Goal: Task Accomplishment & Management: Manage account settings

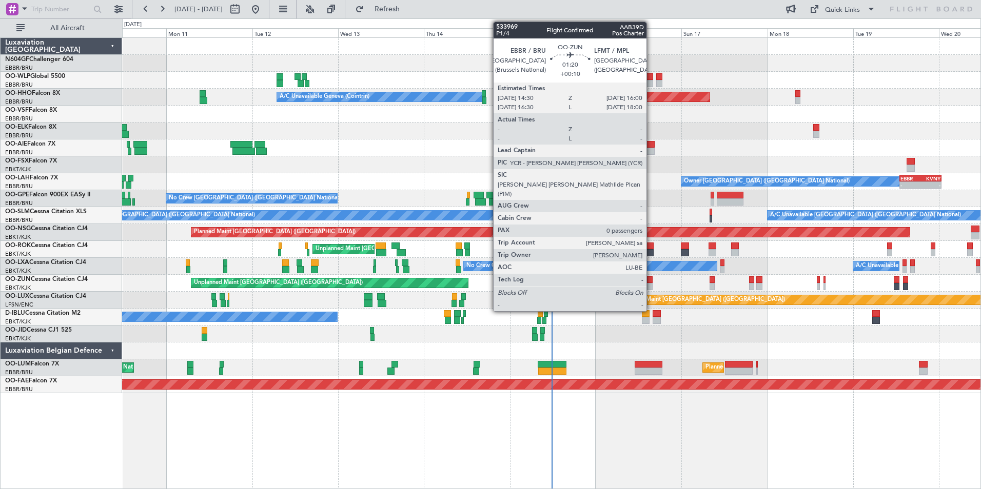
click at [651, 288] on div at bounding box center [650, 286] width 6 height 7
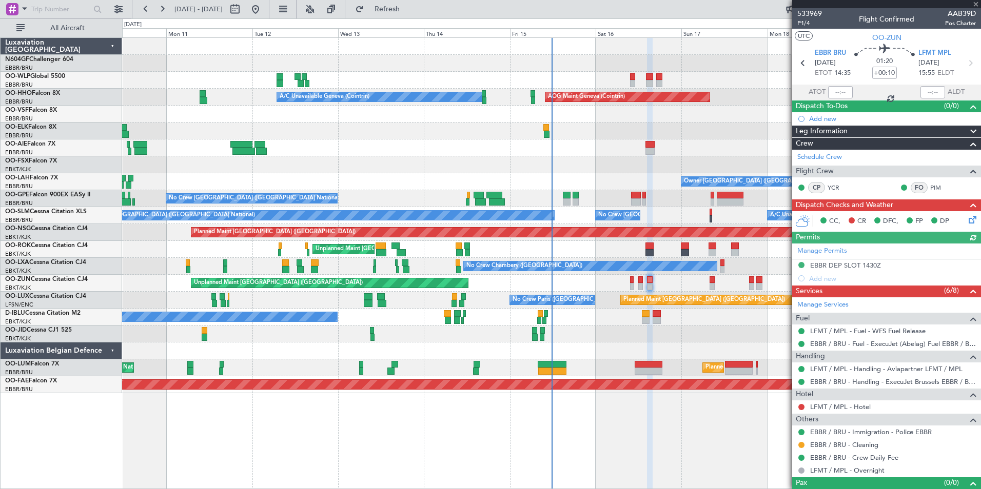
scroll to position [16, 0]
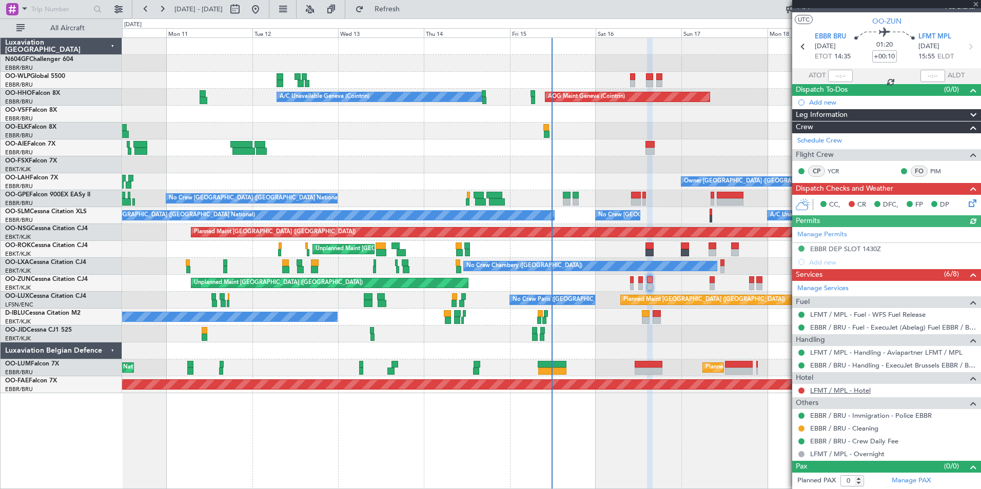
click at [849, 392] on link "LFMT / MPL - Hotel" at bounding box center [840, 390] width 61 height 9
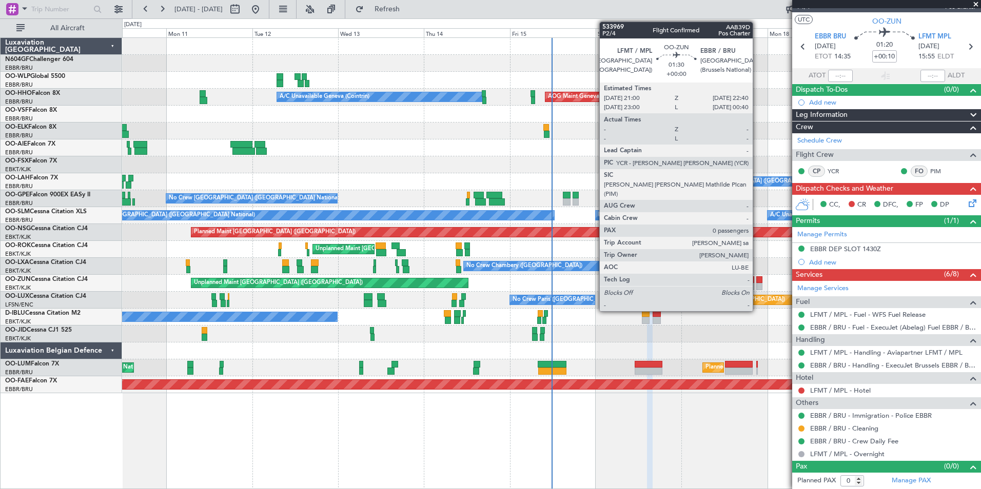
click at [757, 286] on div at bounding box center [759, 286] width 6 height 7
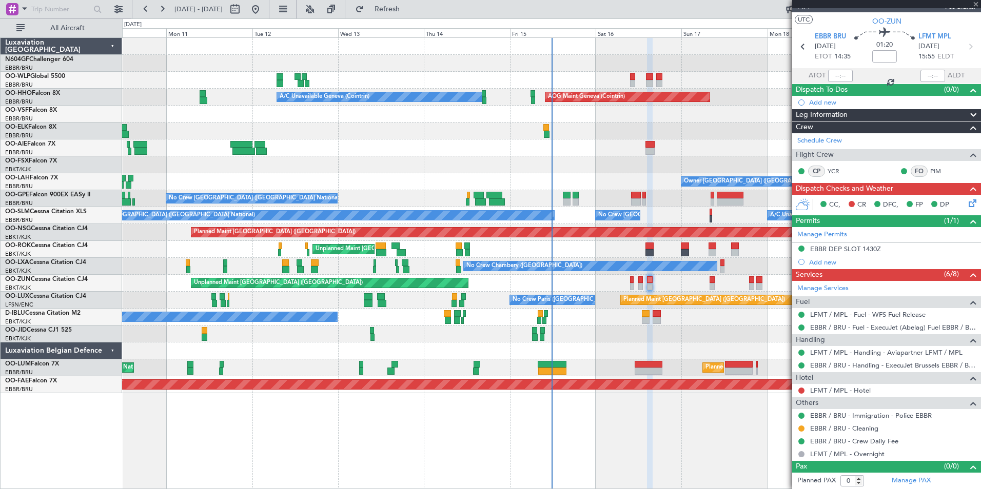
scroll to position [0, 0]
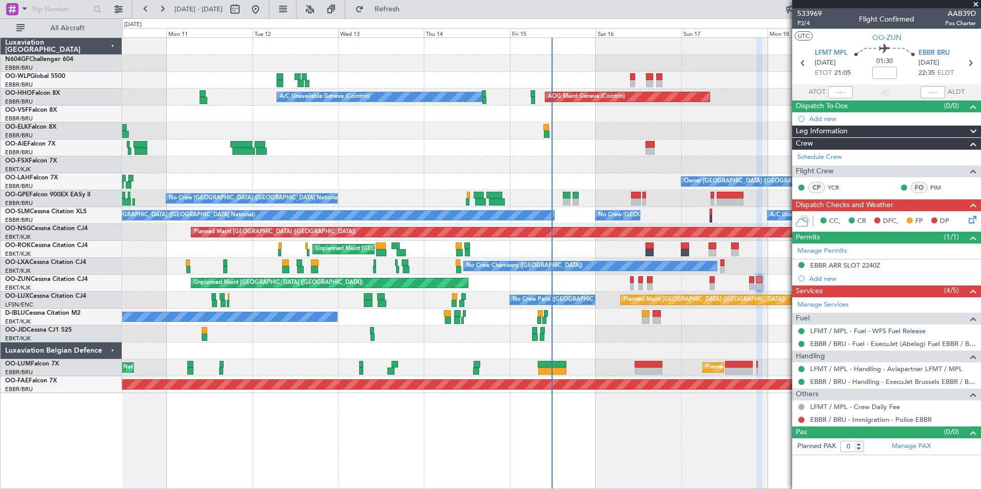
click at [652, 328] on div at bounding box center [551, 334] width 858 height 17
click at [409, 7] on span "Refresh" at bounding box center [387, 9] width 43 height 7
click at [596, 135] on div at bounding box center [551, 131] width 858 height 17
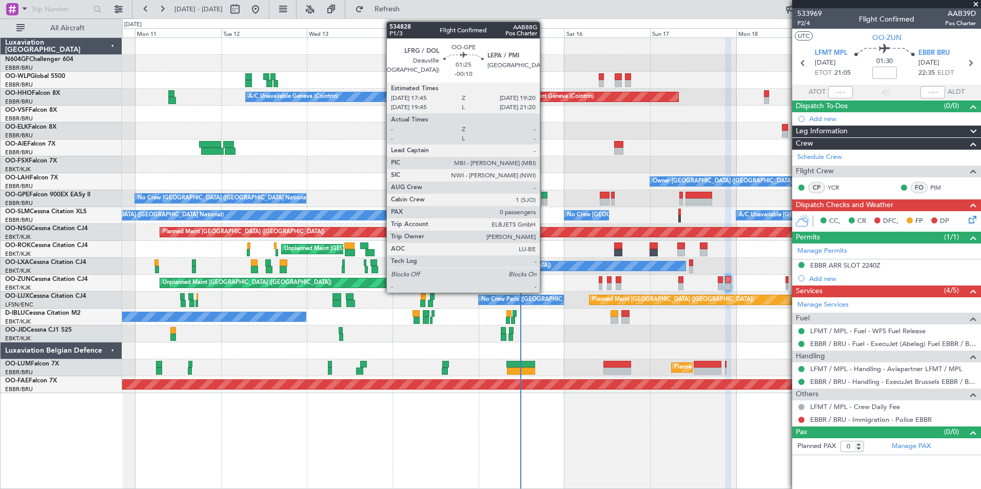
click at [544, 201] on div at bounding box center [544, 202] width 6 height 7
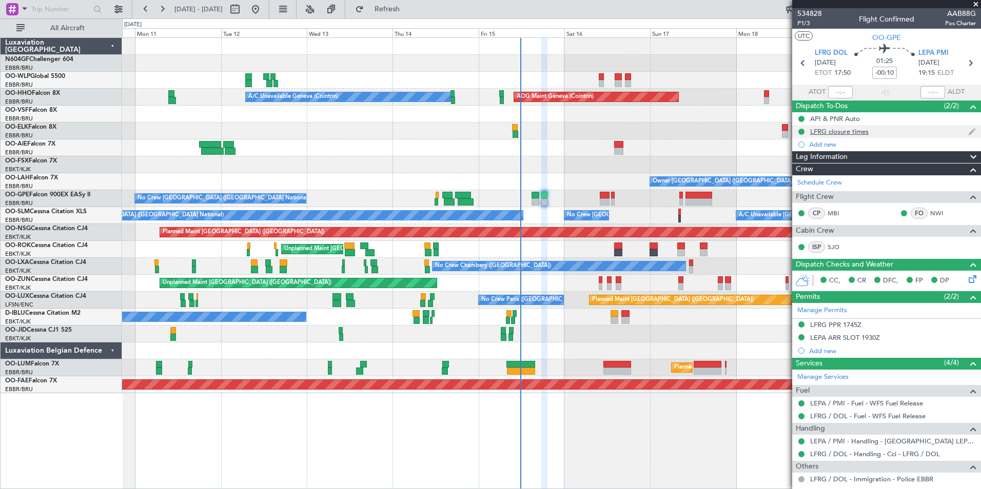
click at [857, 136] on div "LFRG closure times" at bounding box center [886, 131] width 189 height 13
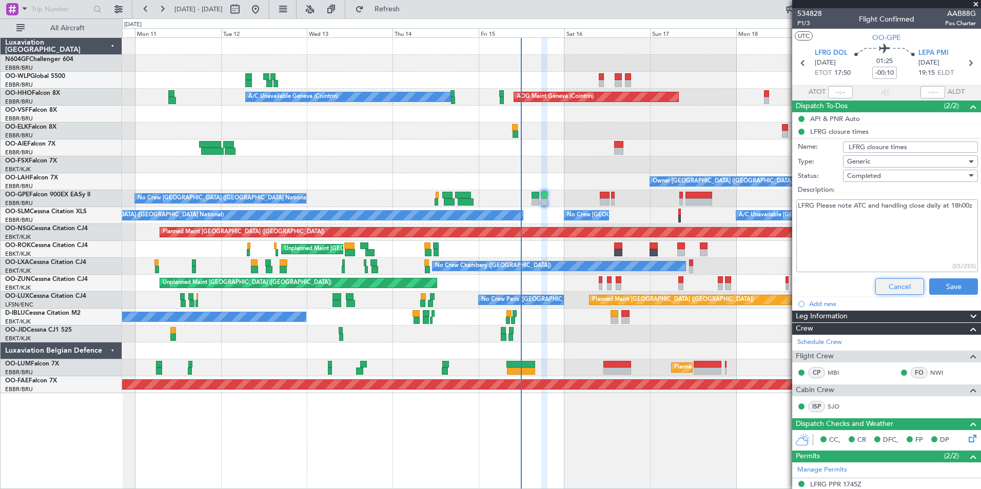
click at [896, 285] on button "Cancel" at bounding box center [899, 287] width 49 height 16
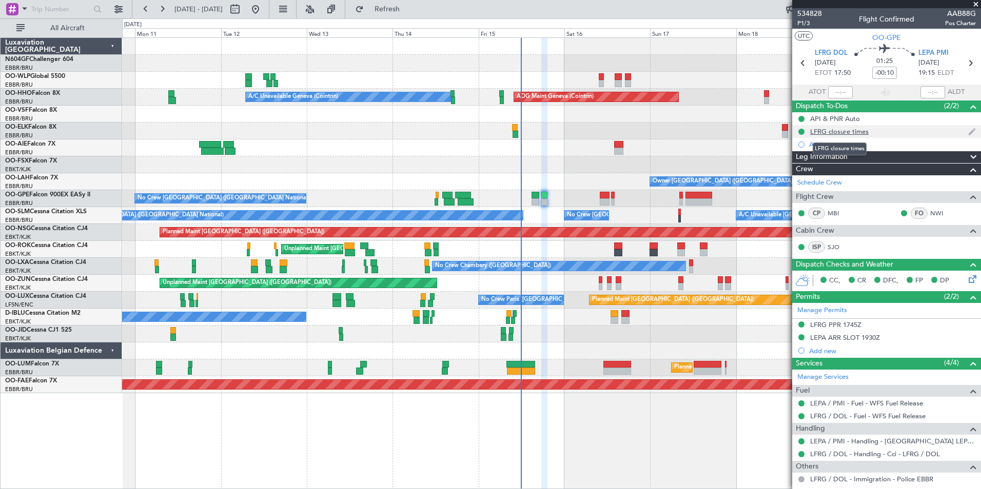
click at [848, 129] on div "LFRG closure times" at bounding box center [839, 131] width 58 height 9
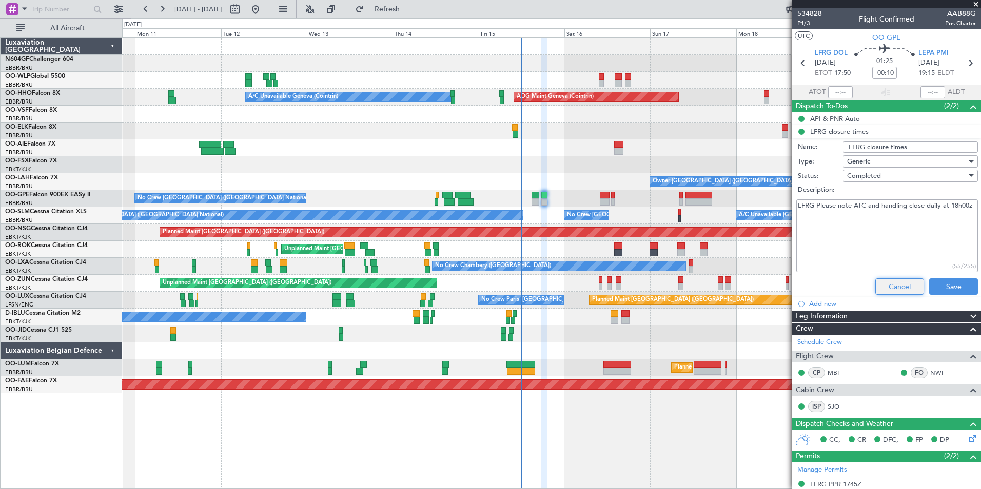
click at [885, 290] on button "Cancel" at bounding box center [899, 287] width 49 height 16
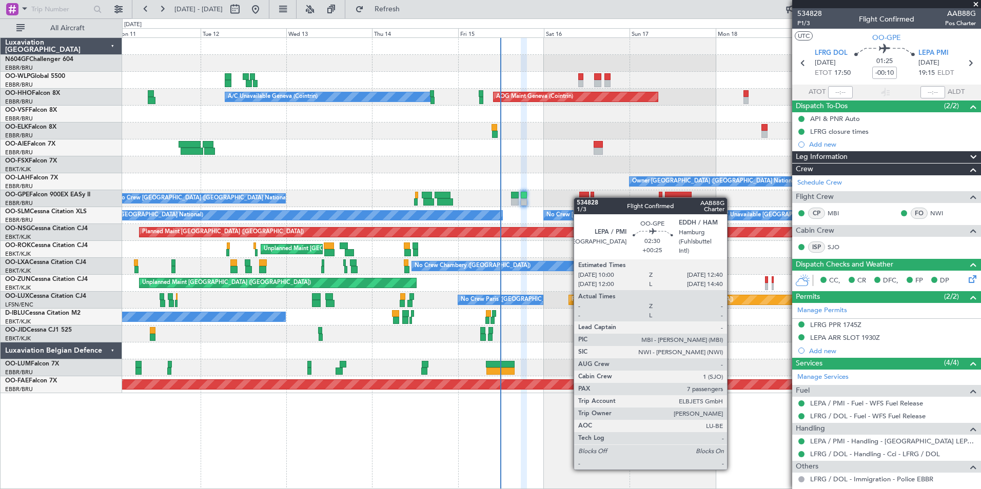
click at [579, 198] on div at bounding box center [584, 195] width 10 height 7
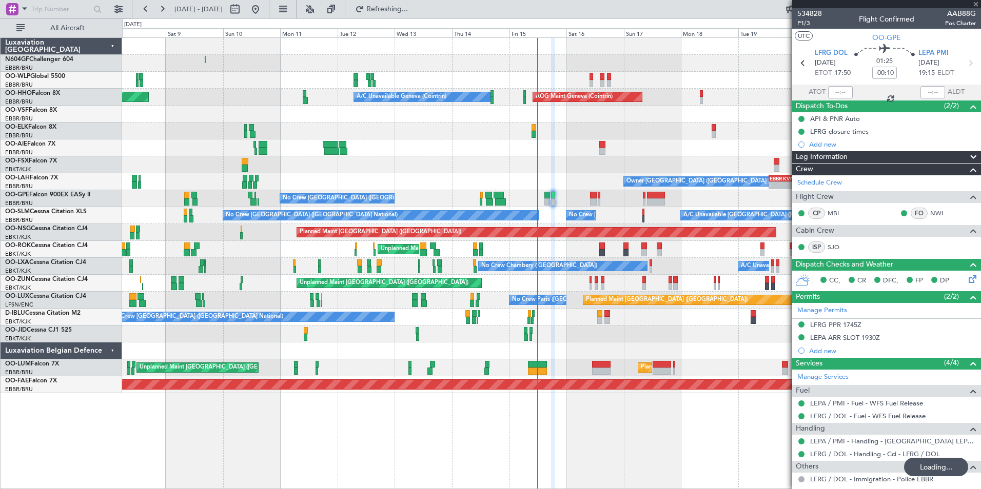
click at [578, 110] on div at bounding box center [551, 114] width 858 height 17
type input "+00:25"
type input "7"
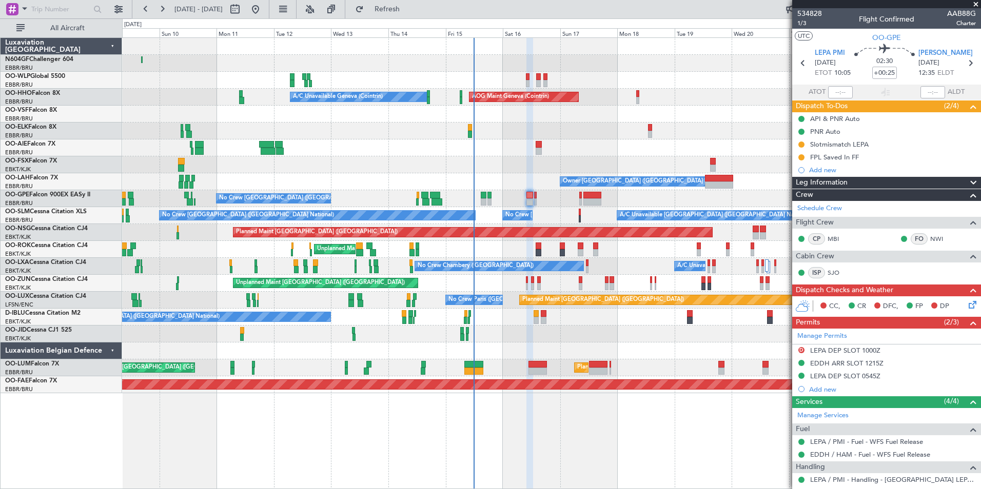
click at [601, 141] on div at bounding box center [551, 148] width 858 height 17
click at [405, 3] on button "Refresh" at bounding box center [381, 9] width 62 height 16
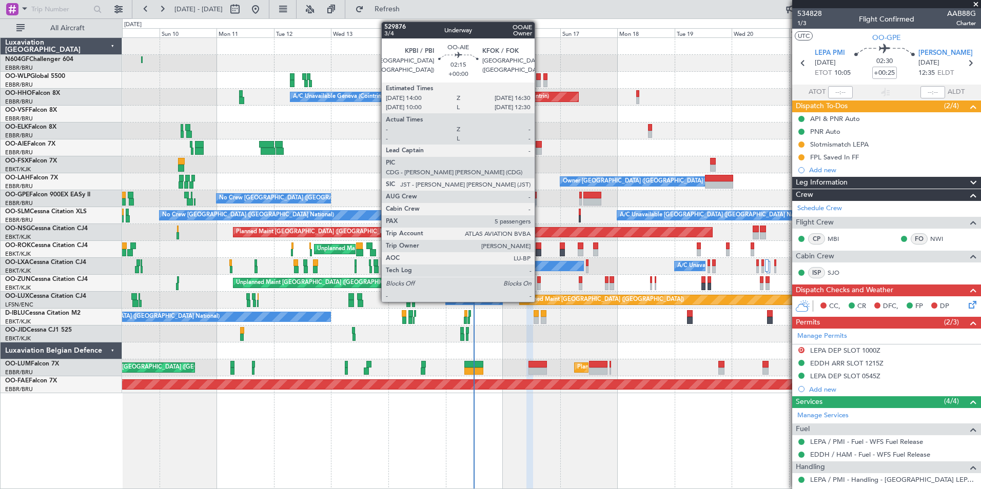
click at [539, 145] on div at bounding box center [539, 144] width 6 height 7
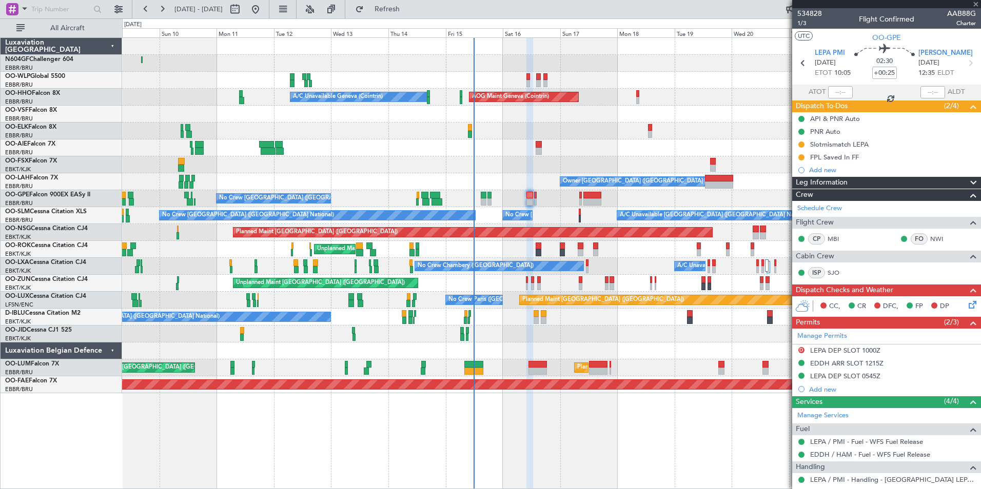
type input "5"
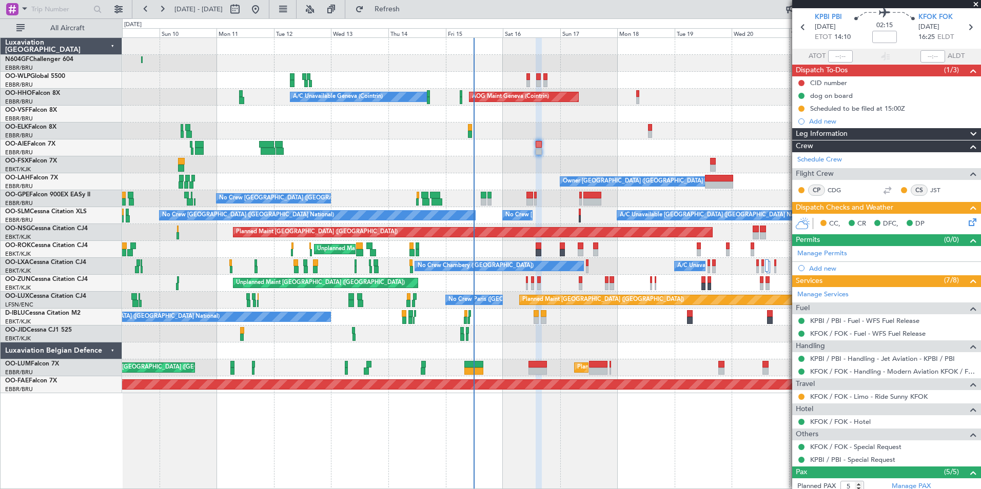
scroll to position [35, 0]
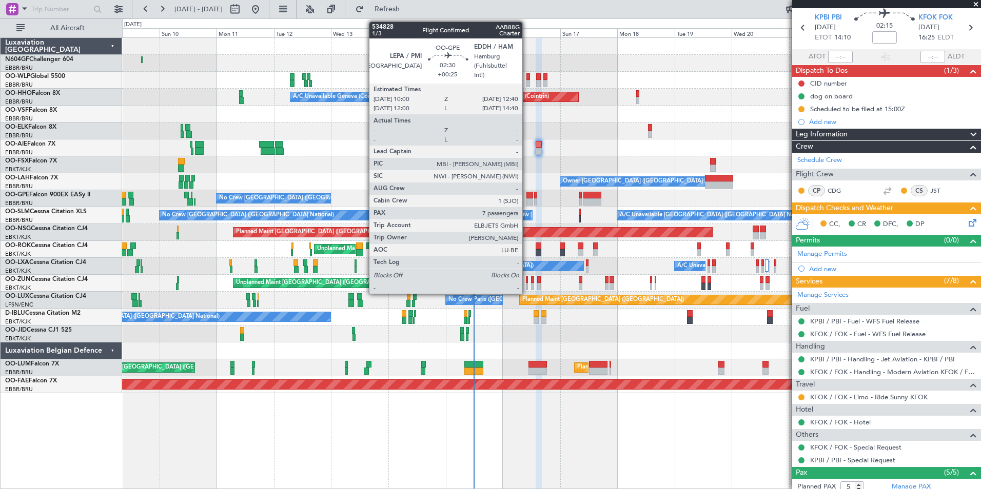
click at [526, 196] on div at bounding box center [529, 195] width 7 height 7
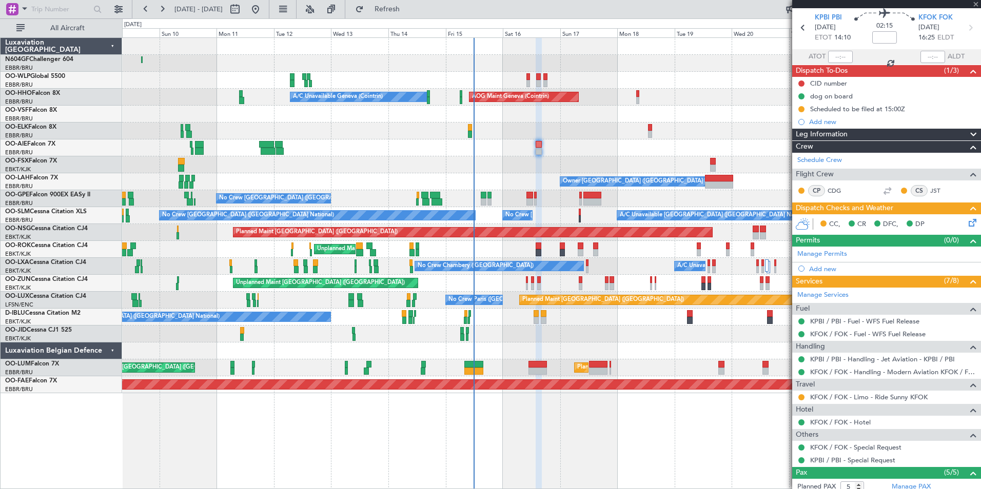
type input "+00:25"
type input "7"
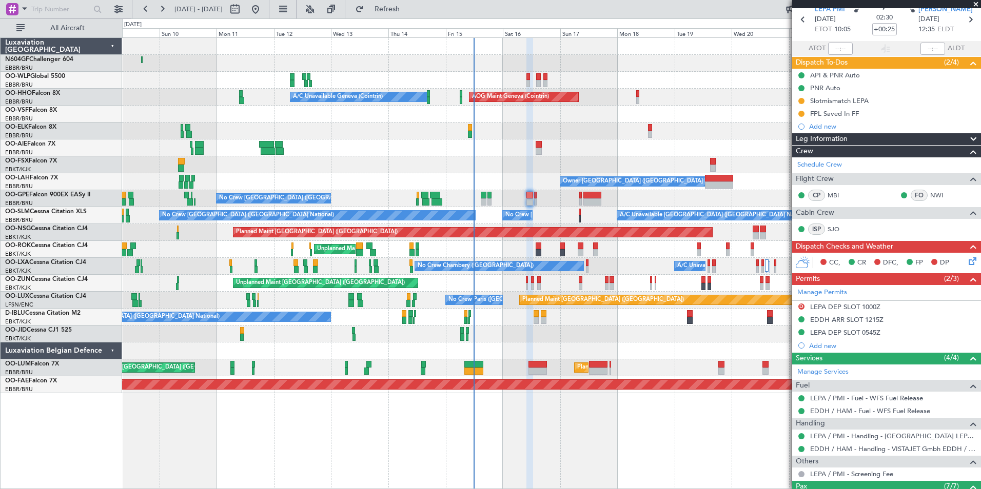
scroll to position [38, 0]
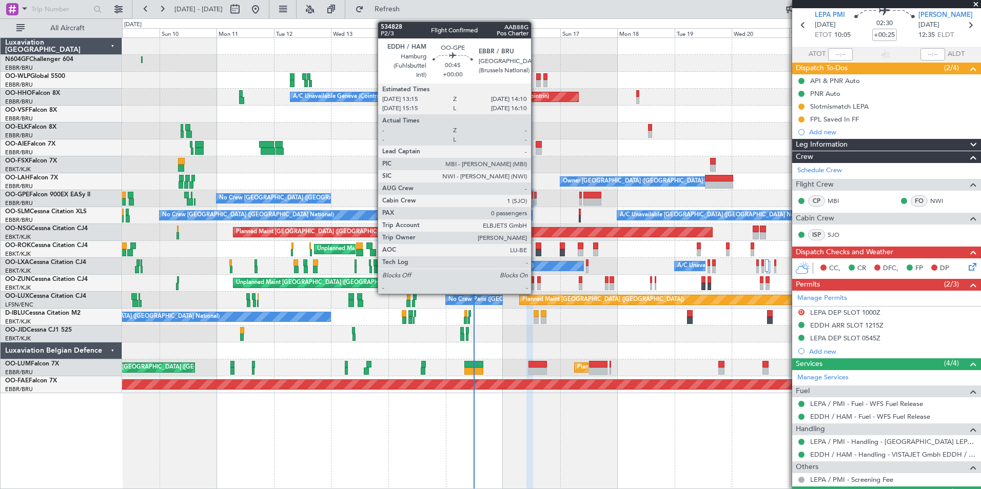
click at [536, 200] on div at bounding box center [535, 202] width 3 height 7
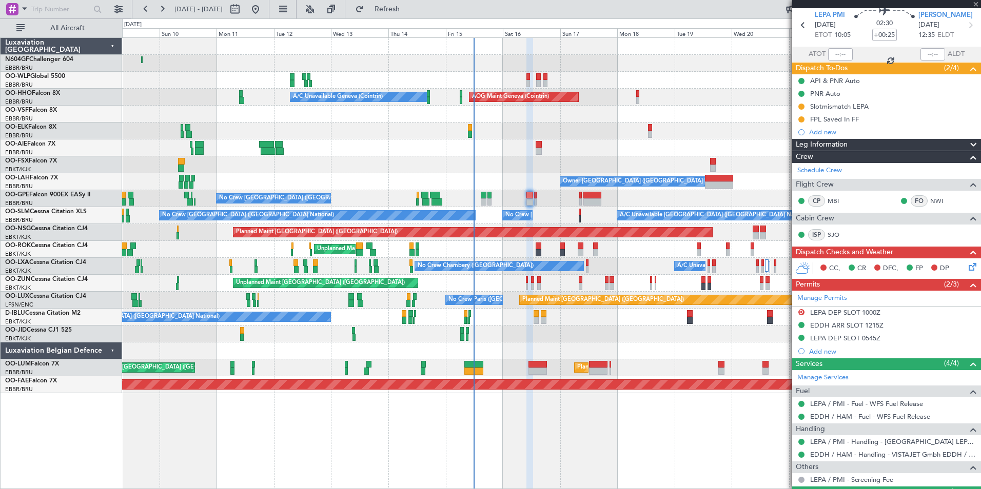
type input "0"
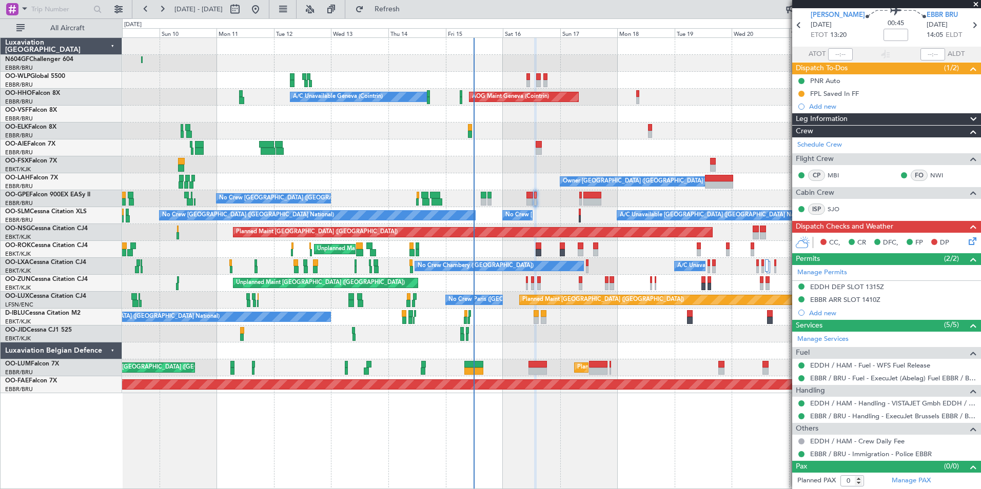
scroll to position [0, 0]
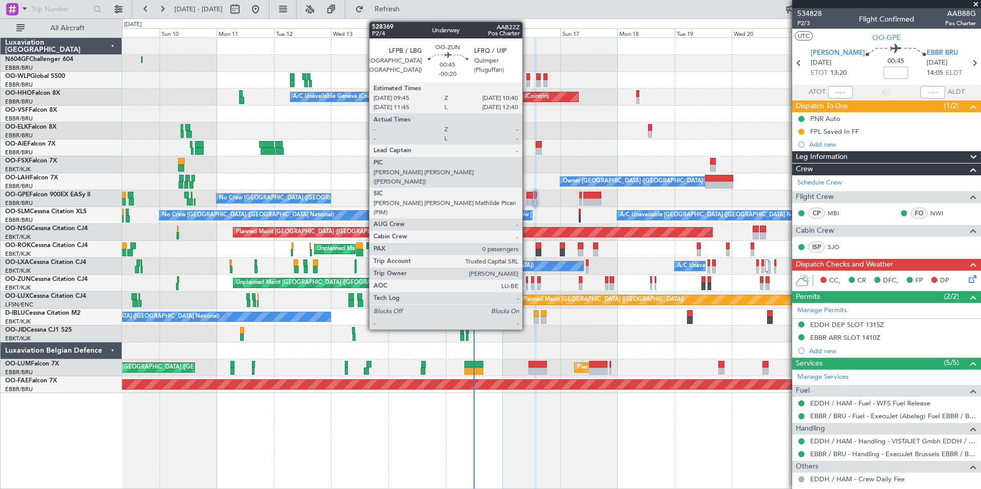
click at [527, 288] on div at bounding box center [527, 286] width 3 height 7
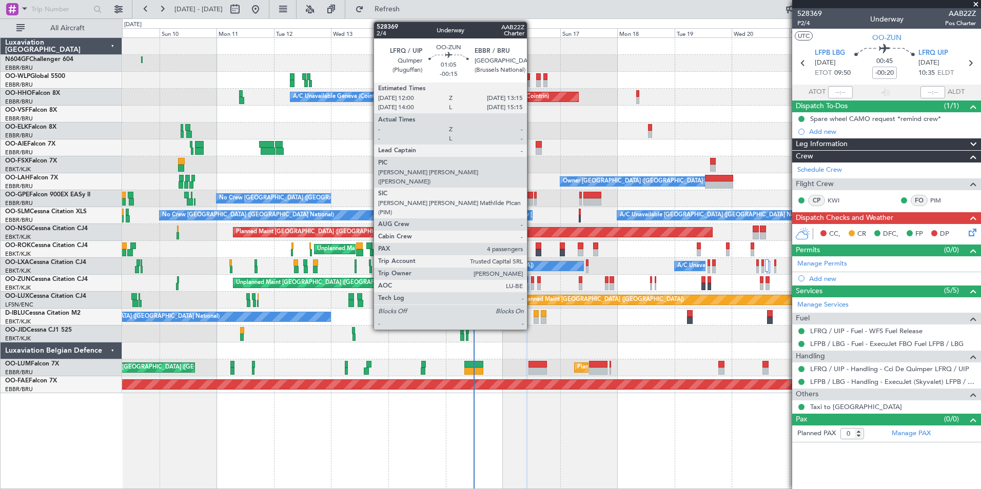
click at [531, 284] on div at bounding box center [532, 286] width 3 height 7
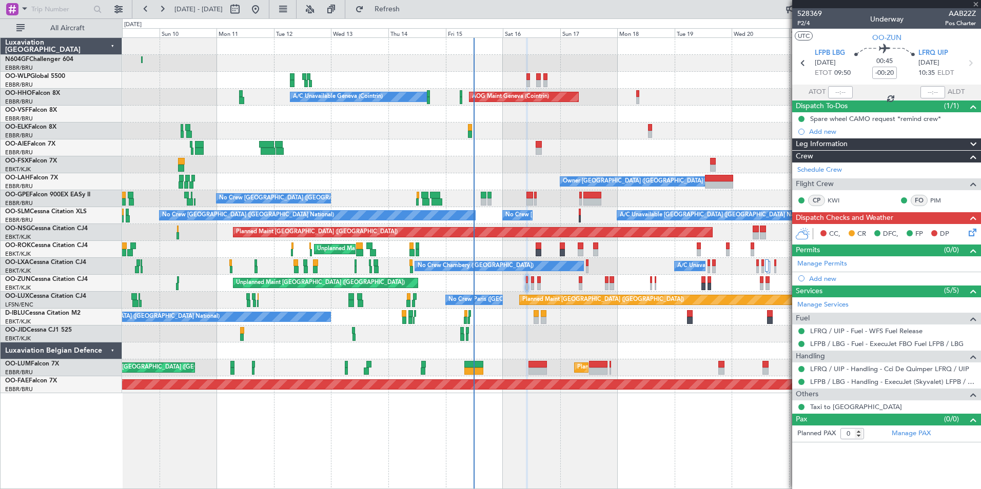
type input "-00:15"
type input "4"
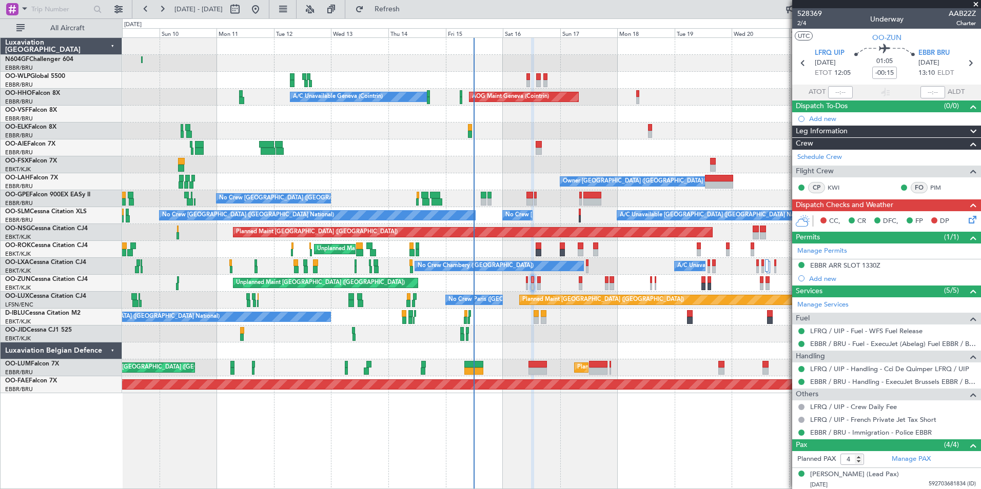
scroll to position [71, 0]
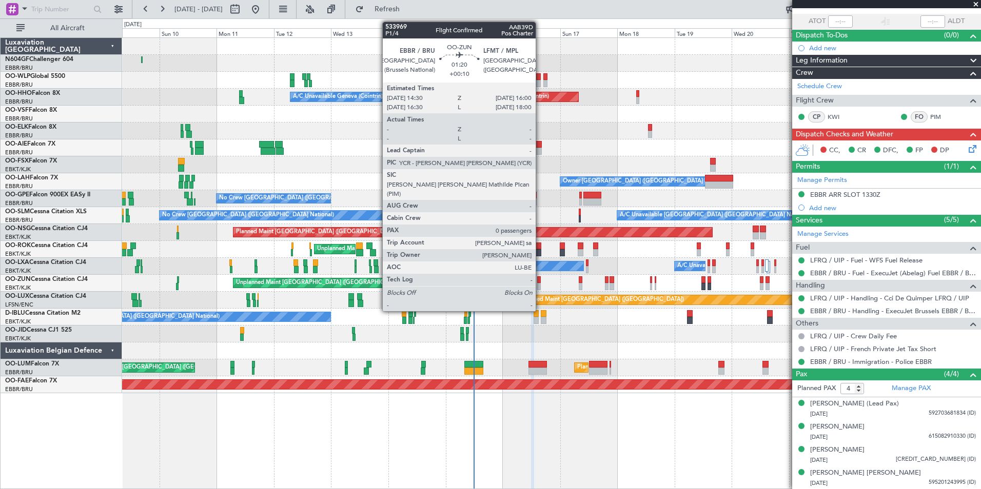
click at [540, 288] on div at bounding box center [539, 286] width 4 height 7
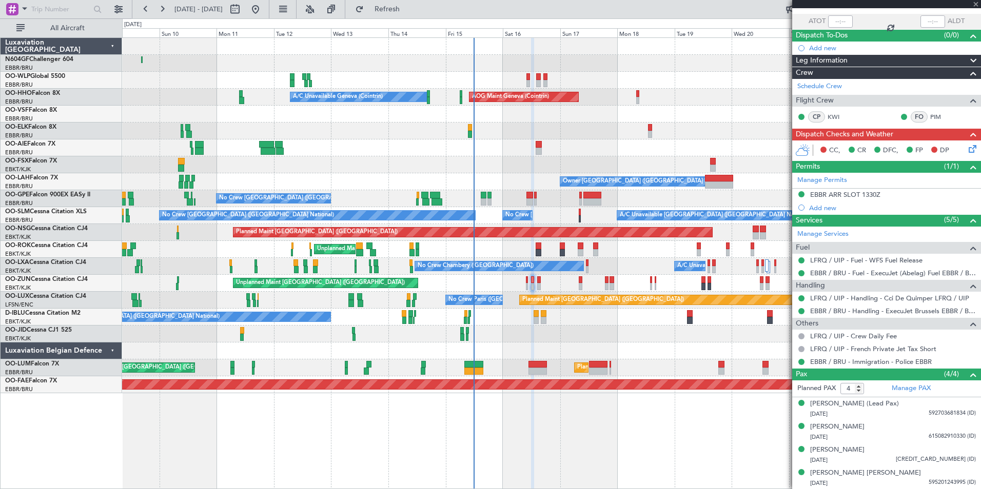
type input "+00:10"
type input "0"
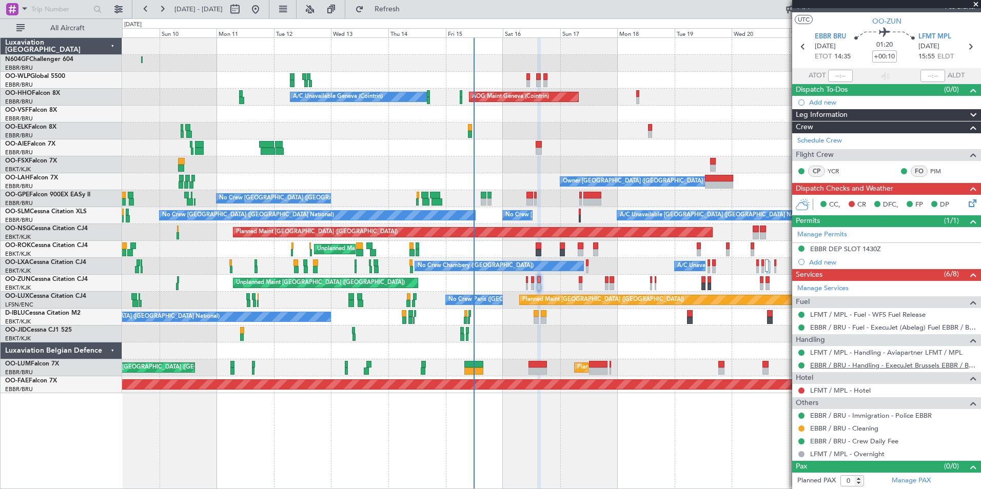
scroll to position [0, 0]
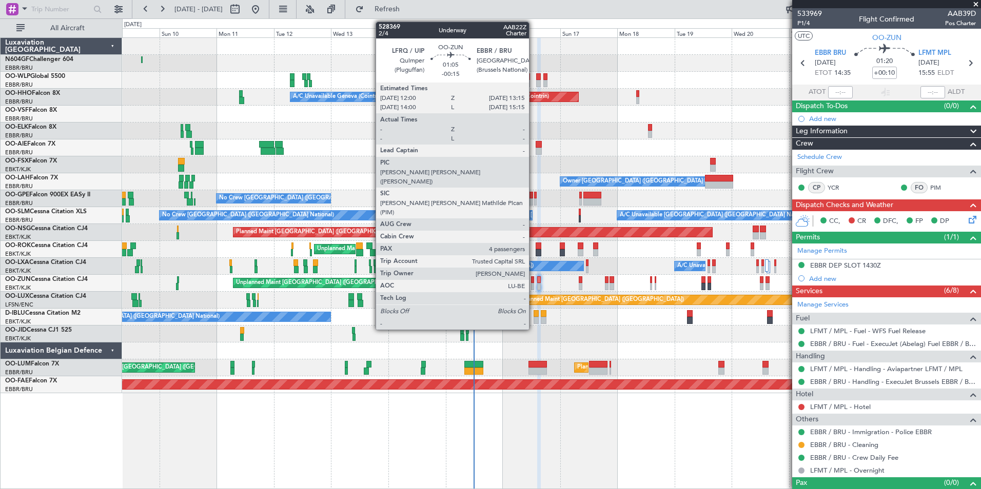
click at [534, 287] on div at bounding box center [532, 286] width 3 height 7
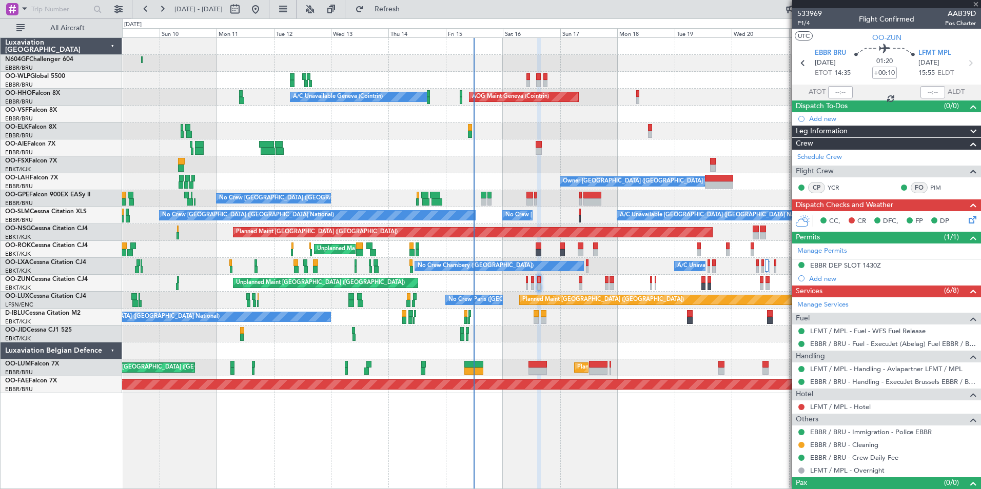
type input "-00:15"
type input "4"
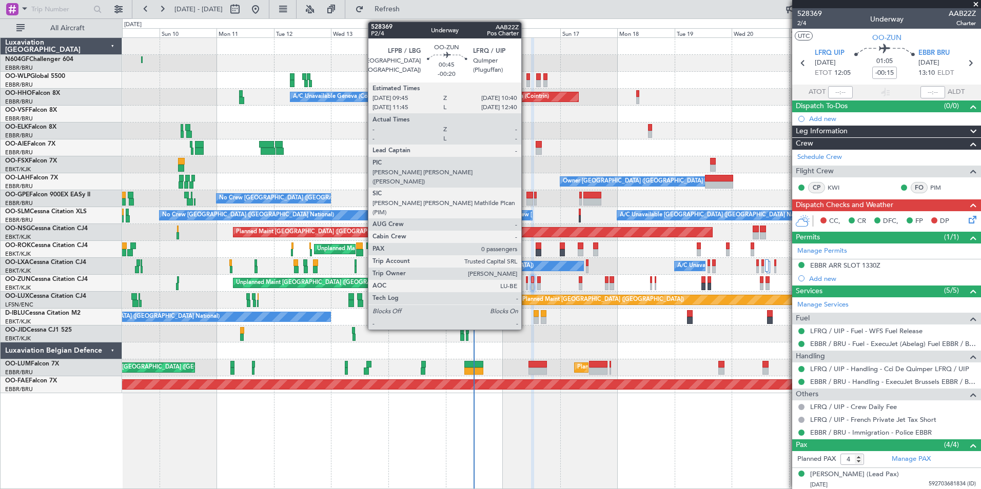
click at [526, 286] on div at bounding box center [527, 286] width 3 height 7
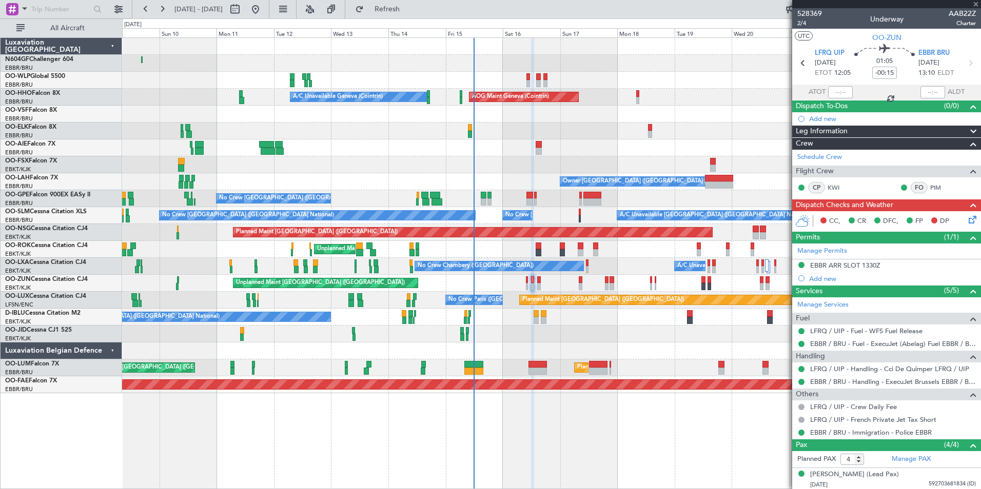
type input "-00:20"
type input "0"
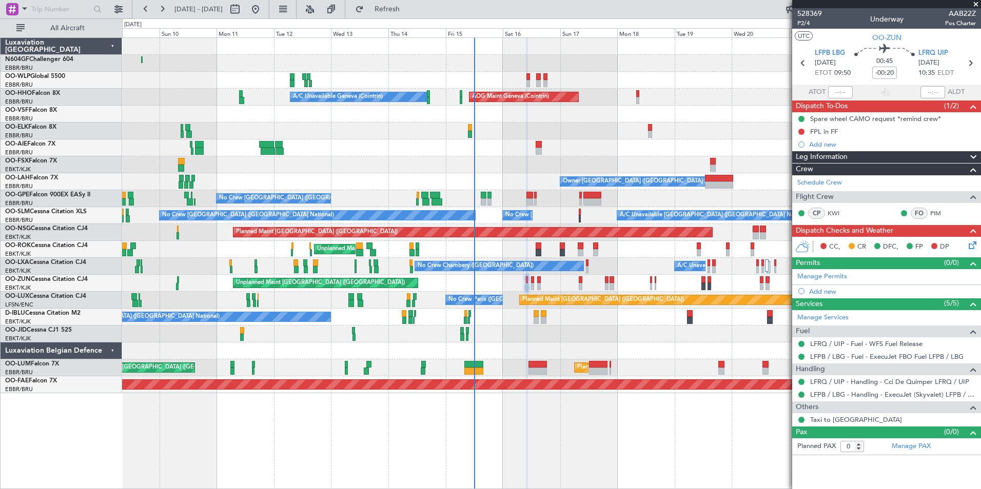
click at [511, 138] on div at bounding box center [551, 131] width 858 height 17
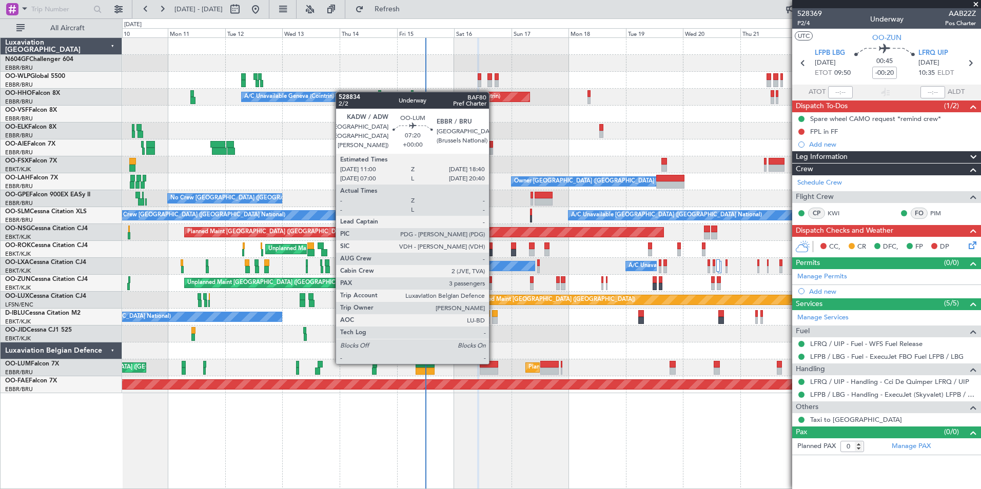
click at [494, 363] on div at bounding box center [489, 364] width 18 height 7
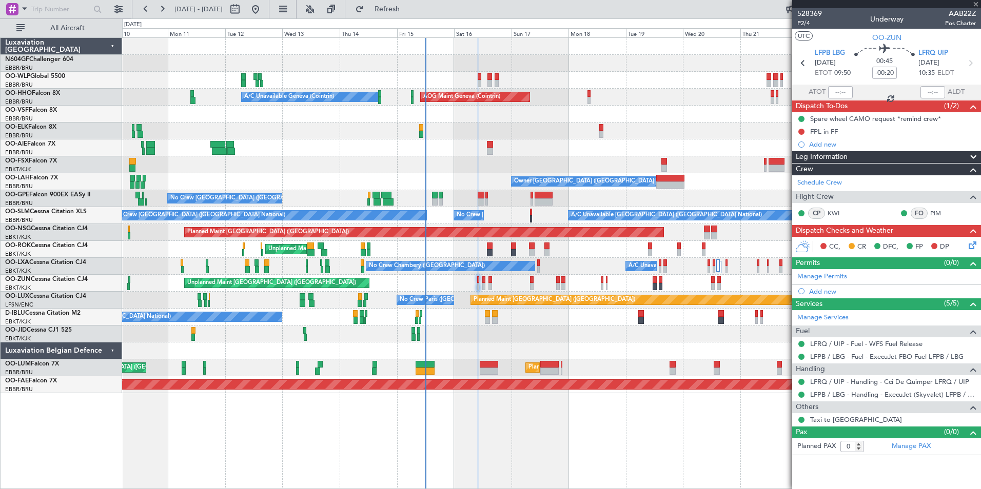
type input "3"
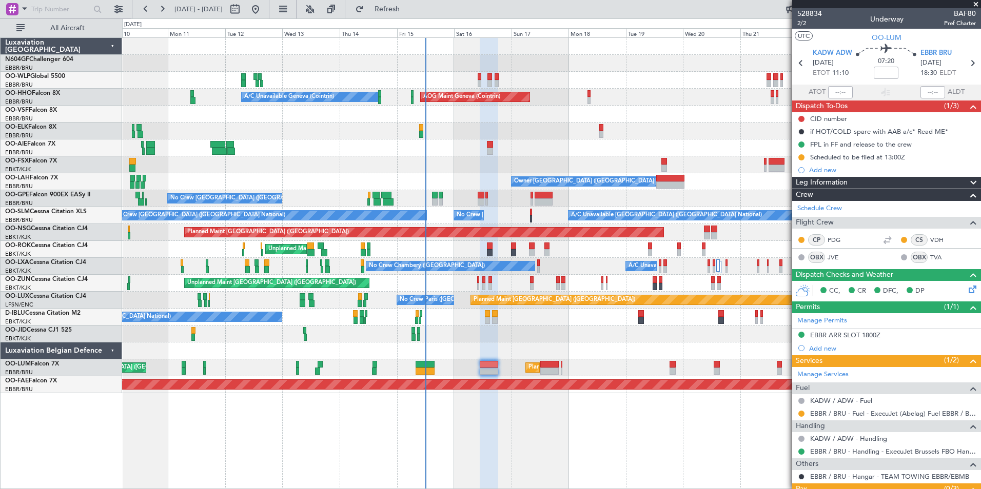
click at [480, 285] on div "Unplanned Maint Paris (Le Bourget) Planned Maint Kortrijk-Wevelgem" at bounding box center [551, 283] width 858 height 17
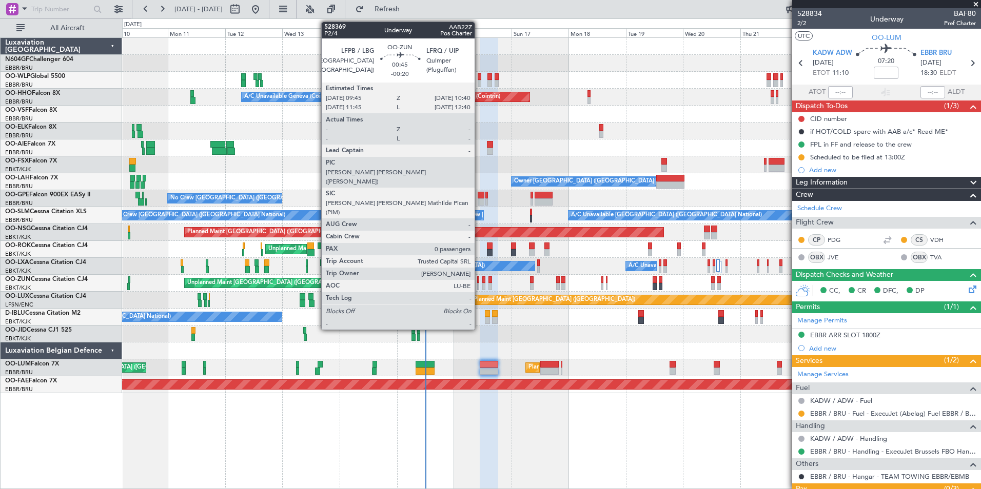
click at [479, 285] on div at bounding box center [478, 286] width 3 height 7
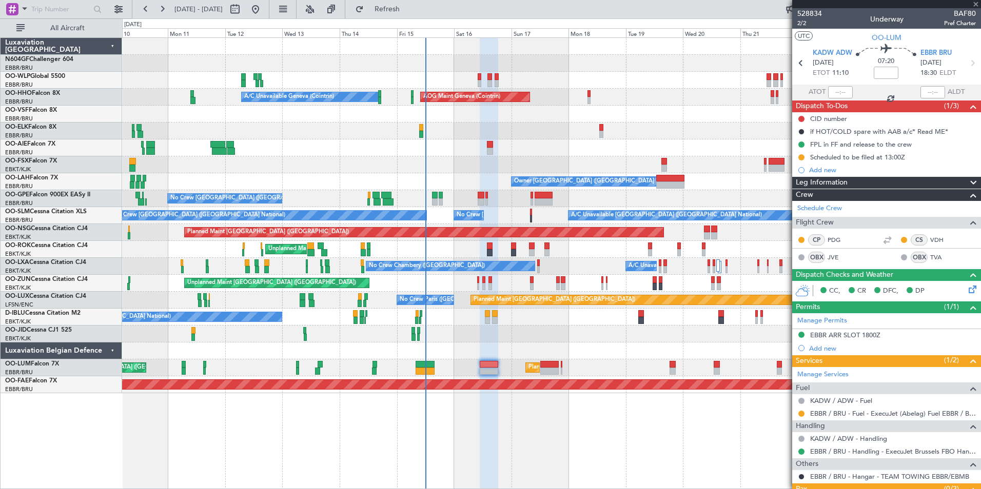
type input "-00:20"
type input "0"
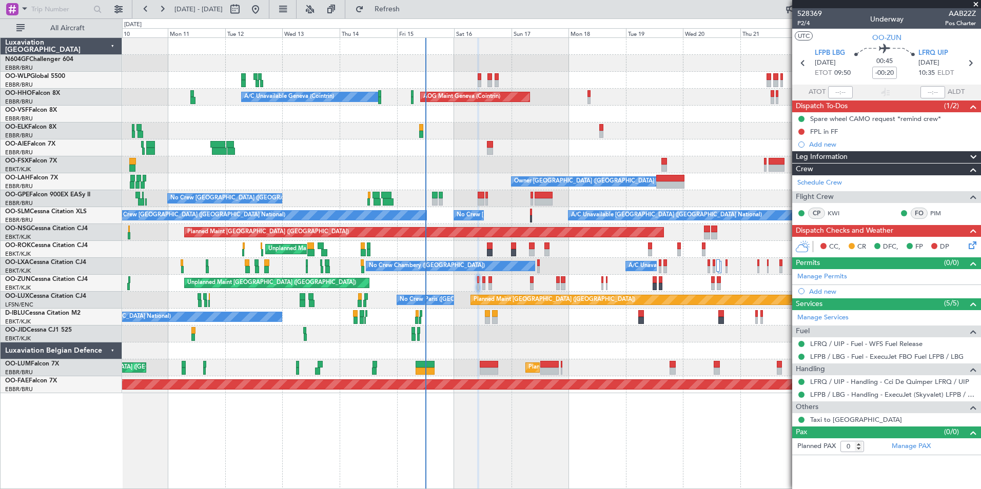
click at [975, 5] on span at bounding box center [976, 4] width 10 height 9
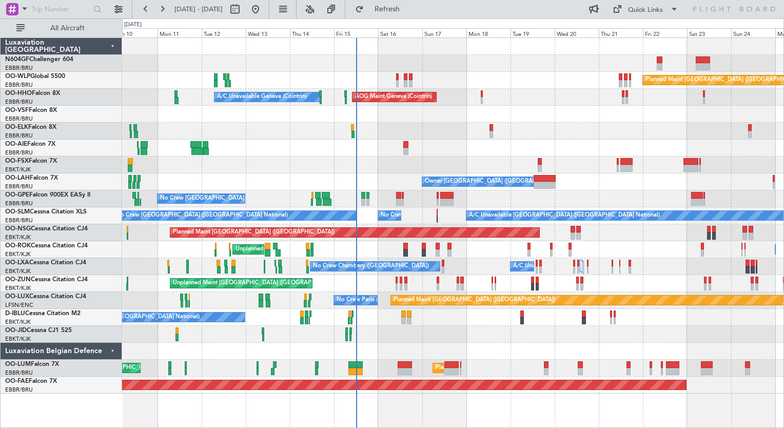
click at [746, 342] on div at bounding box center [452, 334] width 661 height 17
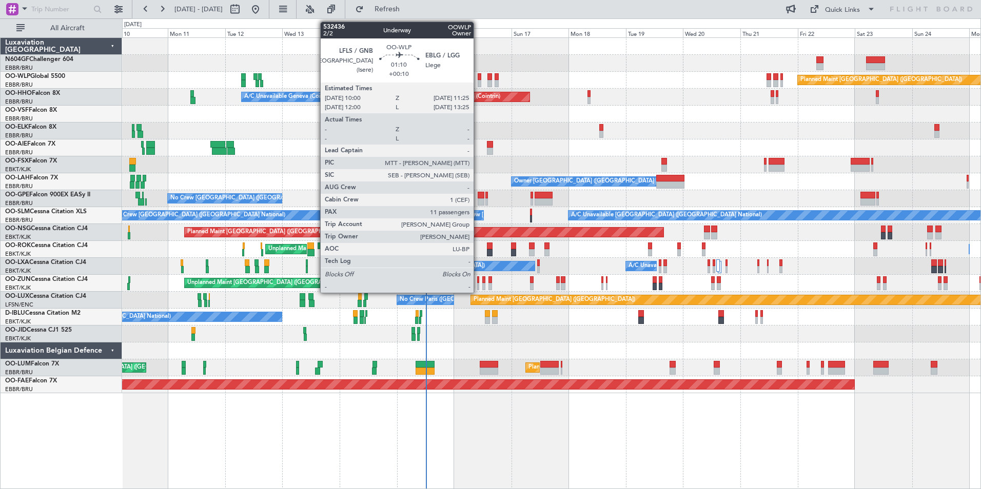
click at [478, 81] on div at bounding box center [480, 83] width 4 height 7
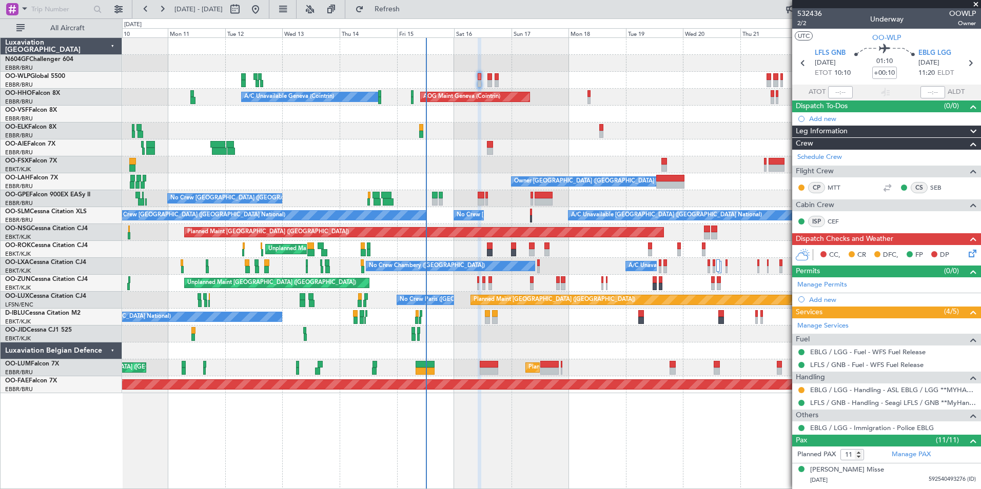
scroll to position [1, 0]
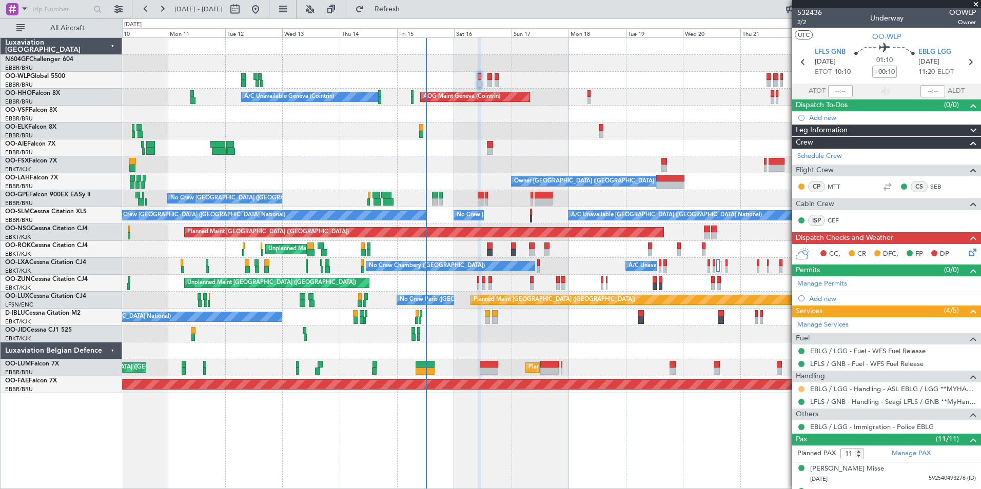
click at [802, 390] on button at bounding box center [801, 389] width 6 height 6
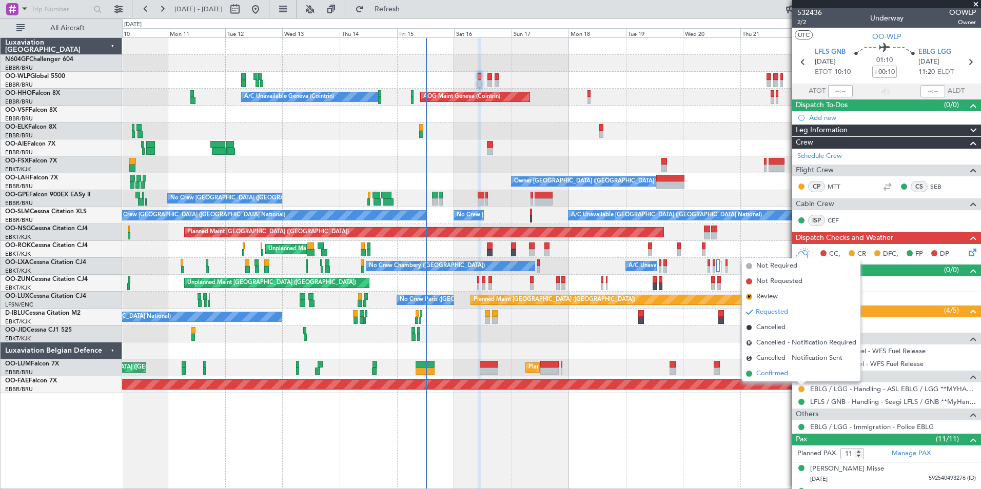
click at [772, 372] on span "Confirmed" at bounding box center [772, 374] width 32 height 10
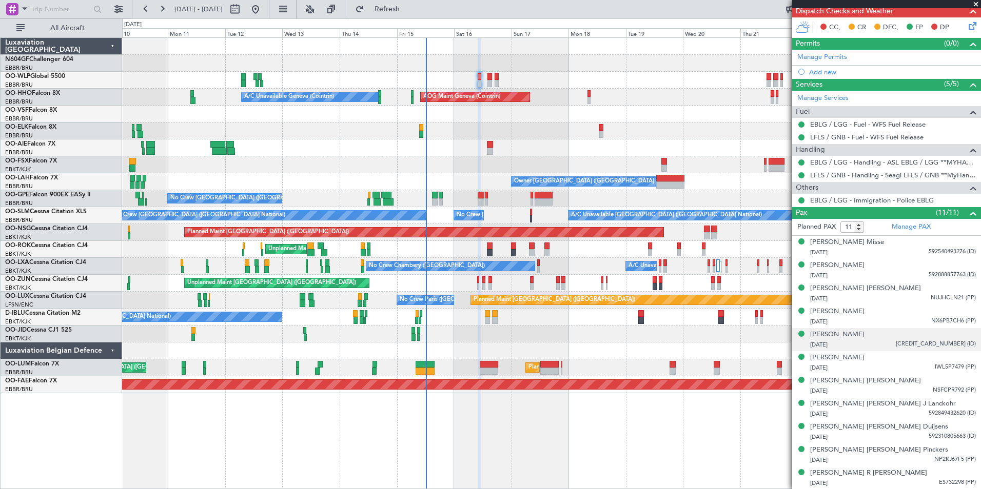
scroll to position [0, 0]
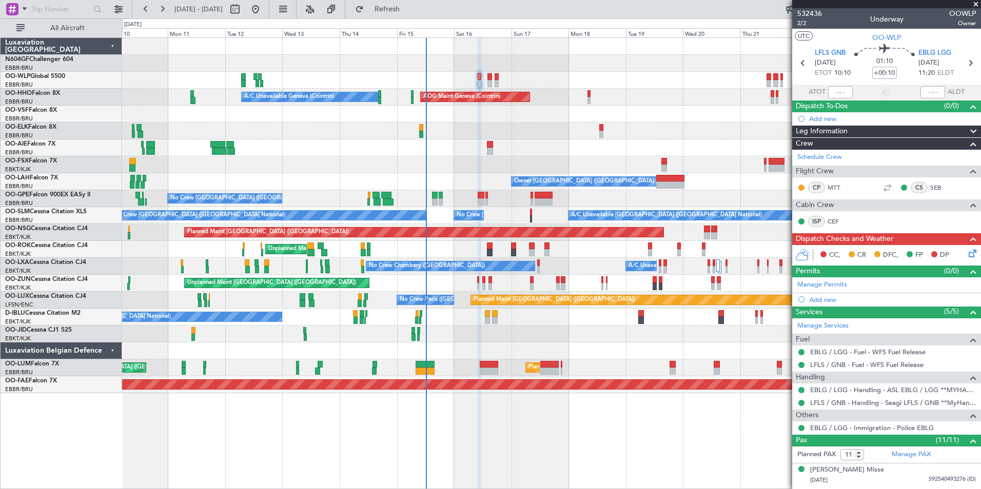
click at [966, 253] on icon at bounding box center [970, 252] width 8 height 8
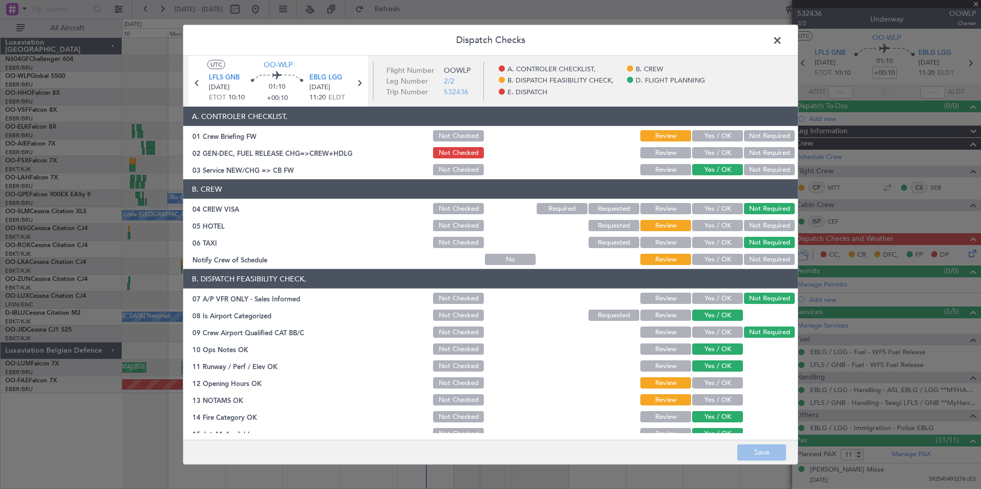
click at [723, 258] on button "Yes / OK" at bounding box center [717, 259] width 51 height 11
click at [770, 228] on button "Not Required" at bounding box center [769, 225] width 51 height 11
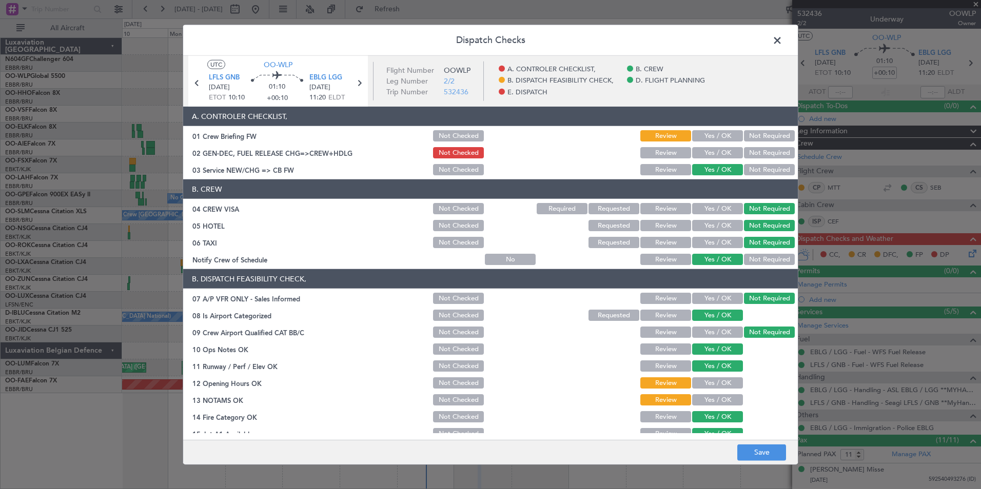
scroll to position [189, 0]
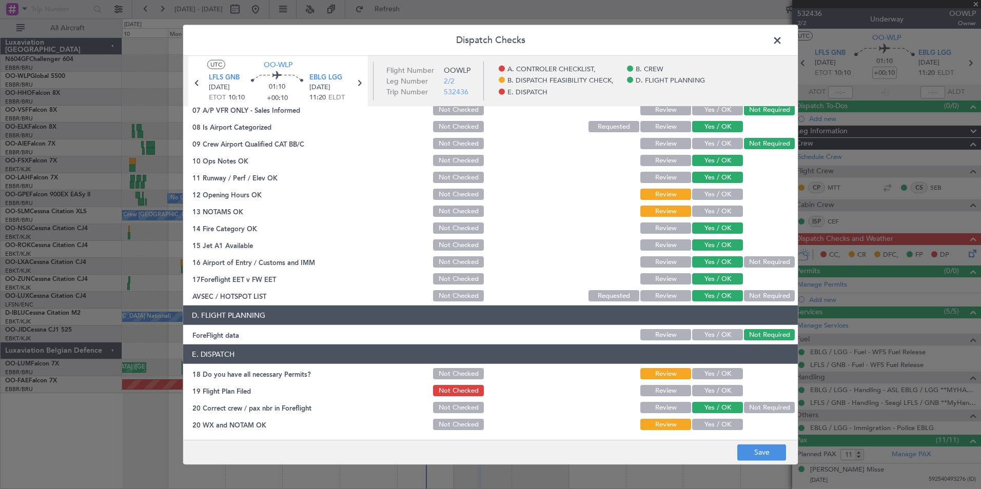
click at [715, 187] on div "Yes / OK" at bounding box center [716, 194] width 52 height 14
click at [715, 199] on button "Yes / OK" at bounding box center [717, 194] width 51 height 11
click at [717, 219] on section "B. DISPATCH FEASIBILITY CHECK, 07 A/P VFR ONLY - Sales Informed Not Checked Rev…" at bounding box center [490, 192] width 615 height 223
click at [716, 215] on button "Yes / OK" at bounding box center [717, 211] width 51 height 11
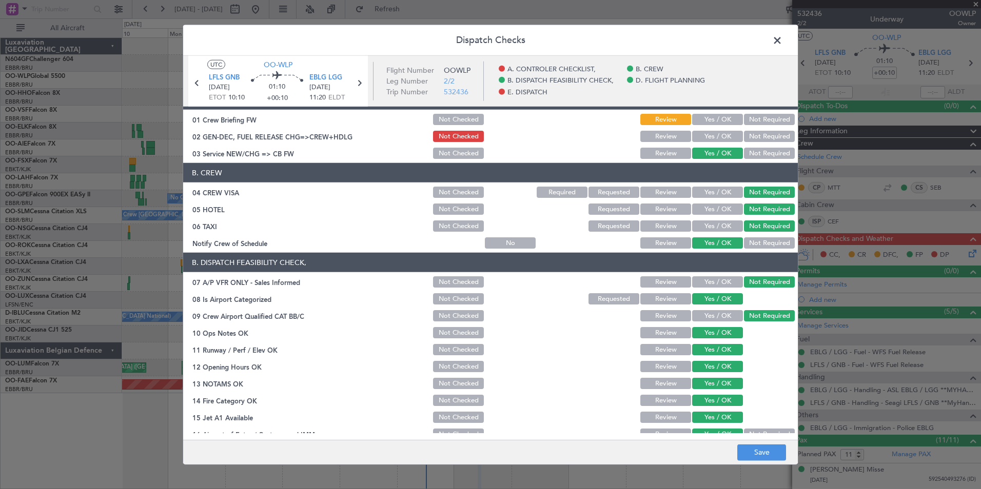
scroll to position [0, 0]
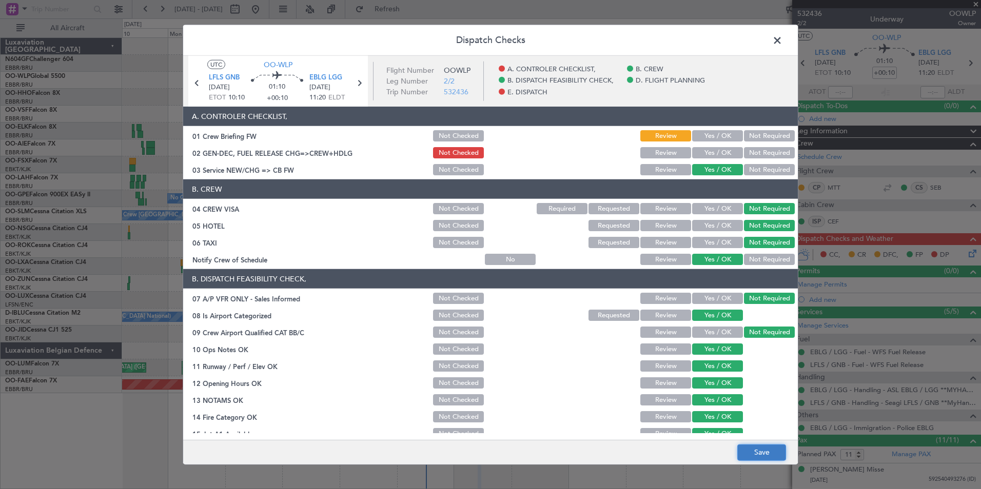
click at [748, 448] on button "Save" at bounding box center [761, 452] width 49 height 16
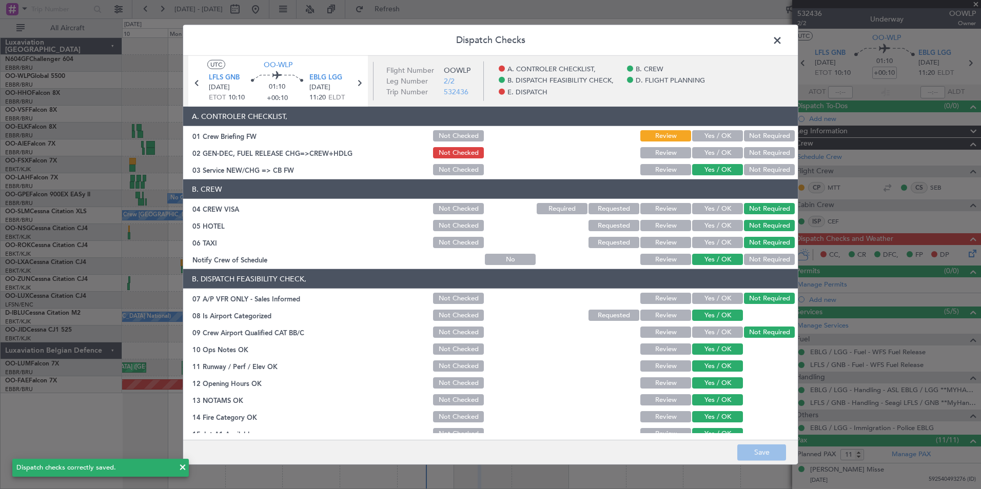
click at [782, 40] on span at bounding box center [782, 43] width 0 height 21
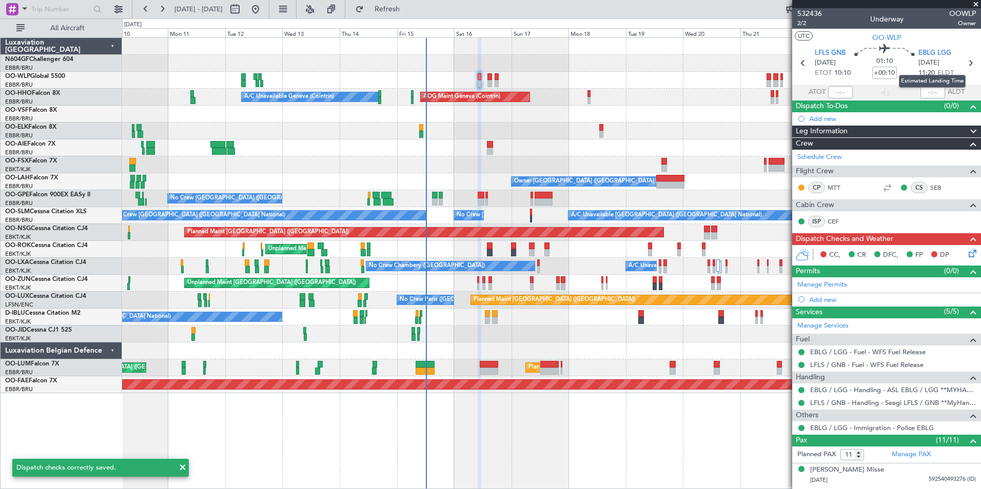
click at [959, 71] on mat-tooltip-component "Estimated Landing Time" at bounding box center [932, 81] width 81 height 27
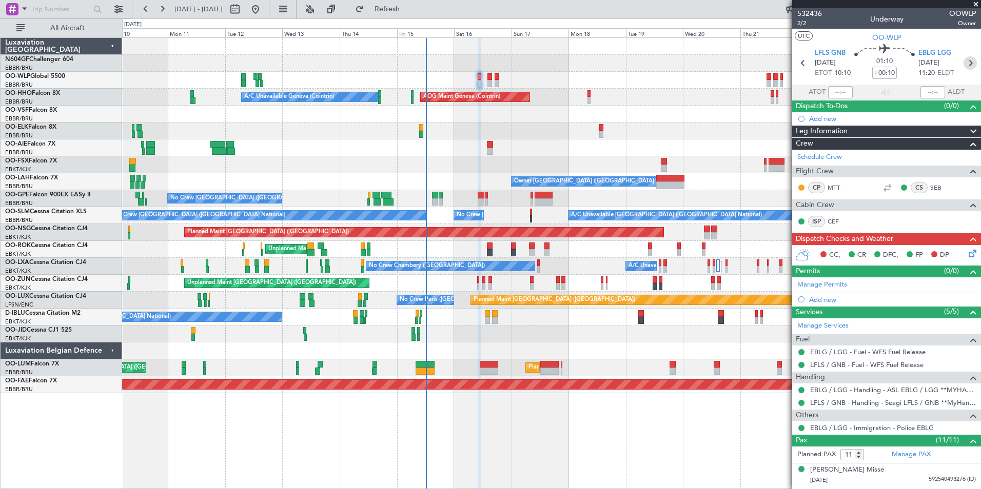
click at [964, 65] on icon at bounding box center [969, 62] width 13 height 13
type input "+00:15"
type input "6"
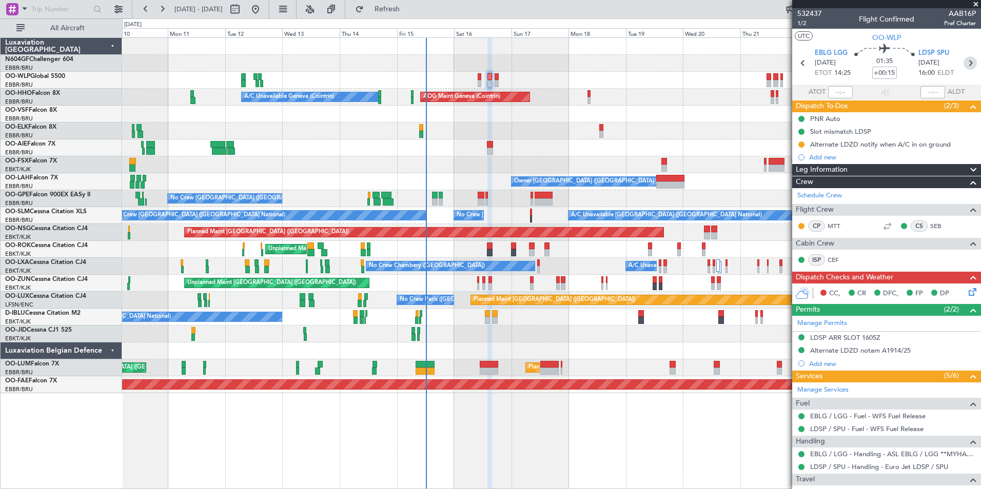
click at [963, 64] on icon at bounding box center [969, 62] width 13 height 13
type input "9"
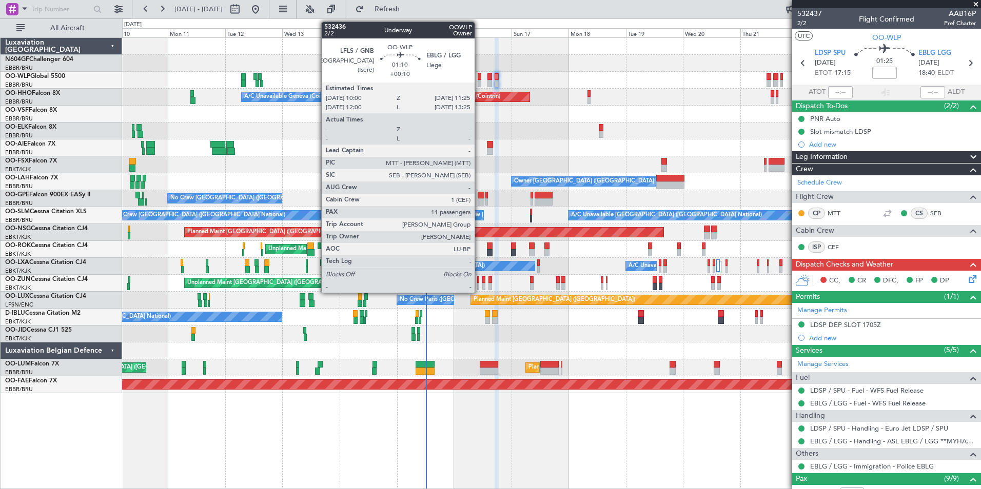
click at [479, 82] on div at bounding box center [480, 83] width 4 height 7
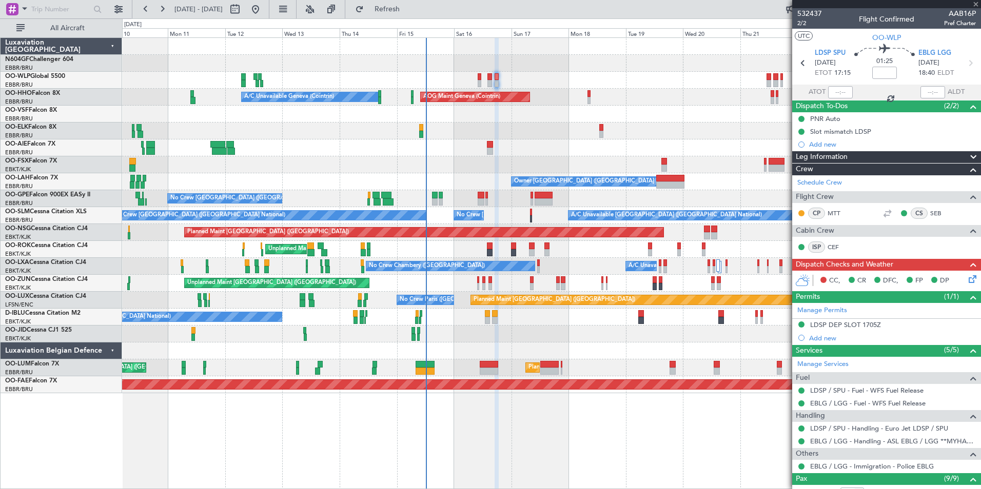
type input "+00:10"
type input "11"
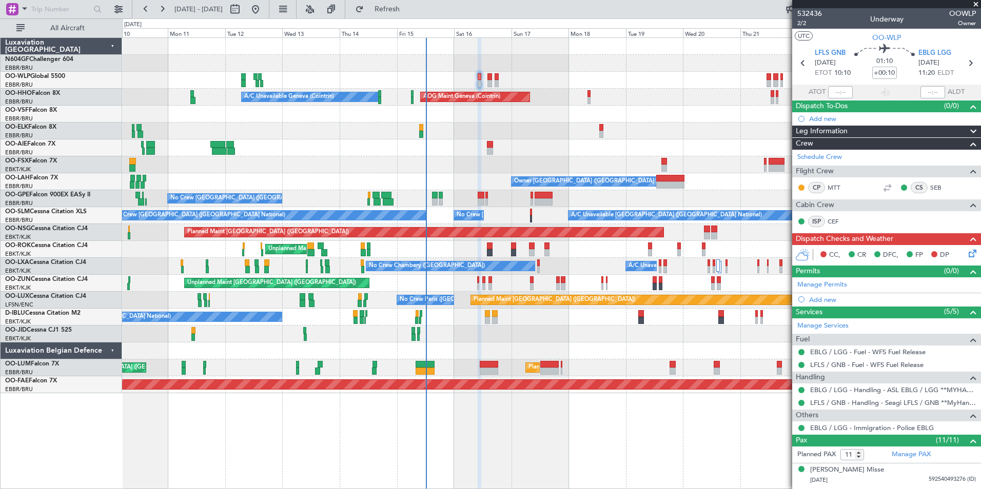
click at [966, 256] on icon at bounding box center [970, 252] width 8 height 8
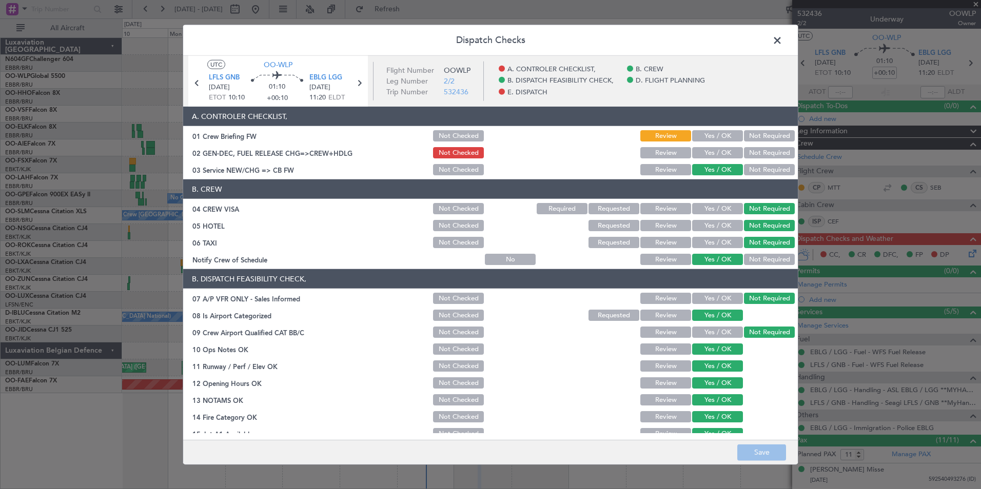
scroll to position [190, 0]
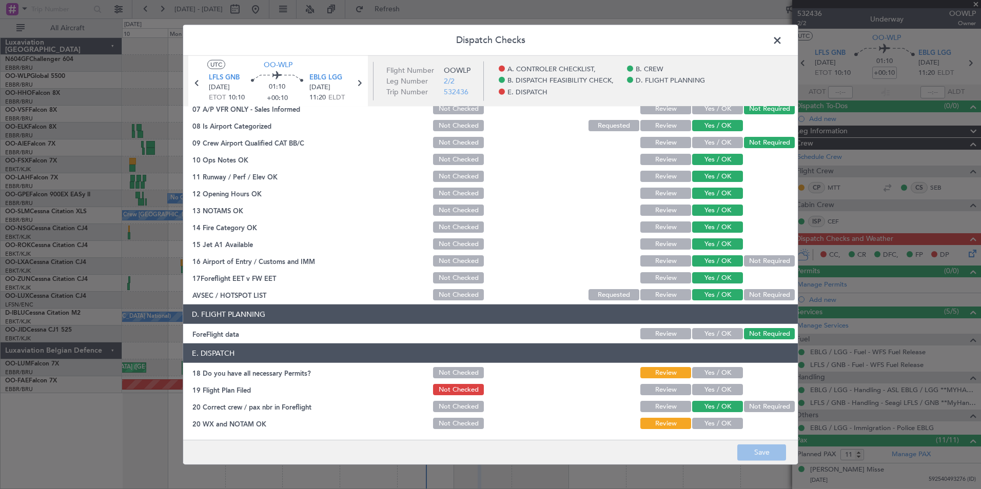
click at [713, 373] on button "Yes / OK" at bounding box center [717, 372] width 51 height 11
click at [718, 421] on button "Yes / OK" at bounding box center [717, 423] width 51 height 11
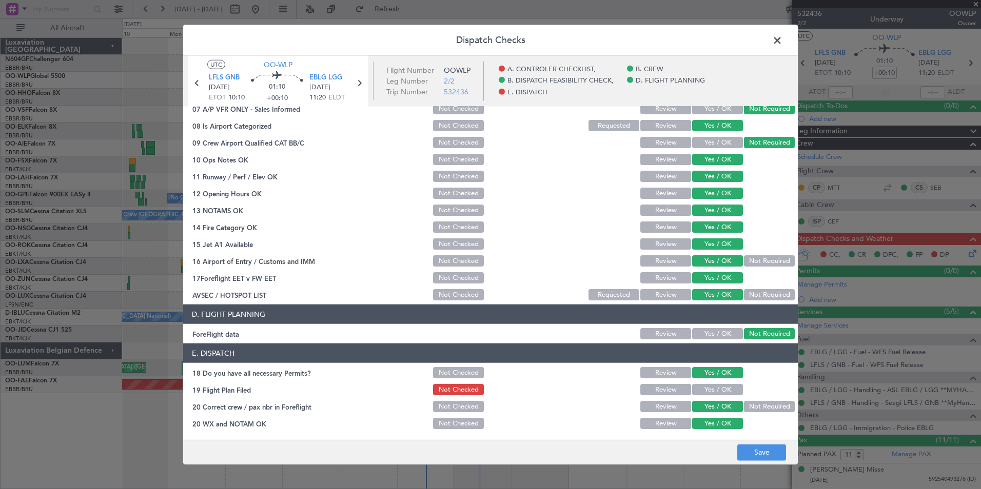
click at [719, 386] on button "Yes / OK" at bounding box center [717, 389] width 51 height 11
click at [759, 451] on button "Save" at bounding box center [761, 452] width 49 height 16
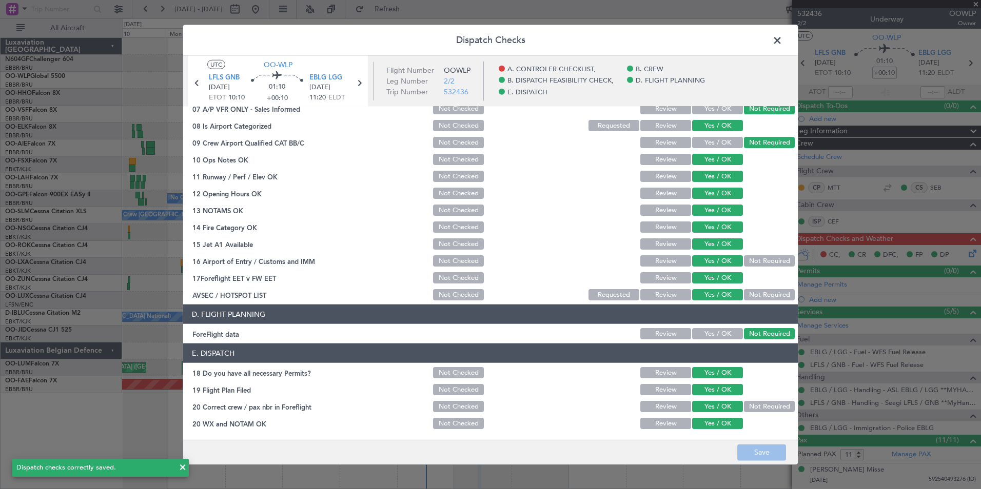
click at [782, 42] on span at bounding box center [782, 43] width 0 height 21
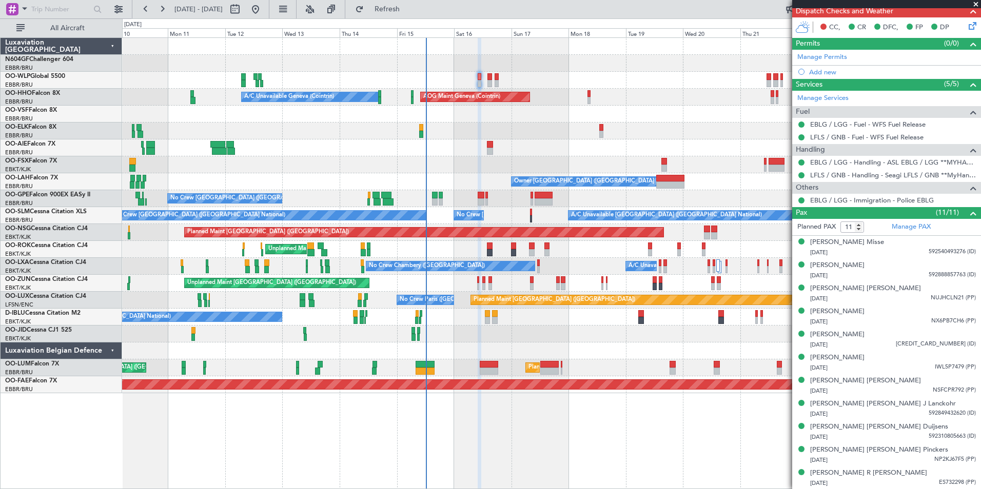
scroll to position [0, 0]
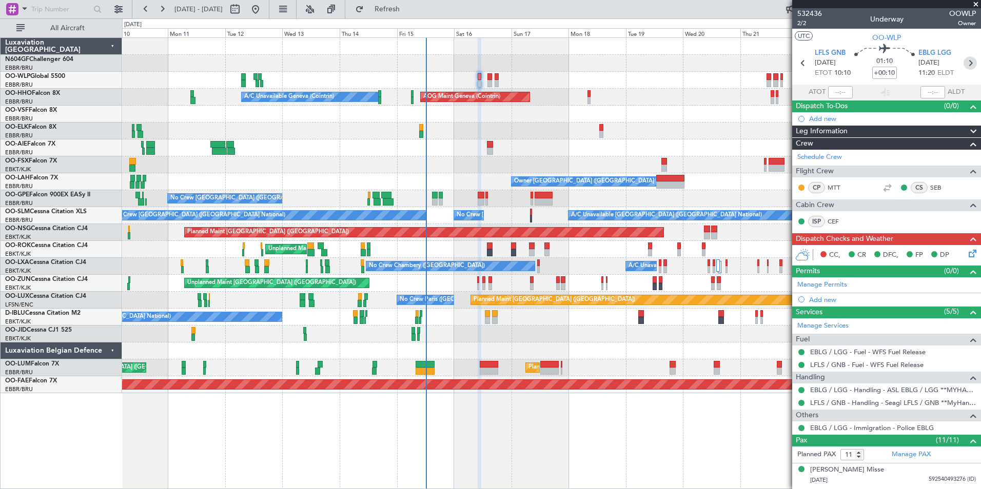
click at [965, 65] on icon at bounding box center [969, 62] width 13 height 13
type input "+00:15"
type input "6"
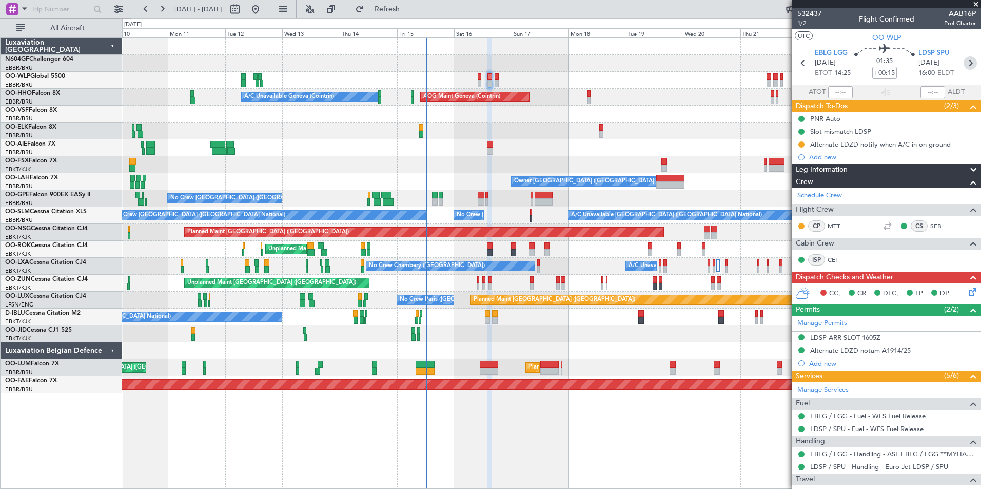
click at [965, 69] on icon at bounding box center [969, 62] width 13 height 13
type input "9"
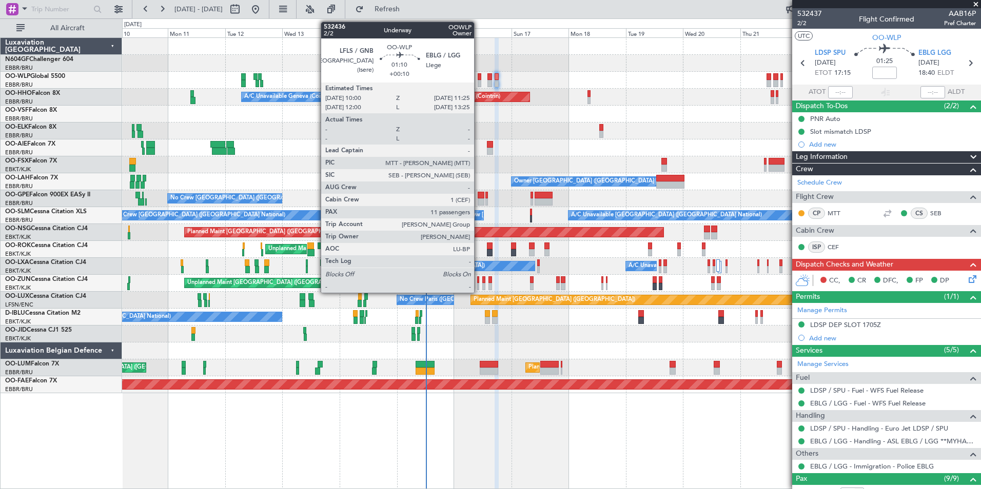
click at [479, 84] on div at bounding box center [480, 83] width 4 height 7
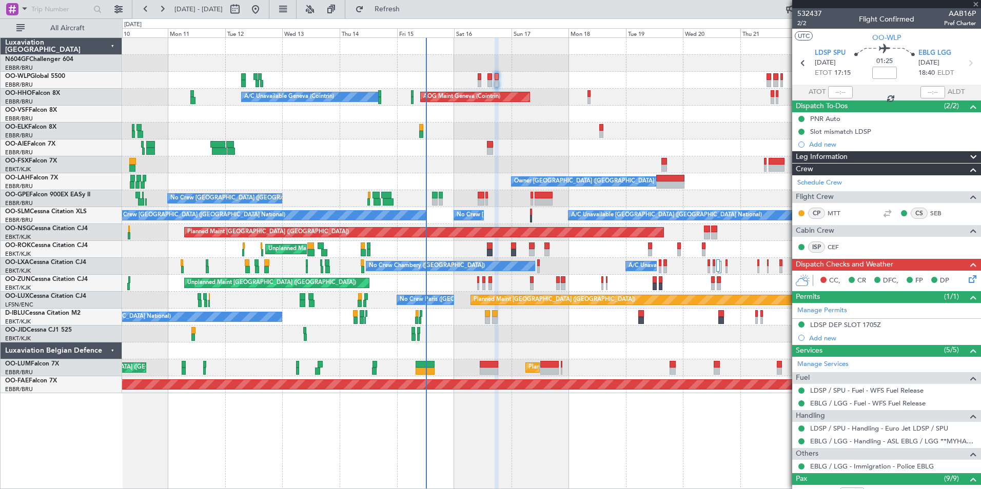
type input "+00:10"
type input "11"
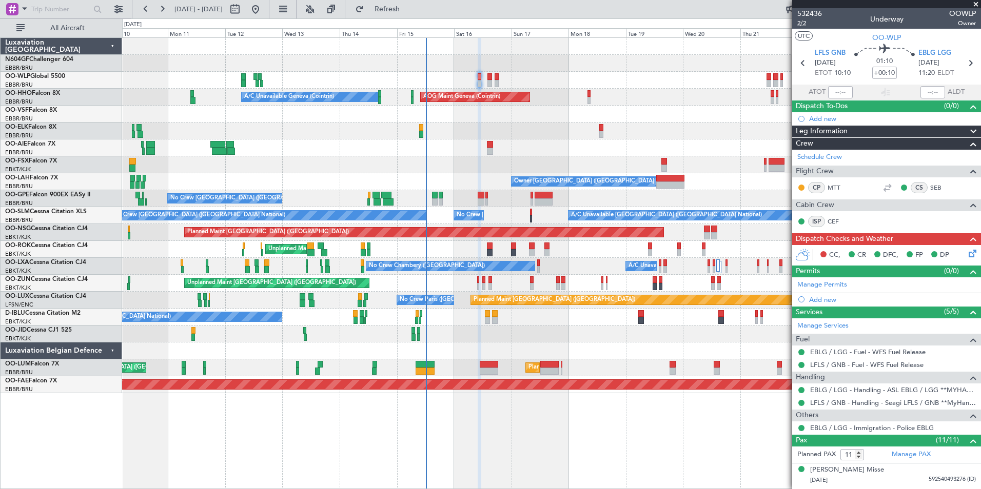
click at [804, 22] on span "2/2" at bounding box center [809, 23] width 25 height 9
click at [405, 6] on span "Refresh" at bounding box center [387, 9] width 43 height 7
click at [957, 255] on div "CC, CR DFC, FP DP" at bounding box center [891, 255] width 151 height 15
click at [966, 255] on icon at bounding box center [970, 252] width 8 height 8
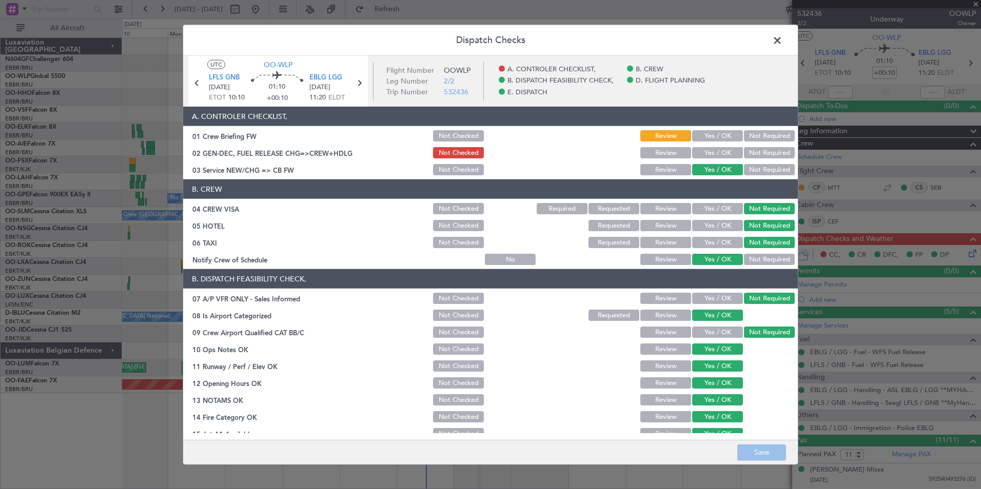
click at [713, 139] on button "Yes / OK" at bounding box center [717, 135] width 51 height 11
click at [714, 149] on button "Yes / OK" at bounding box center [717, 152] width 51 height 11
click at [775, 452] on button "Save" at bounding box center [761, 452] width 49 height 16
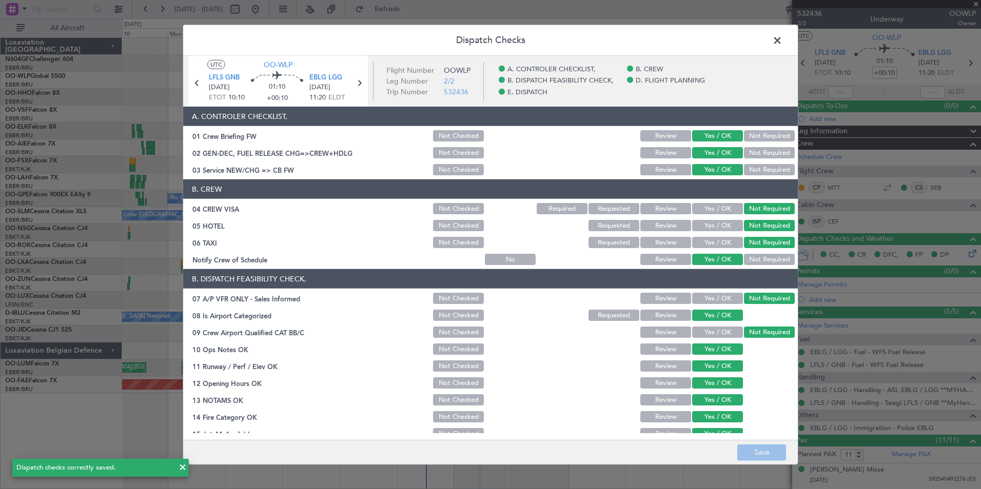
click at [782, 46] on span at bounding box center [782, 43] width 0 height 21
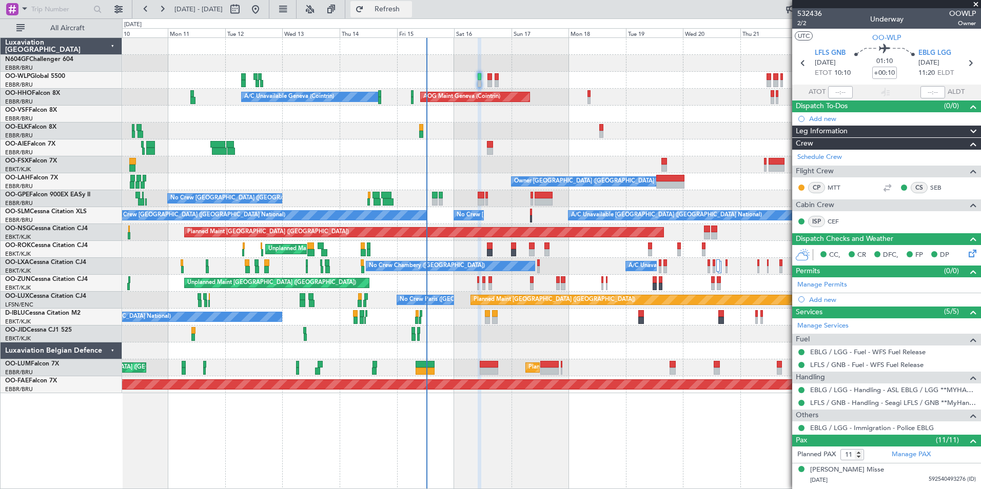
click at [409, 6] on span "Refresh" at bounding box center [387, 9] width 43 height 7
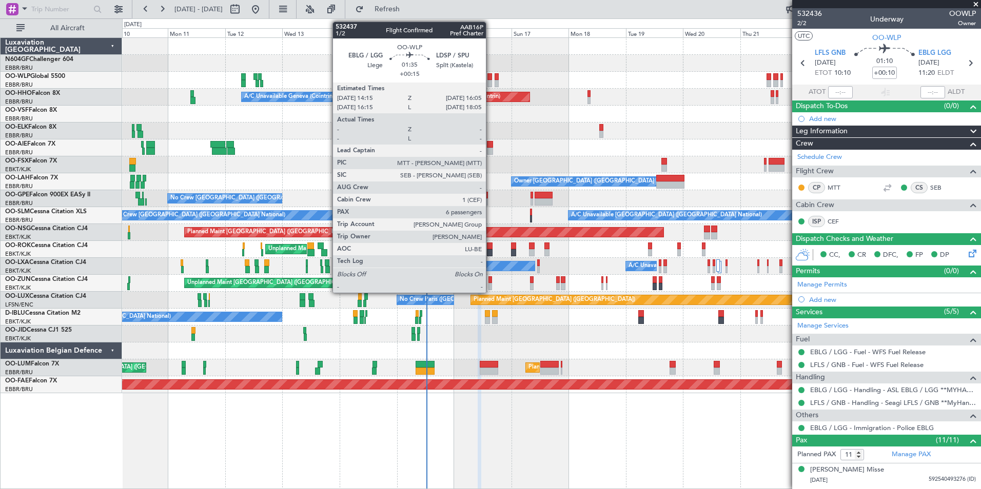
click at [490, 77] on div at bounding box center [489, 76] width 5 height 7
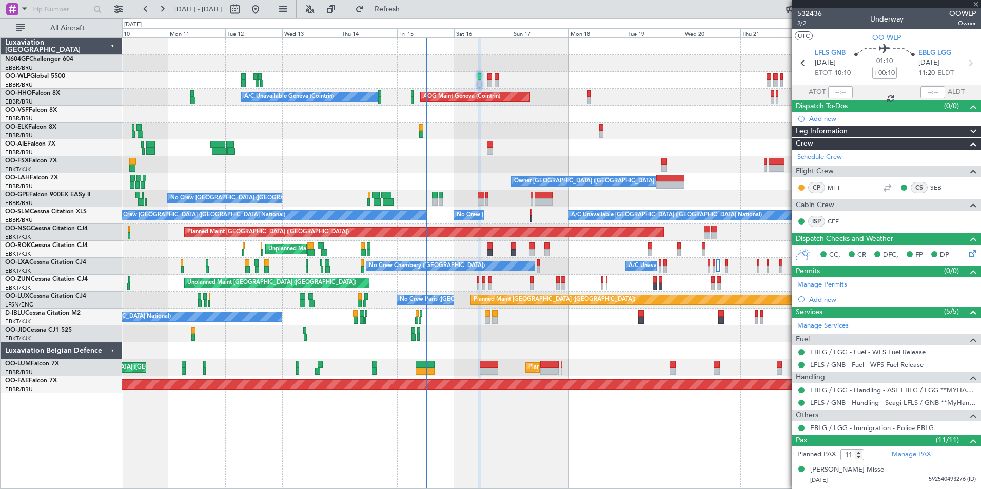
type input "+00:15"
type input "6"
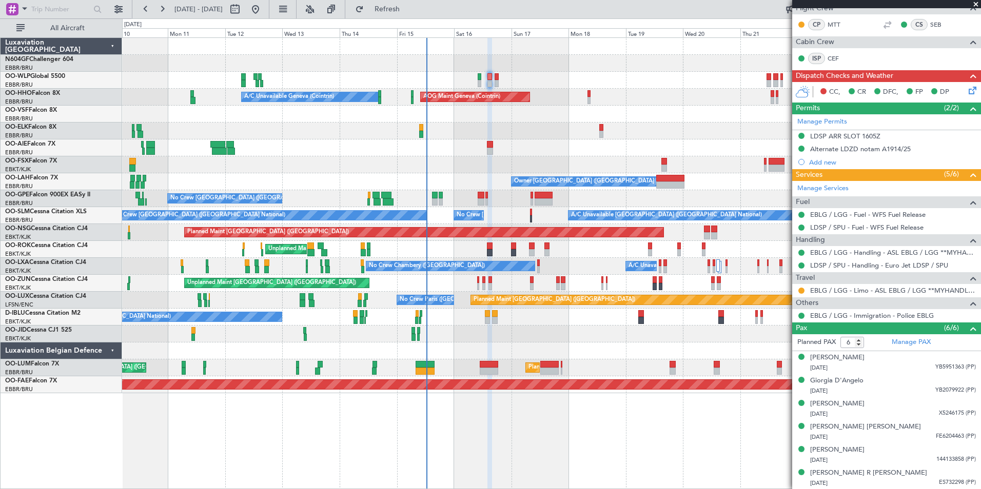
scroll to position [54, 0]
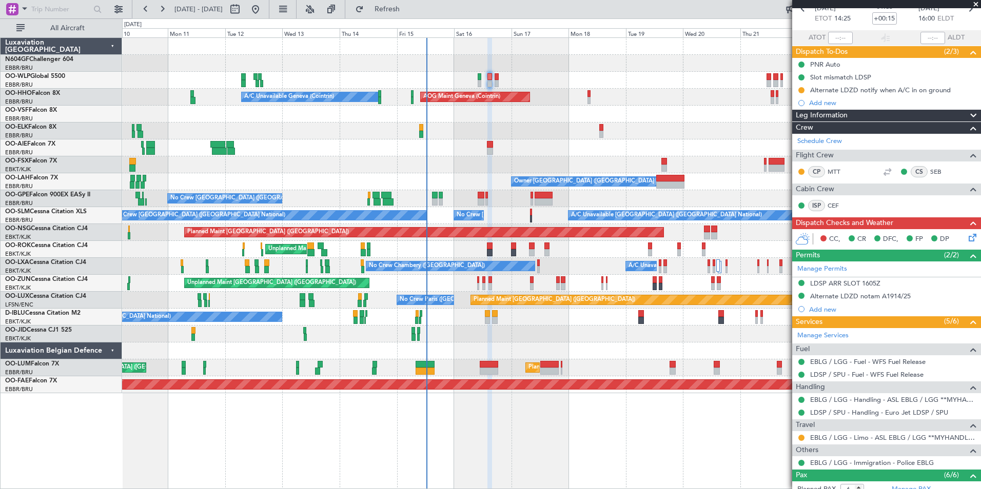
click at [966, 232] on icon at bounding box center [970, 236] width 8 height 8
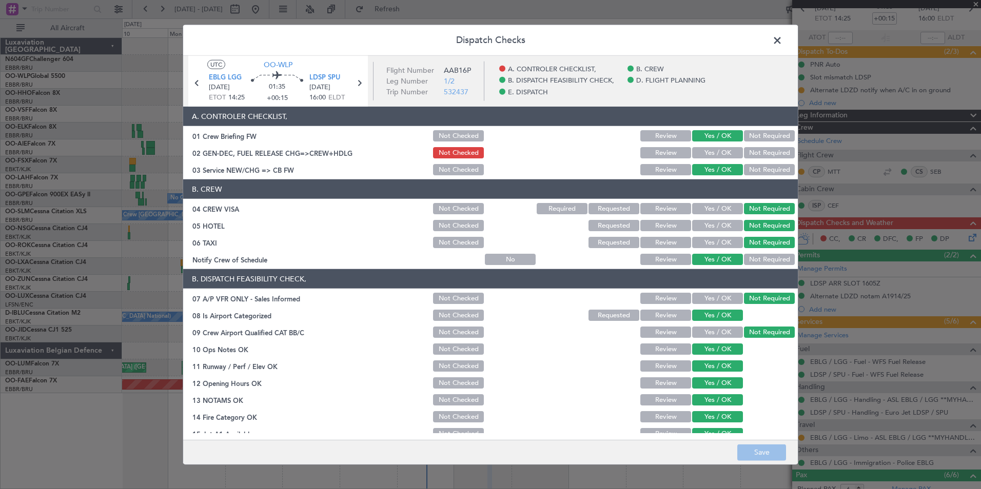
click at [709, 155] on button "Yes / OK" at bounding box center [717, 152] width 51 height 11
click at [754, 454] on button "Save" at bounding box center [761, 452] width 49 height 16
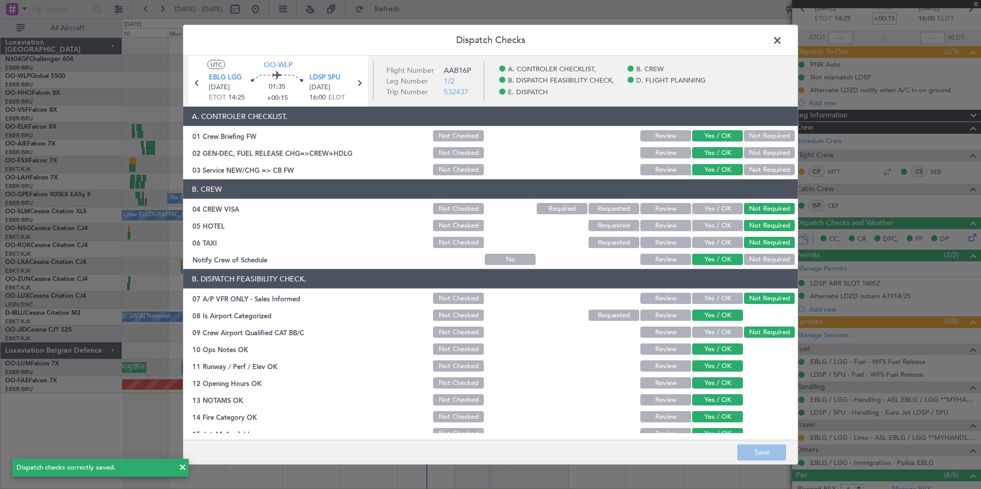
click at [782, 38] on span at bounding box center [782, 43] width 0 height 21
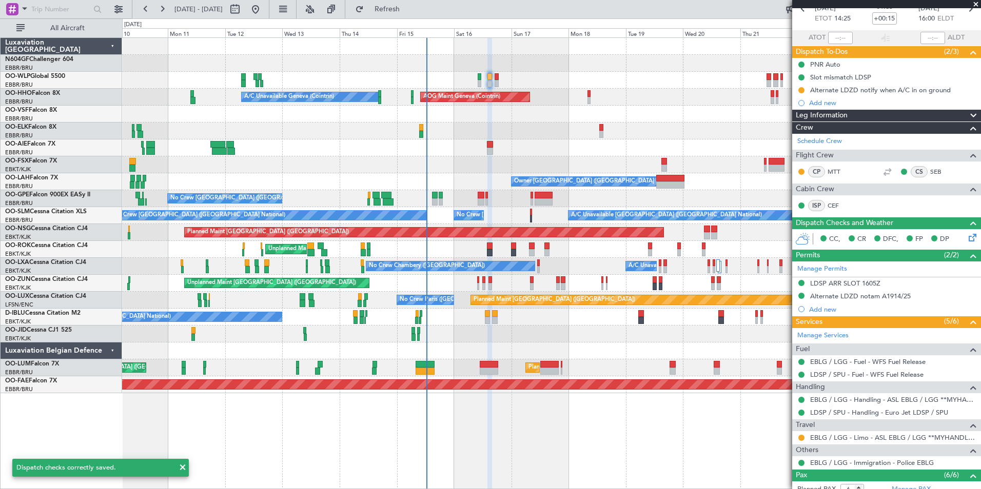
scroll to position [0, 0]
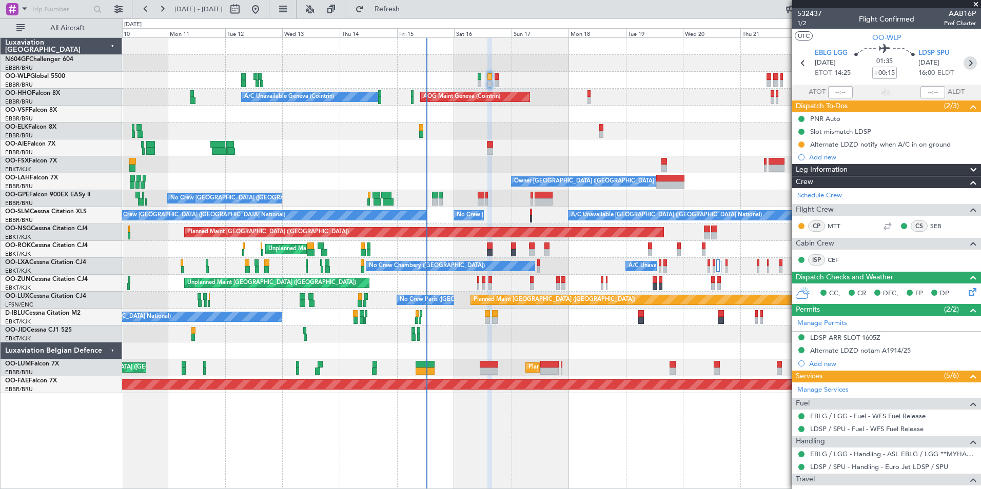
click at [966, 64] on icon at bounding box center [969, 62] width 13 height 13
type input "9"
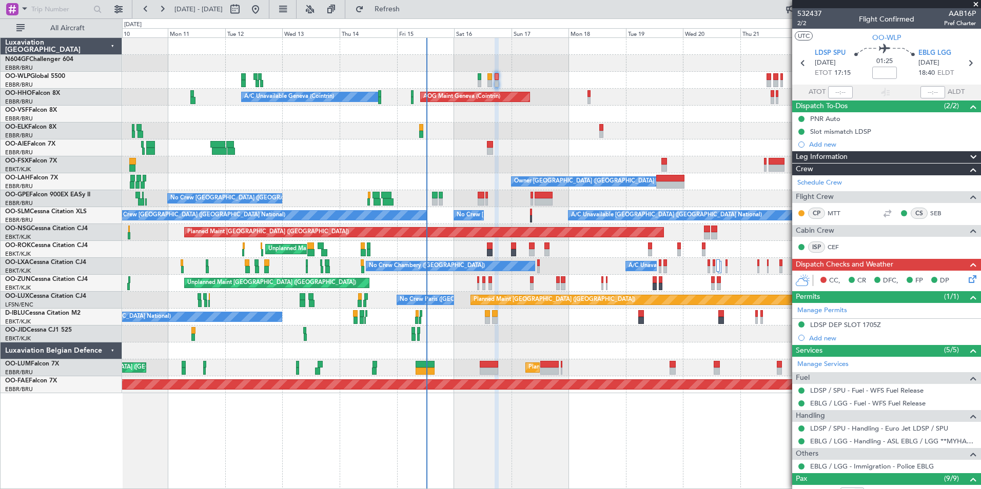
click at [967, 282] on icon at bounding box center [970, 277] width 8 height 8
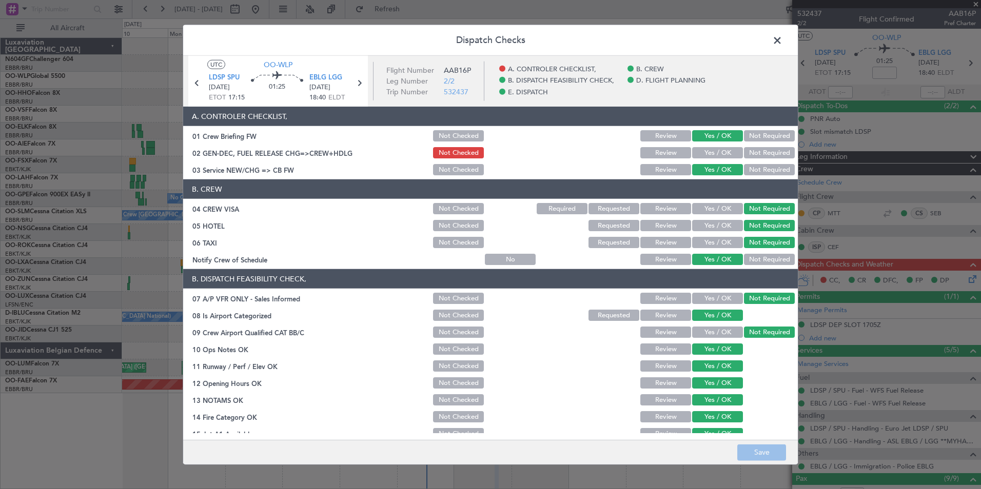
click at [723, 148] on button "Yes / OK" at bounding box center [717, 152] width 51 height 11
click at [746, 451] on button "Save" at bounding box center [761, 452] width 49 height 16
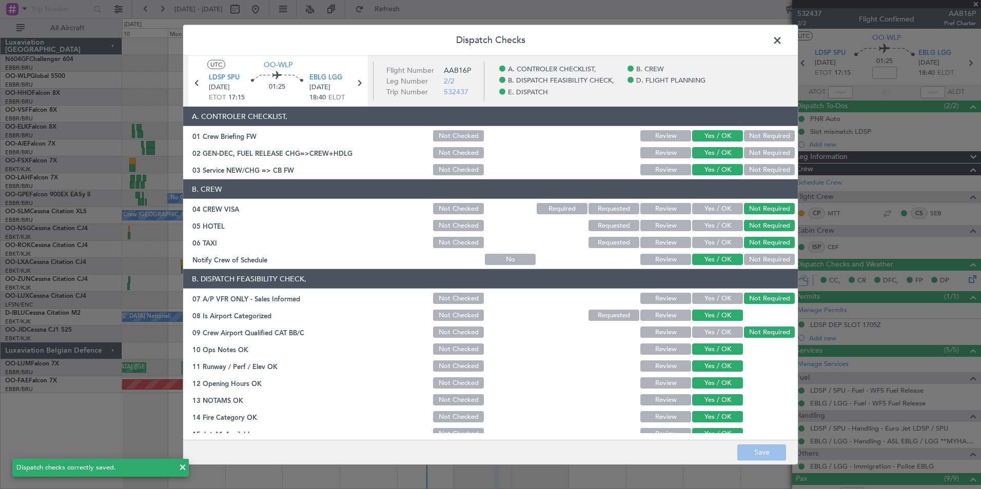
scroll to position [190, 0]
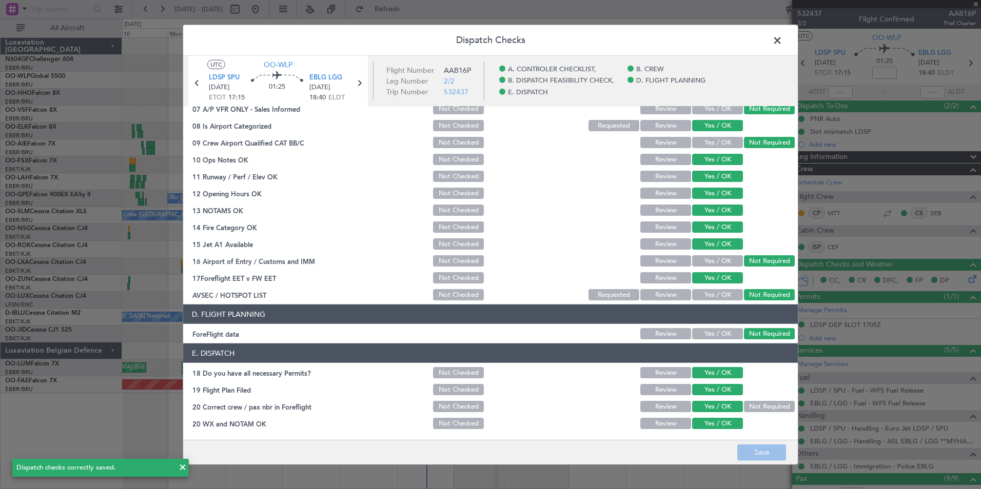
click at [782, 40] on span at bounding box center [782, 43] width 0 height 21
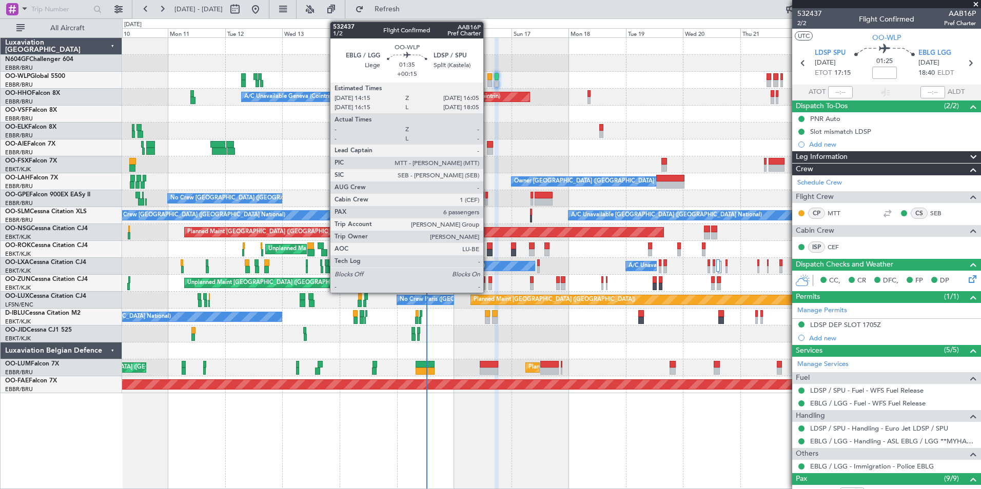
click at [488, 79] on div at bounding box center [489, 76] width 5 height 7
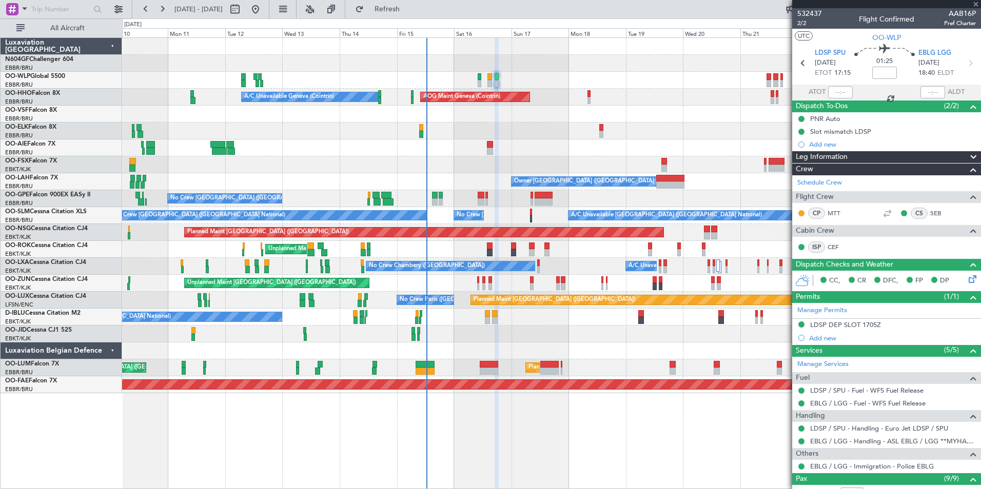
type input "+00:15"
type input "6"
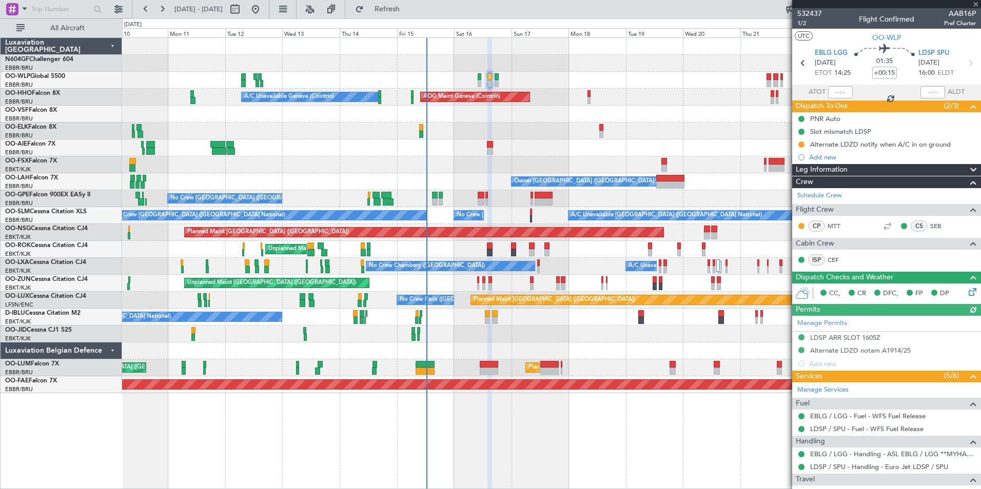
scroll to position [202, 0]
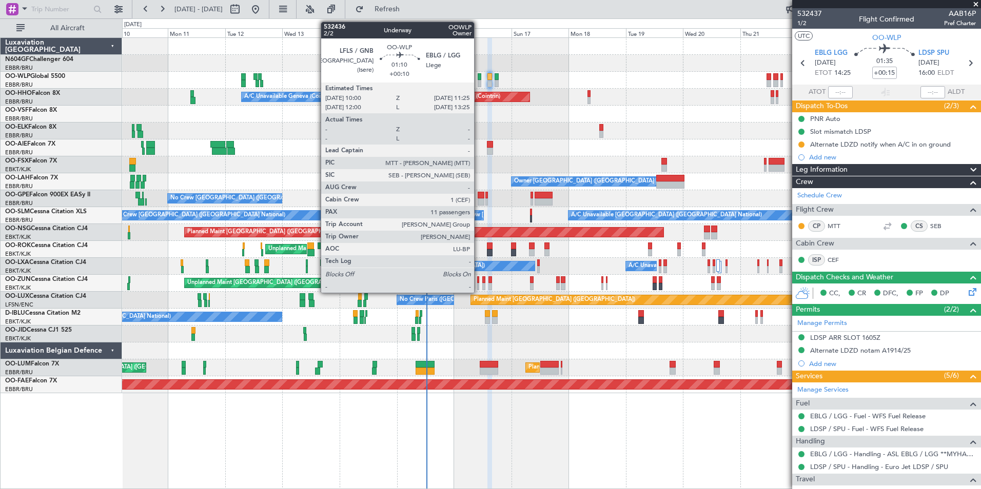
click at [479, 78] on div at bounding box center [480, 76] width 4 height 7
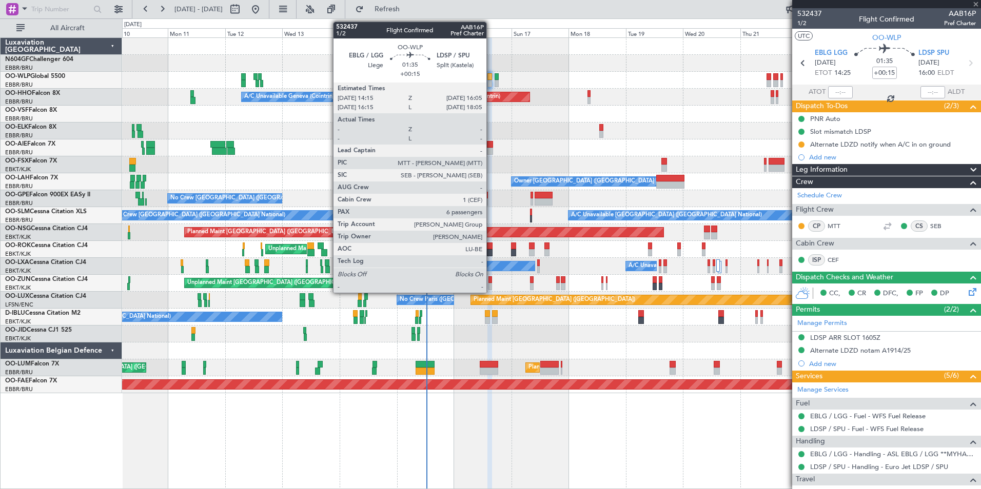
click at [490, 83] on div at bounding box center [489, 83] width 5 height 7
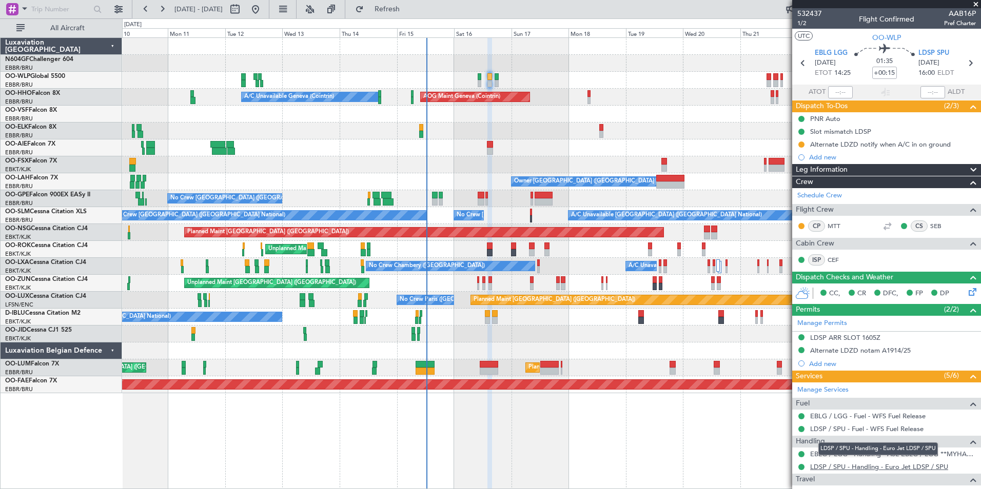
click at [839, 466] on link "LDSP / SPU - Handling - Euro Jet LDSP / SPU" at bounding box center [879, 467] width 138 height 9
click at [409, 10] on span "Refreshing..." at bounding box center [387, 9] width 43 height 7
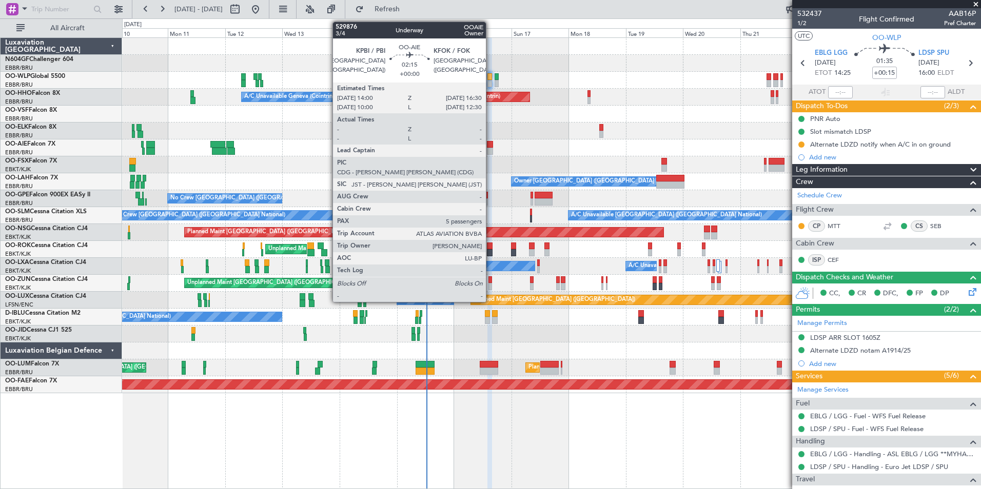
click at [490, 150] on div at bounding box center [490, 151] width 6 height 7
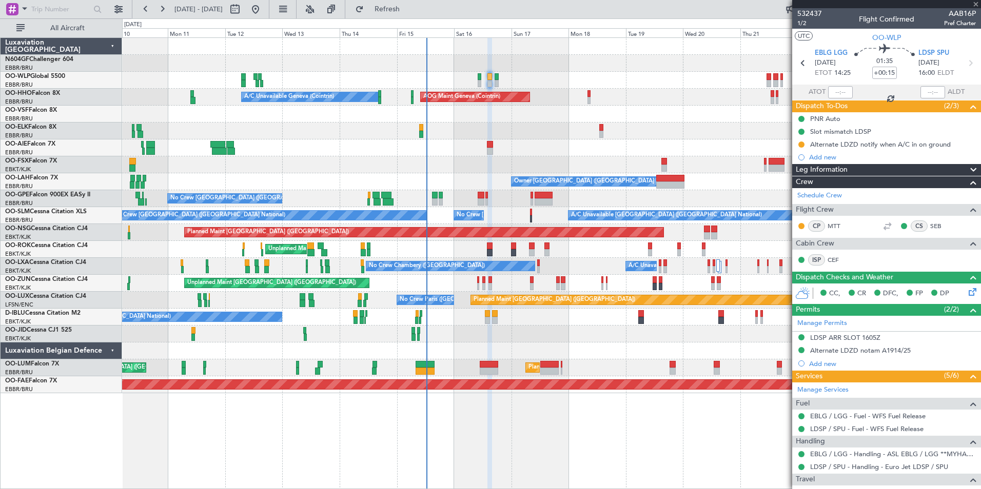
type input "5"
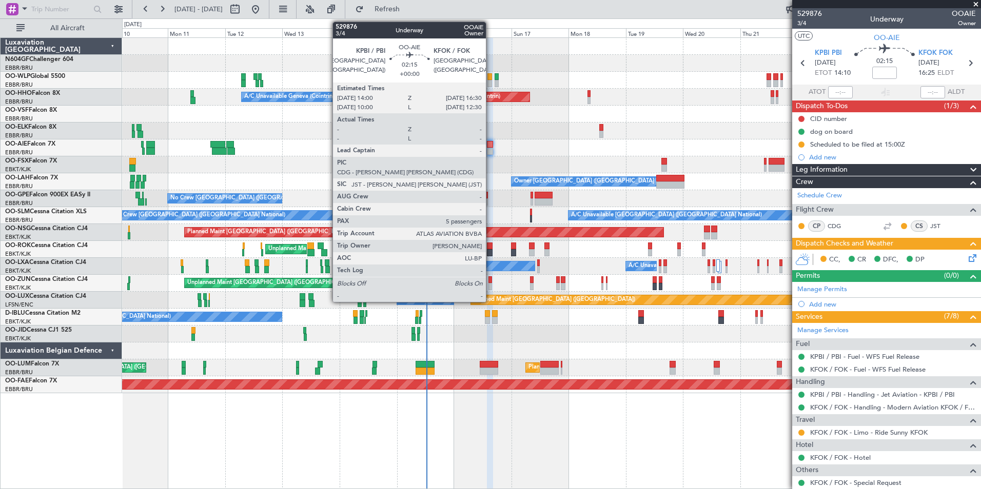
click at [490, 152] on div at bounding box center [490, 151] width 6 height 7
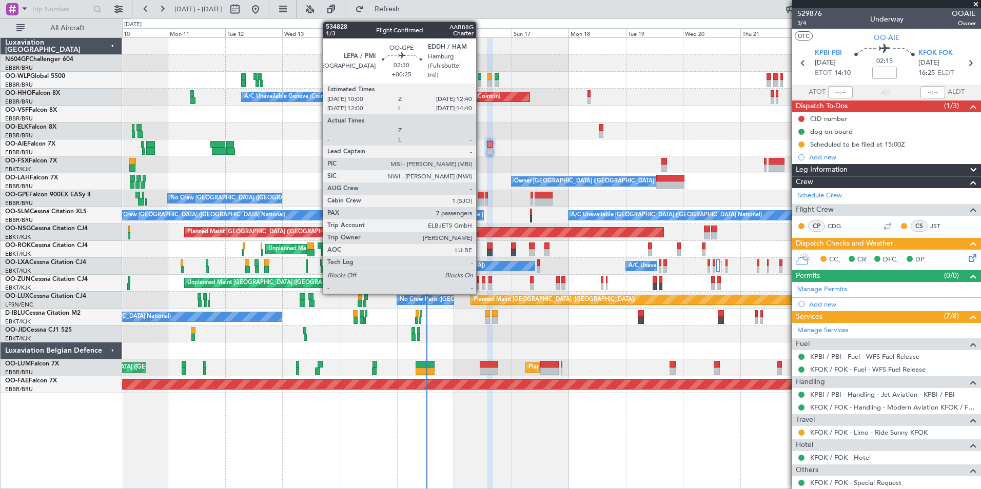
click at [481, 199] on div at bounding box center [481, 202] width 7 height 7
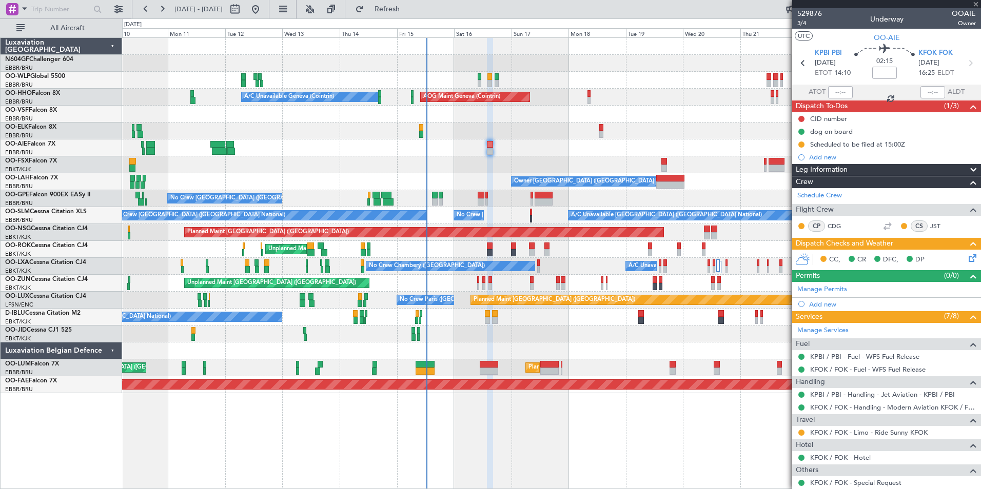
type input "+00:25"
type input "7"
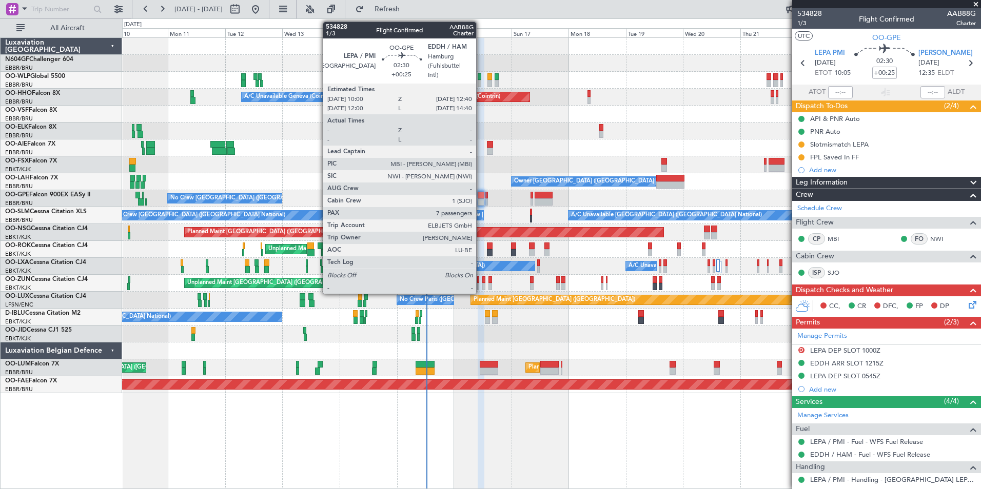
click at [481, 201] on div at bounding box center [481, 202] width 7 height 7
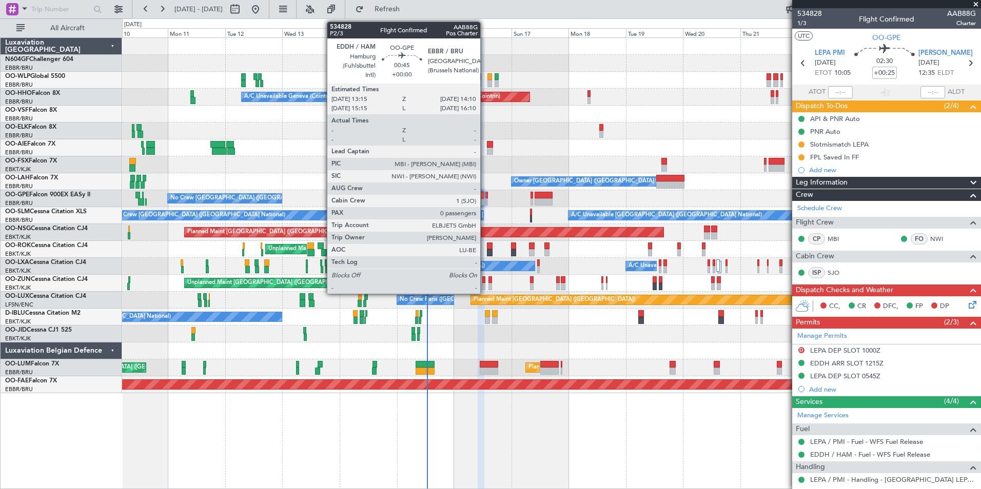
click at [485, 196] on div at bounding box center [486, 195] width 3 height 7
click at [484, 198] on div at bounding box center [481, 195] width 7 height 7
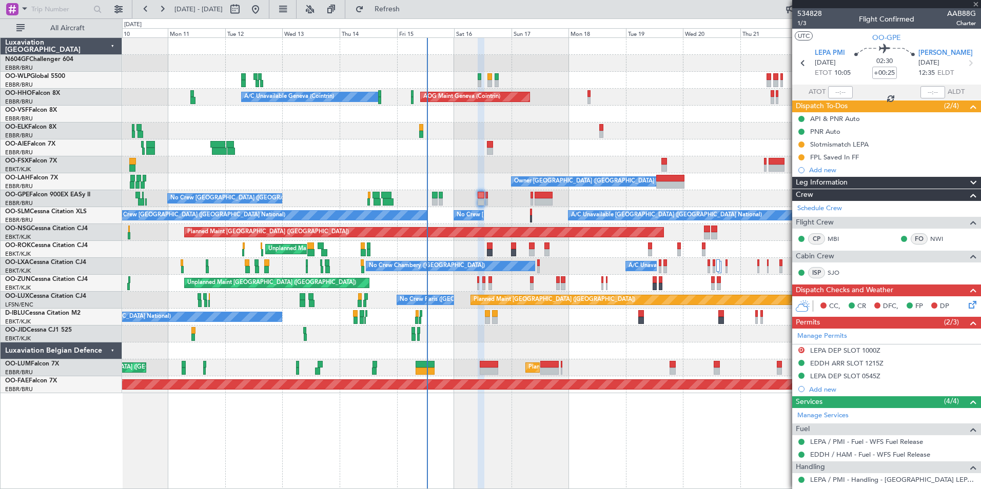
click at [481, 198] on div at bounding box center [481, 195] width 7 height 7
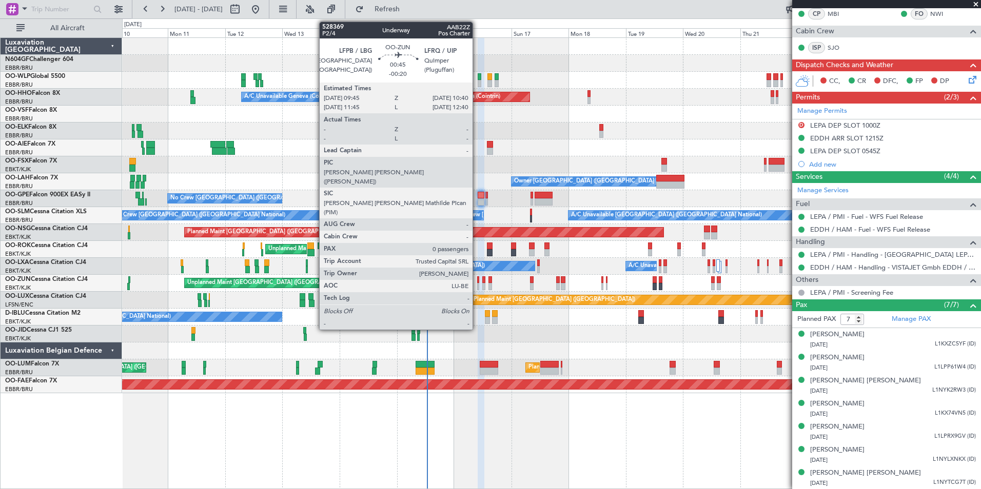
click at [477, 284] on div at bounding box center [478, 286] width 3 height 7
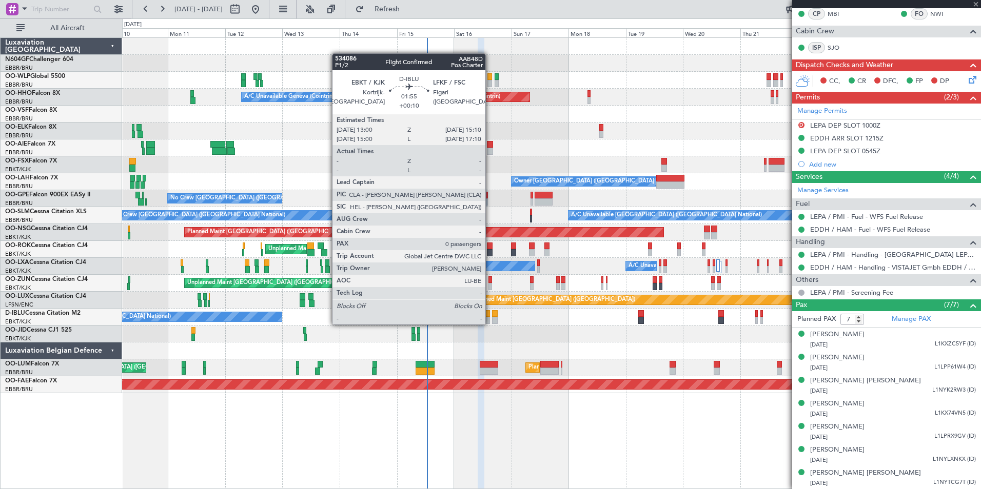
type input "-00:20"
type input "0"
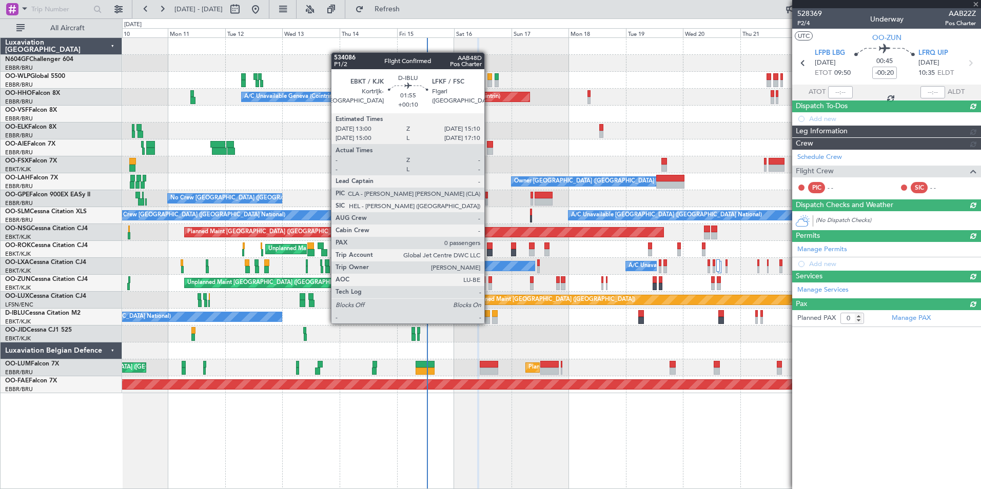
click at [489, 323] on div at bounding box center [488, 320] width 6 height 7
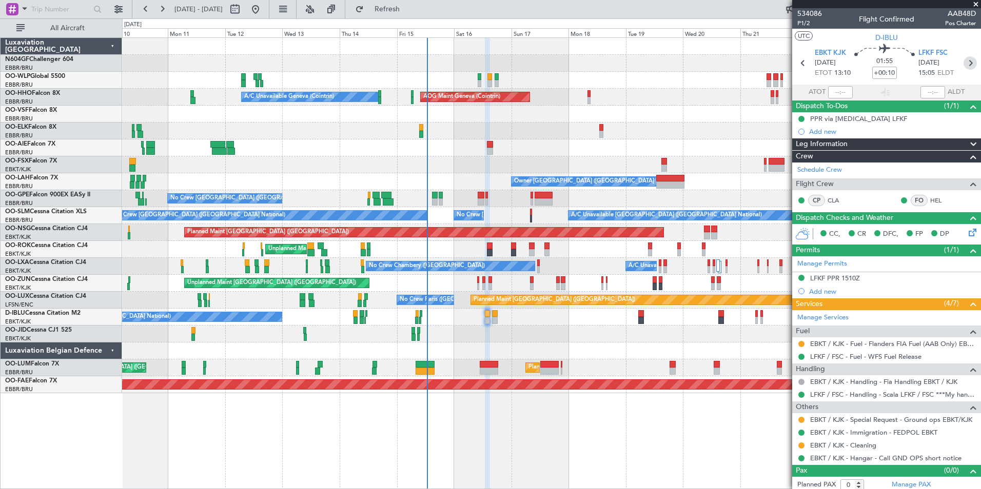
click at [968, 58] on icon at bounding box center [969, 62] width 13 height 13
type input "+00:15"
type input "3"
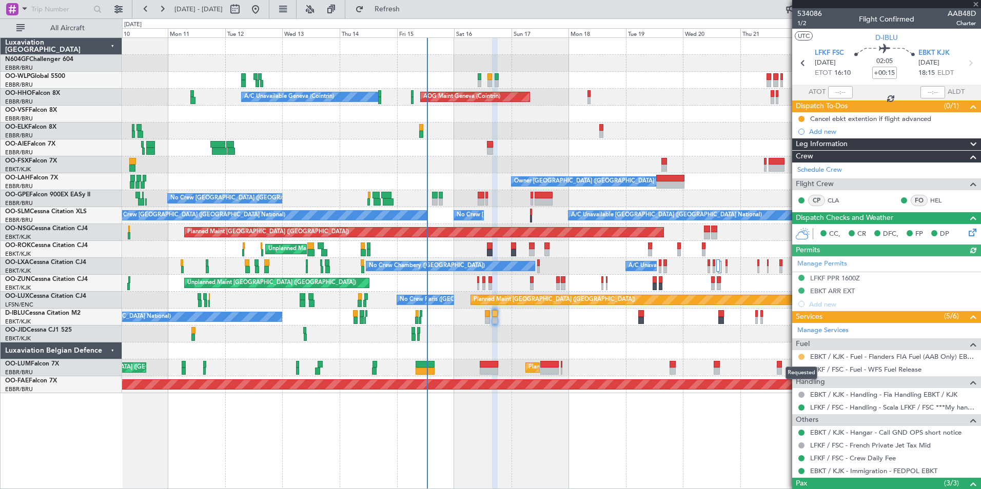
click at [799, 360] on mat-tooltip-component "Requested" at bounding box center [801, 373] width 46 height 27
click at [801, 355] on button at bounding box center [801, 357] width 6 height 6
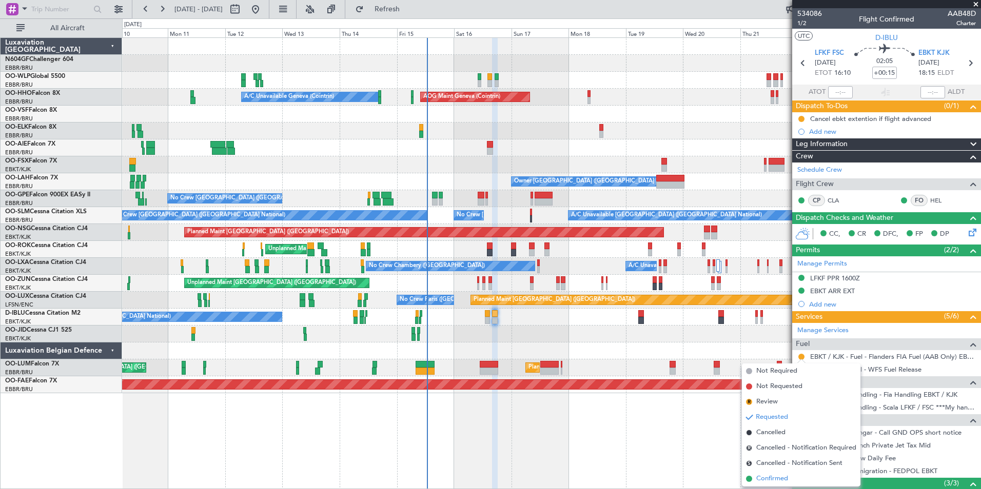
click at [760, 479] on span "Confirmed" at bounding box center [772, 479] width 32 height 10
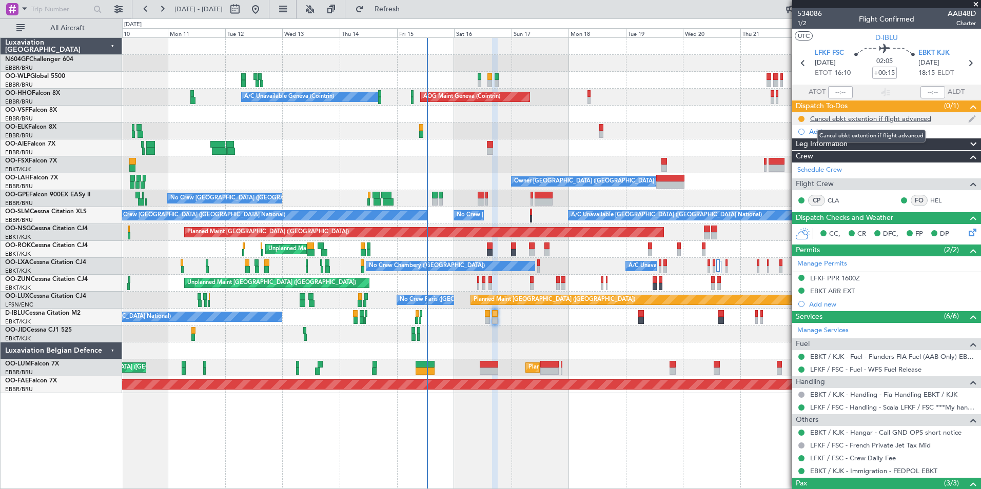
click at [864, 120] on div "Cancel ebkt extention if flight advanced" at bounding box center [870, 118] width 121 height 9
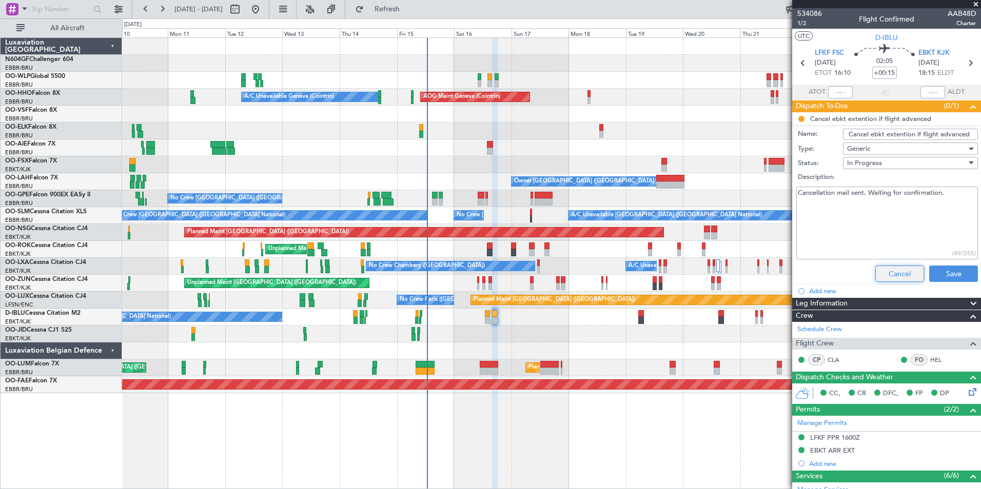
click at [882, 277] on button "Cancel" at bounding box center [899, 274] width 49 height 16
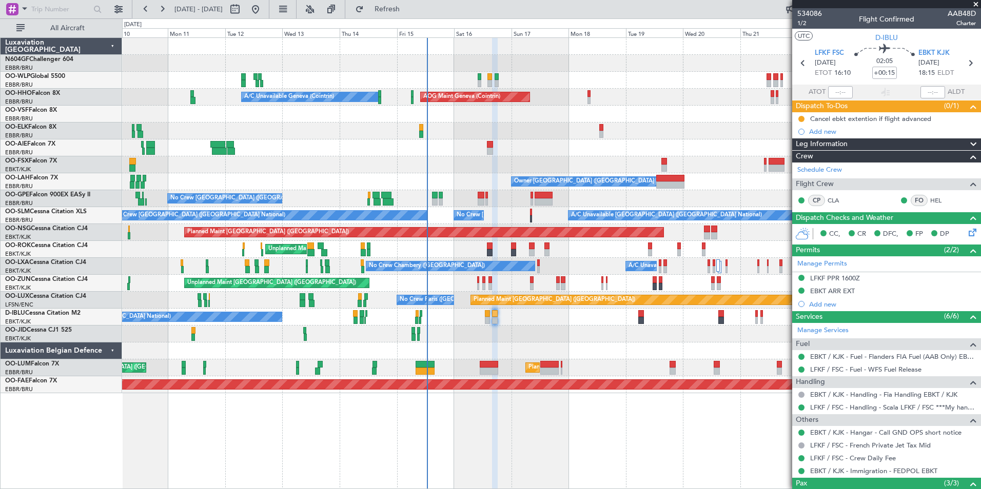
click at [516, 208] on div "Planned Maint Berlin (Brandenburg) Planned Maint Milan (Linate) AOG Maint Genev…" at bounding box center [551, 216] width 858 height 356
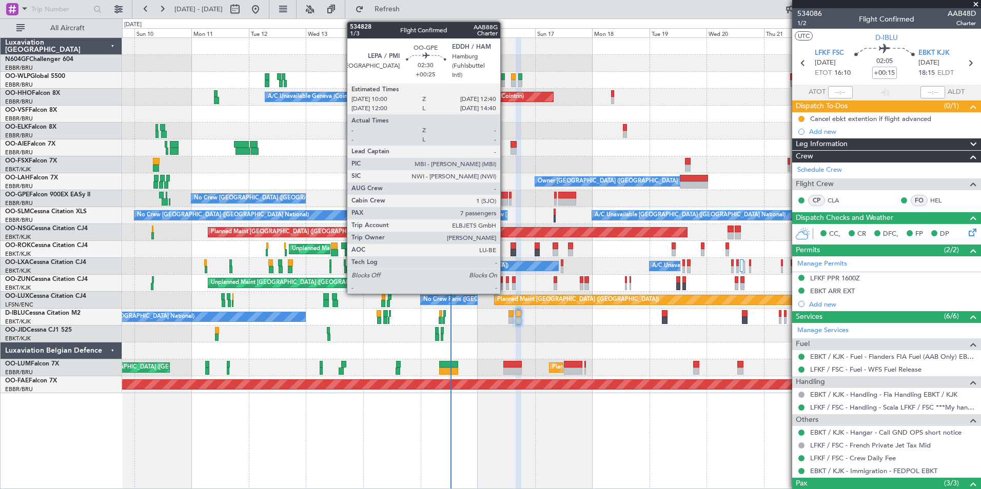
click at [505, 196] on div at bounding box center [504, 195] width 7 height 7
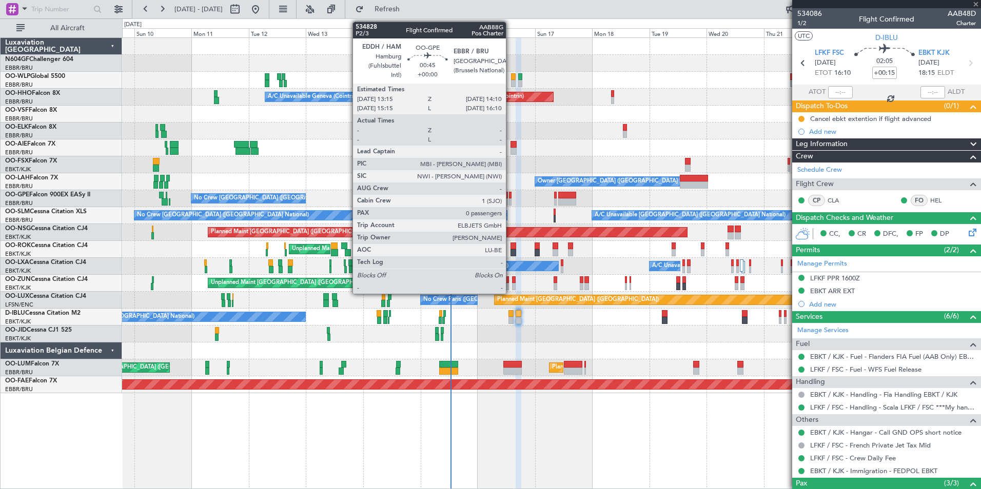
type input "+00:25"
type input "7"
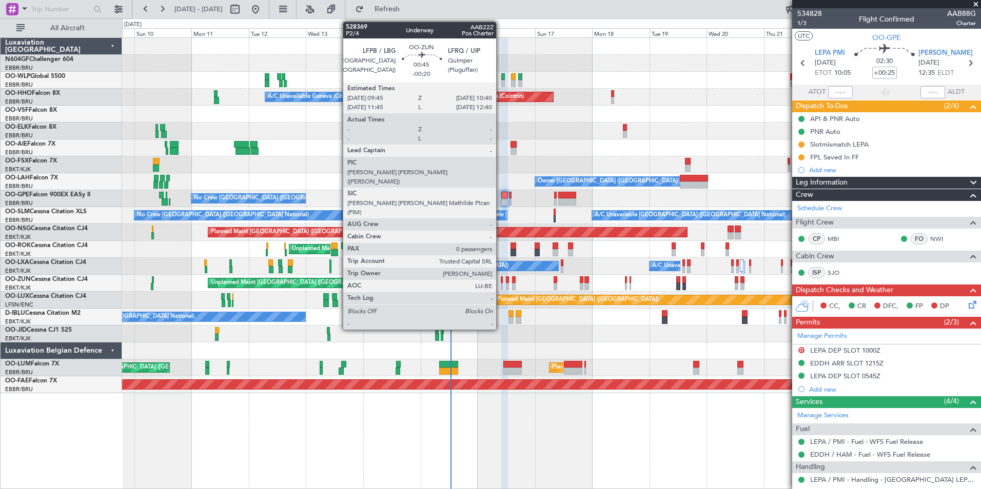
click at [501, 281] on div at bounding box center [502, 280] width 3 height 7
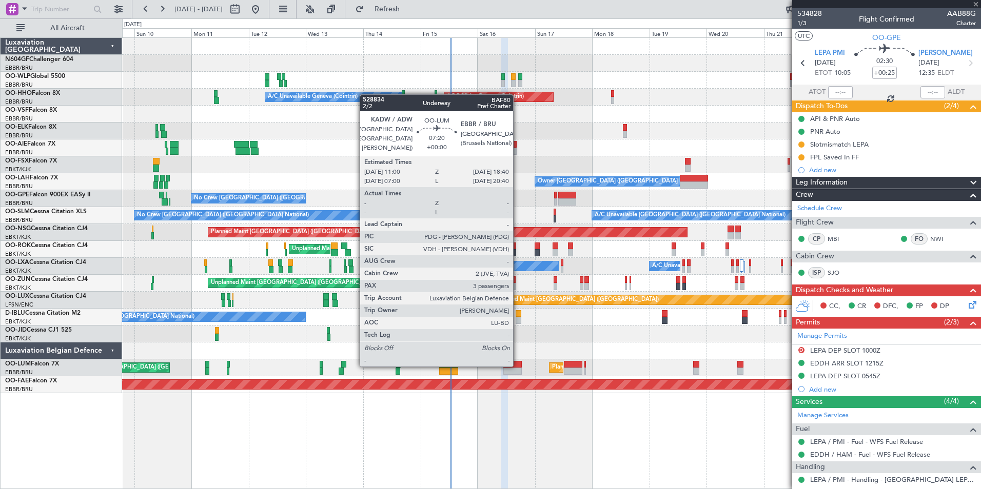
click at [515, 365] on div at bounding box center [512, 364] width 18 height 7
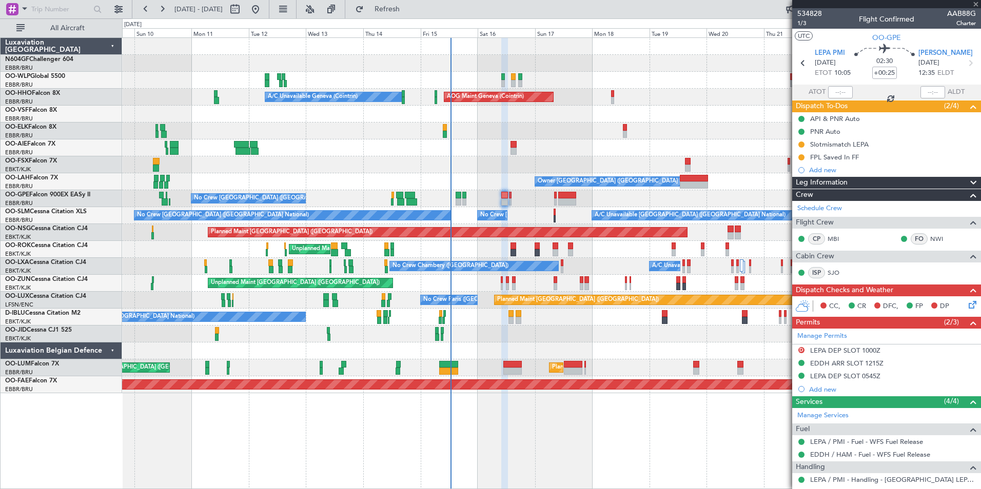
type input "3"
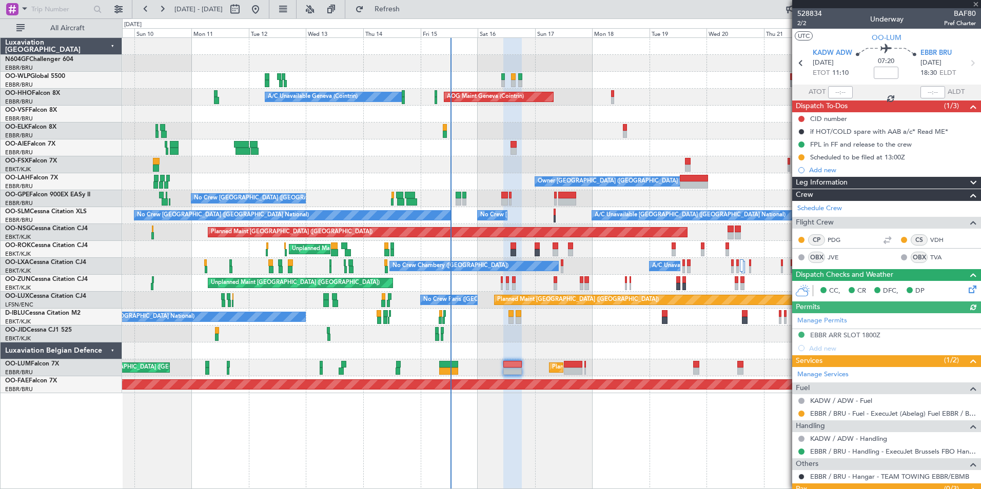
click at [591, 321] on div "No Crew [GEOGRAPHIC_DATA] ([GEOGRAPHIC_DATA] National)" at bounding box center [551, 317] width 858 height 17
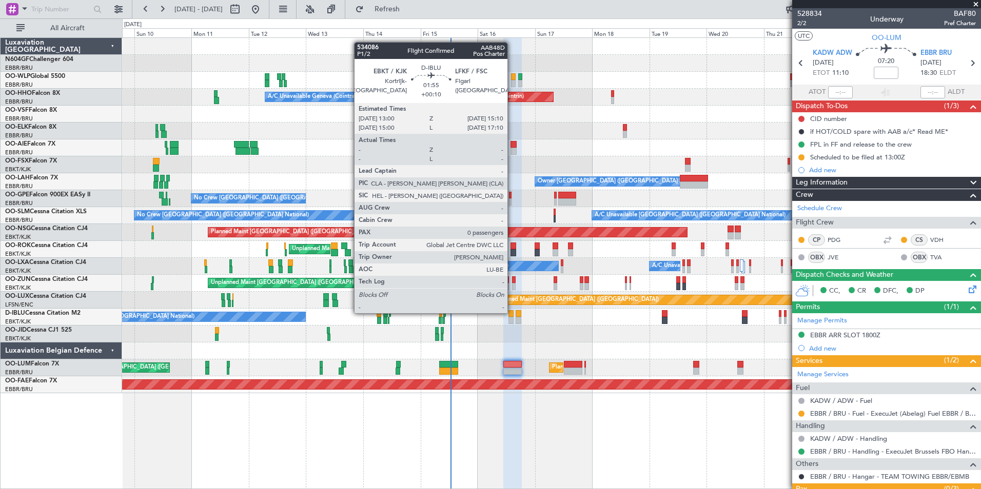
click at [512, 312] on div at bounding box center [511, 313] width 6 height 7
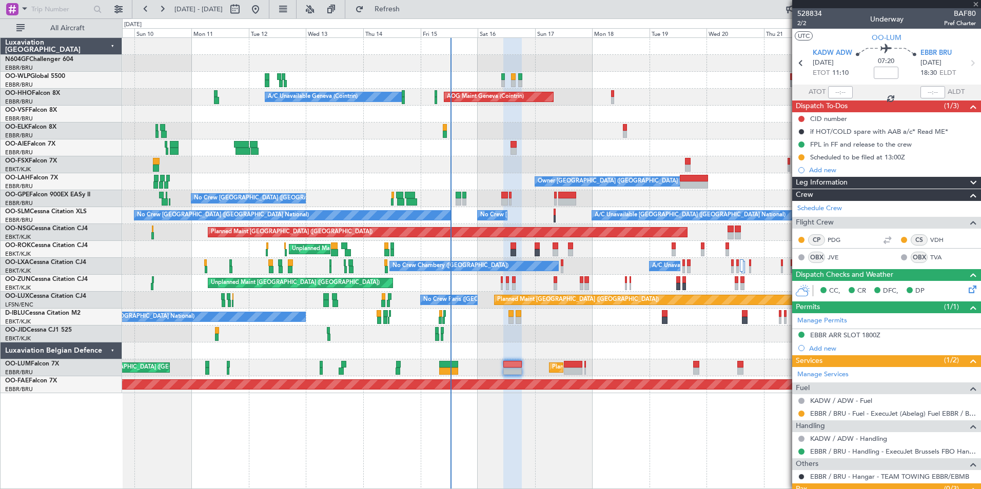
type input "+00:10"
type input "0"
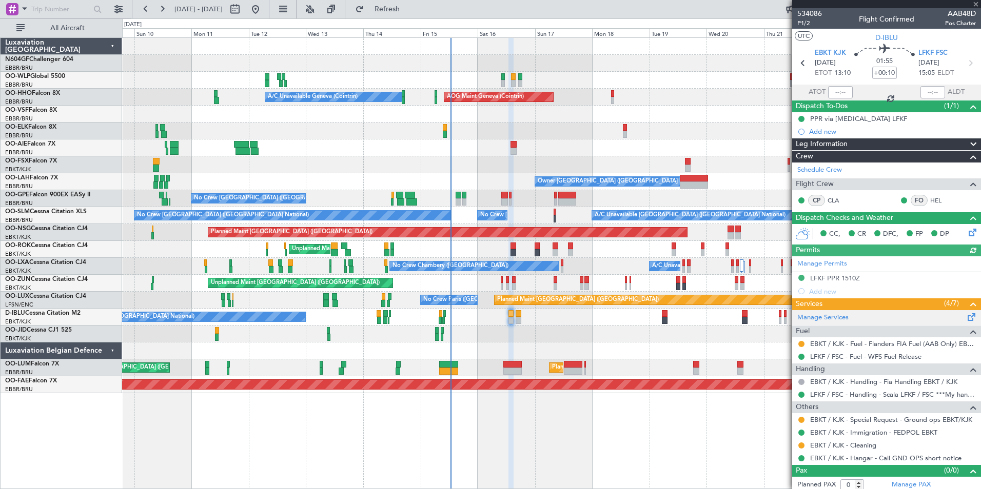
scroll to position [4, 0]
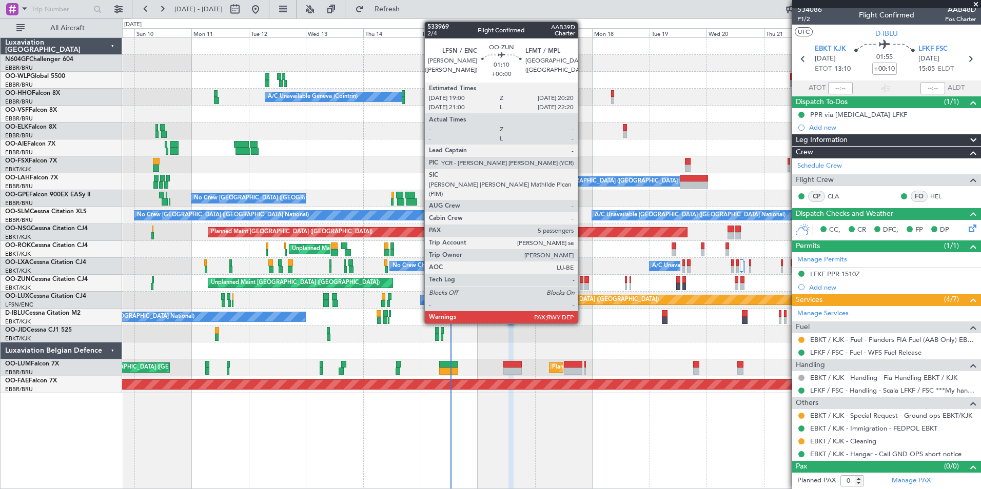
click at [582, 277] on div at bounding box center [582, 280] width 4 height 7
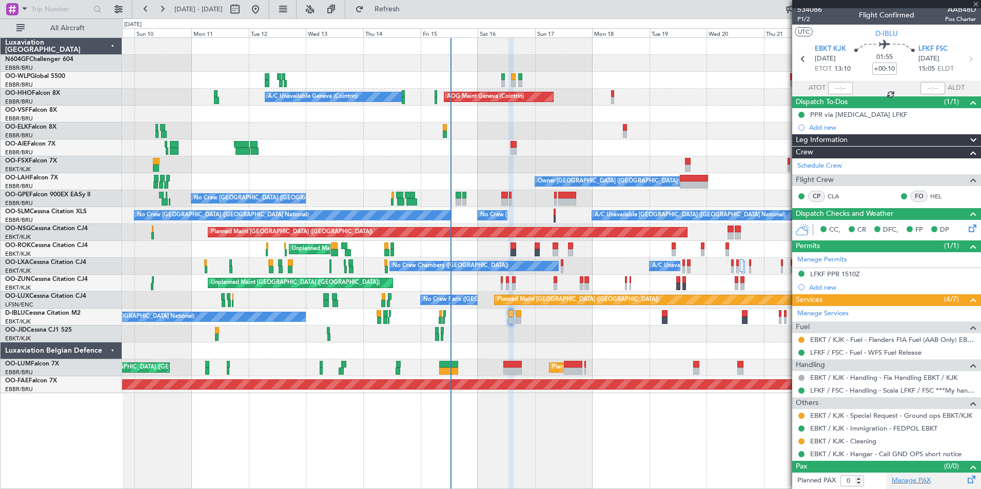
type input "5"
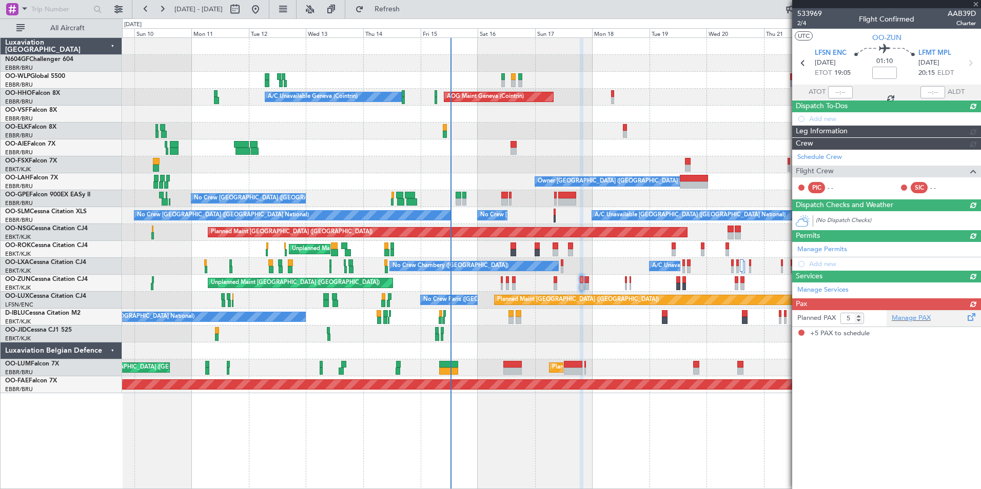
scroll to position [0, 0]
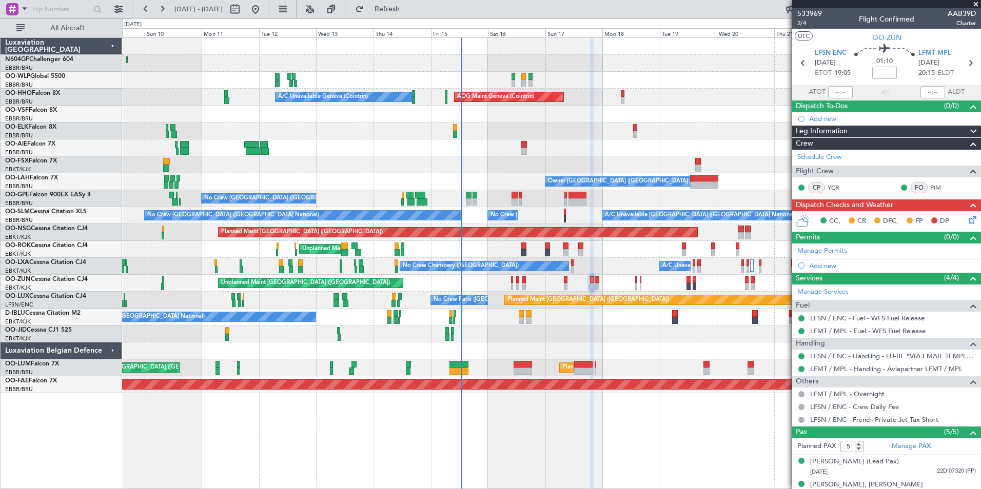
click at [630, 280] on div "Unplanned Maint Paris (Le Bourget) Planned Maint Kortrijk-Wevelgem" at bounding box center [551, 283] width 858 height 17
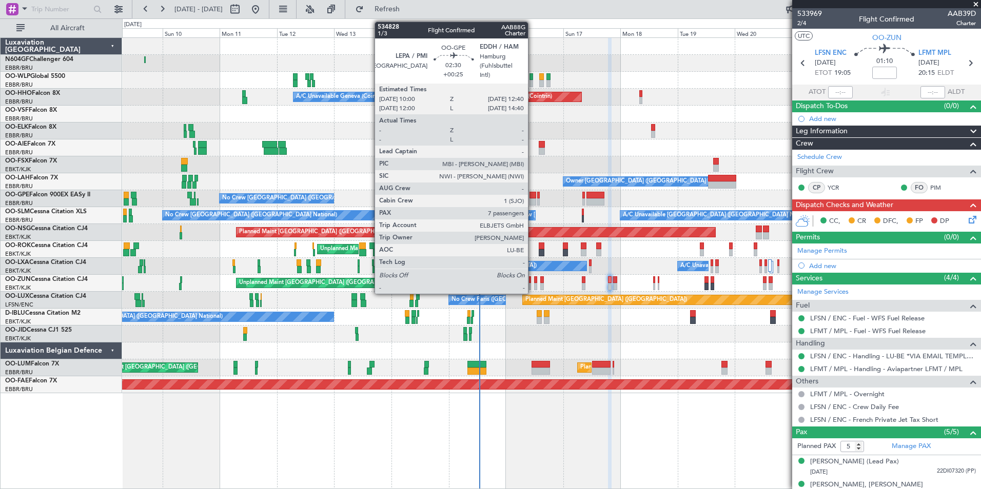
click at [532, 199] on div at bounding box center [532, 202] width 7 height 7
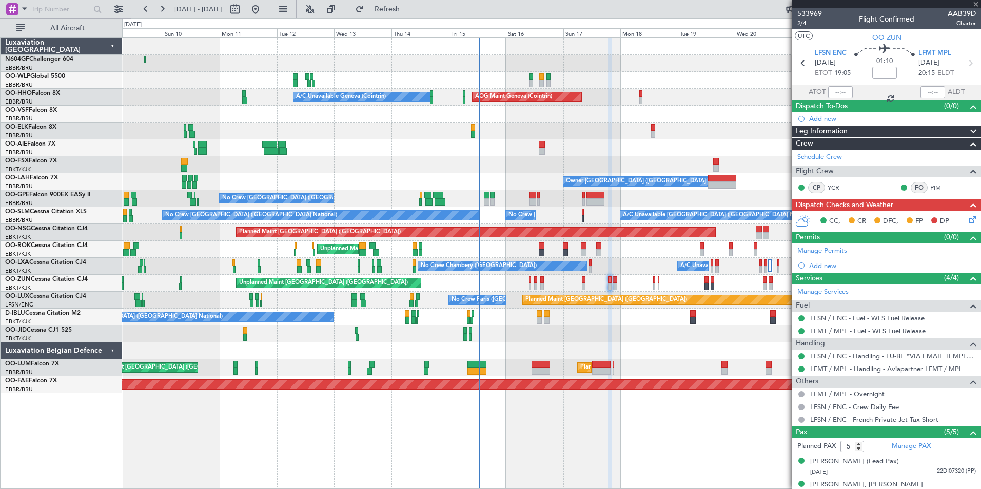
type input "+00:25"
type input "7"
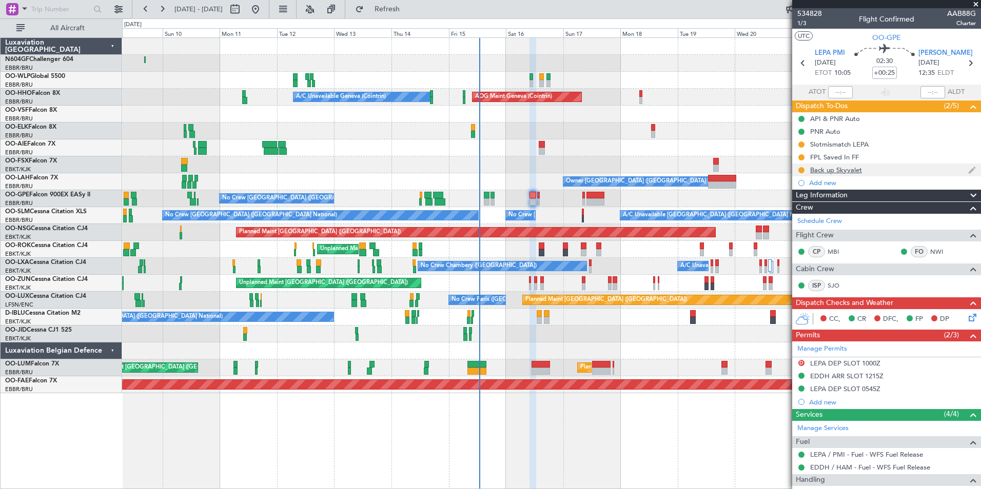
click at [847, 167] on div "Back up Skyvalet" at bounding box center [836, 170] width 52 height 9
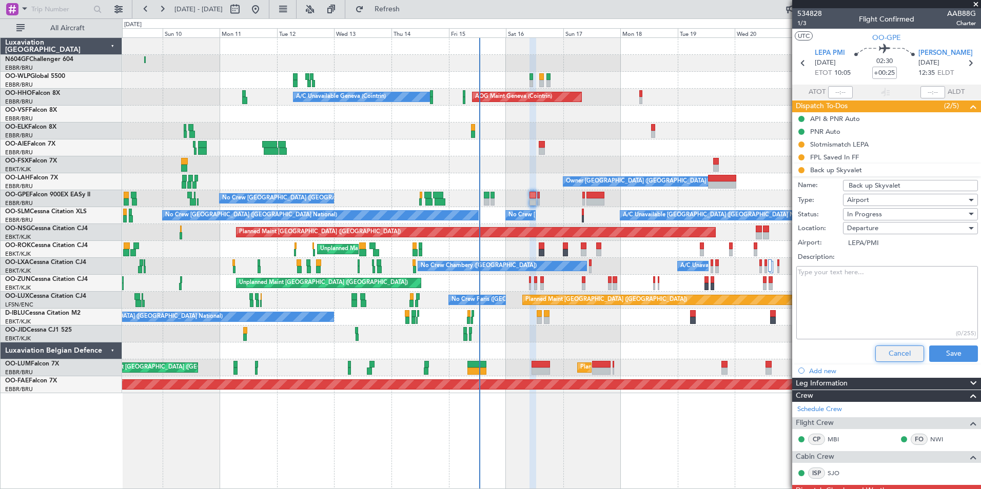
click at [877, 359] on button "Cancel" at bounding box center [899, 354] width 49 height 16
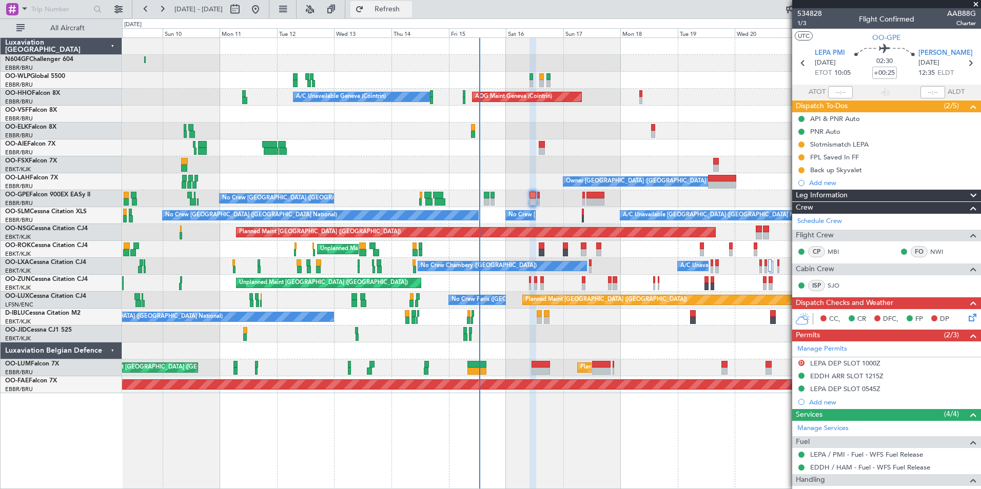
click at [409, 7] on span "Refresh" at bounding box center [387, 9] width 43 height 7
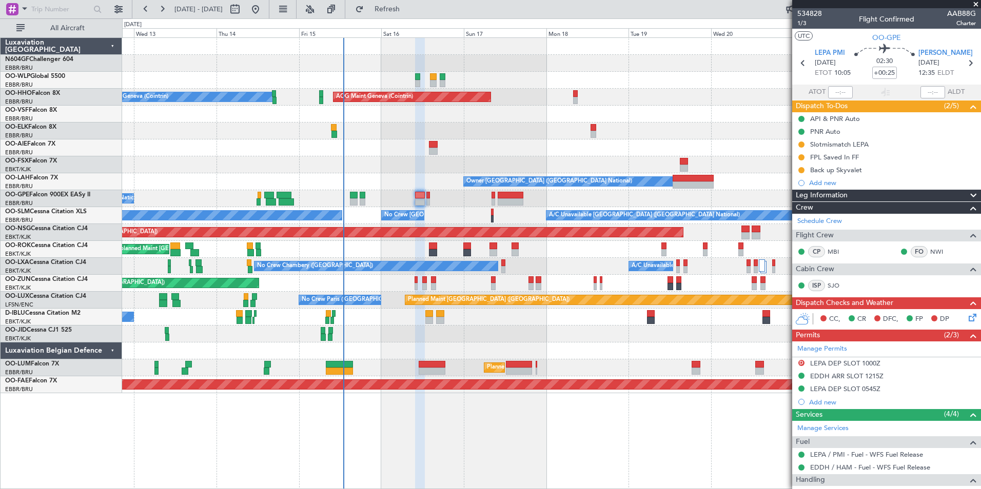
click at [468, 307] on div "Planned Maint Paris (Le Bourget) No Crew Paris (Le Bourget)" at bounding box center [551, 300] width 858 height 17
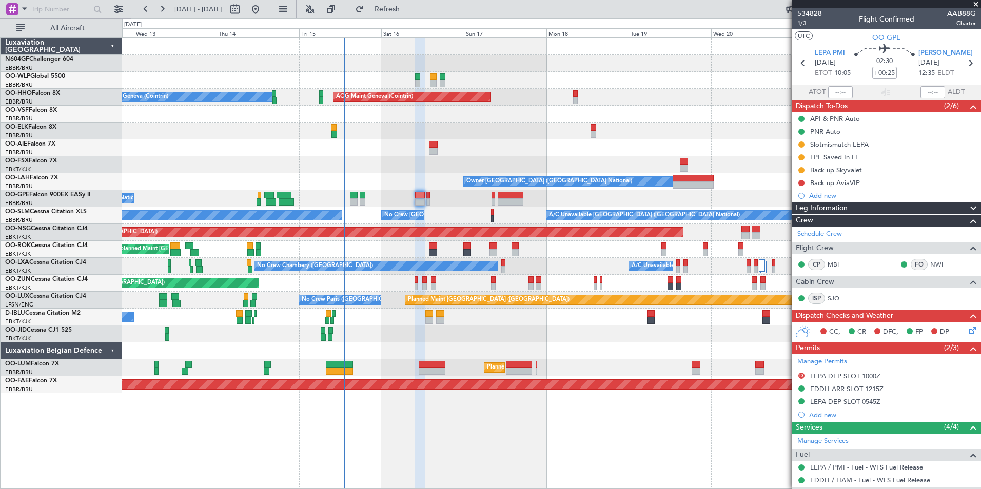
click at [512, 347] on div at bounding box center [551, 351] width 858 height 17
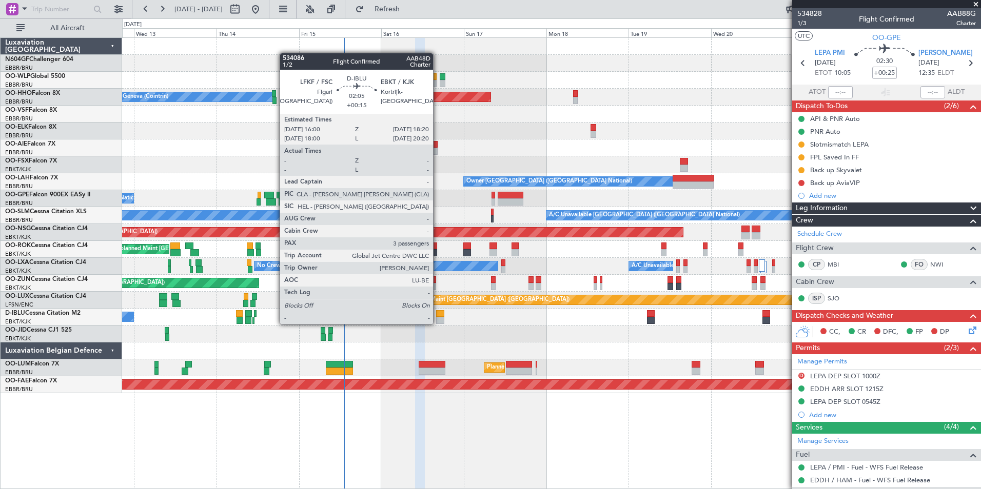
click at [438, 323] on div at bounding box center [440, 320] width 8 height 7
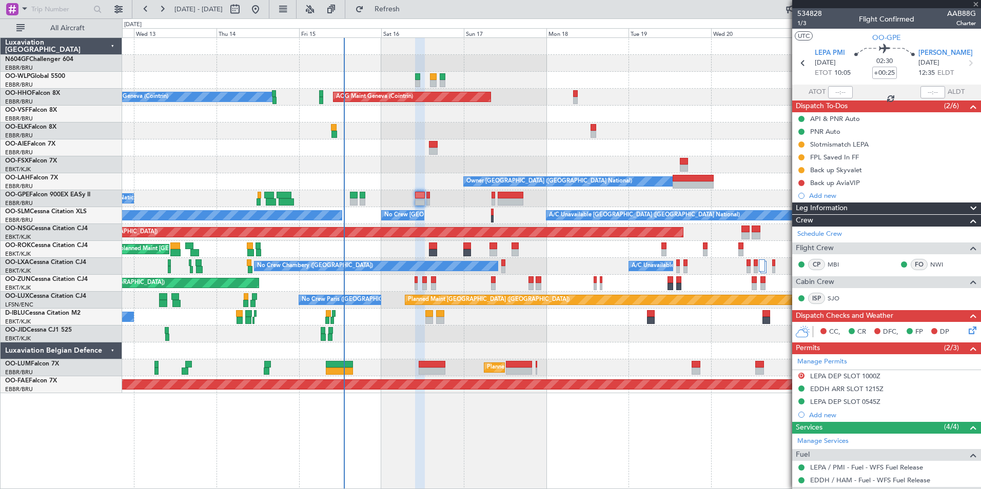
type input "+00:15"
type input "3"
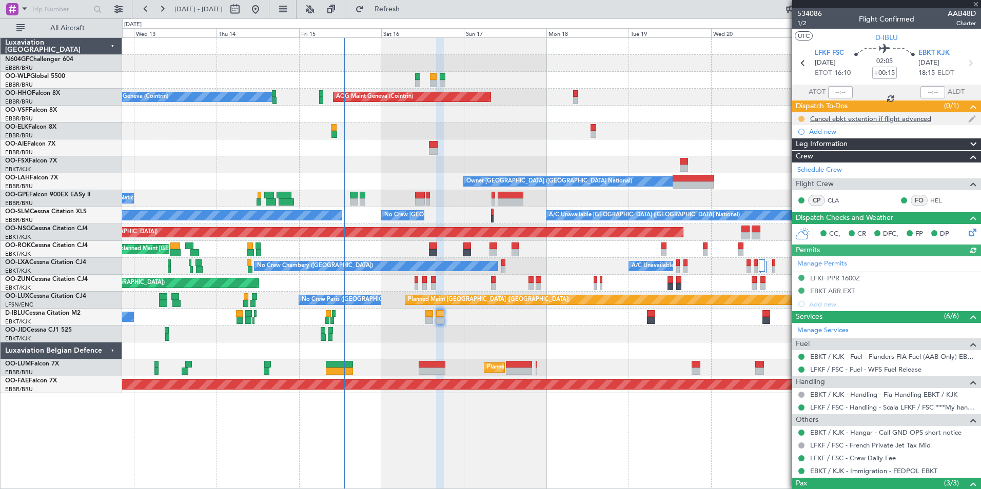
click at [802, 120] on button at bounding box center [801, 119] width 6 height 6
click at [809, 164] on span "Completed" at bounding box center [805, 164] width 34 height 10
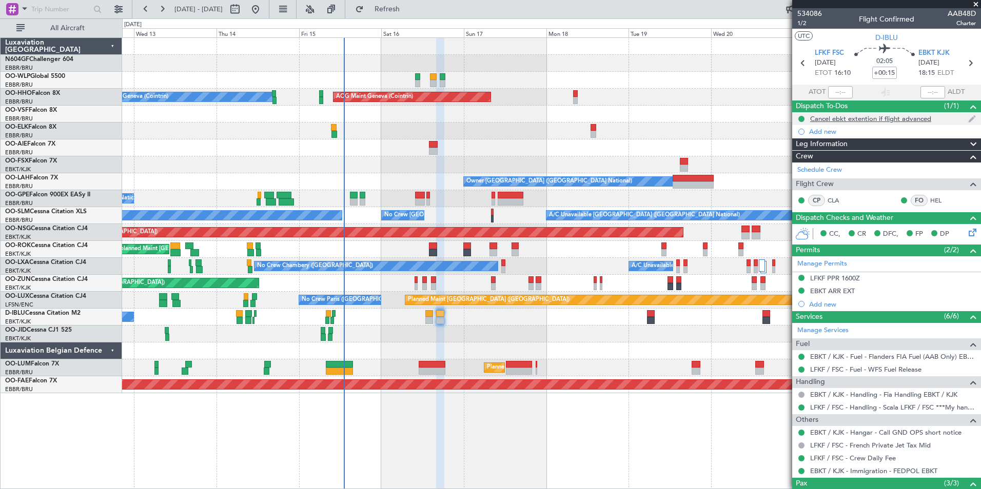
click at [913, 117] on div "Cancel ebkt extention if flight advanced" at bounding box center [870, 118] width 121 height 9
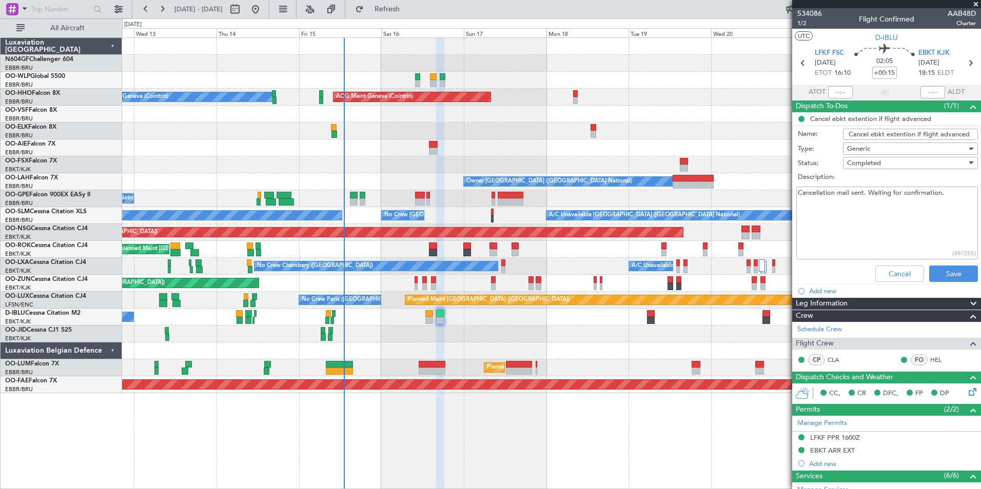
click at [952, 201] on textarea "Cancellation mail sent. Waiting for confirmation." at bounding box center [887, 223] width 182 height 73
drag, startPoint x: 945, startPoint y: 193, endPoint x: 871, endPoint y: 198, distance: 74.5
click at [871, 198] on textarea "Cancellation mail sent. Wait.ing for confirmation" at bounding box center [887, 223] width 182 height 73
click at [866, 193] on textarea "Cancellation mail sent. Confirmed" at bounding box center [887, 223] width 182 height 73
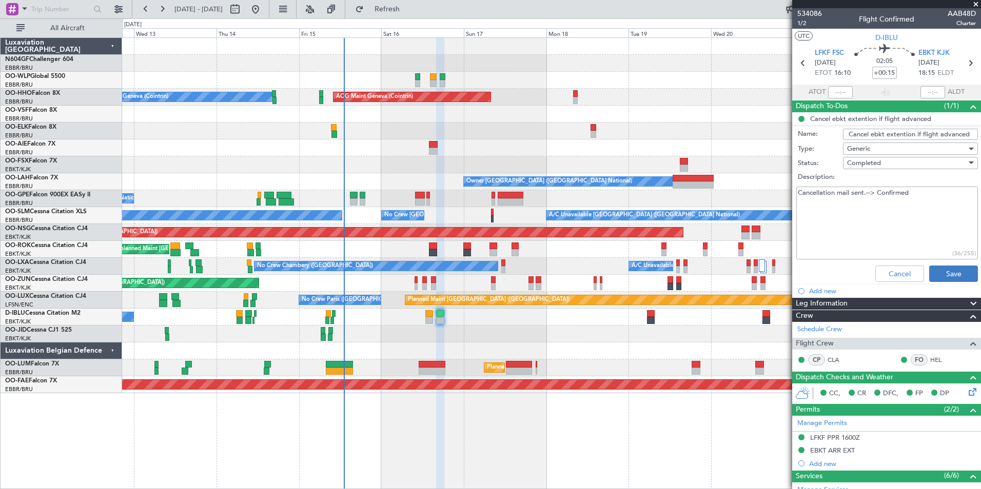
type textarea "Cancellation mail sent.--> Confirmed"
click at [945, 279] on button "Save" at bounding box center [953, 274] width 49 height 16
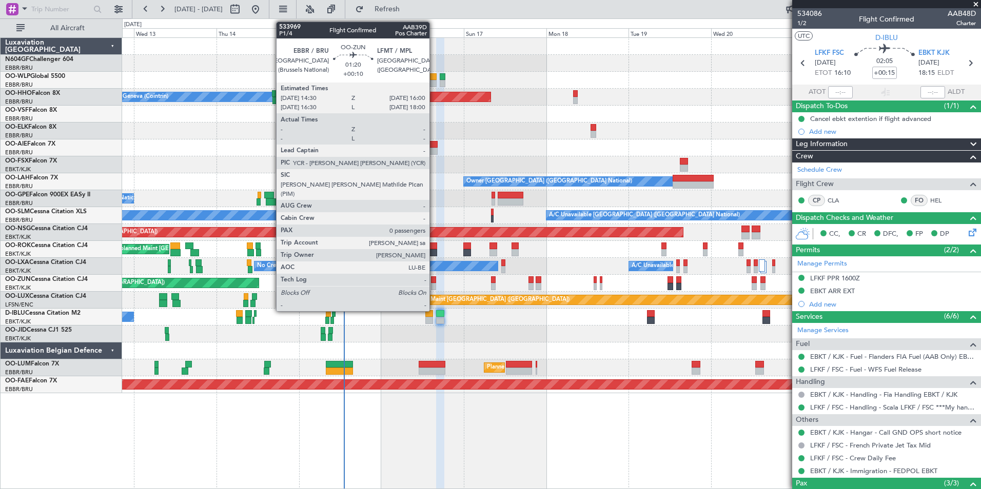
click at [434, 285] on div at bounding box center [434, 286] width 6 height 7
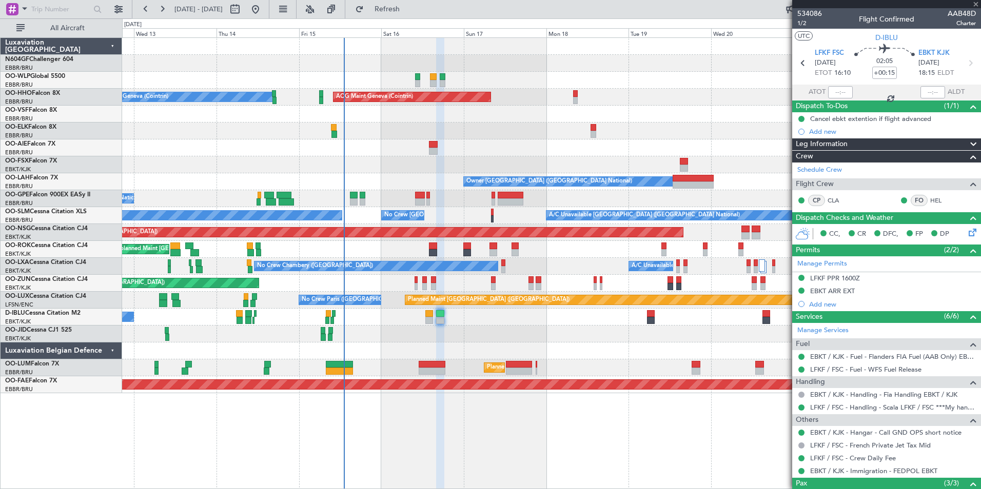
type input "+00:10"
type input "0"
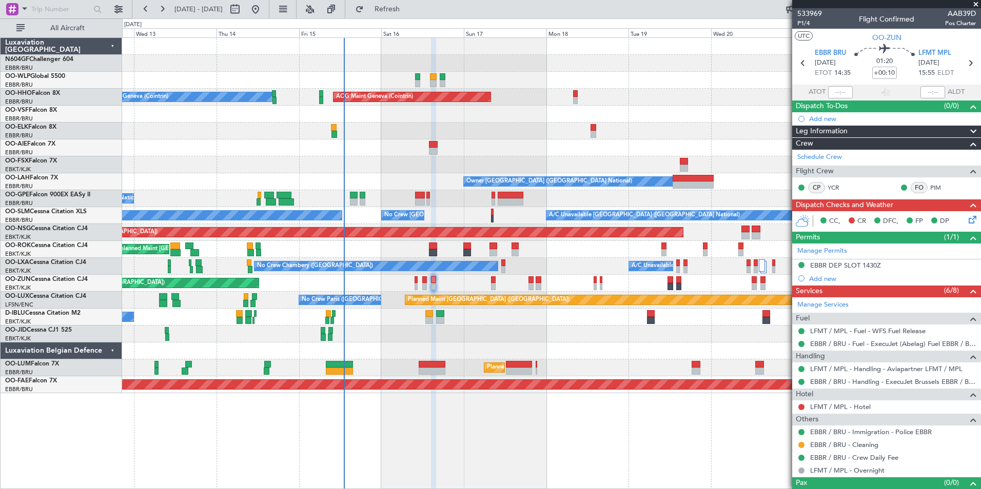
click at [966, 222] on icon at bounding box center [970, 218] width 8 height 8
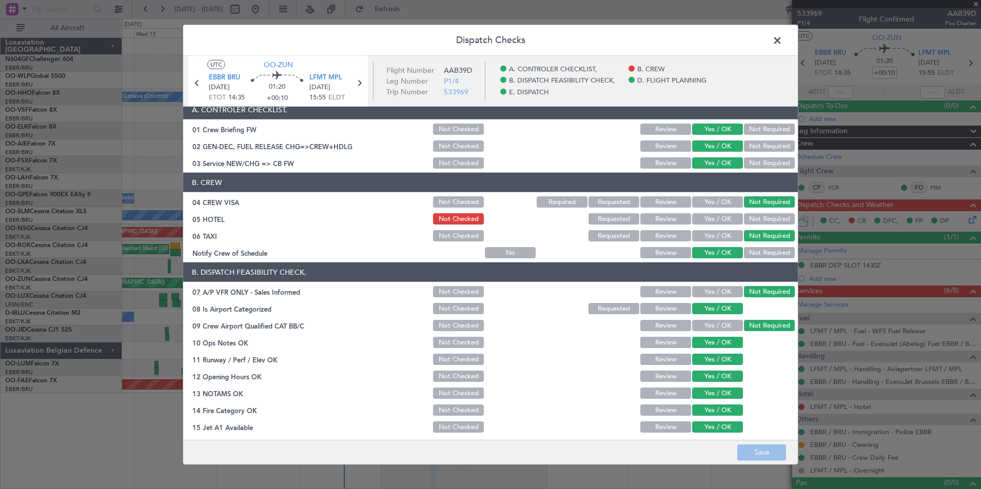
scroll to position [10, 0]
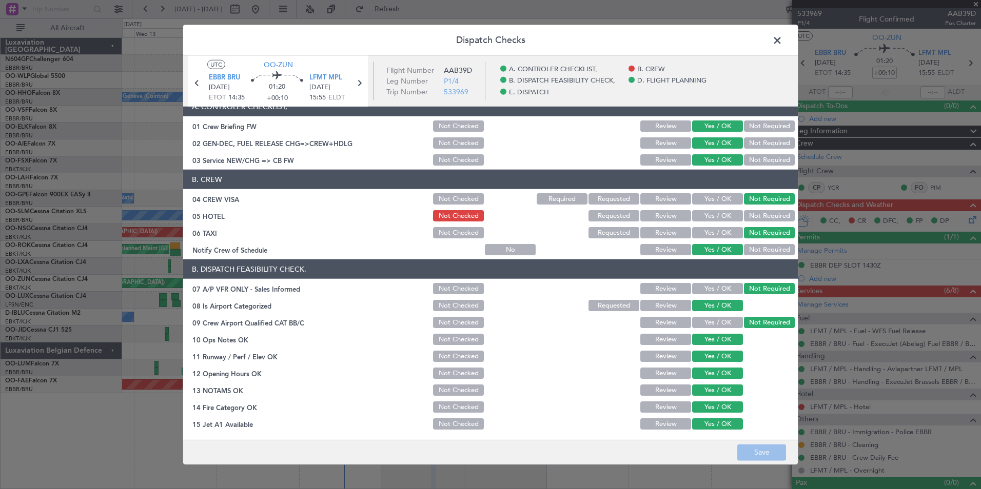
click at [598, 215] on button "Requested" at bounding box center [613, 215] width 51 height 11
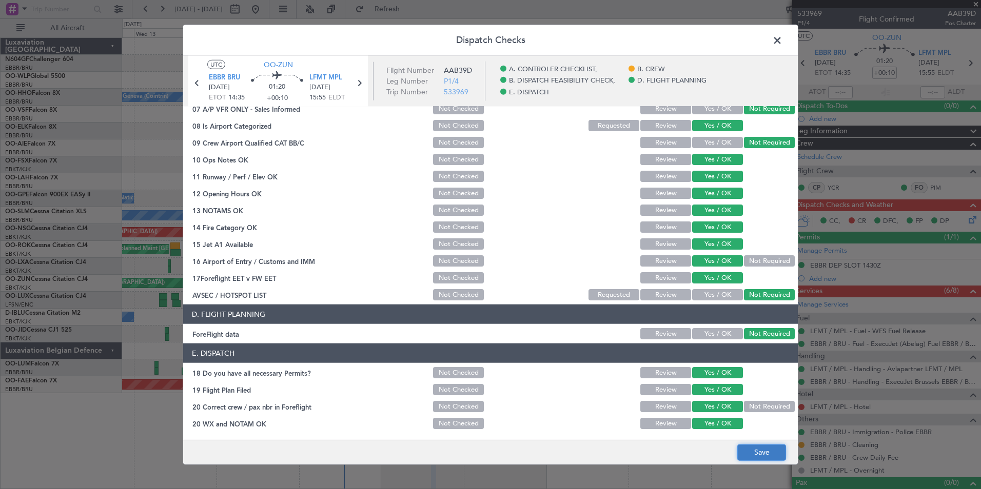
click at [760, 445] on button "Save" at bounding box center [761, 452] width 49 height 16
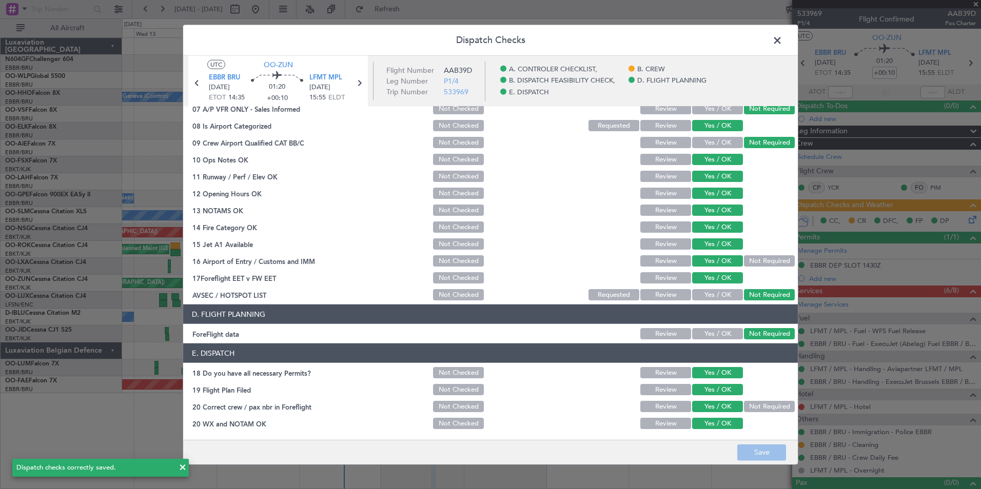
click at [782, 37] on span at bounding box center [782, 43] width 0 height 21
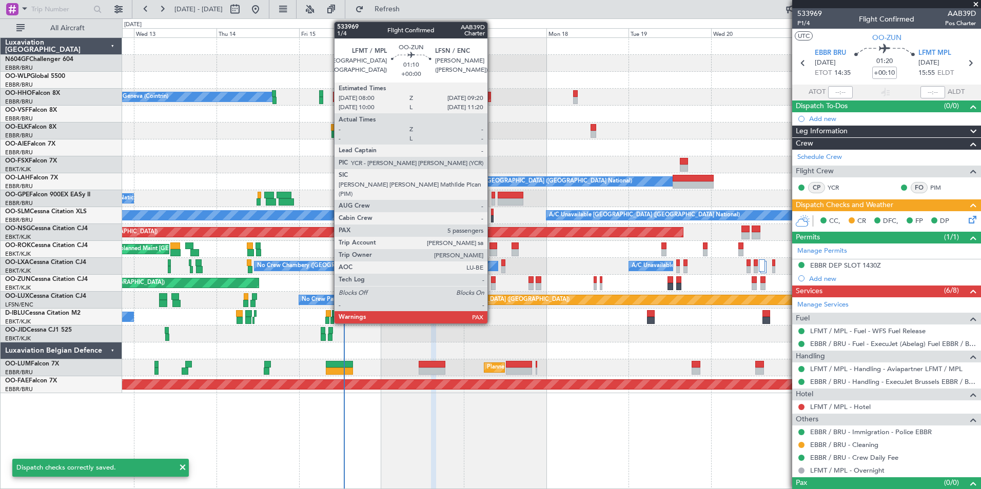
click at [492, 281] on div at bounding box center [493, 280] width 5 height 7
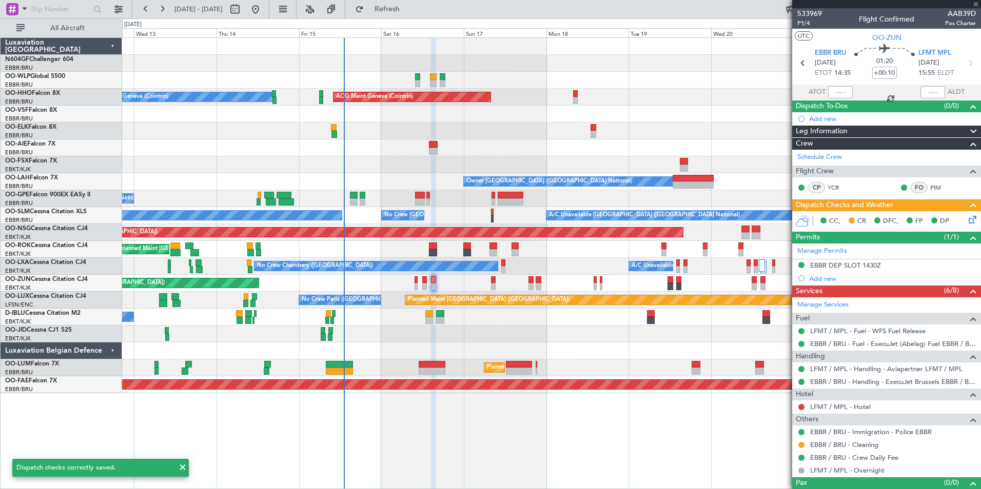
type input "5"
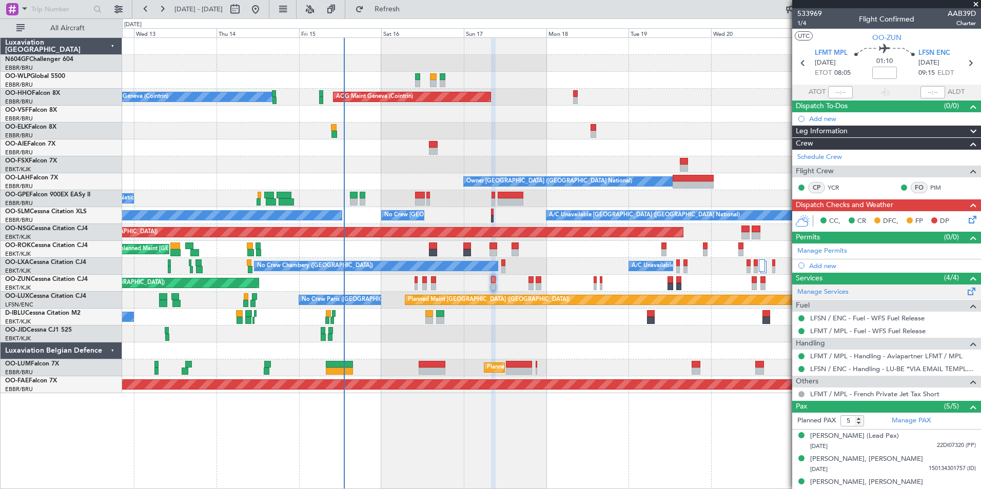
scroll to position [1, 0]
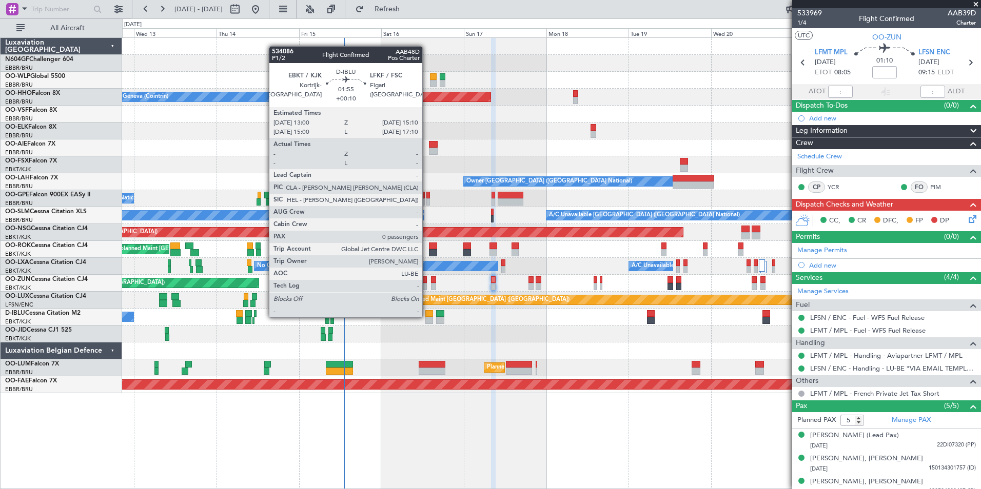
click at [425, 319] on div "No Crew [GEOGRAPHIC_DATA] ([GEOGRAPHIC_DATA] National)" at bounding box center [551, 317] width 858 height 17
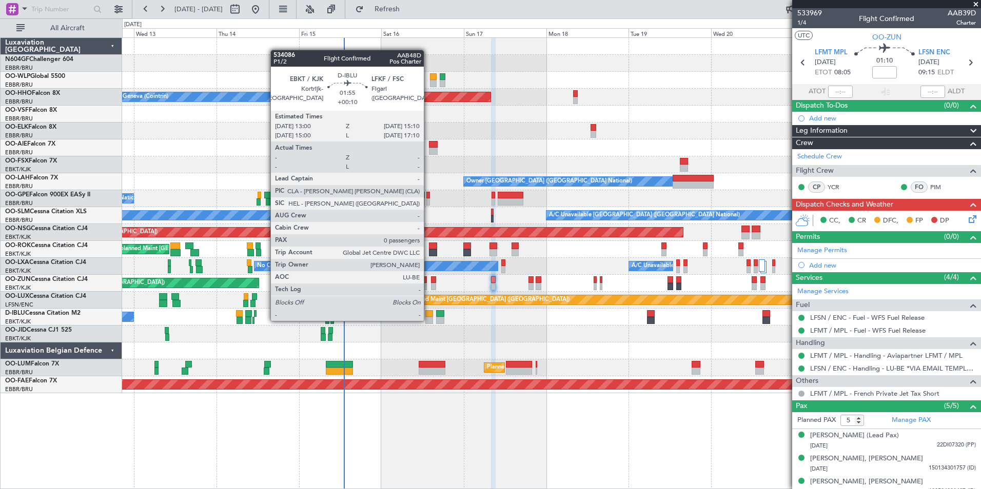
click at [455, 354] on div at bounding box center [551, 351] width 858 height 17
click at [428, 317] on div at bounding box center [429, 313] width 8 height 7
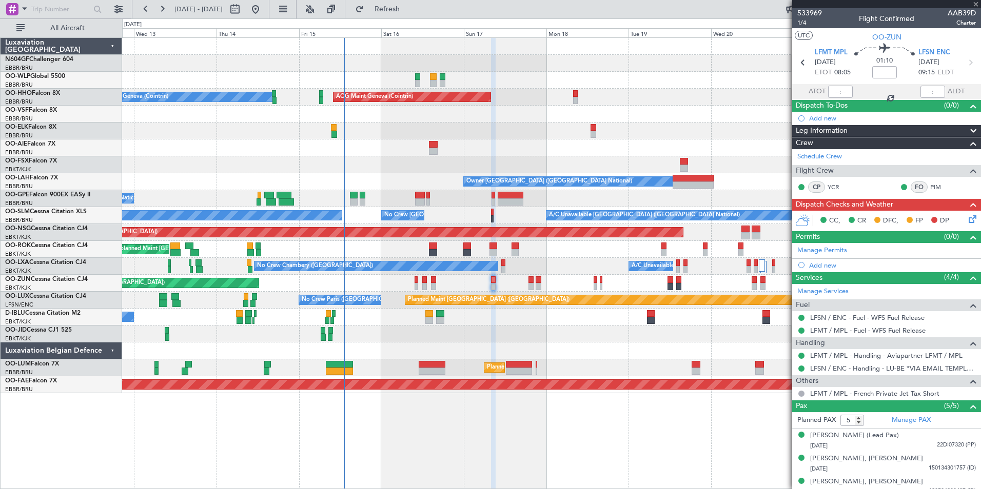
type input "+00:10"
type input "0"
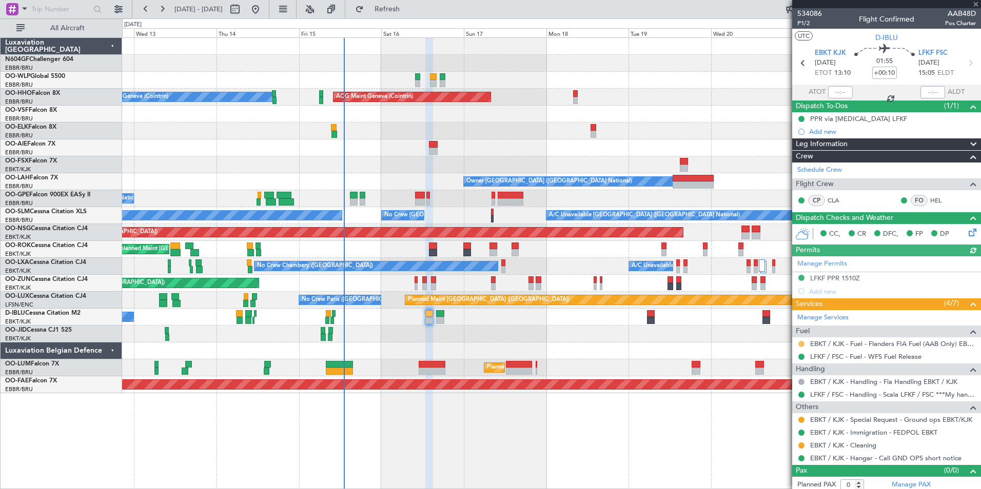
click at [803, 344] on button at bounding box center [801, 344] width 6 height 6
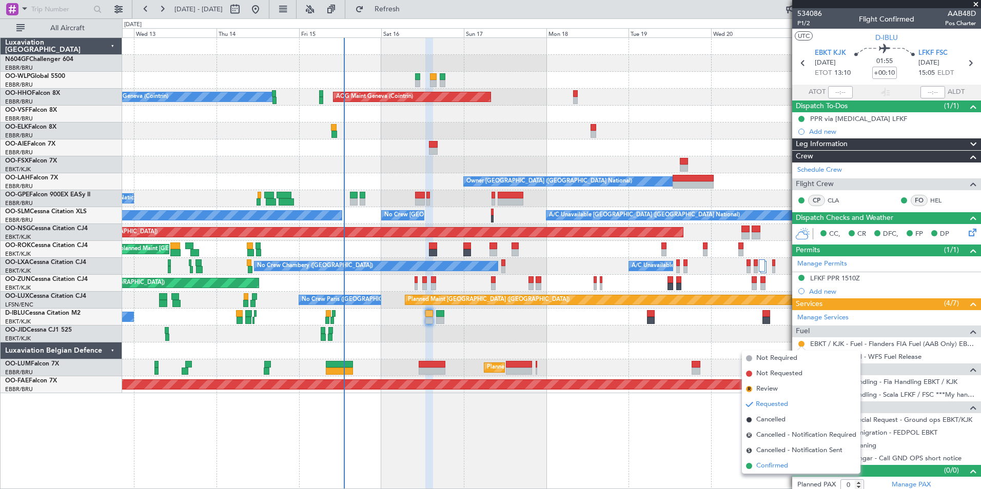
click at [777, 465] on span "Confirmed" at bounding box center [772, 466] width 32 height 10
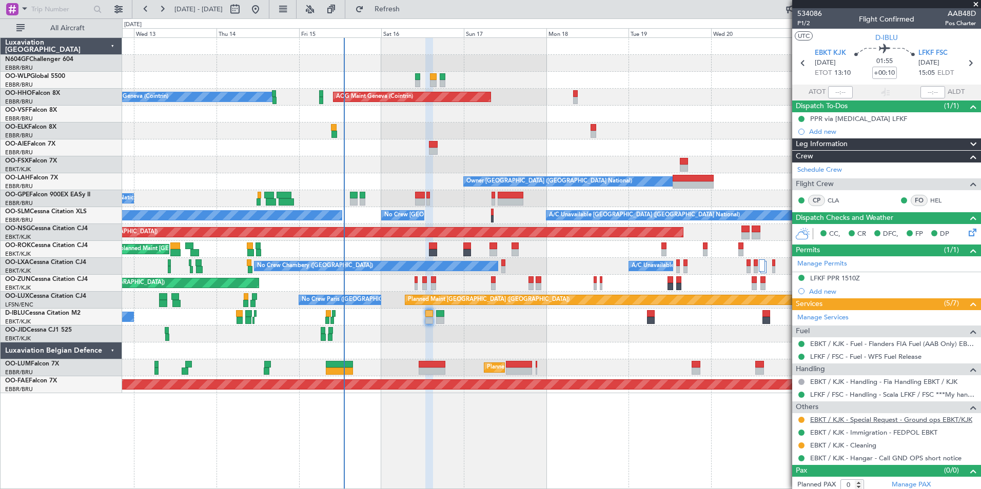
click at [845, 423] on link "EBKT / KJK - Special Request - Ground ops EBKT/KJK" at bounding box center [891, 420] width 162 height 9
click at [412, 15] on button "Refresh" at bounding box center [381, 9] width 62 height 16
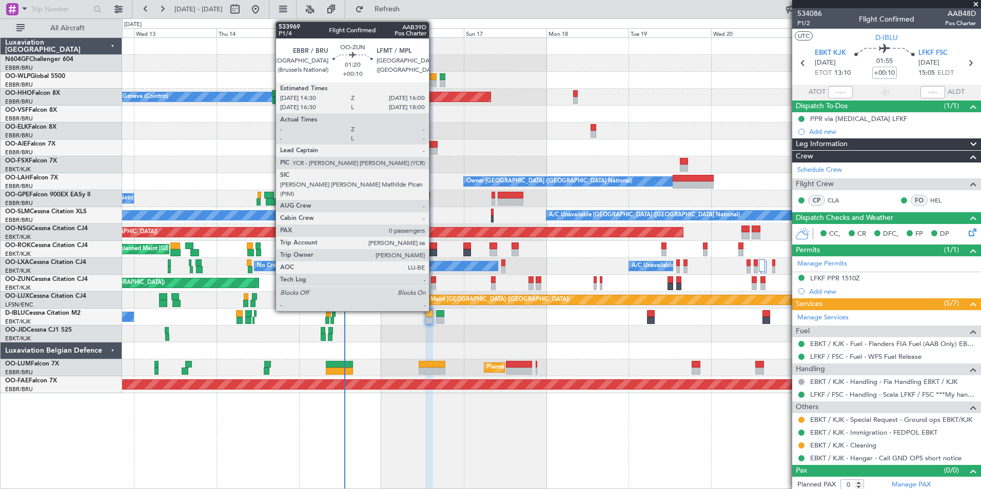
click at [433, 287] on div at bounding box center [434, 286] width 6 height 7
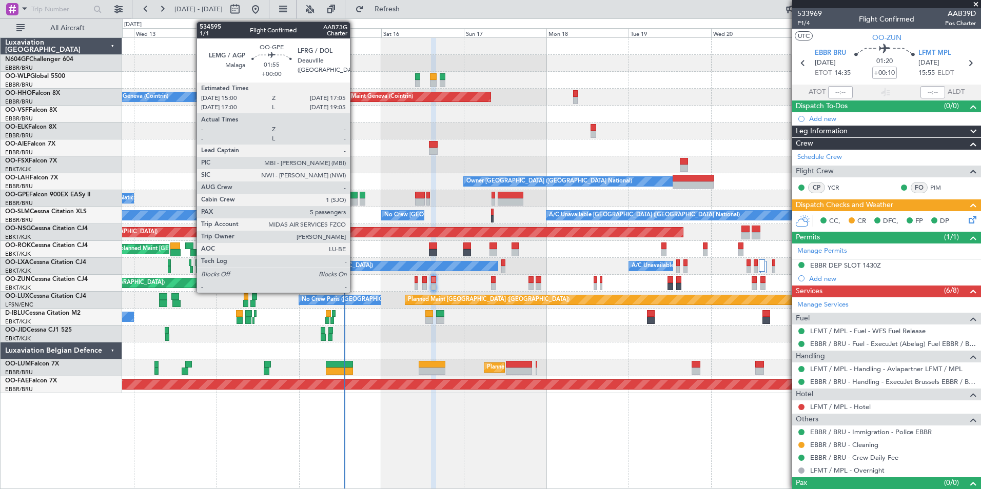
click at [354, 198] on div at bounding box center [353, 195] width 7 height 7
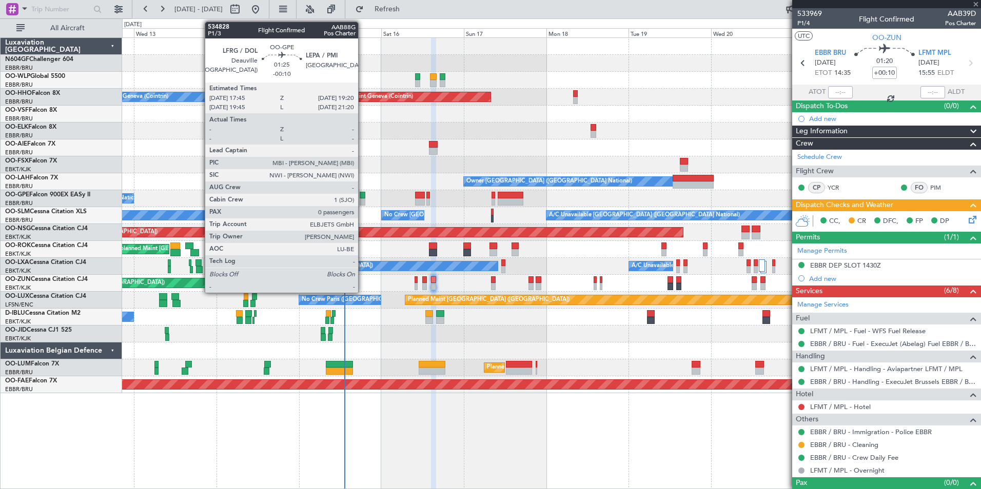
type input "5"
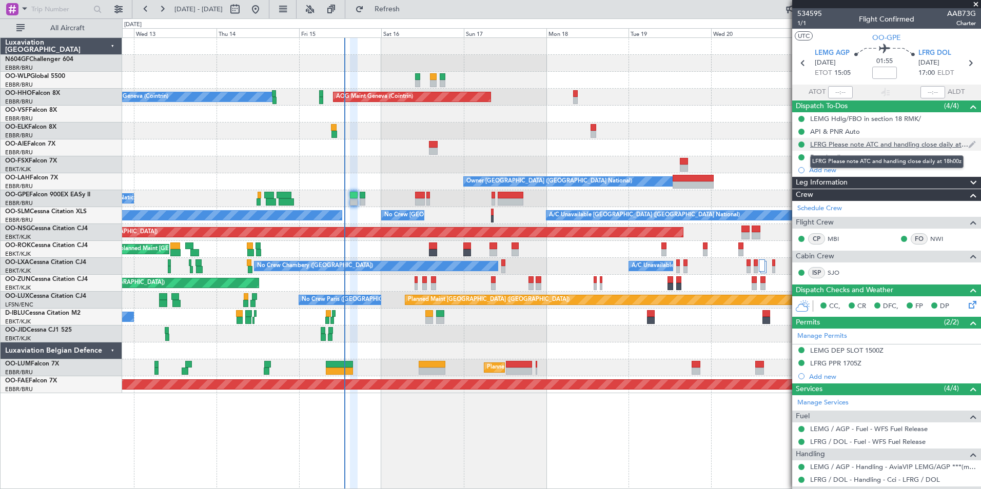
click at [885, 146] on div "LFRG Please note ATC and handling close daily at 18h00z" at bounding box center [889, 144] width 158 height 9
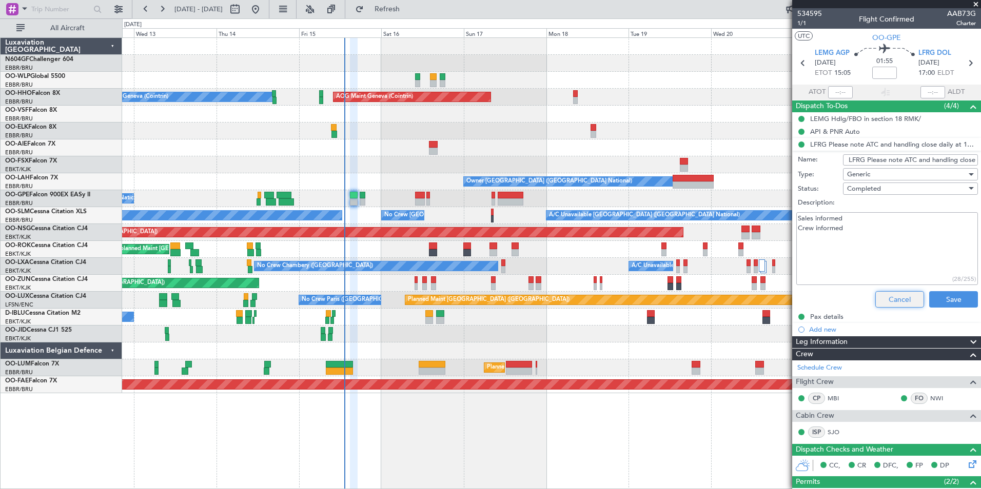
click at [743, 290] on div "Unplanned Maint [GEOGRAPHIC_DATA] ([GEOGRAPHIC_DATA])" at bounding box center [551, 283] width 858 height 17
click at [904, 302] on button "Cancel" at bounding box center [899, 299] width 49 height 16
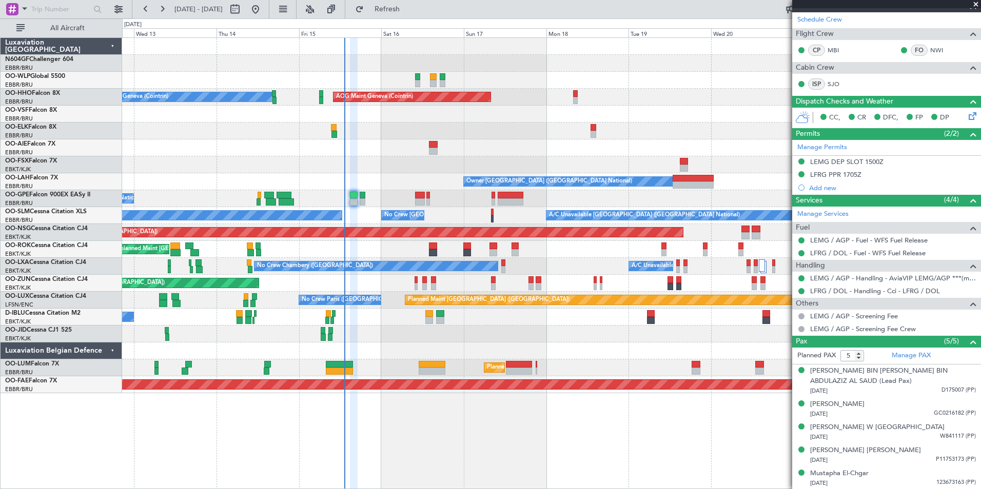
scroll to position [189, 0]
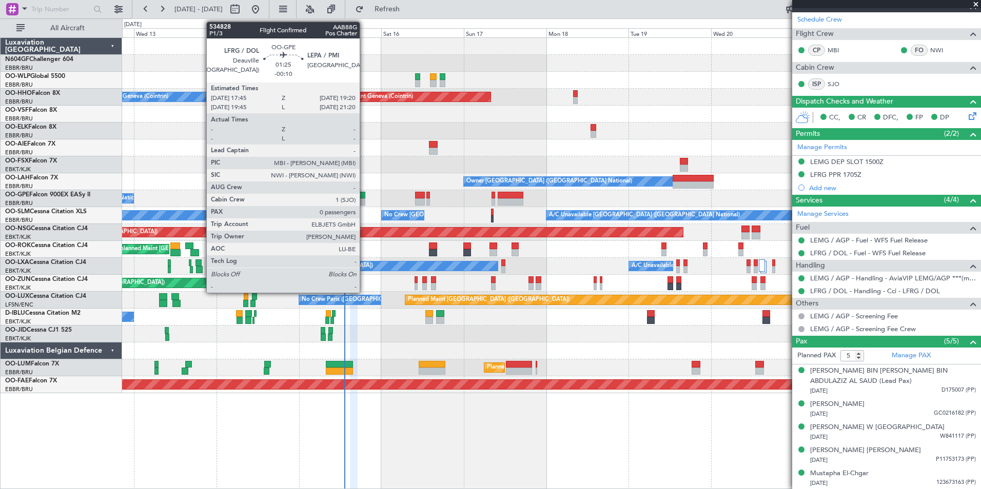
click at [364, 203] on div at bounding box center [363, 202] width 6 height 7
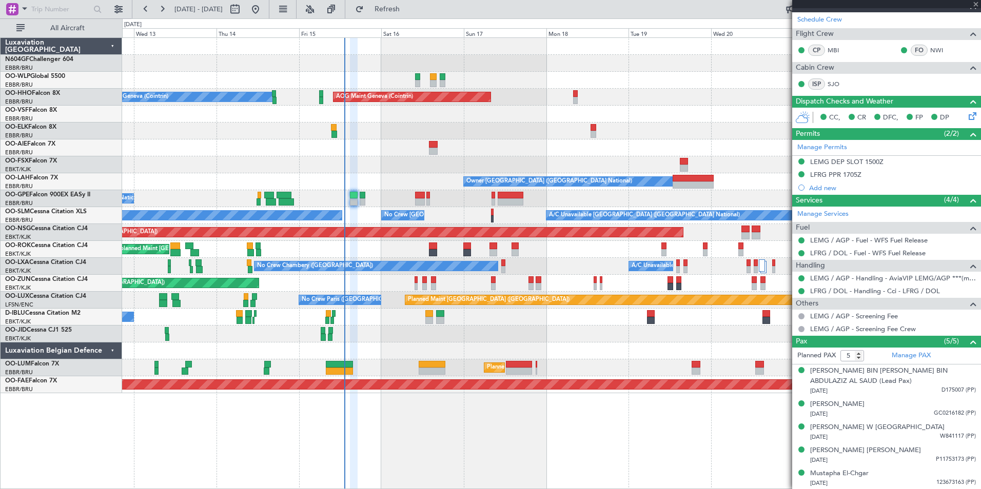
type input "-00:10"
type input "0"
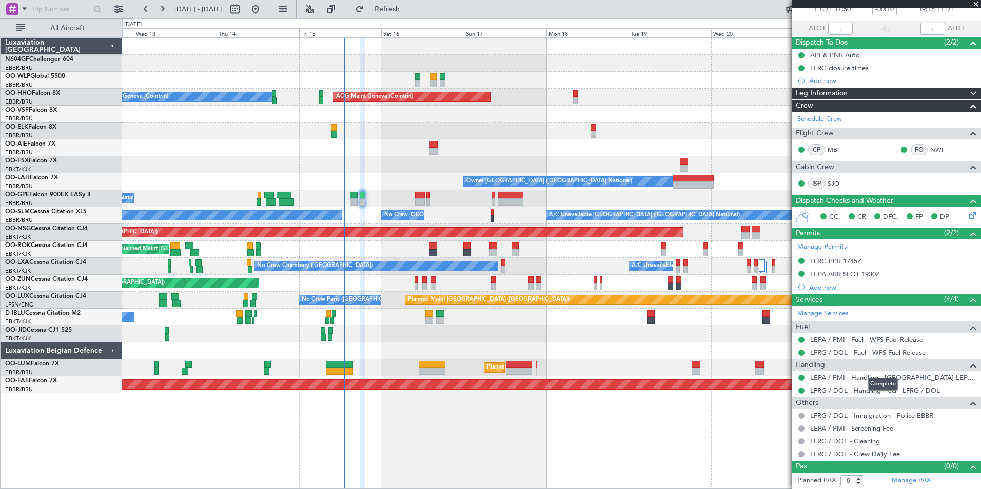
scroll to position [63, 0]
click at [409, 6] on span "Refresh" at bounding box center [387, 9] width 43 height 7
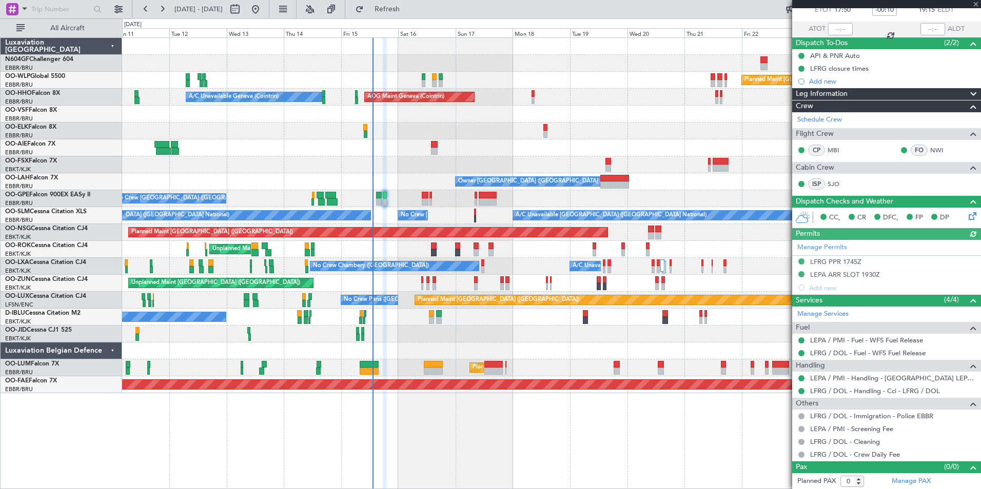
click at [463, 296] on div "Planned Maint Paris (Le Bourget) No Crew Paris (Le Bourget)" at bounding box center [551, 300] width 858 height 17
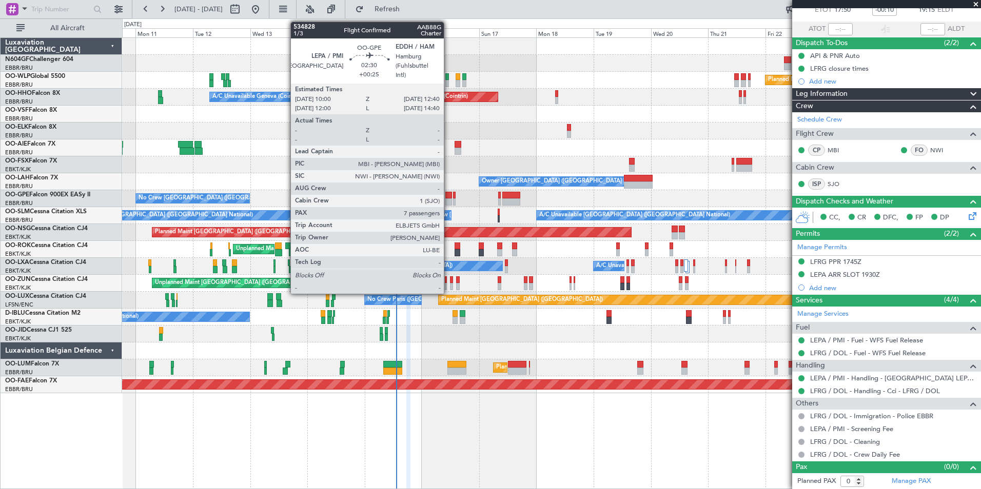
click at [448, 196] on div at bounding box center [448, 195] width 7 height 7
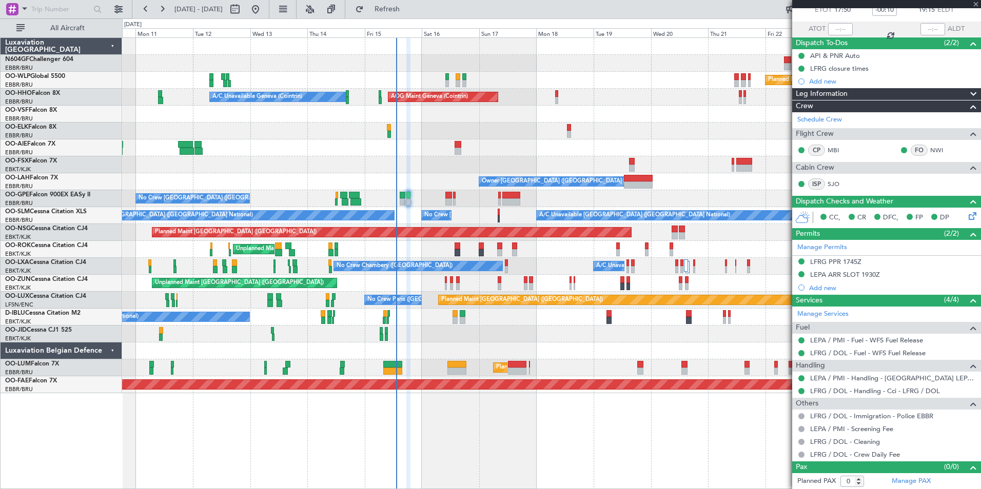
type input "+00:25"
type input "7"
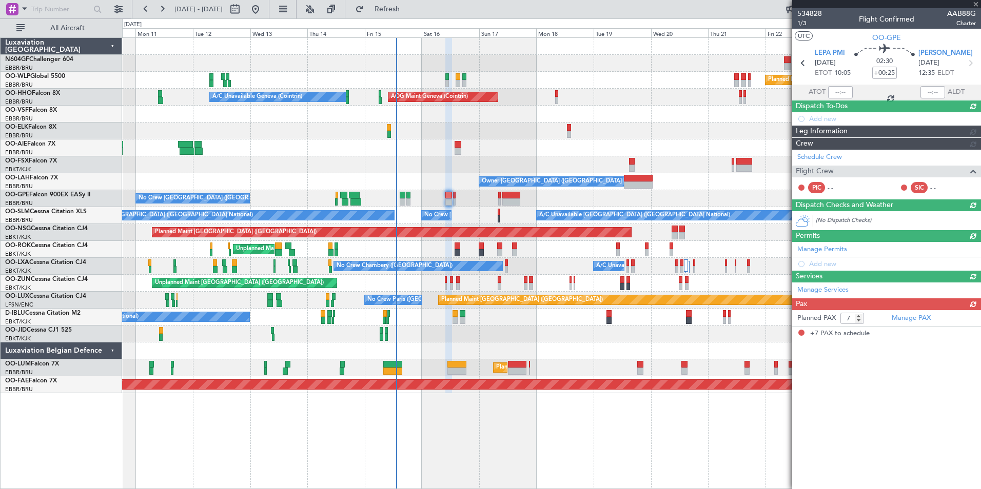
scroll to position [0, 0]
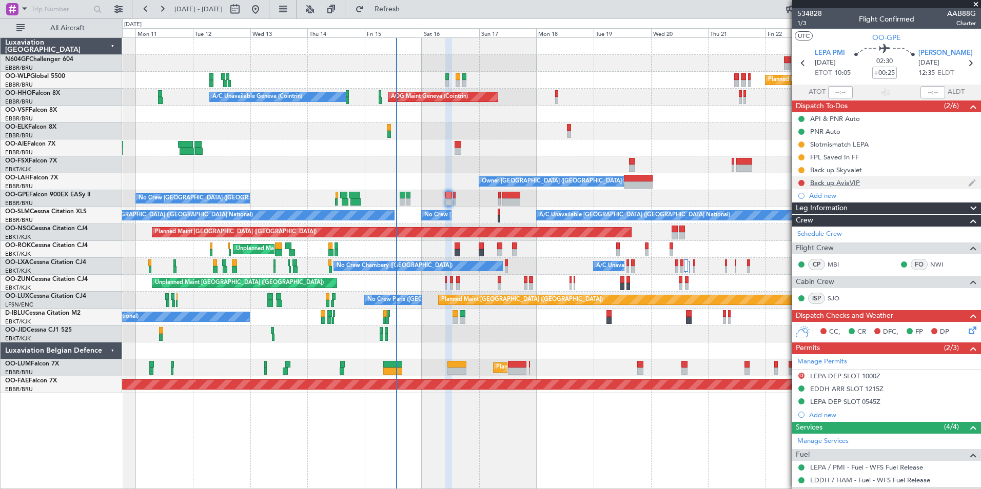
click at [857, 185] on div "Back up AviaVIP" at bounding box center [835, 183] width 50 height 9
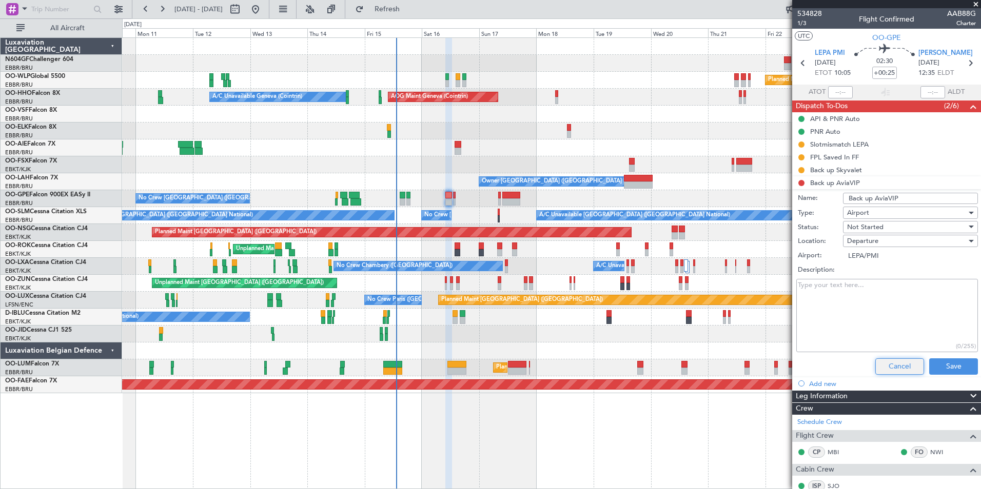
click at [885, 372] on button "Cancel" at bounding box center [899, 367] width 49 height 16
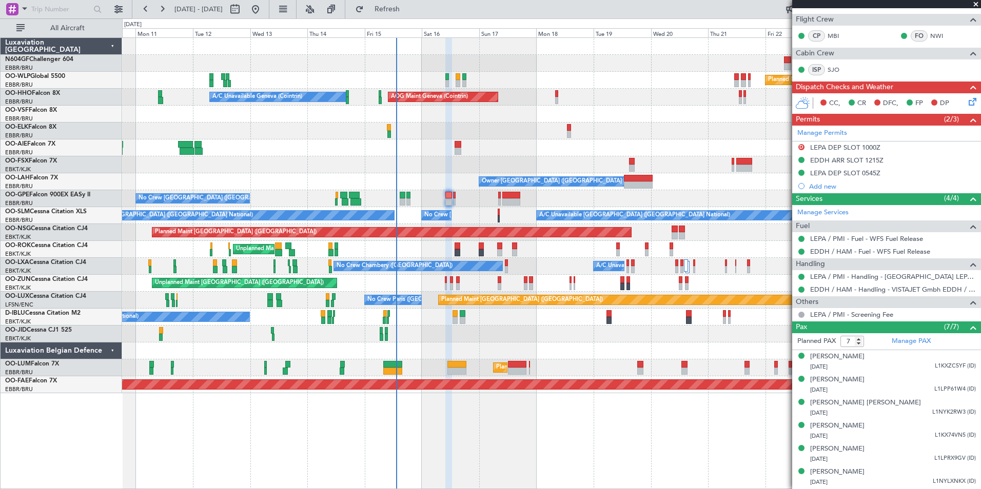
scroll to position [251, 0]
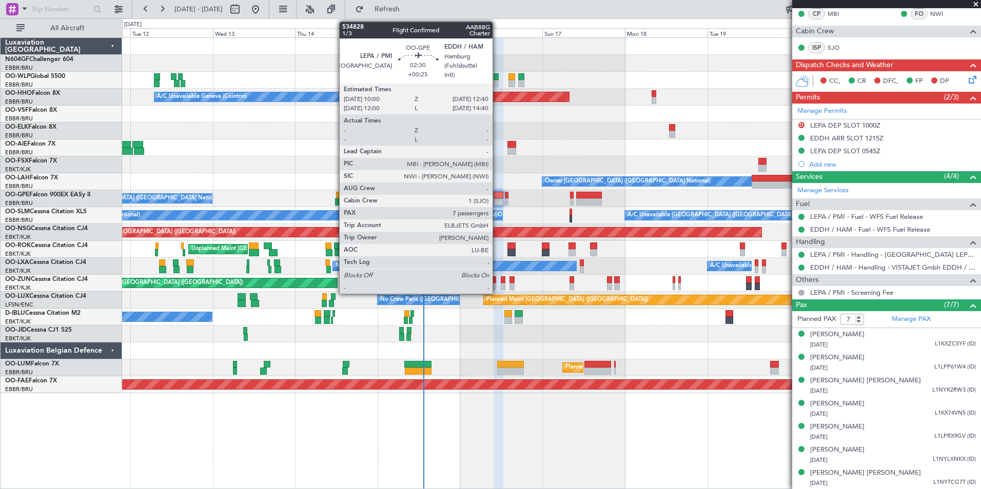
click at [503, 201] on div at bounding box center [498, 202] width 9 height 7
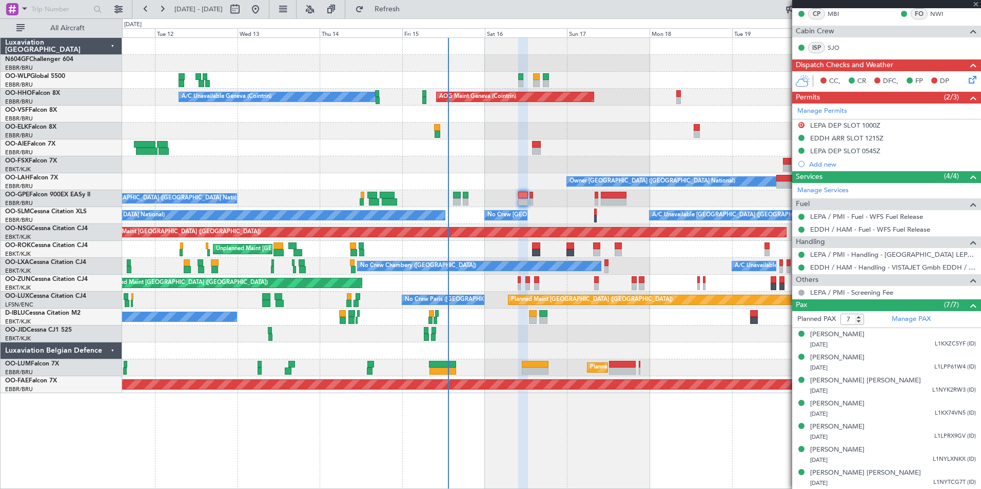
scroll to position [0, 0]
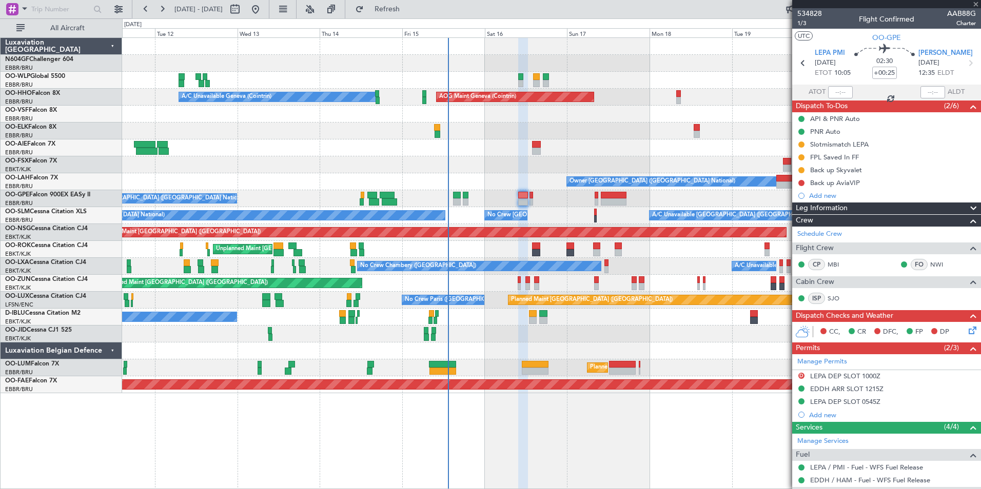
click at [501, 207] on div "Planned Maint Berlin (Brandenburg) AOG Maint Geneva (Cointrin) A/C Unavailable …" at bounding box center [551, 216] width 858 height 356
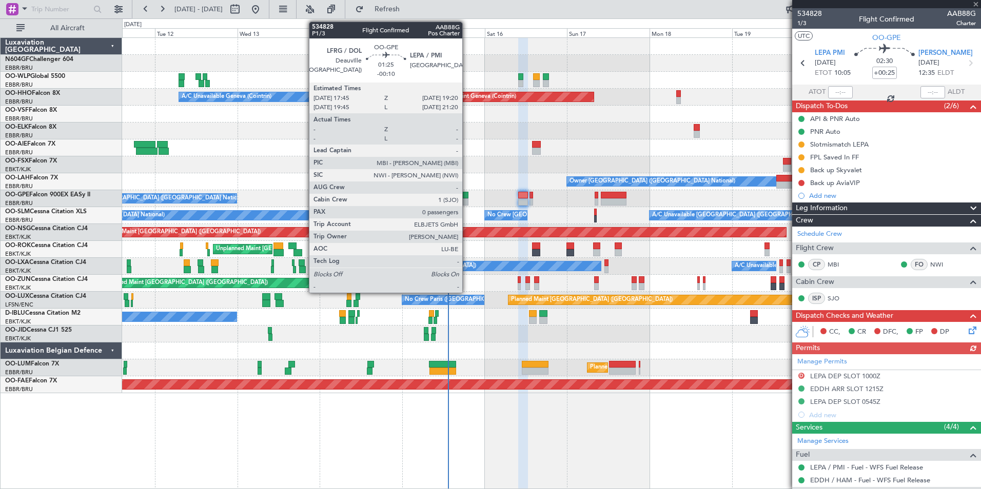
click at [467, 202] on div at bounding box center [466, 202] width 6 height 7
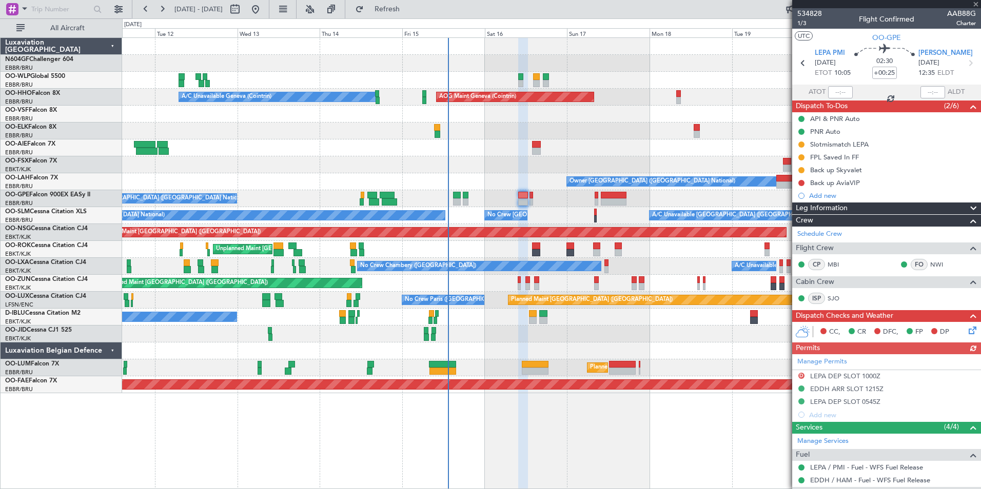
type input "-00:10"
type input "0"
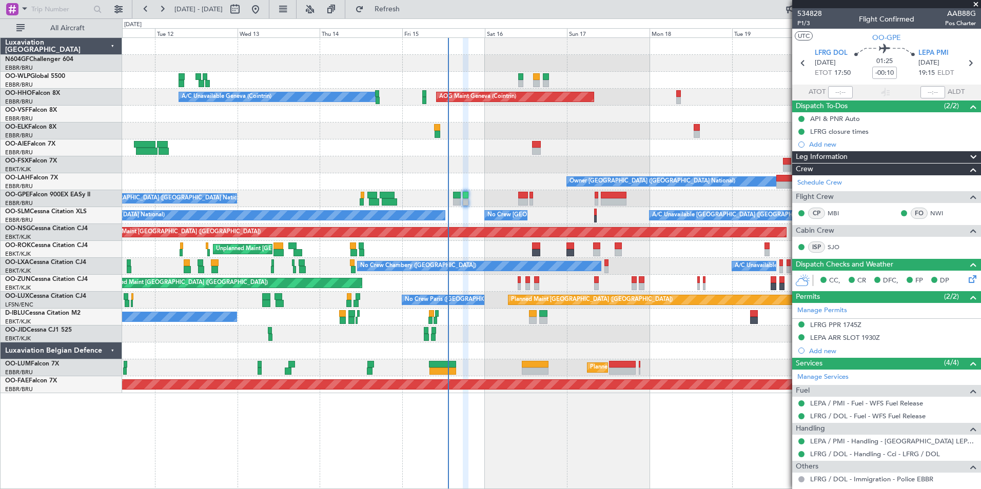
click at [921, 170] on div "Crew" at bounding box center [886, 170] width 189 height 12
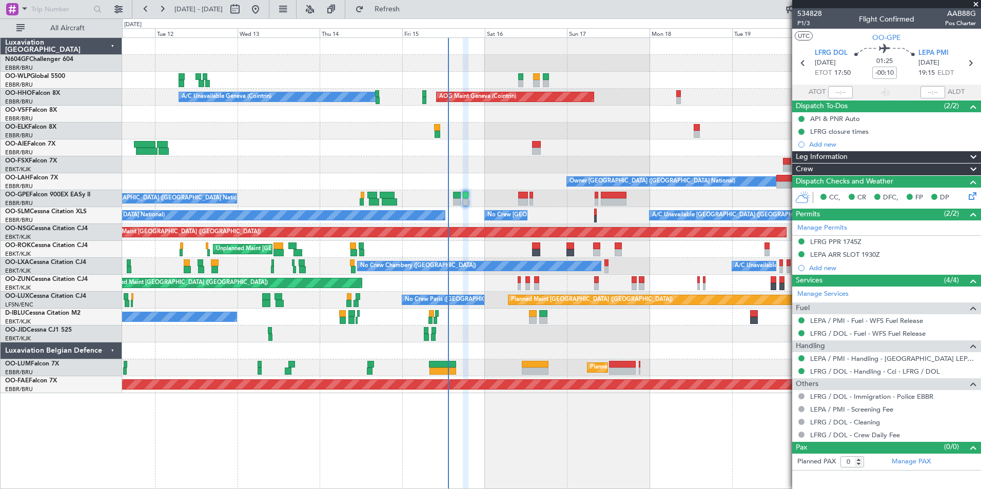
drag, startPoint x: 0, startPoint y: 0, endPoint x: 830, endPoint y: 164, distance: 845.6
click at [830, 164] on div "Crew" at bounding box center [886, 170] width 189 height 12
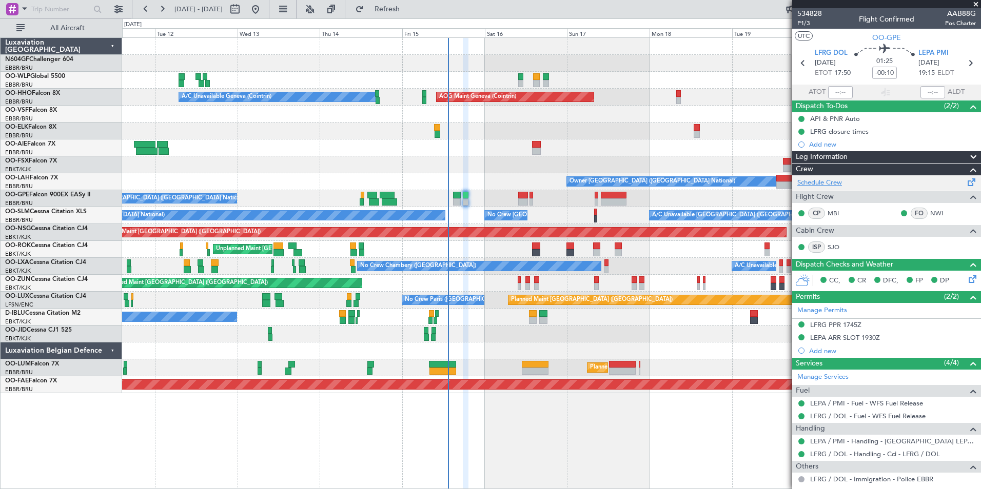
click at [810, 182] on link "Schedule Crew" at bounding box center [819, 183] width 45 height 10
click at [409, 10] on span "Refresh" at bounding box center [387, 9] width 43 height 7
click at [409, 12] on span "Refresh" at bounding box center [387, 9] width 43 height 7
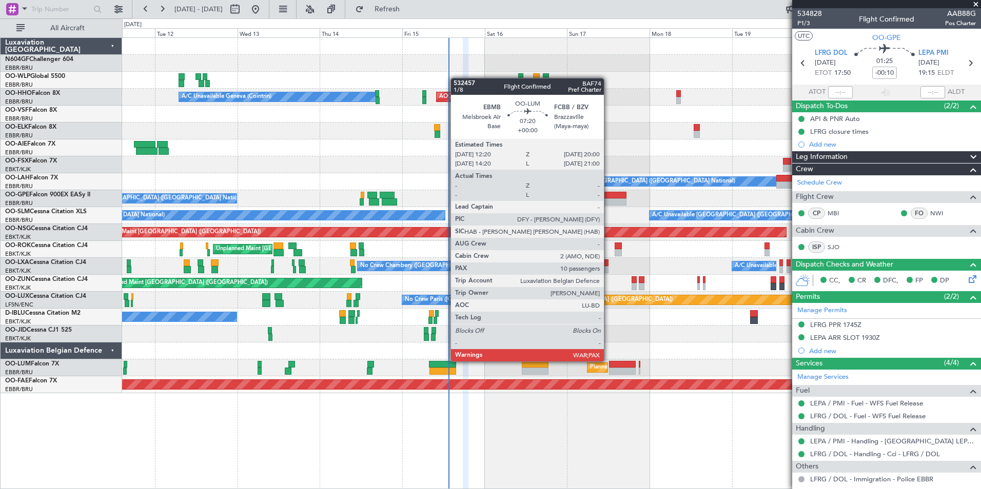
click at [276, 337] on div "Planned Maint Berlin (Brandenburg) A/C Unavailable Geneva (Cointrin) AOG Maint …" at bounding box center [551, 216] width 858 height 356
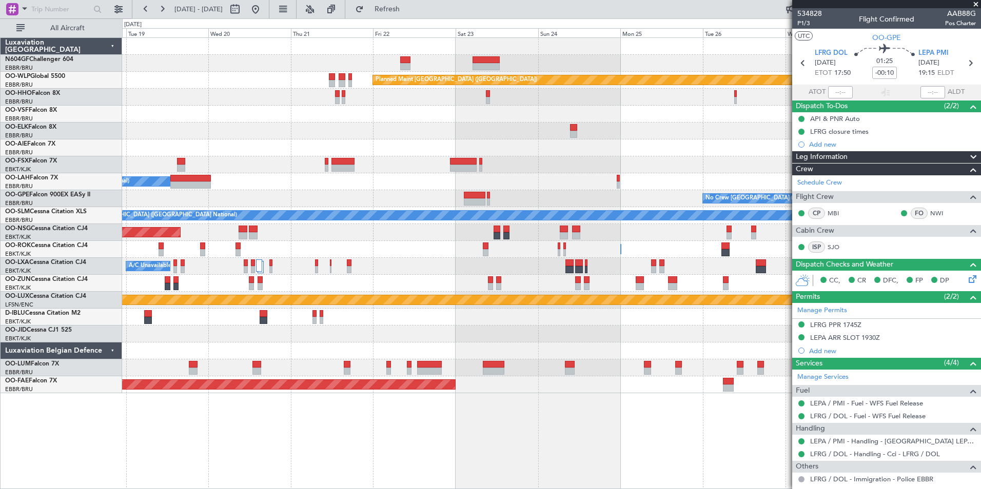
click at [458, 317] on div "Planned Maint Berlin (Brandenburg) AOG Maint Geneva (Cointrin) Owner Brussels (…" at bounding box center [551, 216] width 858 height 356
click at [646, 275] on div at bounding box center [551, 283] width 858 height 17
click at [818, 323] on fb-app "18 Aug 2025 - 29 Aug 2025 Refresh Quick Links All Aircraft Planned Maint Berlin…" at bounding box center [490, 249] width 981 height 482
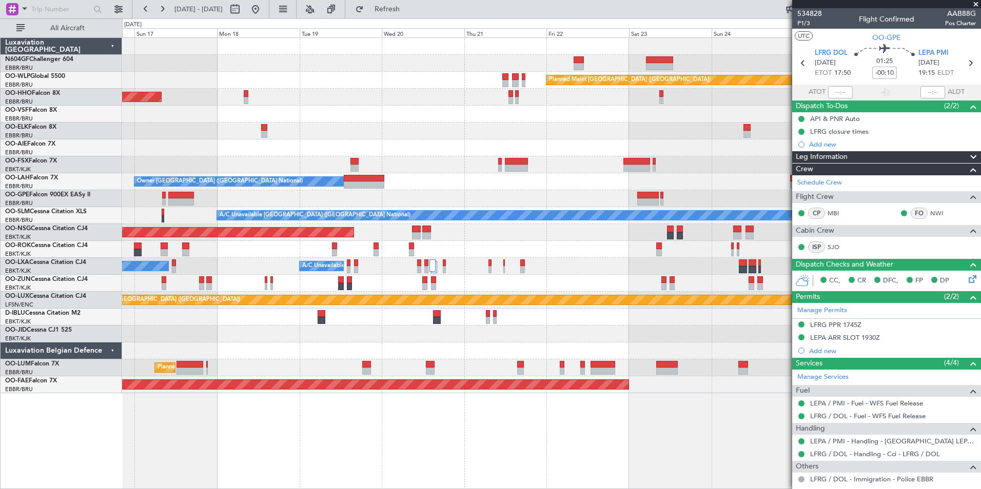
click at [664, 292] on div "Planned Maint Berlin (Brandenburg) AOG Maint Geneva (Cointrin) A/C Unavailable …" at bounding box center [551, 216] width 858 height 356
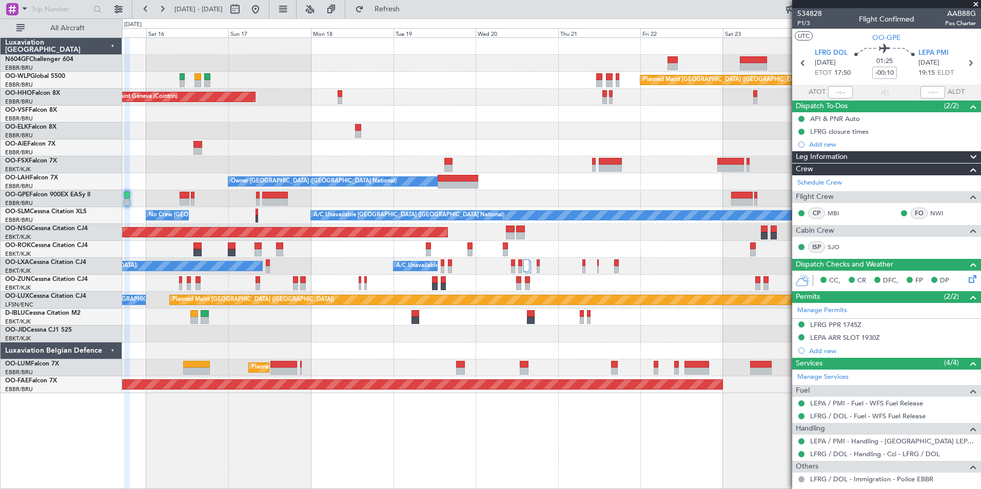
click at [715, 271] on div "A/C Unavailable No Crew Chambery (Aix-les-bains) Planned Maint Brussels (Brusse…" at bounding box center [551, 266] width 858 height 17
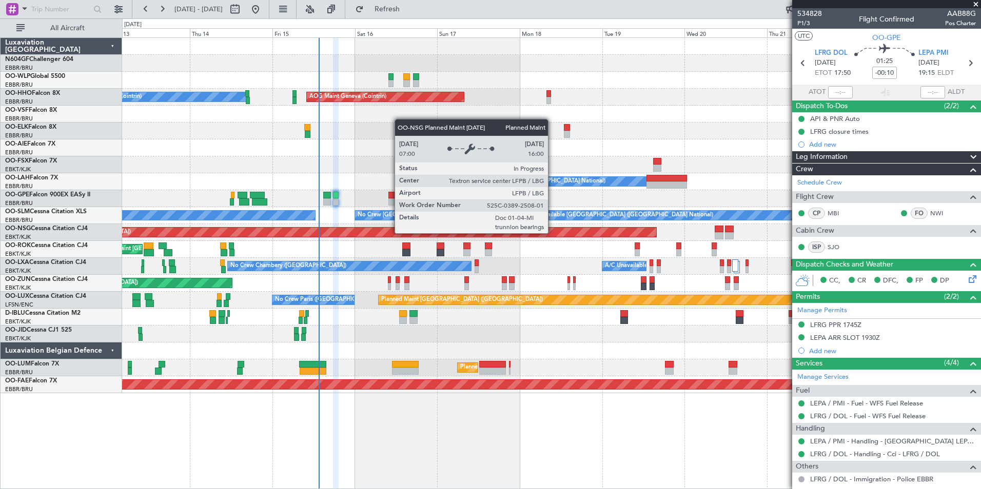
click at [674, 271] on div "Planned Maint Berlin (Brandenburg) AOG Maint Geneva (Cointrin) A/C Unavailable …" at bounding box center [551, 216] width 858 height 356
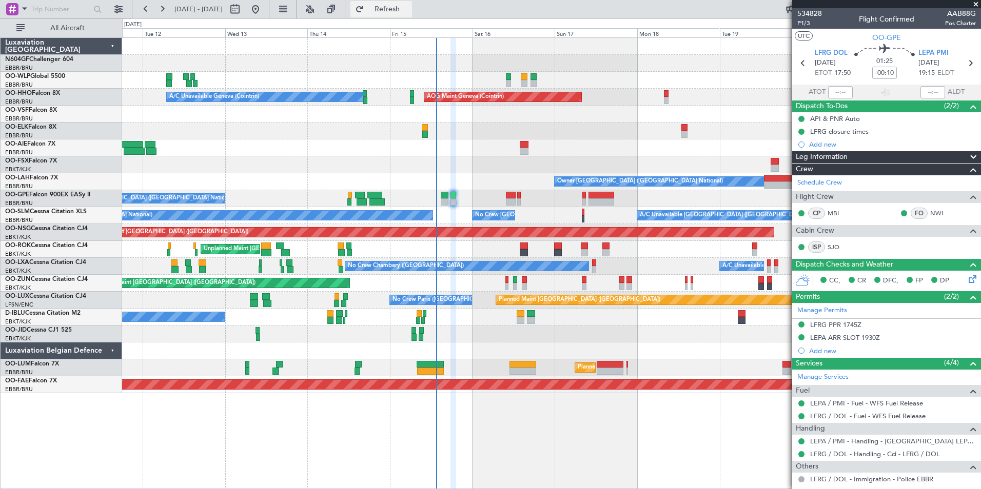
click at [412, 14] on button "Refresh" at bounding box center [381, 9] width 62 height 16
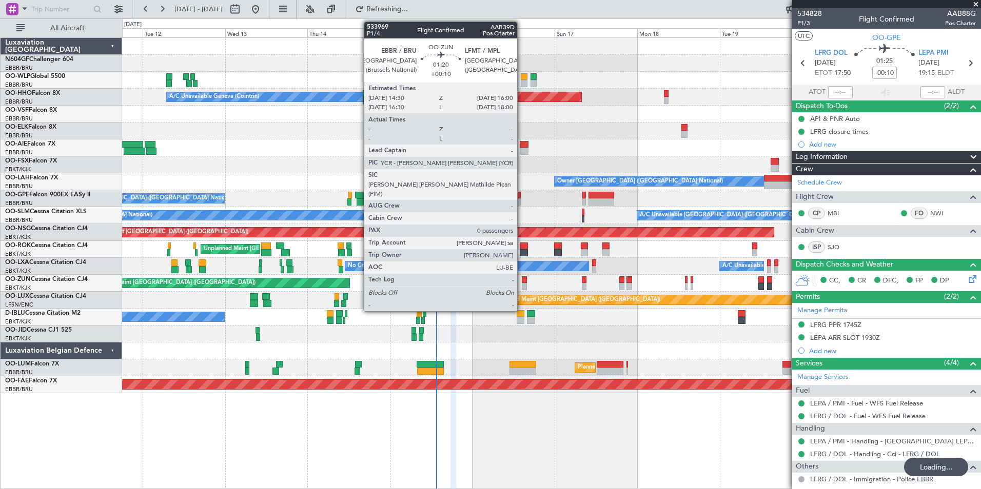
click at [522, 277] on div at bounding box center [525, 280] width 6 height 7
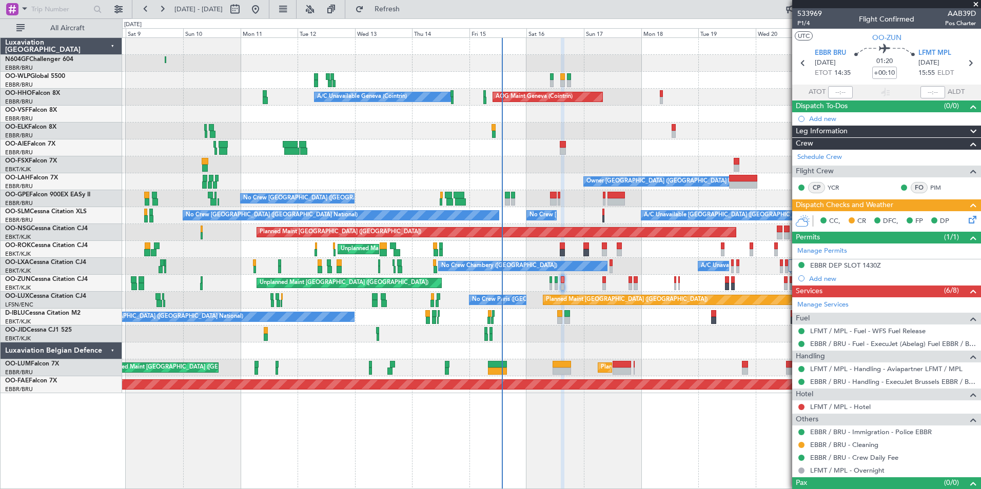
click at [565, 256] on div "Unplanned Maint Kortrijk-Wevelgem Owner Kortrijk-Wevelgem" at bounding box center [551, 249] width 858 height 17
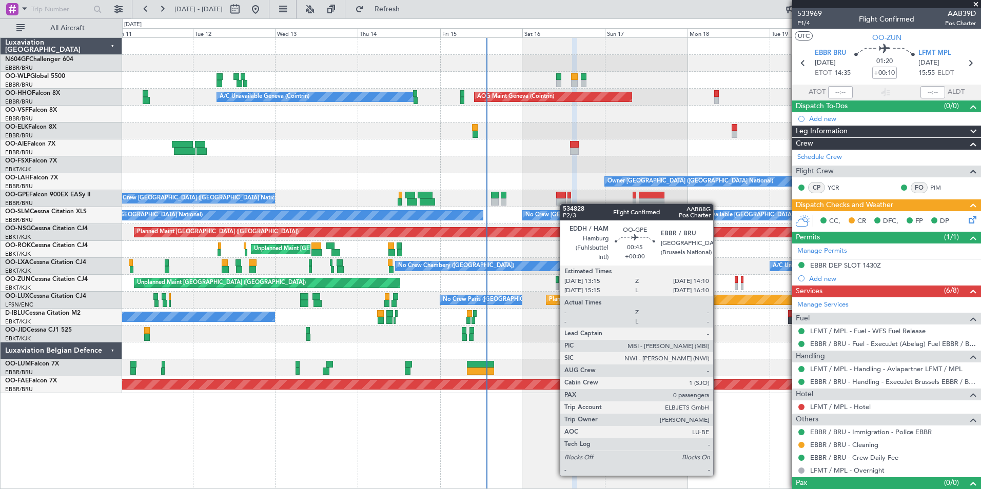
click at [576, 207] on div "Planned Maint Berlin (Brandenburg) AOG Maint Geneva (Cointrin) A/C Unavailable …" at bounding box center [551, 216] width 858 height 356
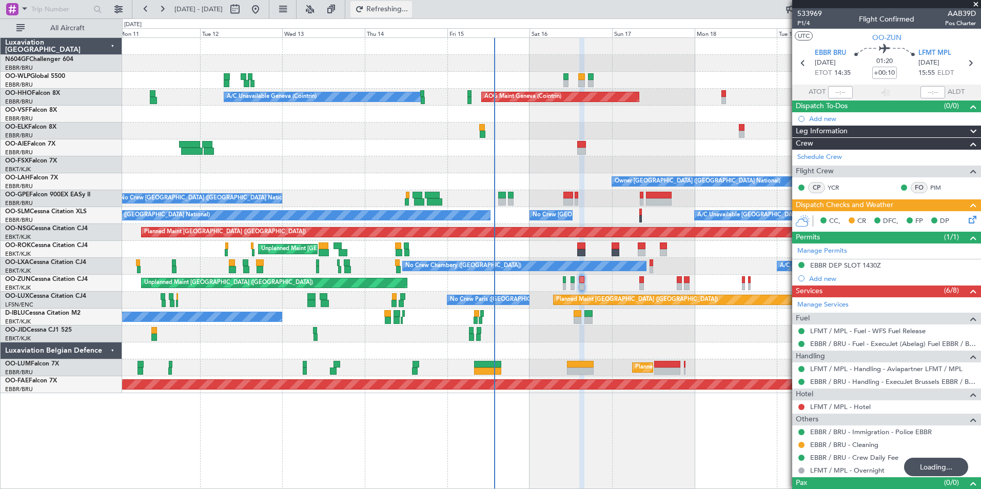
click at [412, 16] on button "Refreshing..." at bounding box center [381, 9] width 62 height 16
click at [409, 12] on span "Refresh" at bounding box center [387, 9] width 43 height 7
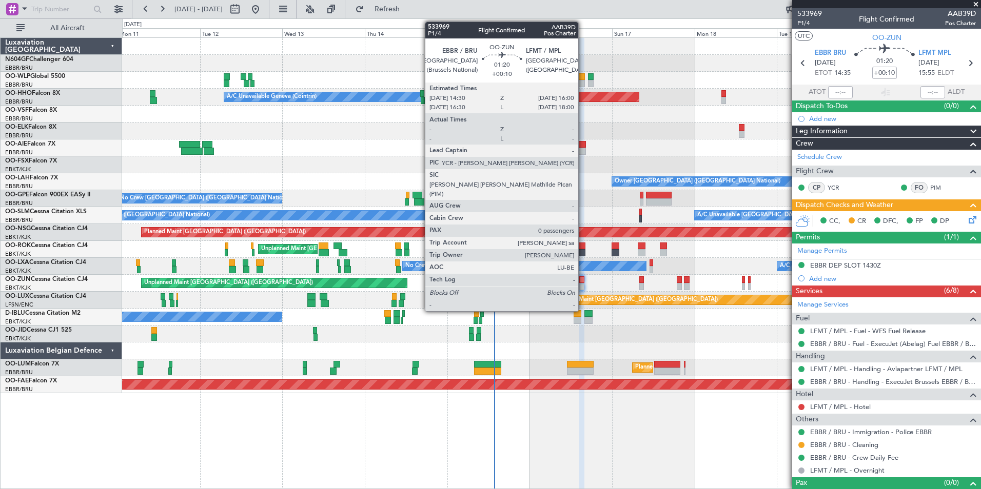
click at [583, 284] on div at bounding box center [582, 286] width 6 height 7
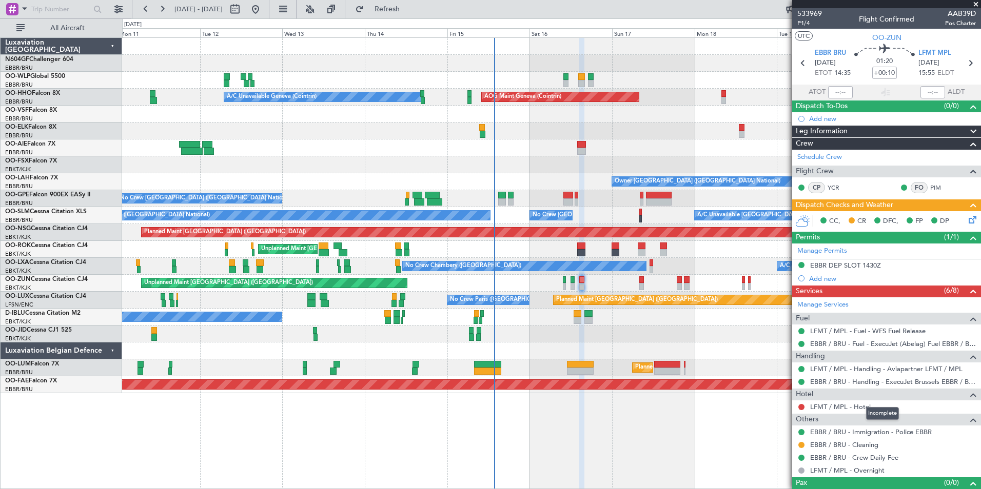
scroll to position [16, 0]
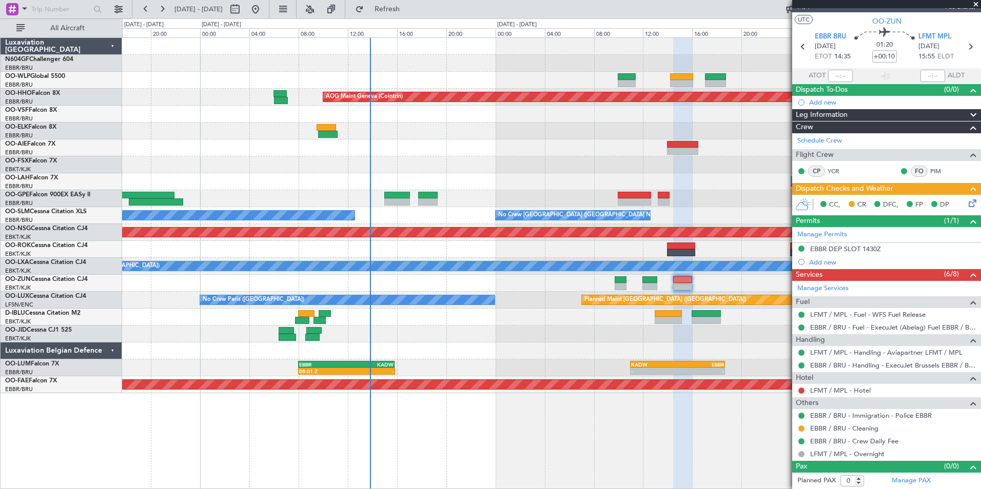
click at [561, 200] on div "- - EGLF 10:00 Z KFOK 17:20 Z" at bounding box center [551, 198] width 858 height 17
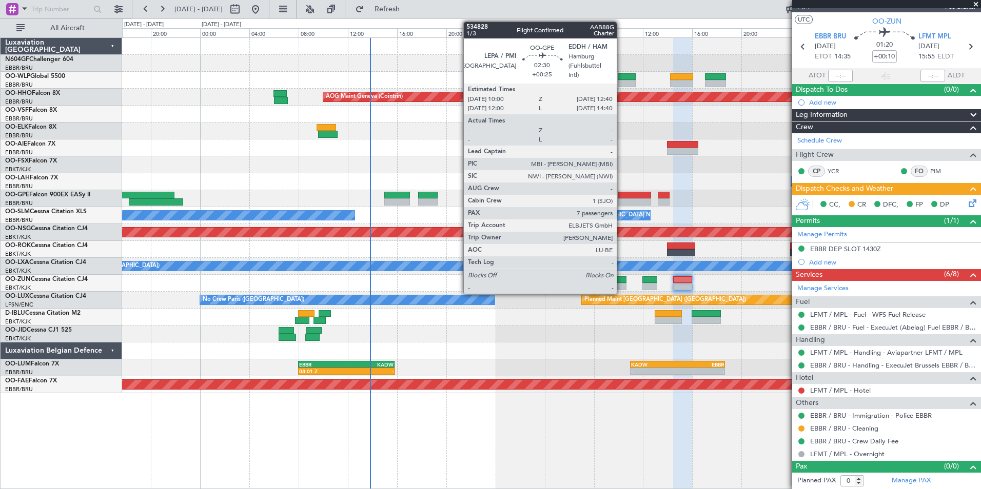
click at [625, 204] on div at bounding box center [634, 202] width 33 height 7
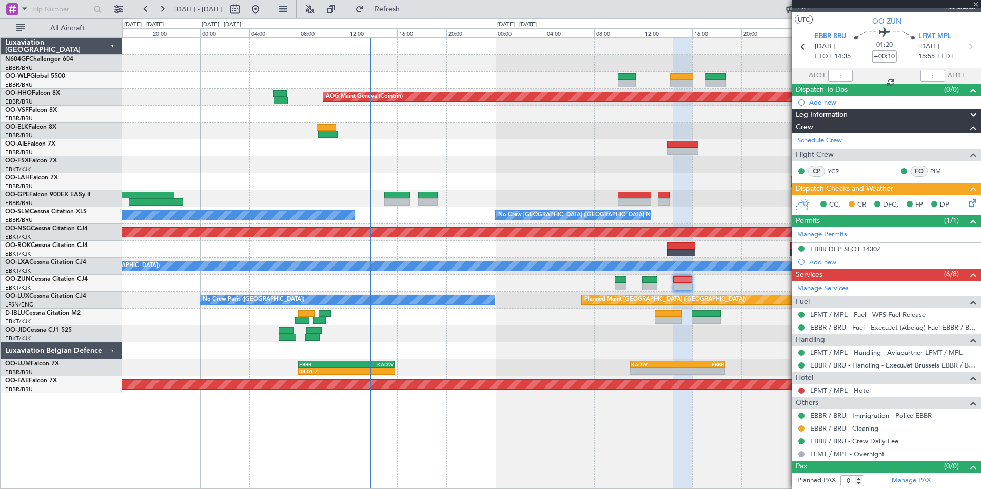
type input "+00:25"
type input "7"
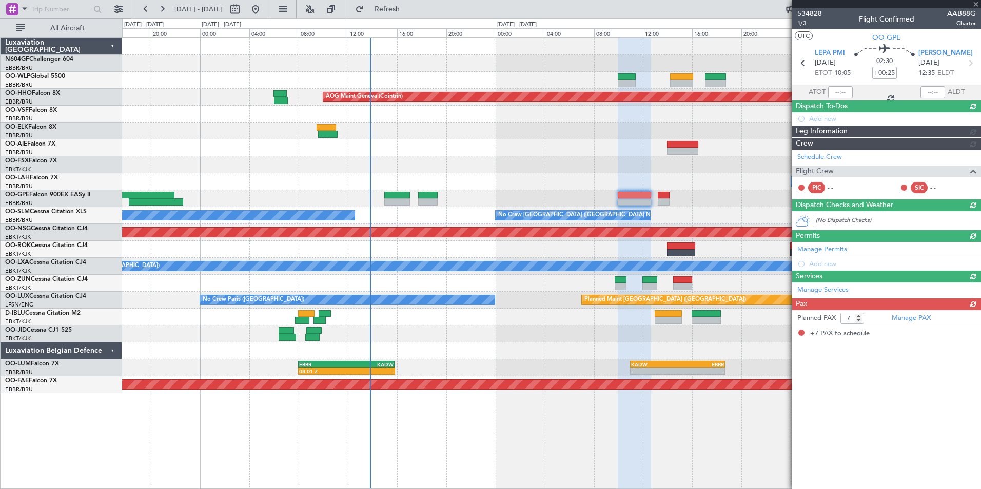
scroll to position [0, 0]
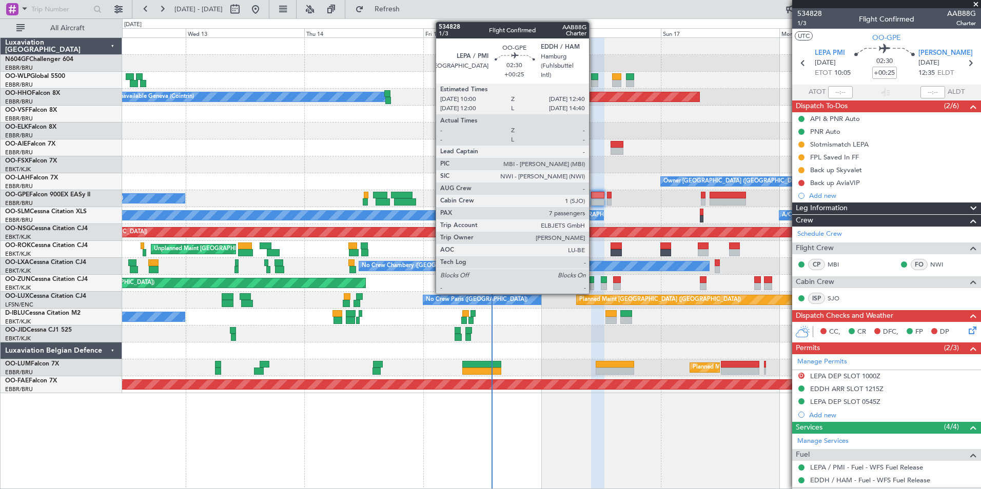
click at [594, 202] on div at bounding box center [597, 202] width 13 height 7
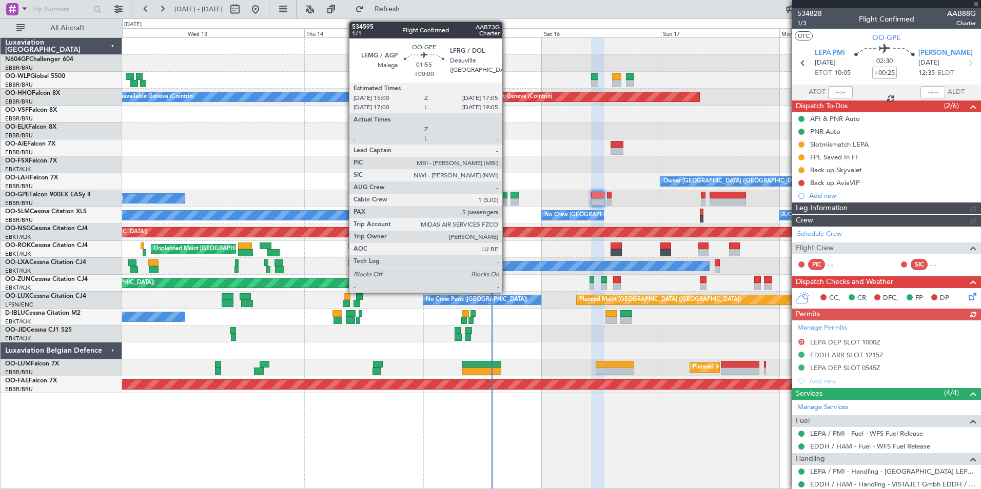
click at [507, 203] on div at bounding box center [502, 202] width 11 height 7
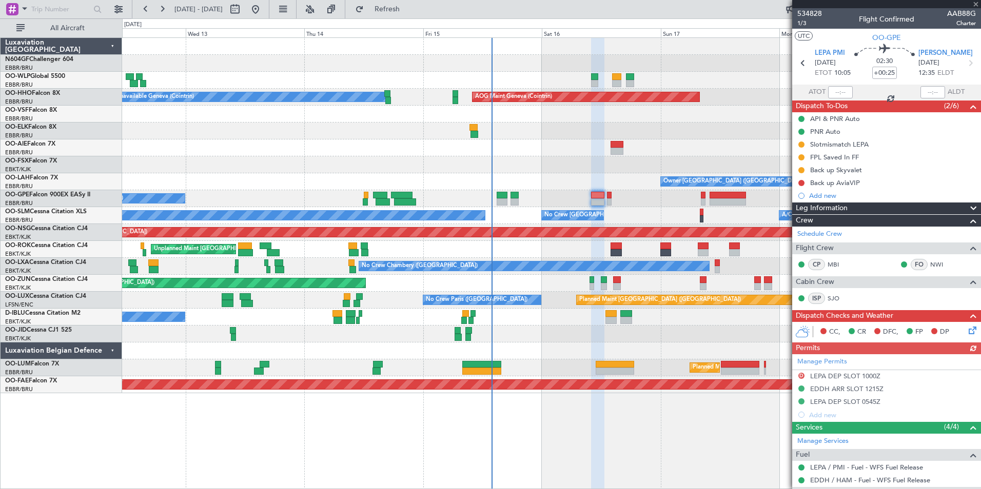
type input "5"
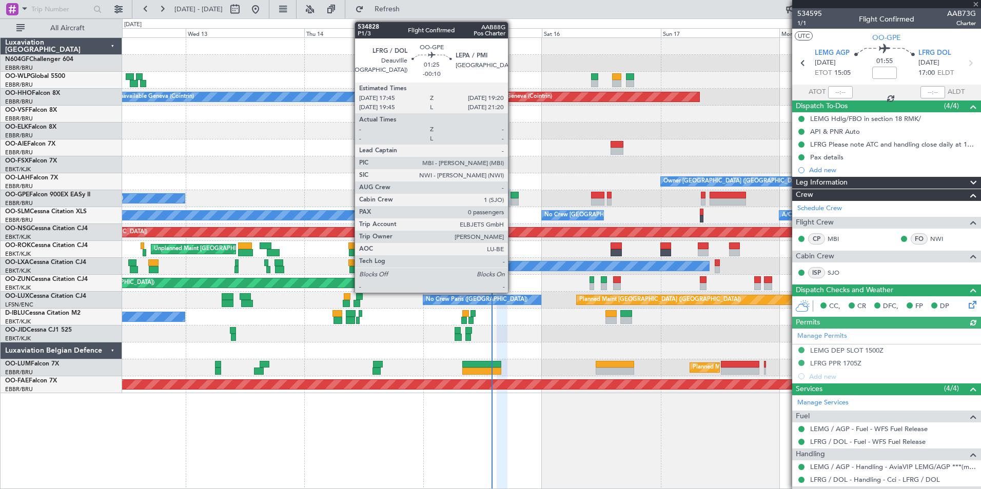
click at [513, 201] on div at bounding box center [514, 202] width 8 height 7
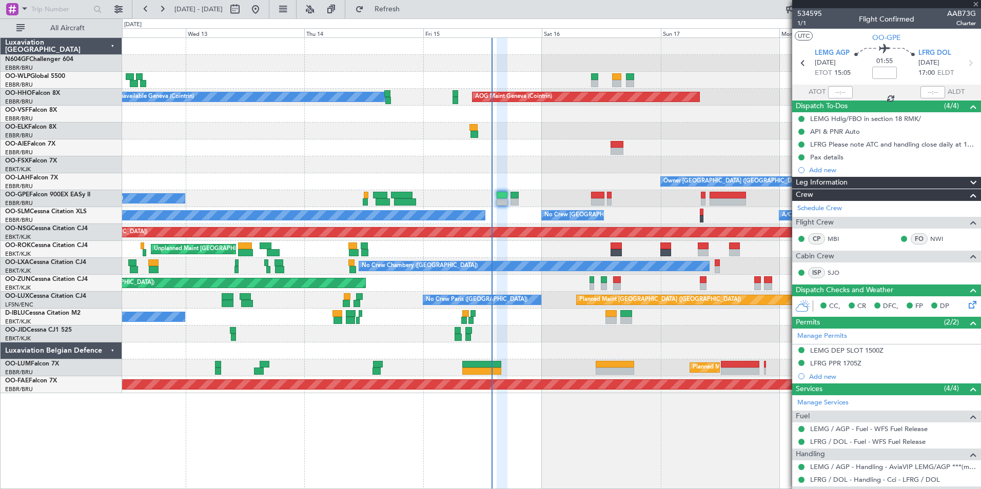
type input "-00:10"
type input "0"
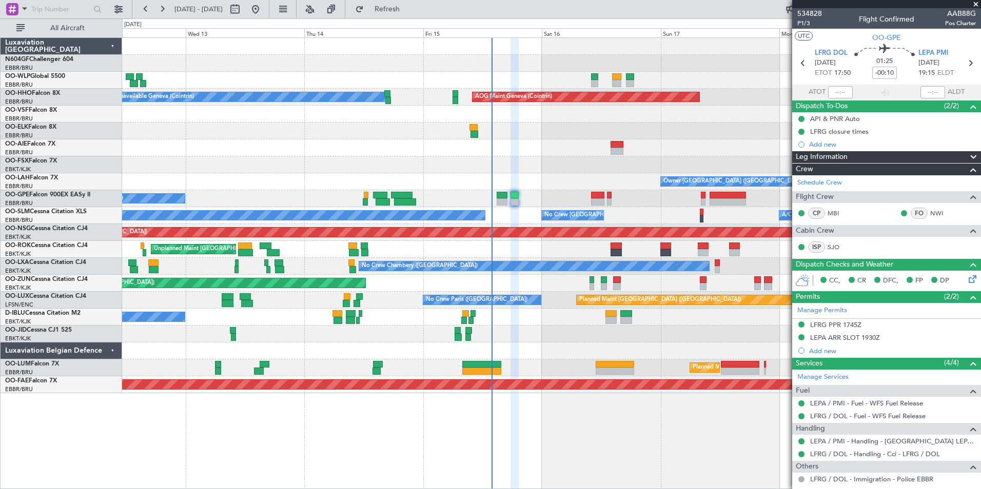
click at [576, 240] on div "A/C Unavailable Geneva (Cointrin) AOG Maint Geneva (Cointrin) Owner Brussels (B…" at bounding box center [551, 216] width 858 height 356
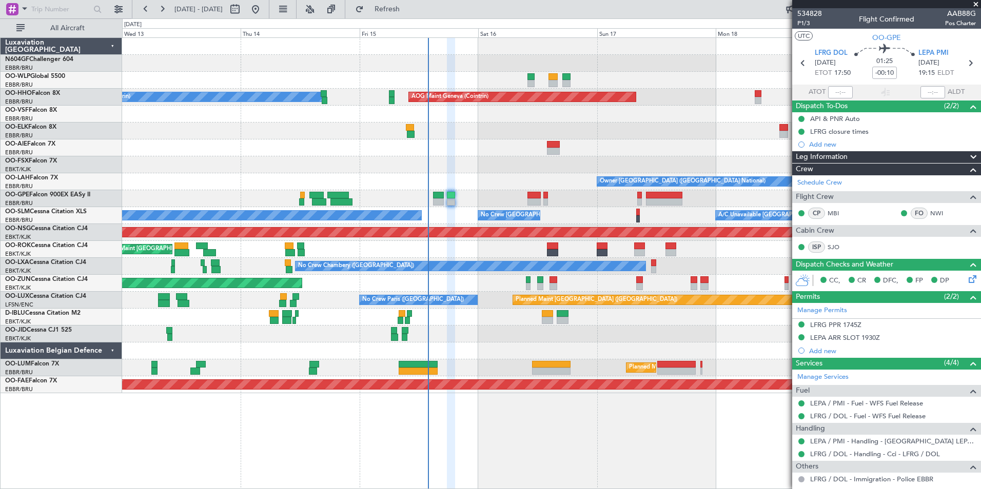
click at [548, 209] on div "No Crew Brussels (Brussels National) A/C Unavailable Brussels (Brussels Nationa…" at bounding box center [551, 215] width 858 height 17
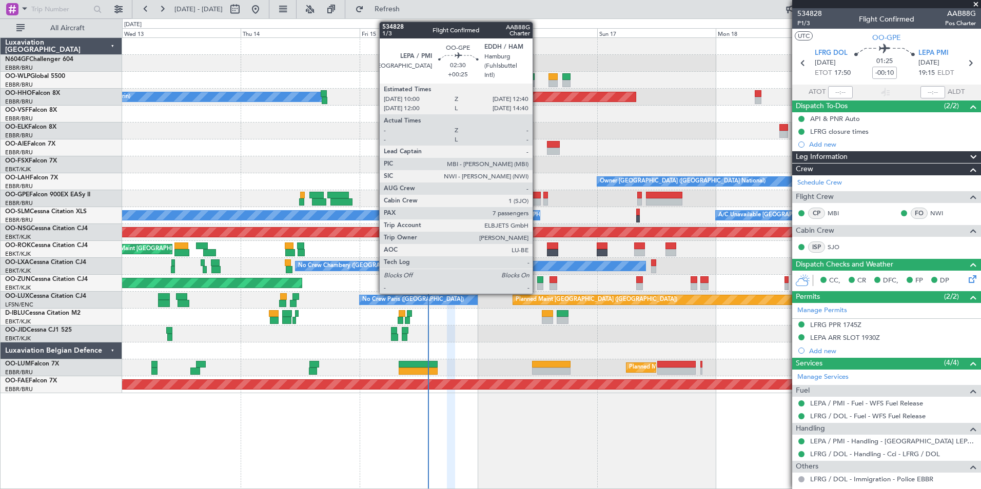
click at [537, 200] on div at bounding box center [533, 202] width 13 height 7
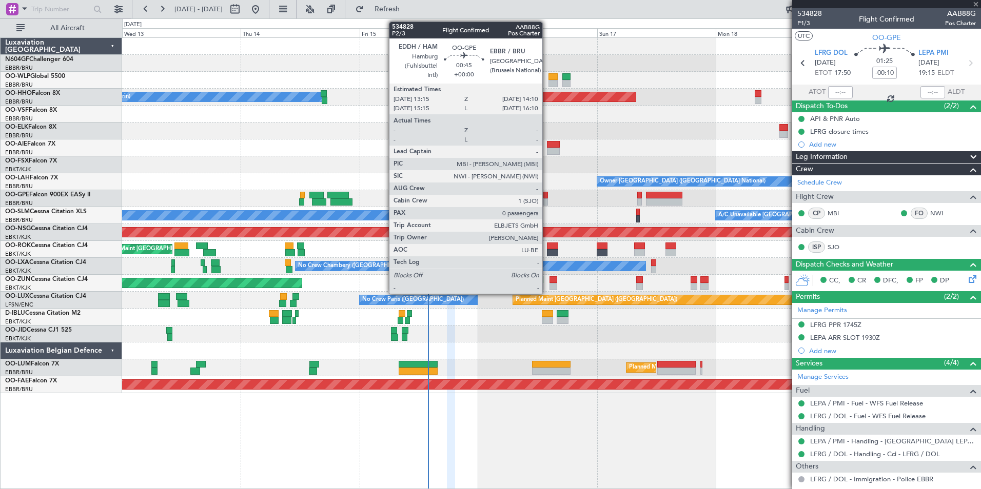
type input "+00:25"
type input "7"
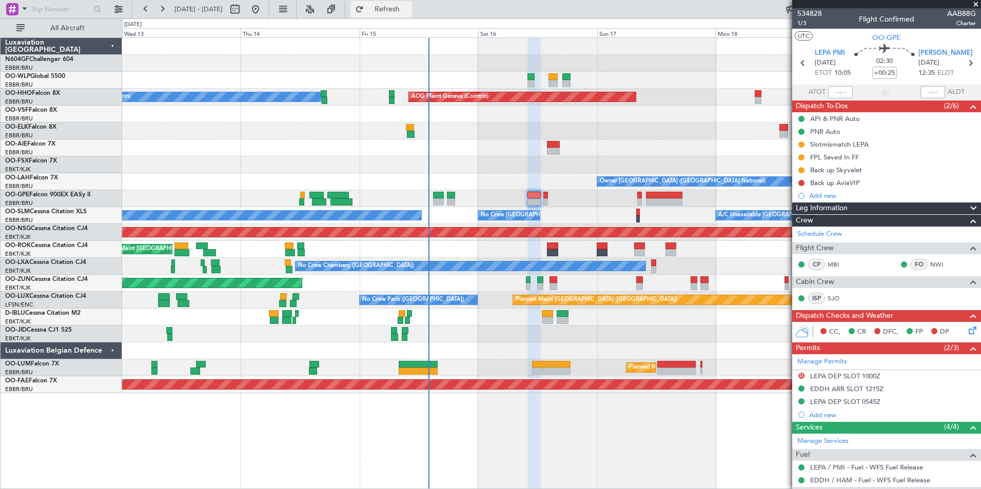
click at [409, 17] on button "Refresh" at bounding box center [381, 9] width 62 height 16
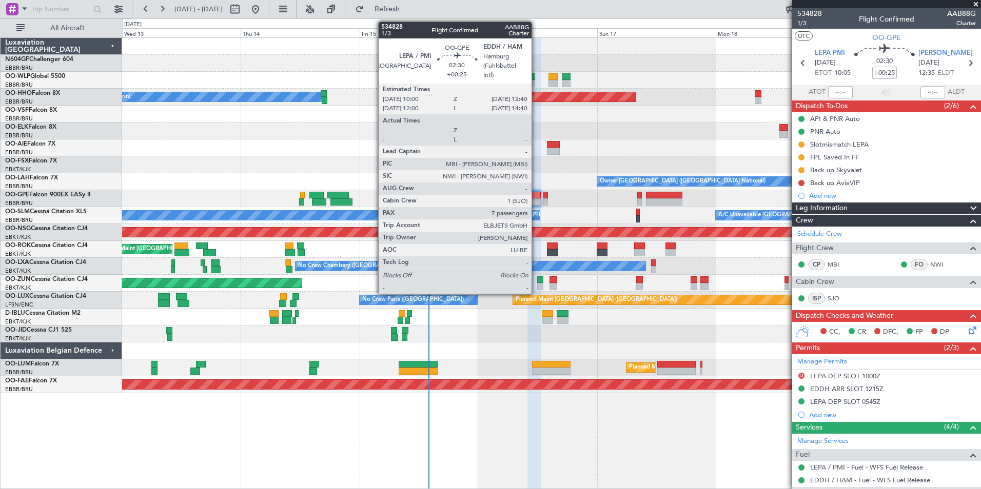
click at [576, 144] on div at bounding box center [551, 148] width 858 height 17
click at [532, 202] on div at bounding box center [533, 202] width 13 height 7
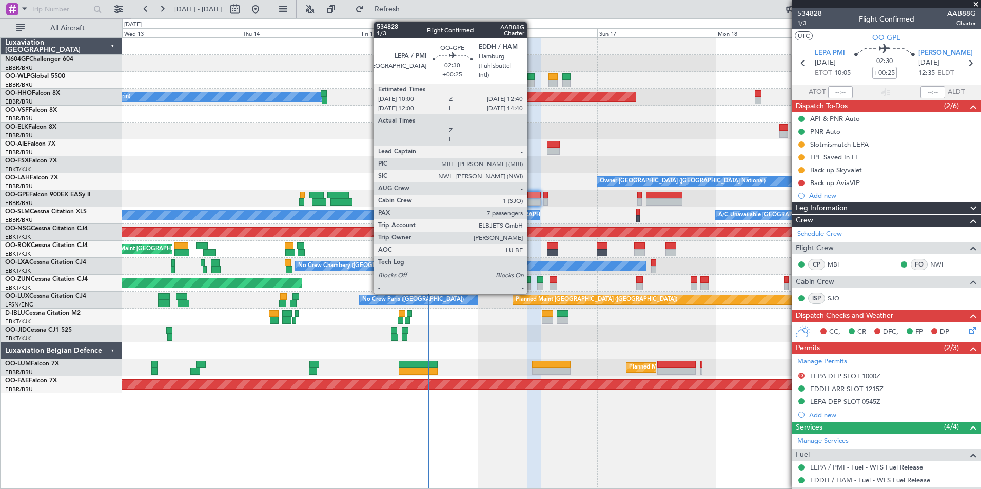
click at [531, 197] on div at bounding box center [533, 195] width 13 height 7
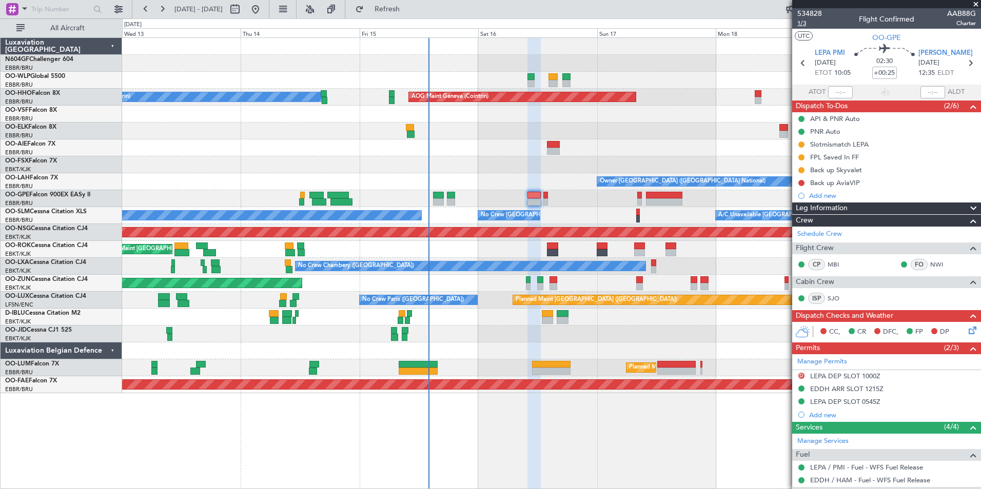
click at [808, 25] on span "1/3" at bounding box center [809, 23] width 25 height 9
click at [409, 9] on span "Refresh" at bounding box center [387, 9] width 43 height 7
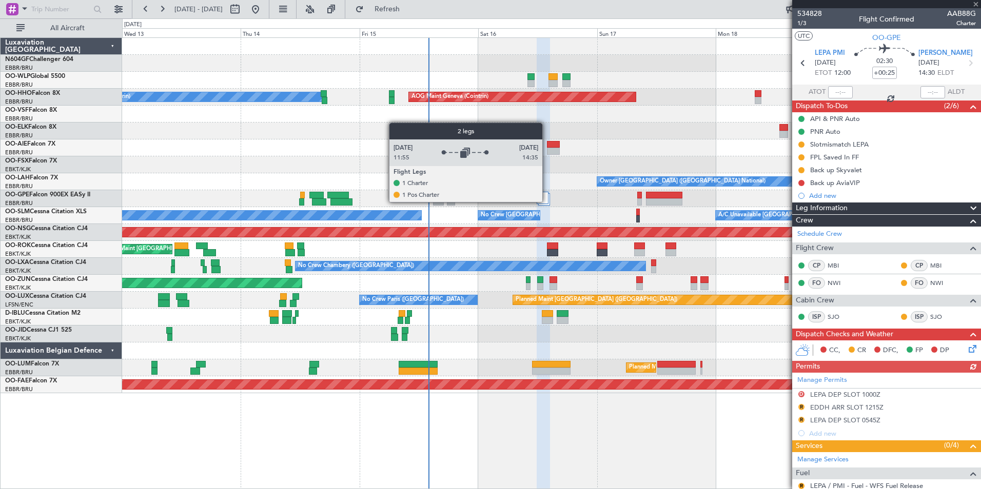
click at [546, 200] on div at bounding box center [543, 198] width 12 height 12
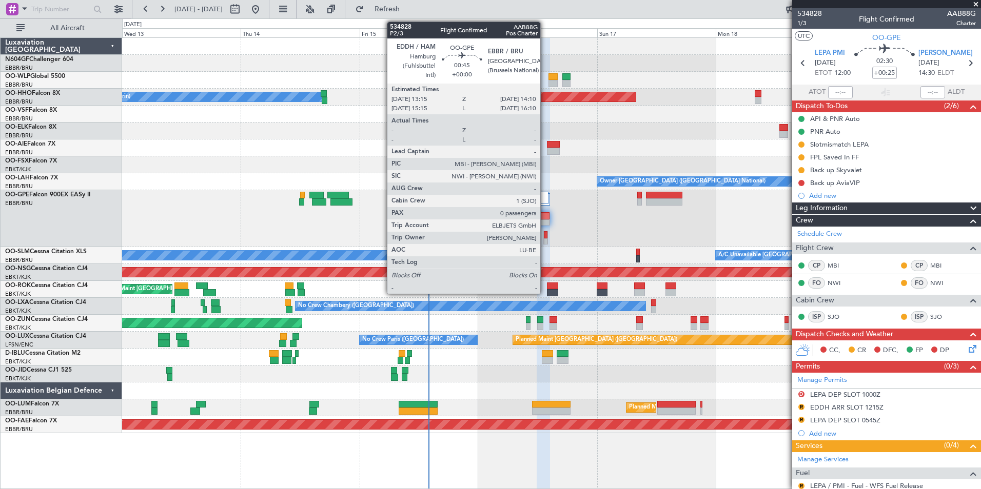
click at [545, 239] on div at bounding box center [546, 242] width 4 height 7
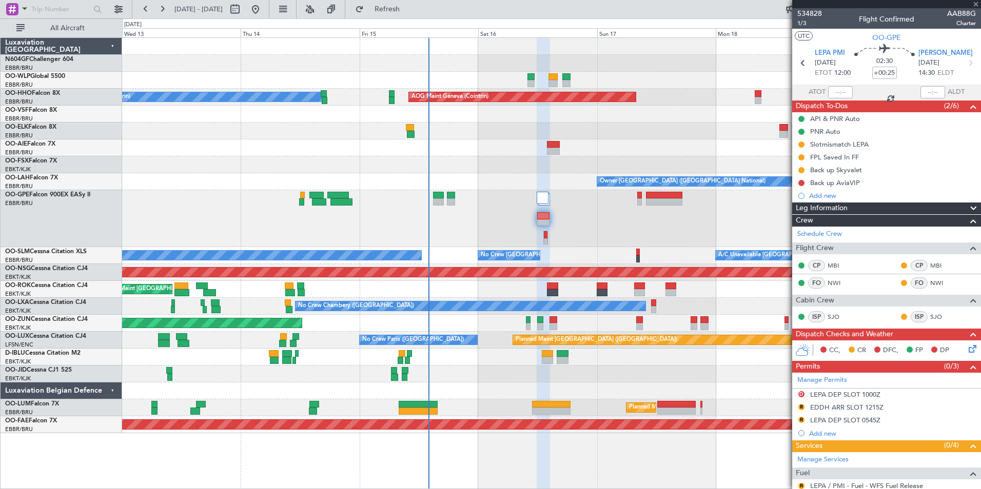
type input "0"
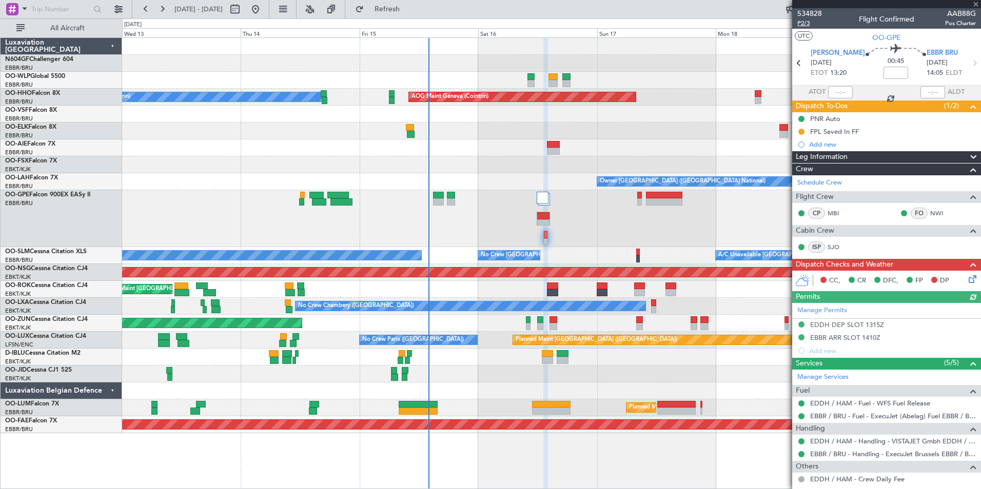
click at [807, 25] on span "P2/3" at bounding box center [809, 23] width 25 height 9
click at [409, 9] on span "Refresh" at bounding box center [387, 9] width 43 height 7
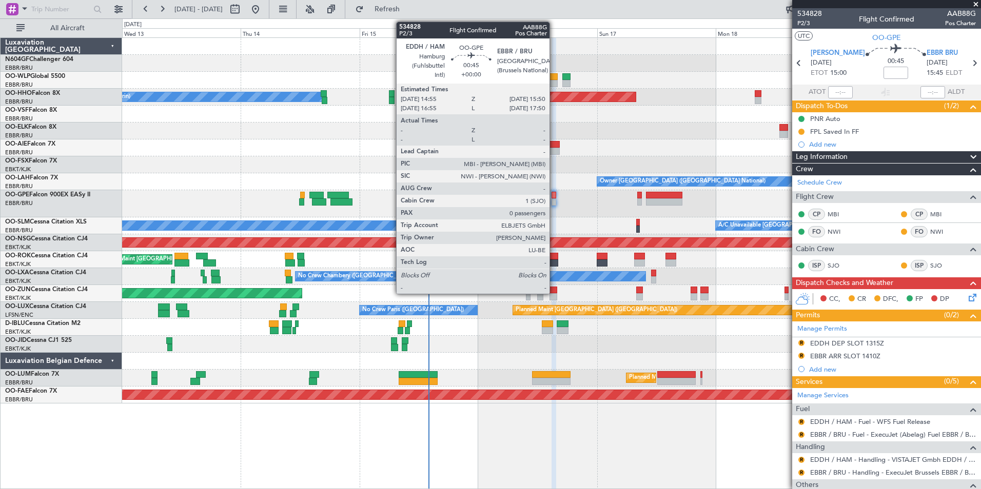
click at [554, 198] on div at bounding box center [553, 195] width 5 height 7
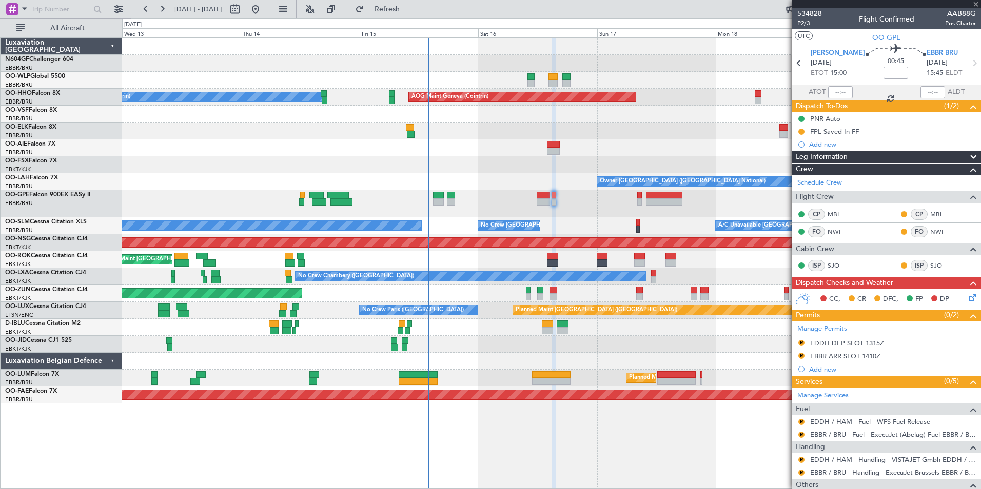
click at [799, 26] on span "P2/3" at bounding box center [809, 23] width 25 height 9
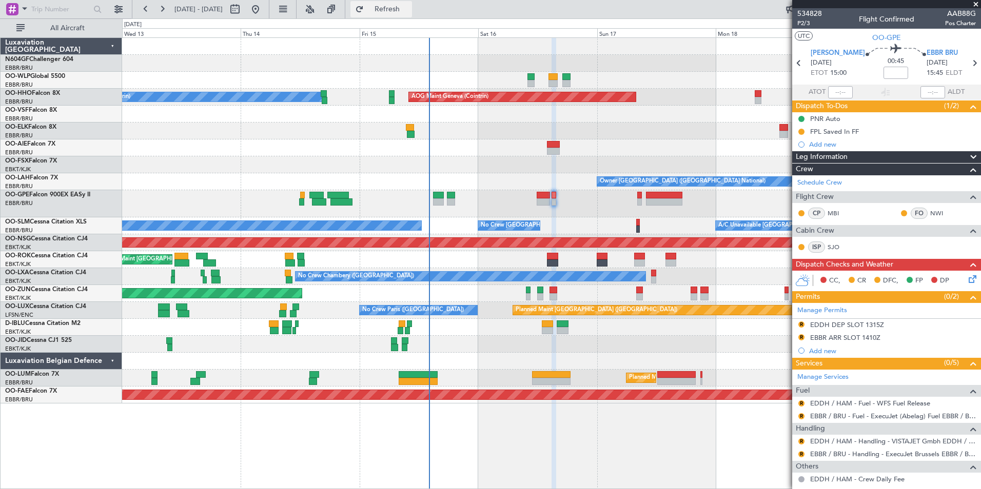
click at [409, 9] on span "Refresh" at bounding box center [387, 9] width 43 height 7
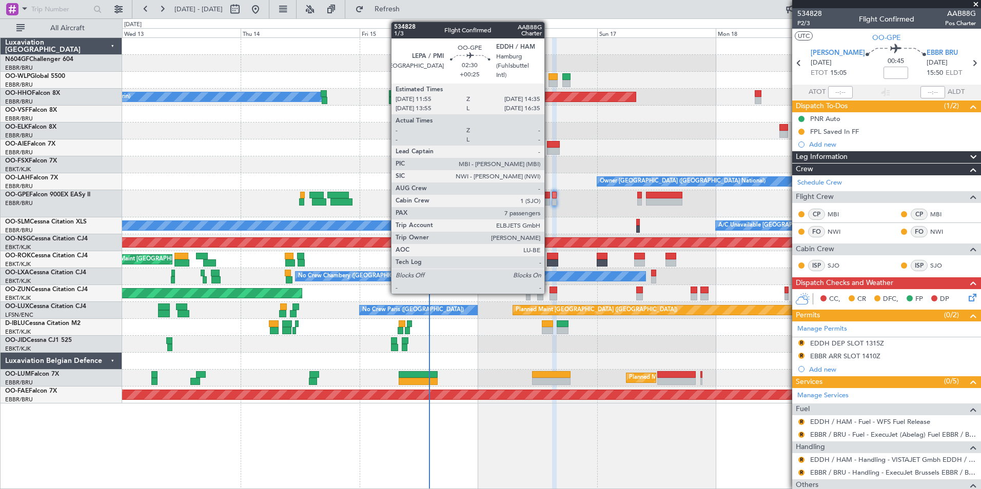
click at [549, 201] on div at bounding box center [543, 202] width 13 height 7
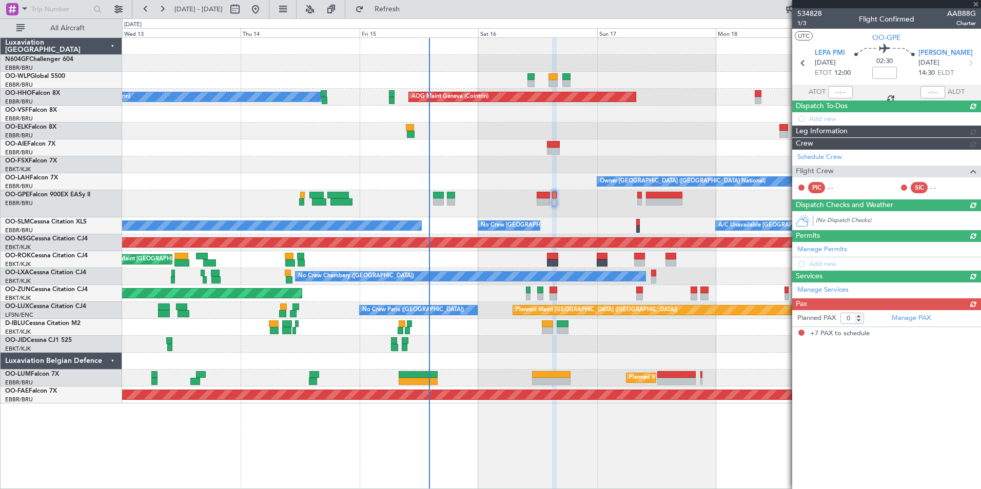
type input "+00:25"
type input "7"
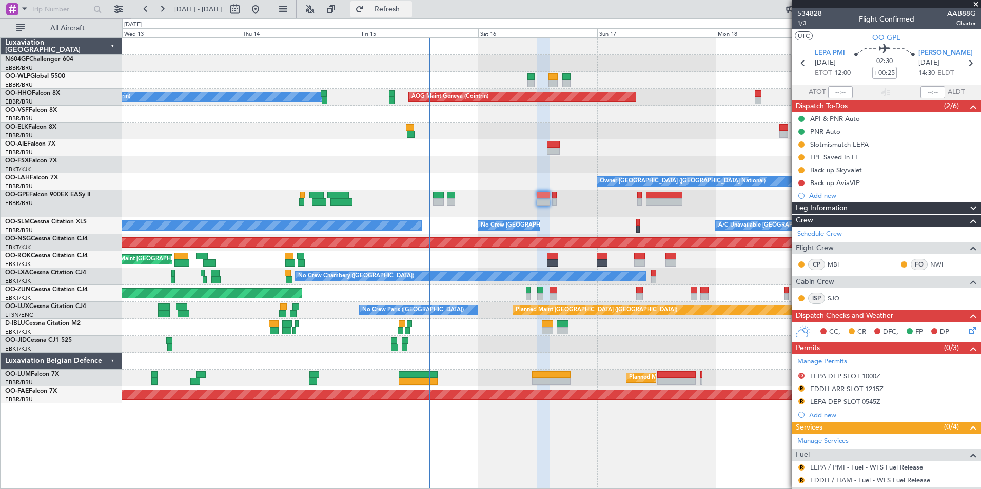
click at [409, 10] on span "Refresh" at bounding box center [387, 9] width 43 height 7
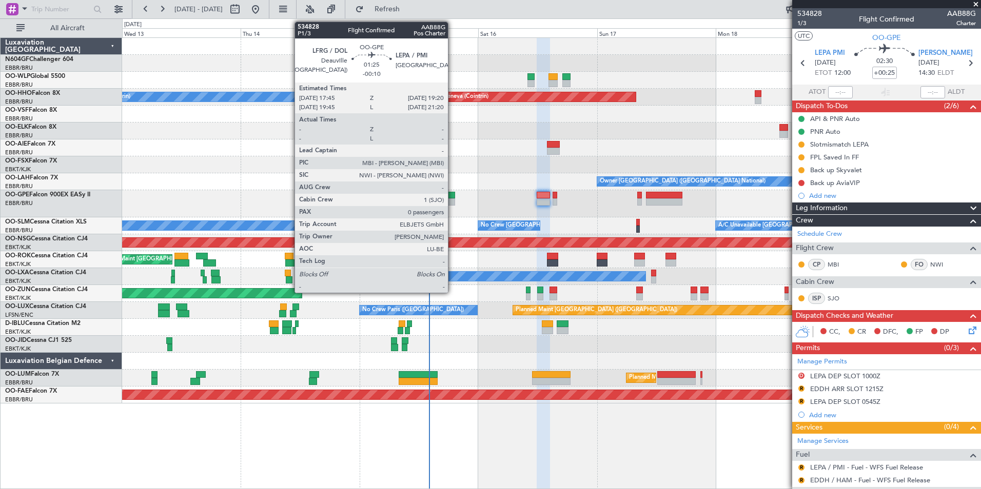
click at [452, 195] on div at bounding box center [451, 195] width 8 height 7
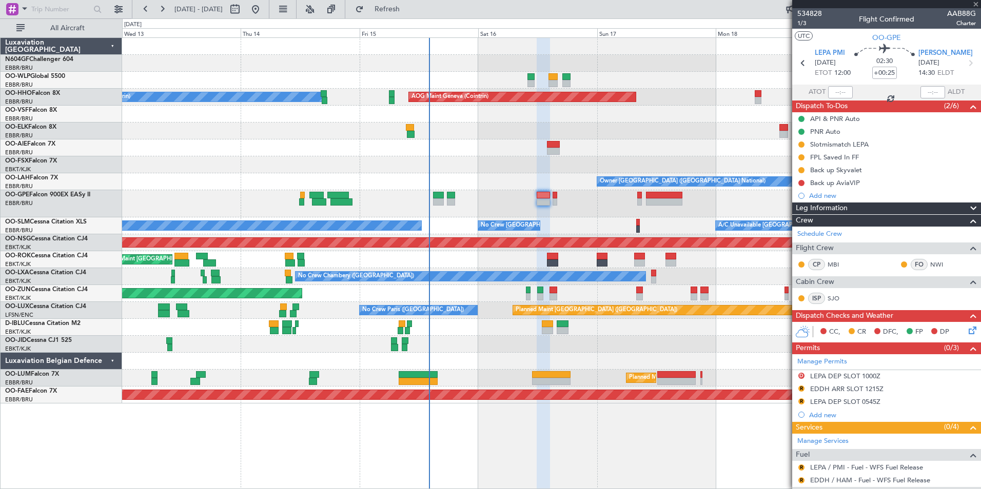
type input "-00:10"
type input "0"
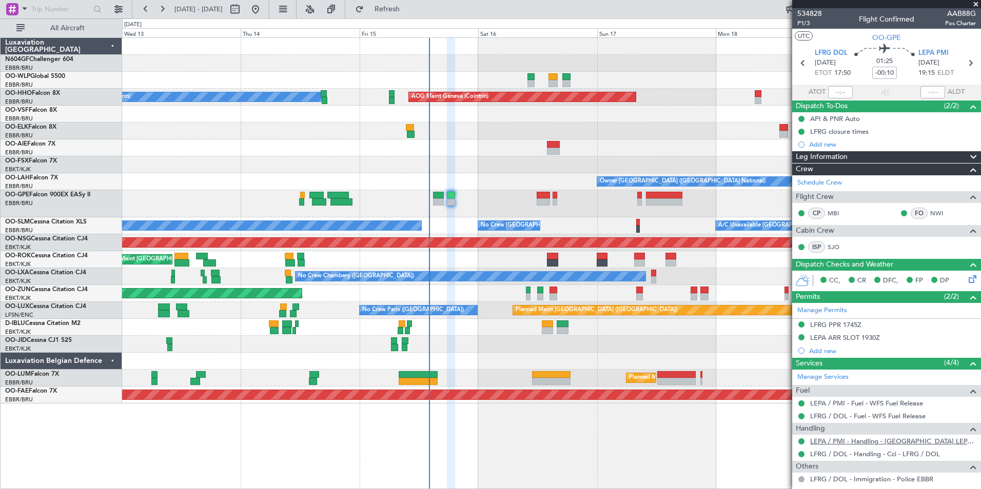
click at [839, 443] on link "LEPA / PMI - Handling - Mallorcair LEPA / PMI" at bounding box center [893, 441] width 166 height 9
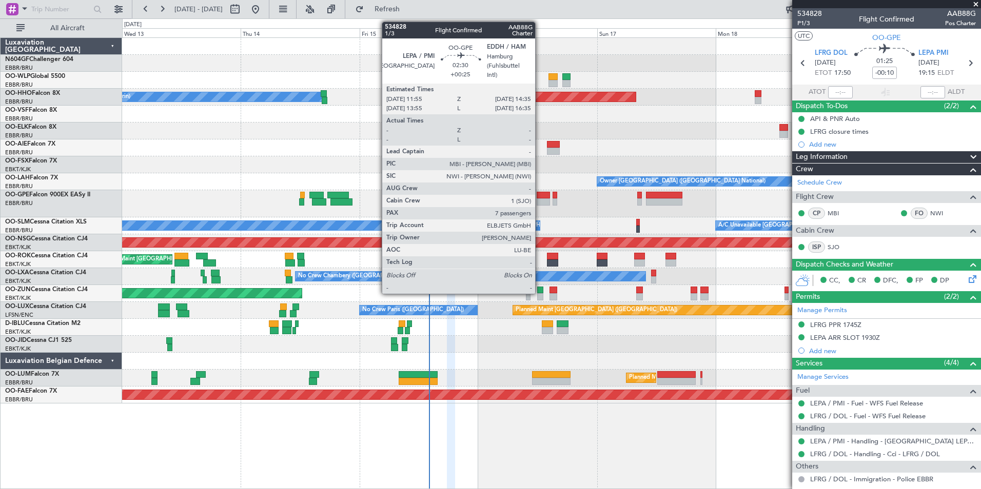
click at [540, 202] on div at bounding box center [543, 202] width 13 height 7
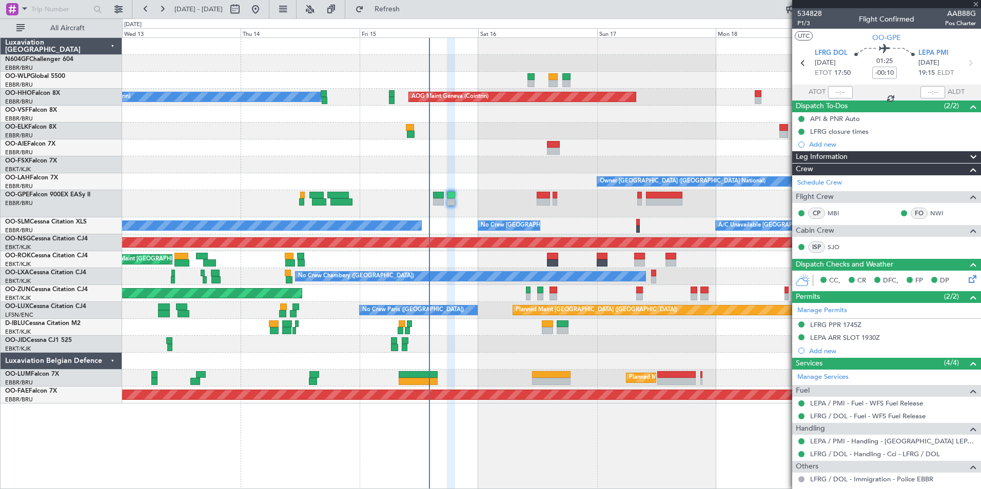
type input "+00:25"
type input "7"
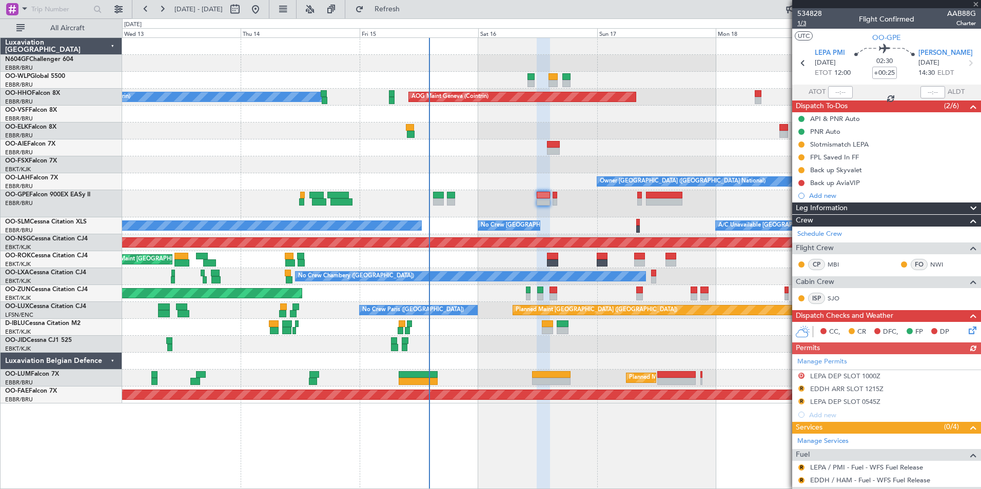
click at [804, 23] on span "1/3" at bounding box center [809, 23] width 25 height 9
click at [409, 6] on span "Refresh" at bounding box center [387, 9] width 43 height 7
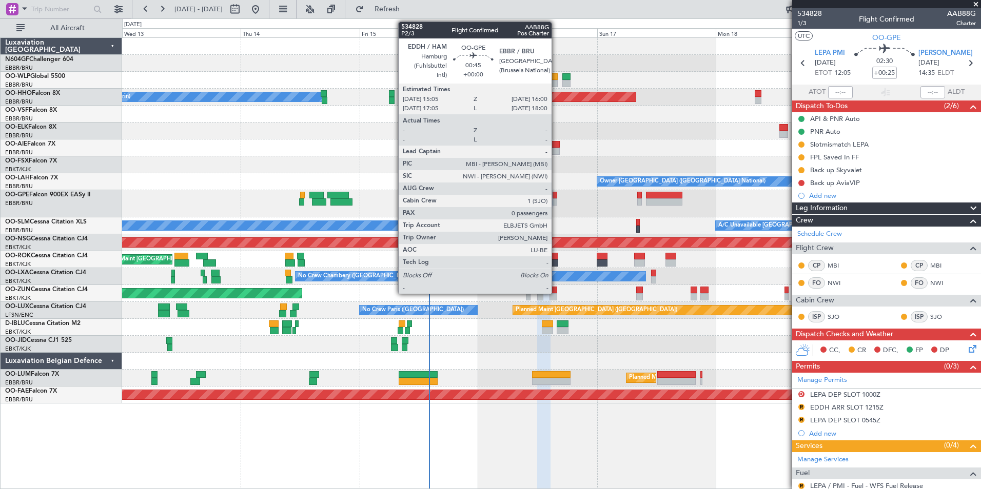
click at [556, 202] on div at bounding box center [554, 202] width 5 height 7
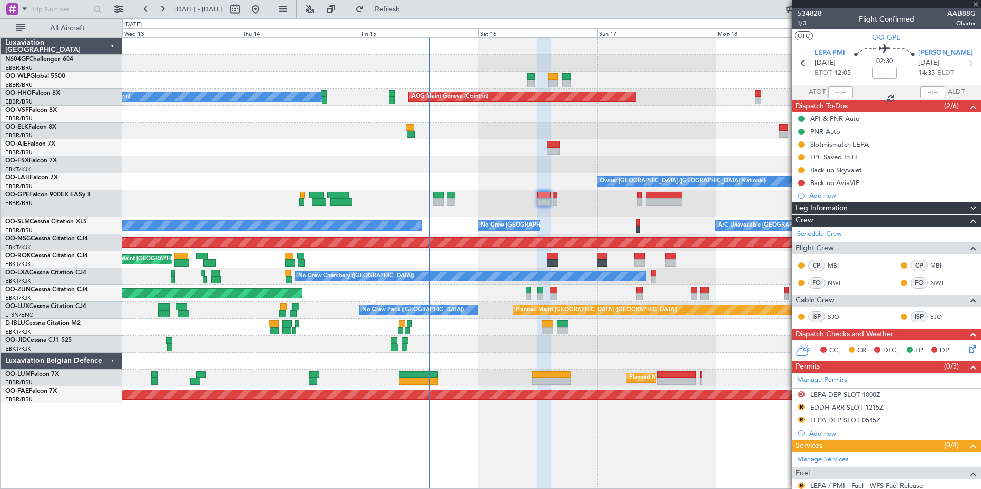
type input "0"
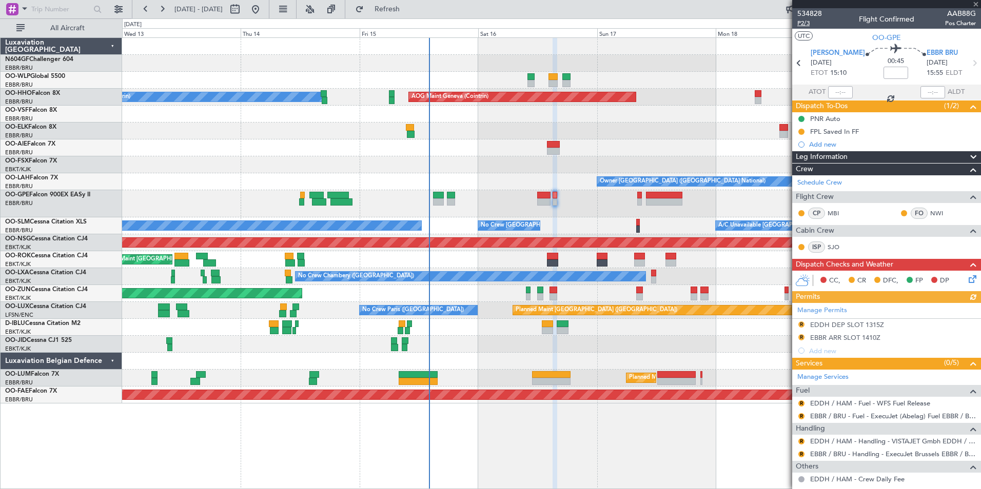
click at [806, 25] on span "P2/3" at bounding box center [809, 23] width 25 height 9
click at [396, 11] on button "Refresh" at bounding box center [381, 9] width 62 height 16
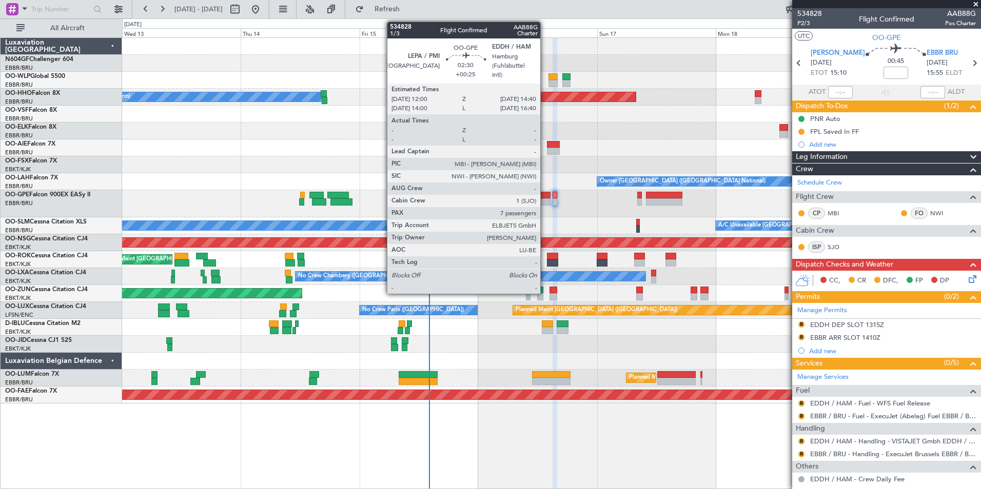
click at [545, 199] on div at bounding box center [543, 202] width 13 height 7
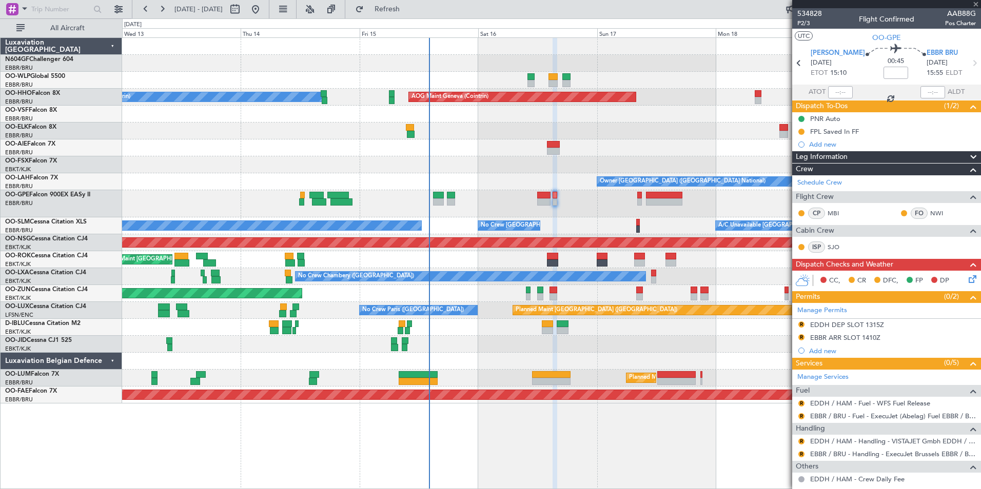
type input "+00:25"
type input "7"
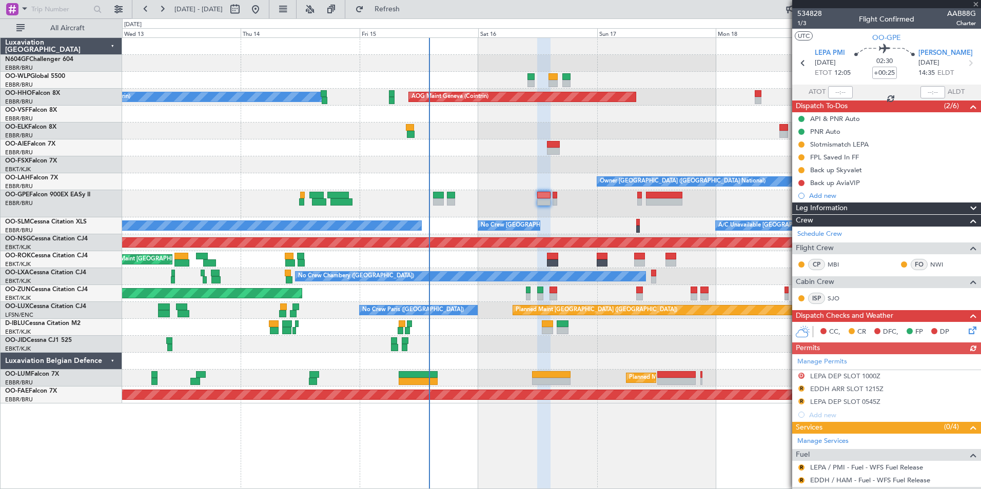
click at [838, 399] on div "Manage Permits D LEPA DEP SLOT 1000Z R EDDH ARR SLOT 1215Z R LEPA DEP SLOT 0545…" at bounding box center [886, 387] width 189 height 67
click at [867, 403] on div "LEPA DEP SLOT 0545Z" at bounding box center [845, 402] width 70 height 9
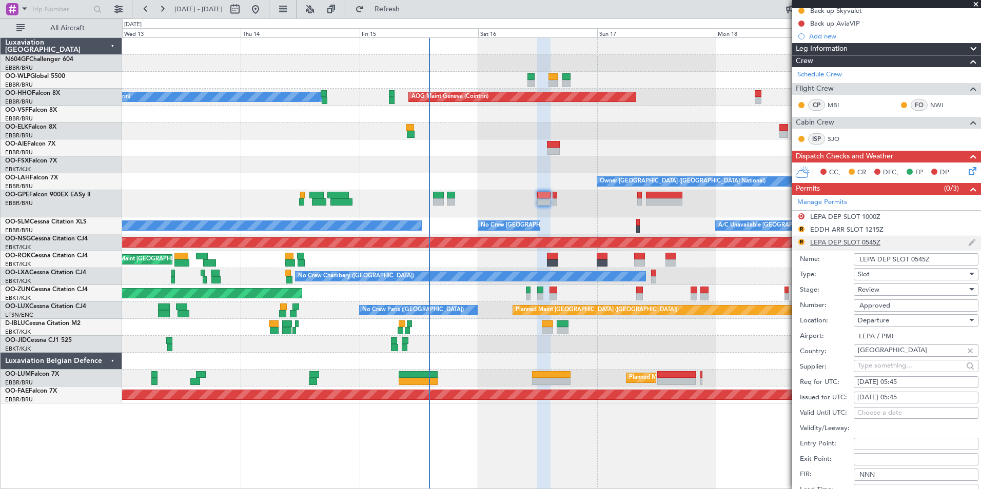
scroll to position [160, 0]
click at [883, 289] on div "Review" at bounding box center [912, 289] width 109 height 15
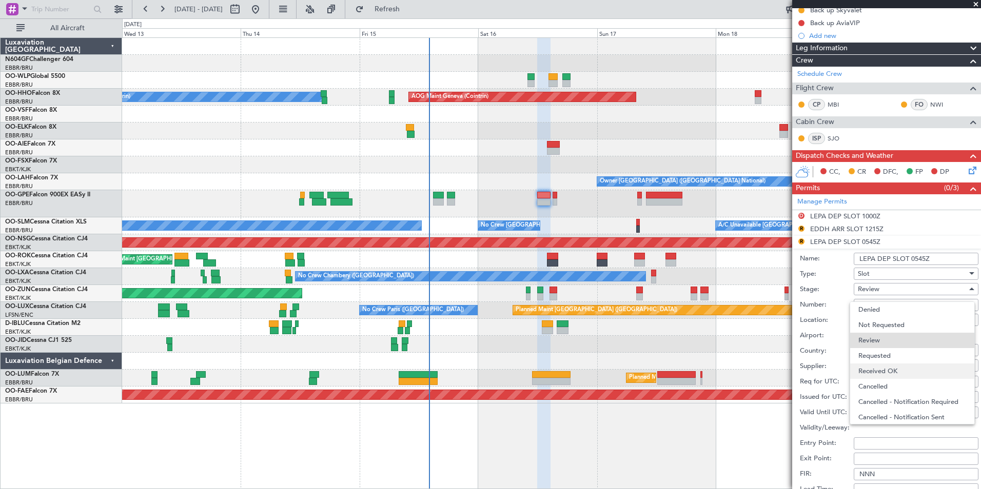
click at [906, 370] on span "Received OK" at bounding box center [912, 371] width 108 height 15
click at [916, 381] on div "16/08/2025 05:45" at bounding box center [915, 382] width 117 height 10
select select "8"
select select "2025"
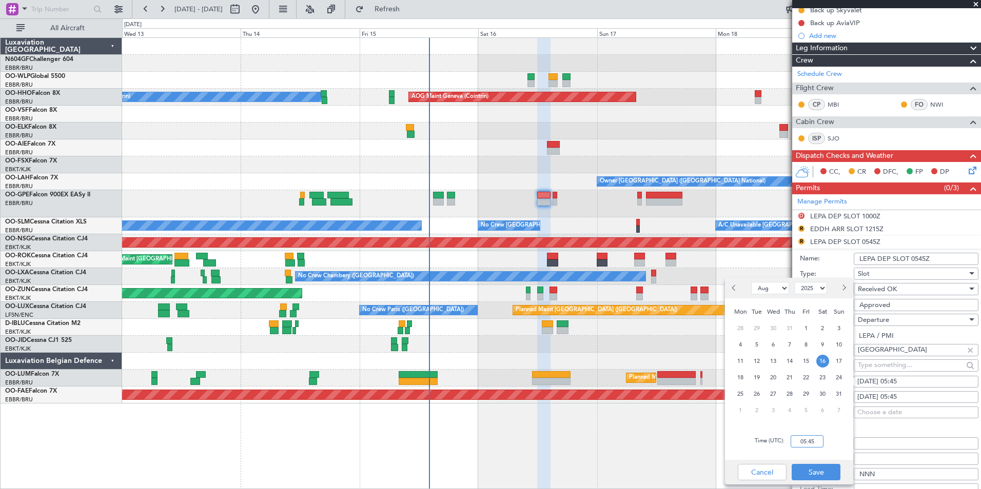
click at [815, 440] on input "05:45" at bounding box center [807, 442] width 33 height 12
type input "12:00"
click at [822, 468] on button "Save" at bounding box center [816, 472] width 49 height 16
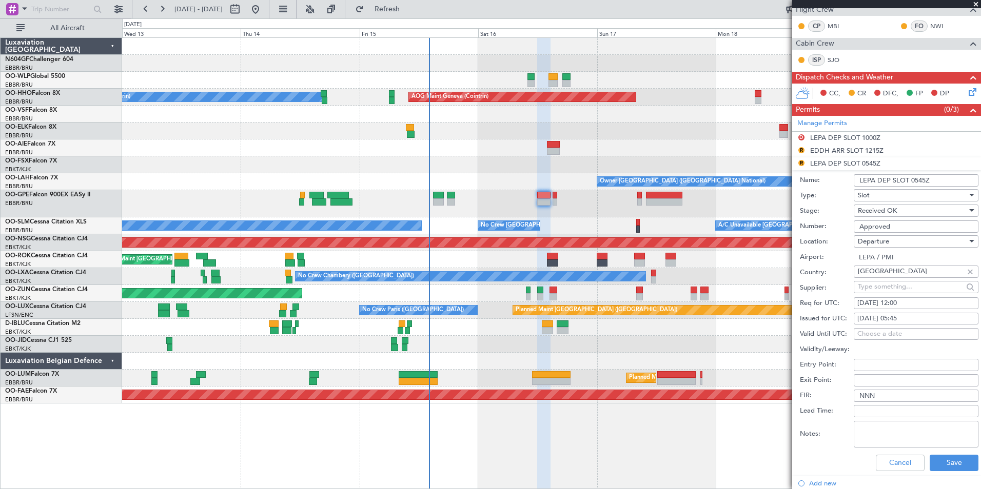
scroll to position [239, 0]
click at [922, 321] on div "16/08/2025 05:45" at bounding box center [915, 318] width 117 height 10
select select "8"
select select "2025"
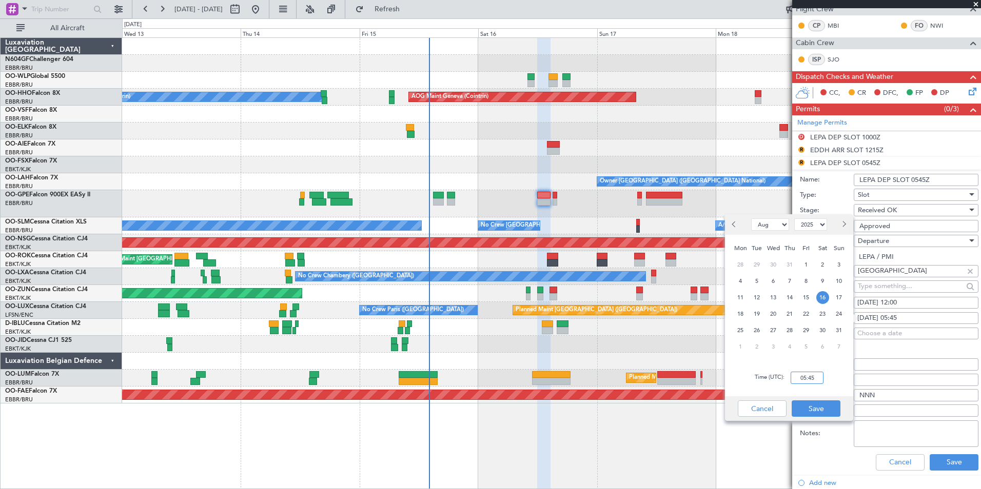
click at [813, 379] on input "05:45" at bounding box center [807, 378] width 33 height 12
type input "12:00"
click at [813, 406] on button "Save" at bounding box center [816, 409] width 49 height 16
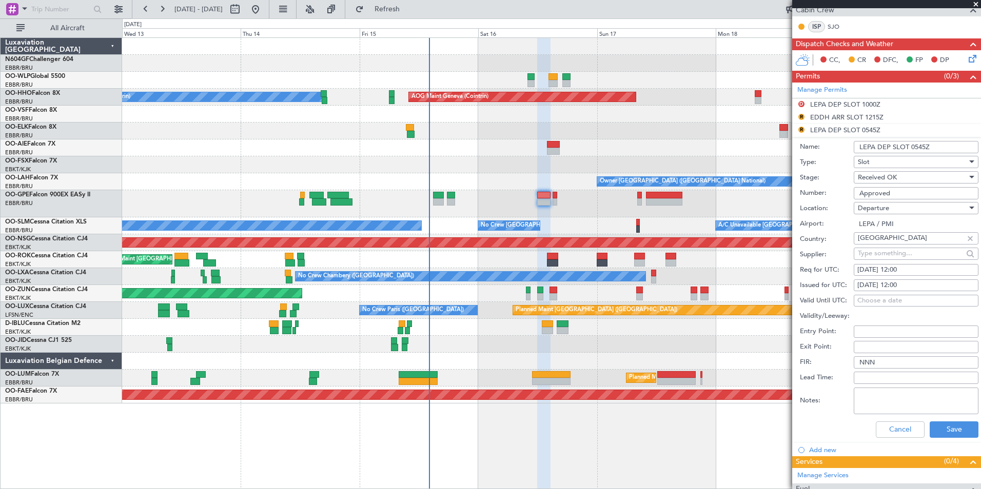
scroll to position [273, 0]
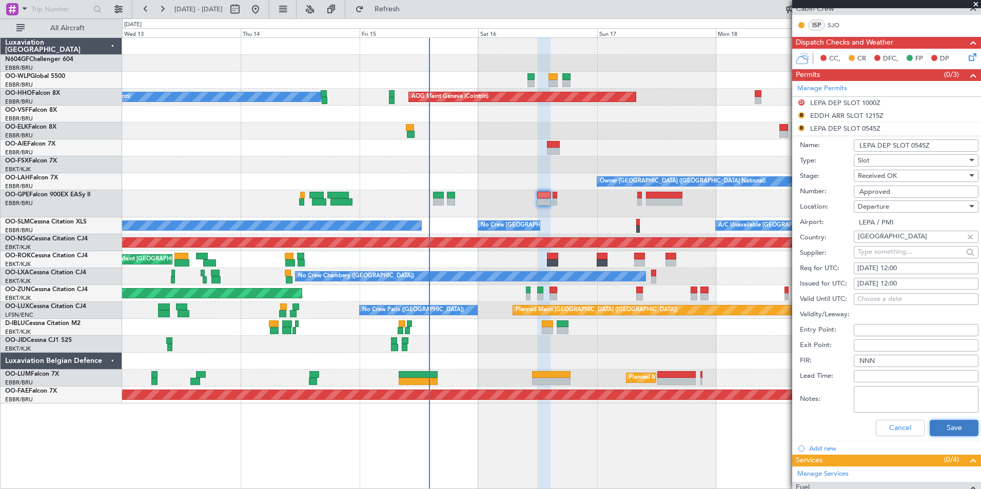
click at [942, 430] on button "Save" at bounding box center [954, 428] width 49 height 16
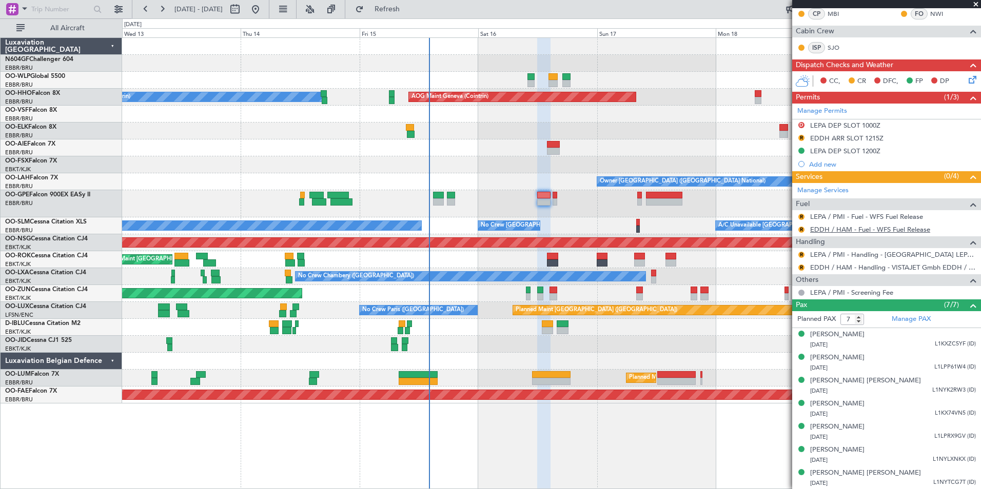
scroll to position [116, 0]
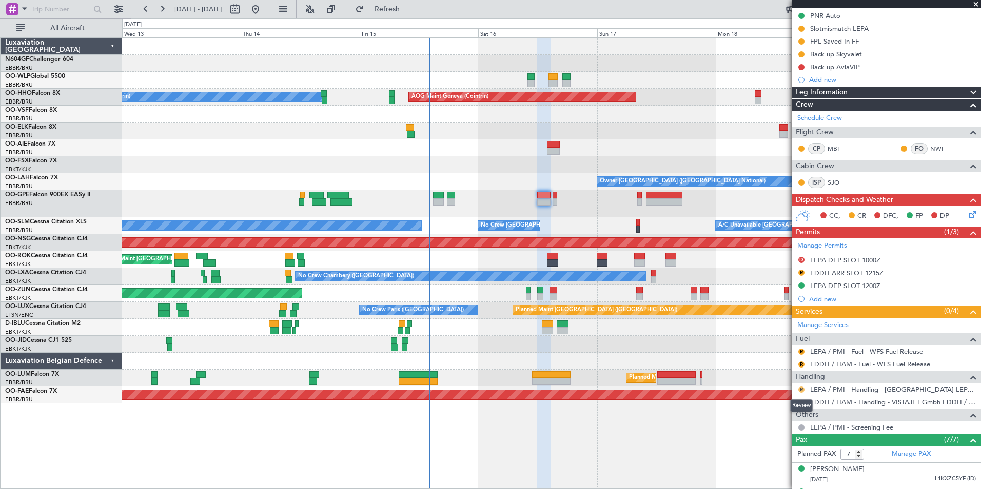
click at [802, 388] on button "R" at bounding box center [801, 390] width 6 height 6
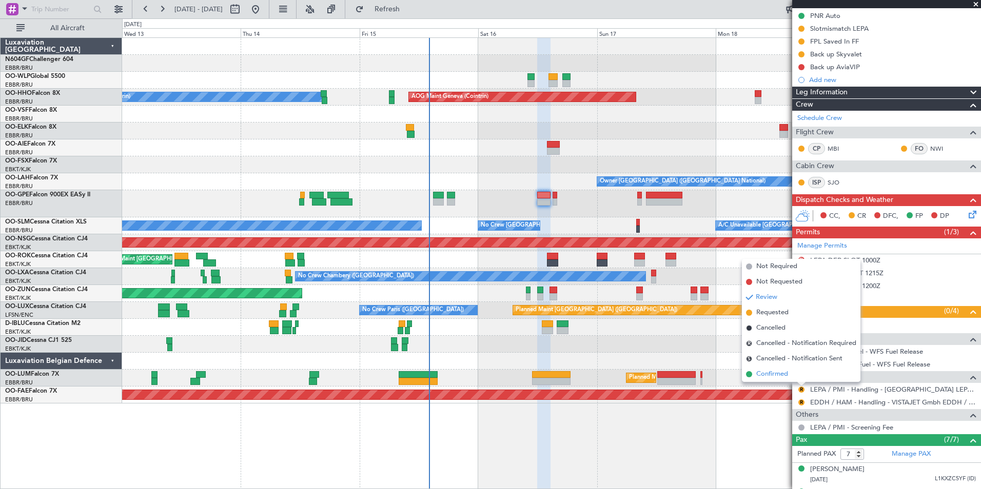
click at [797, 370] on li "Confirmed" at bounding box center [801, 374] width 119 height 15
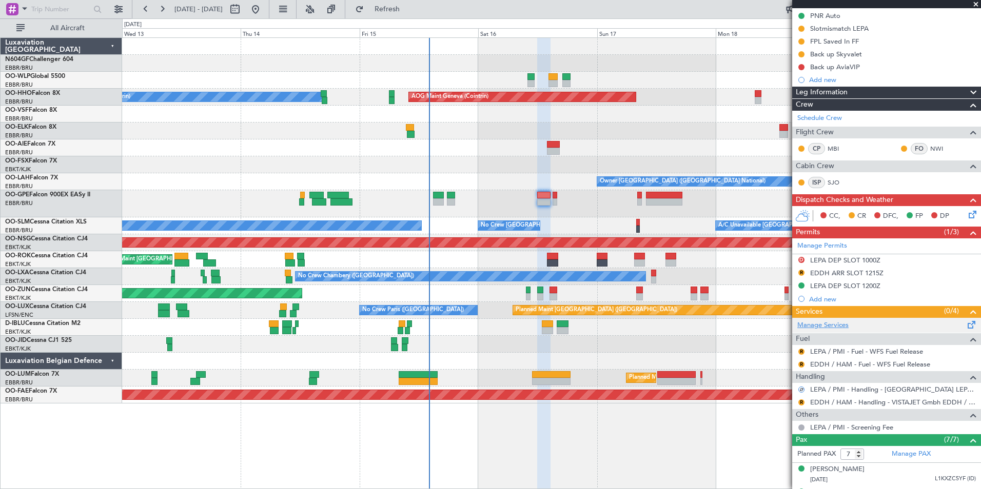
scroll to position [0, 0]
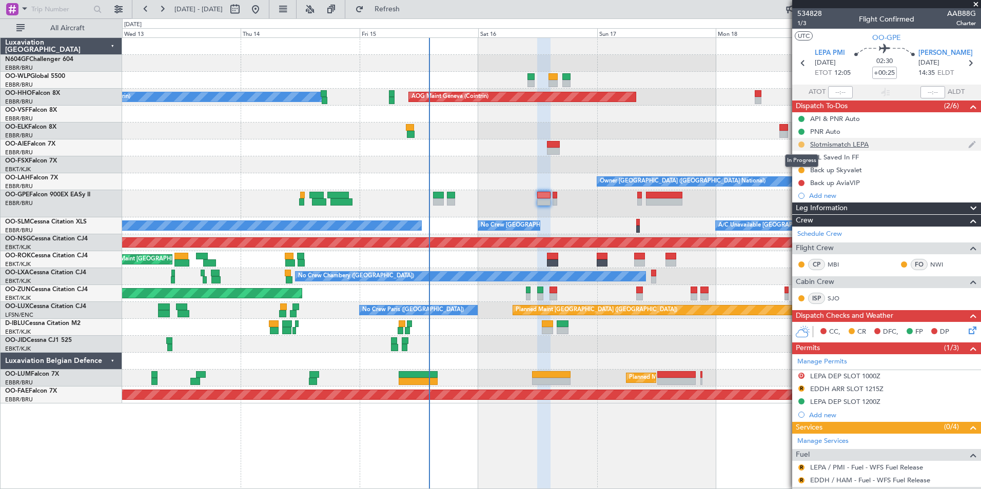
click at [802, 144] on button at bounding box center [801, 145] width 6 height 6
click at [791, 208] on span "Cancelled" at bounding box center [802, 205] width 29 height 10
click at [801, 155] on button at bounding box center [801, 157] width 6 height 6
click at [801, 216] on span "Cancelled" at bounding box center [802, 218] width 29 height 10
click at [801, 173] on mat-tooltip-component "In Progress" at bounding box center [802, 186] width 48 height 27
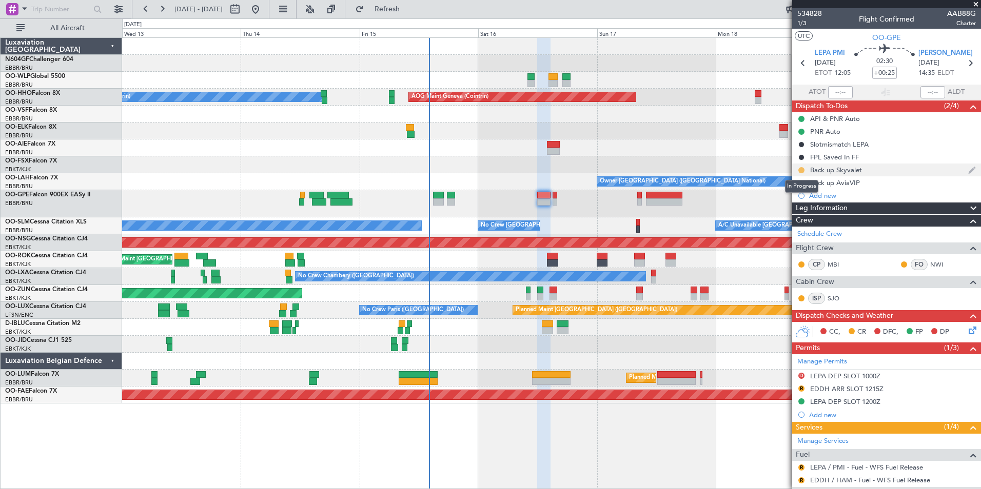
click at [801, 170] on button at bounding box center [801, 170] width 6 height 6
click at [797, 228] on span "Cancelled" at bounding box center [802, 231] width 29 height 10
click at [802, 180] on button at bounding box center [801, 183] width 6 height 6
click at [811, 243] on span "Cancelled" at bounding box center [803, 244] width 29 height 10
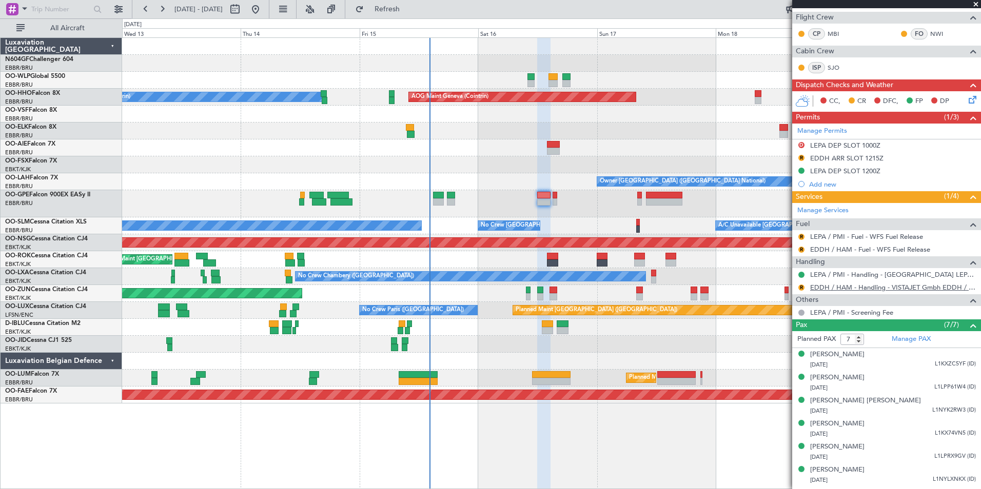
scroll to position [231, 0]
click at [409, 8] on span "Refresh" at bounding box center [387, 9] width 43 height 7
click at [802, 236] on button "R" at bounding box center [801, 236] width 6 height 6
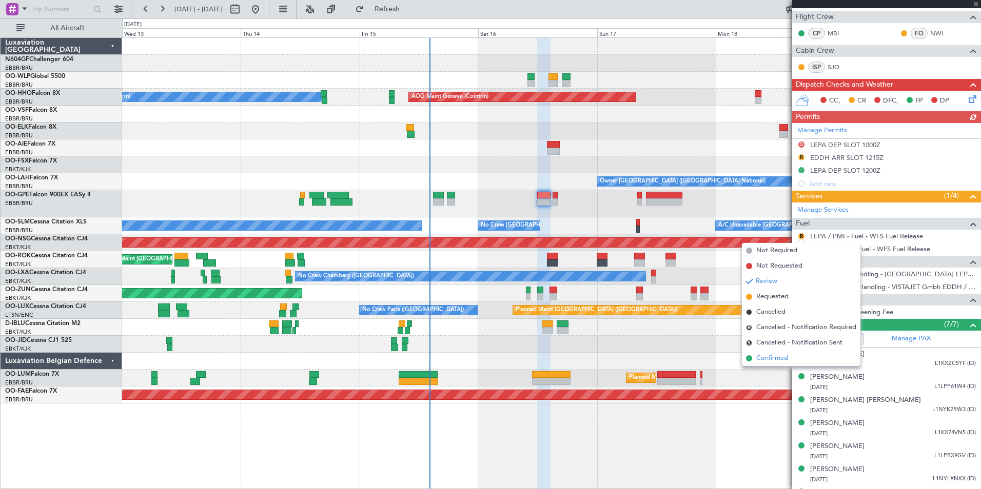
click at [783, 355] on span "Confirmed" at bounding box center [772, 358] width 32 height 10
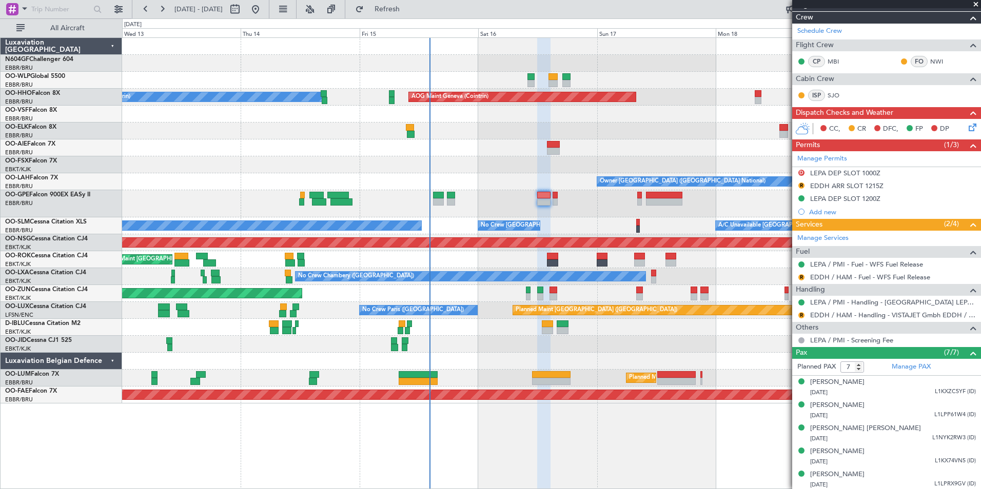
scroll to position [204, 0]
click at [864, 313] on link "EDDH / HAM - Handling - VISTAJET Gmbh EDDH / HAM" at bounding box center [893, 314] width 166 height 9
click at [412, 2] on button "Refresh" at bounding box center [381, 9] width 62 height 16
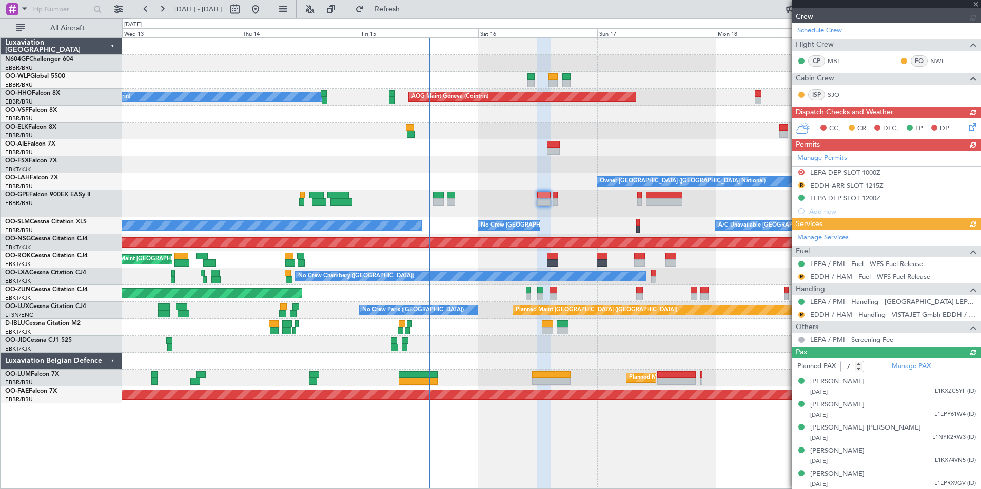
click at [802, 314] on button "R" at bounding box center [801, 315] width 6 height 6
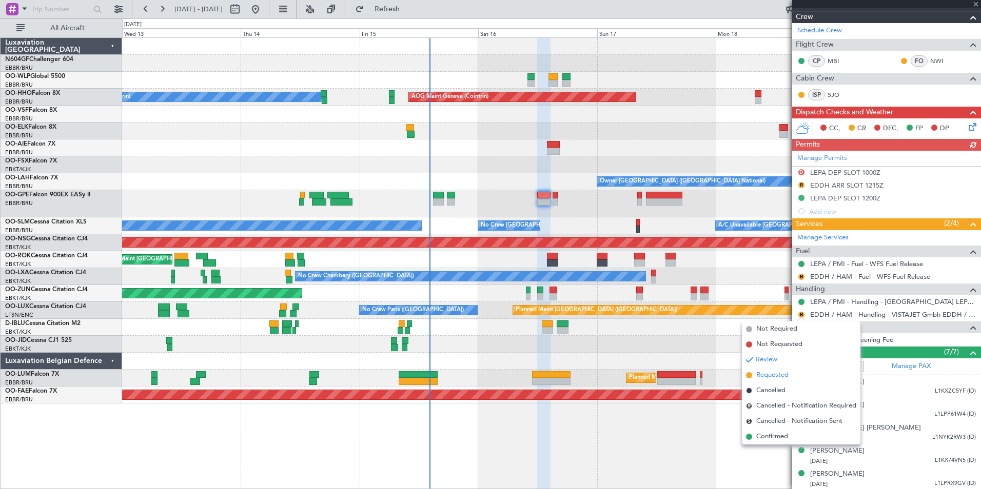
click at [779, 376] on span "Requested" at bounding box center [772, 375] width 32 height 10
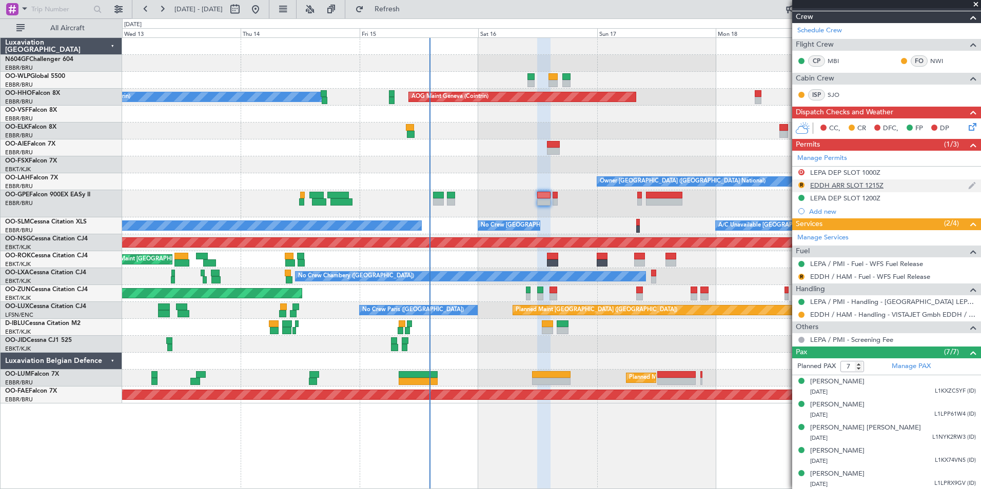
click at [875, 185] on div "EDDH ARR SLOT 1215Z" at bounding box center [846, 185] width 73 height 9
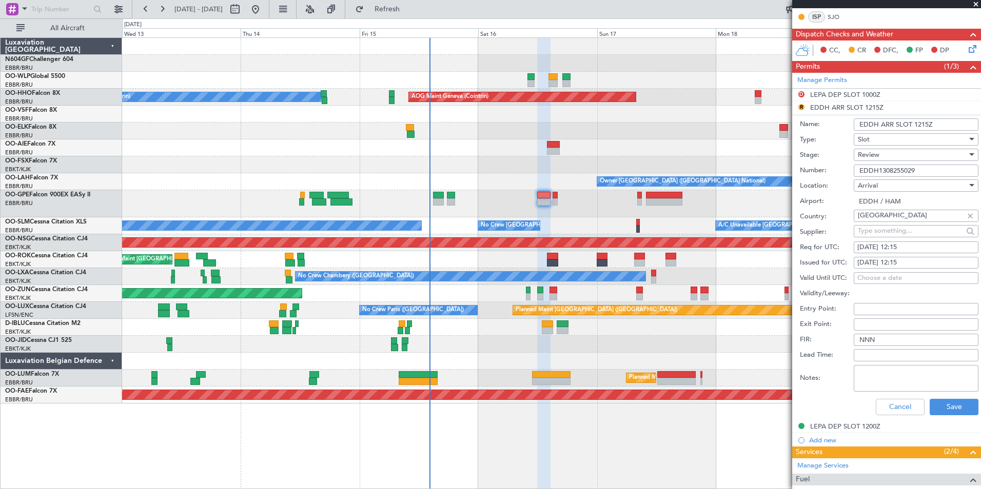
scroll to position [282, 0]
click at [931, 248] on div "16/08/2025 12:15" at bounding box center [915, 247] width 117 height 10
select select "8"
select select "2025"
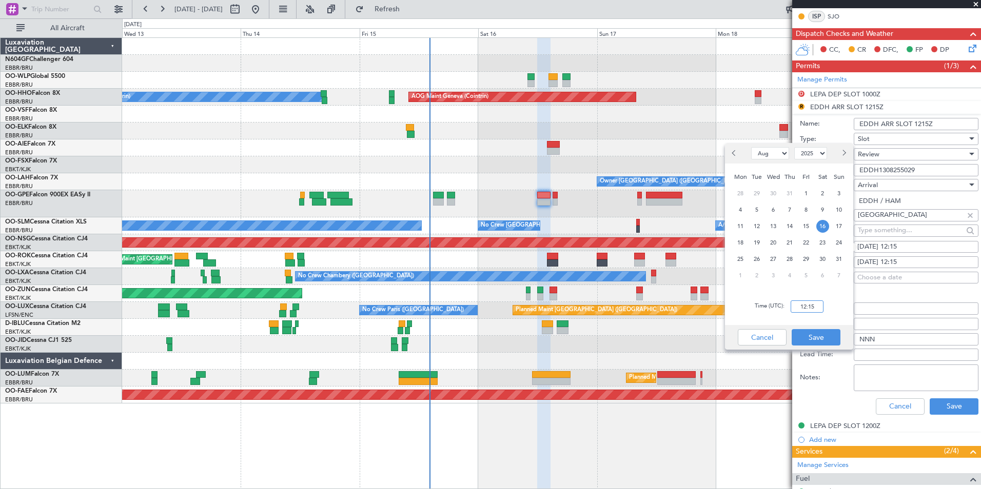
click at [816, 310] on input "12:15" at bounding box center [807, 307] width 33 height 12
type input "1440"
click at [821, 333] on button "Save" at bounding box center [816, 337] width 49 height 16
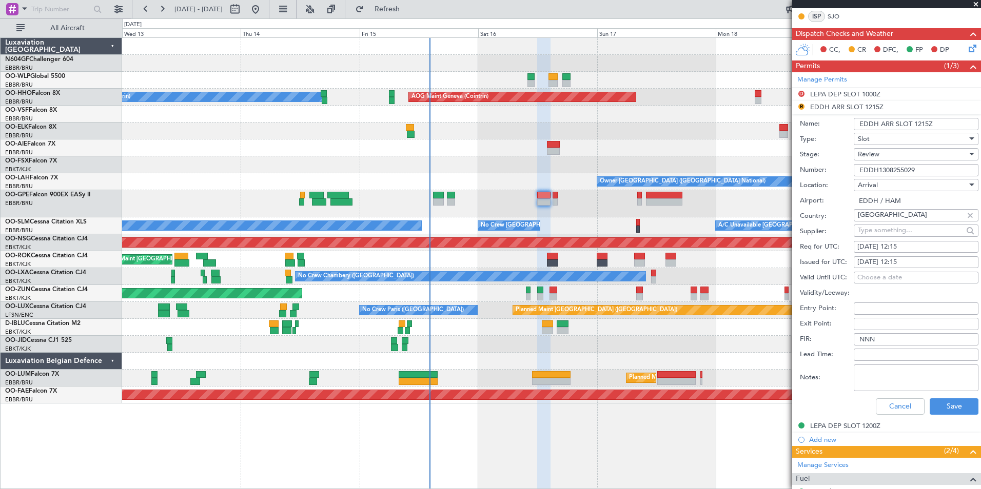
click at [937, 247] on div "16/08/2025 12:15" at bounding box center [915, 247] width 117 height 10
select select "8"
select select "2025"
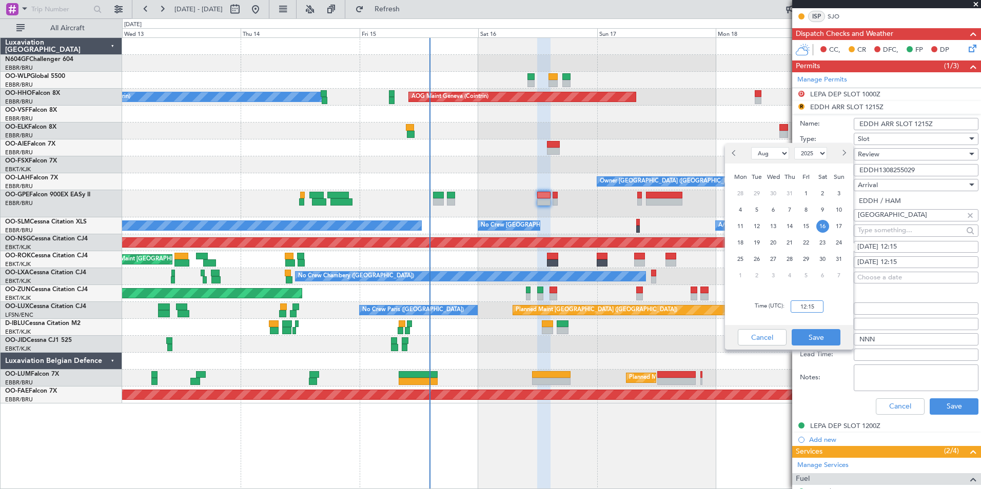
click at [796, 310] on input "12:15" at bounding box center [807, 307] width 33 height 12
type input "14:40"
click at [817, 332] on button "Save" at bounding box center [816, 337] width 49 height 16
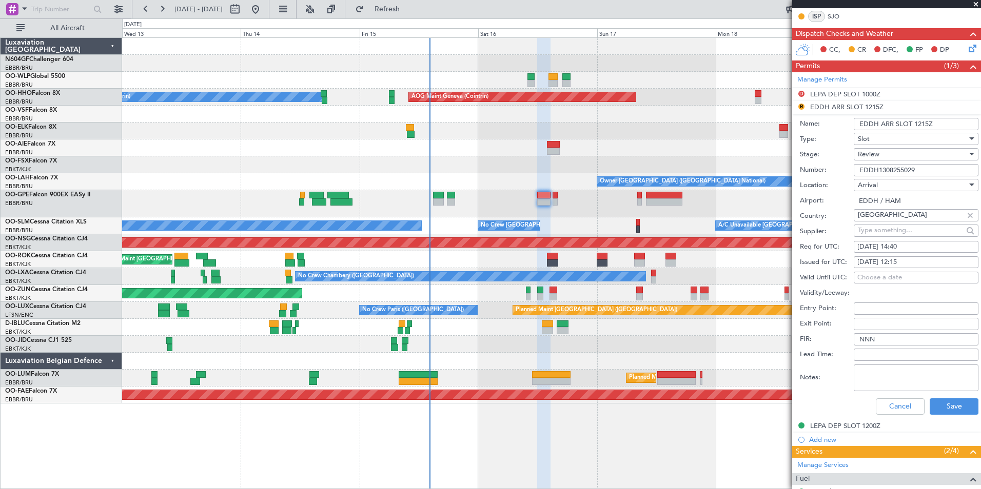
click at [916, 260] on div "16/08/2025 12:15" at bounding box center [915, 263] width 117 height 10
select select "8"
select select "2025"
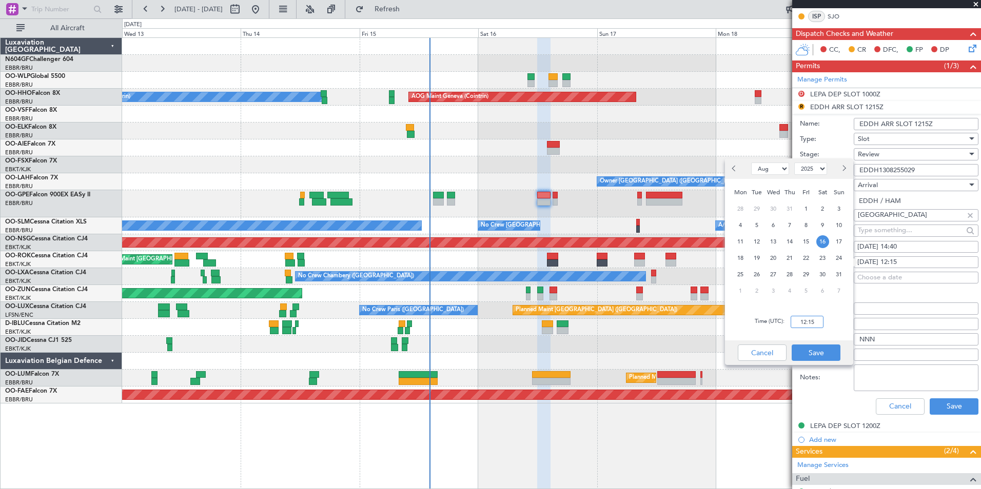
click at [809, 320] on input "12:15" at bounding box center [807, 322] width 33 height 12
type input "14:40"
click at [817, 350] on button "Save" at bounding box center [816, 353] width 49 height 16
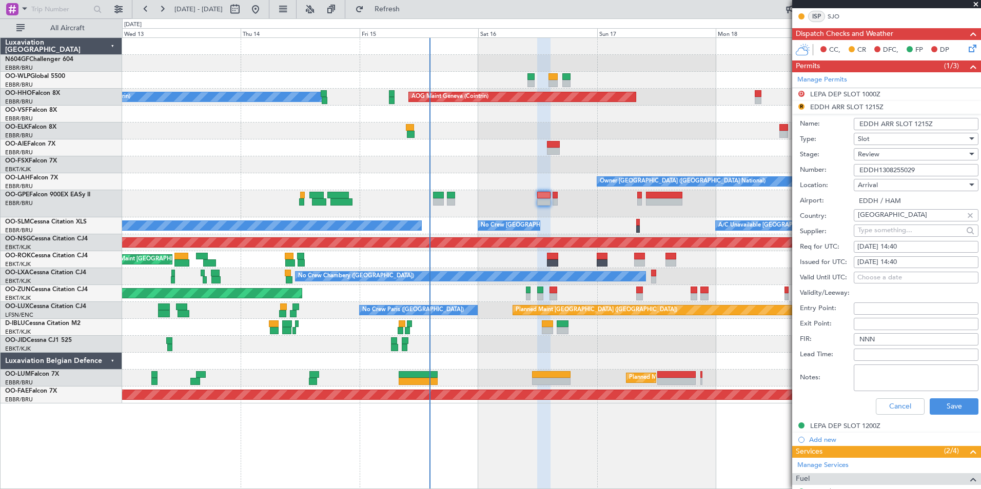
click at [911, 155] on div "Review" at bounding box center [912, 154] width 109 height 15
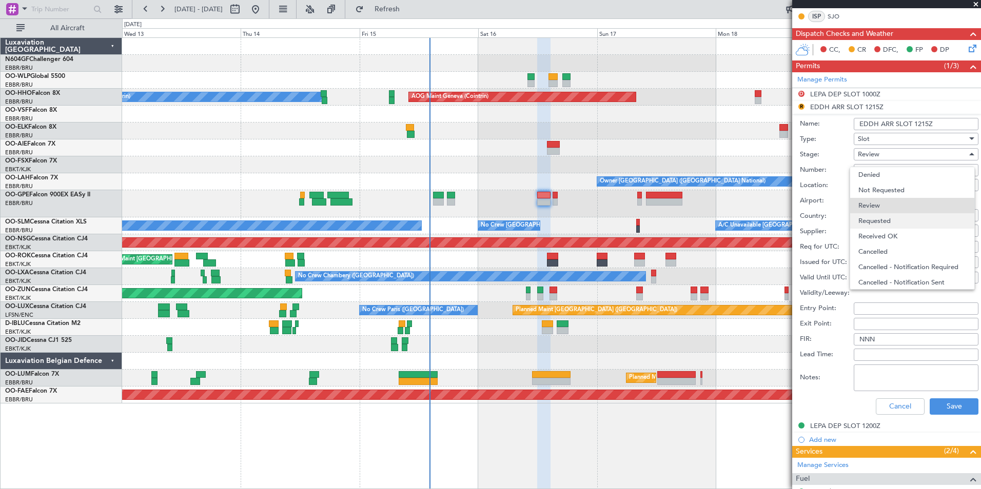
click at [906, 223] on span "Requested" at bounding box center [912, 220] width 108 height 15
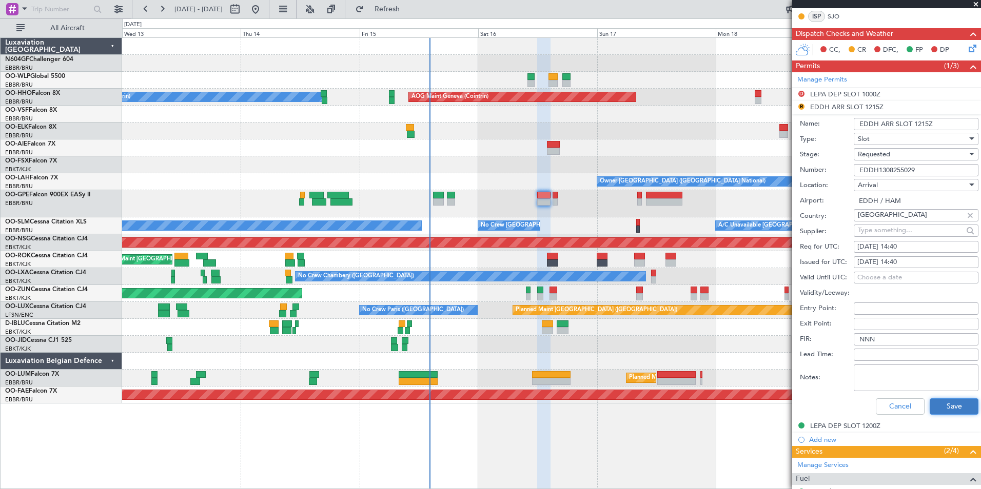
click at [963, 407] on button "Save" at bounding box center [954, 407] width 49 height 16
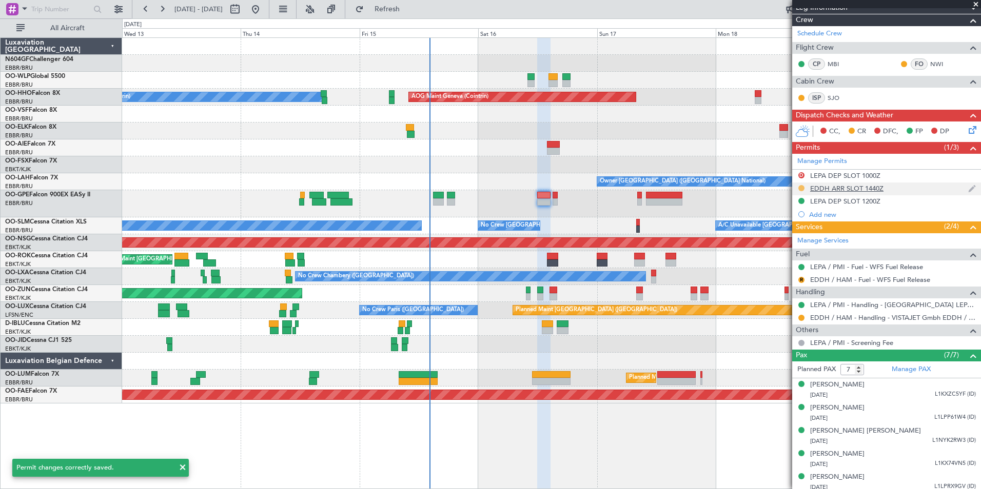
scroll to position [200, 0]
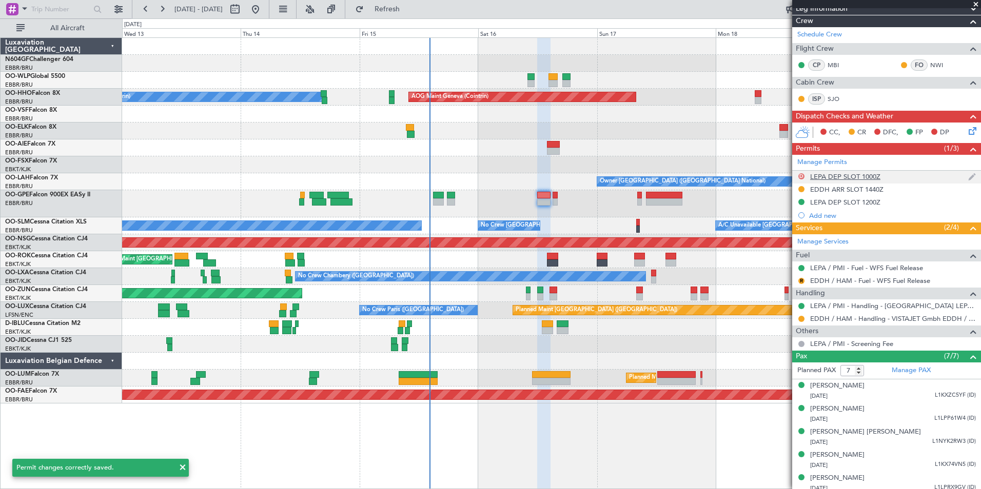
click at [800, 174] on button "D" at bounding box center [801, 176] width 6 height 6
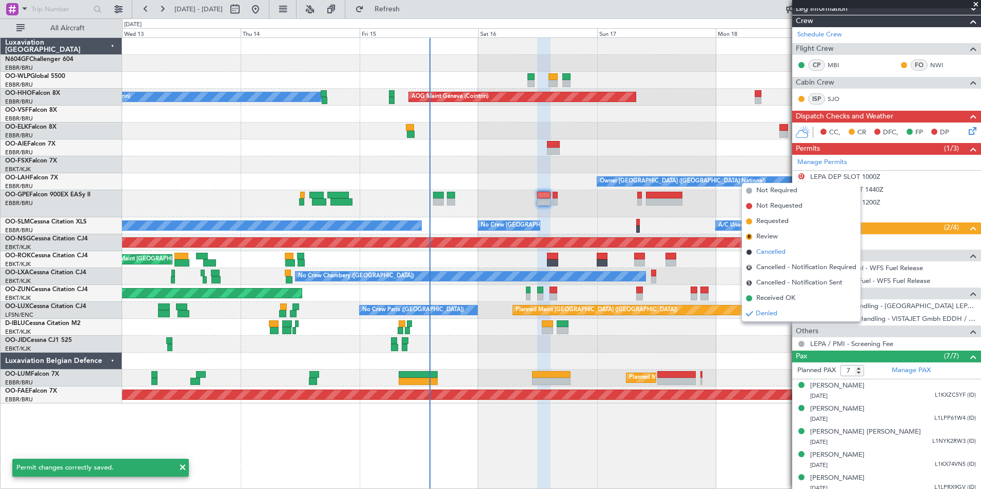
click at [792, 252] on li "Cancelled" at bounding box center [801, 252] width 119 height 15
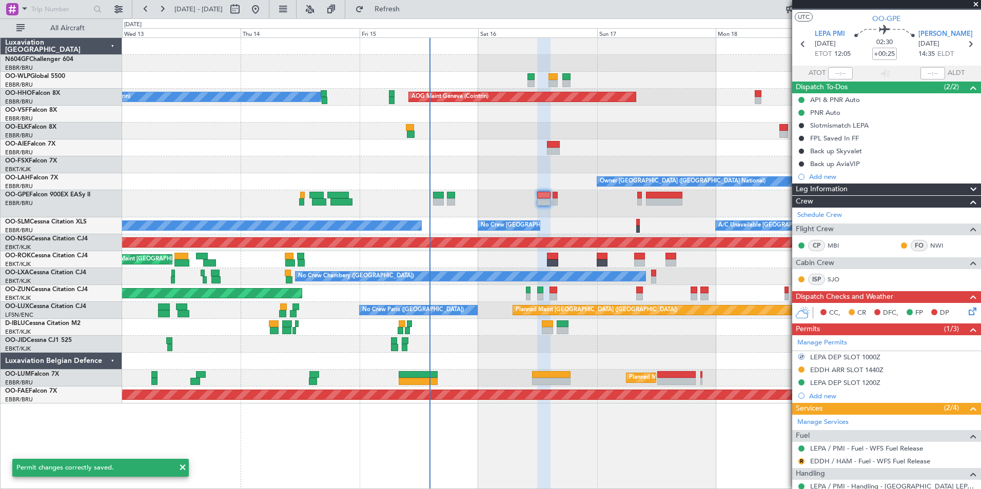
scroll to position [18, 0]
click at [966, 314] on icon at bounding box center [970, 310] width 8 height 8
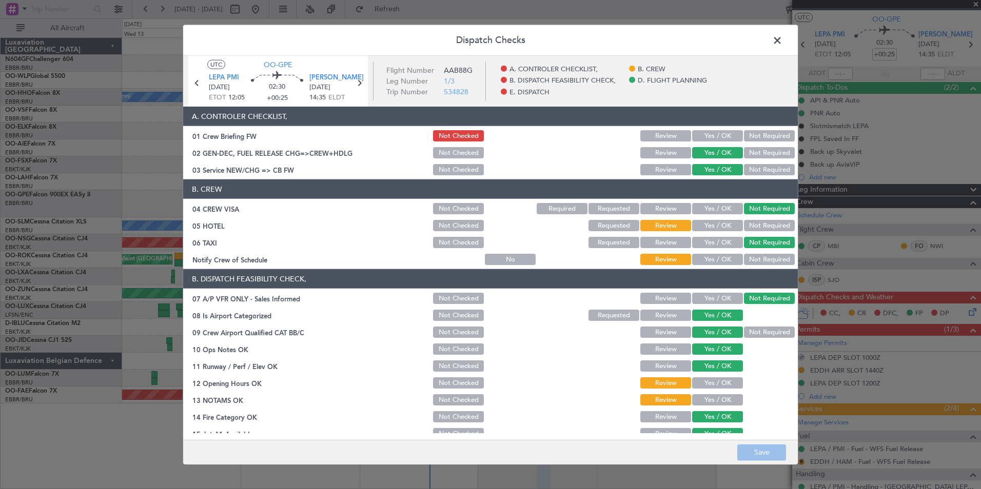
click at [698, 262] on button "Yes / OK" at bounding box center [717, 259] width 51 height 11
click at [749, 225] on button "Not Required" at bounding box center [769, 225] width 51 height 11
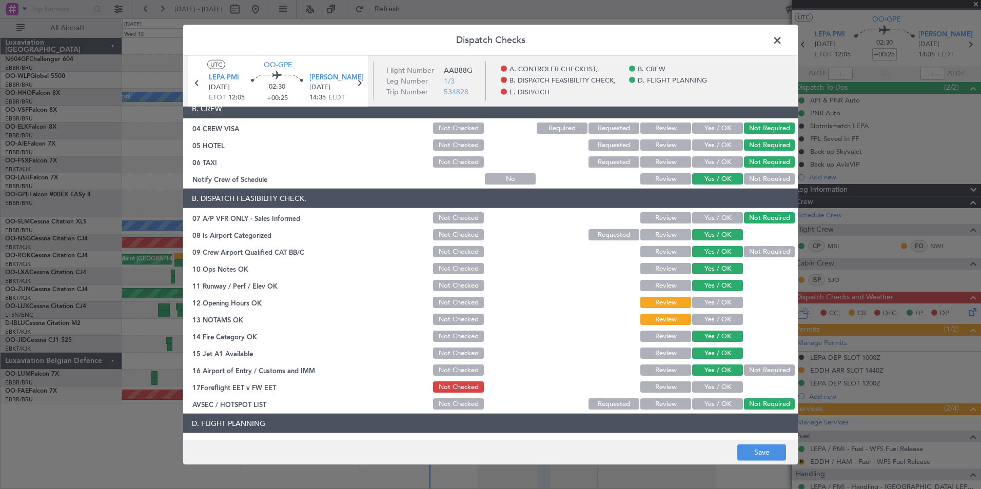
scroll to position [103, 0]
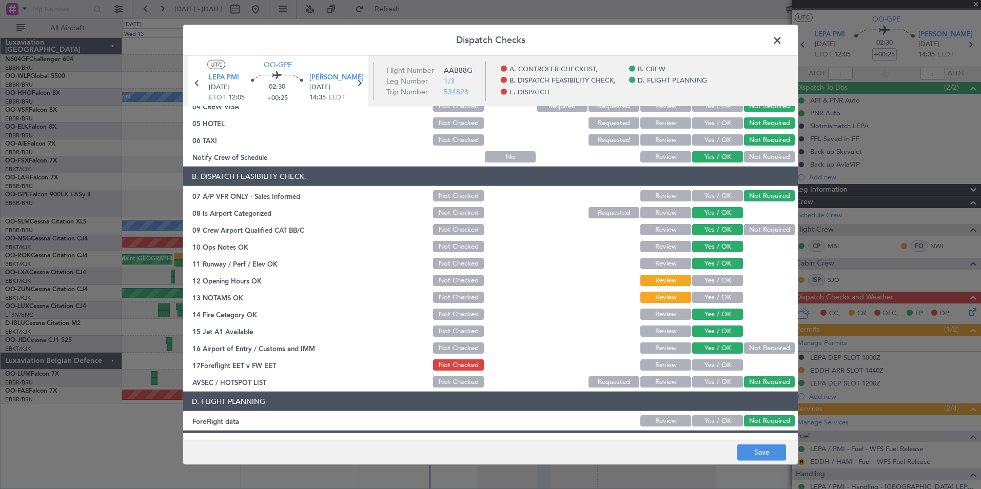
click at [722, 279] on button "Yes / OK" at bounding box center [717, 280] width 51 height 11
click at [720, 294] on button "Yes / OK" at bounding box center [717, 297] width 51 height 11
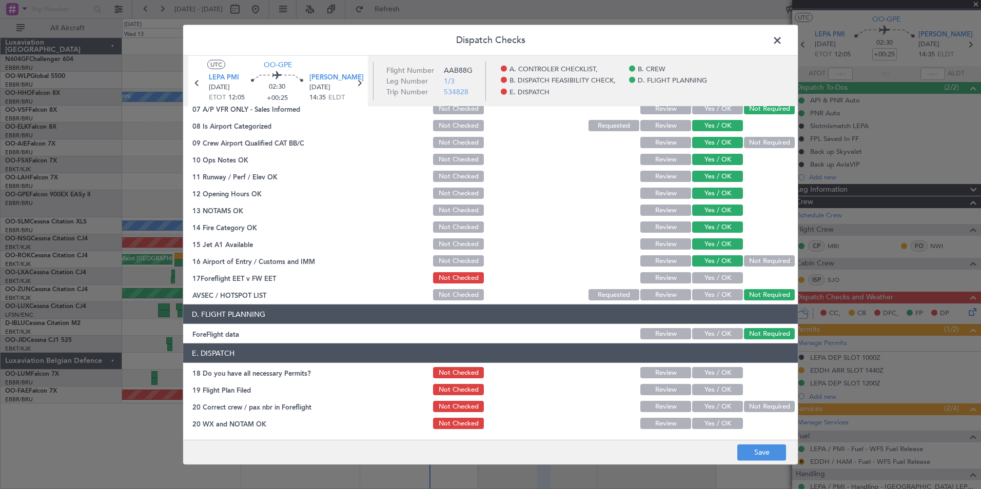
scroll to position [0, 0]
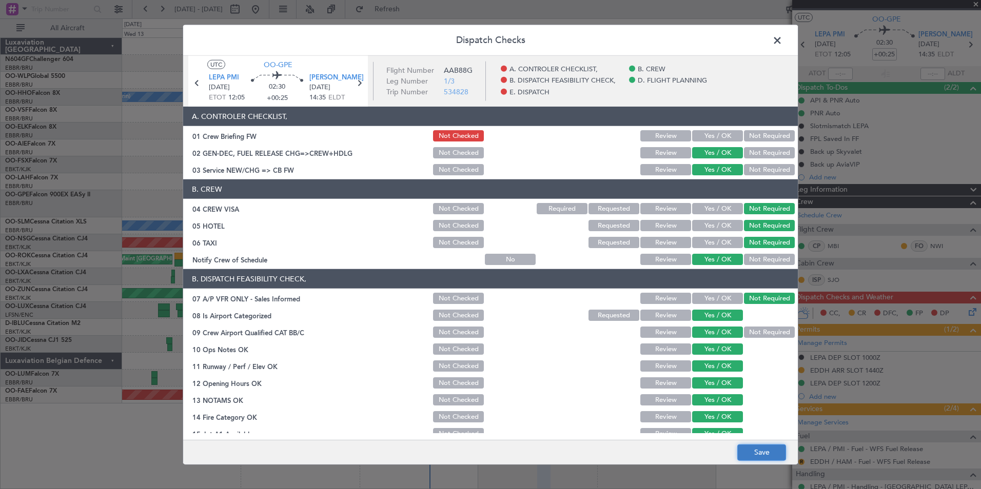
click at [758, 448] on button "Save" at bounding box center [761, 452] width 49 height 16
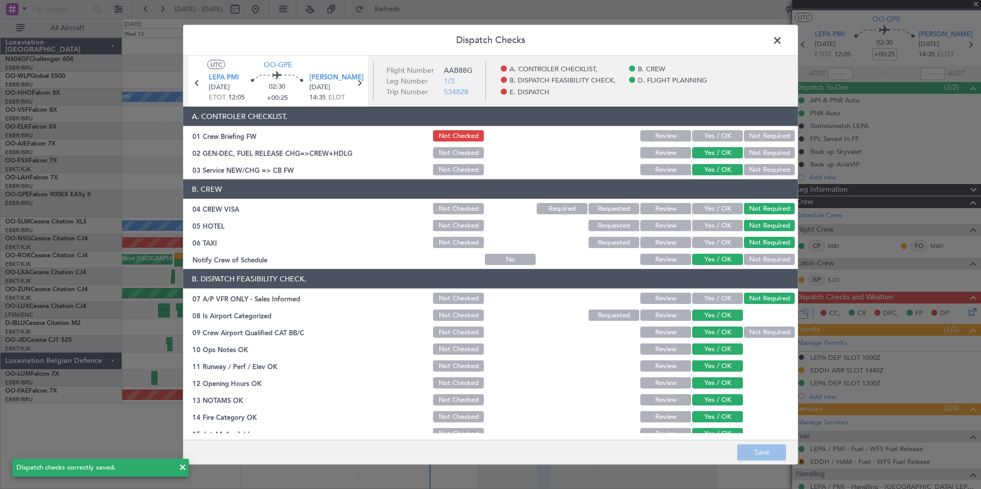
click at [782, 44] on span at bounding box center [782, 43] width 0 height 21
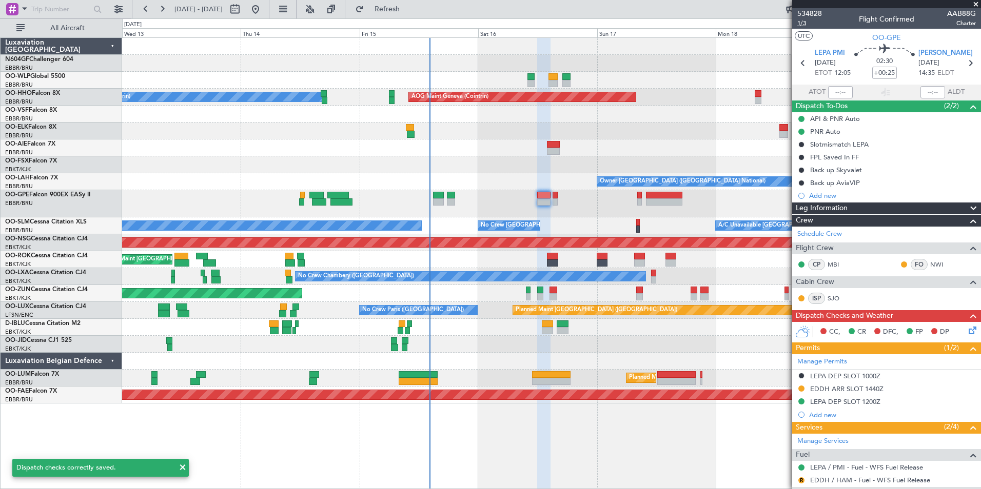
click at [797, 26] on span "1/3" at bounding box center [809, 23] width 25 height 9
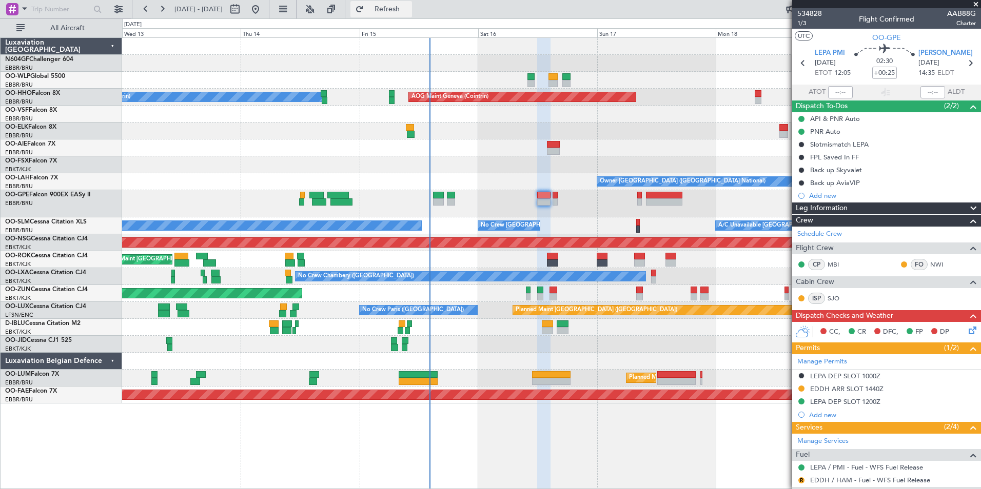
click at [401, 12] on span "Refresh" at bounding box center [387, 9] width 43 height 7
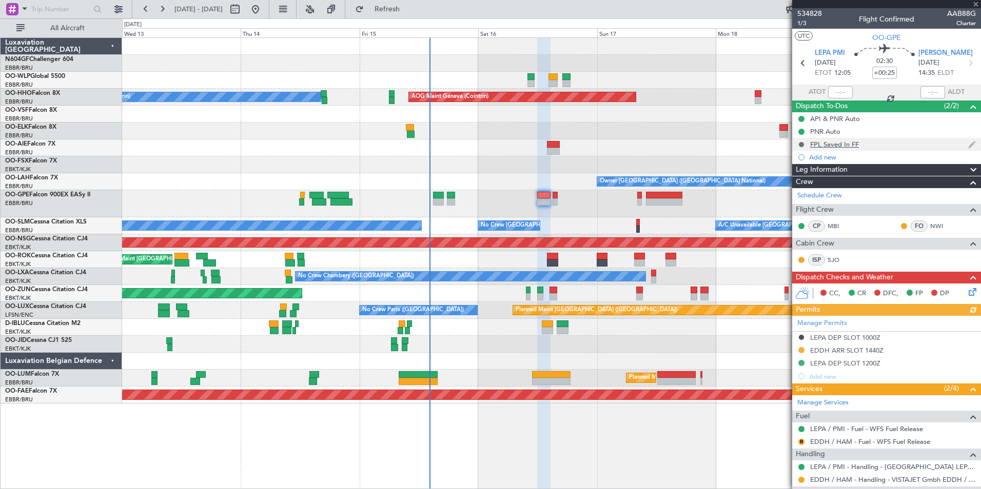
click at [800, 142] on button at bounding box center [801, 145] width 6 height 6
click at [809, 176] on span "In Progress" at bounding box center [805, 174] width 35 height 10
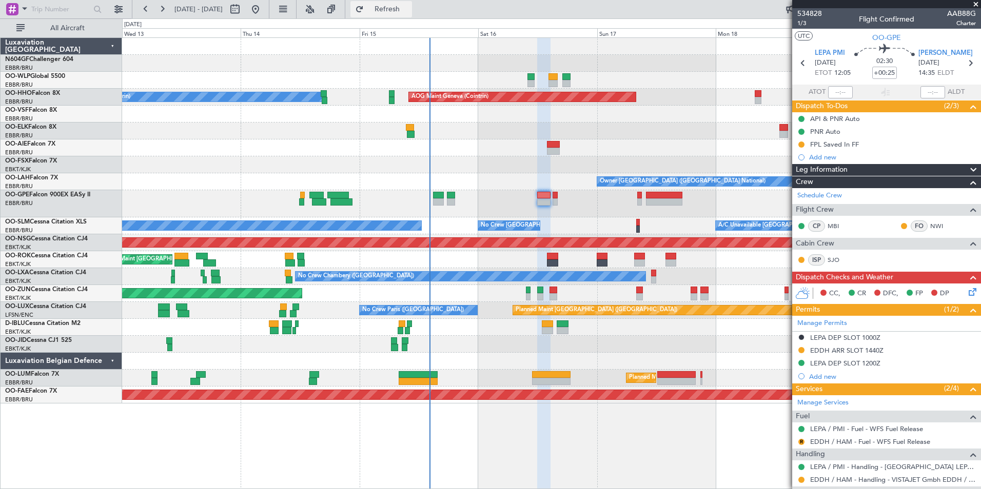
click at [409, 10] on span "Refresh" at bounding box center [387, 9] width 43 height 7
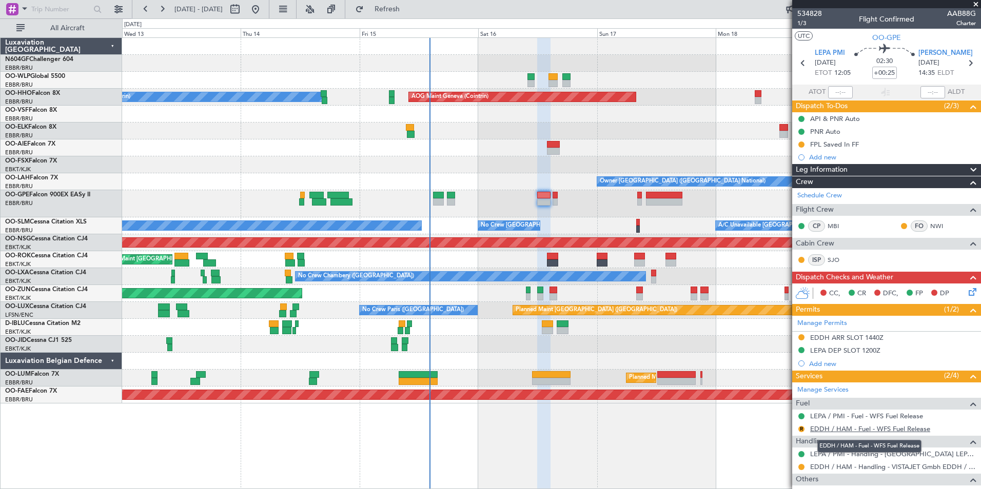
click at [863, 428] on link "EDDH / HAM - Fuel - WFS Fuel Release" at bounding box center [870, 429] width 120 height 9
click at [409, 7] on span "Refresh" at bounding box center [387, 9] width 43 height 7
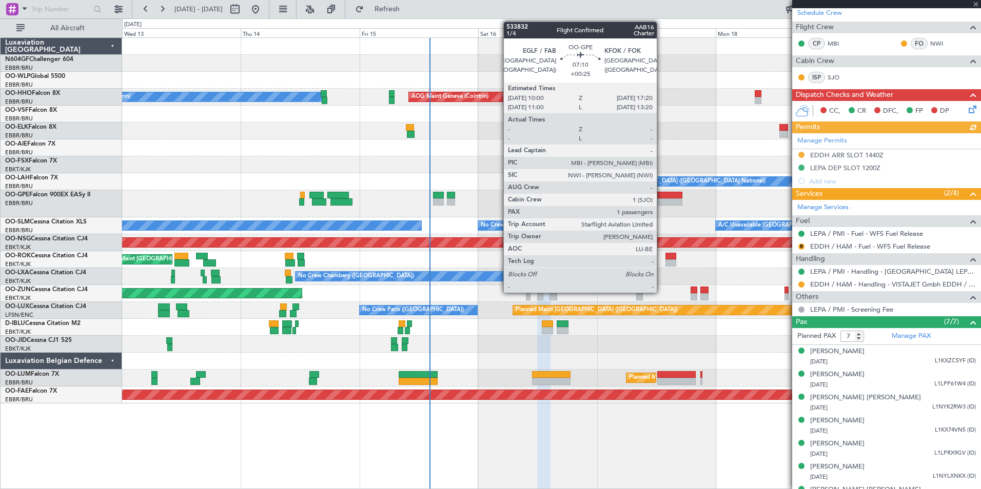
scroll to position [200, 0]
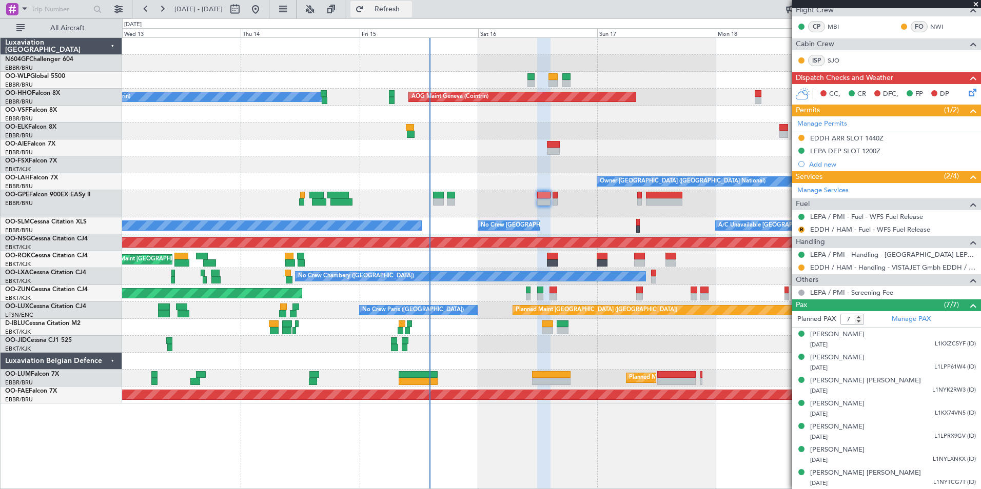
click at [409, 10] on span "Refresh" at bounding box center [387, 9] width 43 height 7
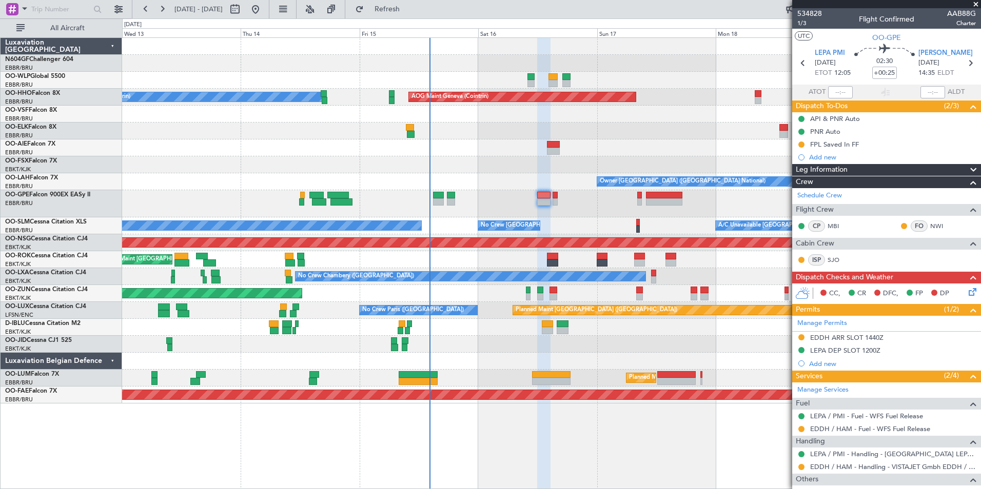
click at [966, 75] on section "LEPA PMI [DATE] ETOT 12:05 02:30 +00:25 EDDH HAM [DATE] 14:35 ELDT" at bounding box center [886, 64] width 189 height 41
click at [965, 69] on icon at bounding box center [969, 62] width 13 height 13
type input "0"
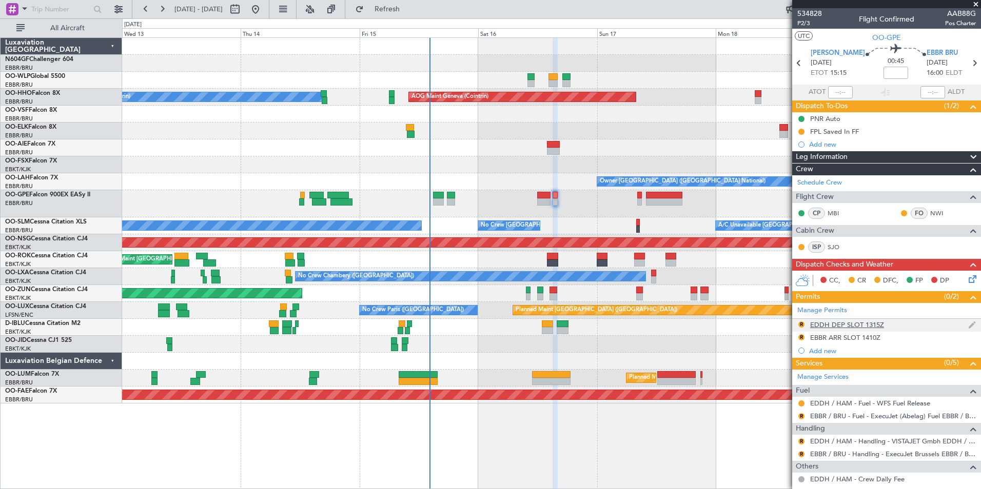
scroll to position [38, 0]
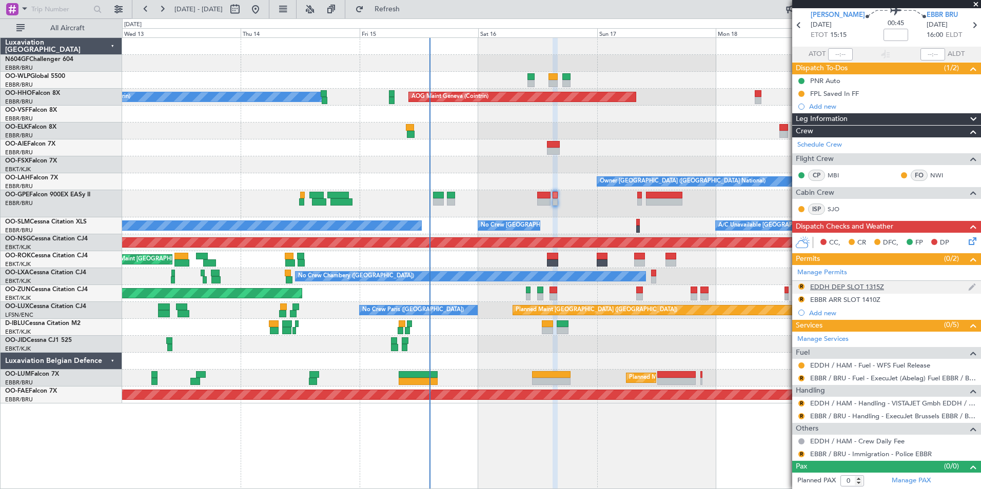
click at [908, 290] on div "R EDDH DEP SLOT 1315Z" at bounding box center [886, 287] width 189 height 13
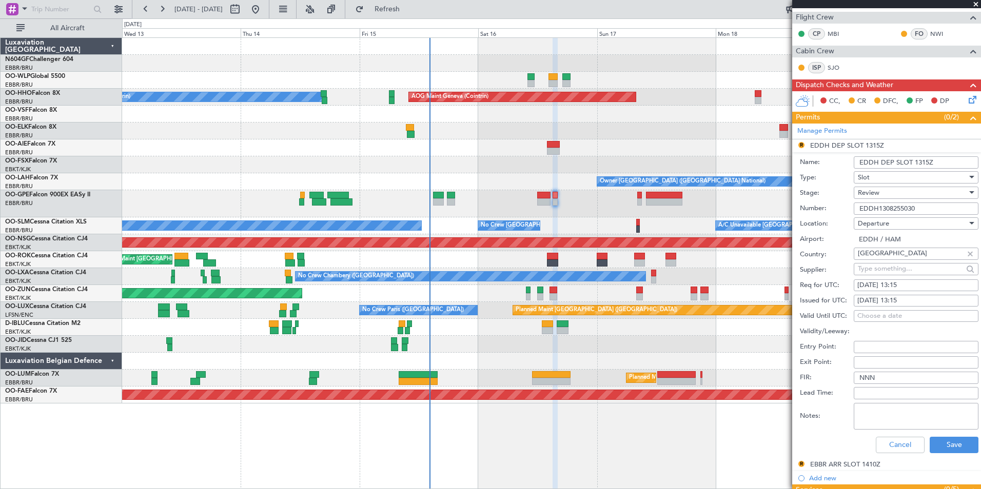
scroll to position [181, 0]
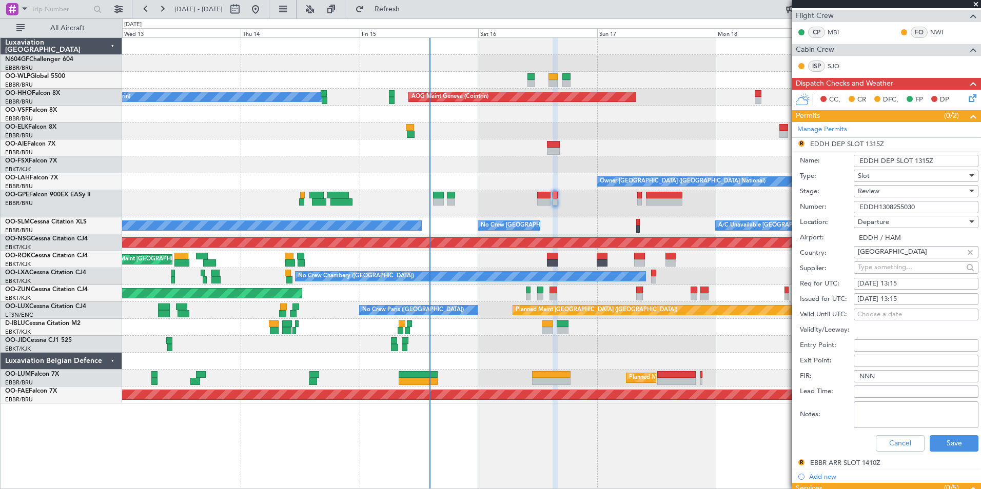
click at [929, 281] on div "[DATE] 13:15" at bounding box center [915, 284] width 117 height 10
select select "8"
select select "2025"
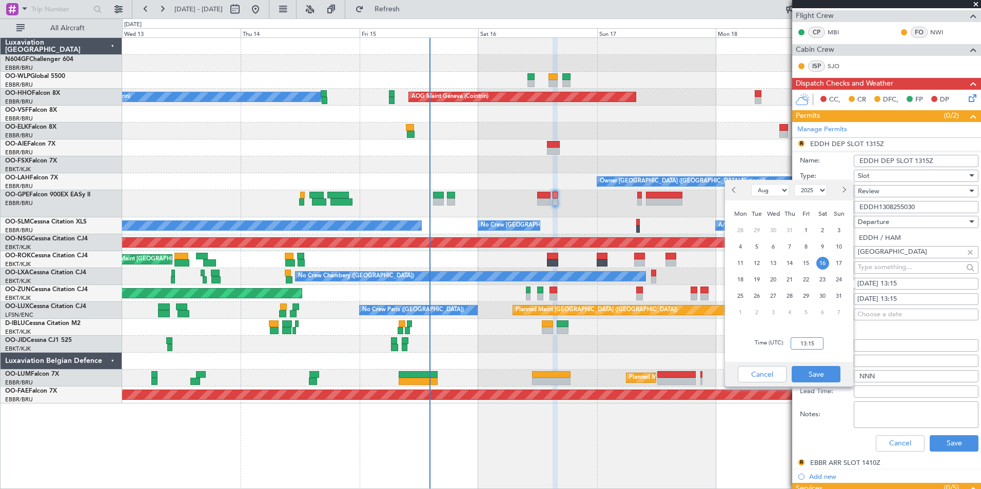
click at [802, 349] on input "13:15" at bounding box center [807, 344] width 33 height 12
type input "15:10"
click at [808, 367] on button "Save" at bounding box center [816, 374] width 49 height 16
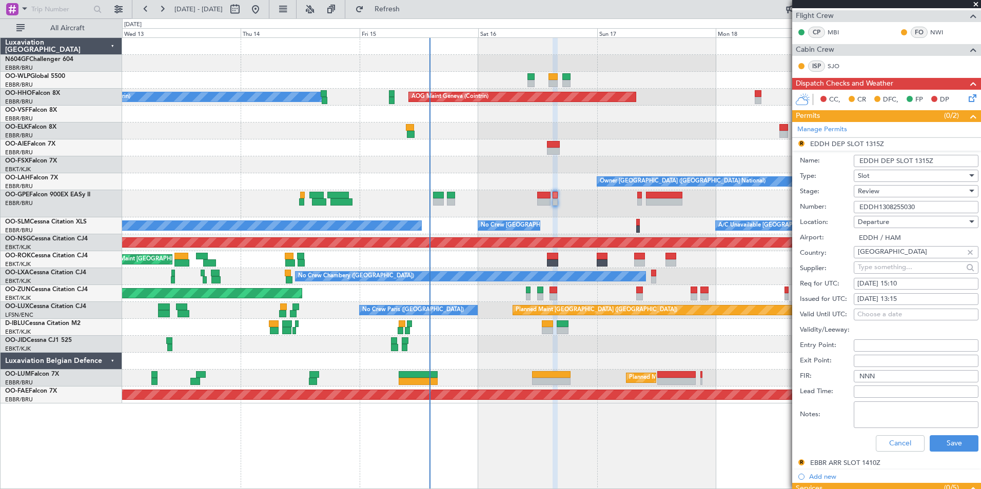
click at [921, 295] on div "16/08/2025 13:15" at bounding box center [915, 299] width 117 height 10
select select "8"
select select "2025"
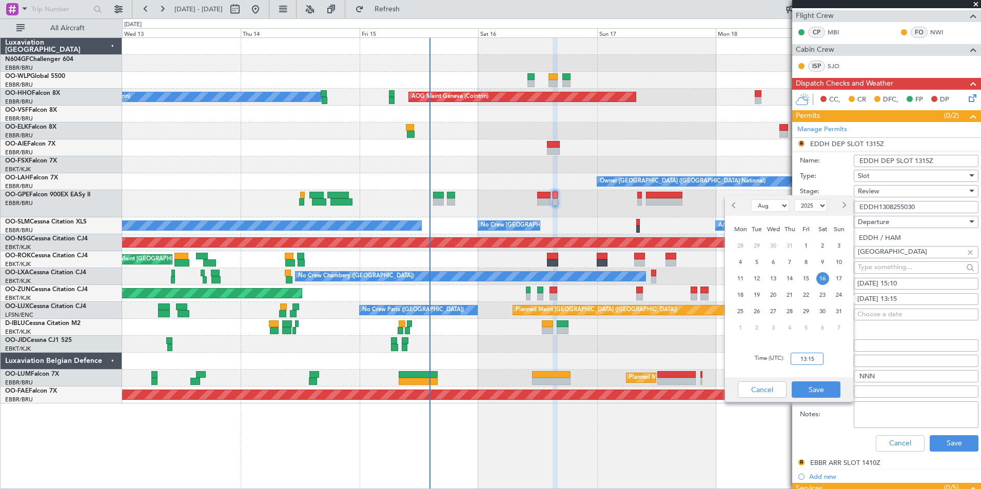
click at [804, 355] on input "13:15" at bounding box center [807, 359] width 33 height 12
type input "15:10"
click at [819, 385] on button "Save" at bounding box center [816, 390] width 49 height 16
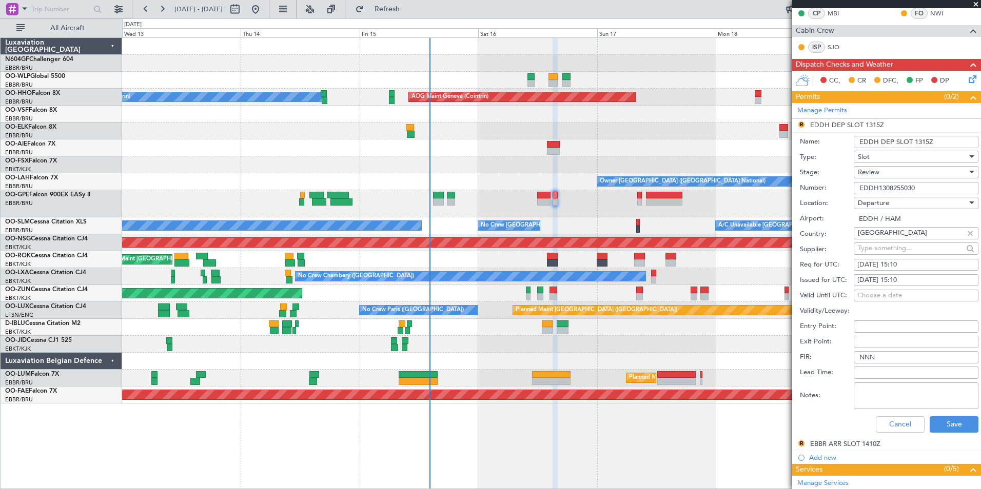
scroll to position [201, 0]
click at [886, 175] on div "Review" at bounding box center [912, 171] width 109 height 15
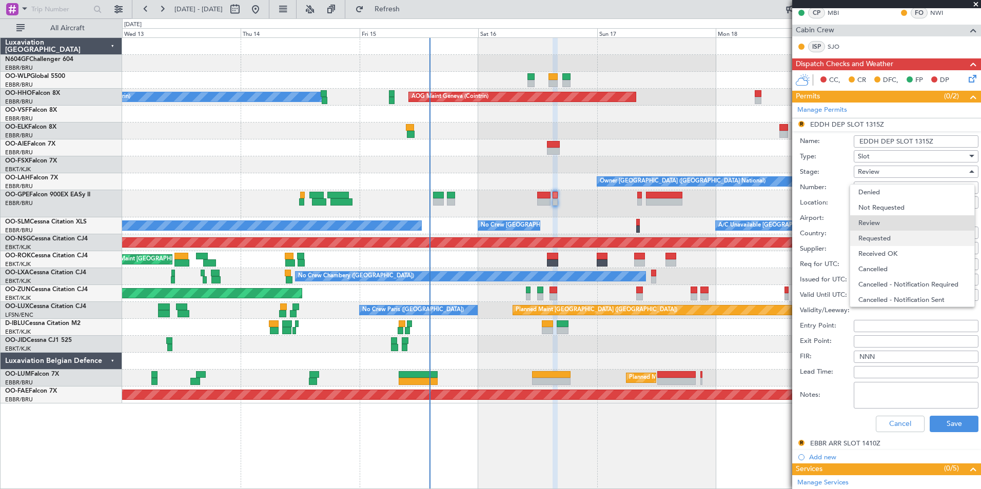
click at [893, 240] on span "Requested" at bounding box center [912, 238] width 108 height 15
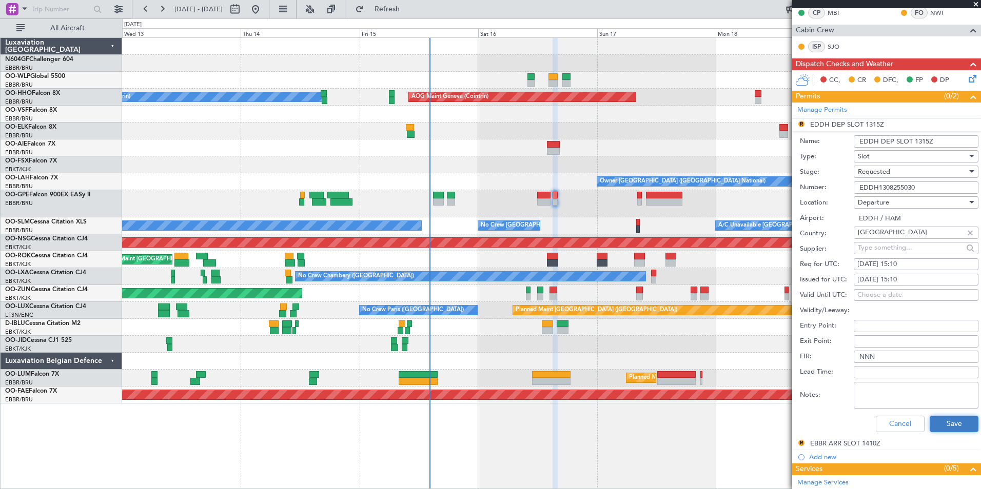
click at [955, 425] on button "Save" at bounding box center [954, 424] width 49 height 16
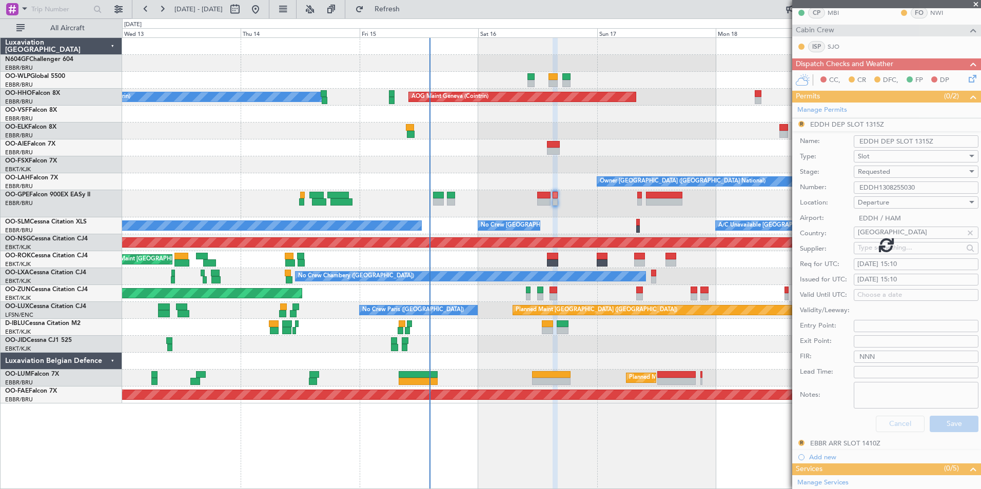
scroll to position [38, 0]
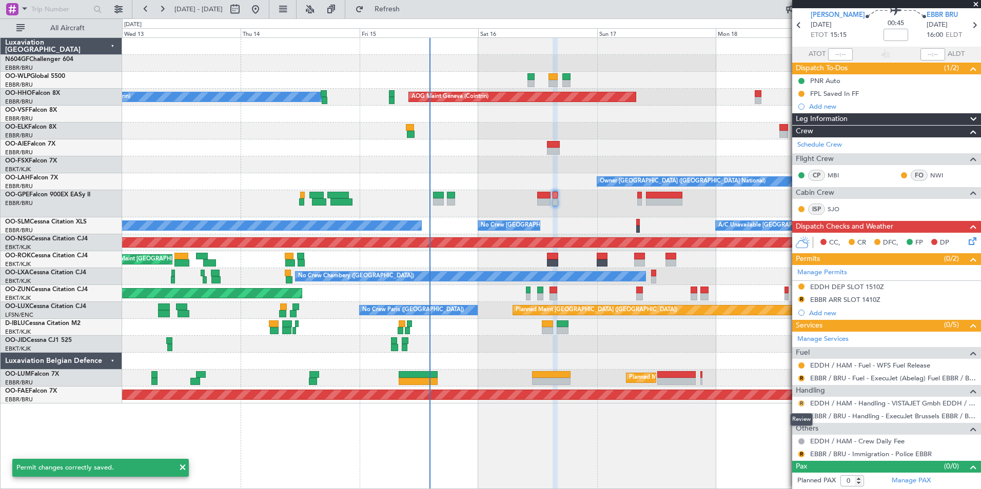
click at [802, 404] on button "R" at bounding box center [801, 404] width 6 height 6
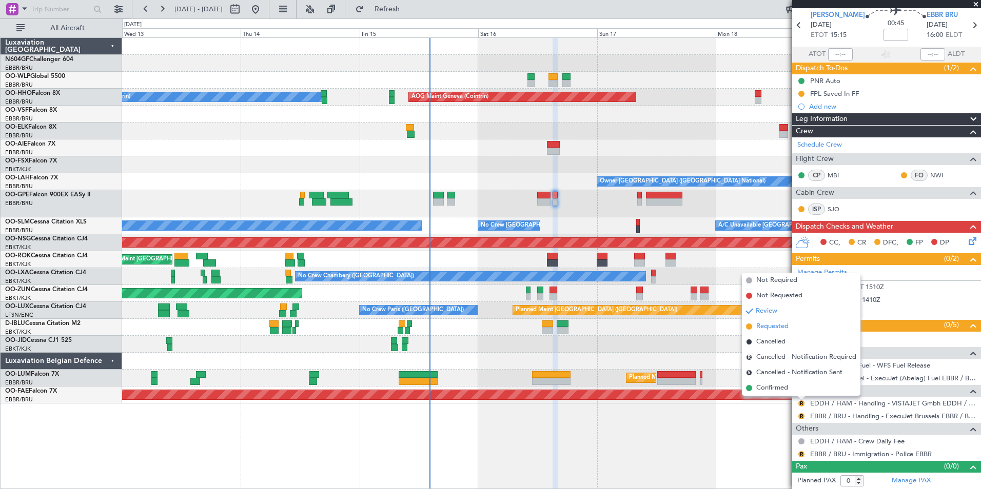
click at [778, 325] on span "Requested" at bounding box center [772, 327] width 32 height 10
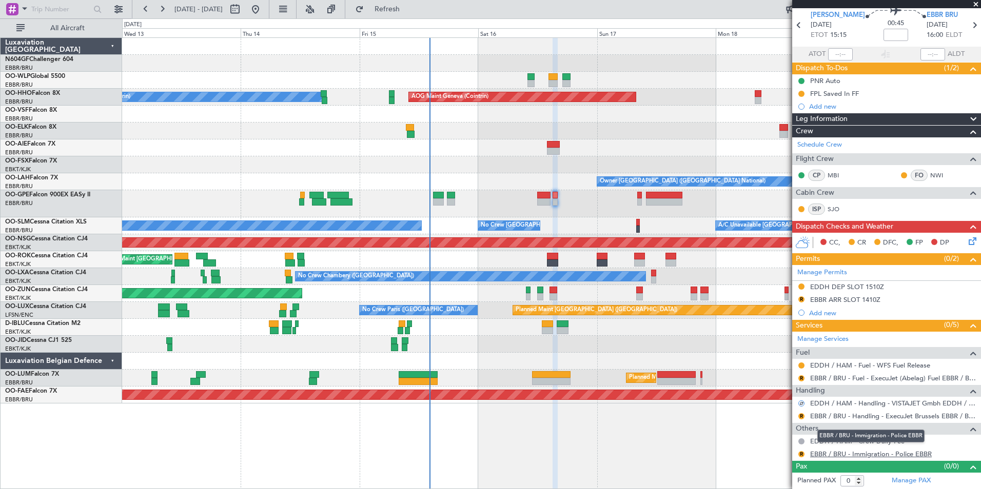
click at [836, 455] on link "EBBR / BRU - Immigration - Police EBBR" at bounding box center [871, 454] width 122 height 9
click at [409, 9] on span "Refresh" at bounding box center [387, 9] width 43 height 7
click at [409, 11] on span "Refresh" at bounding box center [387, 9] width 43 height 7
click at [834, 417] on link "EBBR / BRU - Handling - ExecuJet Brussels EBBR / BRU" at bounding box center [893, 416] width 166 height 9
click at [856, 298] on div "EBBR ARR SLOT 1410Z" at bounding box center [845, 299] width 70 height 9
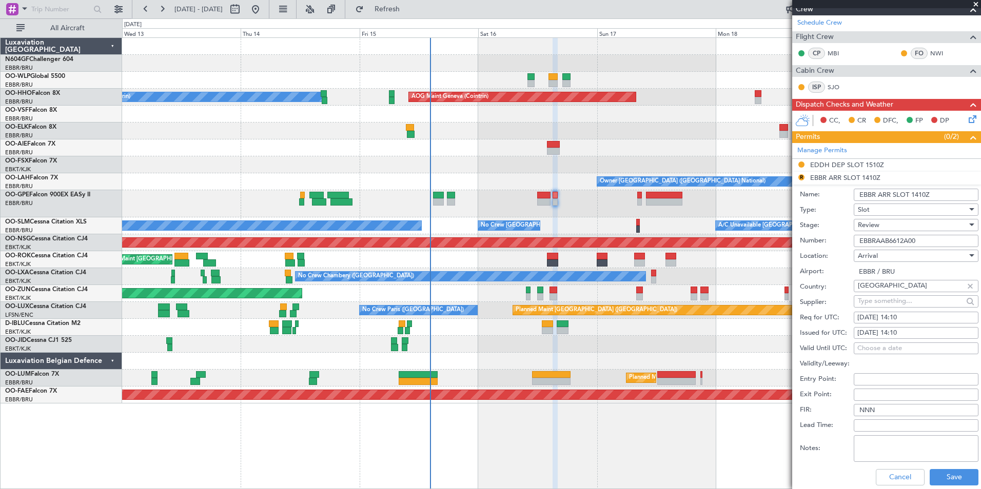
scroll to position [161, 0]
click at [925, 315] on div "16/08/2025 14:10" at bounding box center [915, 317] width 117 height 10
select select "8"
select select "2025"
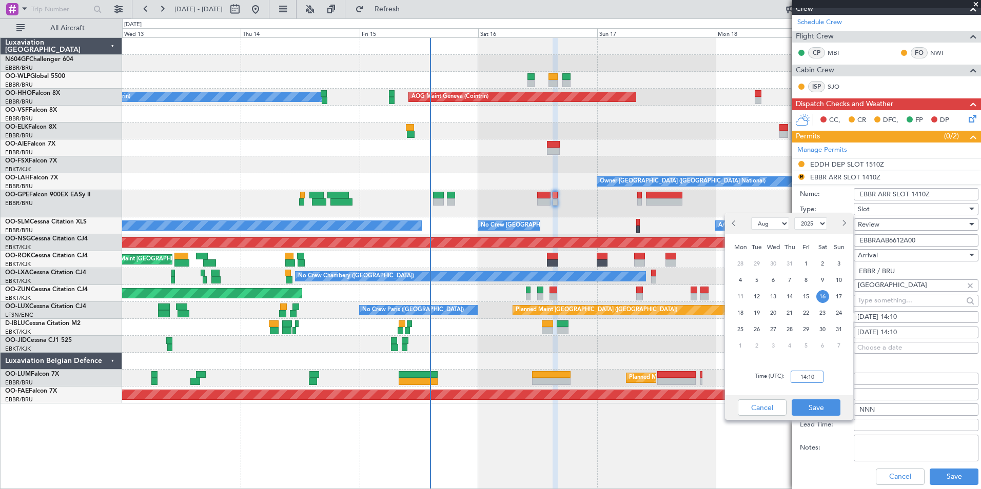
click at [818, 373] on input "14:10" at bounding box center [807, 377] width 33 height 12
type input "16:05"
click at [826, 405] on button "Save" at bounding box center [816, 408] width 49 height 16
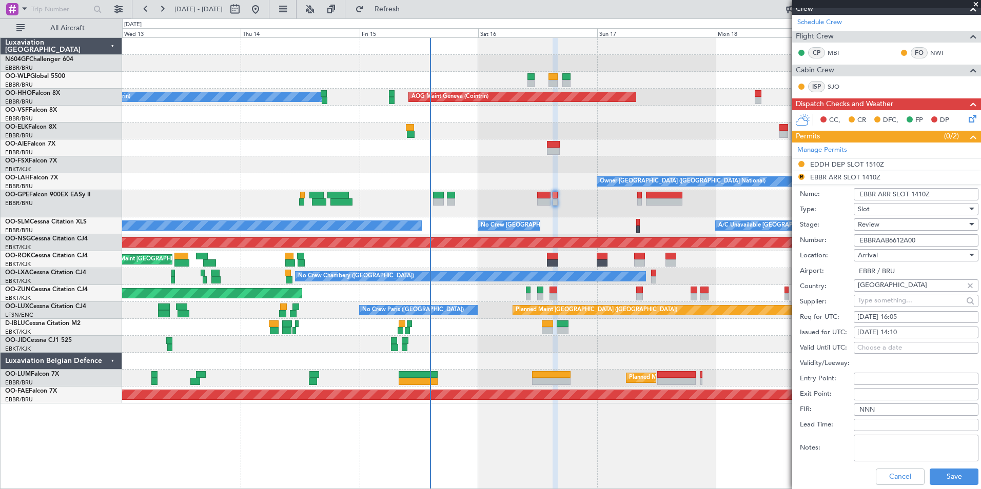
click at [936, 329] on div "16/08/2025 14:10" at bounding box center [915, 333] width 117 height 10
select select "8"
select select "2025"
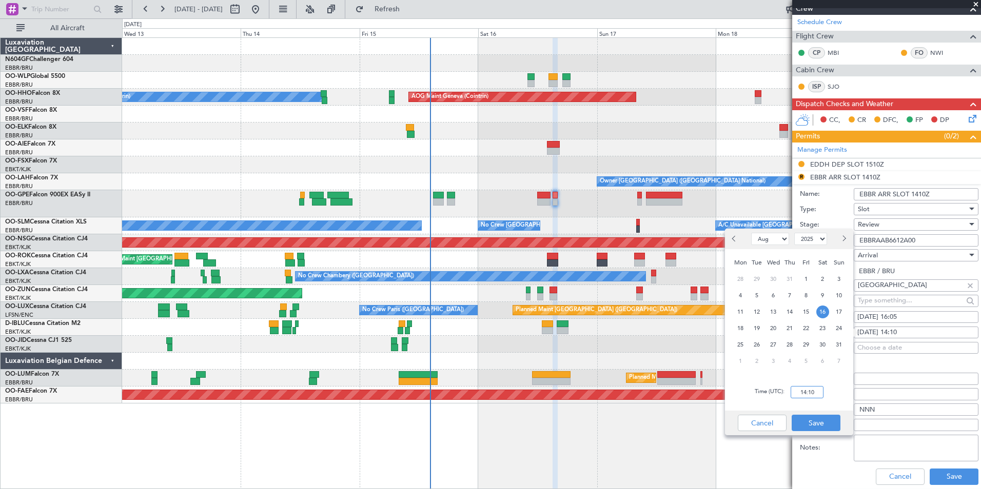
click at [793, 389] on input "14:10" at bounding box center [807, 392] width 33 height 12
type input "16:05"
click at [817, 423] on button "Save" at bounding box center [816, 423] width 49 height 16
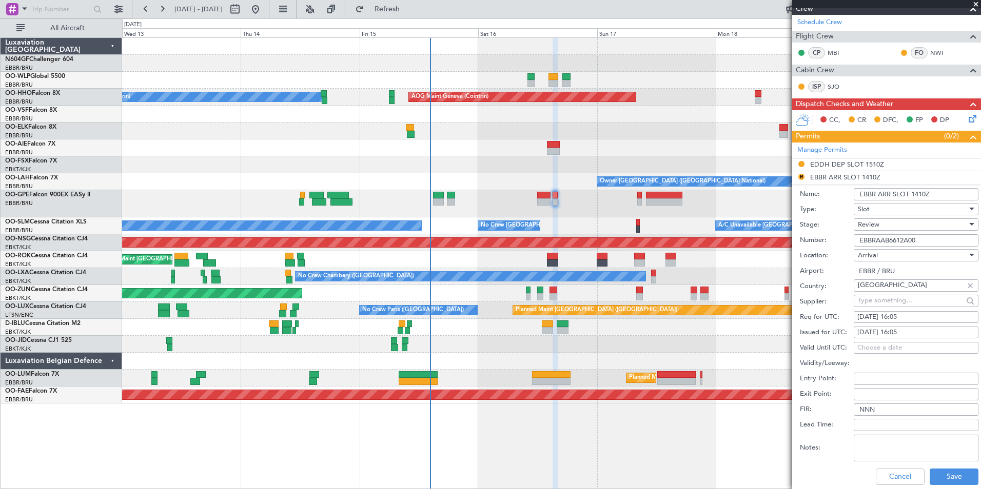
scroll to position [225, 0]
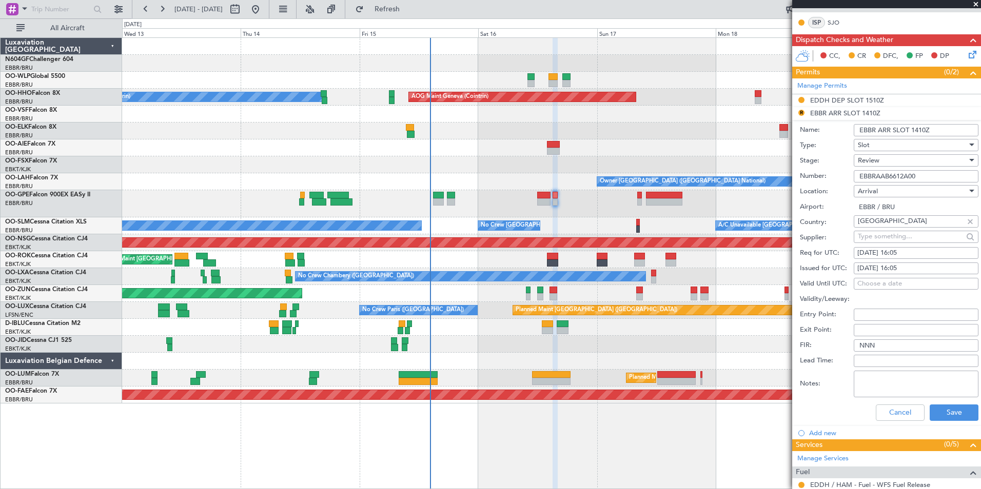
click at [893, 165] on div "Review" at bounding box center [912, 160] width 109 height 15
click at [891, 231] on span "Requested" at bounding box center [912, 227] width 108 height 15
click at [956, 414] on button "Save" at bounding box center [954, 413] width 49 height 16
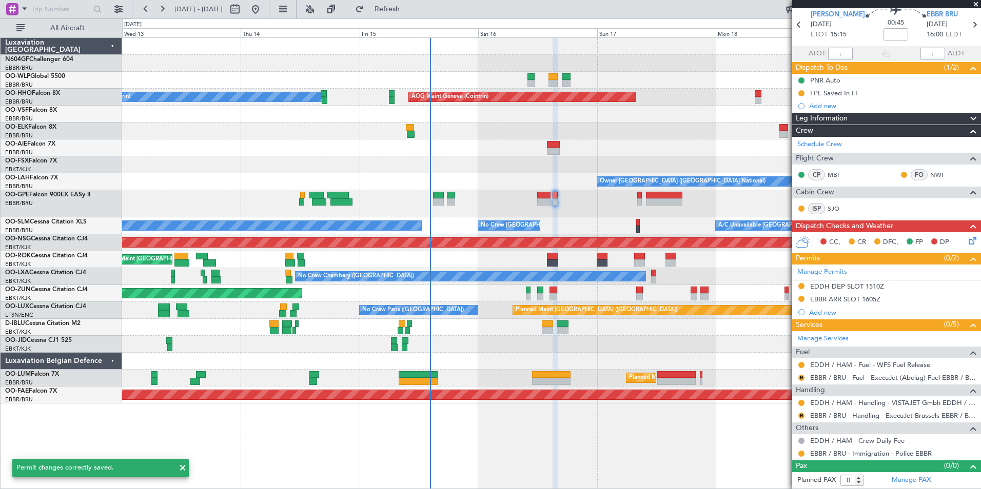
scroll to position [38, 0]
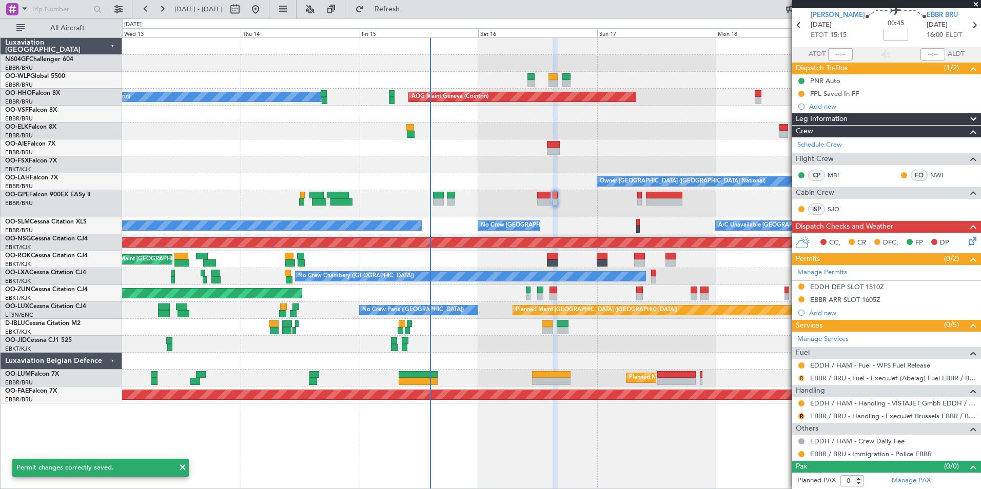
click at [802, 379] on button "R" at bounding box center [801, 379] width 6 height 6
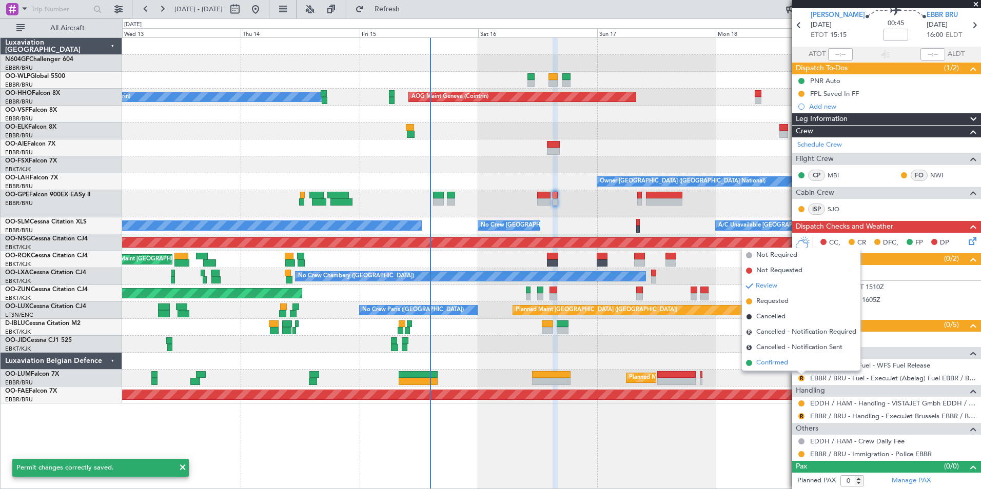
click at [780, 361] on span "Confirmed" at bounding box center [772, 363] width 32 height 10
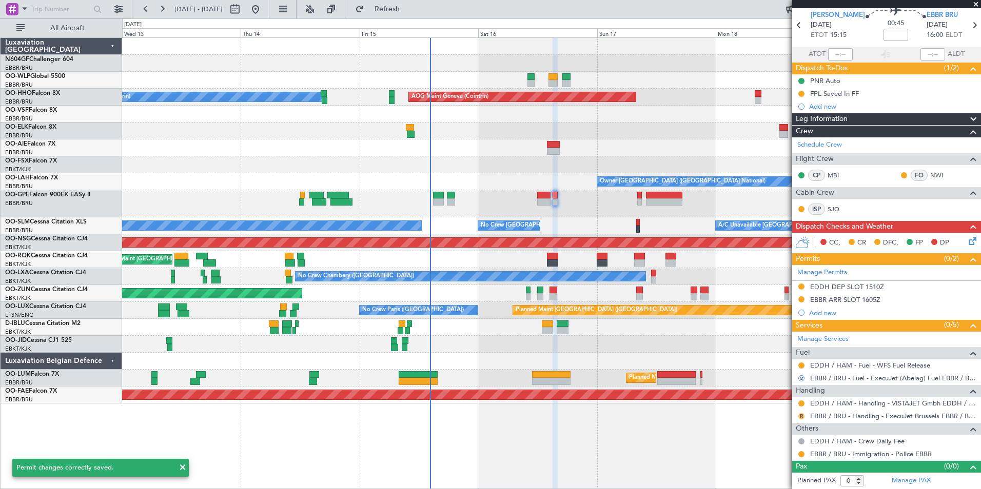
click at [803, 416] on button "R" at bounding box center [801, 416] width 6 height 6
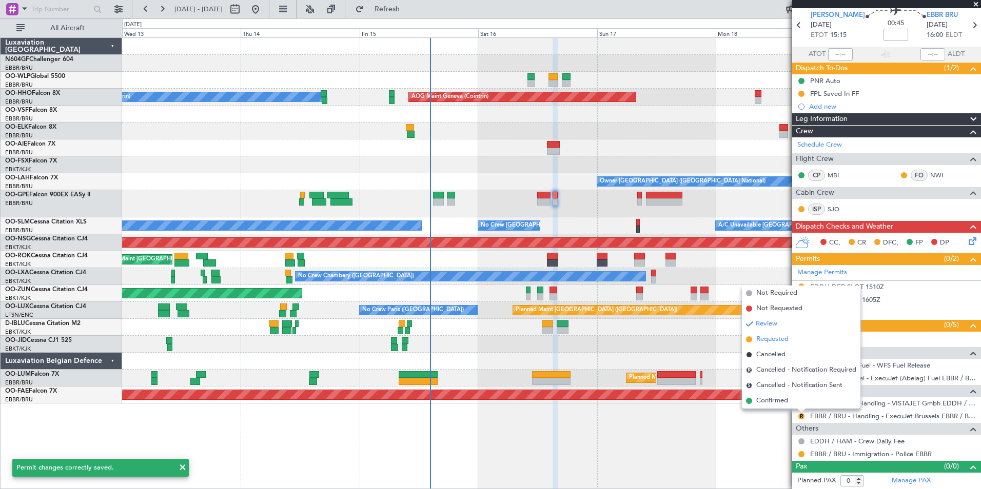
click at [794, 340] on li "Requested" at bounding box center [801, 339] width 119 height 15
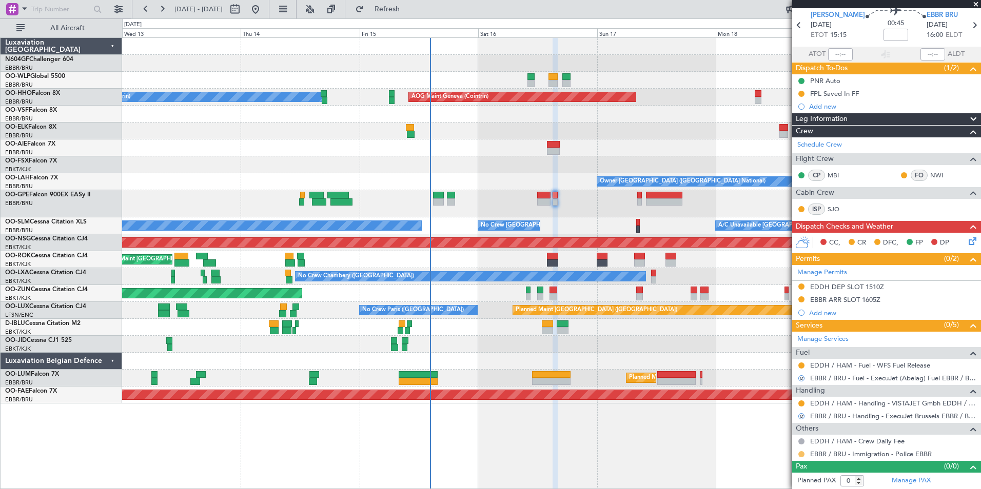
click at [801, 452] on button at bounding box center [801, 454] width 6 height 6
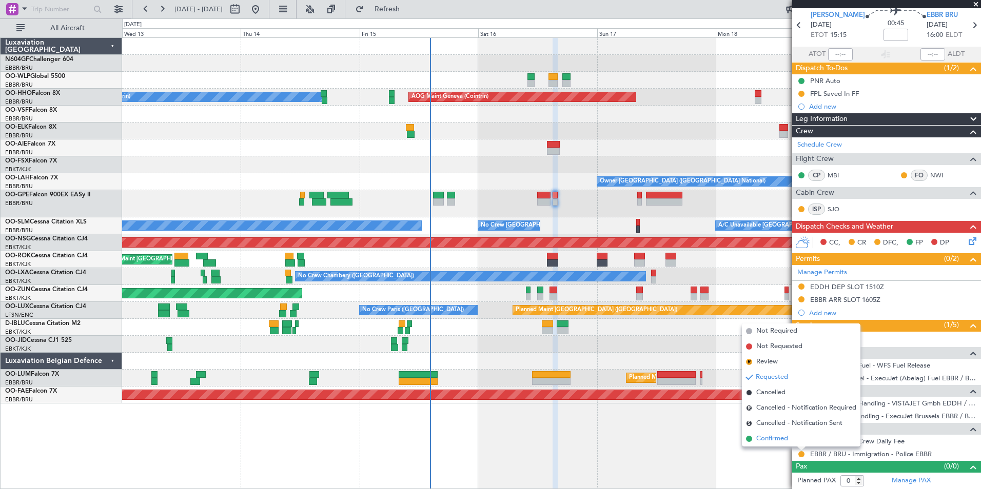
click at [770, 440] on span "Confirmed" at bounding box center [772, 439] width 32 height 10
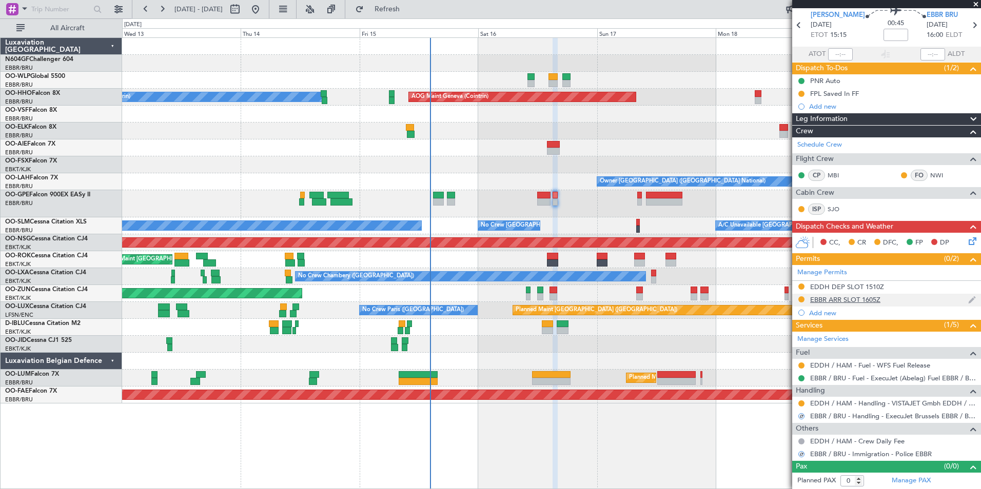
scroll to position [0, 0]
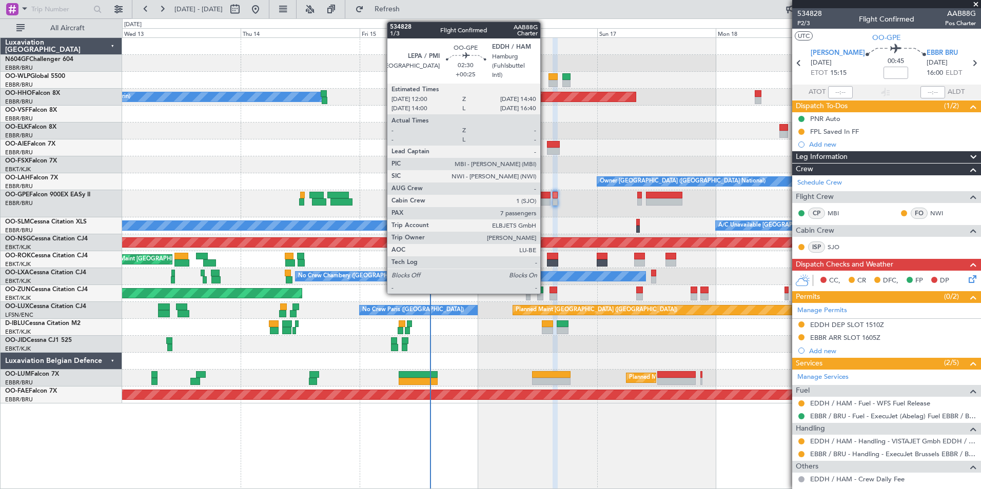
click at [544, 198] on div at bounding box center [543, 195] width 13 height 7
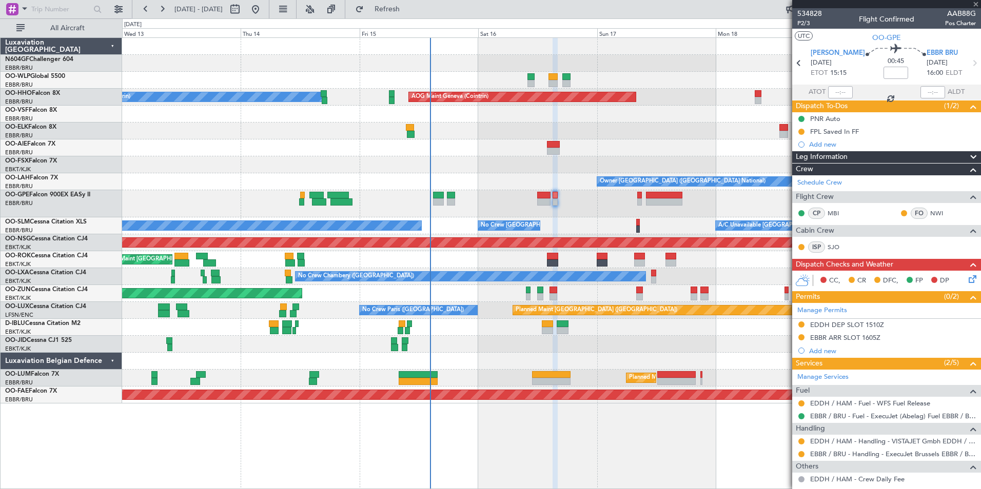
type input "+00:25"
type input "7"
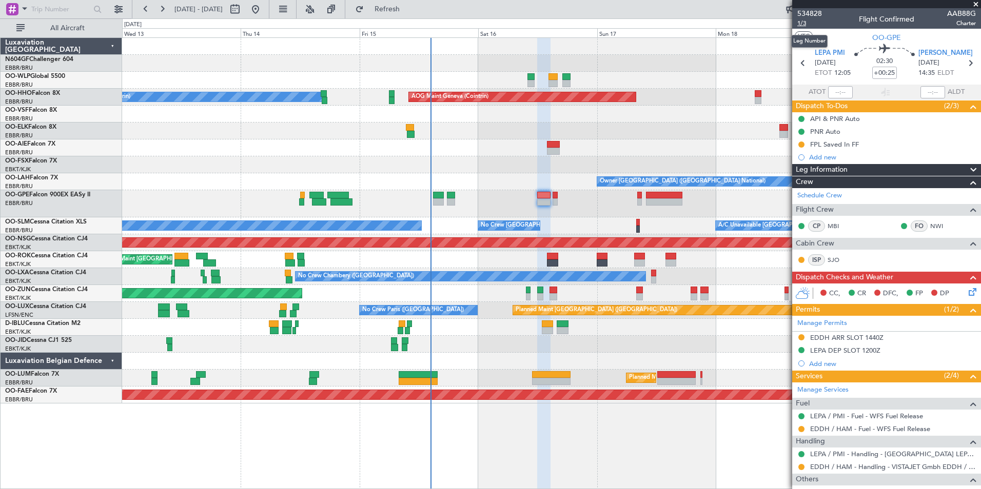
click at [801, 22] on span "1/3" at bounding box center [809, 23] width 25 height 9
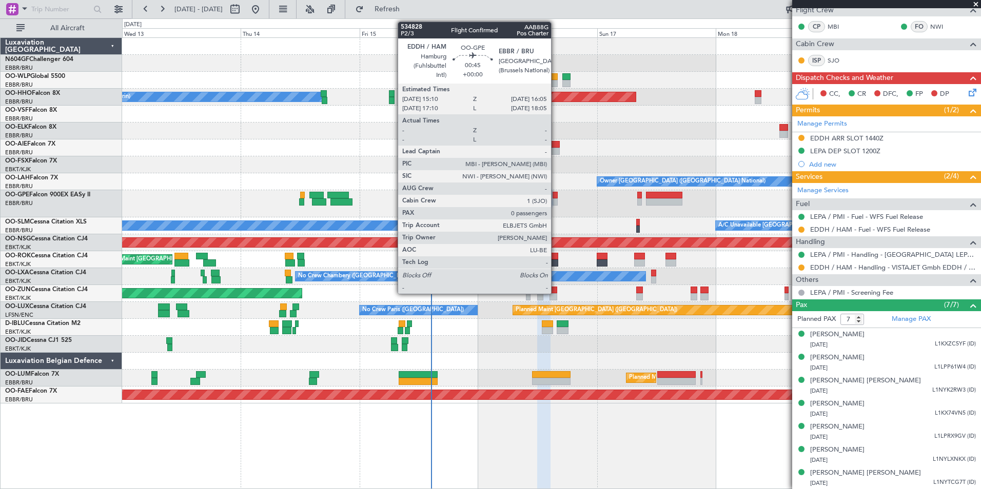
click at [556, 201] on div at bounding box center [554, 202] width 5 height 7
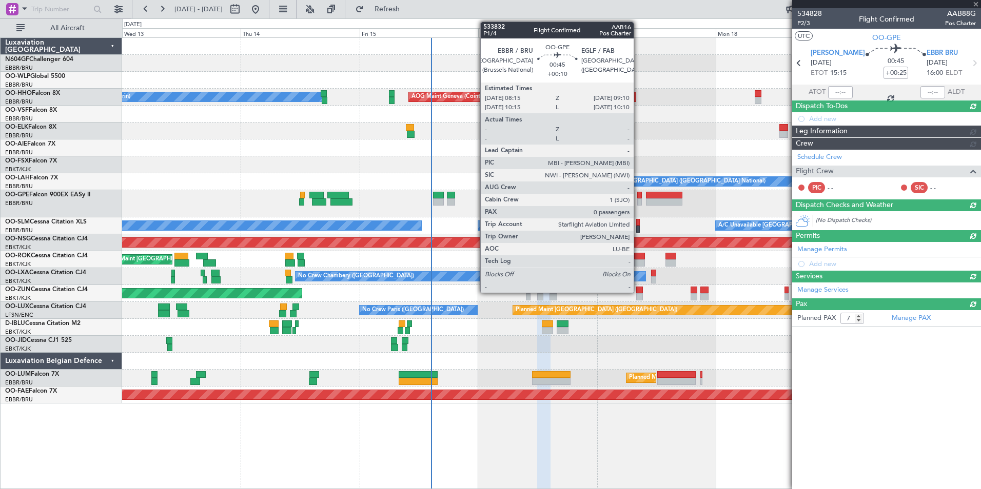
type input "0"
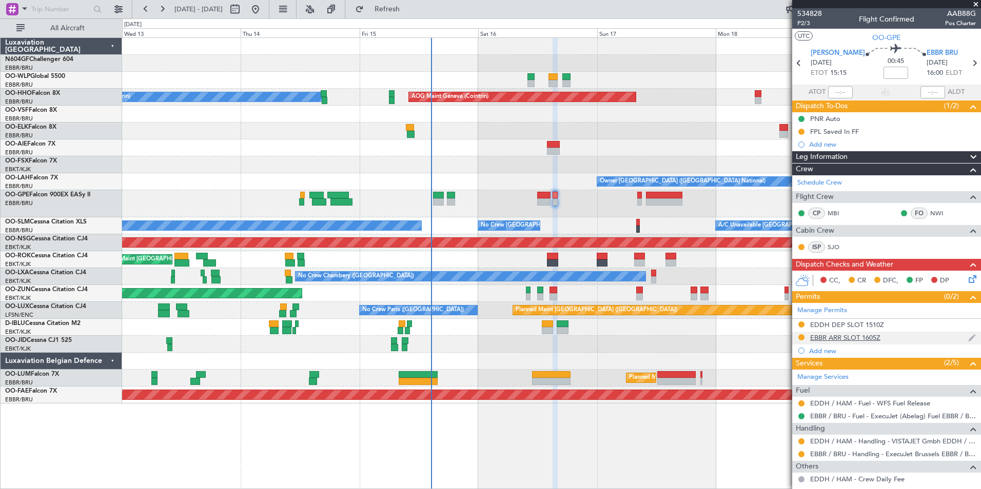
click at [810, 339] on div "EBBR ARR SLOT 1605Z" at bounding box center [845, 337] width 70 height 9
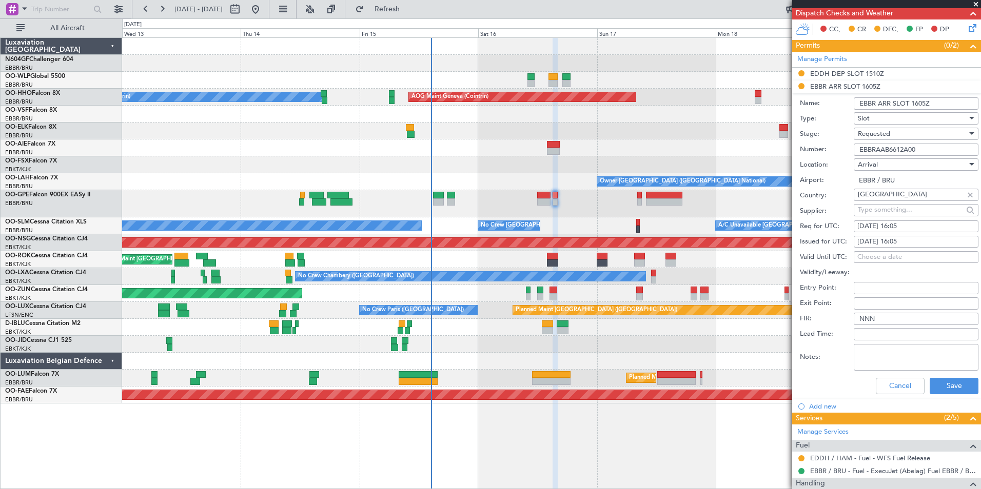
scroll to position [263, 0]
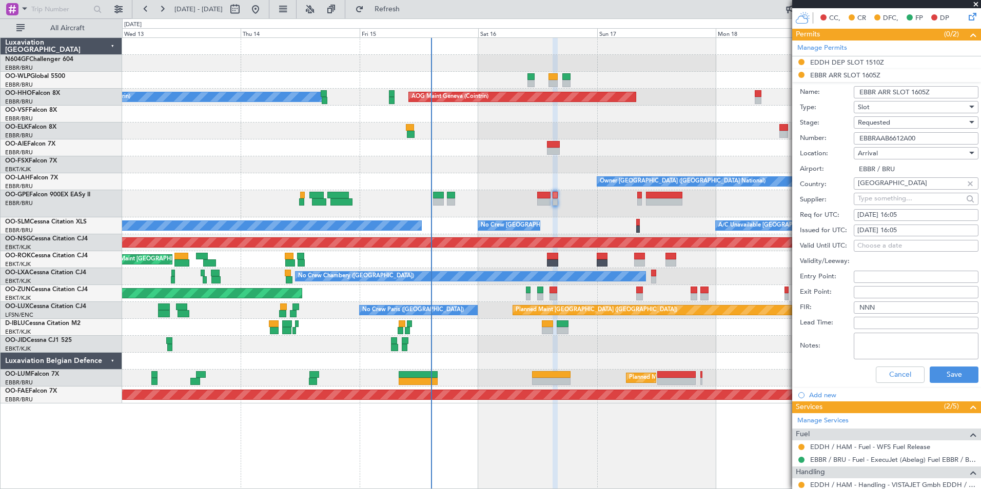
click at [934, 123] on div "Requested" at bounding box center [912, 122] width 109 height 15
click at [915, 206] on span "Received OK" at bounding box center [912, 199] width 108 height 15
click at [947, 378] on button "Save" at bounding box center [954, 375] width 49 height 16
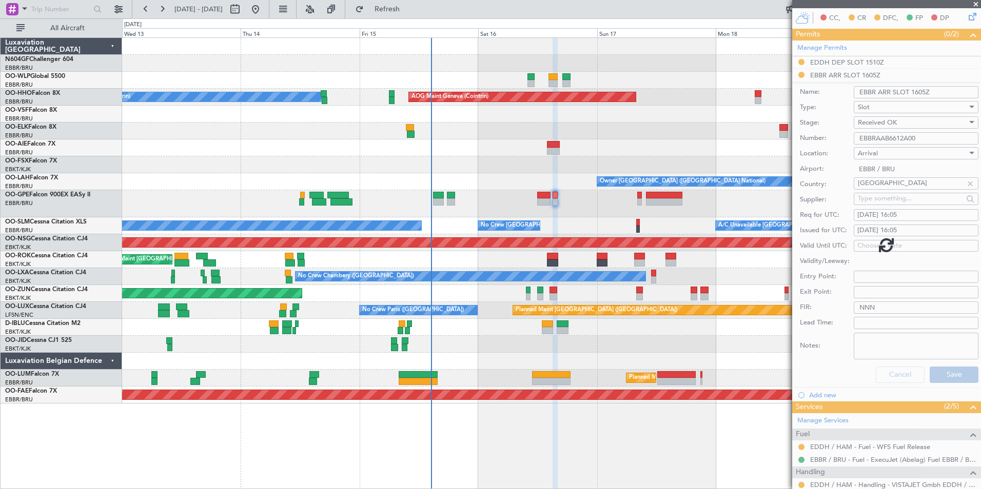
scroll to position [38, 0]
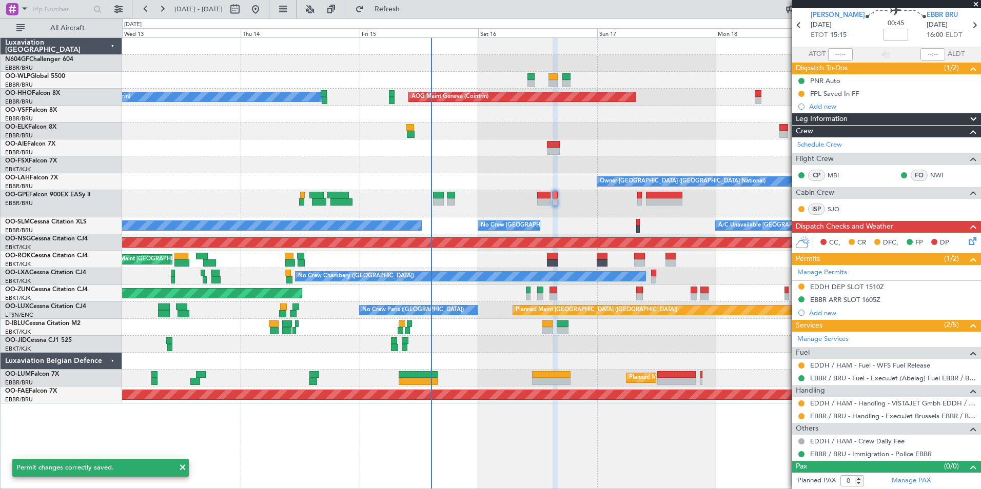
click at [800, 362] on div at bounding box center [801, 366] width 8 height 8
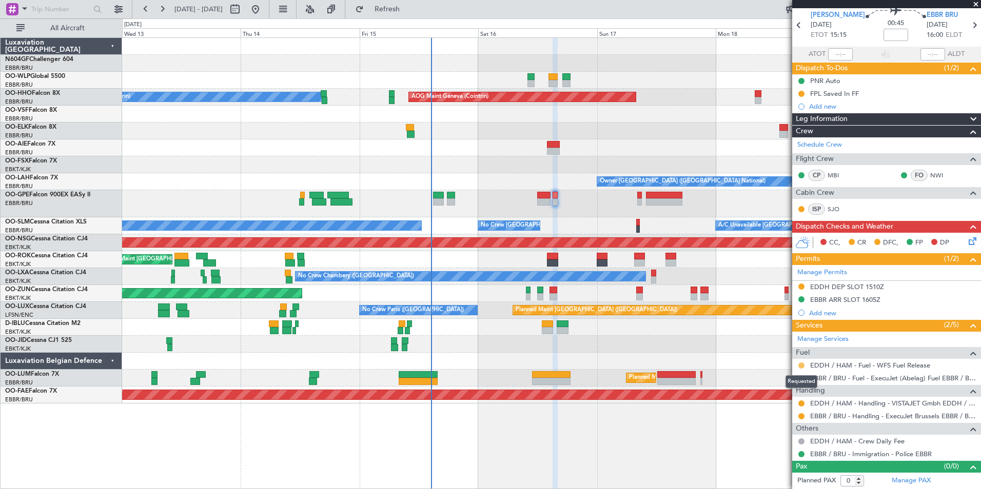
click at [769, 353] on div at bounding box center [551, 361] width 858 height 17
click at [801, 364] on button at bounding box center [801, 366] width 6 height 6
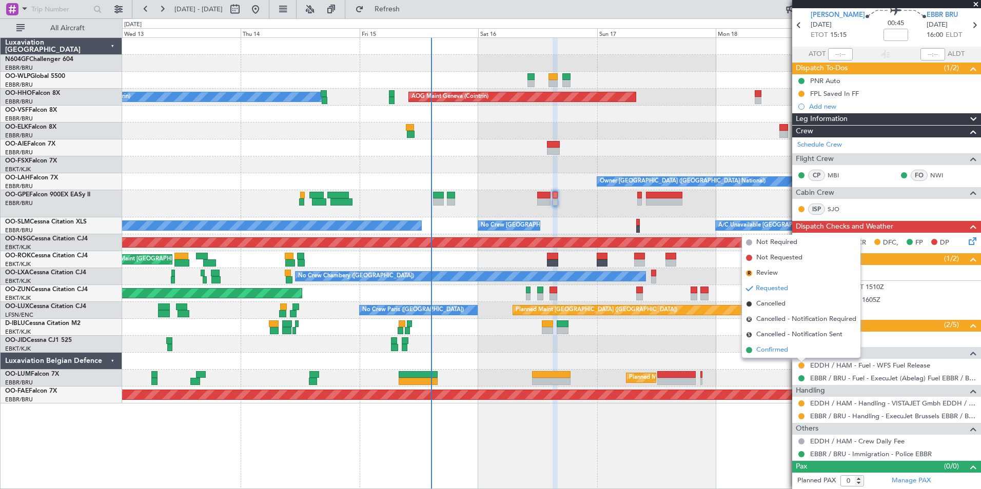
click at [796, 351] on li "Confirmed" at bounding box center [801, 350] width 119 height 15
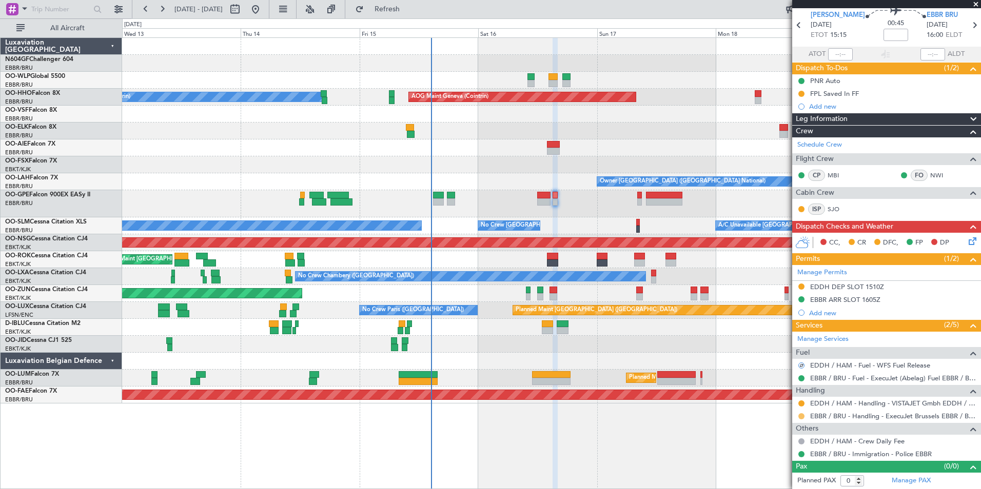
click at [802, 417] on button at bounding box center [801, 416] width 6 height 6
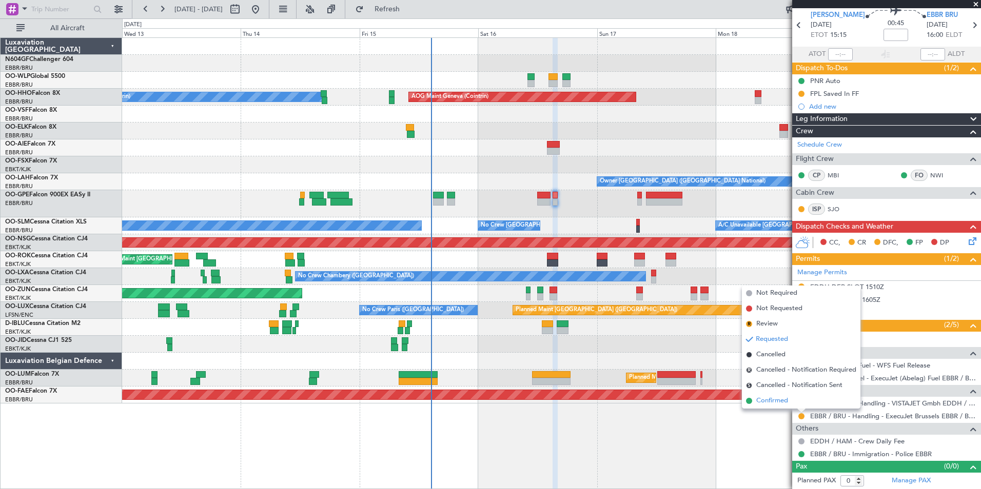
click at [794, 402] on li "Confirmed" at bounding box center [801, 400] width 119 height 15
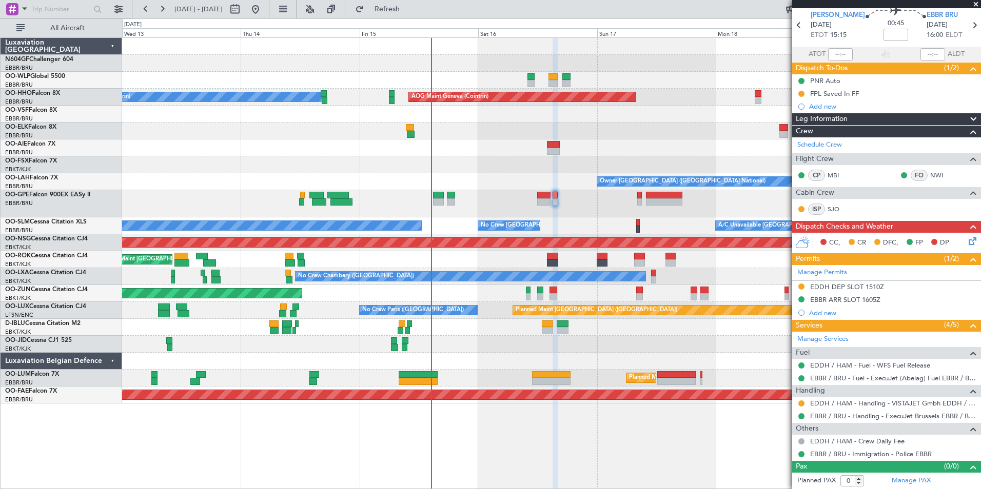
click at [966, 240] on icon at bounding box center [970, 239] width 8 height 8
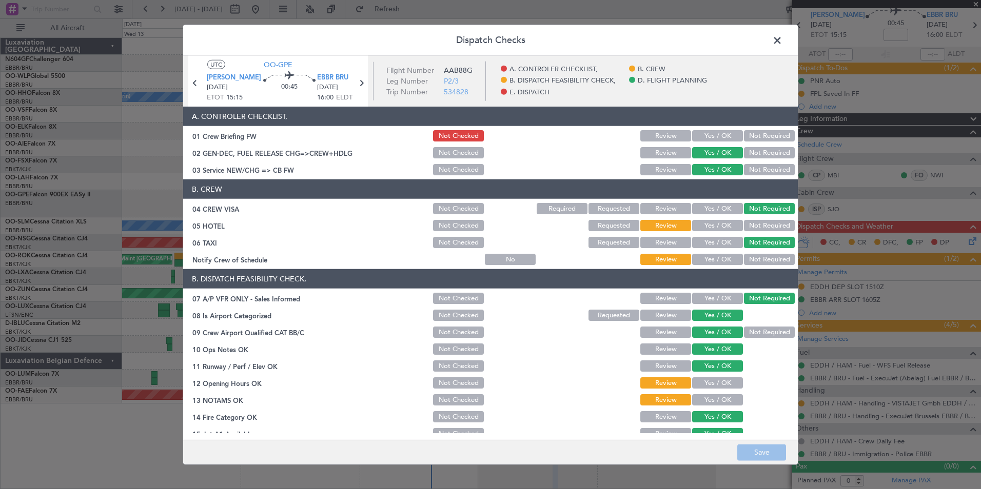
click at [713, 258] on button "Yes / OK" at bounding box center [717, 259] width 51 height 11
click at [754, 229] on button "Not Required" at bounding box center [769, 225] width 51 height 11
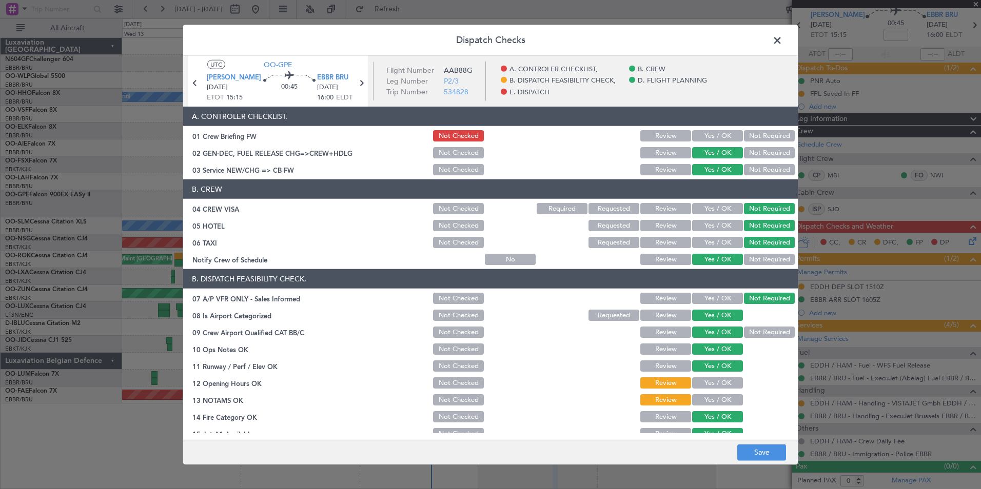
click at [700, 400] on button "Yes / OK" at bounding box center [717, 399] width 51 height 11
click at [700, 390] on div "Yes / OK" at bounding box center [716, 383] width 52 height 14
click at [700, 385] on button "Yes / OK" at bounding box center [717, 383] width 51 height 11
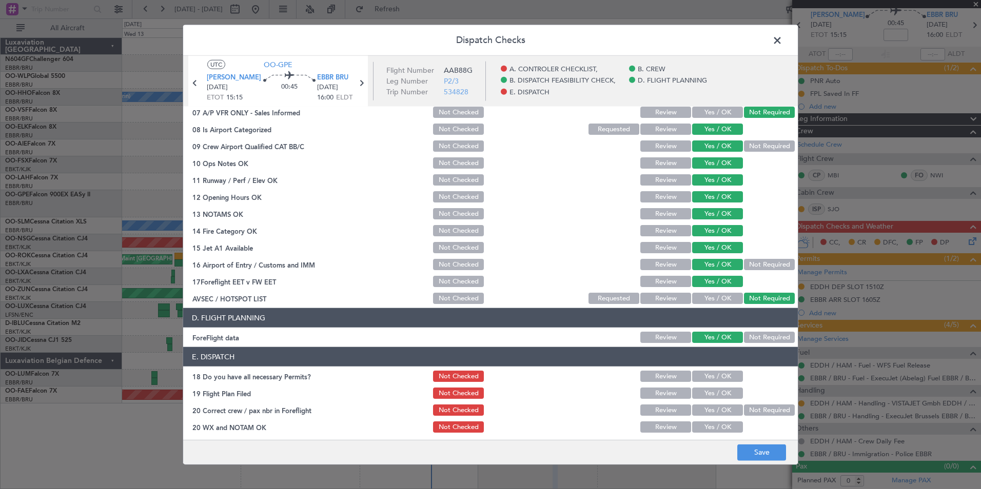
scroll to position [190, 0]
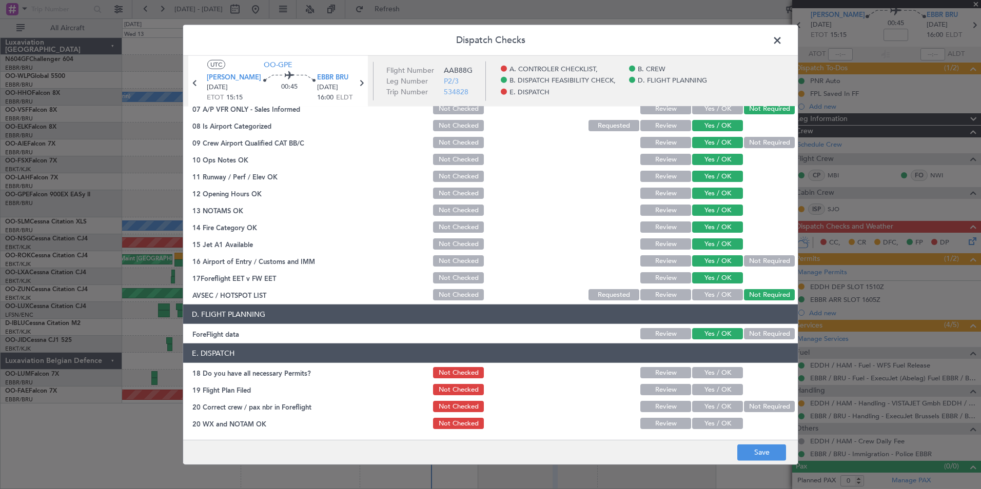
click at [754, 466] on div "Dispatch Checks UTC OO-GPE EDDH HAM 16/08/2025 ETOT 15:15 00:45 EBBR BRU 16/08/…" at bounding box center [490, 244] width 981 height 489
click at [757, 459] on button "Save" at bounding box center [761, 452] width 49 height 16
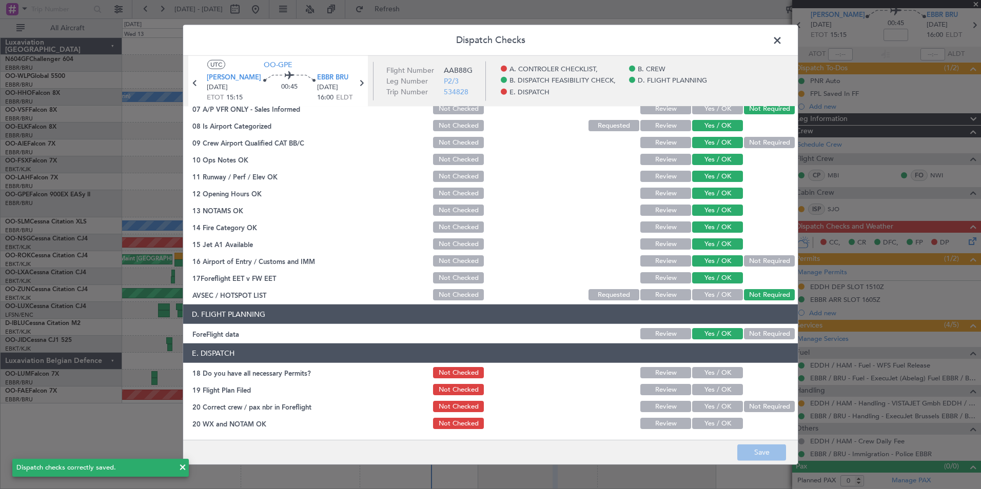
click at [706, 413] on div "Yes / OK" at bounding box center [716, 407] width 52 height 14
click at [706, 409] on button "Yes / OK" at bounding box center [717, 406] width 51 height 11
click at [707, 421] on button "Yes / OK" at bounding box center [717, 423] width 51 height 11
click at [724, 374] on button "Yes / OK" at bounding box center [717, 372] width 51 height 11
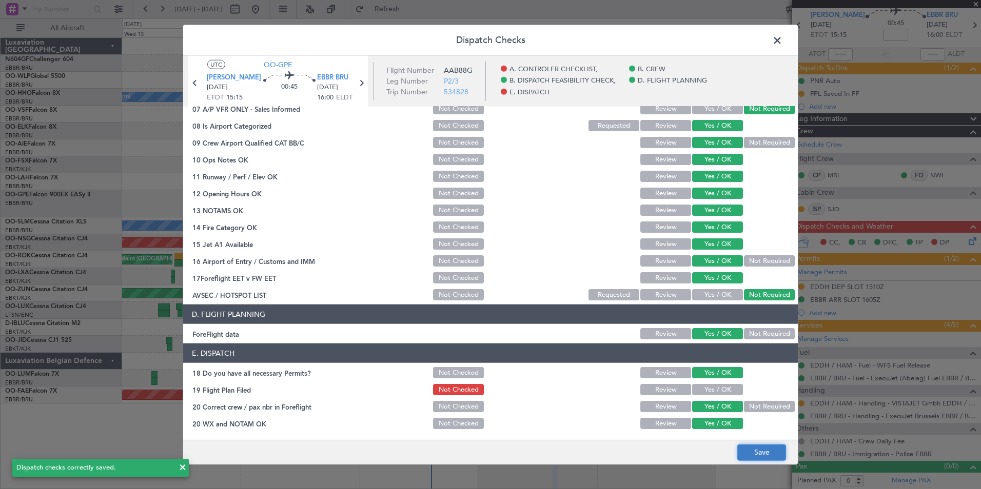
click at [754, 455] on button "Save" at bounding box center [761, 452] width 49 height 16
click at [782, 40] on span at bounding box center [782, 43] width 0 height 21
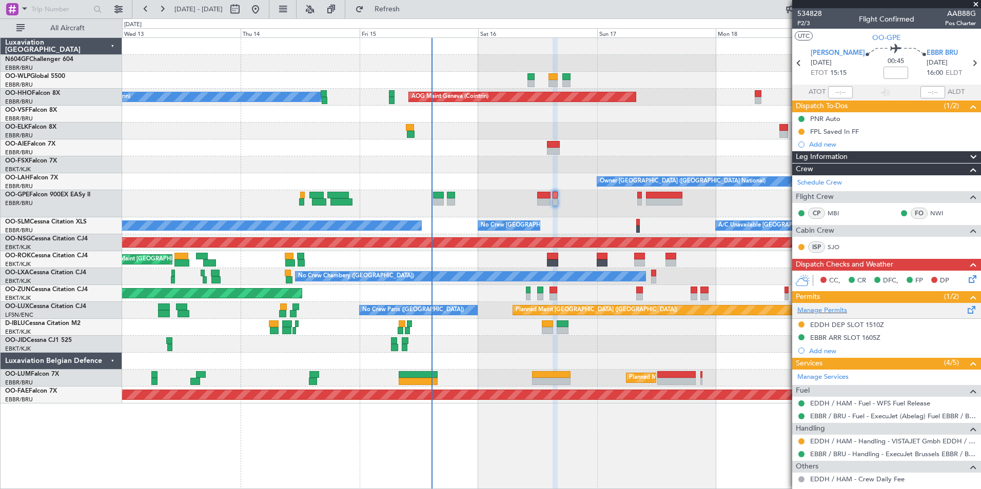
scroll to position [38, 0]
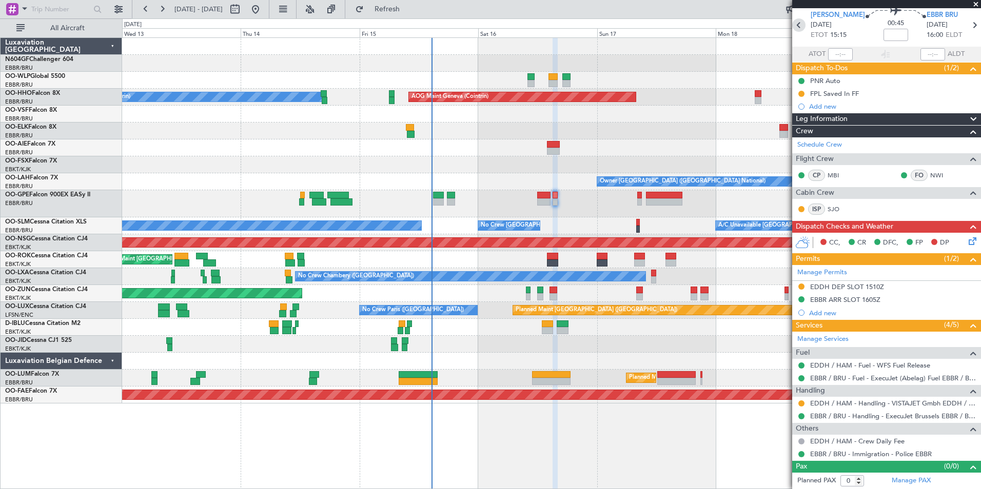
click at [797, 28] on icon at bounding box center [798, 24] width 13 height 13
type input "+00:25"
type input "7"
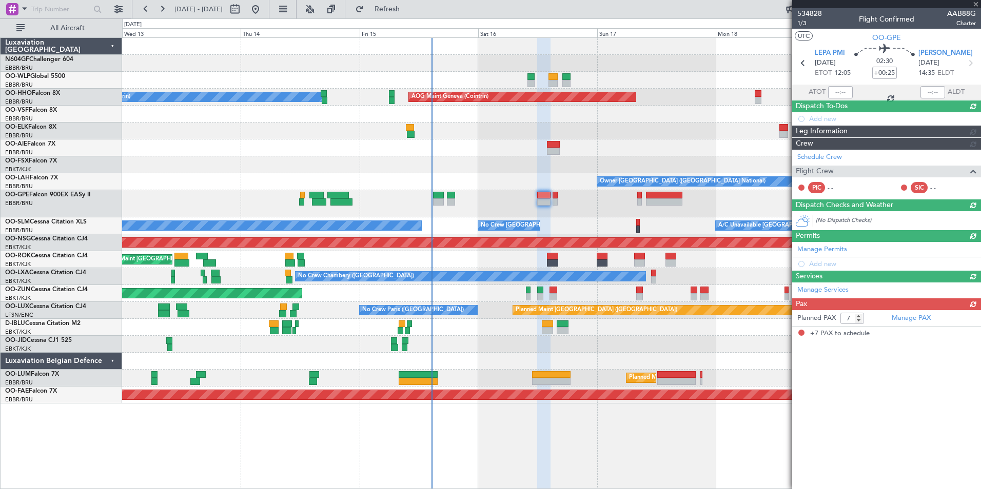
scroll to position [0, 0]
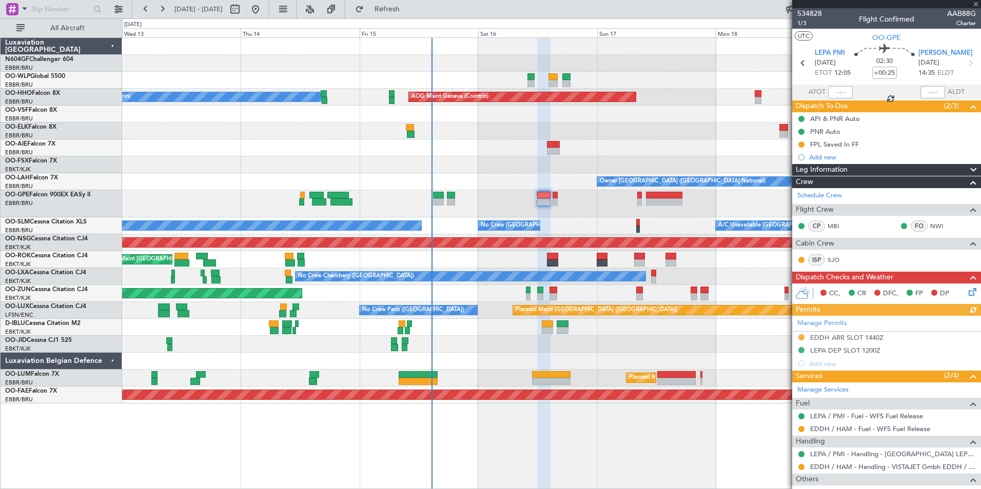
click at [966, 292] on icon at bounding box center [970, 290] width 8 height 8
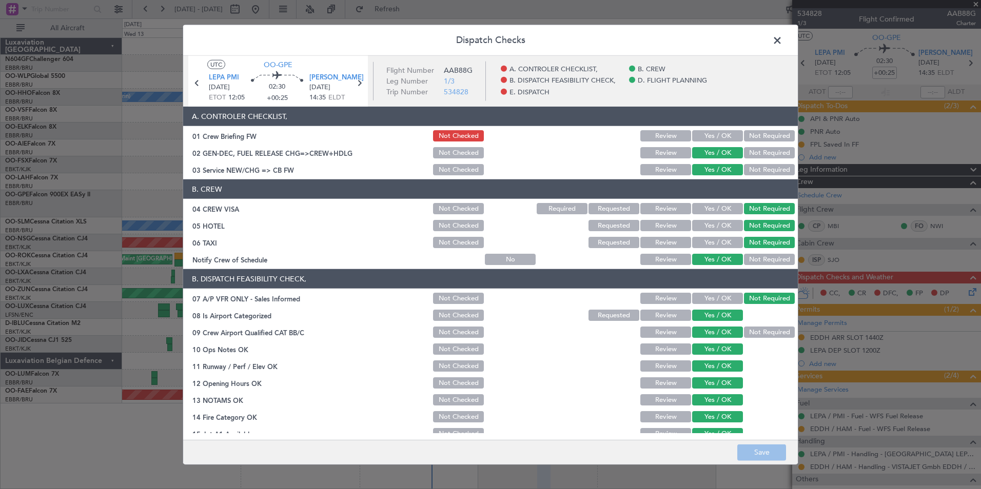
scroll to position [190, 0]
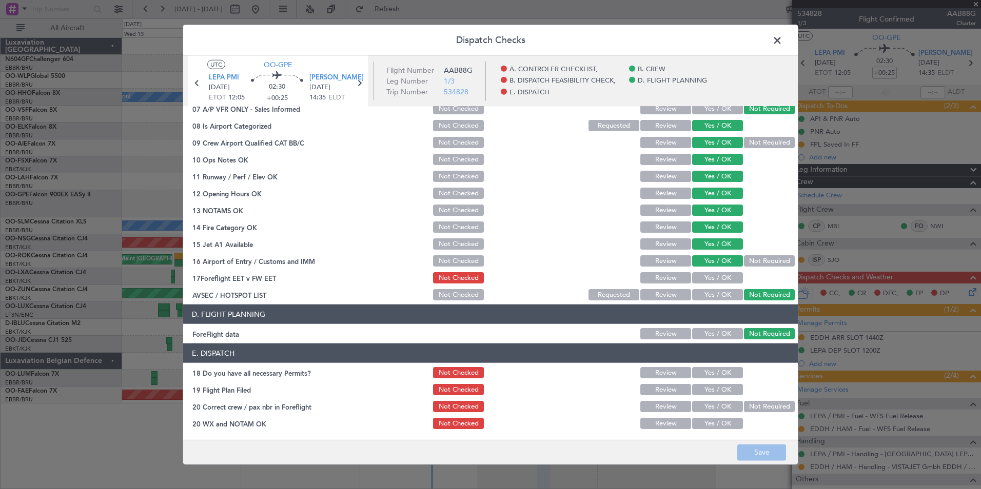
click at [782, 40] on span at bounding box center [782, 43] width 0 height 21
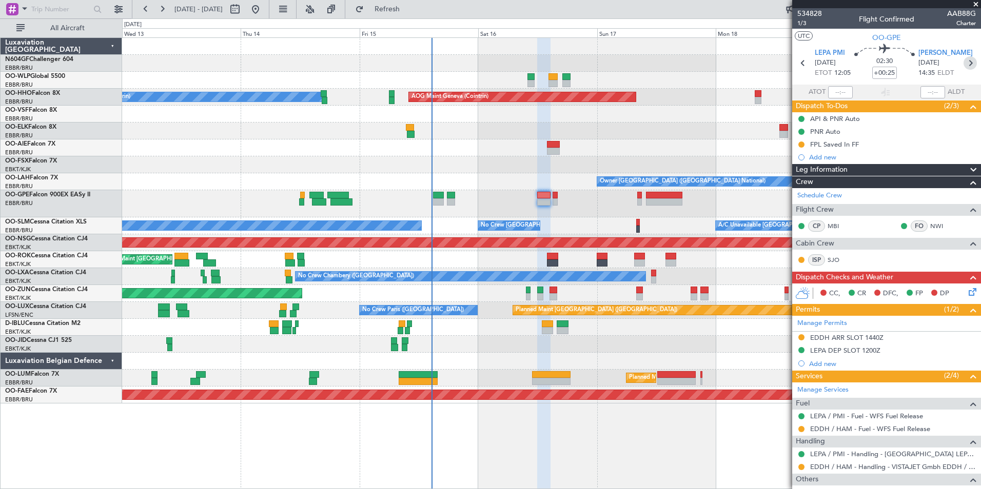
click at [963, 63] on icon at bounding box center [969, 62] width 13 height 13
type input "0"
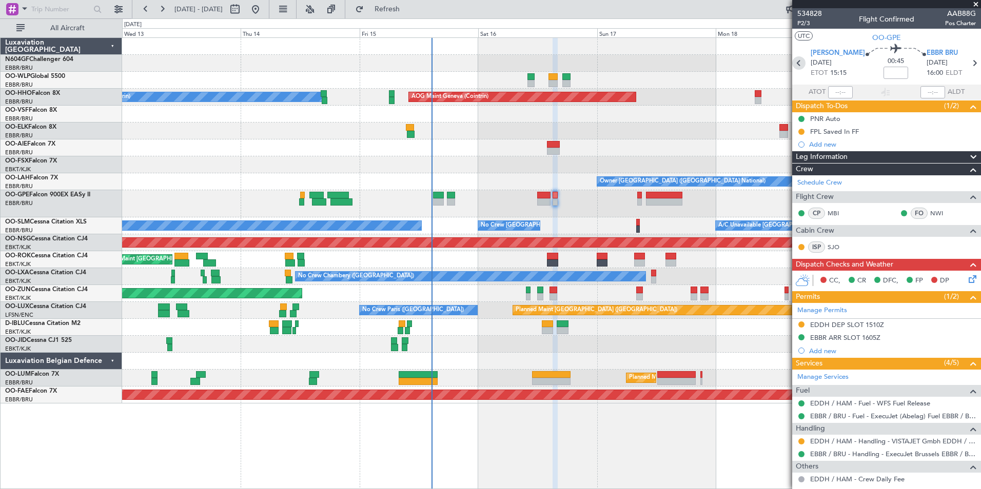
click at [802, 63] on icon at bounding box center [798, 62] width 13 height 13
type input "+00:25"
type input "7"
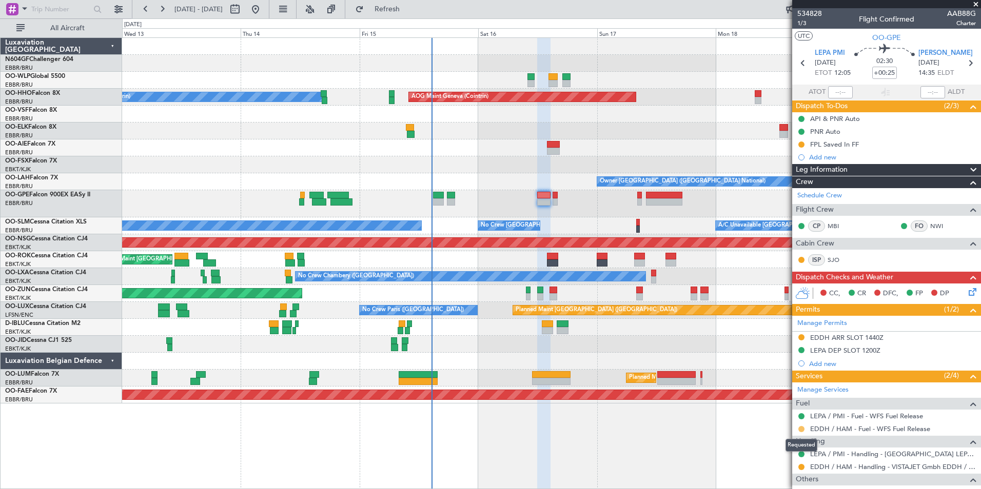
click at [802, 429] on button at bounding box center [801, 429] width 6 height 6
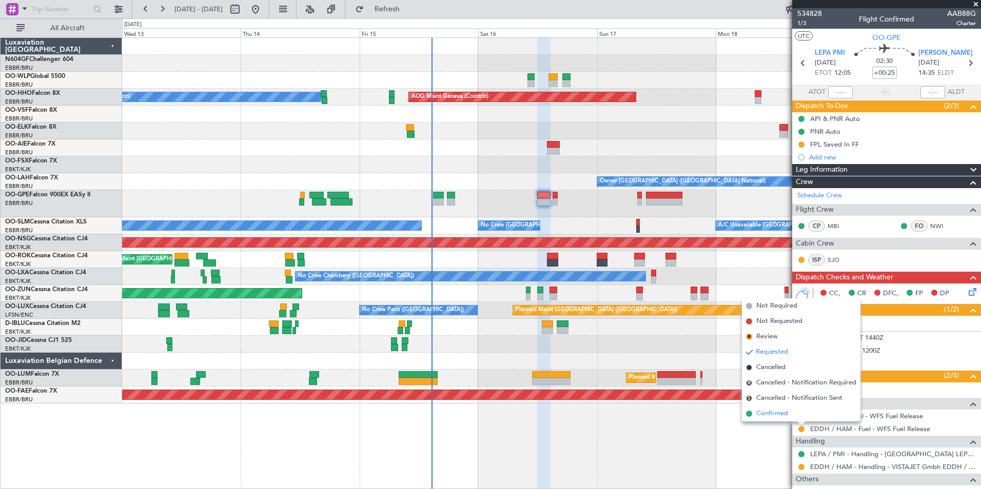
click at [790, 416] on li "Confirmed" at bounding box center [801, 413] width 119 height 15
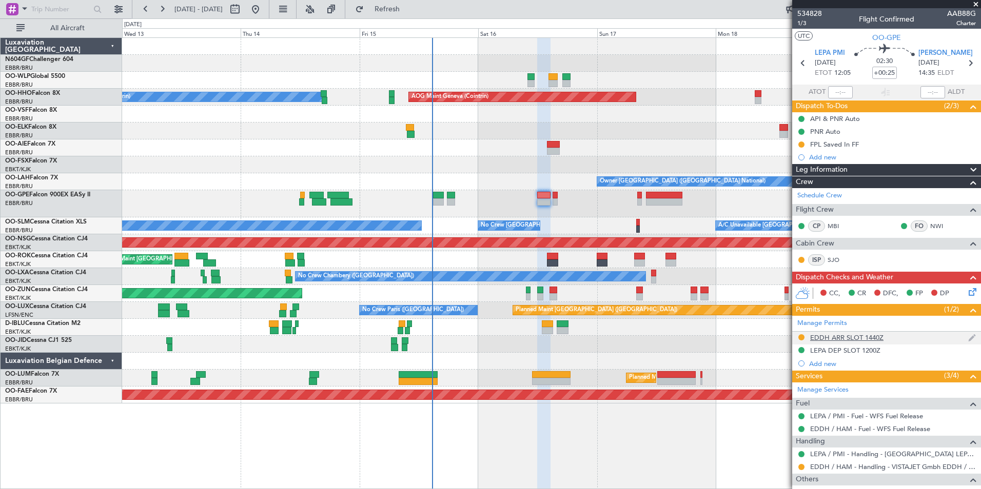
click at [835, 340] on div "EDDH ARR SLOT 1440Z" at bounding box center [846, 337] width 73 height 9
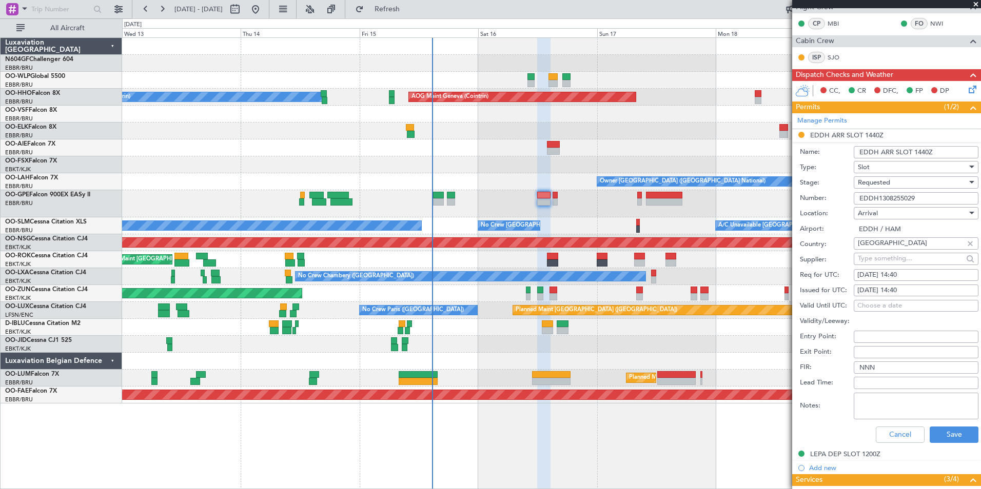
scroll to position [203, 0]
click at [893, 435] on button "Cancel" at bounding box center [900, 434] width 49 height 16
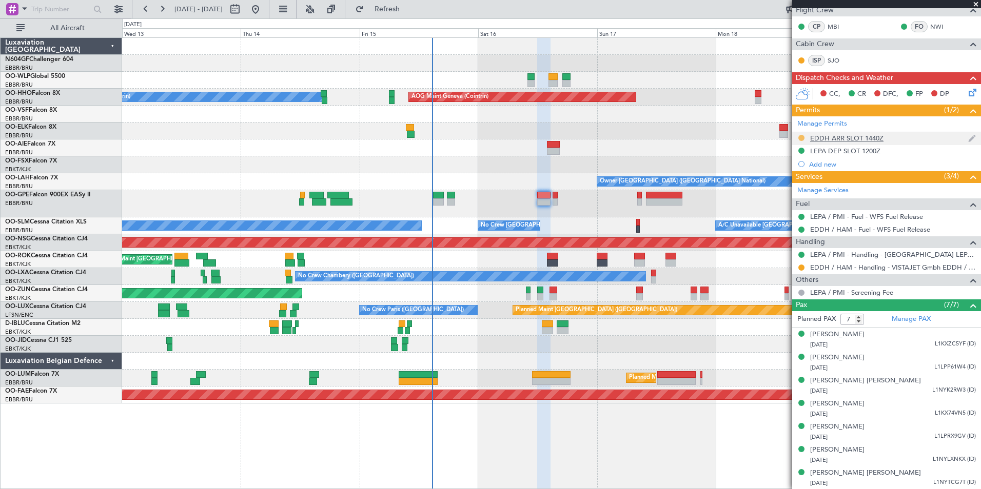
click at [799, 137] on button at bounding box center [801, 138] width 6 height 6
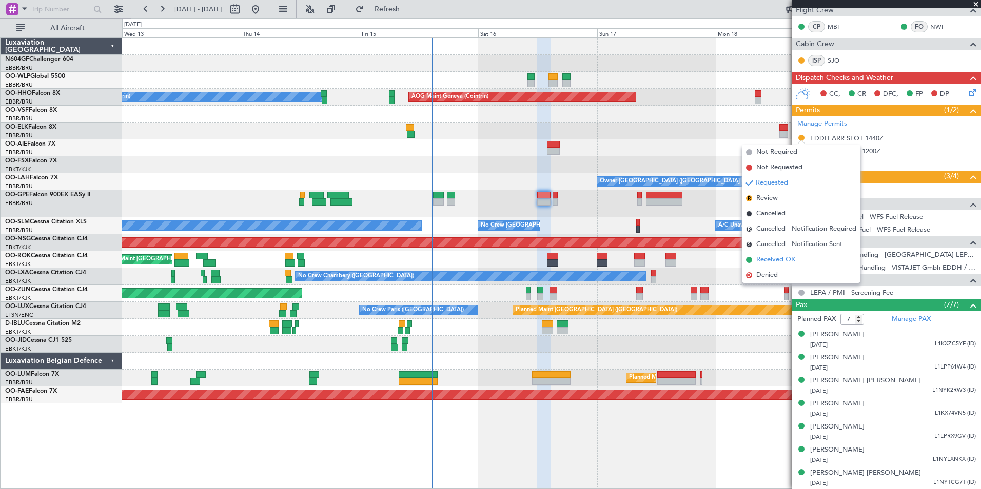
click at [783, 258] on span "Received OK" at bounding box center [775, 260] width 39 height 10
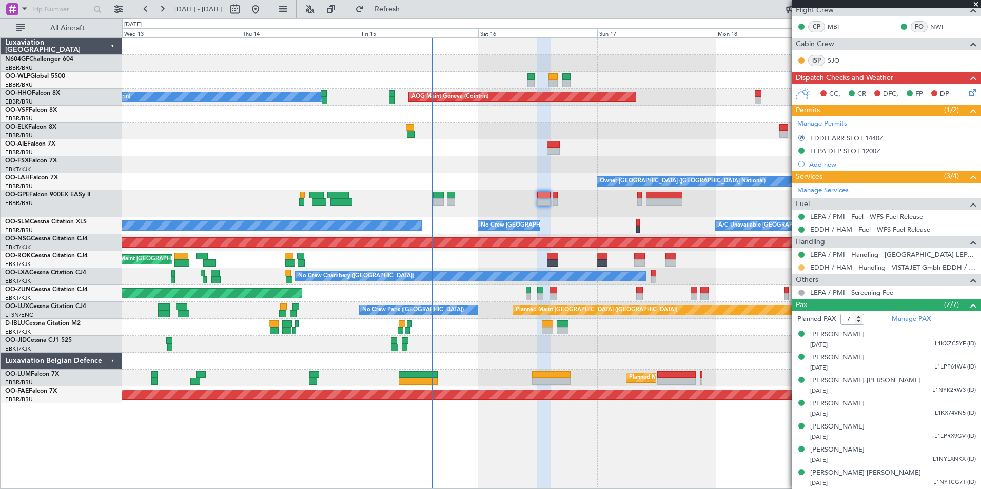
click at [801, 268] on button at bounding box center [801, 268] width 6 height 6
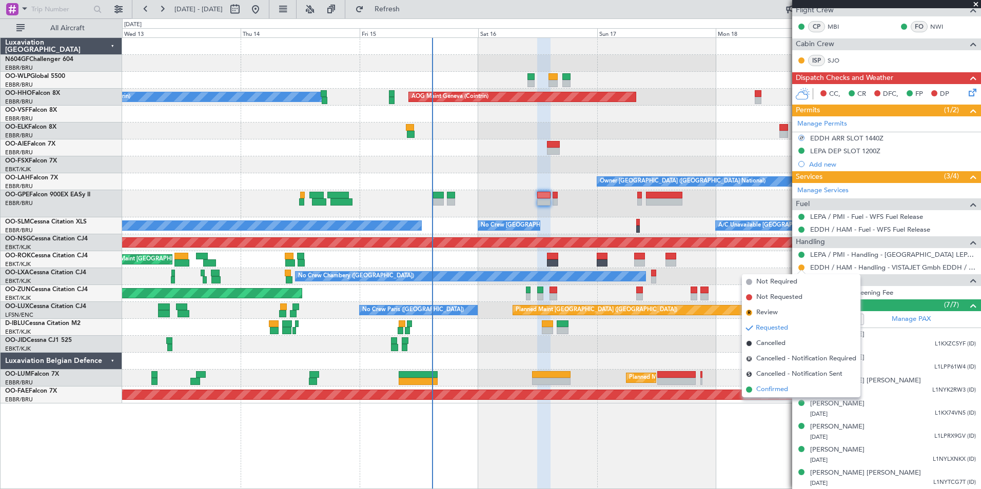
click at [784, 387] on span "Confirmed" at bounding box center [772, 390] width 32 height 10
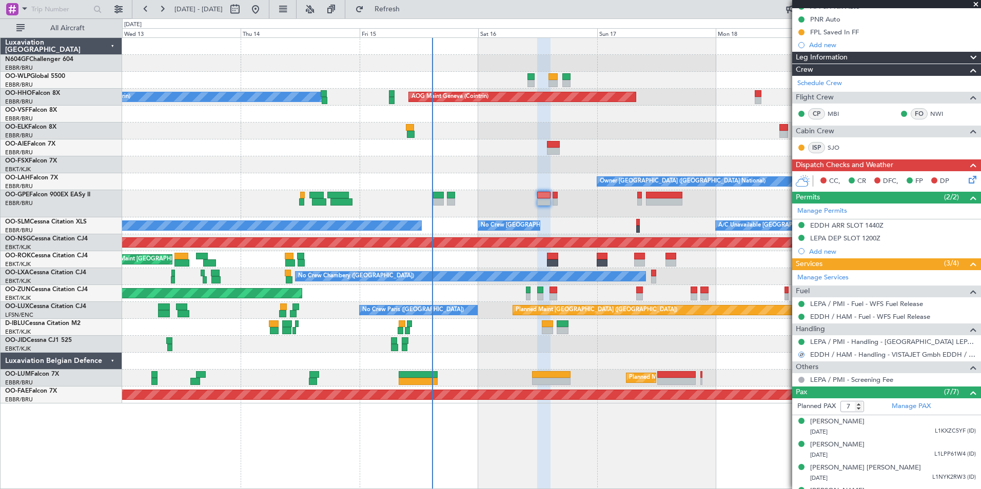
scroll to position [0, 0]
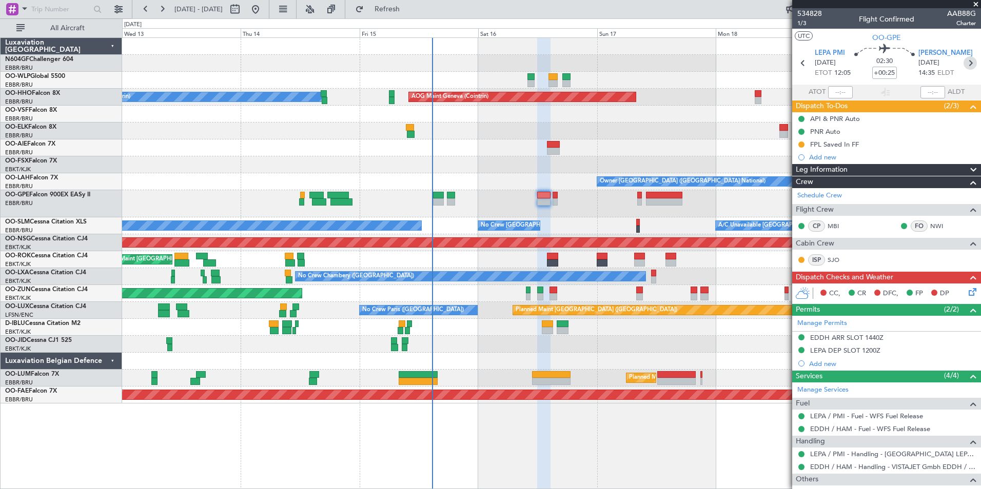
click at [963, 63] on icon at bounding box center [969, 62] width 13 height 13
type input "0"
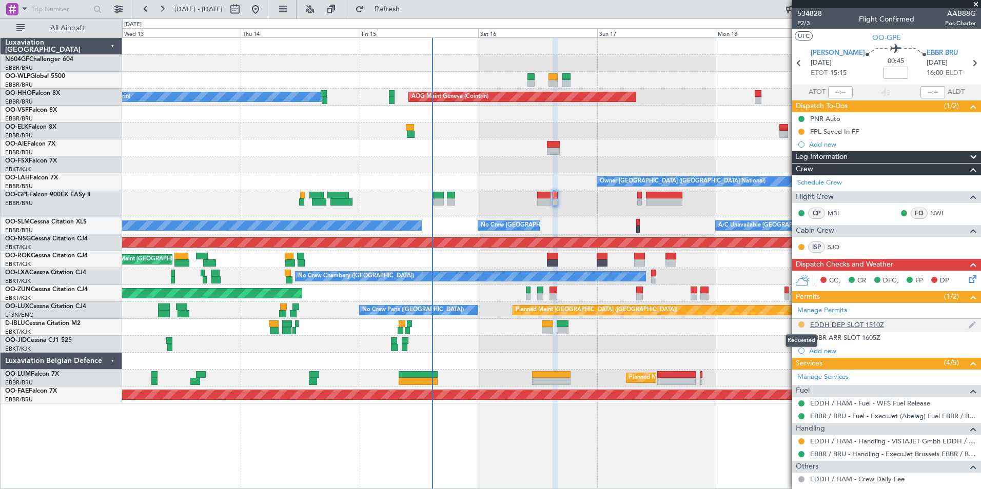
click at [801, 325] on button at bounding box center [801, 325] width 6 height 6
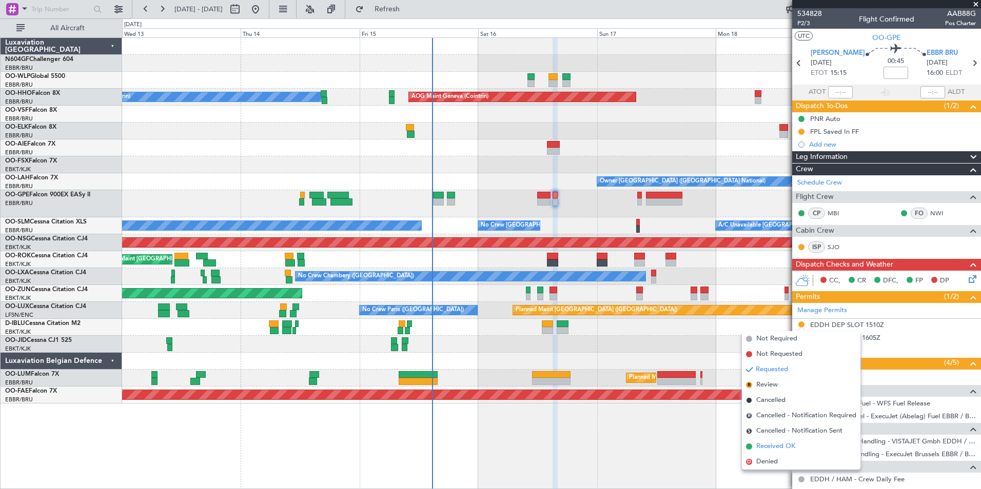
click at [774, 446] on span "Received OK" at bounding box center [775, 447] width 39 height 10
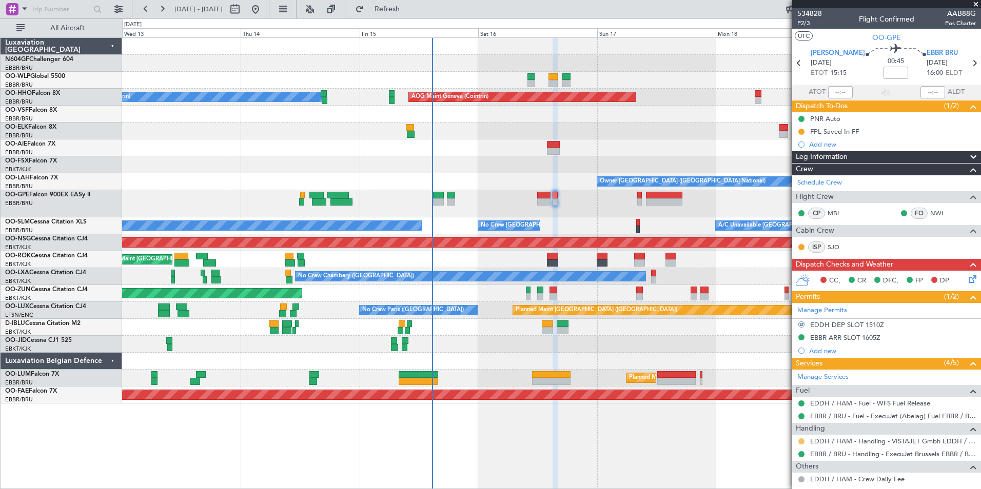
click at [800, 440] on button at bounding box center [801, 442] width 6 height 6
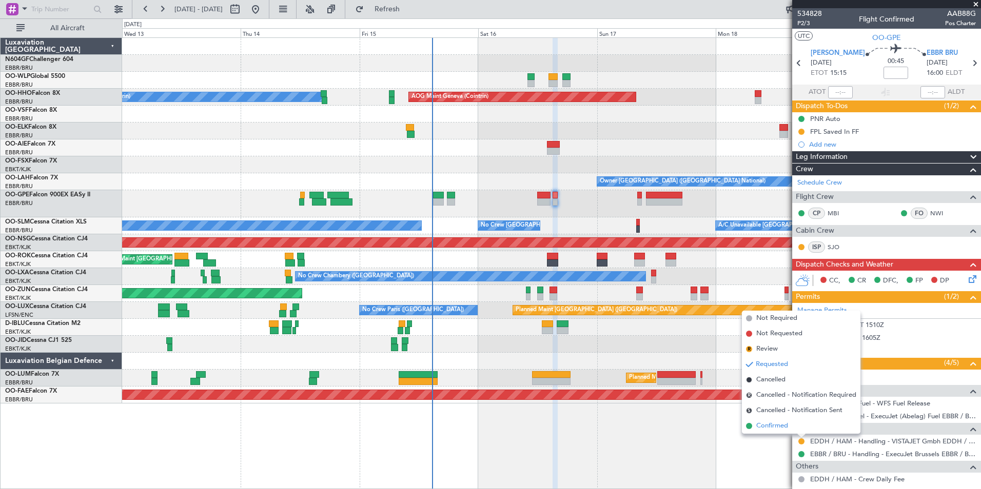
click at [790, 424] on li "Confirmed" at bounding box center [801, 426] width 119 height 15
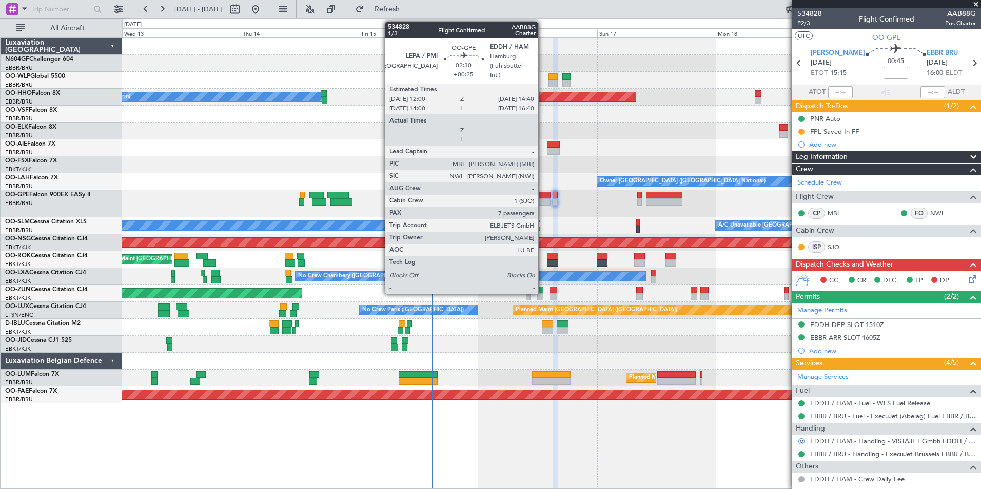
click at [543, 204] on div at bounding box center [543, 202] width 13 height 7
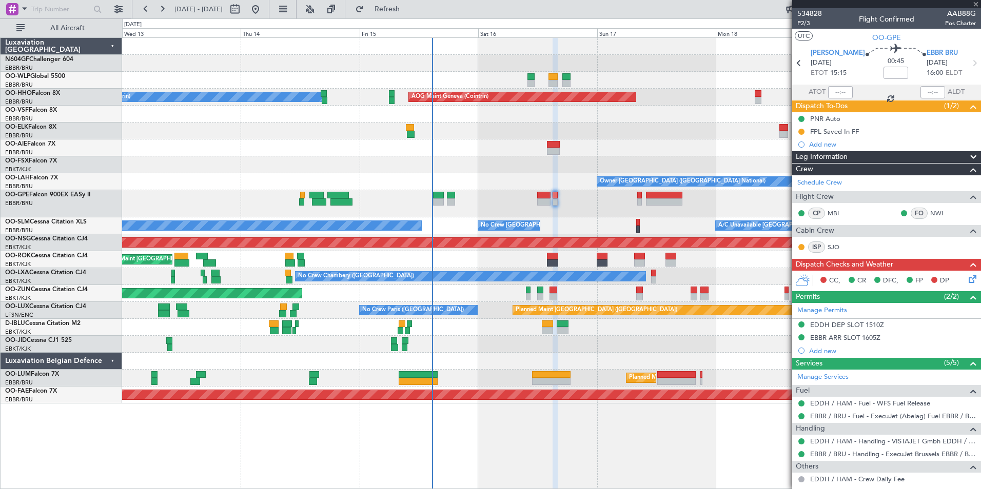
type input "+00:25"
type input "7"
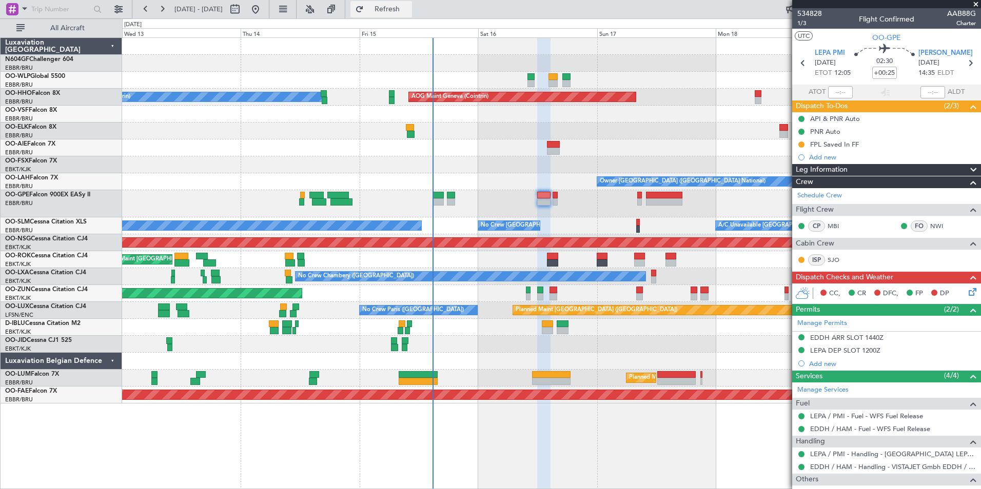
click at [409, 9] on span "Refresh" at bounding box center [387, 9] width 43 height 7
click at [966, 293] on icon at bounding box center [970, 290] width 8 height 8
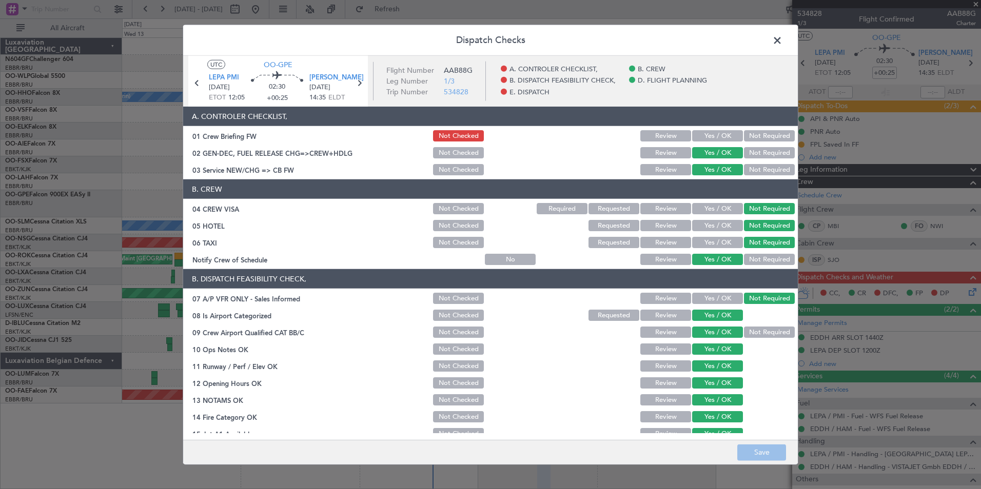
click at [724, 134] on button "Yes / OK" at bounding box center [717, 135] width 51 height 11
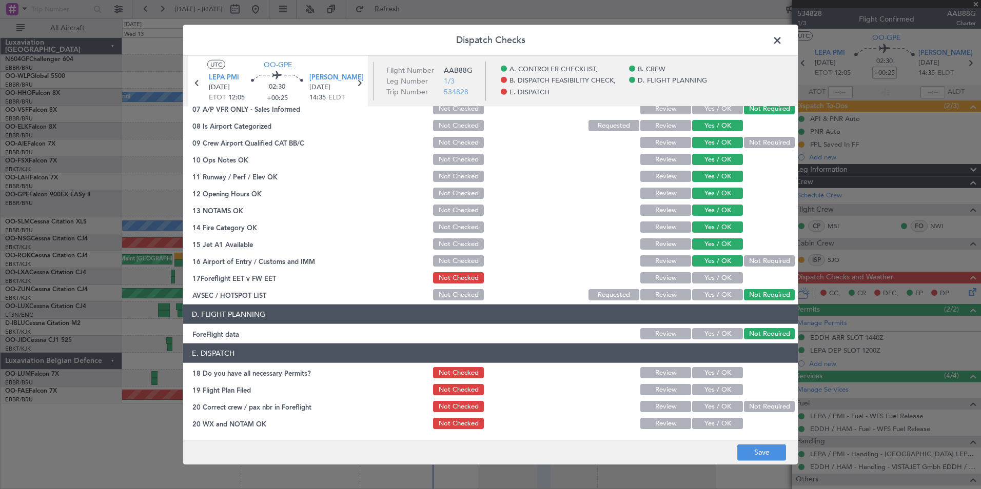
click at [708, 278] on button "Yes / OK" at bounding box center [717, 277] width 51 height 11
click at [719, 378] on button "Yes / OK" at bounding box center [717, 372] width 51 height 11
click at [719, 390] on button "Yes / OK" at bounding box center [717, 389] width 51 height 11
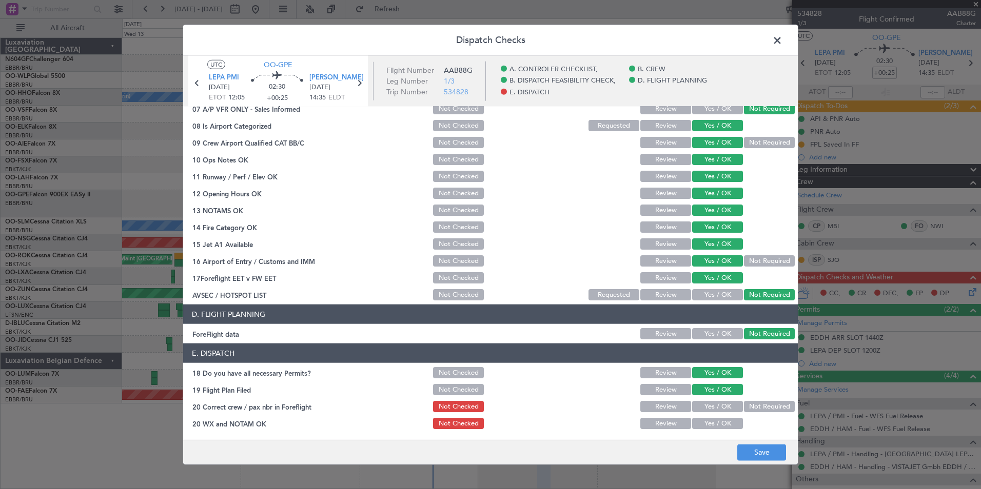
click at [715, 408] on button "Yes / OK" at bounding box center [717, 406] width 51 height 11
click at [716, 420] on button "Yes / OK" at bounding box center [717, 423] width 51 height 11
click at [738, 450] on button "Save" at bounding box center [761, 452] width 49 height 16
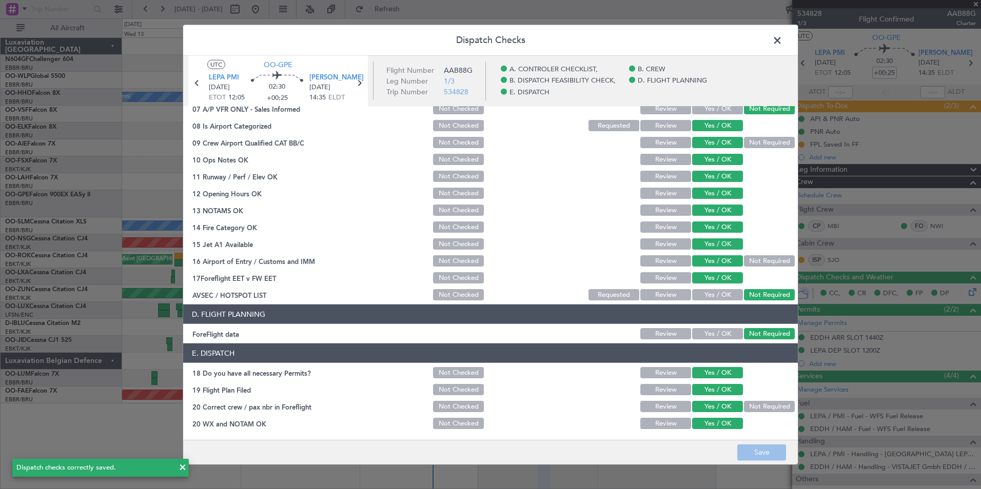
click at [782, 44] on span at bounding box center [782, 43] width 0 height 21
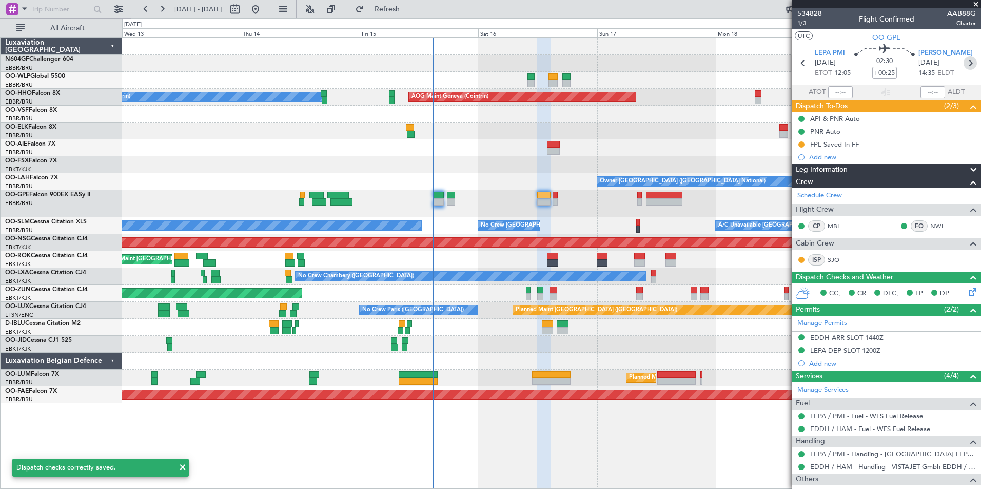
click at [963, 60] on icon at bounding box center [969, 62] width 13 height 13
type input "0"
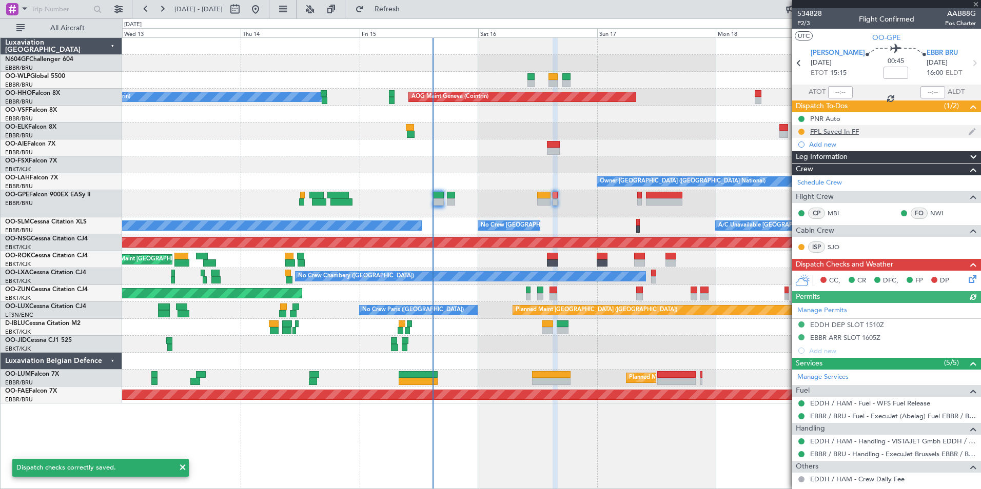
click at [796, 127] on div "FPL Saved In FF" at bounding box center [886, 131] width 189 height 13
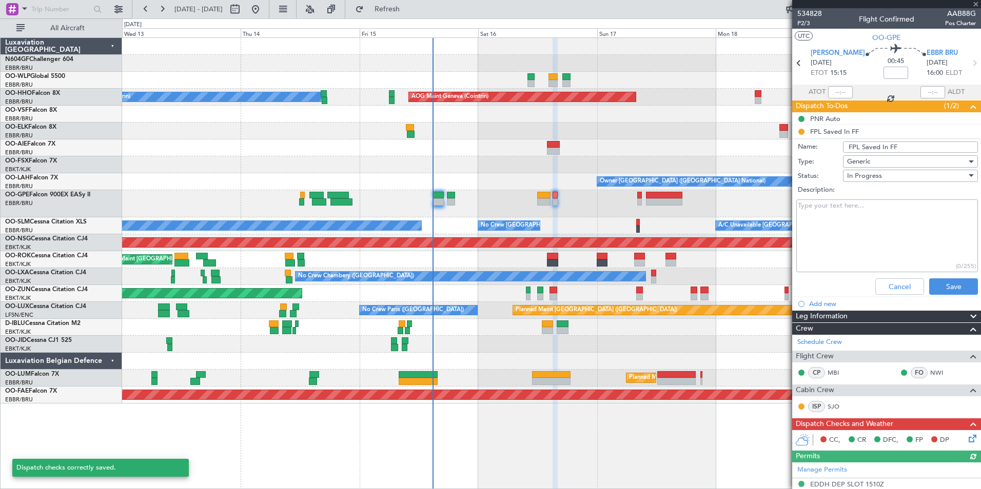
click at [801, 131] on li "FPL Saved In FF Name: FPL Saved In FF Type: Generic Status: In Progress Descrip…" at bounding box center [886, 212] width 189 height 174
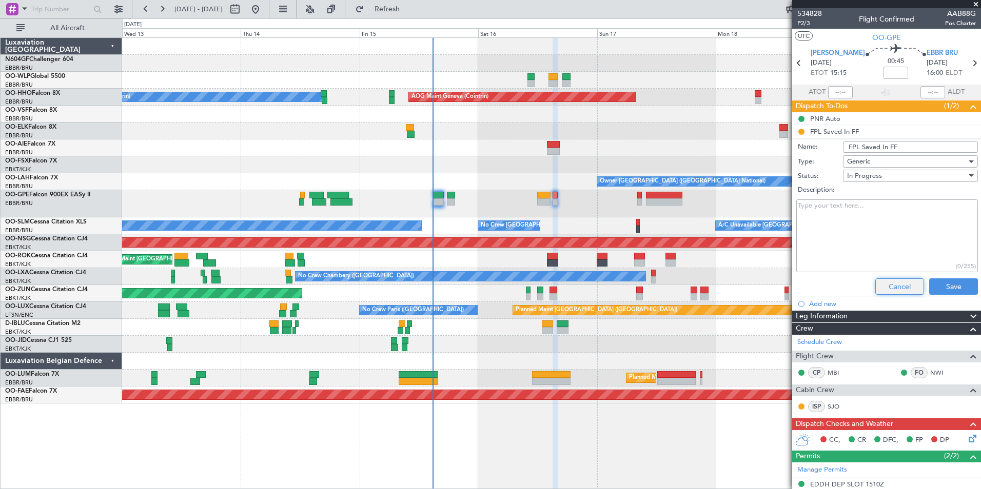
click at [899, 288] on button "Cancel" at bounding box center [899, 287] width 49 height 16
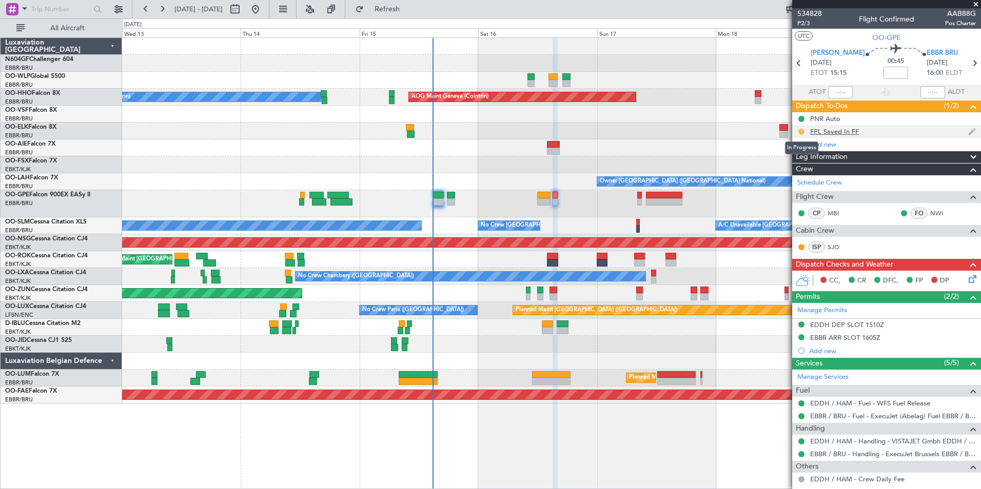
click at [802, 131] on button at bounding box center [801, 132] width 6 height 6
click at [799, 175] on span "Completed" at bounding box center [805, 177] width 34 height 10
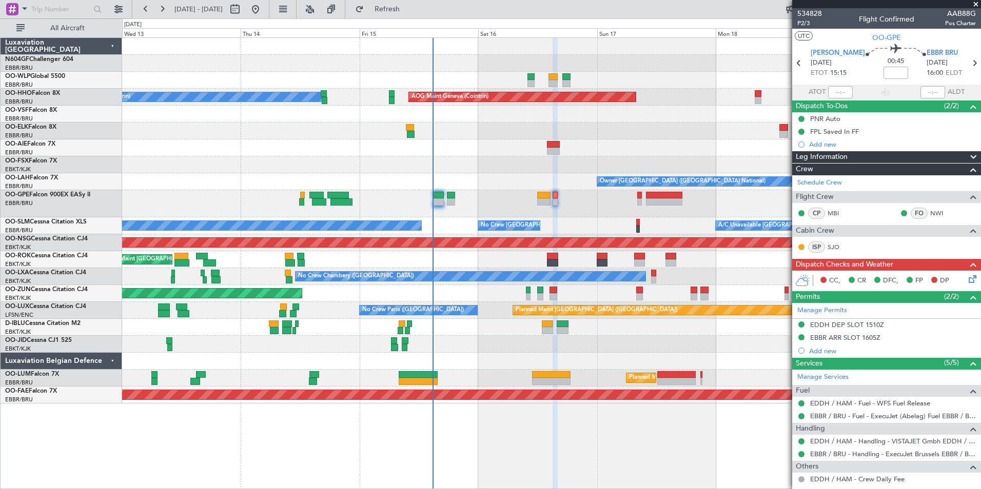
click at [966, 282] on icon at bounding box center [970, 277] width 8 height 8
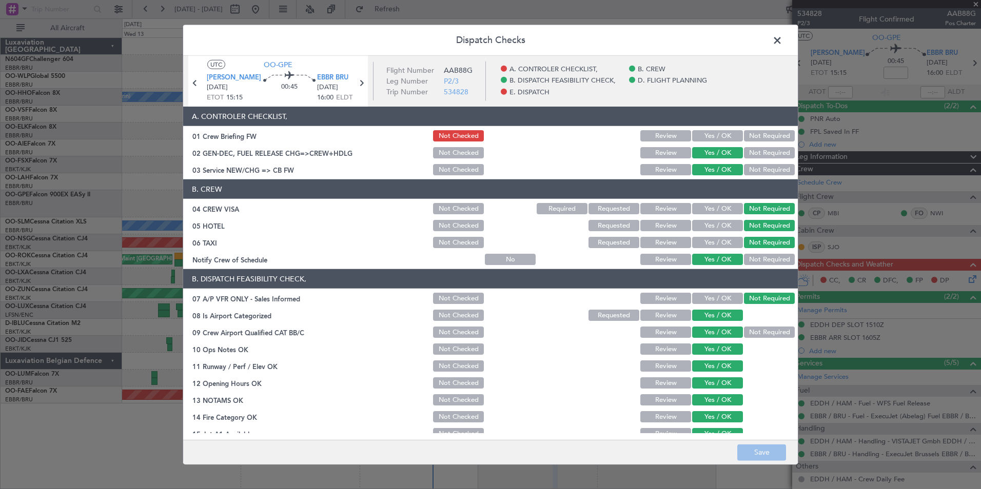
click at [703, 135] on button "Yes / OK" at bounding box center [717, 135] width 51 height 11
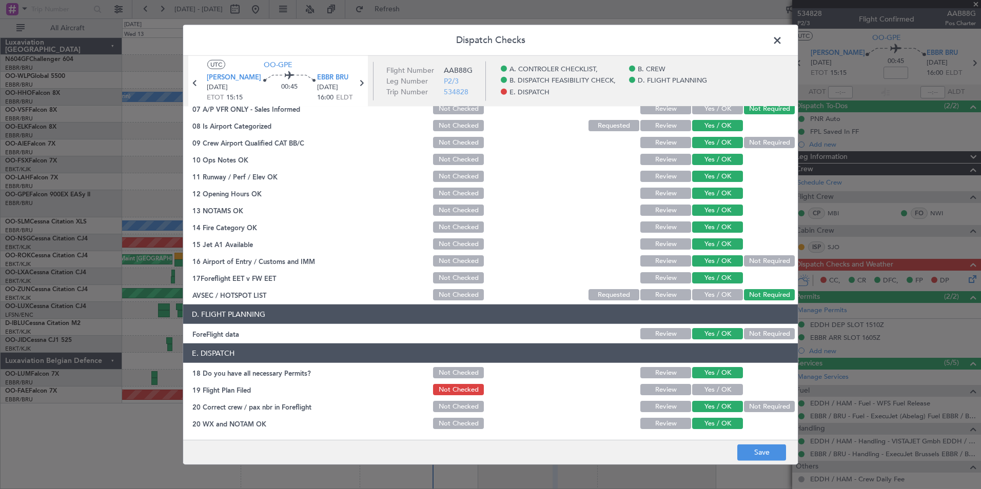
click at [715, 388] on button "Yes / OK" at bounding box center [717, 389] width 51 height 11
click at [757, 454] on button "Save" at bounding box center [761, 452] width 49 height 16
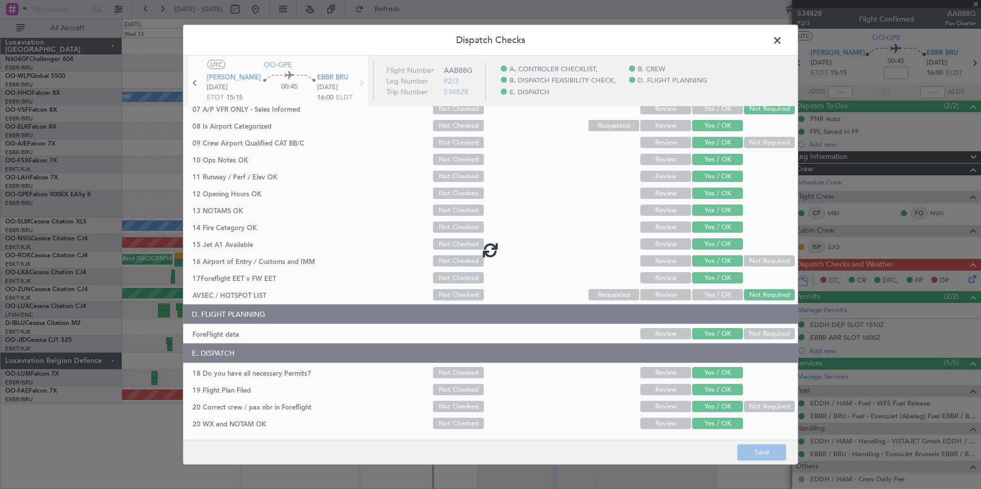
click at [782, 46] on span at bounding box center [782, 43] width 0 height 21
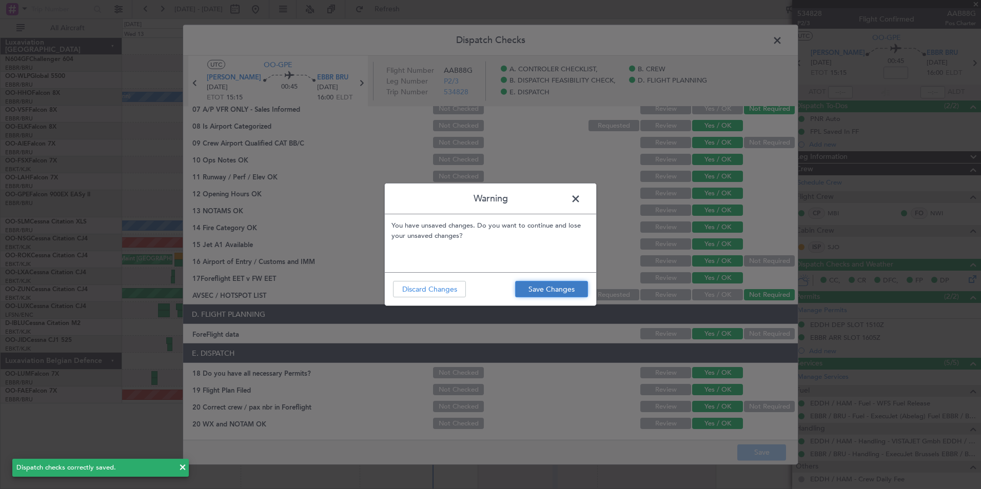
click at [568, 286] on button "Save Changes" at bounding box center [551, 289] width 73 height 16
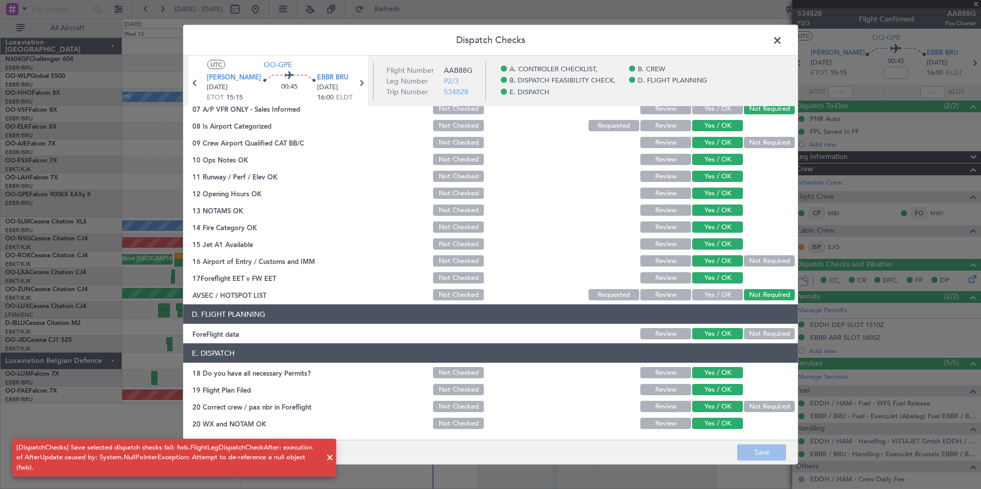
click at [782, 41] on span at bounding box center [782, 43] width 0 height 21
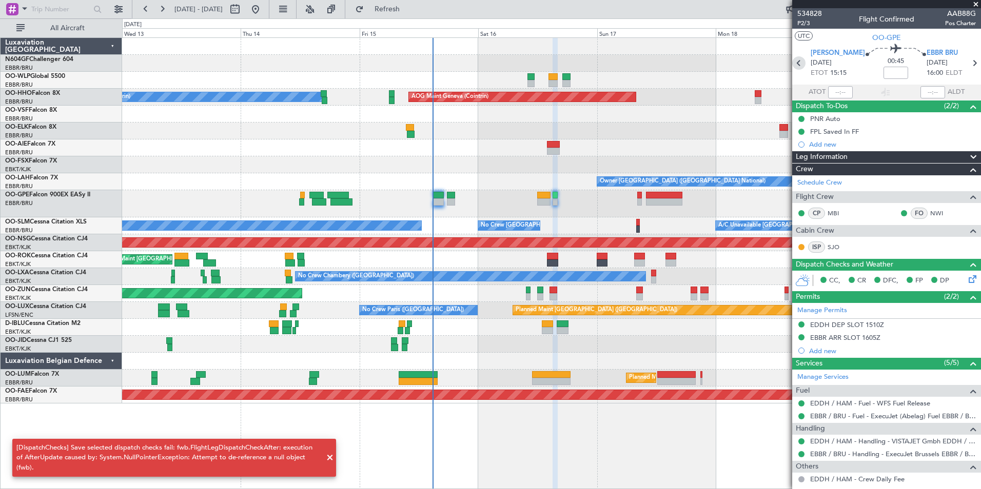
click at [801, 63] on icon at bounding box center [798, 62] width 13 height 13
type input "+00:25"
type input "7"
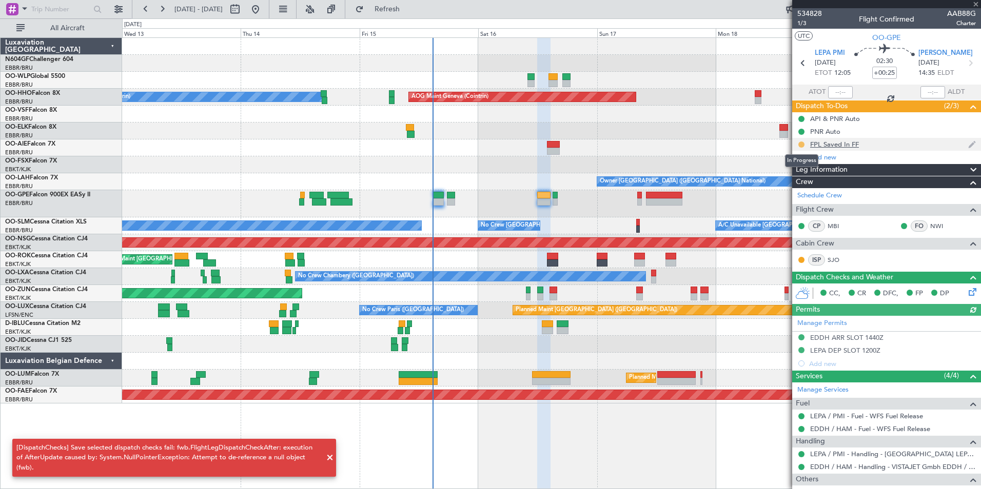
click at [800, 143] on button at bounding box center [801, 145] width 6 height 6
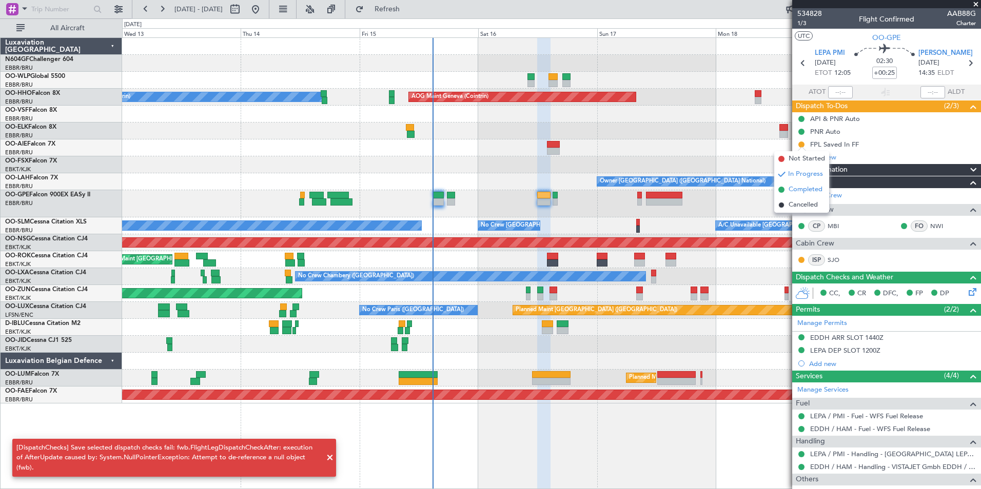
click at [806, 192] on span "Completed" at bounding box center [805, 190] width 34 height 10
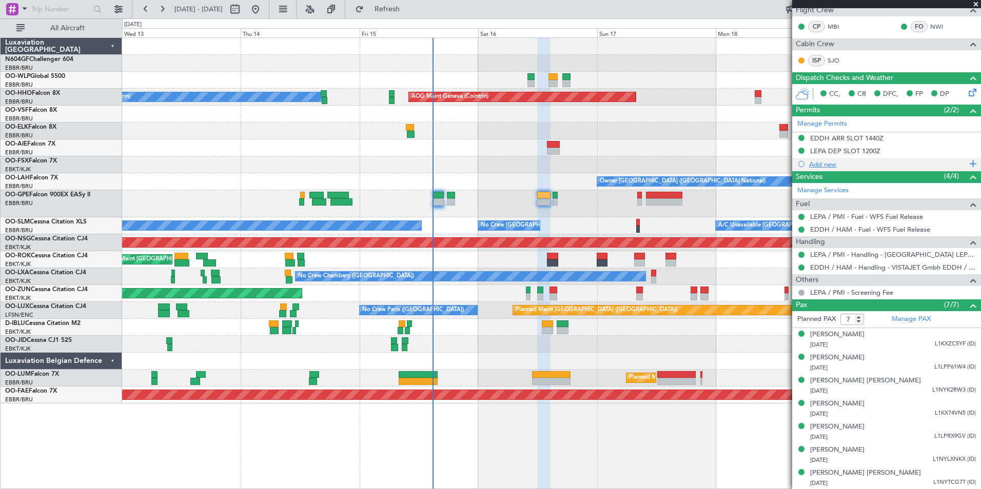
scroll to position [0, 0]
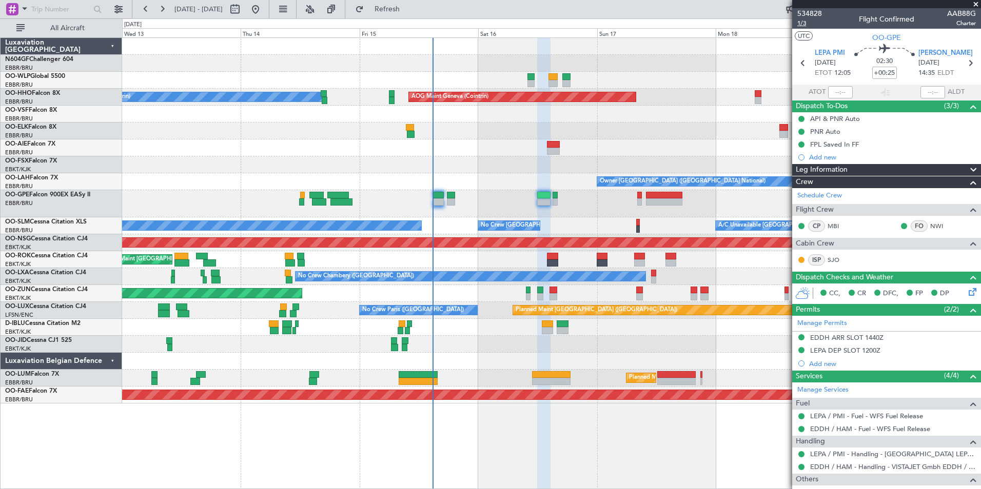
click at [805, 24] on span "1/3" at bounding box center [809, 23] width 25 height 9
click at [409, 13] on span "Refresh" at bounding box center [387, 9] width 43 height 7
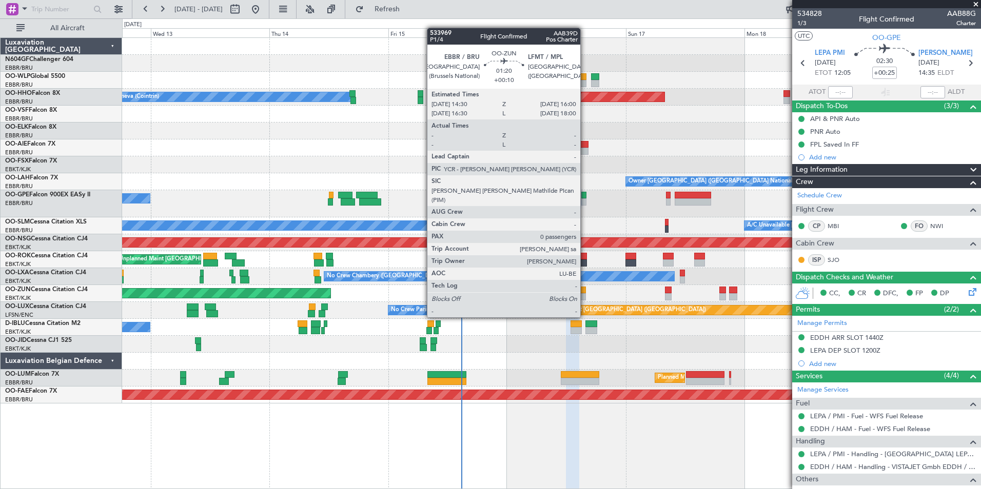
click at [585, 299] on div at bounding box center [582, 296] width 8 height 7
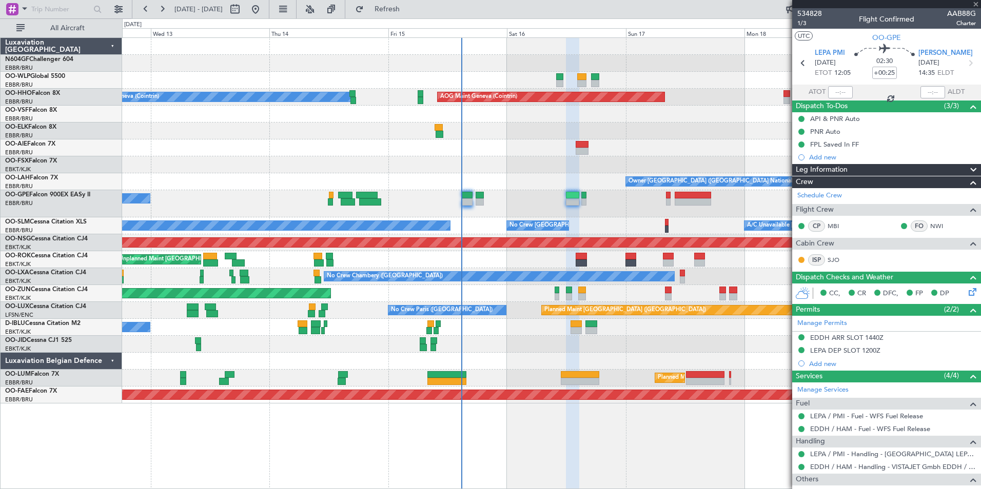
type input "+00:10"
type input "0"
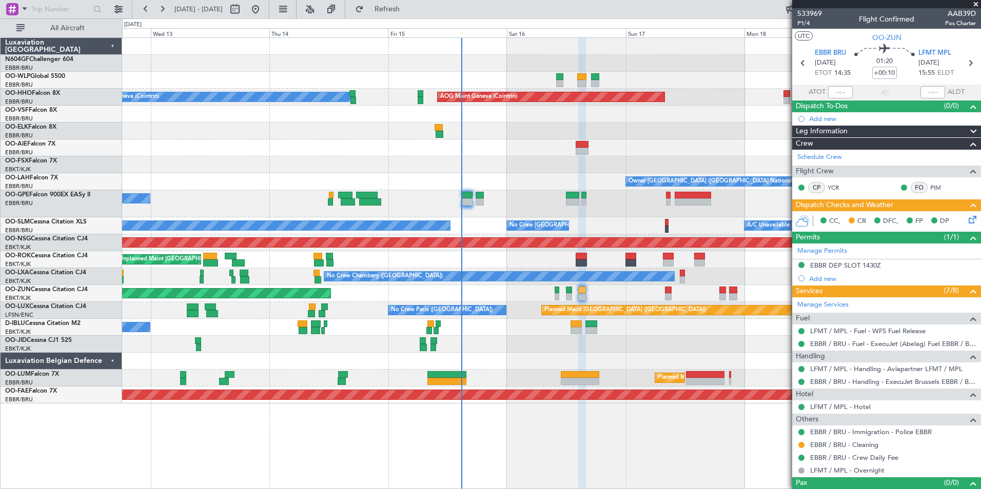
click at [967, 217] on icon at bounding box center [970, 218] width 8 height 8
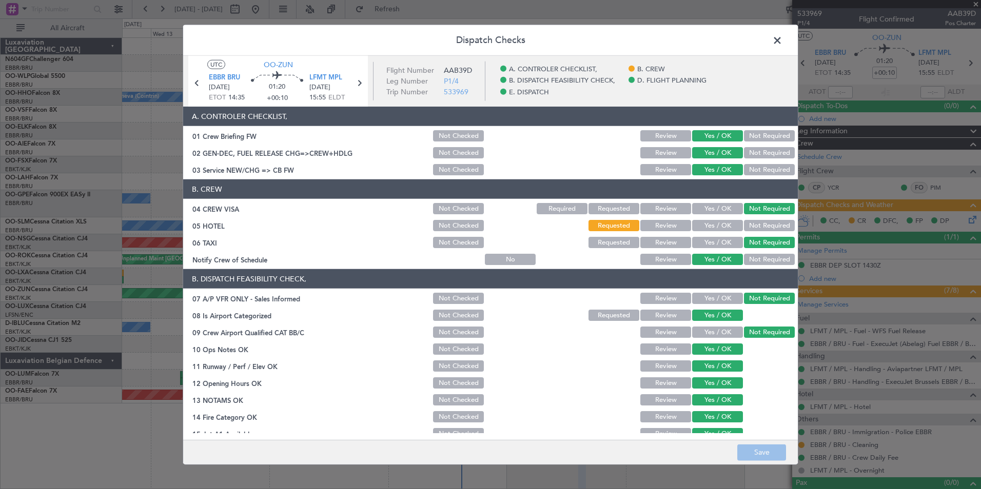
click at [705, 225] on button "Yes / OK" at bounding box center [717, 225] width 51 height 11
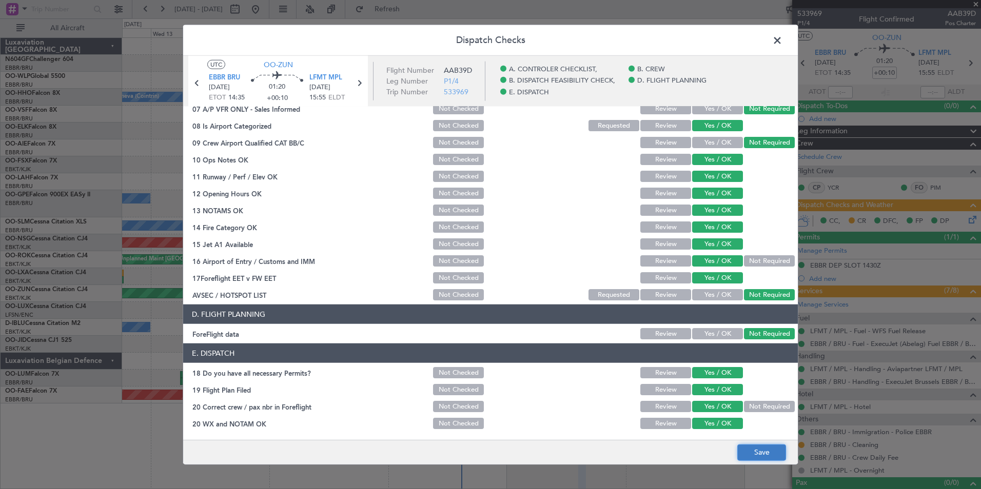
click at [746, 448] on button "Save" at bounding box center [761, 452] width 49 height 16
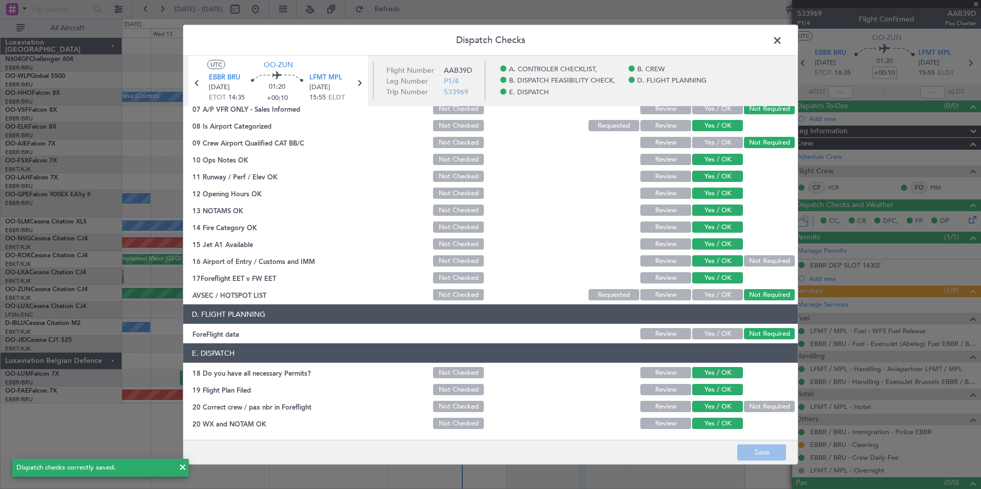
click at [782, 42] on span at bounding box center [782, 43] width 0 height 21
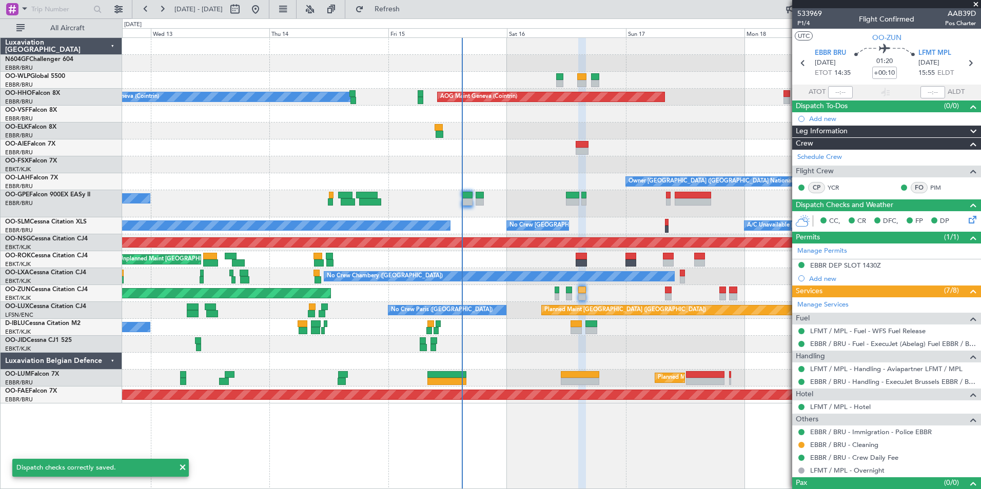
click at [830, 412] on mat-tooltip-component "LFMT / MPL - Hotel" at bounding box center [839, 424] width 69 height 27
click at [833, 407] on link "LFMT / MPL - Hotel" at bounding box center [840, 407] width 61 height 9
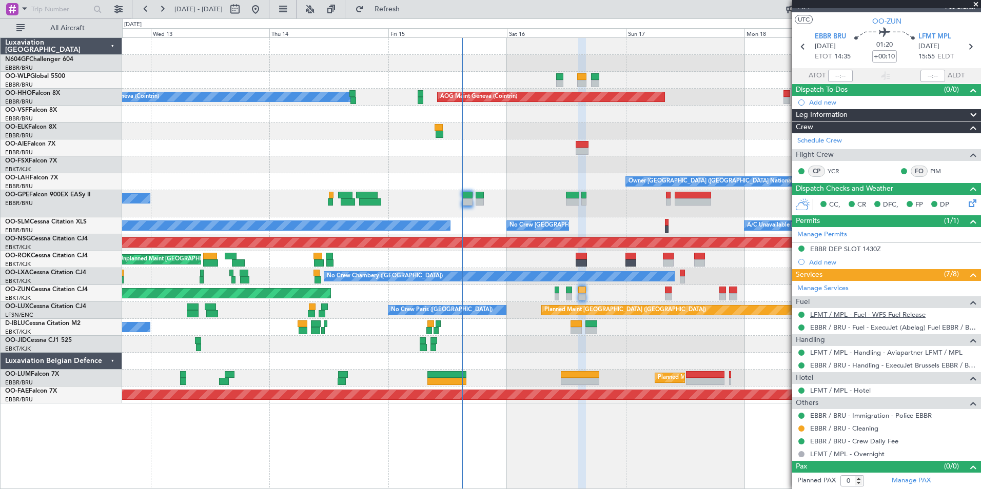
scroll to position [0, 0]
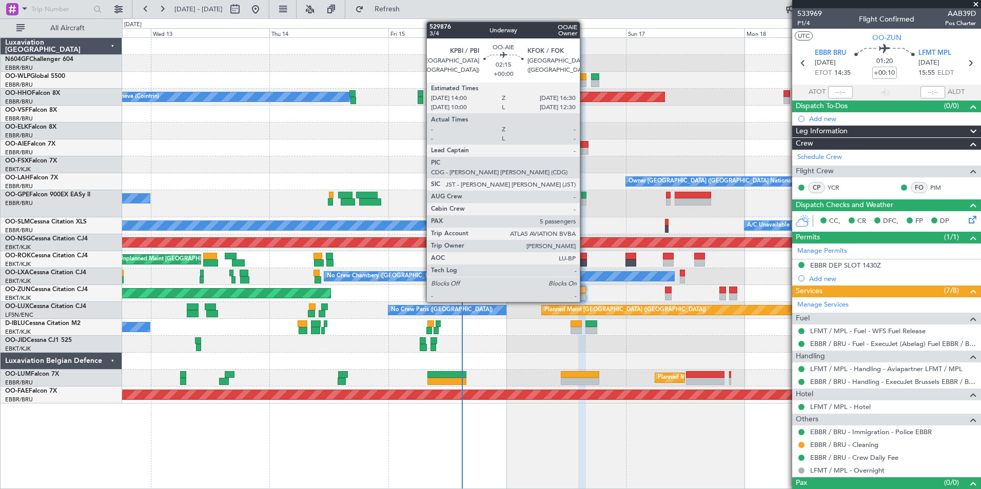
click at [584, 146] on div at bounding box center [582, 144] width 13 height 7
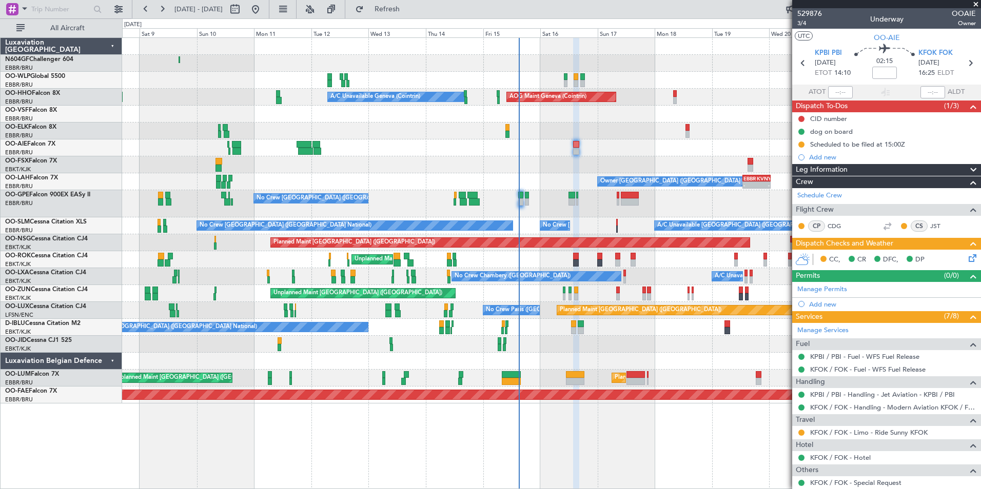
click at [323, 208] on div "No Crew Brussels (Brussels National) No Crew Brussels (Brussels National)" at bounding box center [551, 203] width 858 height 27
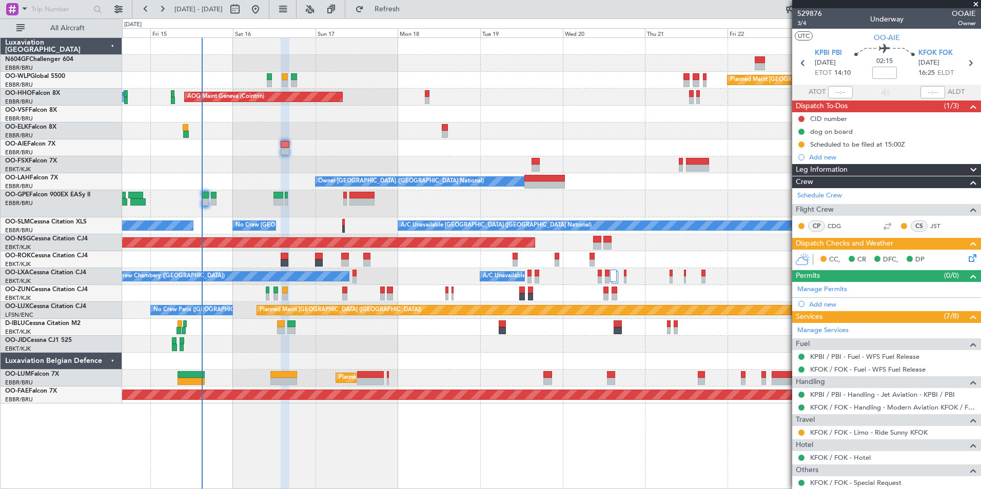
click at [306, 202] on div "No Crew Brussels (Brussels National) No Crew Brussels (Brussels National)" at bounding box center [551, 203] width 858 height 27
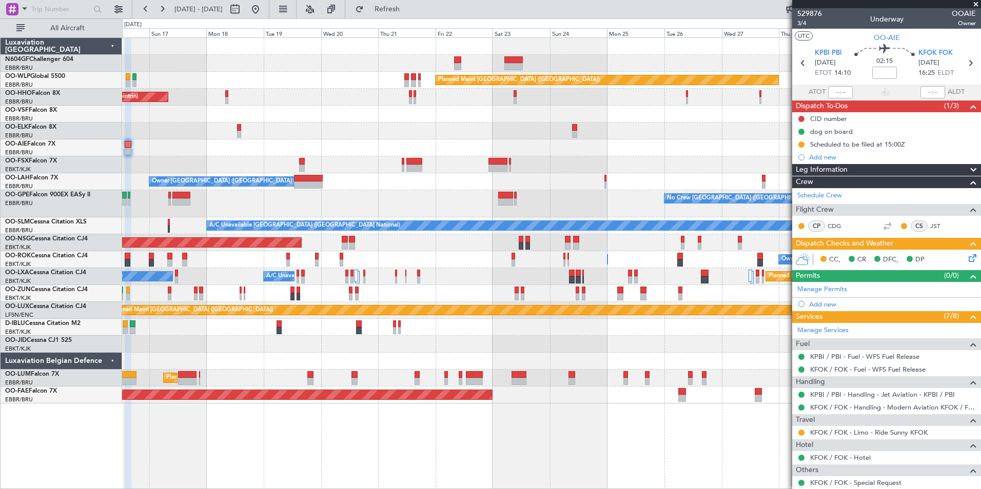
click at [253, 206] on div "No Crew Brussels (Brussels National) Planned Maint Brussels (Brussels National)…" at bounding box center [551, 203] width 858 height 27
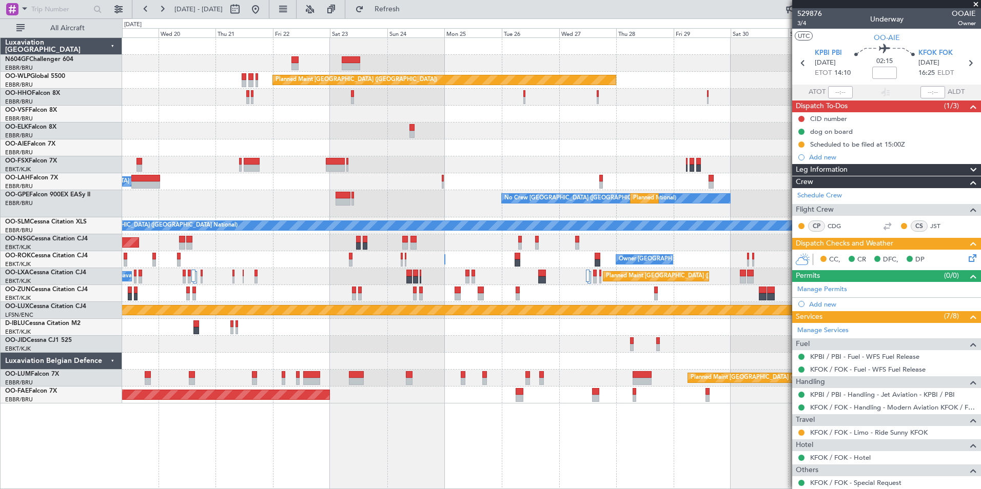
click at [267, 217] on div "No Crew Brussels (Brussels National) Planned Maint Brussels (Brussels National)" at bounding box center [551, 203] width 858 height 27
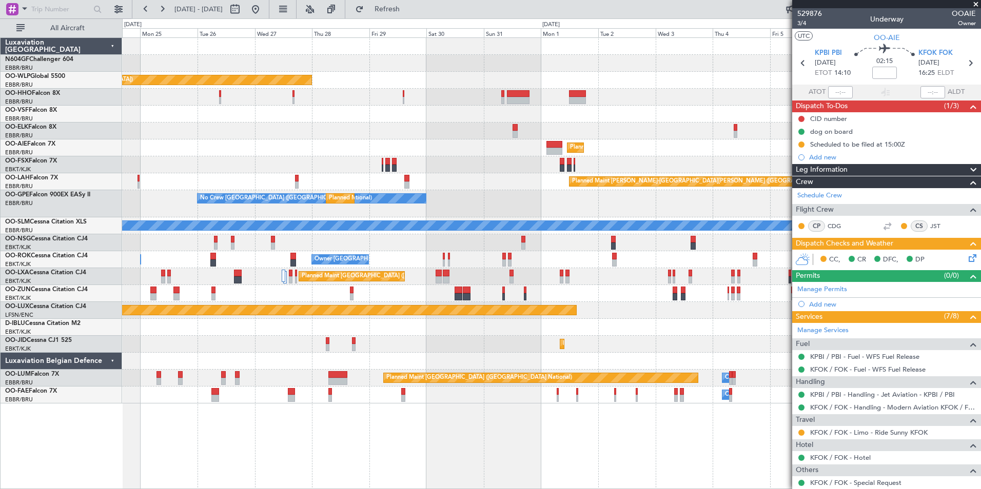
click at [285, 189] on div "Planned Maint Berlin (Brandenburg) Planned Maint London (Farnborough) Planned M…" at bounding box center [551, 221] width 858 height 366
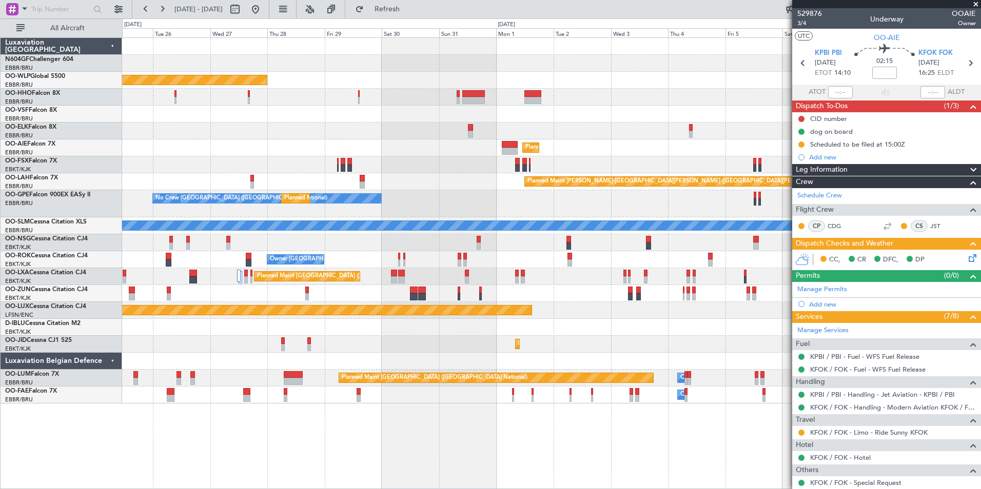
click at [904, 176] on fb-app "24 Aug 2025 - 08 Sep 2025 Refresh Quick Links All Aircraft Planned Maint Berlin…" at bounding box center [490, 249] width 981 height 482
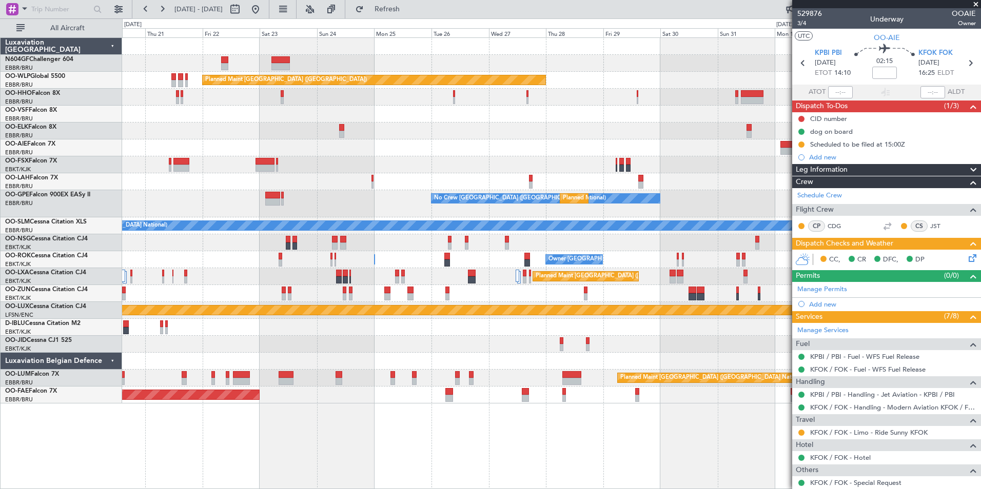
click at [904, 176] on div "Crew" at bounding box center [886, 182] width 189 height 12
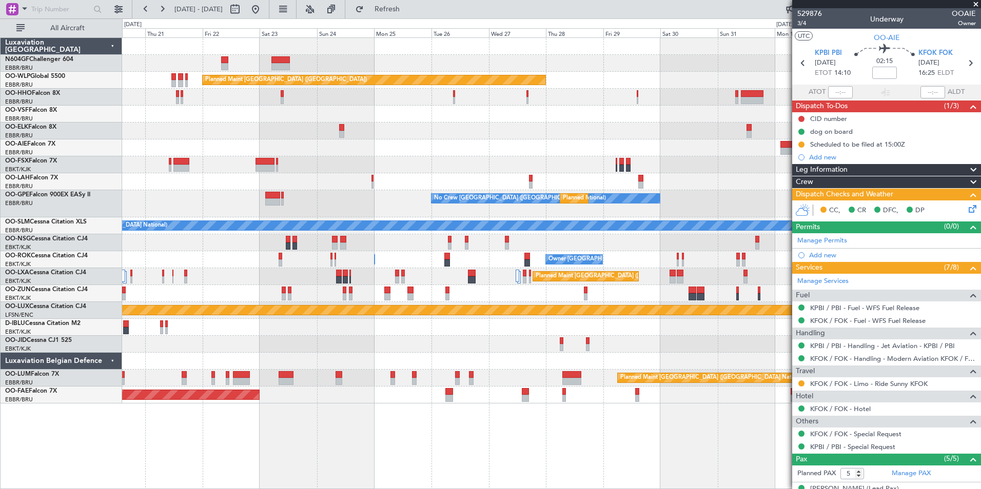
click at [624, 185] on div "Planned Maint Berlin (Brandenburg) AOG Maint Geneva (Cointrin) Planned Maint Ko…" at bounding box center [551, 221] width 858 height 366
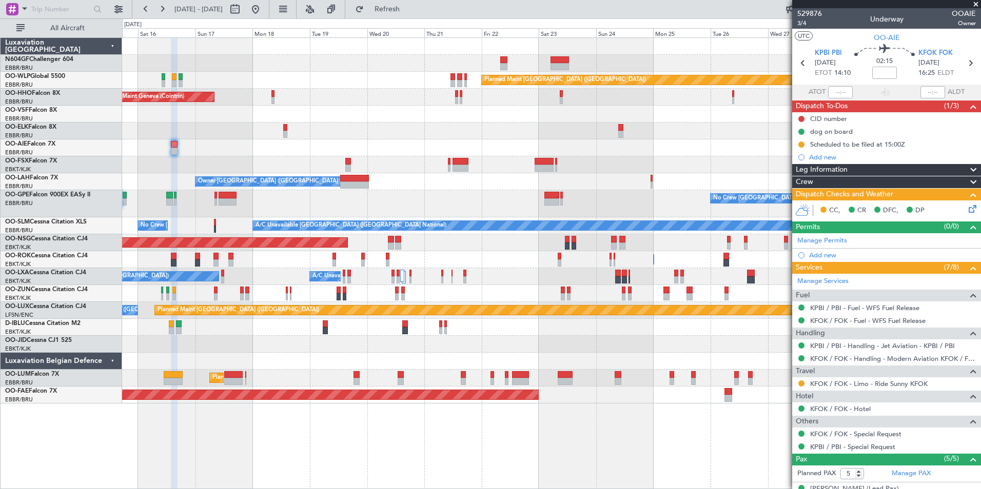
click at [433, 157] on div "Planned Maint Berlin (Brandenburg) AOG Maint Geneva (Cointrin) A/C Unavailable …" at bounding box center [551, 221] width 858 height 366
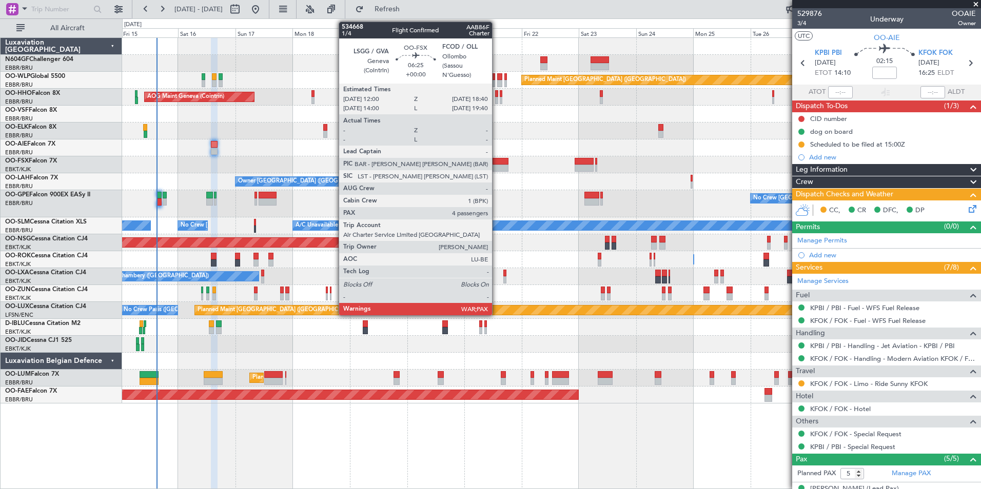
click at [497, 168] on div at bounding box center [500, 168] width 16 height 7
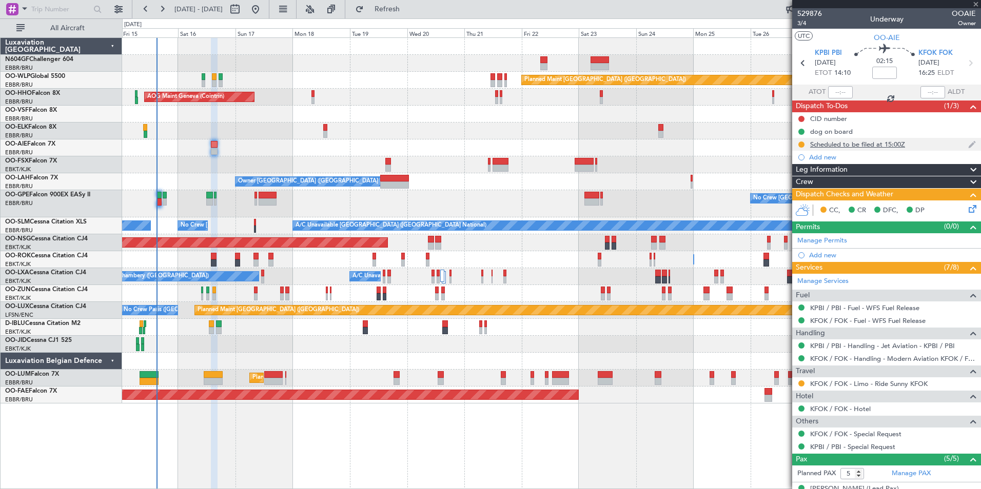
type input "4"
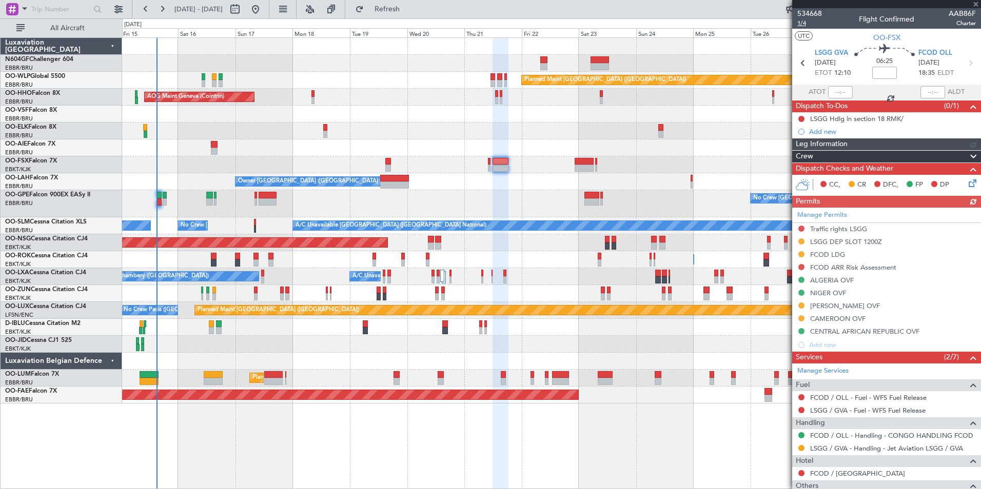
click at [800, 23] on span "1/4" at bounding box center [809, 23] width 25 height 9
click at [818, 12] on span "534668" at bounding box center [809, 13] width 25 height 11
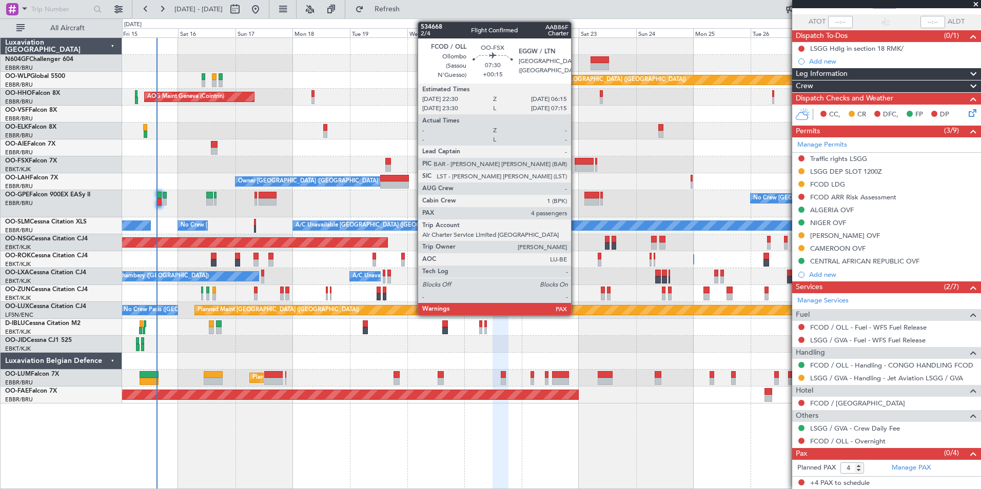
click at [576, 170] on div at bounding box center [584, 168] width 19 height 7
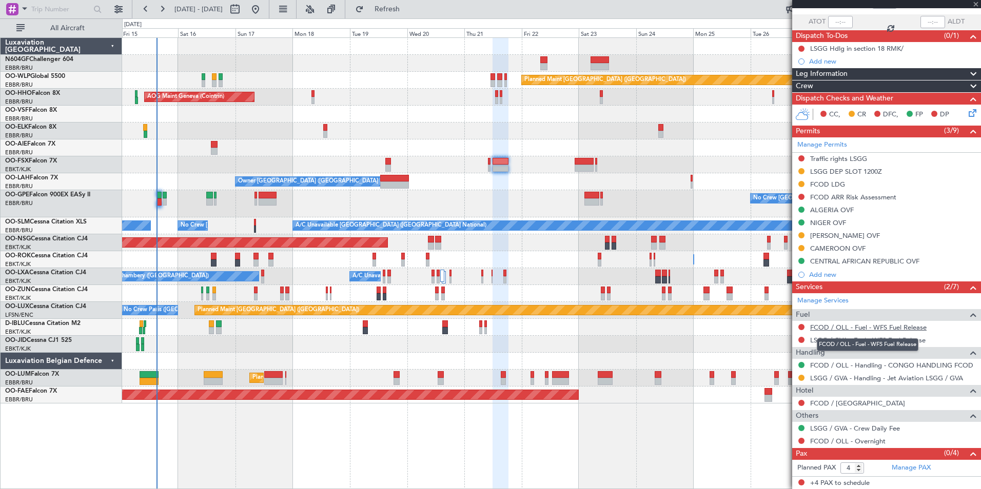
type input "+00:15"
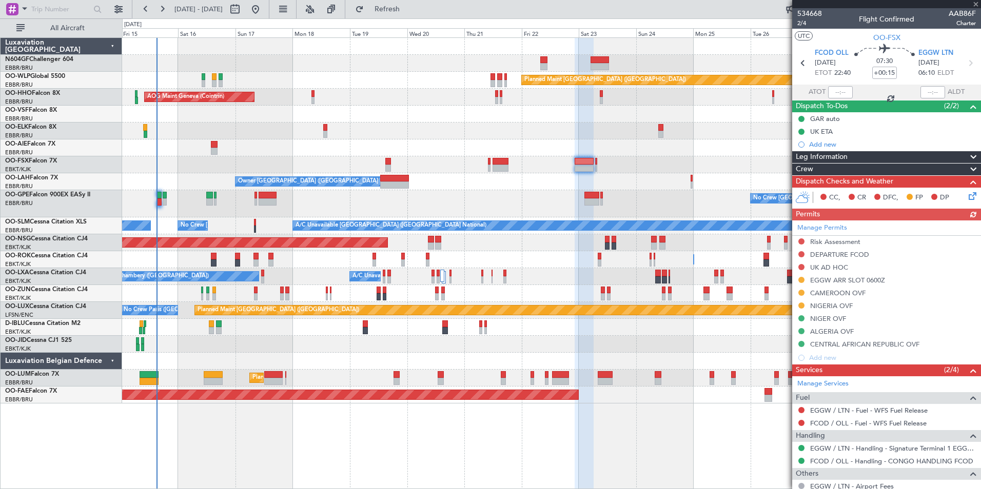
scroll to position [45, 0]
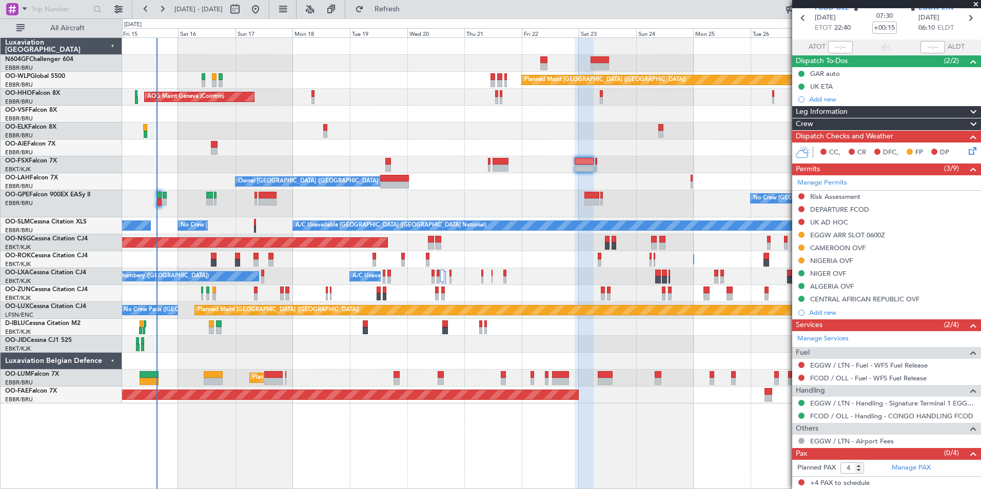
click at [438, 372] on div "Planned Maint [GEOGRAPHIC_DATA] ([GEOGRAPHIC_DATA] National) Planned Maint [GEO…" at bounding box center [551, 378] width 858 height 17
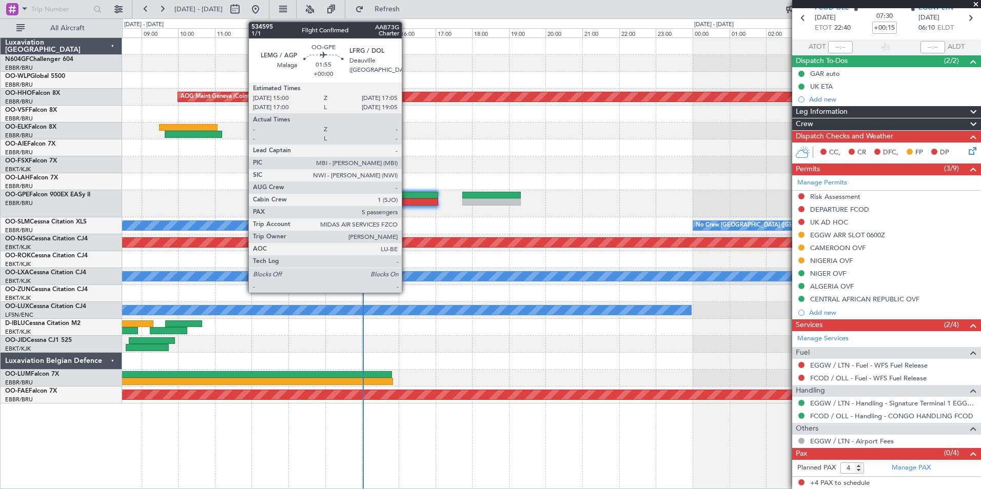
click at [406, 199] on div at bounding box center [399, 202] width 77 height 7
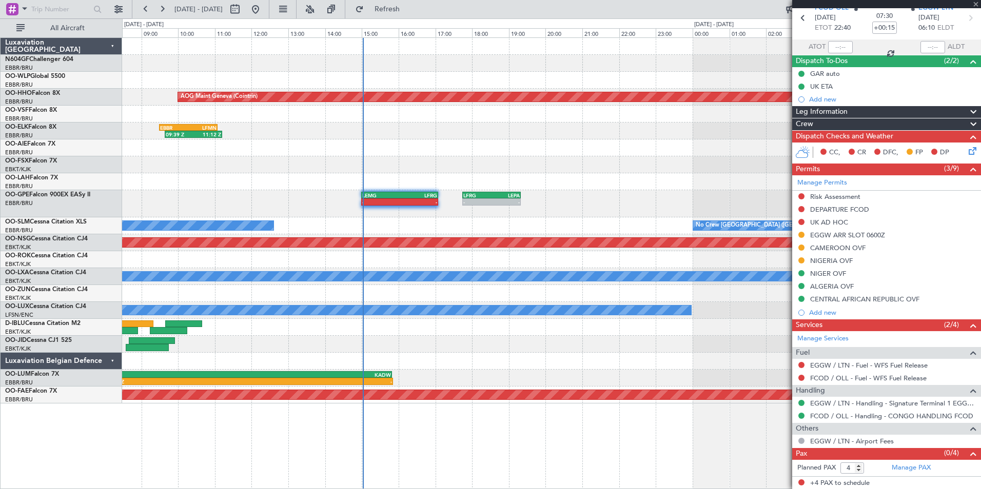
type input "5"
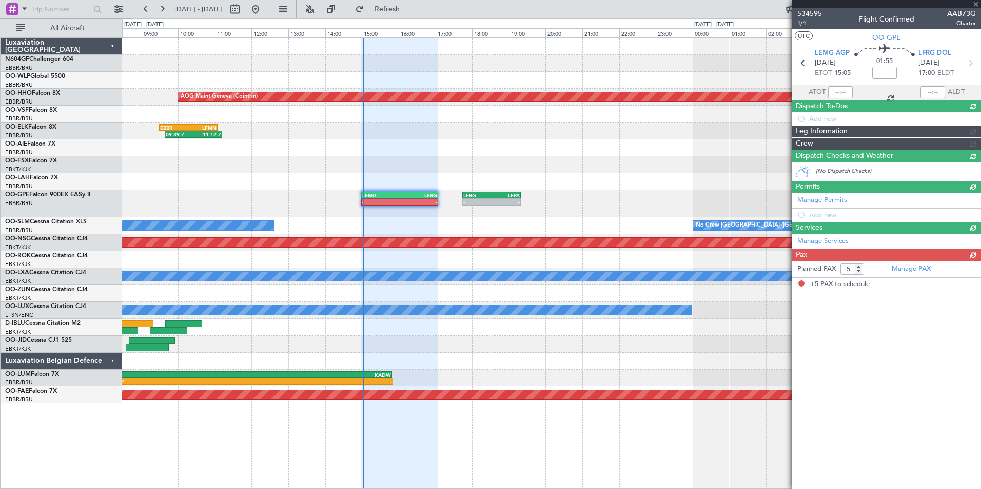
scroll to position [0, 0]
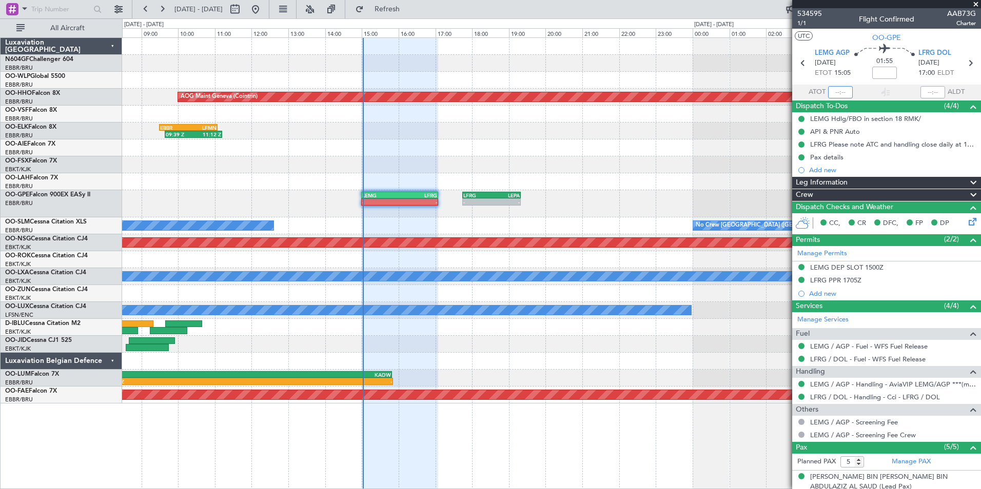
click at [834, 90] on input "text" at bounding box center [840, 92] width 25 height 12
click at [660, 165] on div at bounding box center [551, 164] width 858 height 17
type input "14:59"
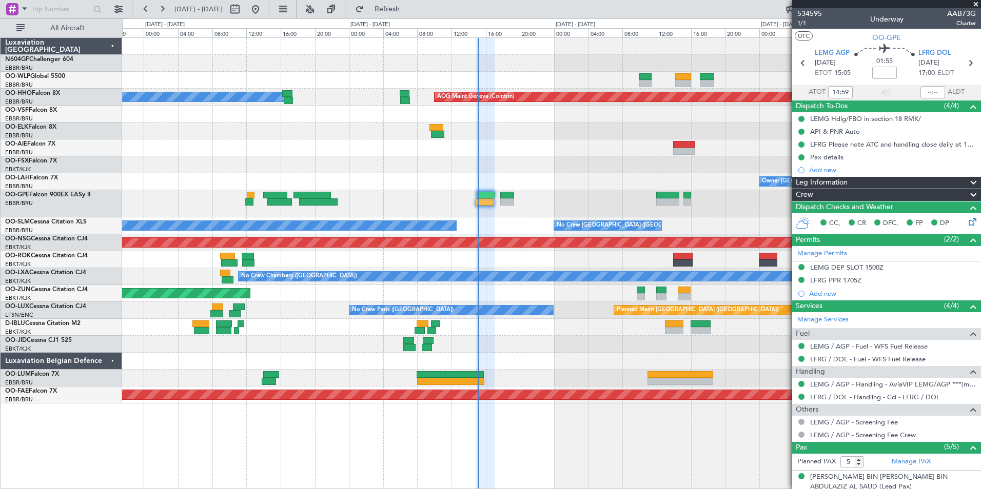
click at [510, 159] on div "AOG Maint Geneva (Cointrin) A/C Unavailable Geneva (Cointrin) Owner [GEOGRAPHIC…" at bounding box center [551, 221] width 858 height 366
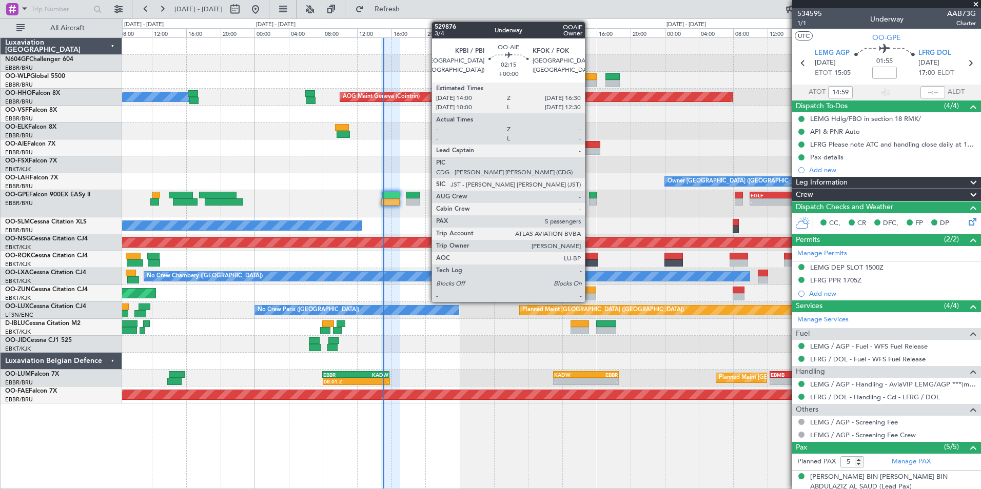
click at [589, 143] on div at bounding box center [590, 144] width 22 height 7
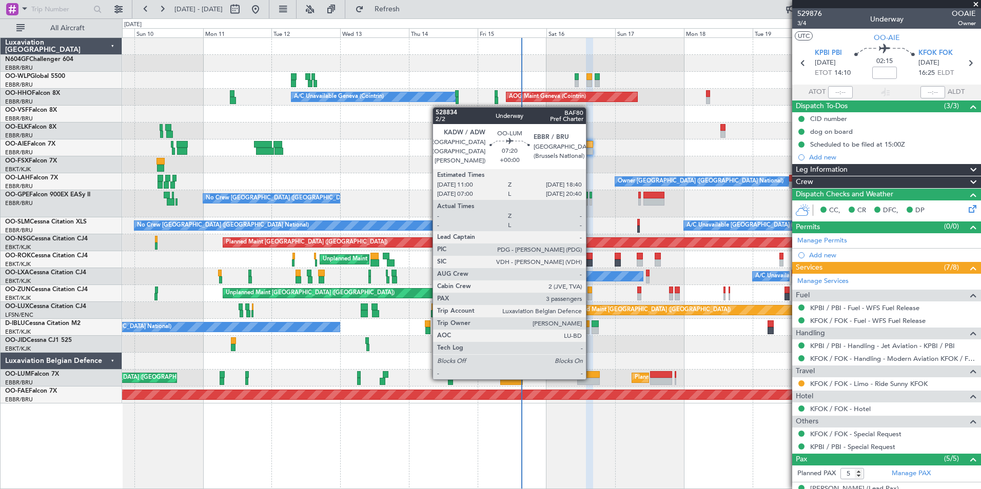
click at [590, 379] on div at bounding box center [588, 381] width 22 height 7
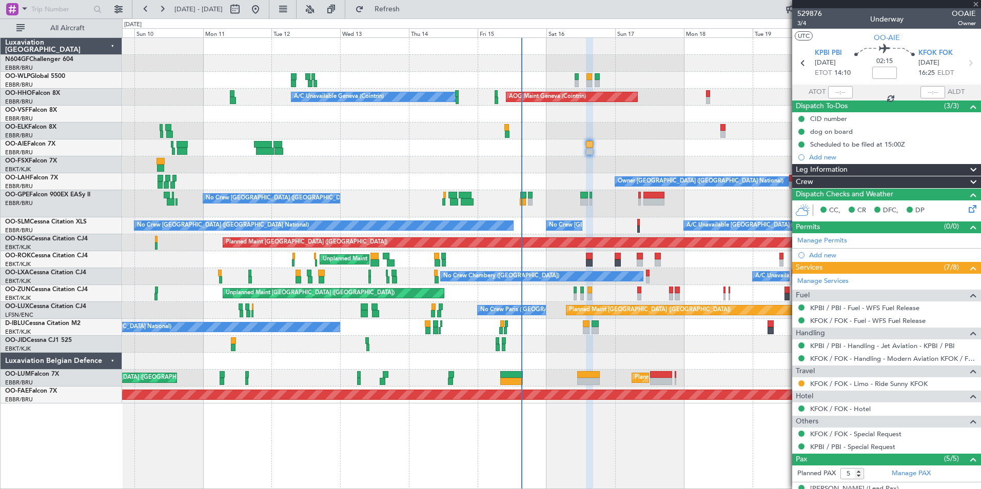
type input "3"
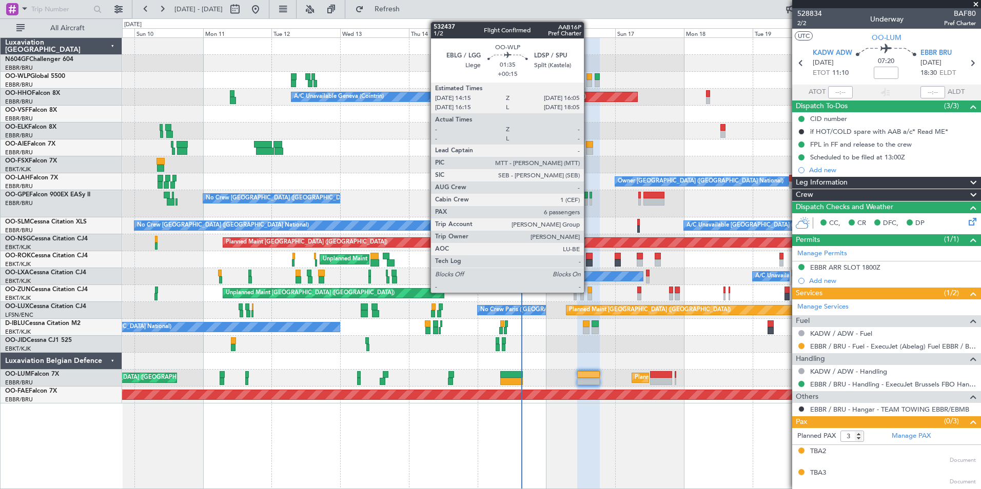
click at [588, 78] on div at bounding box center [589, 76] width 6 height 7
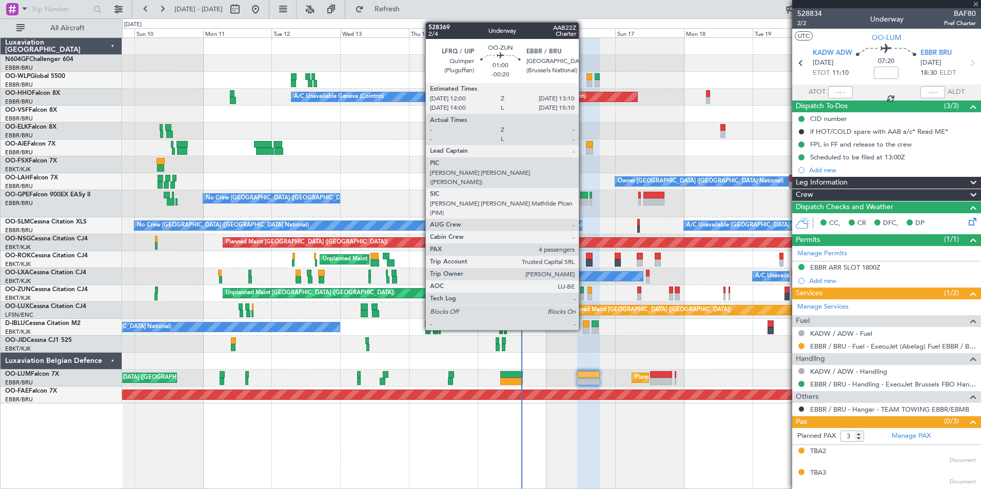
type input "+00:15"
type input "6"
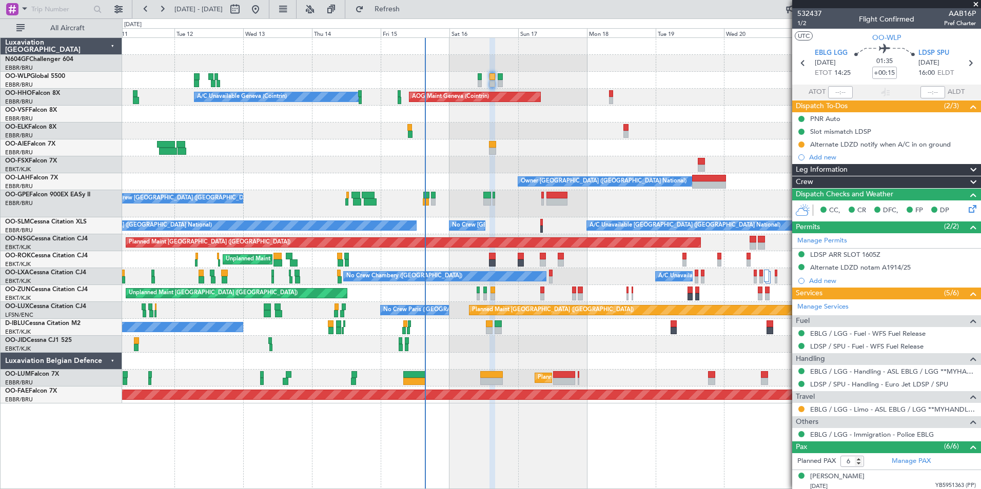
click at [518, 332] on div "No Crew [GEOGRAPHIC_DATA] ([GEOGRAPHIC_DATA] National)" at bounding box center [551, 327] width 858 height 17
click at [520, 332] on div "No Crew [GEOGRAPHIC_DATA] ([GEOGRAPHIC_DATA] National)" at bounding box center [551, 327] width 858 height 17
click at [539, 339] on div at bounding box center [551, 344] width 858 height 17
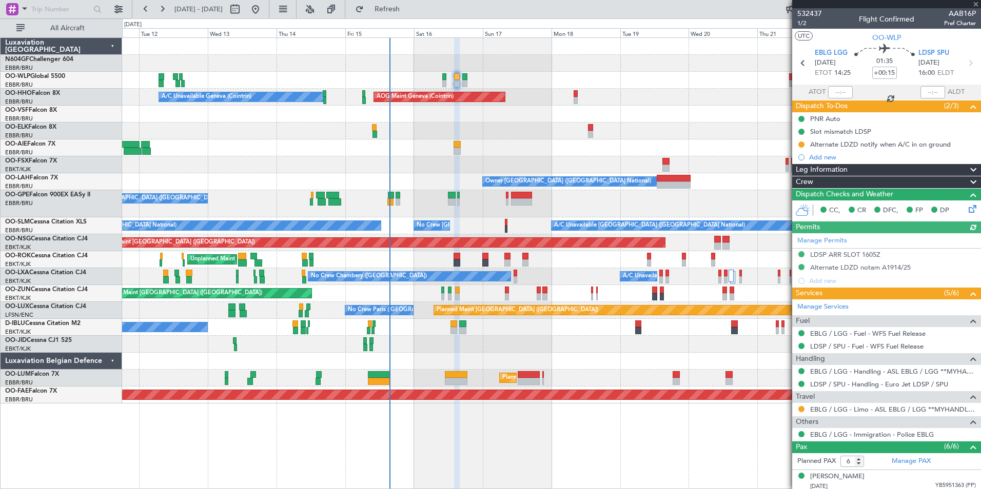
click at [504, 340] on div at bounding box center [551, 344] width 858 height 17
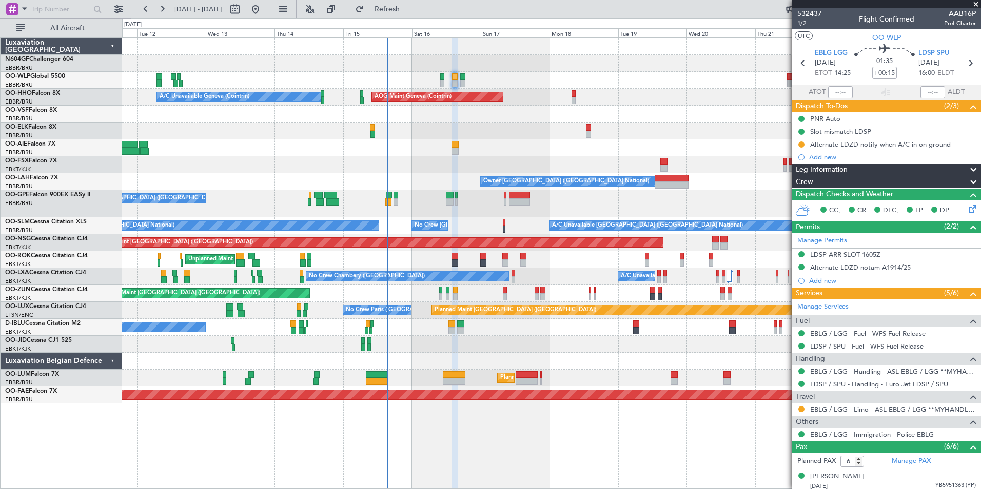
click at [510, 354] on div at bounding box center [551, 361] width 858 height 17
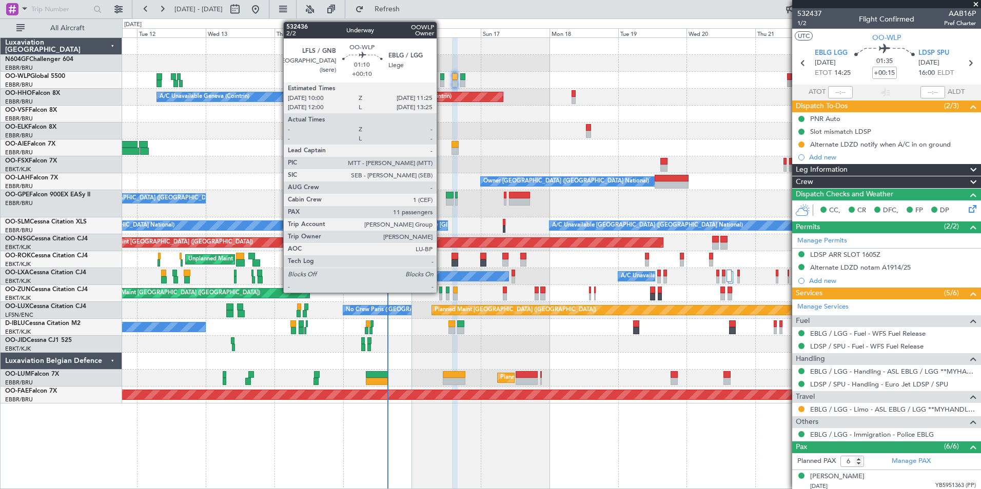
click at [441, 80] on div at bounding box center [442, 76] width 4 height 7
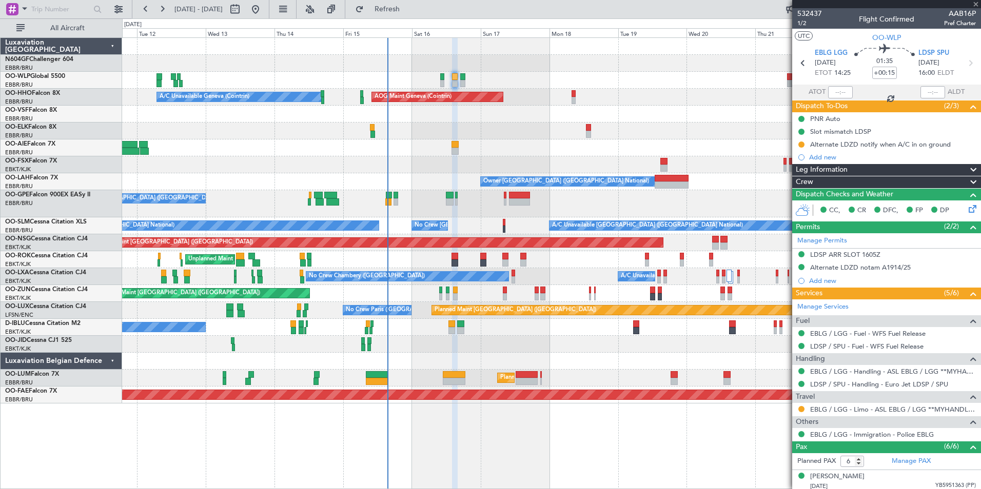
type input "+00:10"
type input "11"
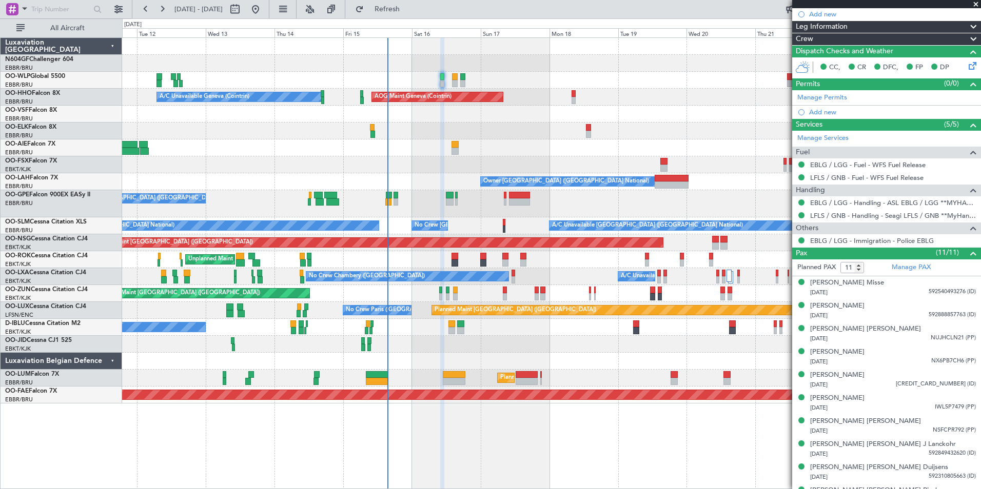
scroll to position [105, 0]
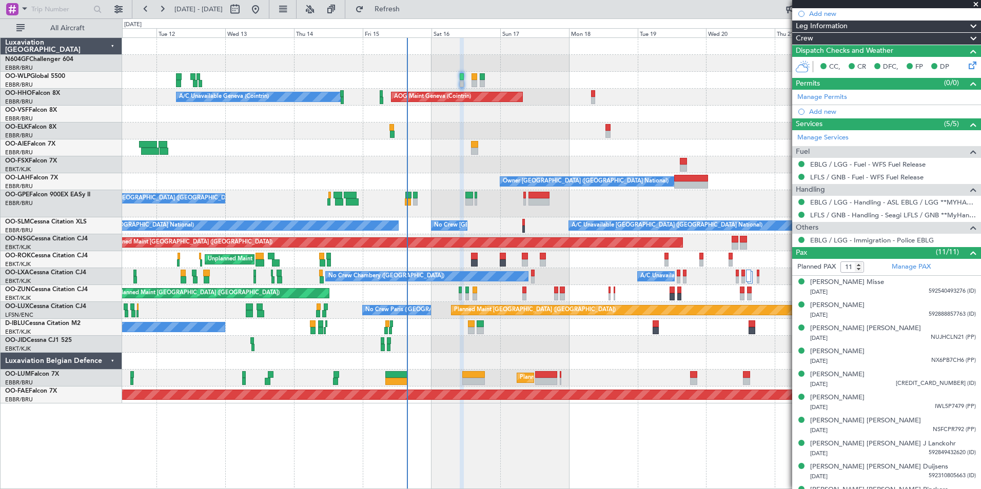
click at [541, 81] on div "Planned Maint [GEOGRAPHIC_DATA] ([GEOGRAPHIC_DATA])" at bounding box center [551, 80] width 858 height 17
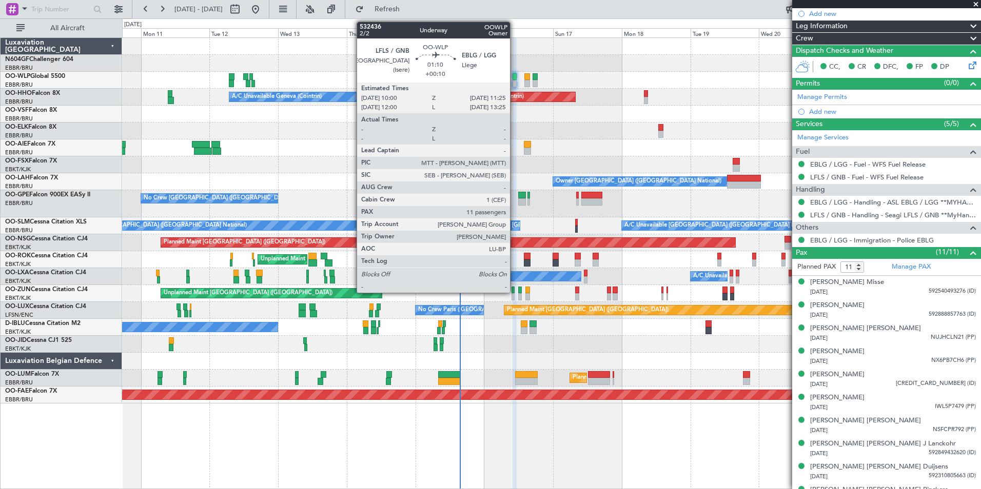
click at [515, 81] on div at bounding box center [514, 83] width 4 height 7
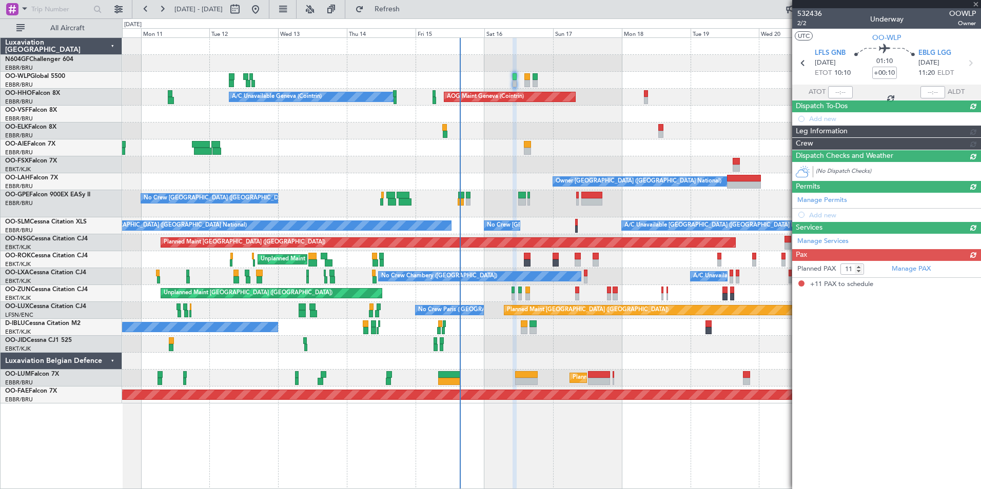
scroll to position [0, 0]
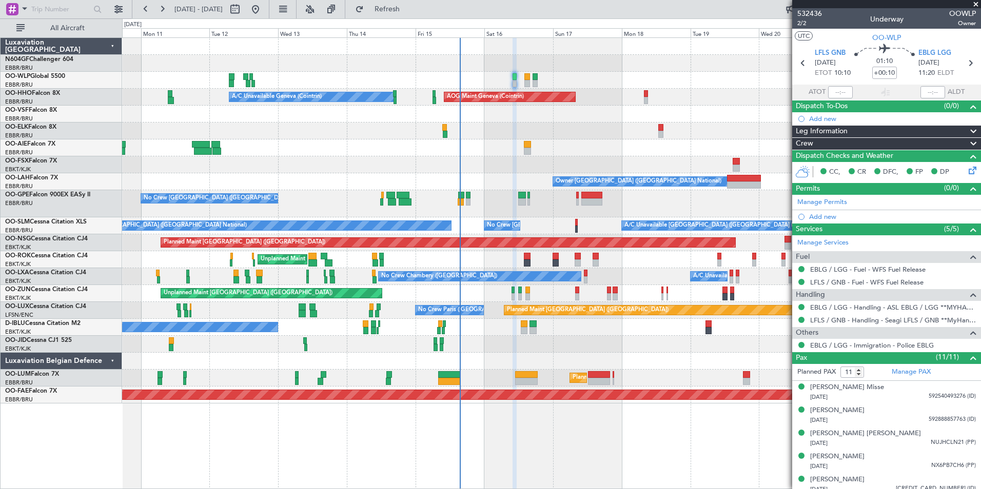
click at [615, 124] on div at bounding box center [551, 131] width 858 height 17
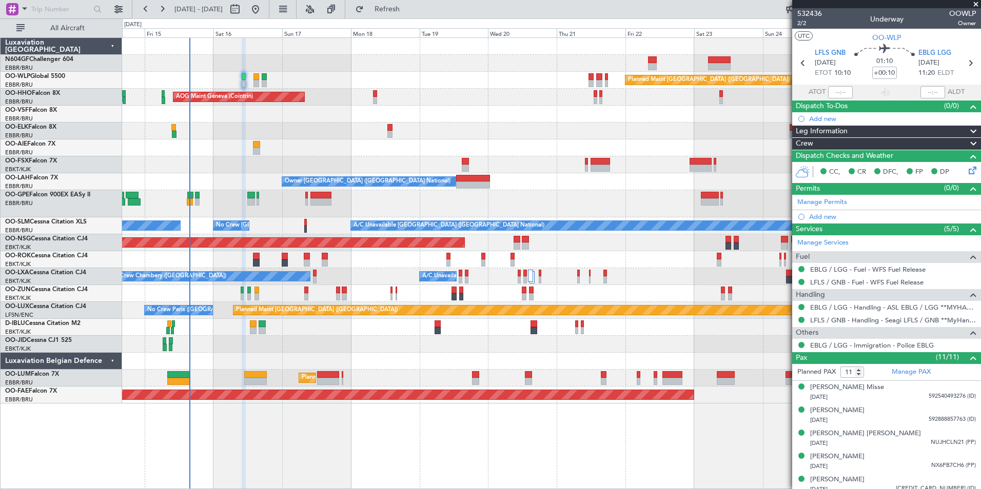
click at [359, 255] on div "Planned Maint [GEOGRAPHIC_DATA] ([GEOGRAPHIC_DATA]) AOG Maint Geneva ([GEOGRAPH…" at bounding box center [551, 221] width 858 height 366
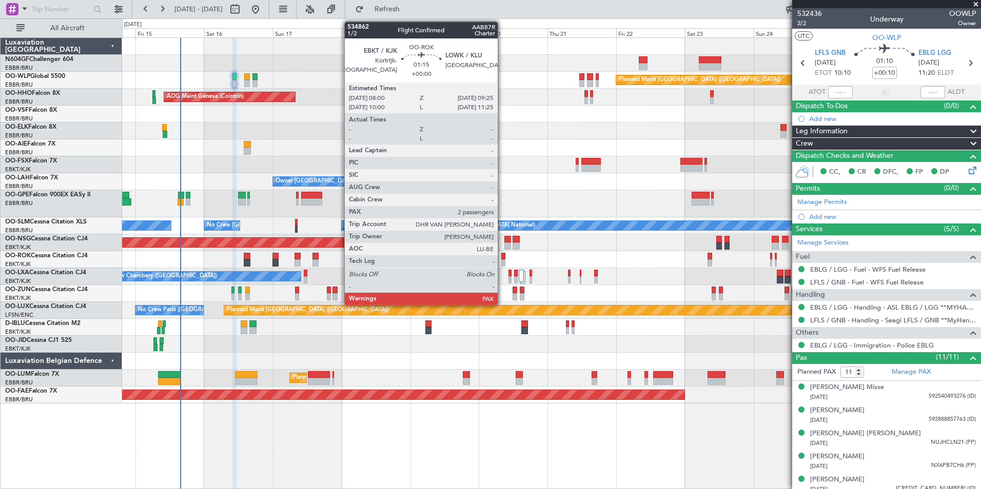
click at [502, 259] on div at bounding box center [503, 256] width 4 height 7
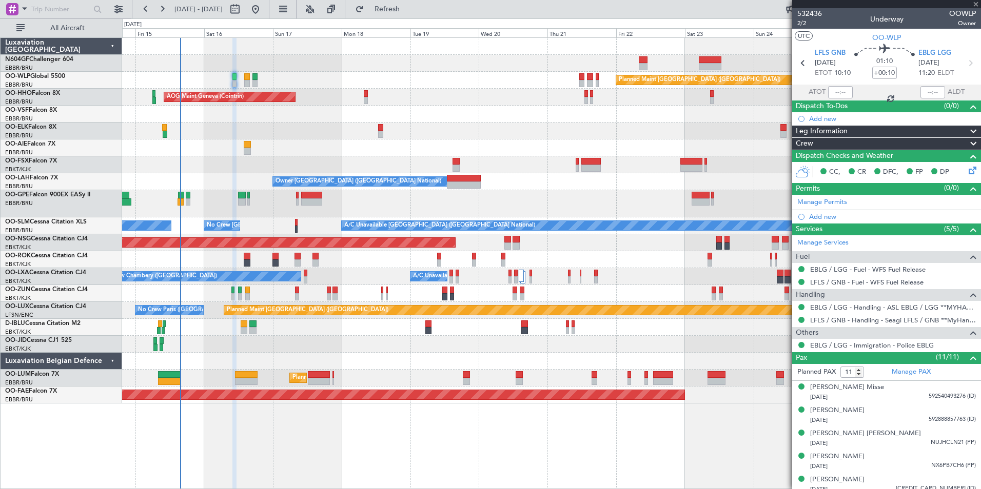
type input "2"
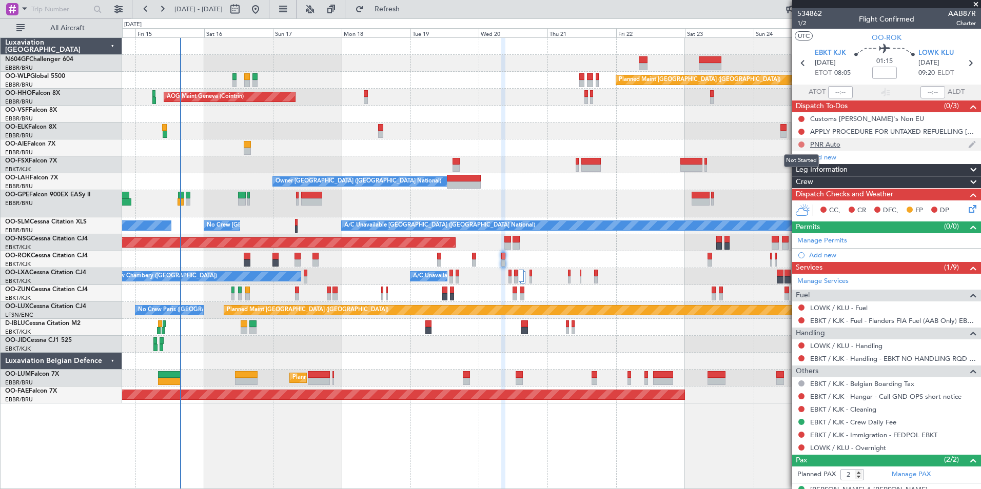
click at [800, 142] on button at bounding box center [801, 145] width 6 height 6
click at [805, 191] on span "Completed" at bounding box center [806, 190] width 34 height 10
click at [926, 50] on span "LOWK KLU" at bounding box center [935, 53] width 35 height 10
click at [396, 17] on mat-tooltip-component "Legs Stacking On" at bounding box center [366, 30] width 64 height 27
click at [405, 14] on button "Refresh" at bounding box center [381, 9] width 62 height 16
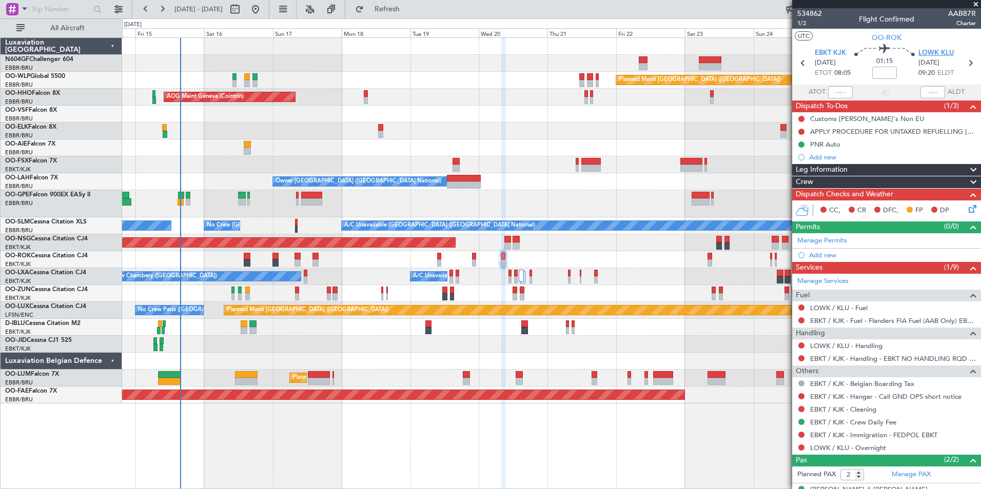
click at [946, 51] on span "LOWK KLU" at bounding box center [935, 53] width 35 height 10
click at [819, 250] on div "Add new" at bounding box center [886, 255] width 189 height 13
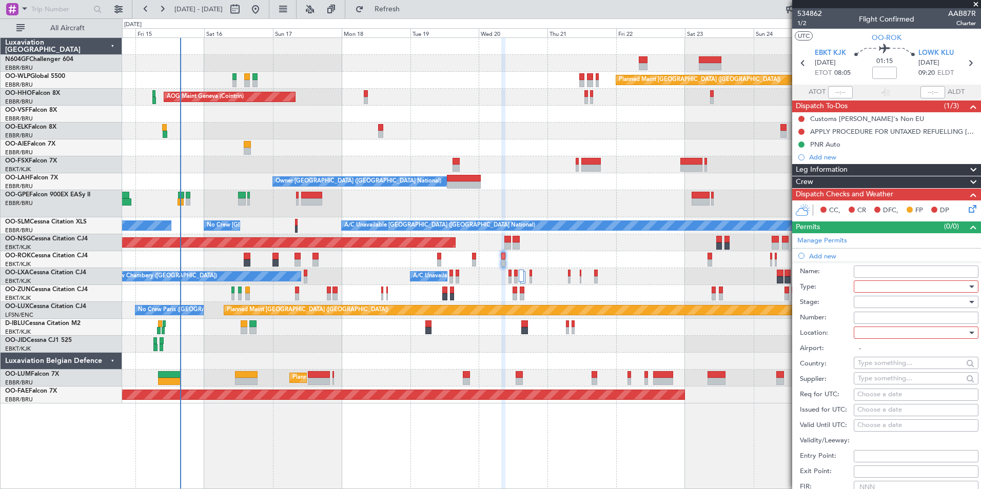
click at [868, 289] on div at bounding box center [912, 286] width 109 height 15
click at [904, 320] on span "Parking" at bounding box center [912, 321] width 108 height 15
click at [902, 340] on div at bounding box center [912, 332] width 109 height 15
click at [900, 389] on span "Arrival" at bounding box center [912, 384] width 108 height 15
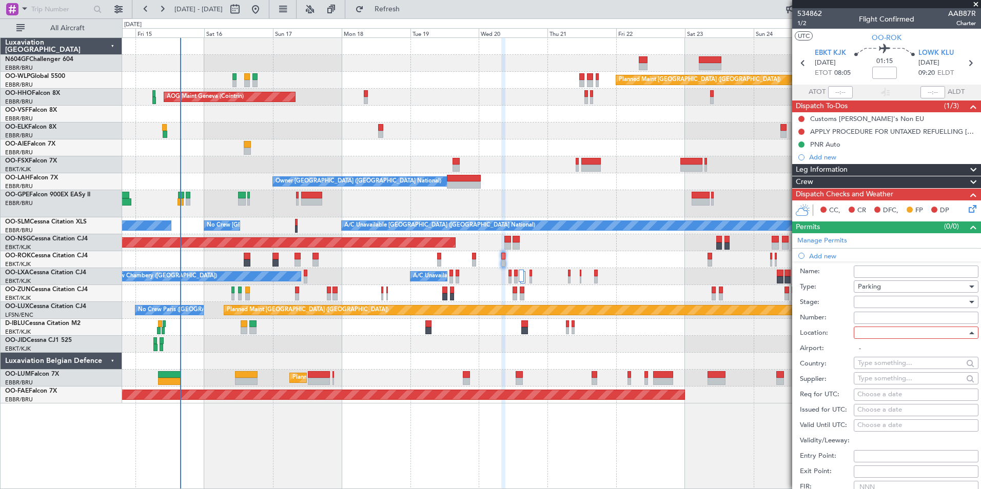
type input "LOWK / KLU"
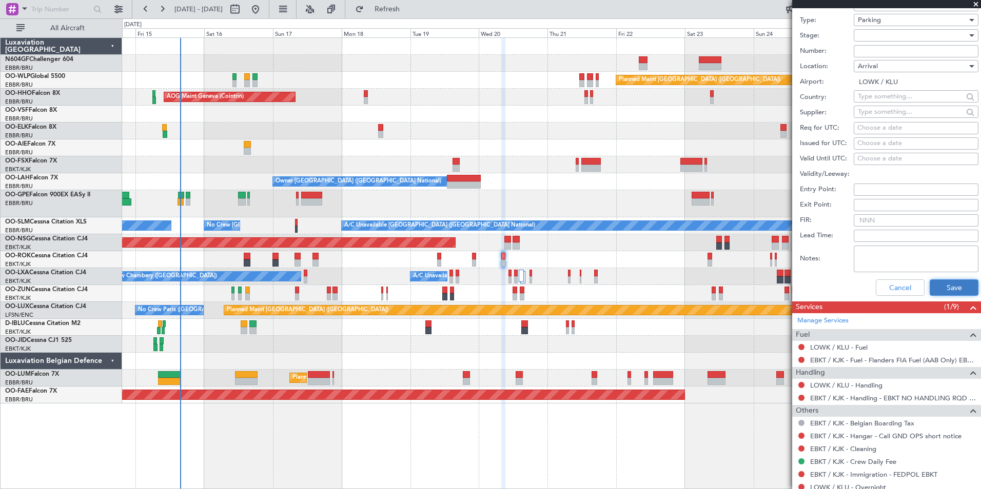
click at [933, 287] on button "Save" at bounding box center [954, 288] width 49 height 16
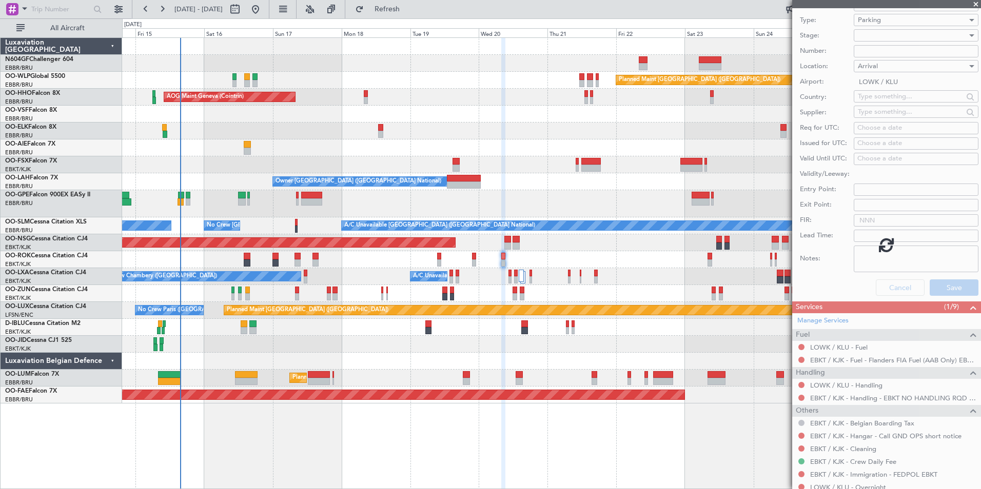
scroll to position [53, 0]
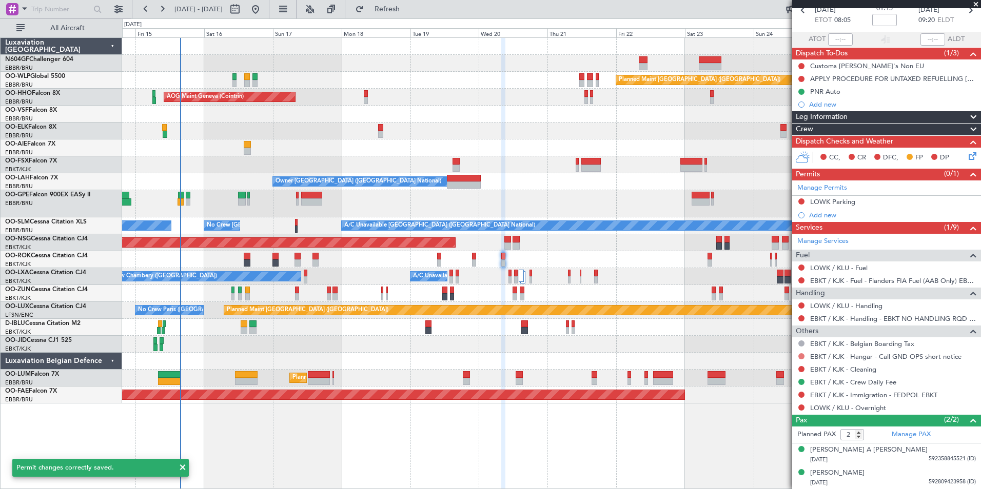
click at [801, 356] on button at bounding box center [801, 356] width 6 height 6
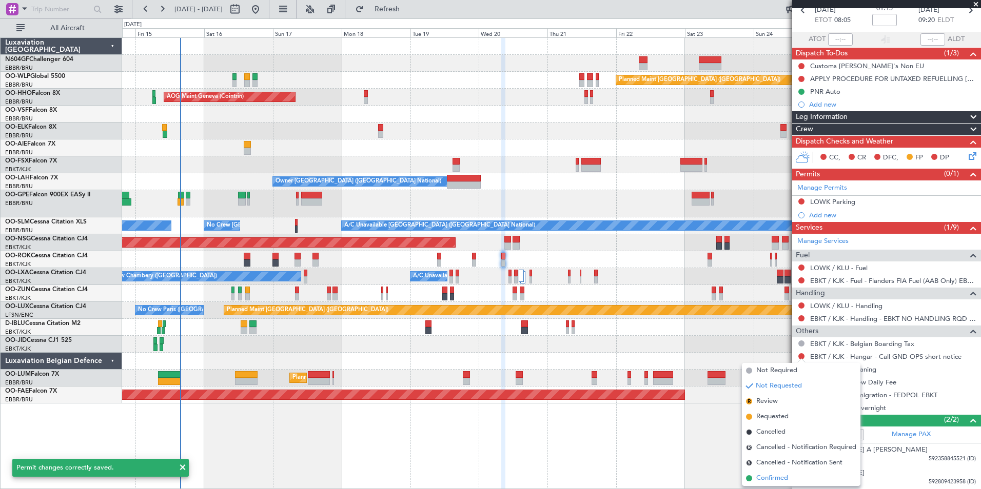
click at [785, 478] on span "Confirmed" at bounding box center [772, 478] width 32 height 10
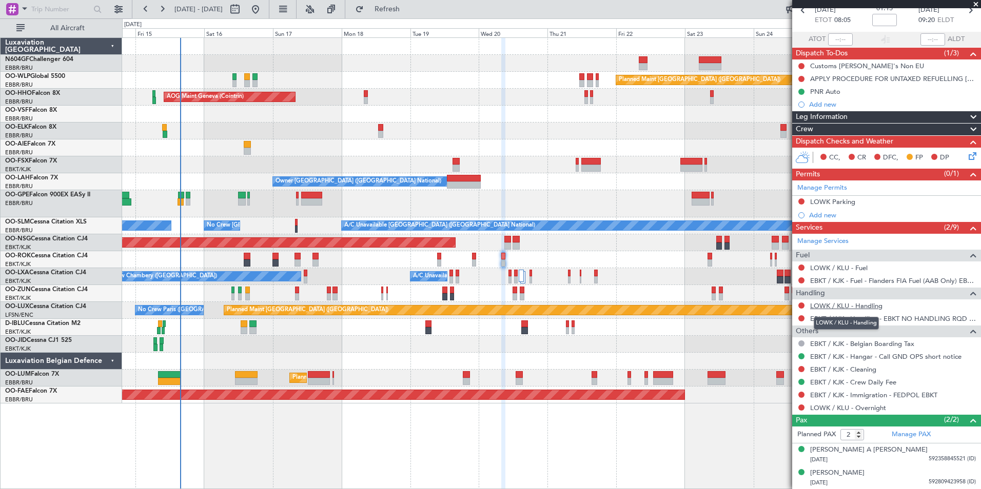
click at [820, 307] on link "LOWK / KLU - Handling" at bounding box center [846, 306] width 72 height 9
click at [409, 11] on span "Refresh" at bounding box center [387, 9] width 43 height 7
click at [835, 128] on div "Crew" at bounding box center [886, 130] width 189 height 12
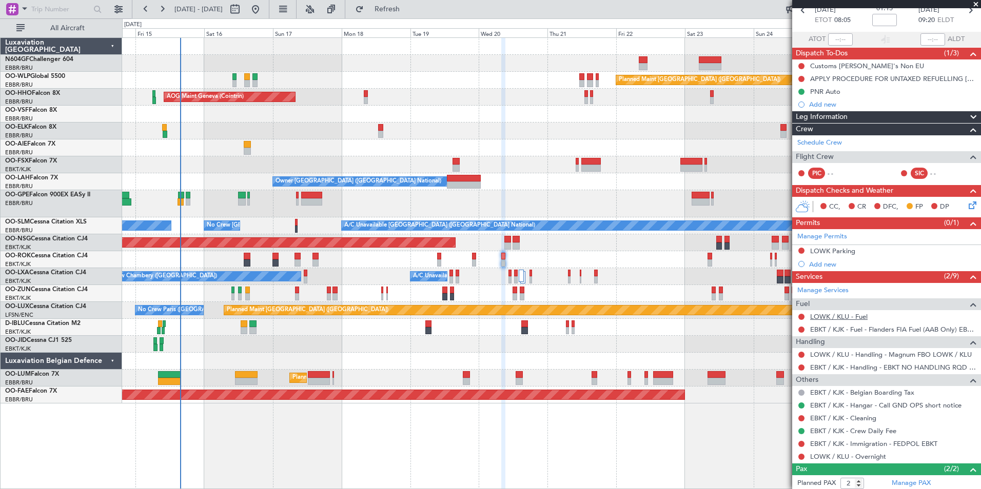
click at [855, 317] on link "LOWK / KLU - Fuel" at bounding box center [838, 316] width 57 height 9
click at [409, 8] on span "Refresh" at bounding box center [387, 9] width 43 height 7
click at [966, 204] on icon at bounding box center [970, 204] width 8 height 8
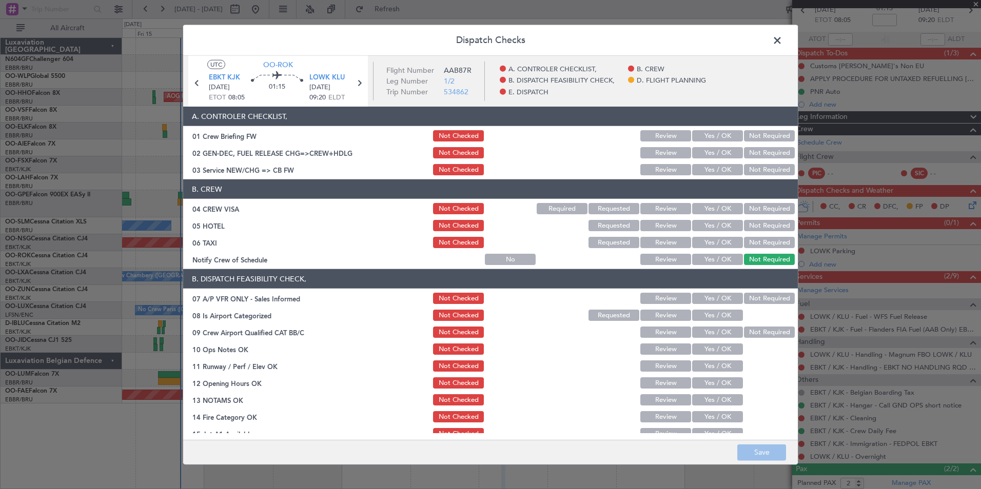
click at [703, 168] on button "Yes / OK" at bounding box center [717, 169] width 51 height 11
click at [760, 207] on button "Not Required" at bounding box center [769, 208] width 51 height 11
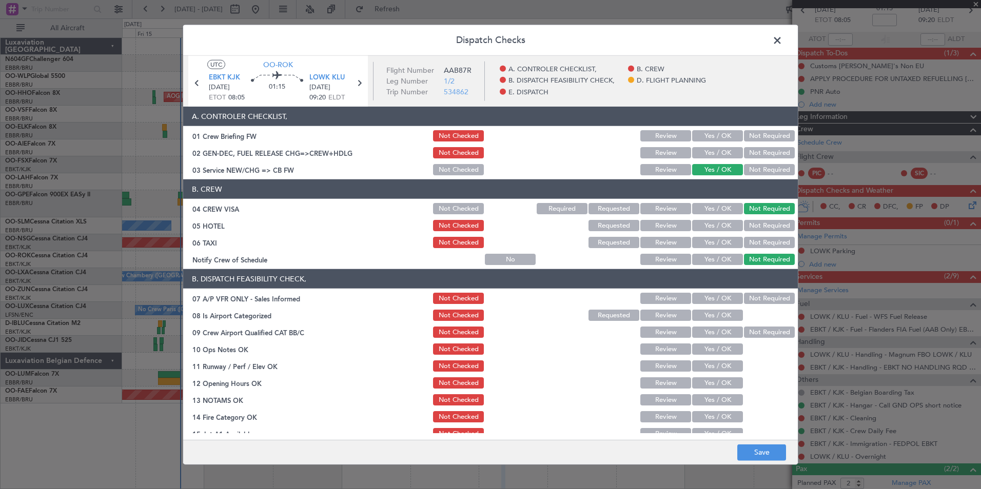
click at [755, 241] on button "Not Required" at bounding box center [769, 242] width 51 height 11
click at [728, 254] on button "Yes / OK" at bounding box center [717, 259] width 51 height 11
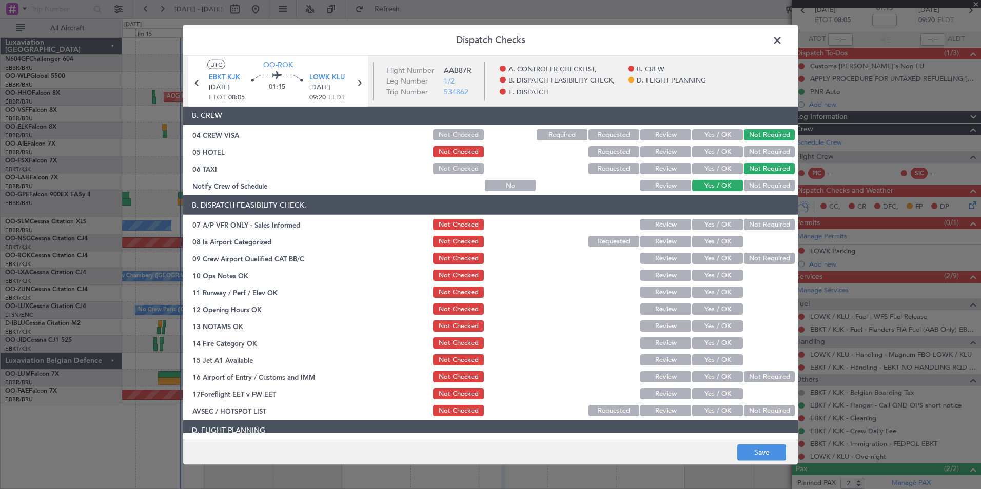
scroll to position [74, 0]
click at [748, 227] on button "Not Required" at bounding box center [769, 224] width 51 height 11
click at [723, 241] on button "Yes / OK" at bounding box center [717, 240] width 51 height 11
click at [715, 278] on button "Yes / OK" at bounding box center [717, 274] width 51 height 11
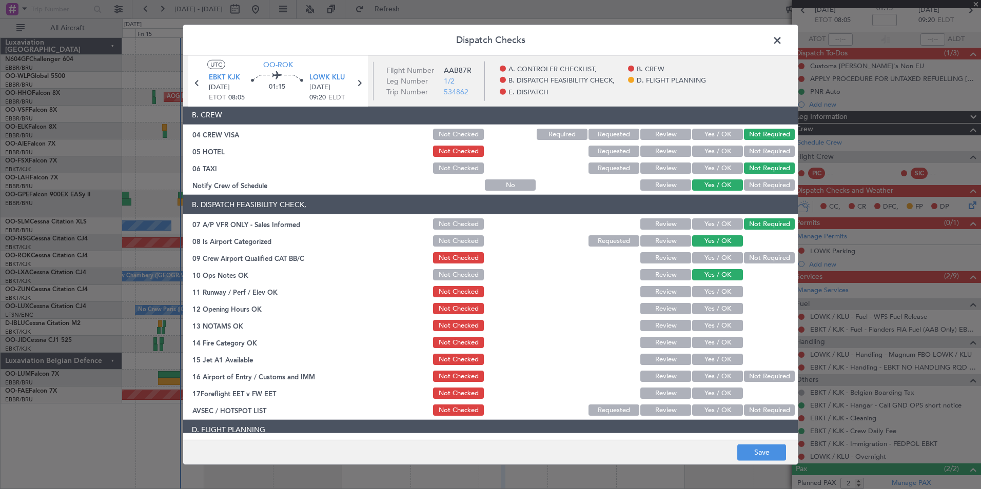
click at [718, 289] on button "Yes / OK" at bounding box center [717, 291] width 51 height 11
click at [720, 312] on button "Yes / OK" at bounding box center [717, 308] width 51 height 11
click at [720, 328] on button "Yes / OK" at bounding box center [717, 325] width 51 height 11
click at [722, 335] on div "Yes / OK" at bounding box center [716, 342] width 52 height 14
click at [721, 350] on section "B. DISPATCH FEASIBILITY CHECK, 07 A/P VFR ONLY - Sales Informed Not Checked Rev…" at bounding box center [490, 306] width 615 height 223
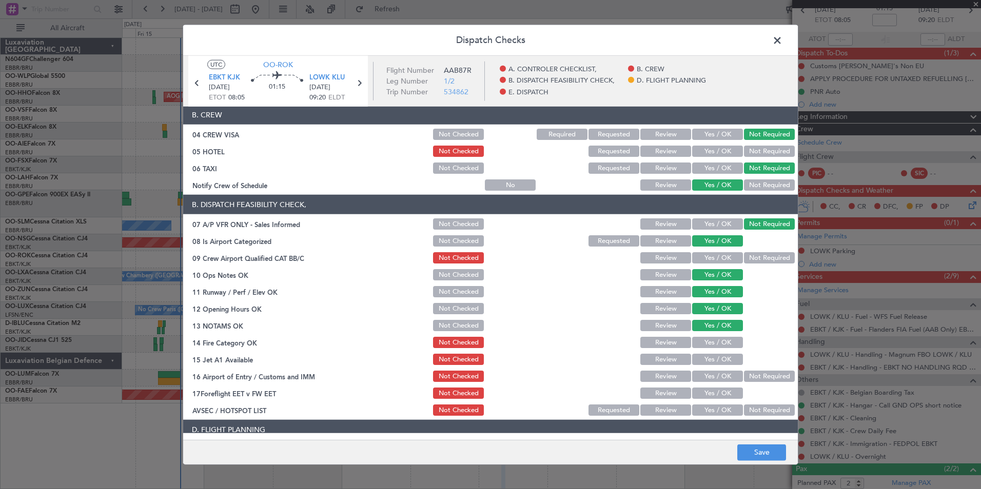
click at [721, 350] on section "B. DISPATCH FEASIBILITY CHECK, 07 A/P VFR ONLY - Sales Informed Not Checked Rev…" at bounding box center [490, 306] width 615 height 223
click at [721, 341] on button "Yes / OK" at bounding box center [717, 342] width 51 height 11
click at [721, 350] on section "B. DISPATCH FEASIBILITY CHECK, 07 A/P VFR ONLY - Sales Informed Not Checked Rev…" at bounding box center [490, 306] width 615 height 223
click at [723, 352] on div "Yes / OK" at bounding box center [716, 359] width 52 height 14
click at [727, 360] on button "Yes / OK" at bounding box center [717, 359] width 51 height 11
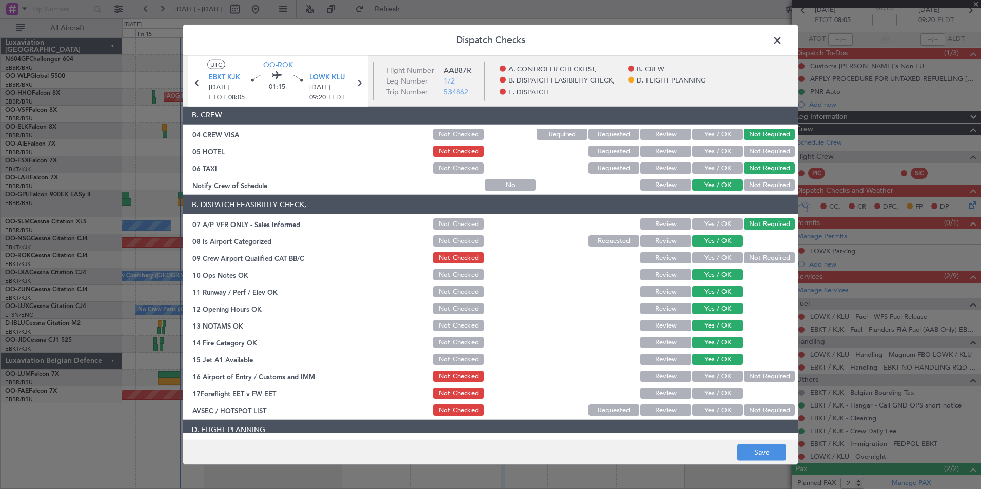
click at [749, 374] on button "Not Required" at bounding box center [769, 376] width 51 height 11
click at [711, 412] on button "Yes / OK" at bounding box center [717, 410] width 51 height 11
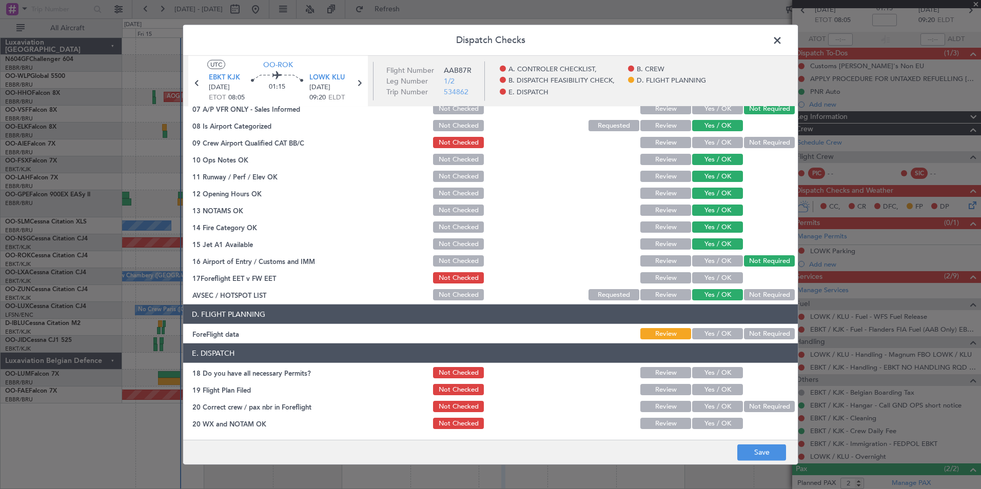
click at [773, 332] on button "Not Required" at bounding box center [769, 333] width 51 height 11
click at [763, 456] on button "Save" at bounding box center [761, 452] width 49 height 16
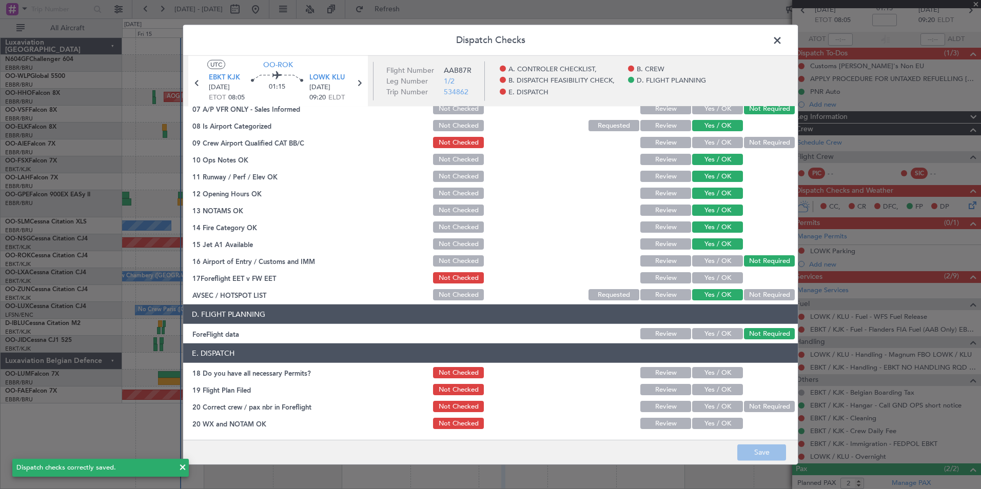
click at [782, 38] on span at bounding box center [782, 43] width 0 height 21
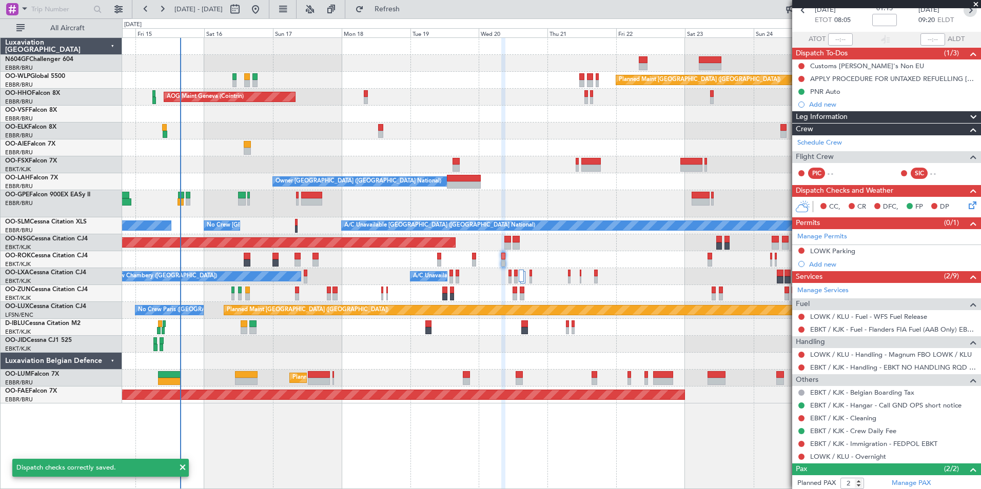
click at [964, 13] on icon at bounding box center [969, 10] width 13 height 13
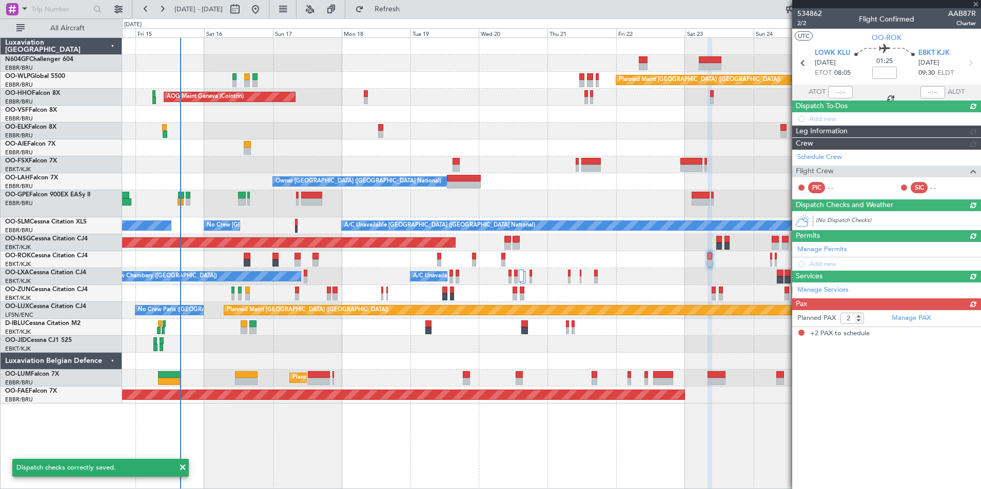
scroll to position [0, 0]
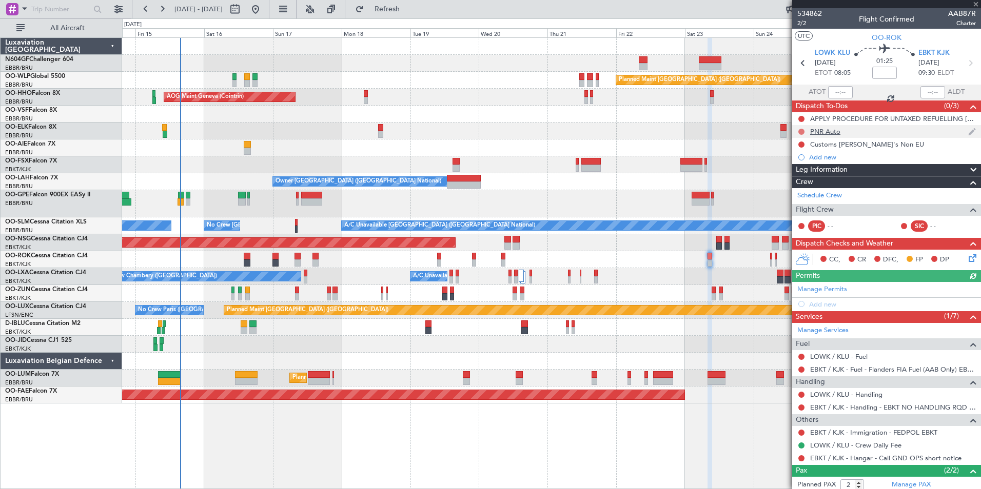
click at [800, 129] on button at bounding box center [801, 132] width 6 height 6
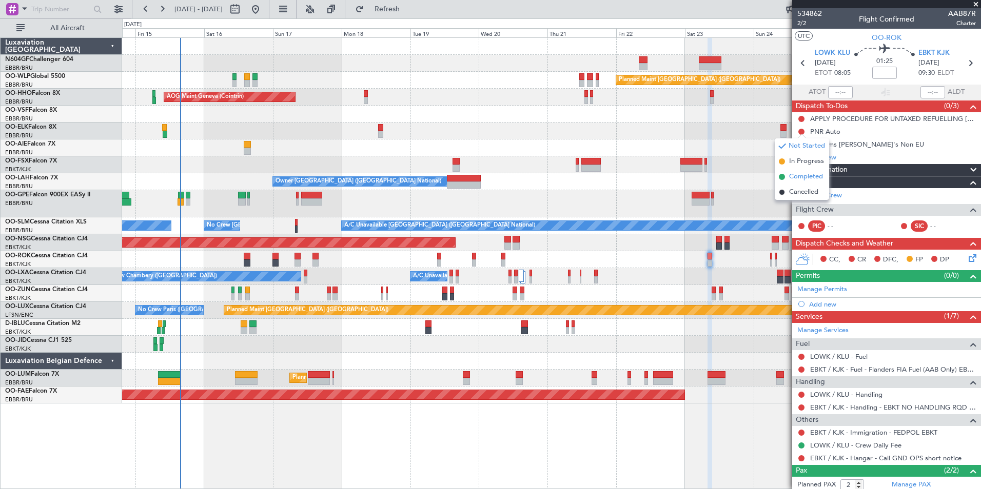
click at [793, 180] on span "Completed" at bounding box center [806, 177] width 34 height 10
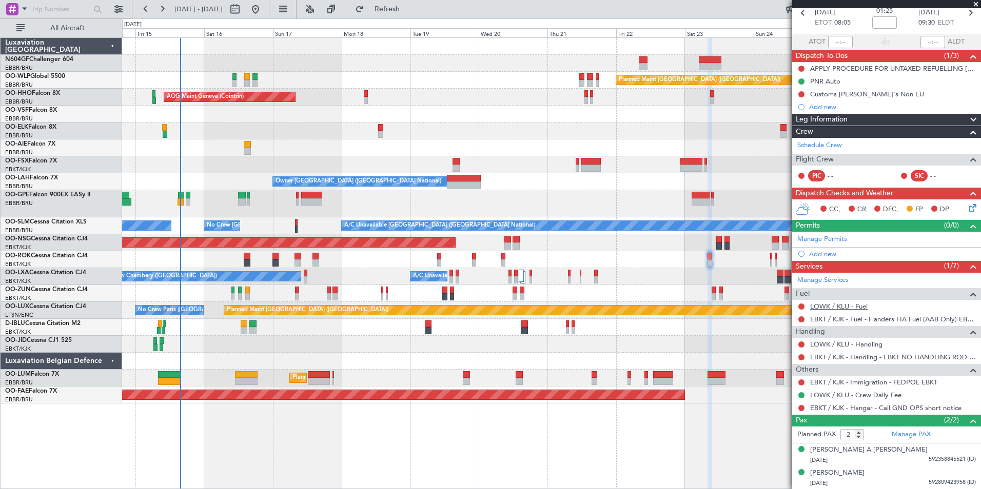
click at [825, 305] on link "LOWK / KLU - Fuel" at bounding box center [838, 306] width 57 height 9
click at [800, 411] on mat-tooltip-component "Not Requested" at bounding box center [802, 424] width 58 height 27
click at [800, 405] on button at bounding box center [801, 408] width 6 height 6
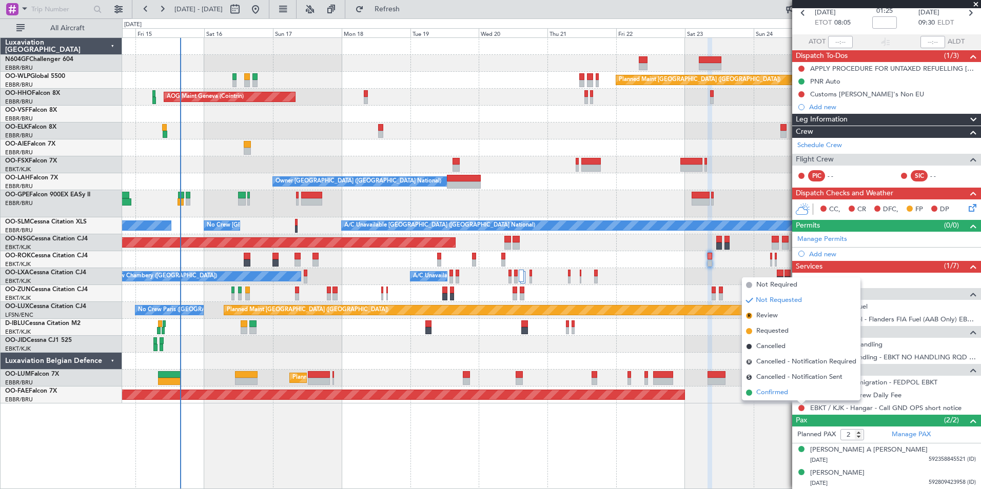
click at [780, 390] on span "Confirmed" at bounding box center [772, 393] width 32 height 10
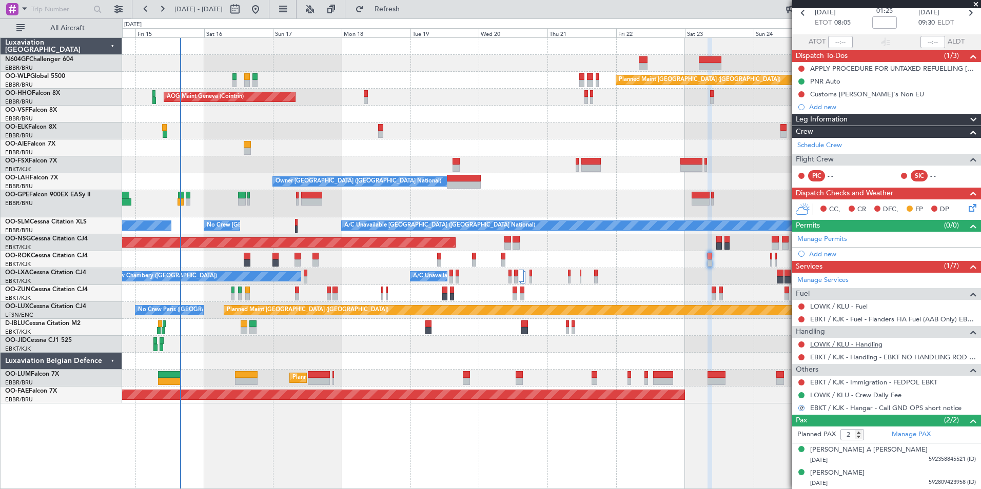
click at [850, 347] on link "LOWK / KLU - Handling" at bounding box center [846, 344] width 72 height 9
click at [802, 322] on mat-tooltip-component "Not Requested" at bounding box center [802, 335] width 58 height 27
click at [802, 319] on button at bounding box center [801, 320] width 6 height 6
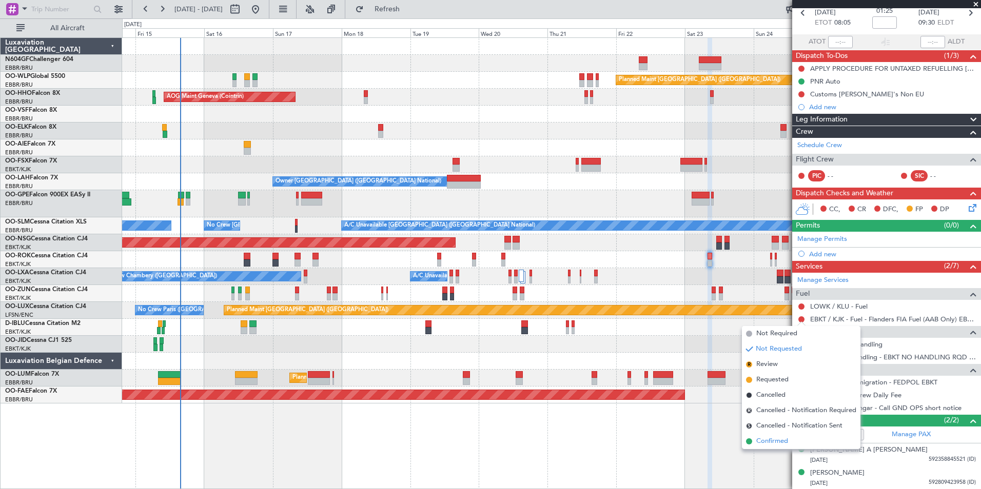
click at [779, 444] on span "Confirmed" at bounding box center [772, 442] width 32 height 10
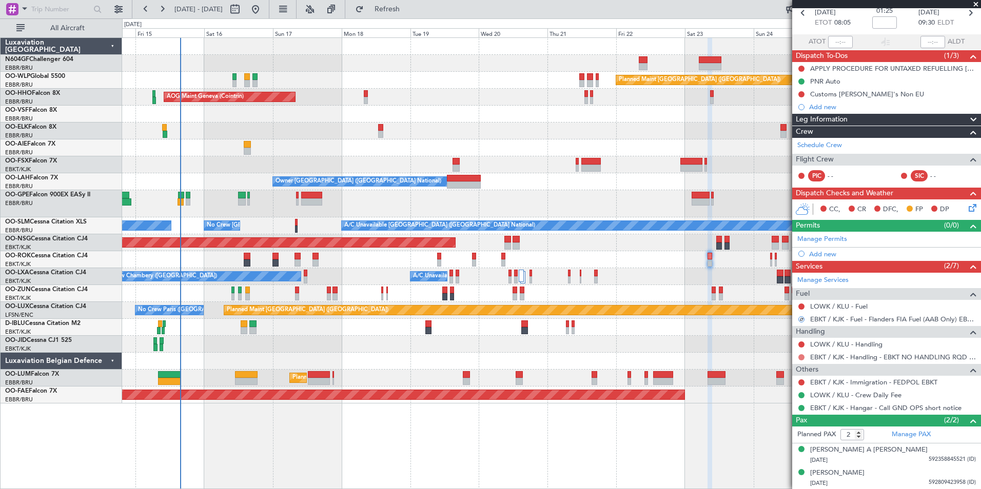
click at [801, 356] on button at bounding box center [801, 357] width 6 height 6
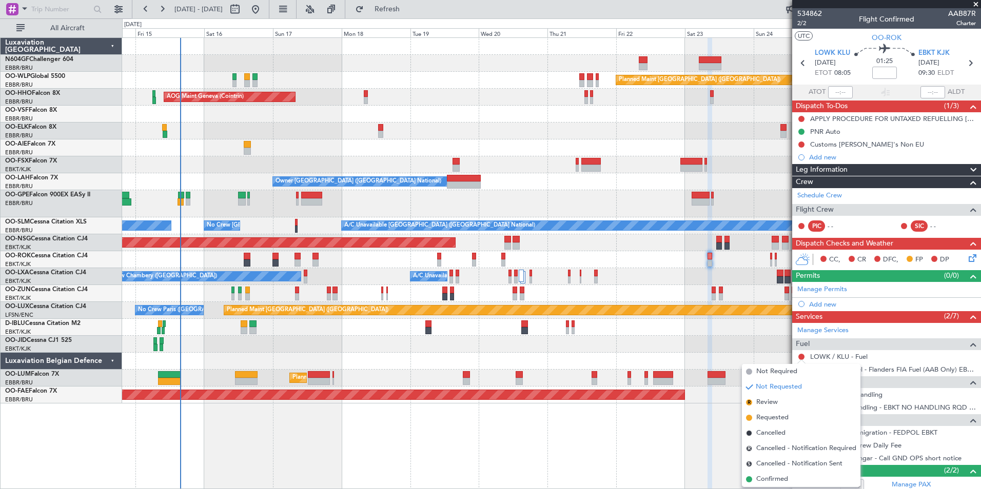
scroll to position [50, 0]
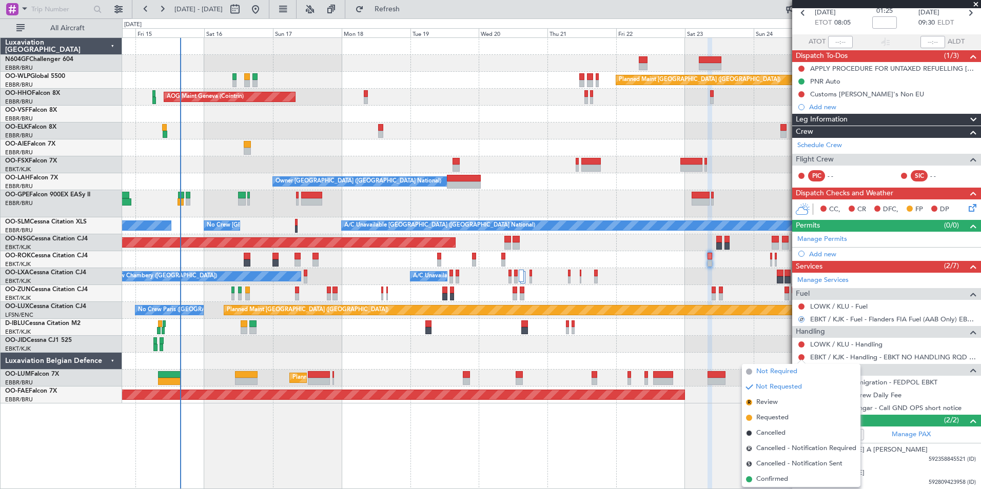
click at [786, 372] on span "Not Required" at bounding box center [776, 372] width 41 height 10
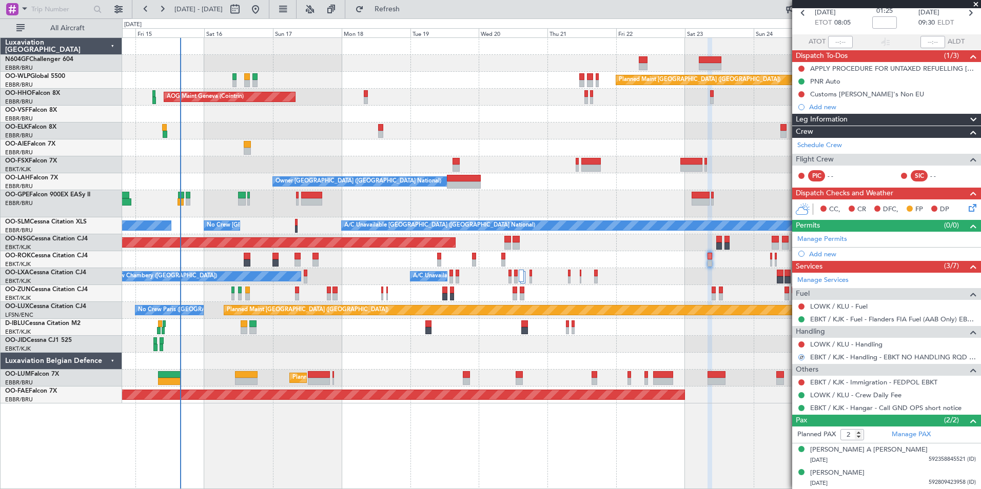
click at [966, 205] on icon at bounding box center [970, 206] width 8 height 8
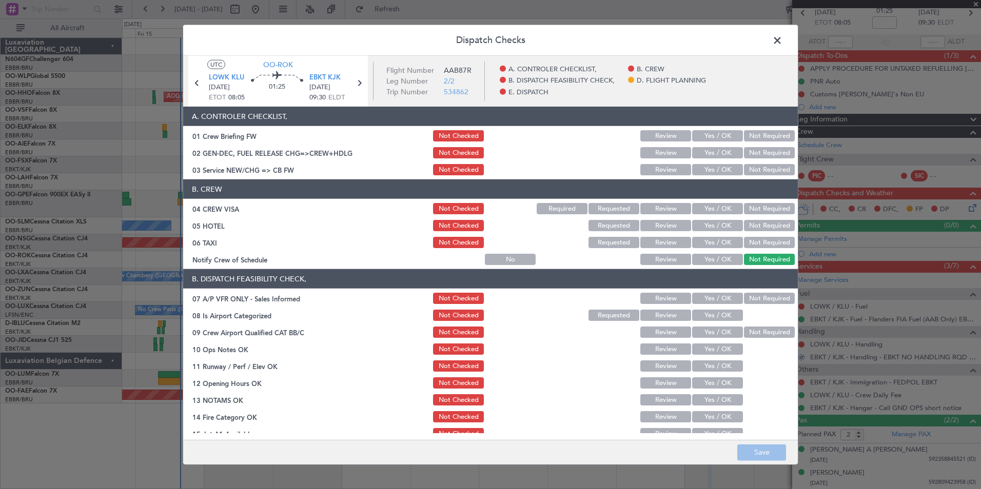
click at [720, 171] on button "Yes / OK" at bounding box center [717, 169] width 51 height 11
click at [748, 203] on div "Not Required" at bounding box center [768, 209] width 52 height 14
click at [751, 207] on button "Not Required" at bounding box center [769, 208] width 51 height 11
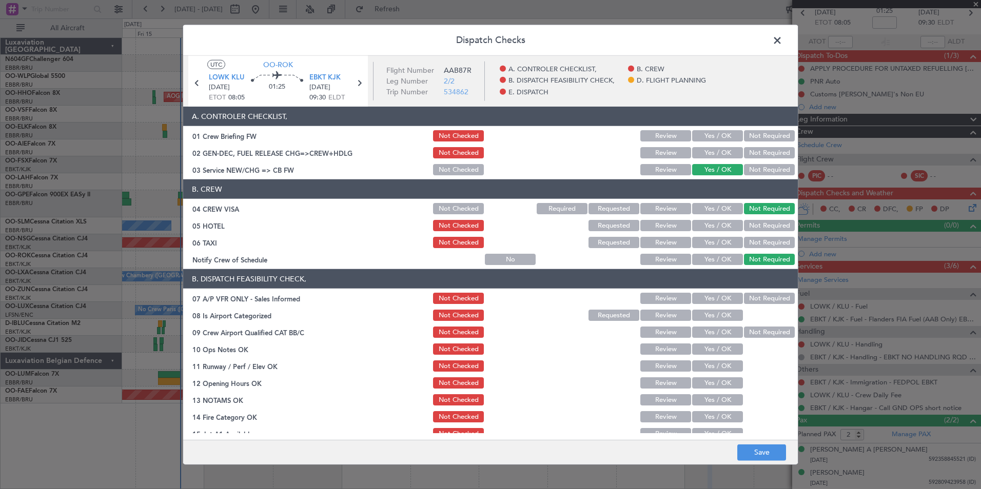
click at [753, 220] on button "Not Required" at bounding box center [769, 225] width 51 height 11
click at [757, 244] on button "Not Required" at bounding box center [769, 242] width 51 height 11
click at [728, 252] on div "Yes / OK" at bounding box center [716, 259] width 52 height 14
click at [723, 258] on button "Yes / OK" at bounding box center [717, 259] width 51 height 11
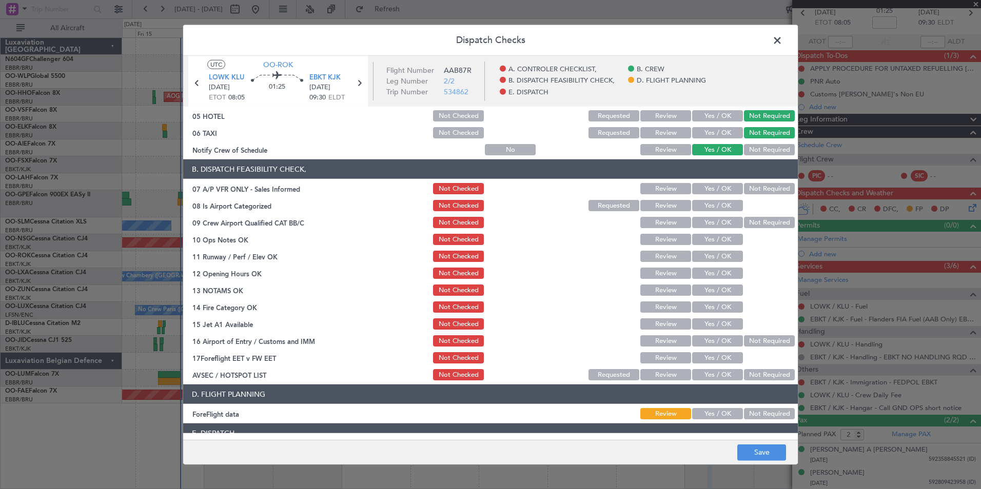
scroll to position [110, 0]
click at [765, 189] on button "Not Required" at bounding box center [769, 188] width 51 height 11
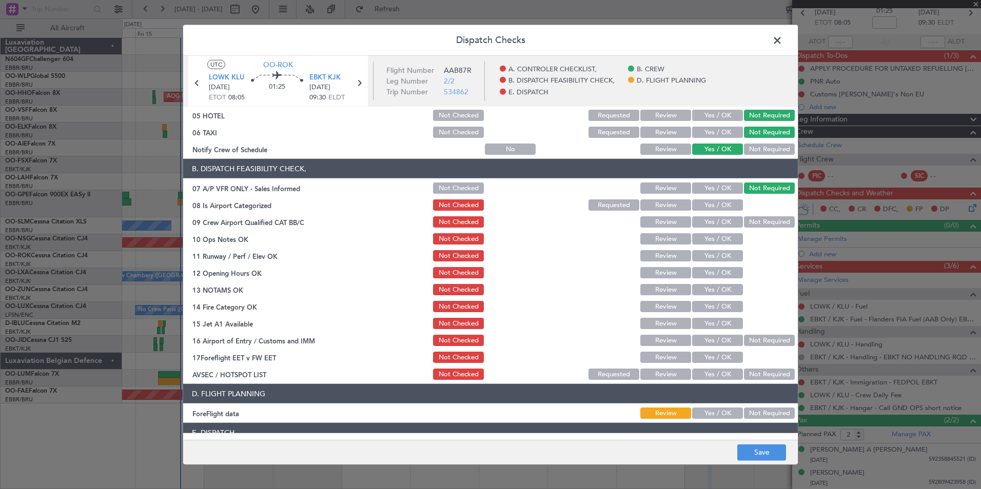
click at [718, 210] on button "Yes / OK" at bounding box center [717, 205] width 51 height 11
click at [721, 234] on button "Yes / OK" at bounding box center [717, 238] width 51 height 11
click at [720, 253] on button "Yes / OK" at bounding box center [717, 255] width 51 height 11
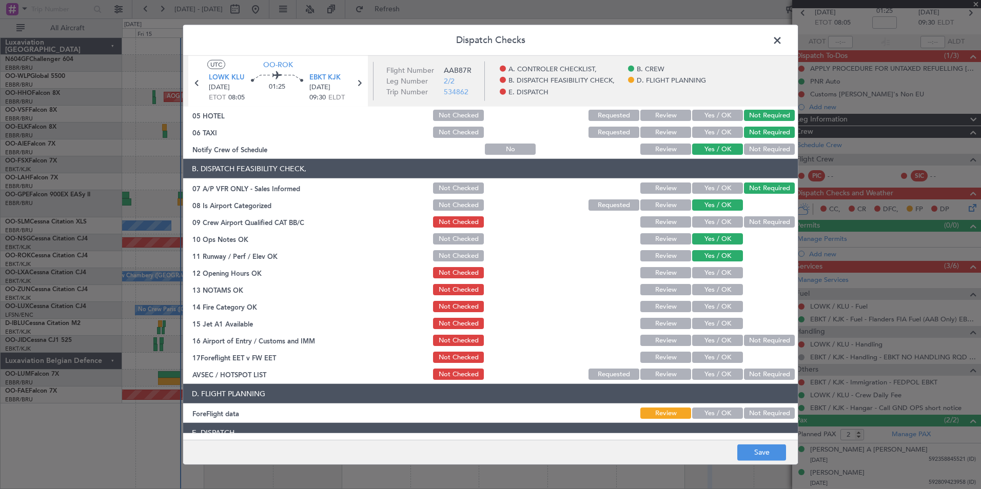
click at [720, 266] on div "Yes / OK" at bounding box center [716, 273] width 52 height 14
click at [721, 271] on button "Yes / OK" at bounding box center [717, 272] width 51 height 11
click at [721, 292] on button "Yes / OK" at bounding box center [717, 289] width 51 height 11
click at [721, 304] on button "Yes / OK" at bounding box center [717, 306] width 51 height 11
click at [722, 314] on section "B. DISPATCH FEASIBILITY CHECK, 07 A/P VFR ONLY - Sales Informed Not Checked Rev…" at bounding box center [490, 270] width 615 height 223
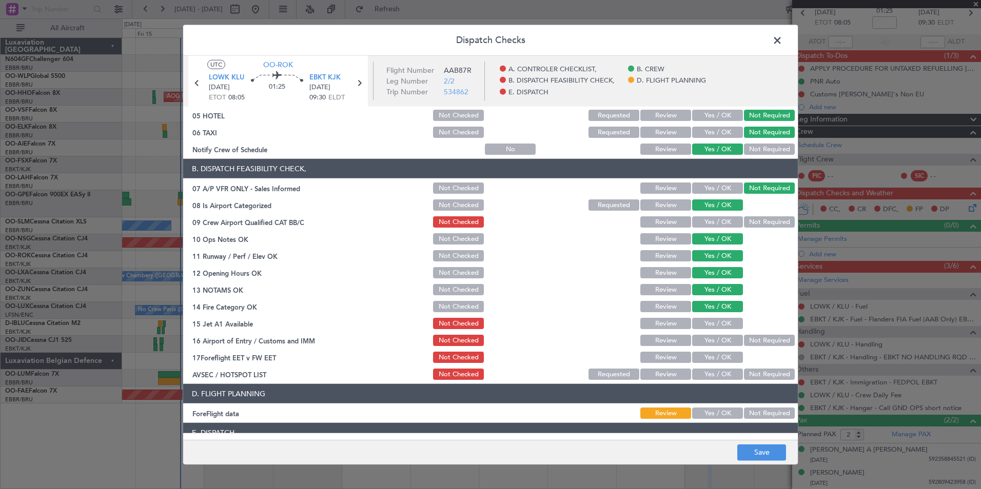
click at [744, 340] on button "Not Required" at bounding box center [769, 340] width 51 height 11
click at [724, 330] on div "Yes / OK" at bounding box center [716, 324] width 52 height 14
click at [717, 322] on button "Yes / OK" at bounding box center [717, 323] width 51 height 11
click at [715, 375] on button "Yes / OK" at bounding box center [717, 374] width 51 height 11
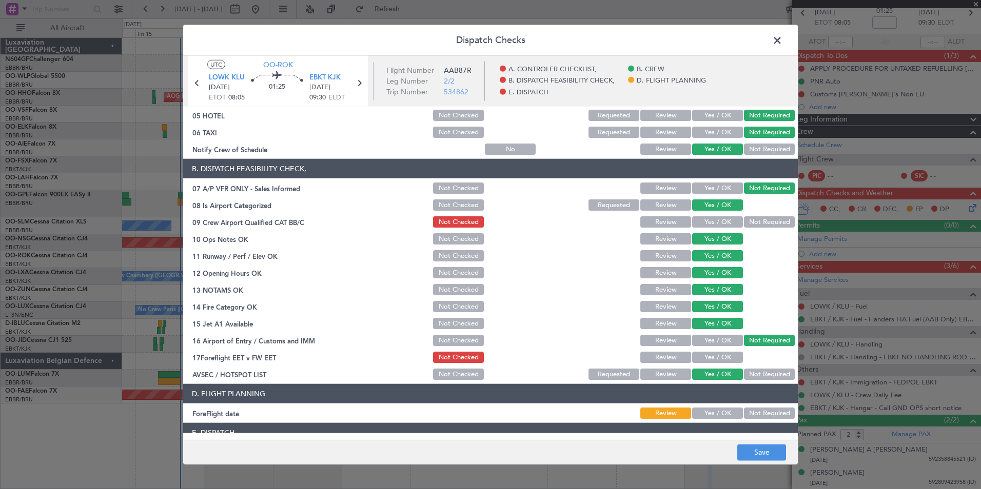
click at [762, 412] on button "Not Required" at bounding box center [769, 413] width 51 height 11
click at [766, 447] on button "Save" at bounding box center [761, 452] width 49 height 16
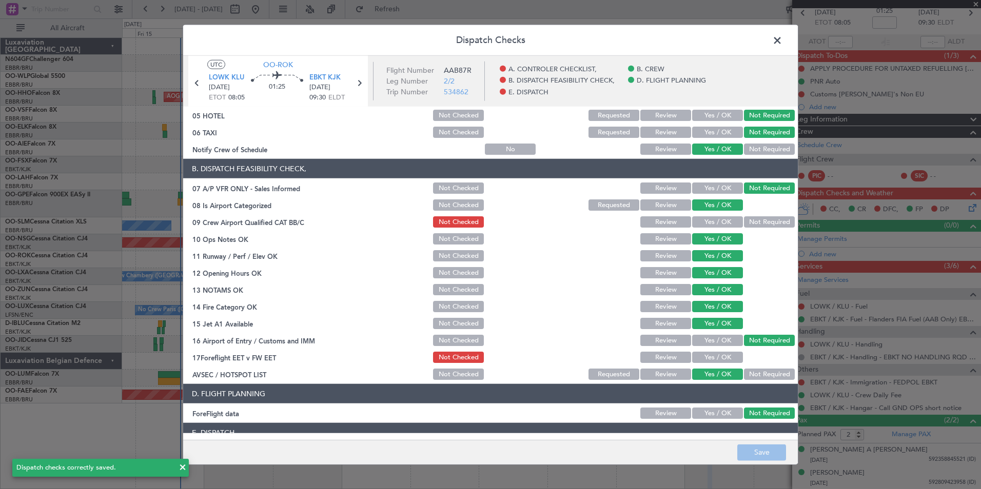
click at [782, 33] on span at bounding box center [782, 43] width 0 height 21
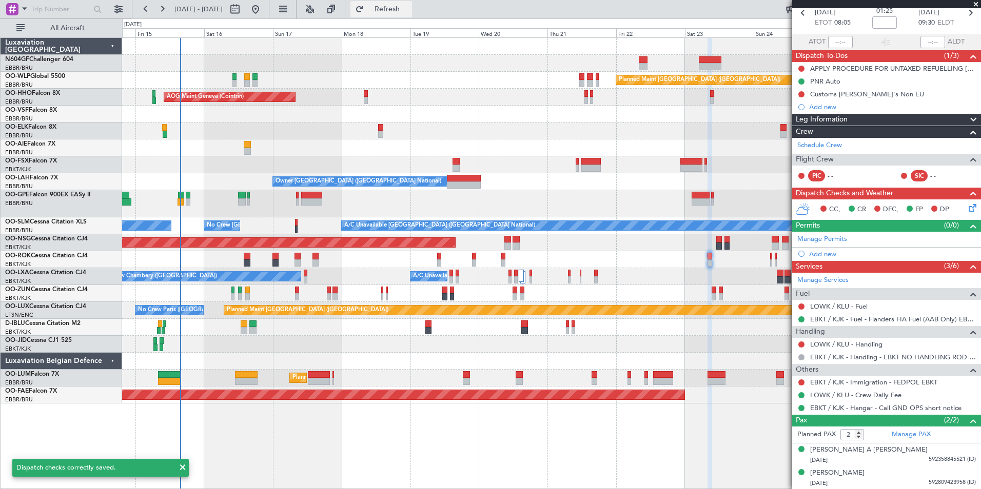
click at [409, 9] on span "Refresh" at bounding box center [387, 9] width 43 height 7
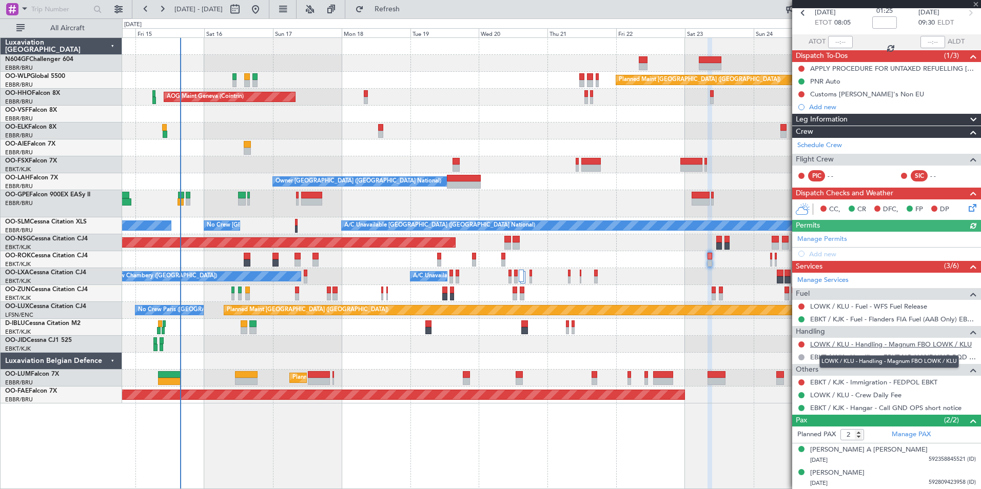
click at [879, 345] on link "LOWK / KLU - Handling - Magnum FBO LOWK / KLU" at bounding box center [891, 344] width 162 height 9
click at [398, 17] on fb-refresh-button "Refresh" at bounding box center [381, 9] width 72 height 18
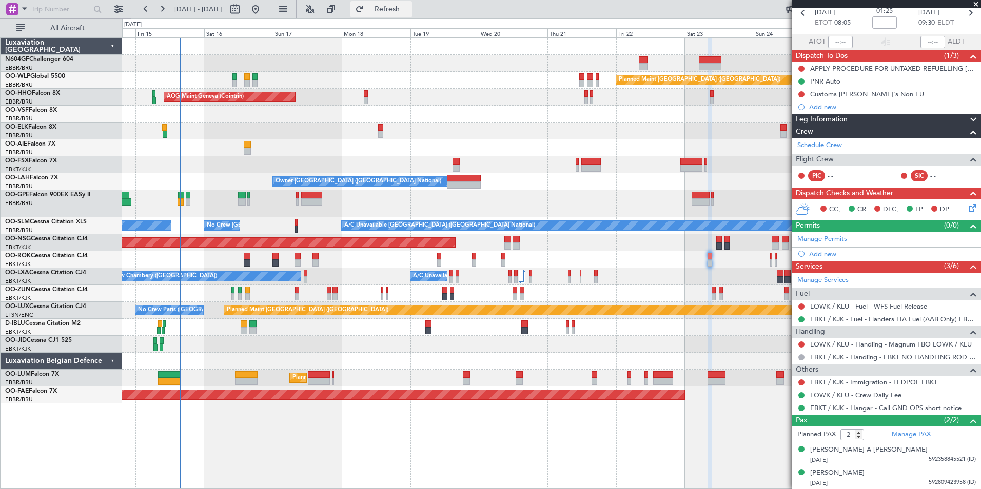
click at [400, 14] on button "Refresh" at bounding box center [381, 9] width 62 height 16
click at [799, 14] on icon at bounding box center [802, 12] width 13 height 13
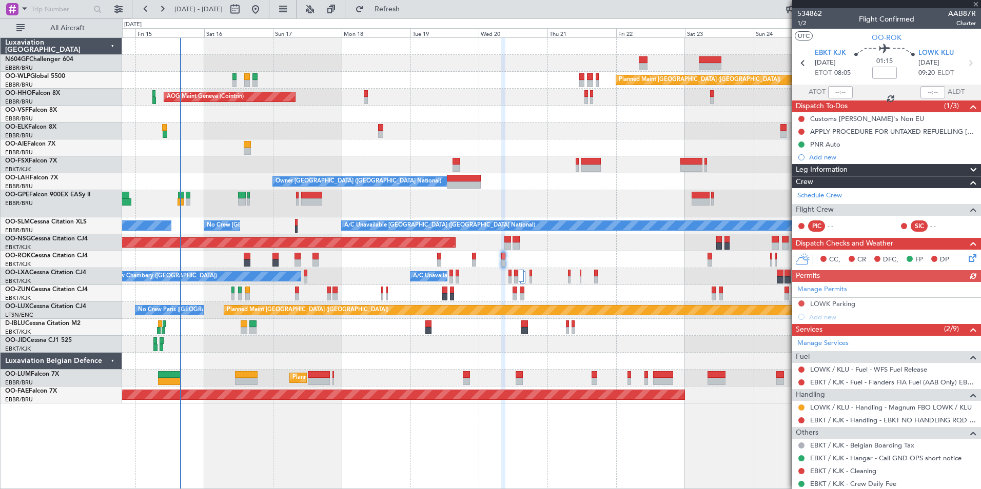
click at [799, 305] on div "Manage Permits LOWK Parking Add new" at bounding box center [886, 303] width 189 height 42
click at [800, 421] on button at bounding box center [801, 421] width 6 height 6
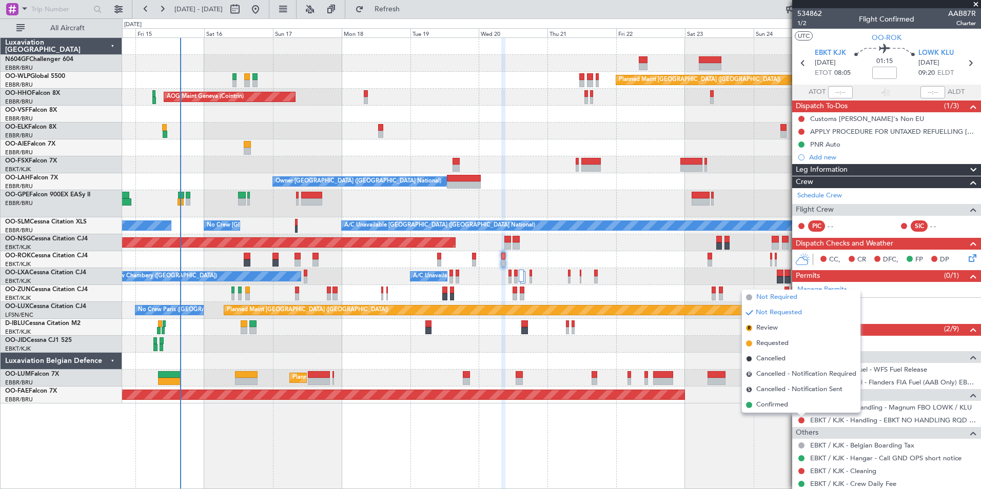
click at [761, 300] on span "Not Required" at bounding box center [776, 297] width 41 height 10
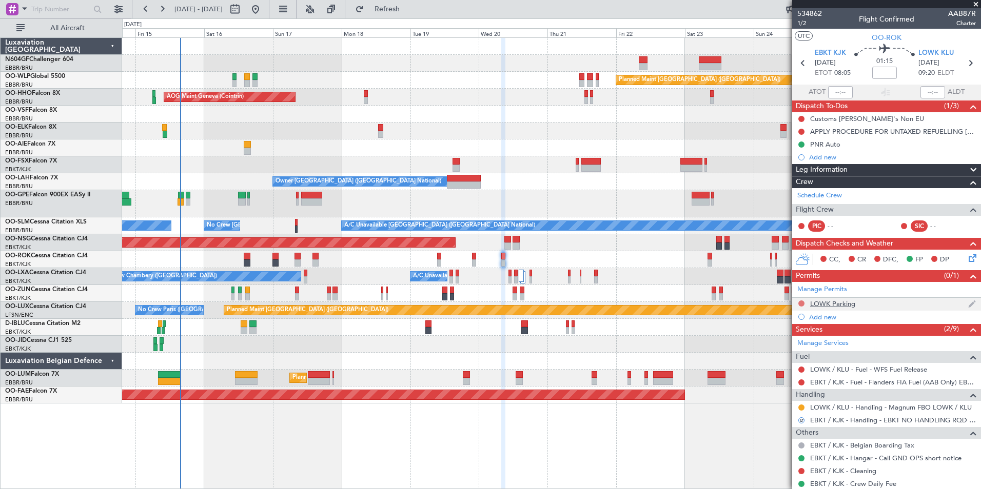
click at [803, 303] on button at bounding box center [801, 304] width 6 height 6
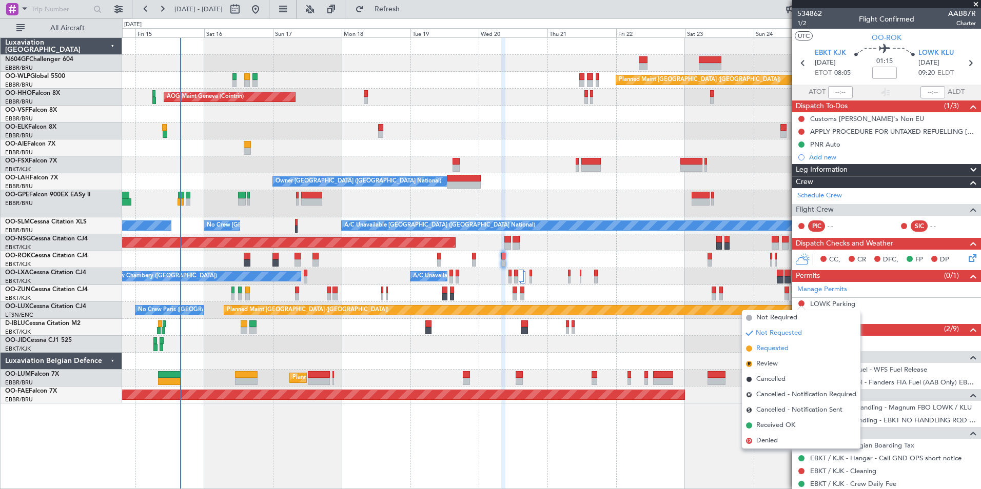
click at [783, 346] on span "Requested" at bounding box center [772, 349] width 32 height 10
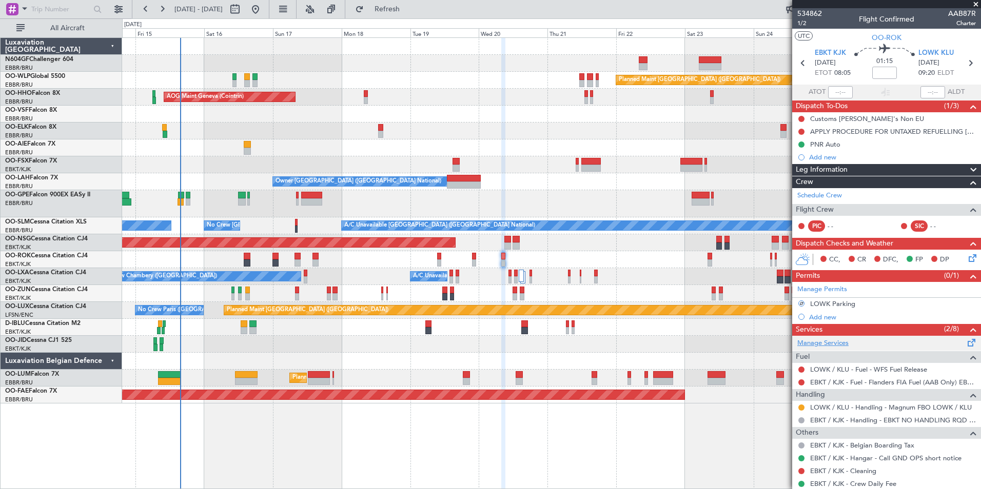
click at [827, 342] on link "Manage Services" at bounding box center [822, 344] width 51 height 10
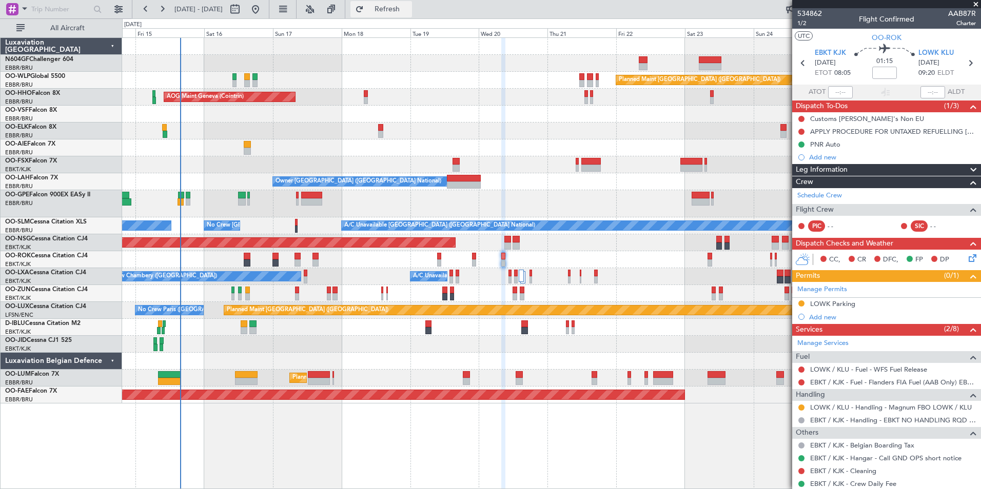
click at [409, 9] on span "Refresh" at bounding box center [387, 9] width 43 height 7
click at [412, 9] on button "Refresh" at bounding box center [381, 9] width 62 height 16
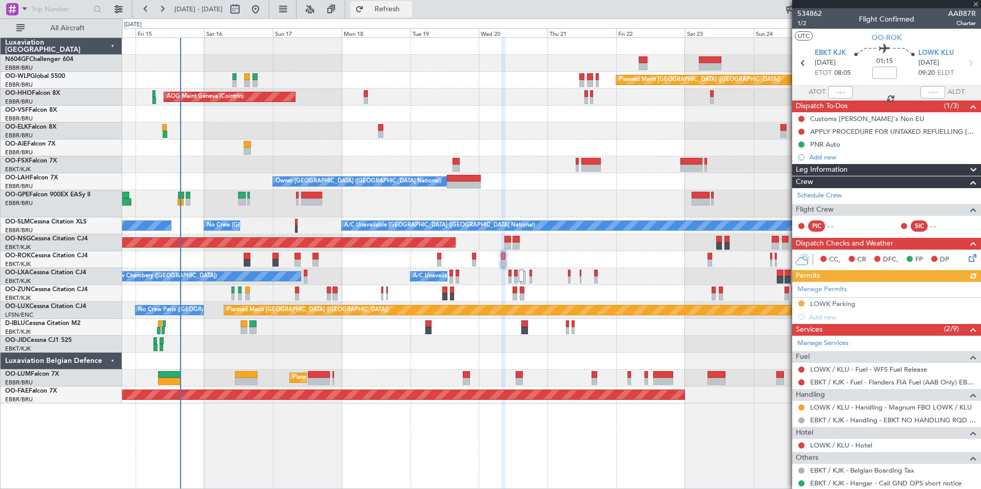
click at [412, 9] on button "Refresh" at bounding box center [381, 9] width 62 height 16
click at [511, 258] on div "Owner Kortrijk-Wevelgem Unplanned Maint Kortrijk-Wevelgem Owner Kortrijk-Wevelg…" at bounding box center [551, 259] width 858 height 17
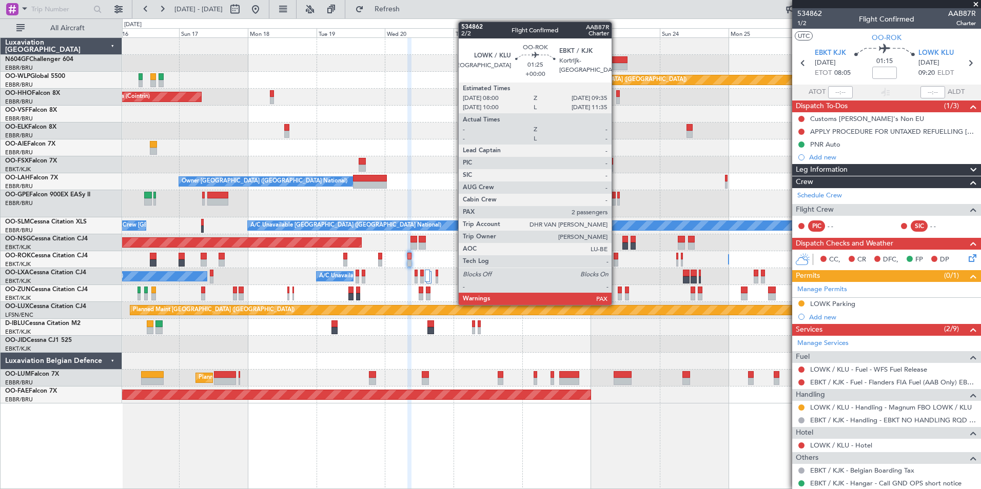
click at [616, 265] on div at bounding box center [616, 263] width 5 height 7
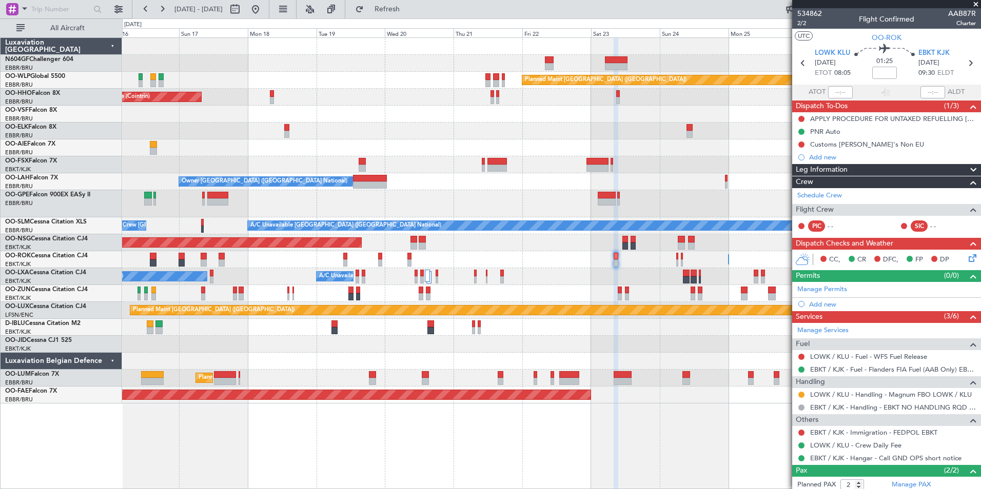
click at [386, 352] on div "Planned Maint Berlin (Brandenburg) AOG Maint Geneva (Cointrin) A/C Unavailable …" at bounding box center [551, 221] width 858 height 366
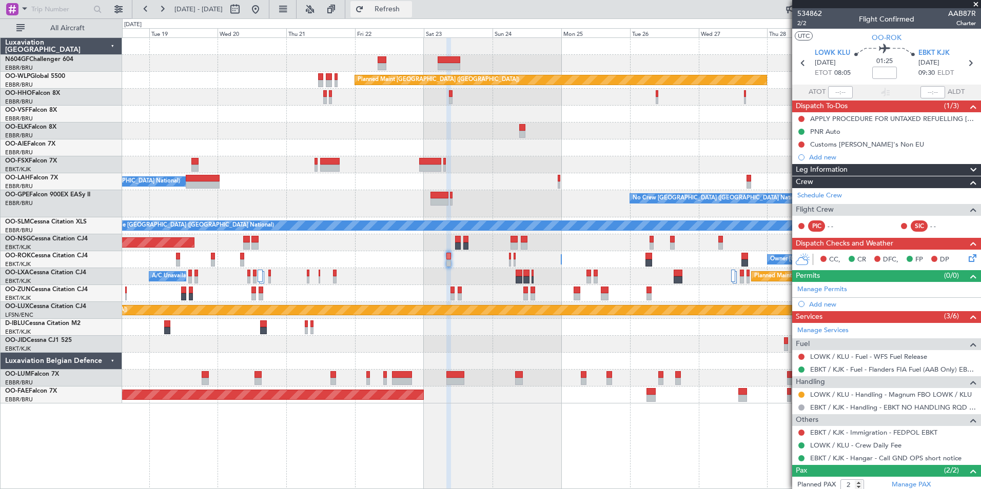
click at [412, 3] on button "Refresh" at bounding box center [381, 9] width 62 height 16
click at [409, 10] on span "Refresh" at bounding box center [387, 9] width 43 height 7
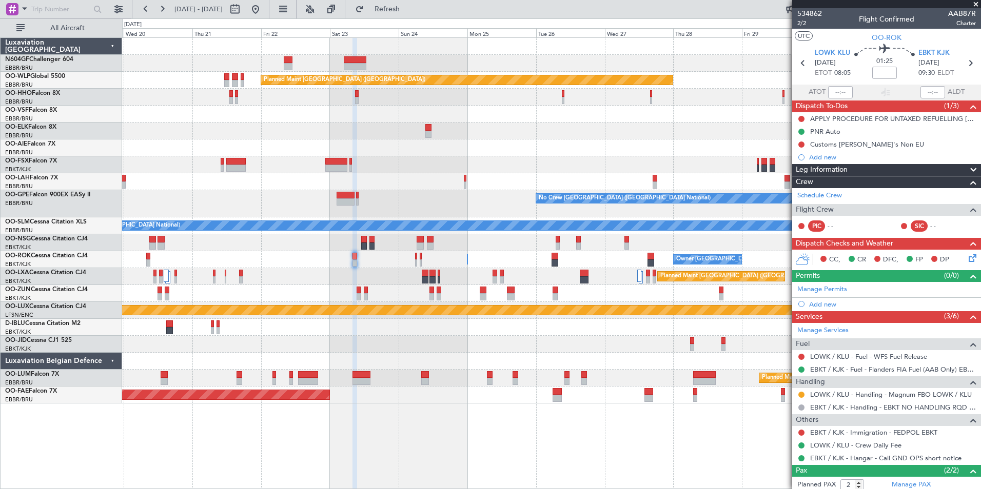
click at [204, 195] on div "Planned Maint Berlin (Brandenburg) AOG Maint Geneva (Cointrin) Planned Maint Lo…" at bounding box center [551, 221] width 858 height 366
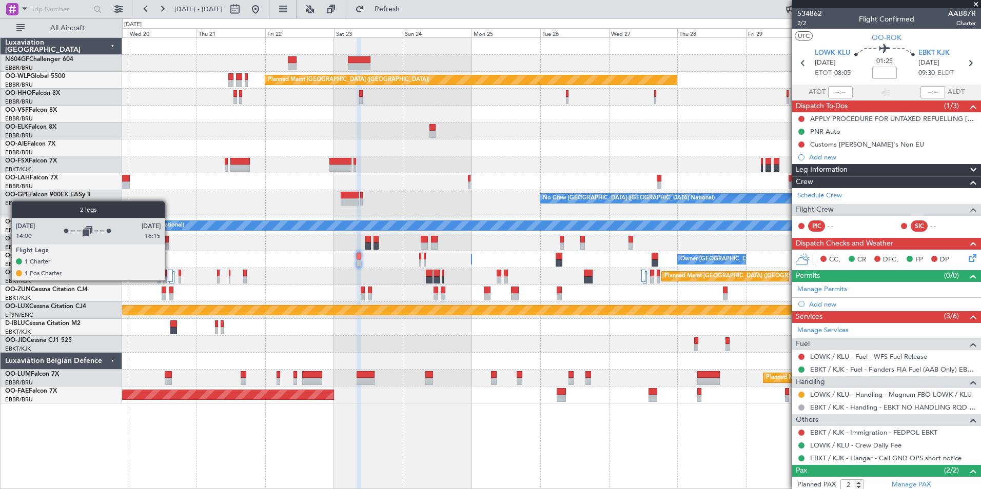
click at [169, 280] on div at bounding box center [170, 276] width 5 height 12
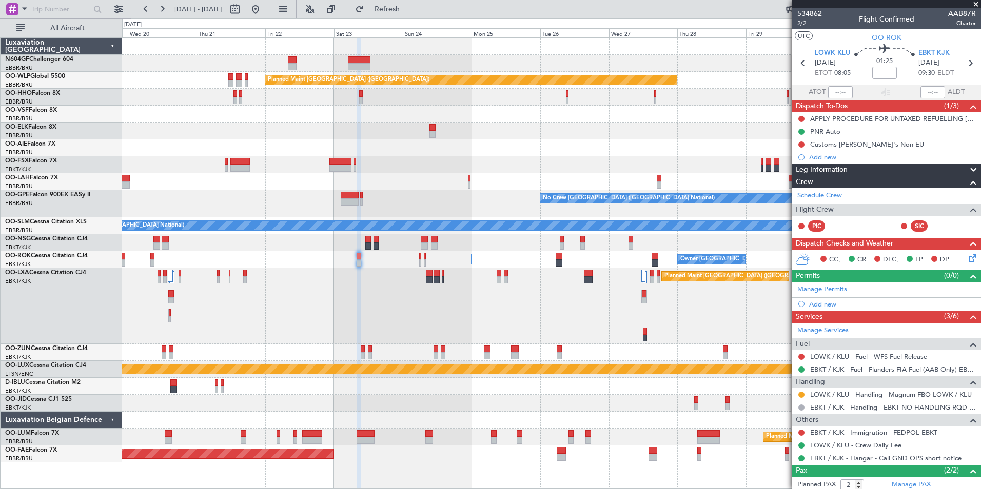
scroll to position [50, 0]
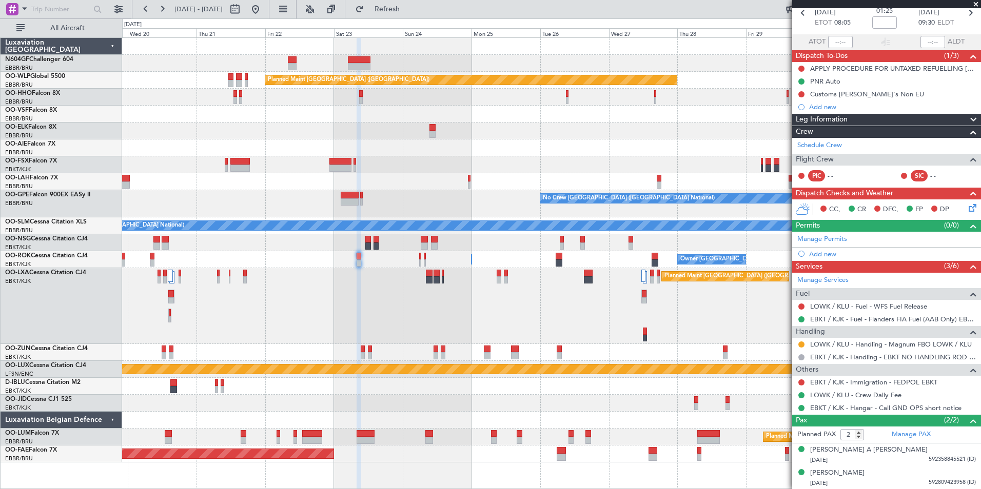
click at [219, 299] on div "Planned Maint Brussels (Brussels National) A/C Unavailable No Crew Chambery (Ai…" at bounding box center [551, 306] width 858 height 76
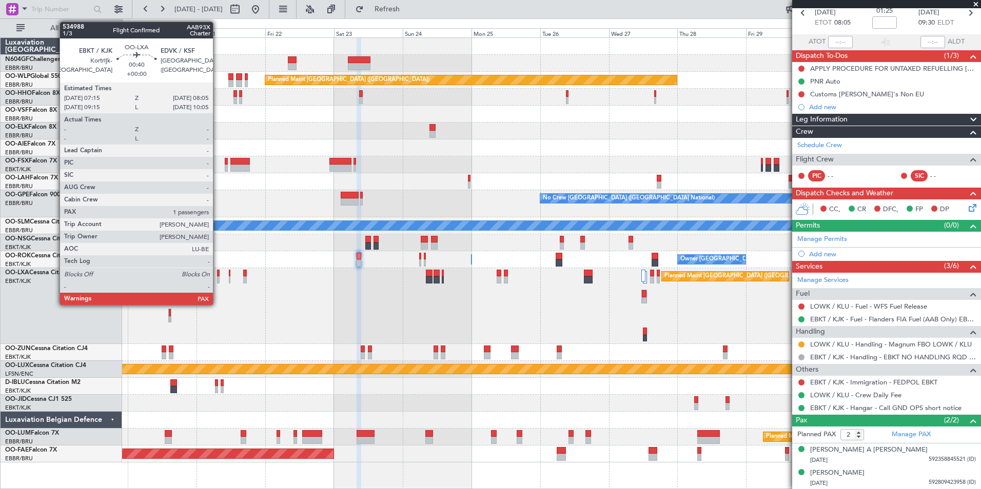
click at [218, 274] on div at bounding box center [218, 273] width 3 height 7
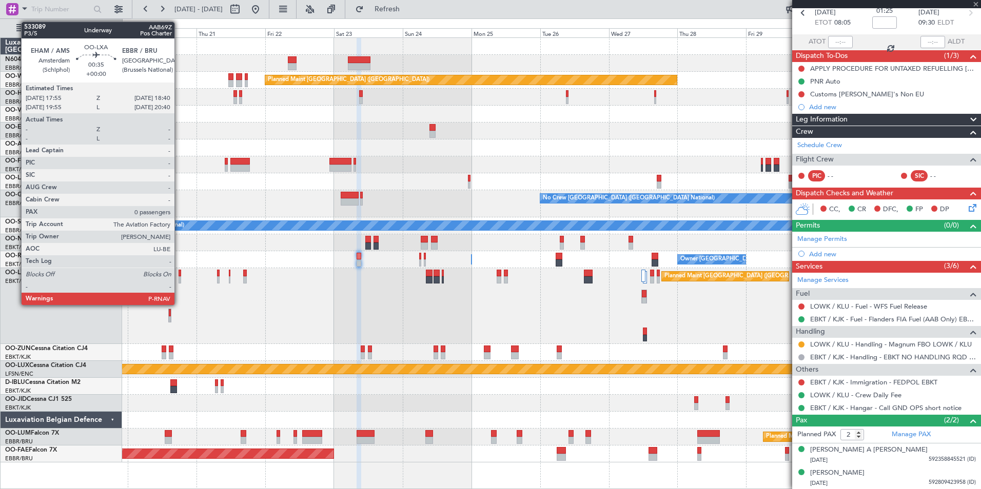
scroll to position [0, 0]
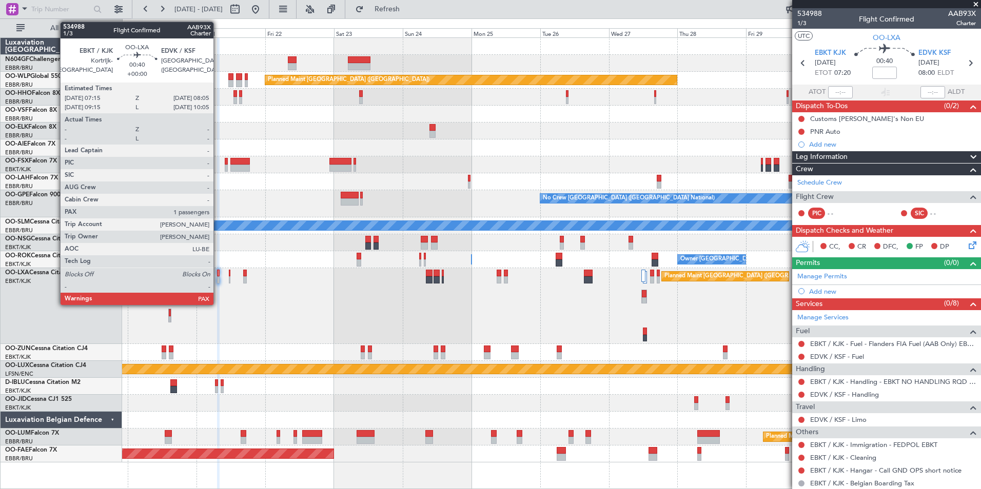
click at [218, 275] on div at bounding box center [218, 273] width 3 height 7
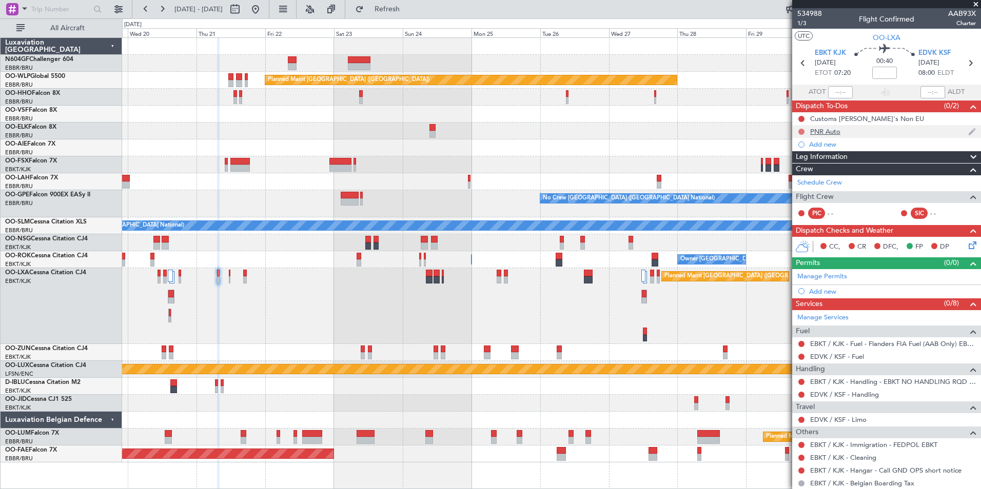
click at [800, 131] on button at bounding box center [801, 132] width 6 height 6
click at [800, 176] on span "Completed" at bounding box center [806, 177] width 34 height 10
click at [854, 358] on link "EDVK / KSF - Fuel" at bounding box center [837, 356] width 54 height 9
click at [836, 396] on link "EDVK / KSF - Handling" at bounding box center [844, 394] width 69 height 9
click at [399, 8] on button "Refresh" at bounding box center [381, 9] width 62 height 16
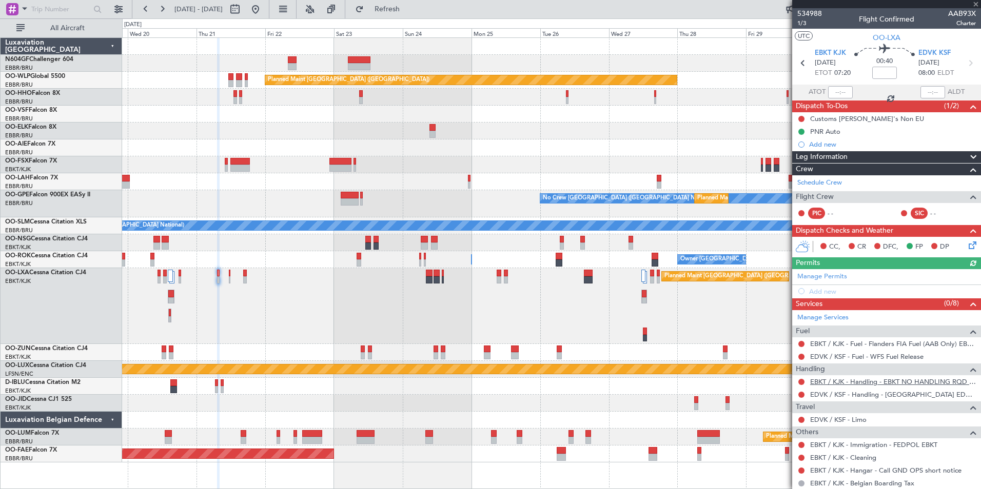
scroll to position [66, 0]
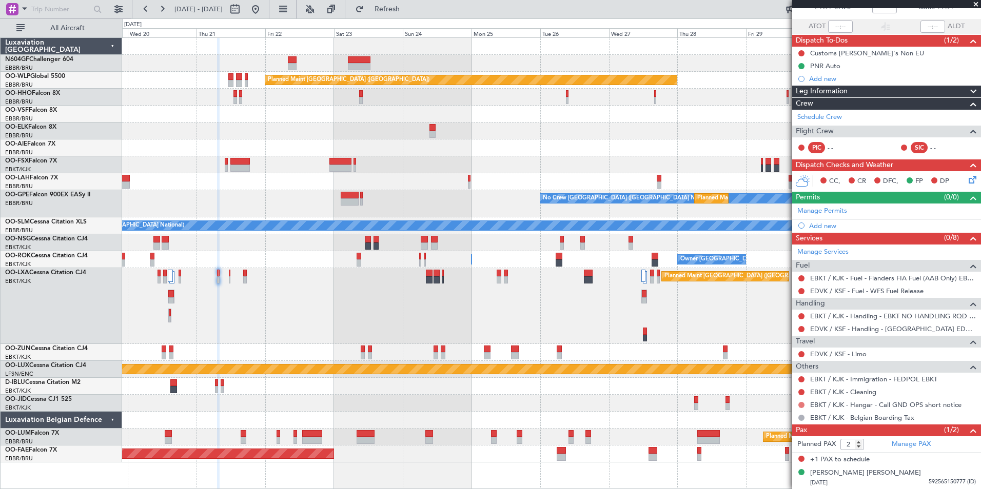
click at [801, 404] on button at bounding box center [801, 405] width 6 height 6
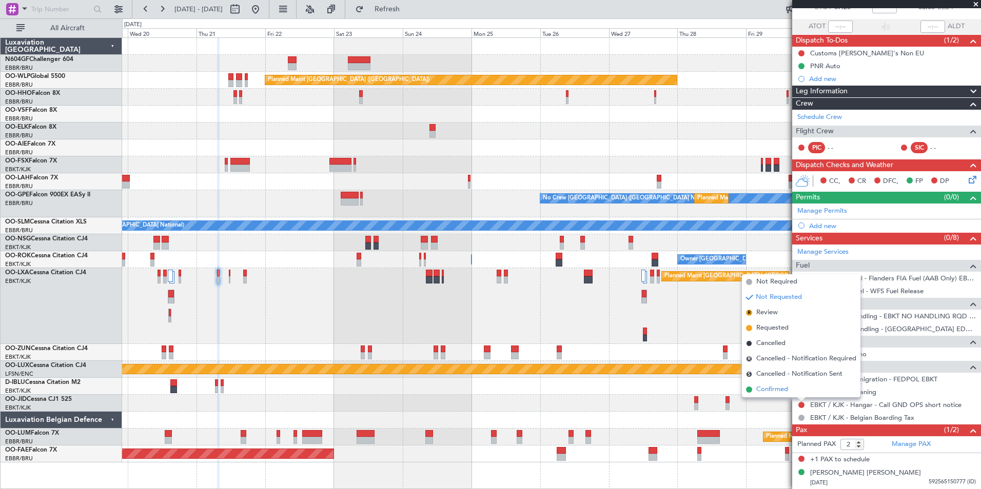
click at [797, 388] on li "Confirmed" at bounding box center [801, 389] width 119 height 15
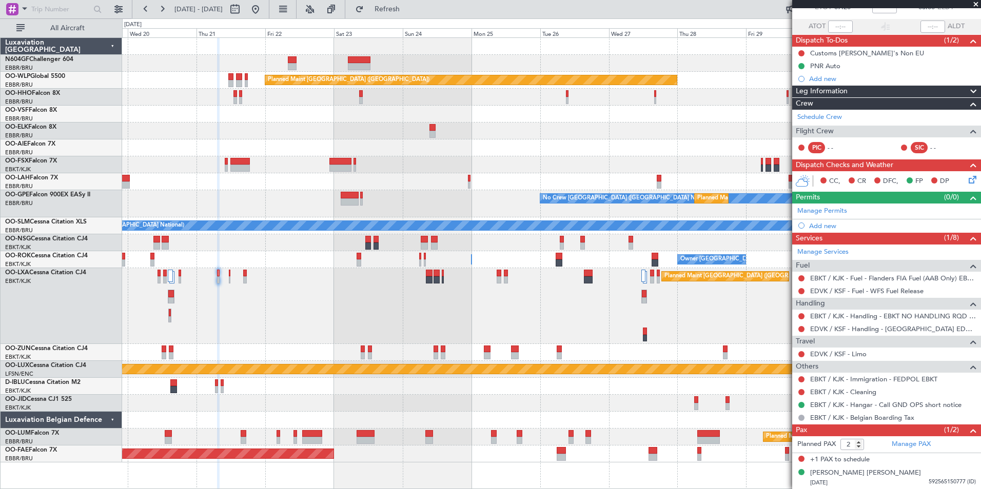
click at [801, 319] on mat-tooltip-component "Not Requested" at bounding box center [802, 332] width 58 height 27
click at [801, 316] on button at bounding box center [801, 316] width 6 height 6
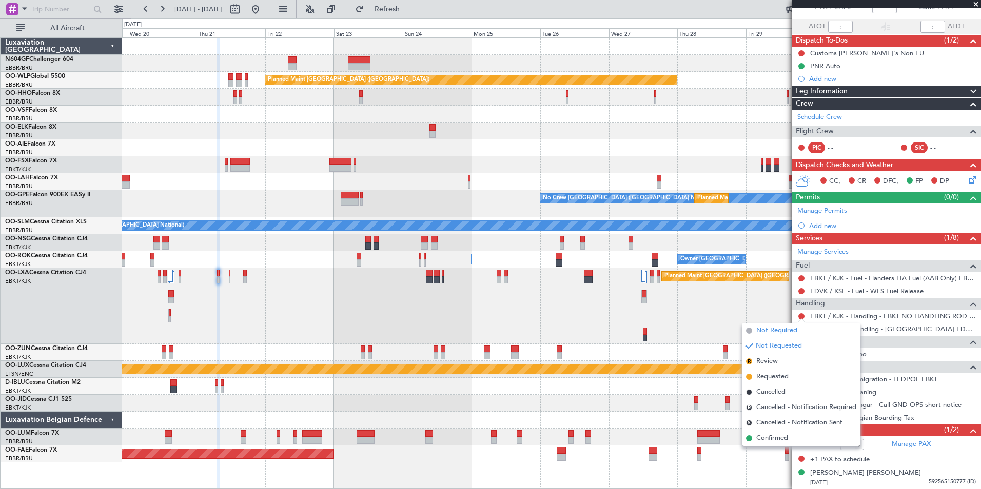
click at [792, 333] on span "Not Required" at bounding box center [776, 331] width 41 height 10
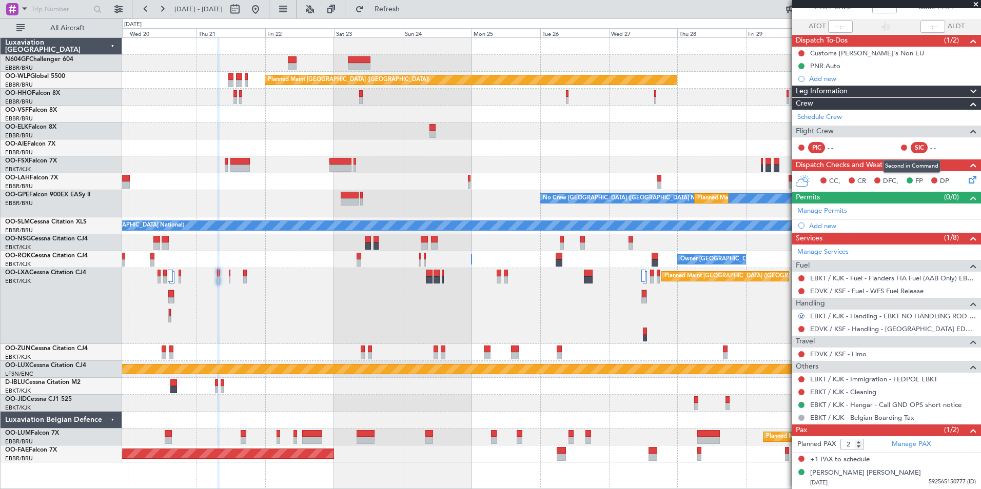
scroll to position [0, 0]
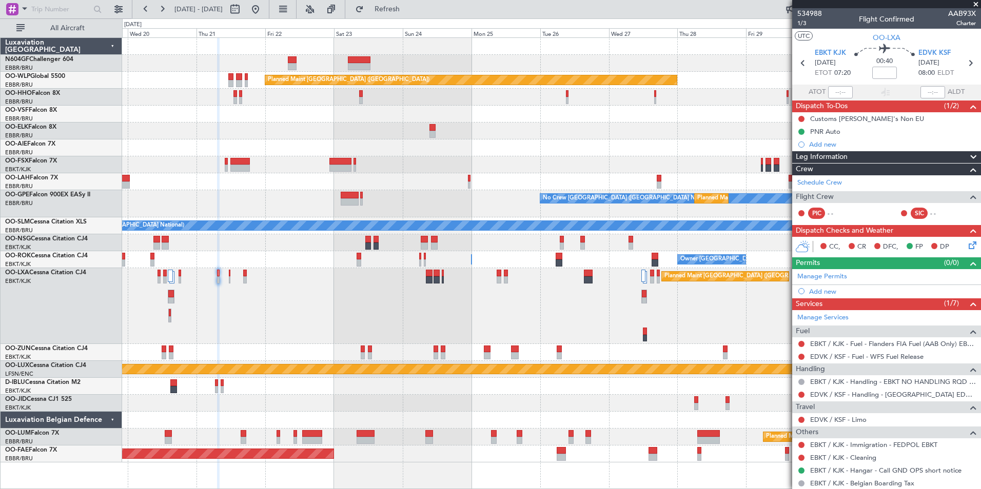
click at [966, 244] on icon at bounding box center [970, 244] width 8 height 8
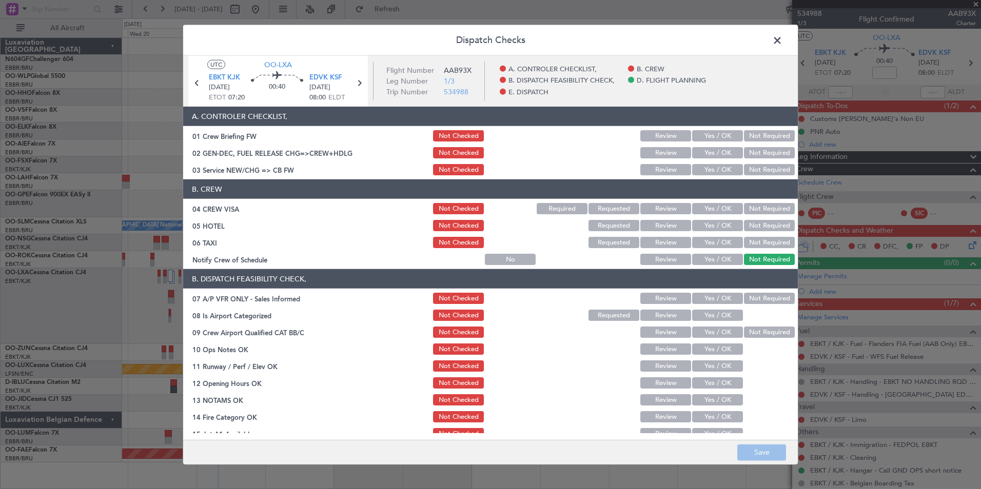
click at [719, 164] on button "Yes / OK" at bounding box center [717, 169] width 51 height 11
click at [760, 214] on button "Not Required" at bounding box center [769, 208] width 51 height 11
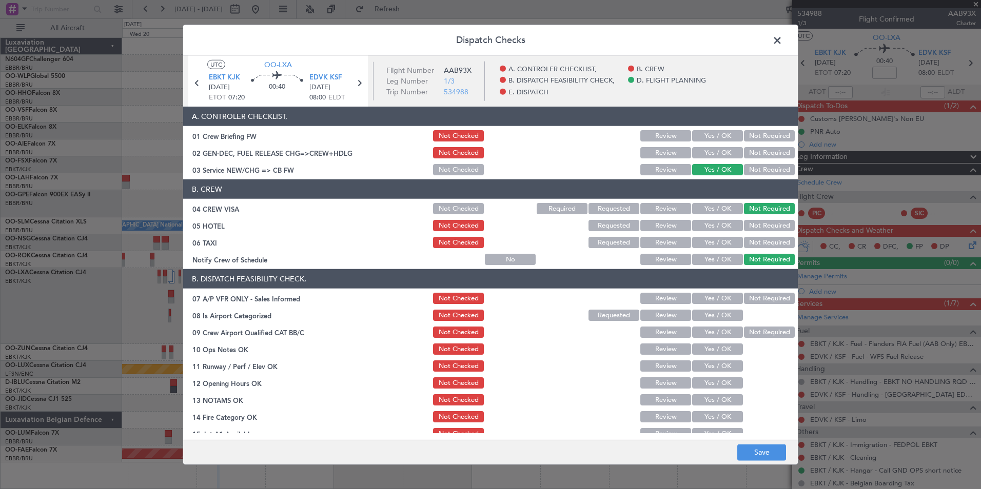
click at [764, 229] on button "Not Required" at bounding box center [769, 225] width 51 height 11
click at [765, 242] on button "Not Required" at bounding box center [769, 242] width 51 height 11
click at [725, 255] on button "Yes / OK" at bounding box center [717, 259] width 51 height 11
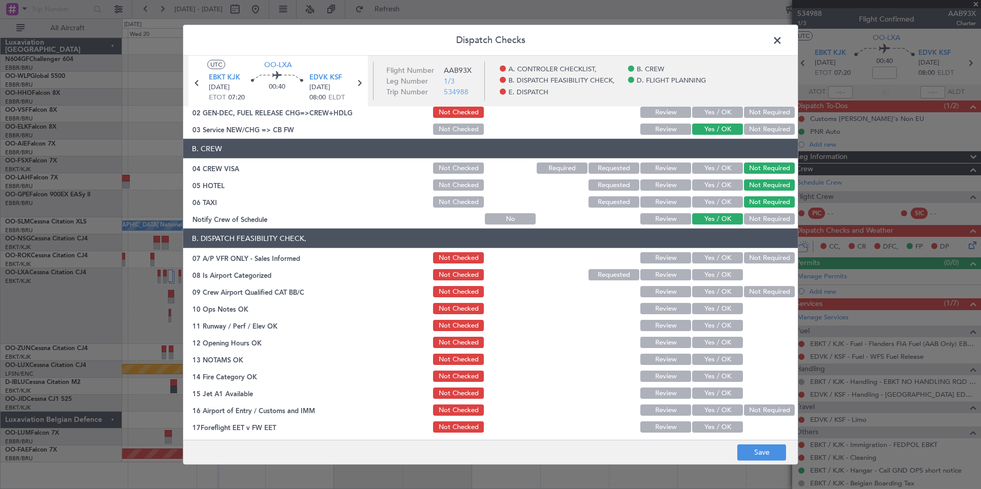
scroll to position [43, 0]
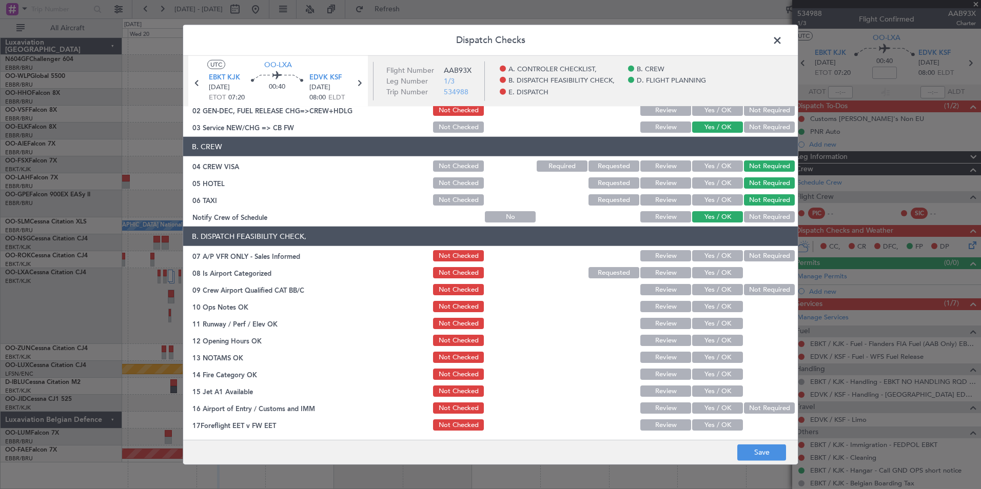
click at [744, 258] on button "Not Required" at bounding box center [769, 255] width 51 height 11
click at [714, 275] on button "Yes / OK" at bounding box center [717, 272] width 51 height 11
click at [721, 310] on button "Yes / OK" at bounding box center [717, 306] width 51 height 11
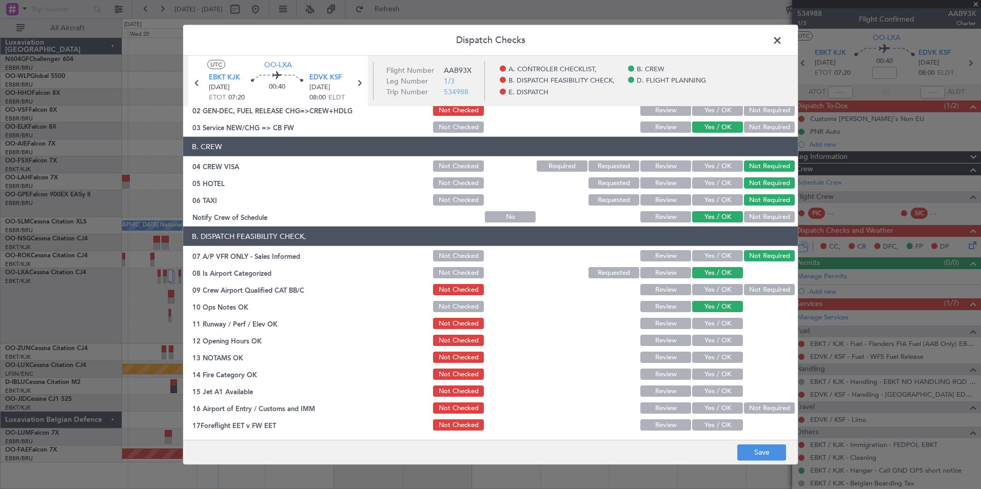
click at [723, 327] on button "Yes / OK" at bounding box center [717, 323] width 51 height 11
click at [722, 345] on button "Yes / OK" at bounding box center [717, 340] width 51 height 11
click at [333, 75] on span "EDVK KSF" at bounding box center [325, 78] width 32 height 10
click at [610, 280] on section "B. DISPATCH FEASIBILITY CHECK, 07 A/P VFR ONLY - Sales Informed Not Checked Rev…" at bounding box center [490, 338] width 615 height 223
click at [588, 275] on button "Requested" at bounding box center [613, 272] width 51 height 11
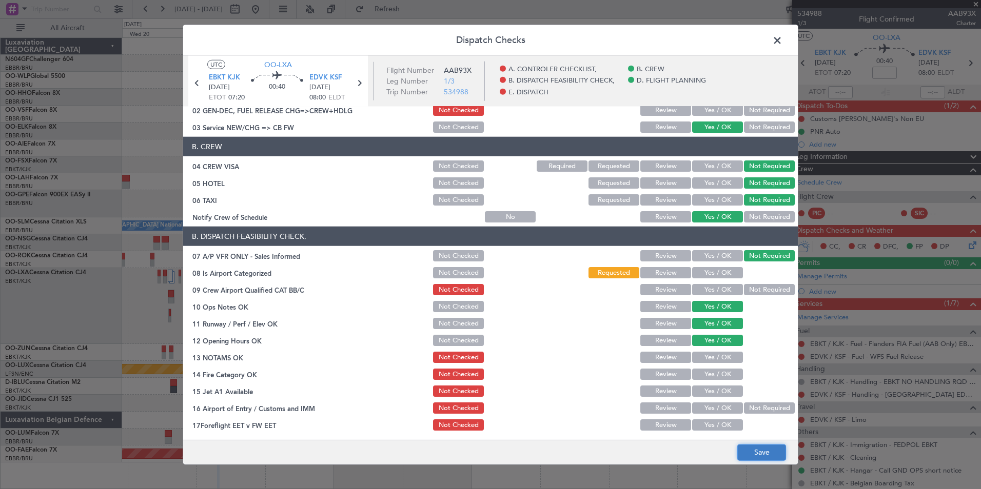
click at [775, 454] on button "Save" at bounding box center [761, 452] width 49 height 16
click at [698, 358] on button "Yes / OK" at bounding box center [717, 357] width 51 height 11
click at [701, 370] on button "Yes / OK" at bounding box center [717, 374] width 51 height 11
click at [708, 393] on button "Yes / OK" at bounding box center [717, 391] width 51 height 11
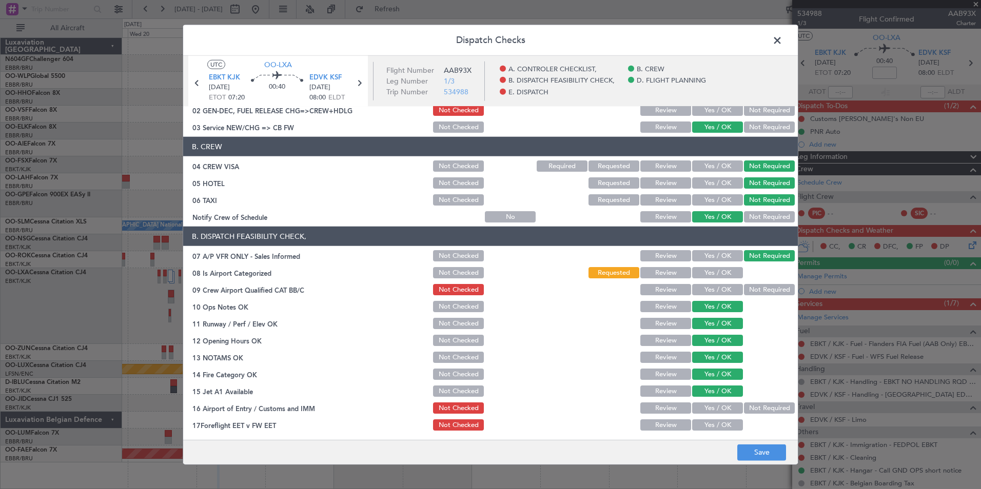
click at [768, 407] on button "Not Required" at bounding box center [769, 408] width 51 height 11
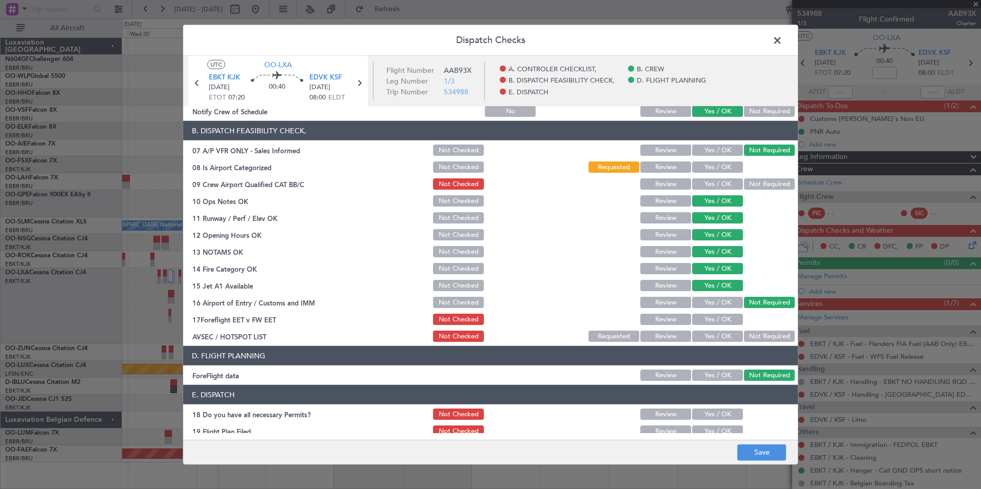
click at [724, 338] on button "Yes / OK" at bounding box center [717, 336] width 51 height 11
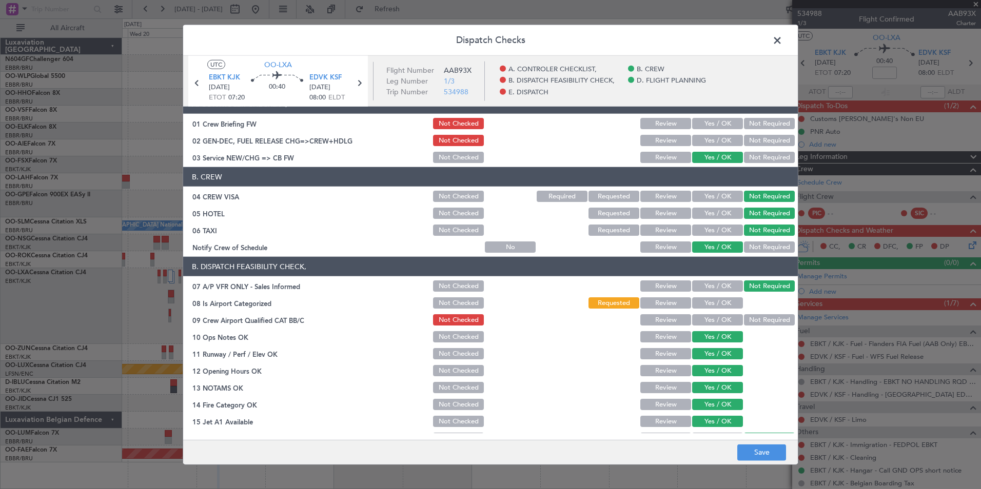
scroll to position [0, 0]
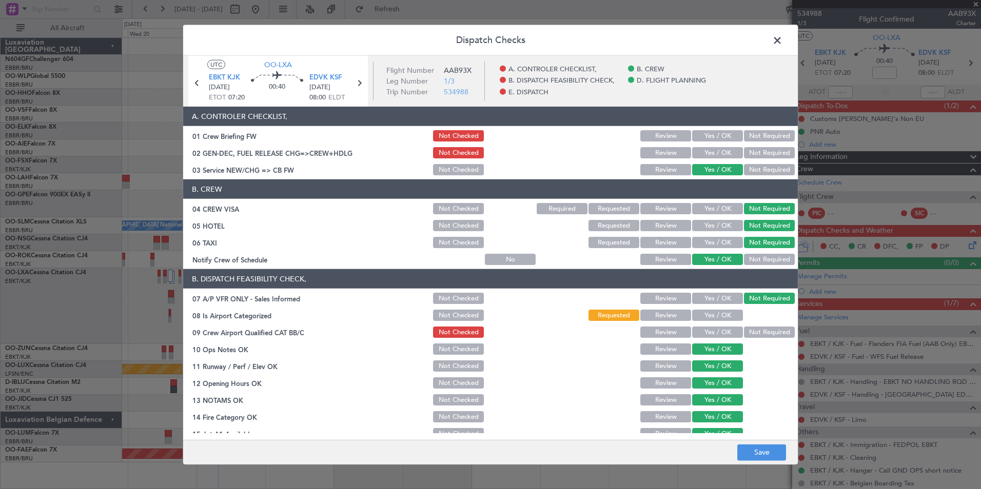
click at [449, 313] on button "Not Checked" at bounding box center [458, 315] width 51 height 11
click at [760, 454] on button "Save" at bounding box center [761, 452] width 49 height 16
click at [782, 39] on span at bounding box center [782, 43] width 0 height 21
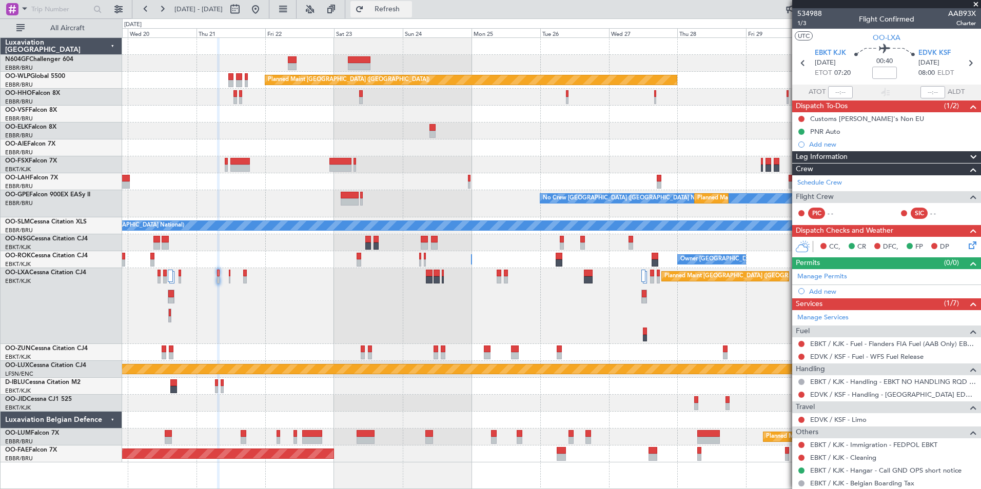
click at [409, 11] on span "Refresh" at bounding box center [387, 9] width 43 height 7
click at [966, 59] on icon at bounding box center [969, 62] width 13 height 13
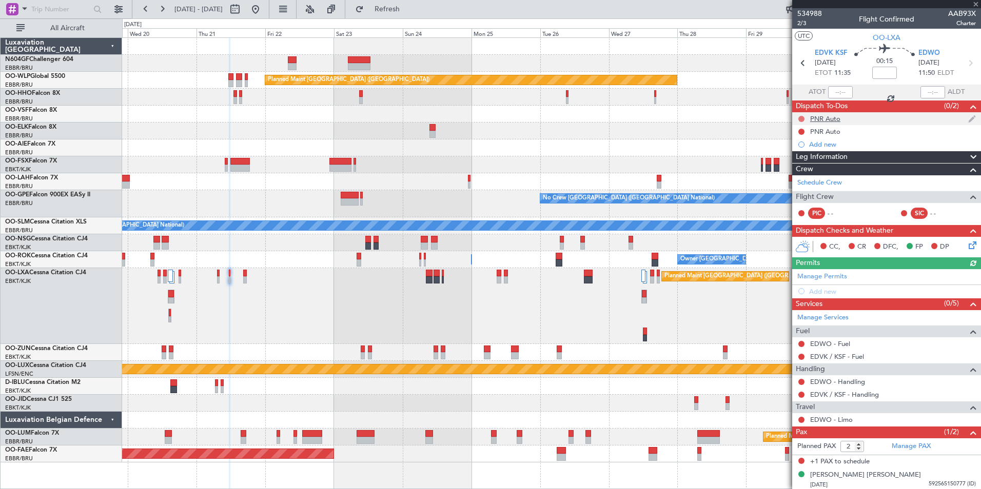
click at [800, 116] on button at bounding box center [801, 119] width 6 height 6
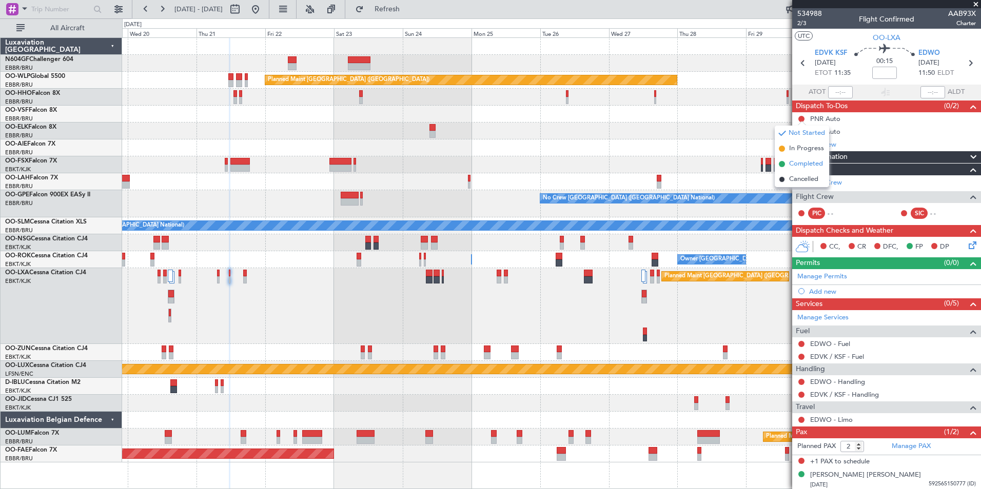
click at [803, 162] on span "Completed" at bounding box center [806, 164] width 34 height 10
click at [799, 134] on mat-tooltip-component "Not Started" at bounding box center [801, 147] width 49 height 27
click at [801, 133] on button at bounding box center [801, 132] width 6 height 6
click at [813, 177] on span "Completed" at bounding box center [806, 177] width 34 height 10
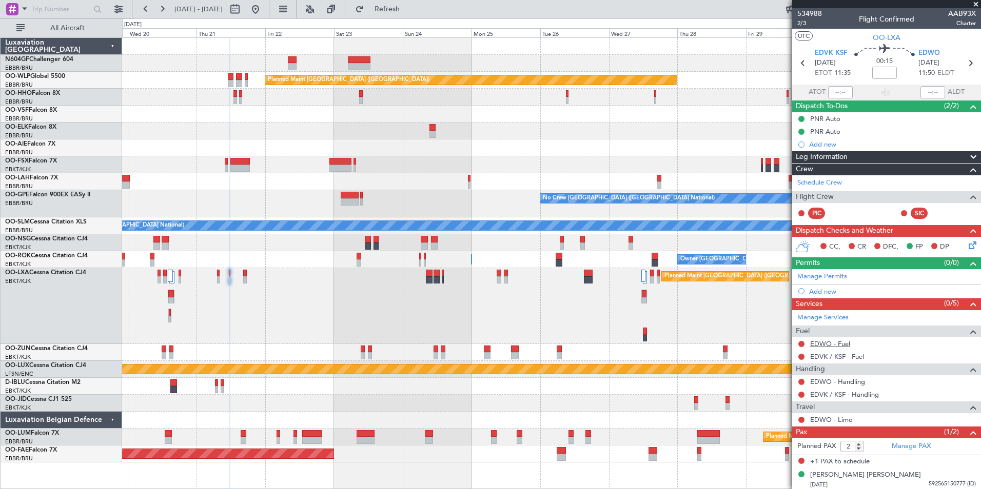
click at [844, 347] on link "EDWO - Fuel" at bounding box center [830, 344] width 40 height 9
click at [832, 358] on link "EDVK / KSF - Fuel" at bounding box center [837, 356] width 54 height 9
click at [819, 383] on link "EDWO - Handling" at bounding box center [837, 382] width 55 height 9
click at [412, 15] on button "Refresh" at bounding box center [381, 9] width 62 height 16
click at [835, 381] on link "EDWO - Handling" at bounding box center [837, 382] width 55 height 9
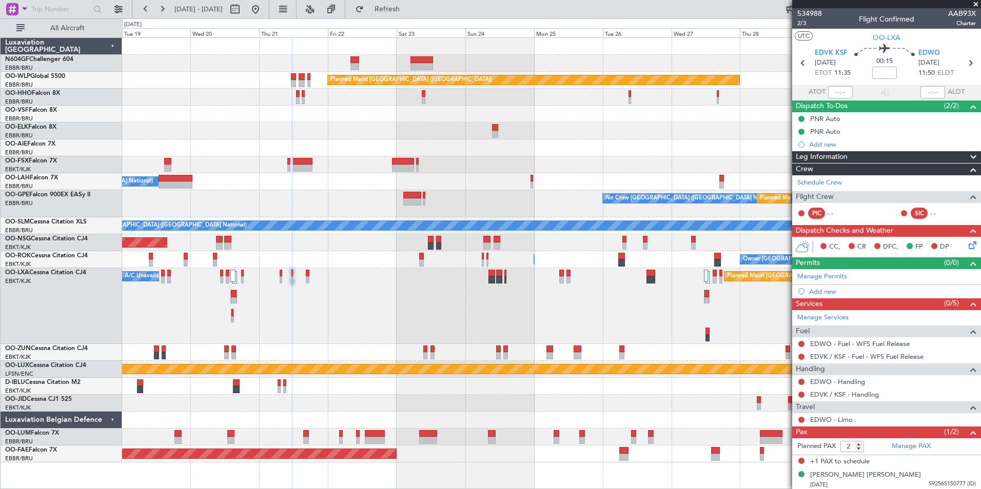
click at [331, 289] on div "Planned Maint Brussels (Brussels National) A/C Unavailable No Crew Chambery (Ai…" at bounding box center [551, 306] width 858 height 76
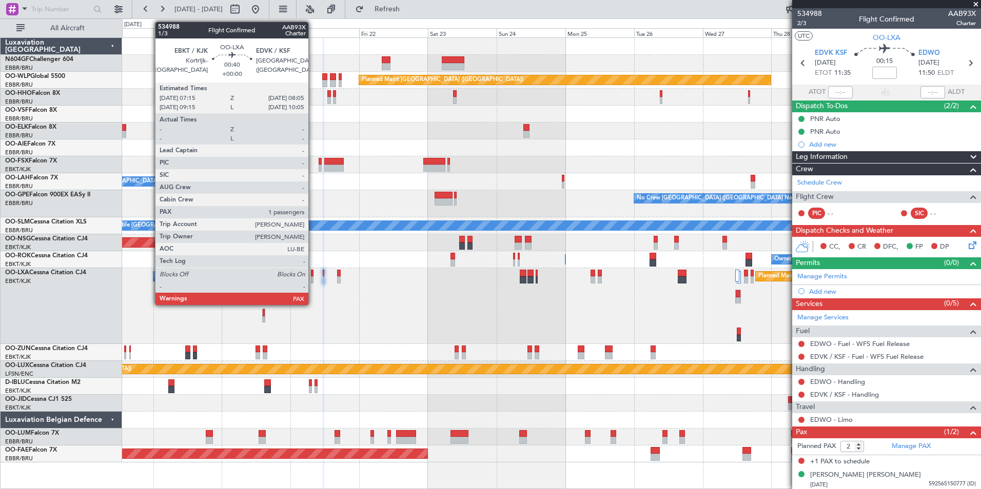
click at [313, 277] on div at bounding box center [312, 280] width 3 height 7
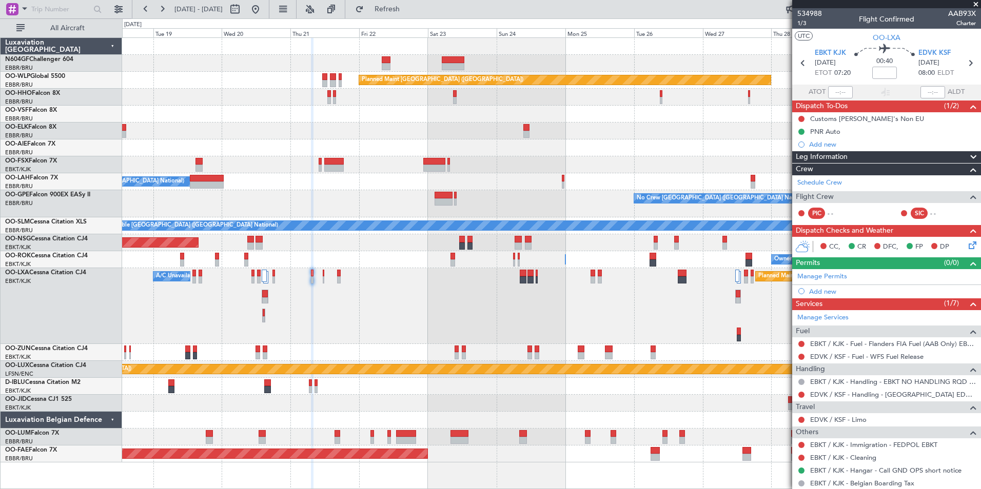
click at [341, 279] on div "Planned Maint Brussels (Brussels National) A/C Unavailable No Crew Chambery (Ai…" at bounding box center [551, 306] width 858 height 76
click at [475, 292] on div "Planned Maint Brussels (Brussels National) A/C Unavailable No Crew Chambery (Ai…" at bounding box center [551, 306] width 858 height 76
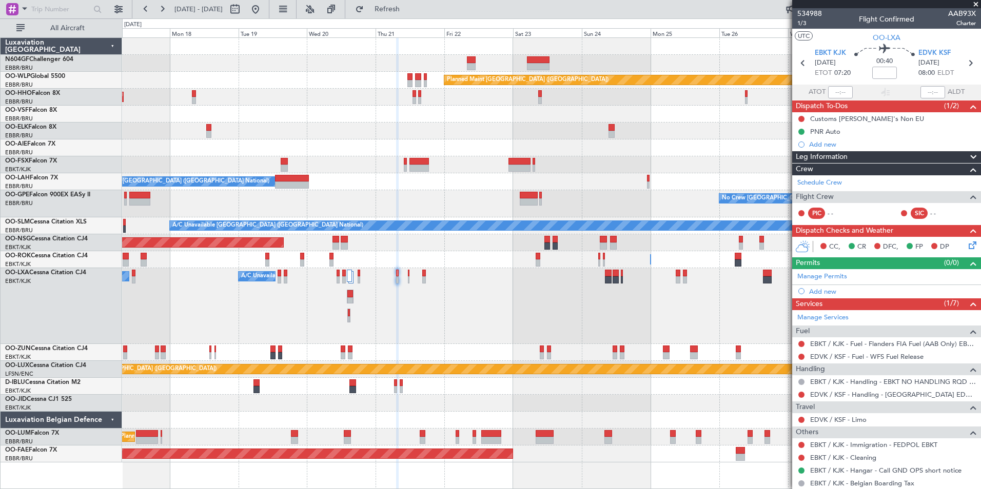
click at [480, 306] on div "Planned Maint Brussels (Brussels National) A/C Unavailable No Crew Chambery (Ai…" at bounding box center [551, 306] width 858 height 76
click at [456, 161] on div "Planned Maint Berlin (Brandenburg) AOG Maint Geneva (Cointrin) A/C Unavailable …" at bounding box center [551, 250] width 858 height 425
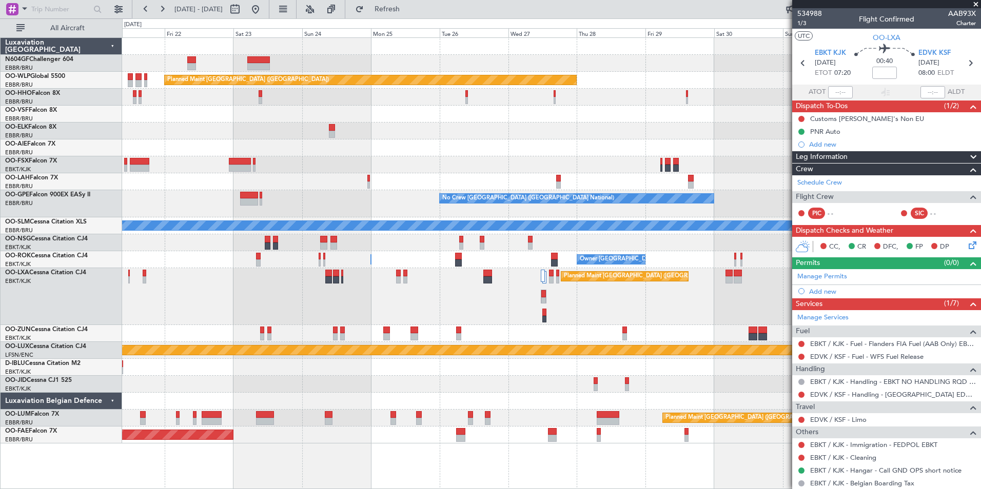
click at [467, 124] on div "Planned Maint Berlin (Brandenburg) Planned Maint London (Farnborough) Planned M…" at bounding box center [551, 241] width 858 height 406
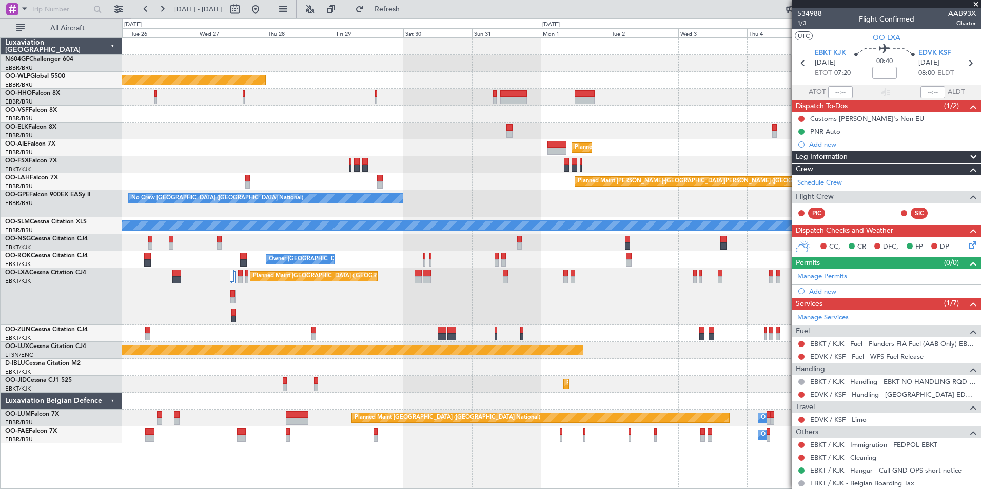
click at [339, 137] on div "Planned Maint Berlin (Brandenburg) Planned Maint Kortrijk-Wevelgem Planned Main…" at bounding box center [551, 241] width 858 height 406
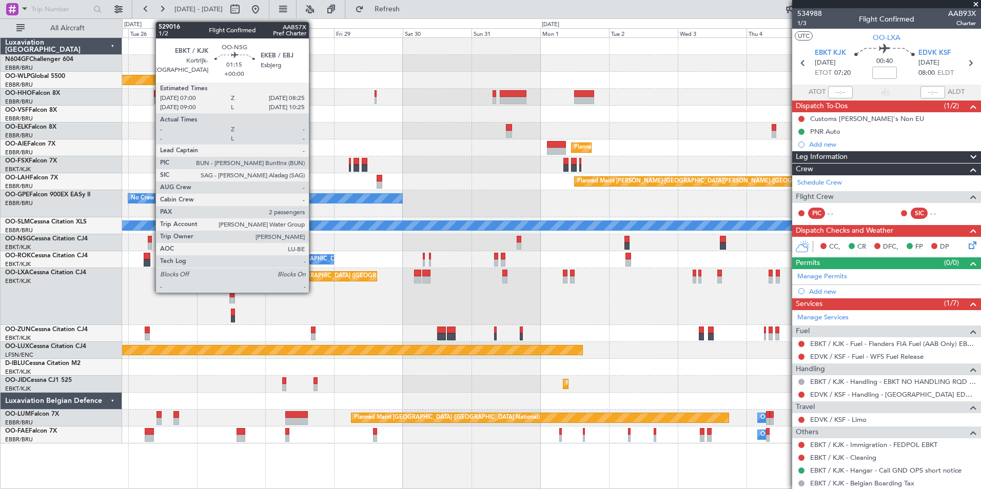
click at [150, 239] on div at bounding box center [150, 239] width 4 height 7
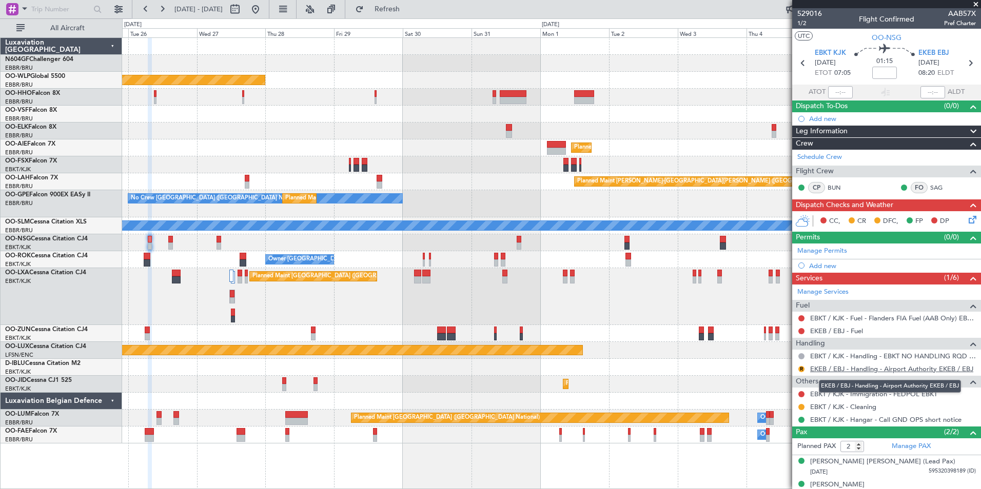
click at [900, 371] on link "EKEB / EBJ - Handling - Airport Authority EKEB / EBJ" at bounding box center [891, 369] width 163 height 9
click at [963, 66] on icon at bounding box center [969, 62] width 13 height 13
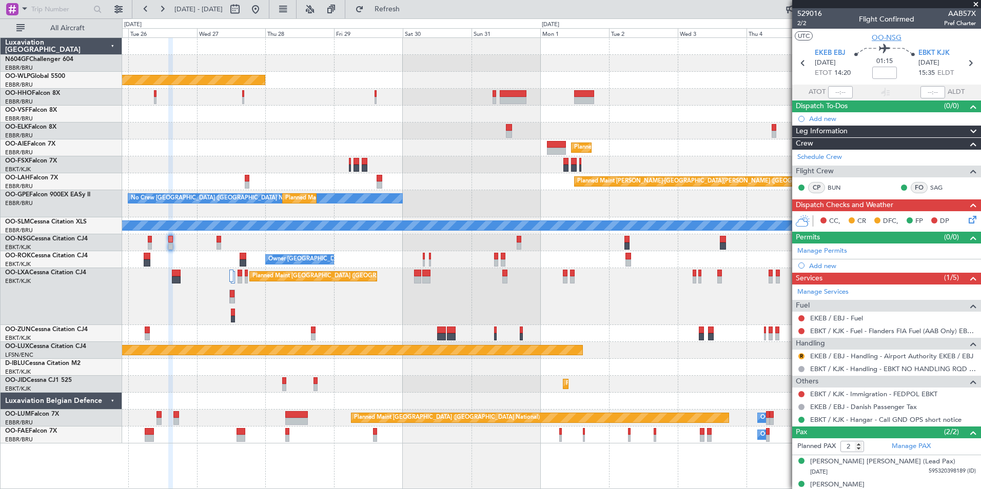
click at [876, 41] on span "OO-NSG" at bounding box center [887, 37] width 30 height 11
click at [805, 24] on span "2/2" at bounding box center [809, 23] width 25 height 9
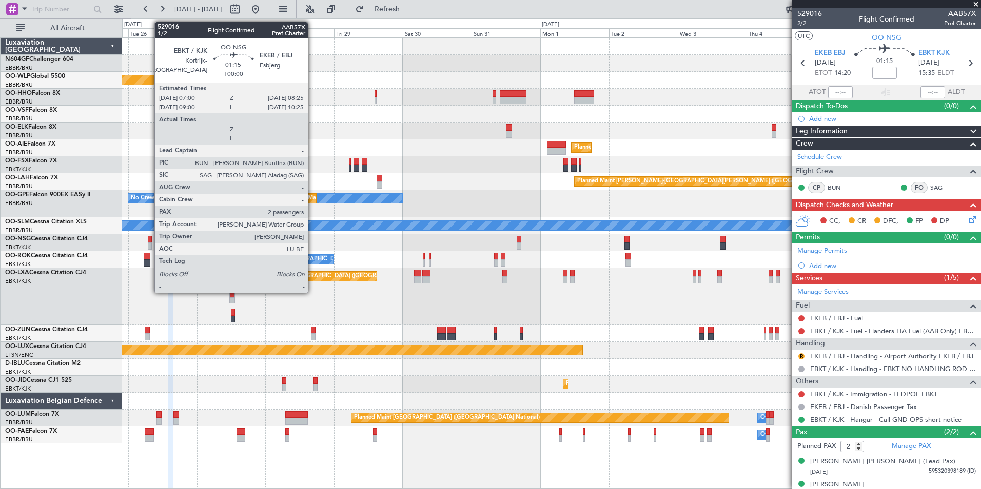
click at [149, 238] on div at bounding box center [150, 239] width 4 height 7
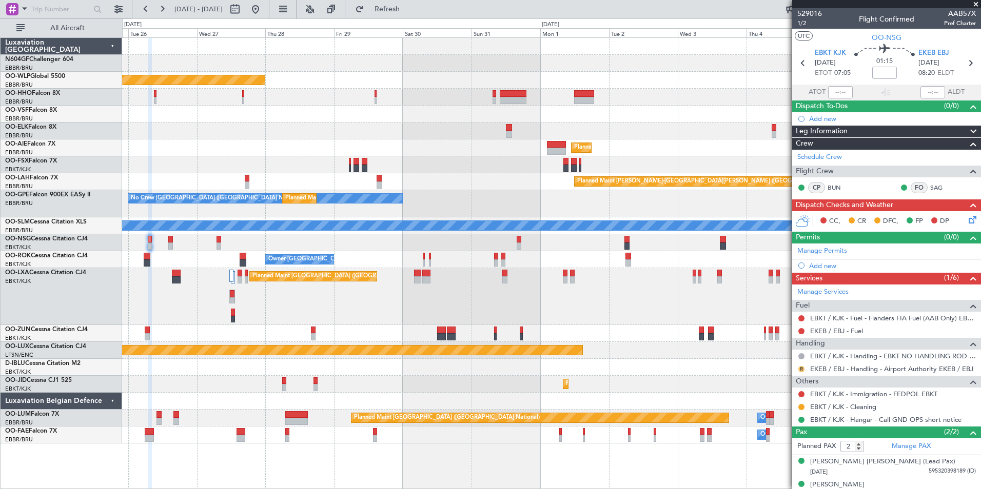
click at [802, 369] on button "R" at bounding box center [801, 369] width 6 height 6
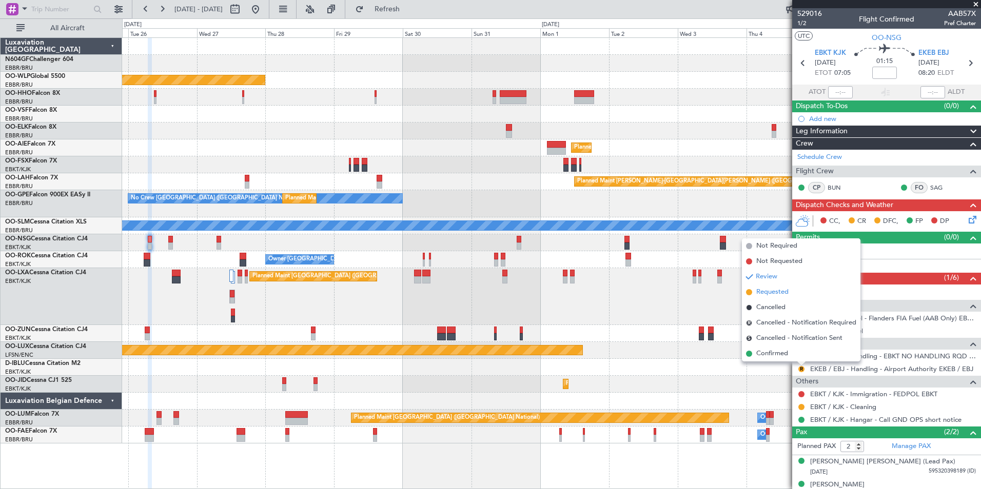
click at [792, 295] on li "Requested" at bounding box center [801, 292] width 119 height 15
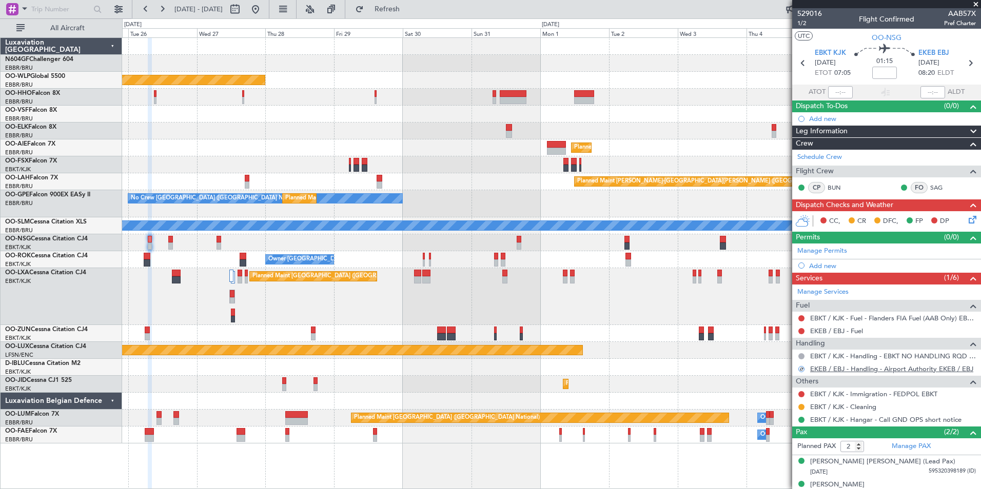
click at [865, 369] on link "EKEB / EBJ - Handling - Airport Authority EKEB / EBJ" at bounding box center [891, 369] width 163 height 9
click at [968, 47] on section "EBKT KJK 26/08/2025 ETOT 07:05 01:15 EKEB EBJ 26/08/2025 08:20 ELDT" at bounding box center [886, 64] width 189 height 41
click at [968, 54] on section "EBKT KJK 26/08/2025 ETOT 07:05 01:15 EKEB EBJ 26/08/2025 08:20 ELDT" at bounding box center [886, 64] width 189 height 41
click at [964, 61] on icon at bounding box center [969, 62] width 13 height 13
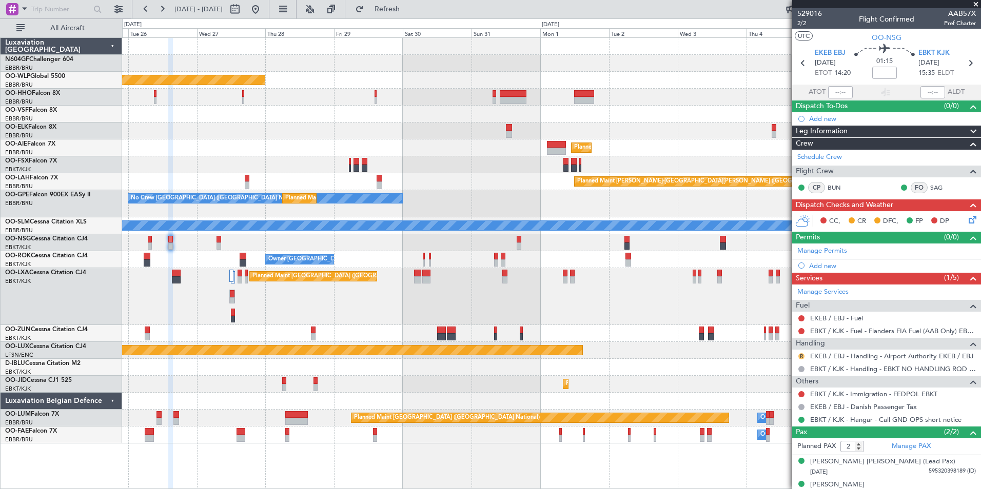
click at [801, 356] on button "R" at bounding box center [801, 356] width 6 height 6
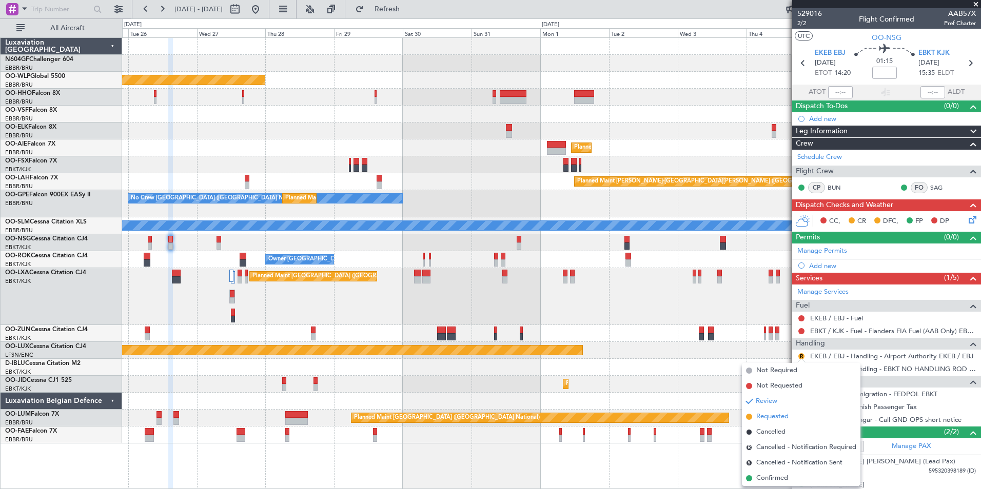
click at [778, 416] on span "Requested" at bounding box center [772, 417] width 32 height 10
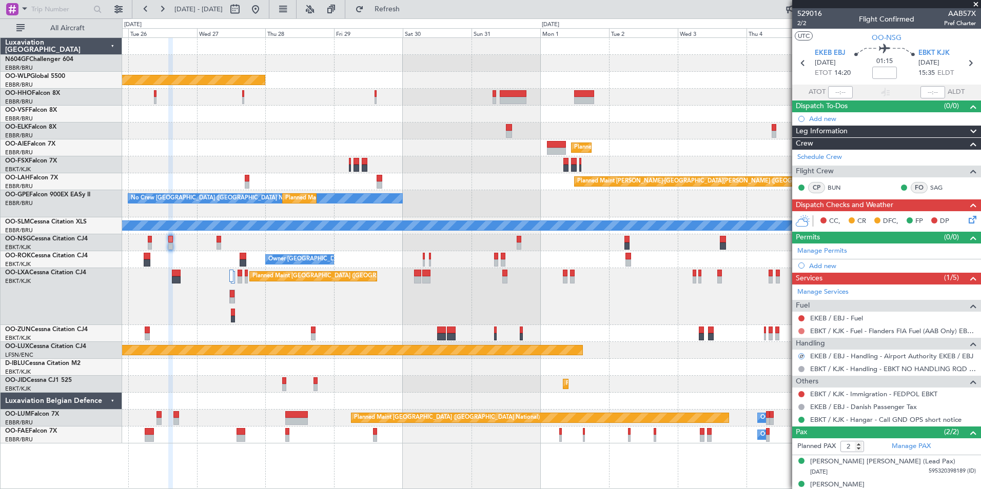
click at [801, 329] on button at bounding box center [801, 331] width 6 height 6
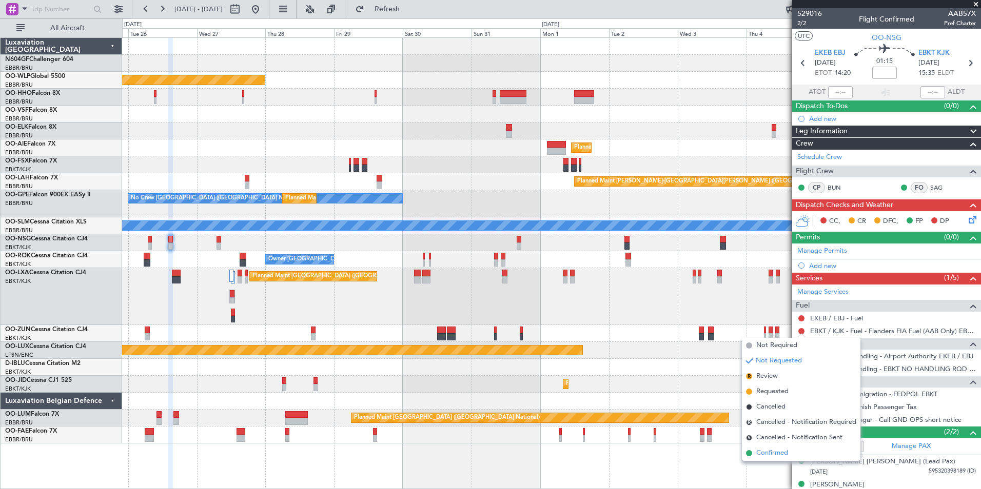
click at [774, 449] on span "Confirmed" at bounding box center [772, 453] width 32 height 10
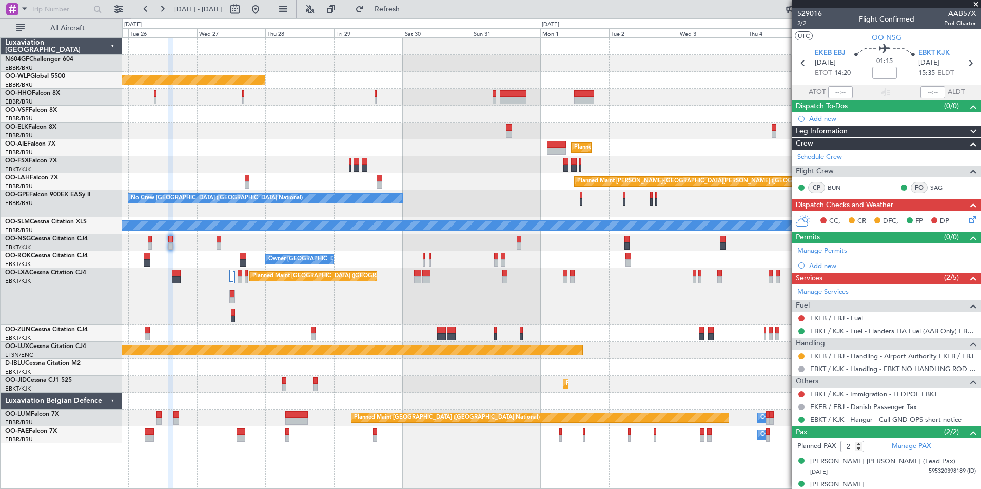
click at [395, 97] on div at bounding box center [551, 97] width 858 height 17
click at [409, 6] on span "Refresh" at bounding box center [387, 9] width 43 height 7
click at [575, 117] on div "Planned Maint [GEOGRAPHIC_DATA] ([GEOGRAPHIC_DATA]) Planned Maint [GEOGRAPHIC_D…" at bounding box center [551, 241] width 858 height 406
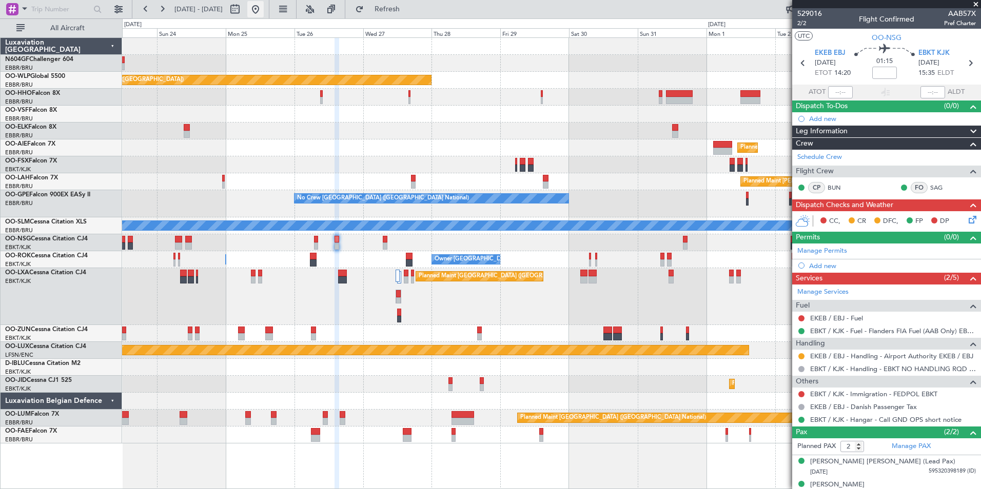
click at [264, 6] on button at bounding box center [255, 9] width 16 height 16
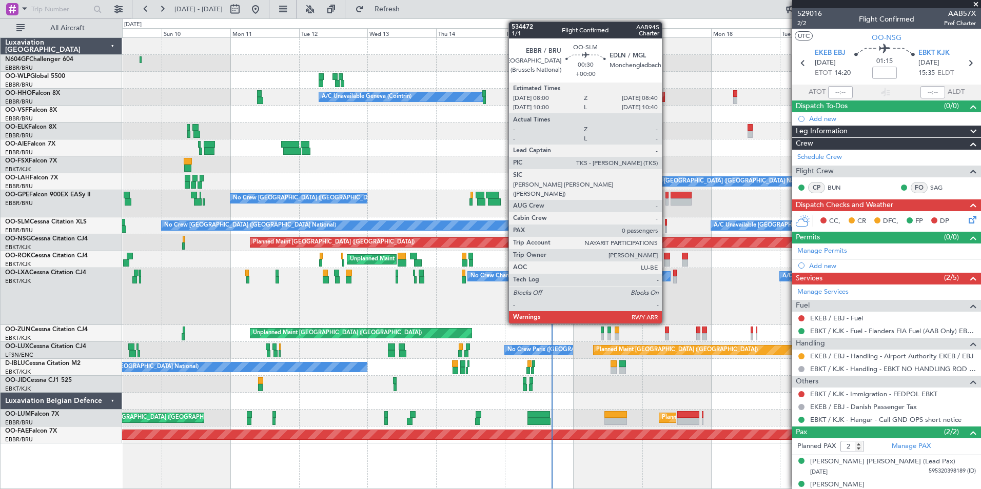
click at [666, 224] on div at bounding box center [666, 222] width 2 height 7
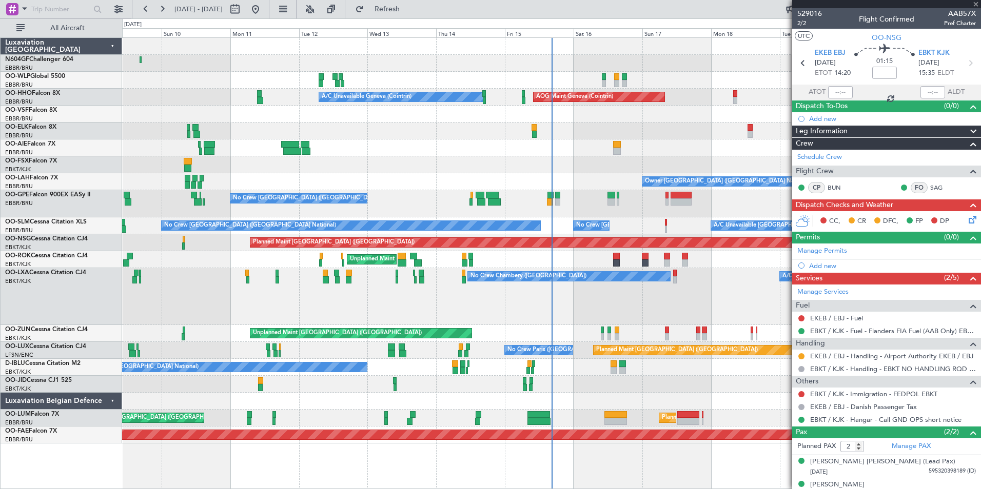
type input "0"
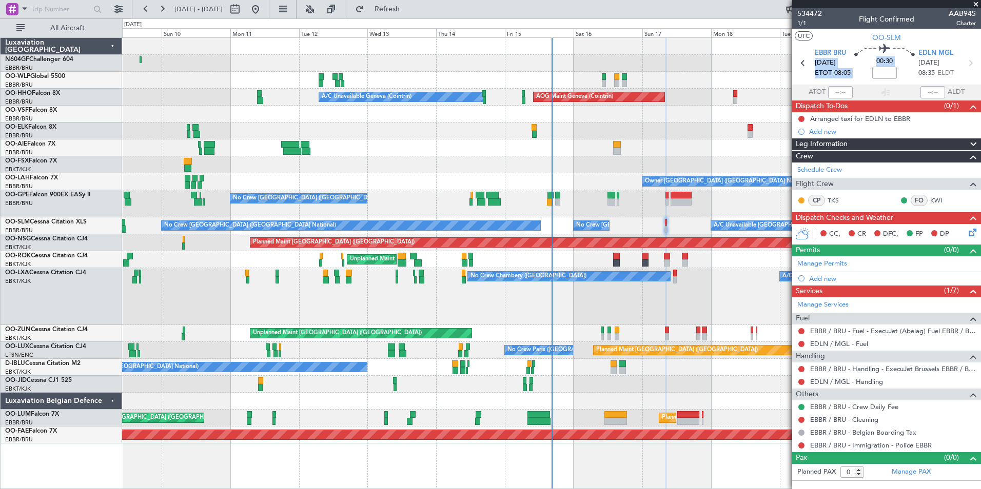
drag, startPoint x: 959, startPoint y: 50, endPoint x: 907, endPoint y: 40, distance: 53.3
click at [907, 40] on div "UTC OO-SLM EBBR BRU [DATE] ETOT 08:05 00:30 EDLN MGL [DATE] 08:35 ELDT ATOT ALDT" at bounding box center [886, 64] width 189 height 71
drag, startPoint x: 907, startPoint y: 40, endPoint x: 912, endPoint y: 38, distance: 5.2
click at [912, 38] on section "UTC OO-SLM" at bounding box center [886, 36] width 189 height 15
click at [912, 37] on section "UTC OO-SLM" at bounding box center [886, 36] width 189 height 15
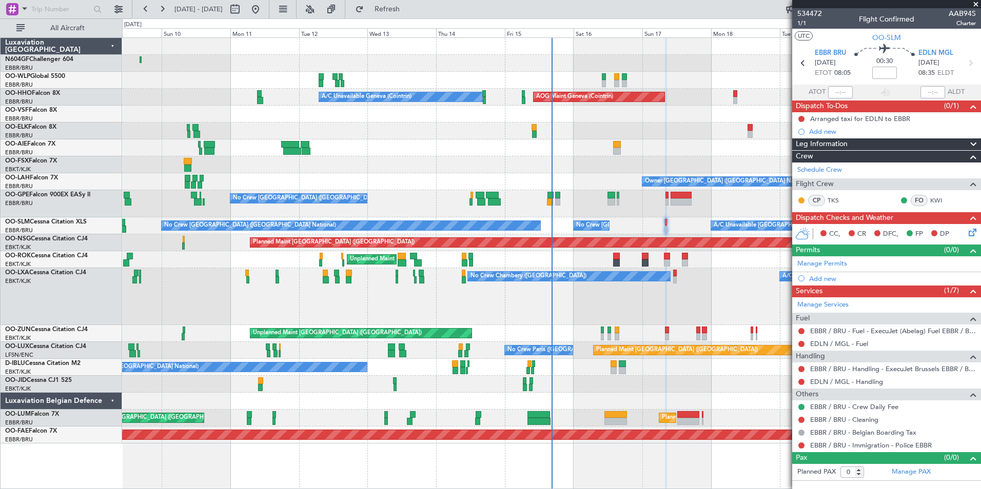
drag, startPoint x: 976, startPoint y: 15, endPoint x: 925, endPoint y: 24, distance: 51.4
click at [925, 24] on div "534472 1/1 Flight Confirmed AAB94S Charter" at bounding box center [886, 18] width 189 height 21
drag, startPoint x: 944, startPoint y: 12, endPoint x: 976, endPoint y: 14, distance: 32.4
click at [976, 14] on div "534472 1/1 Flight Confirmed AAB94S Charter" at bounding box center [886, 18] width 189 height 21
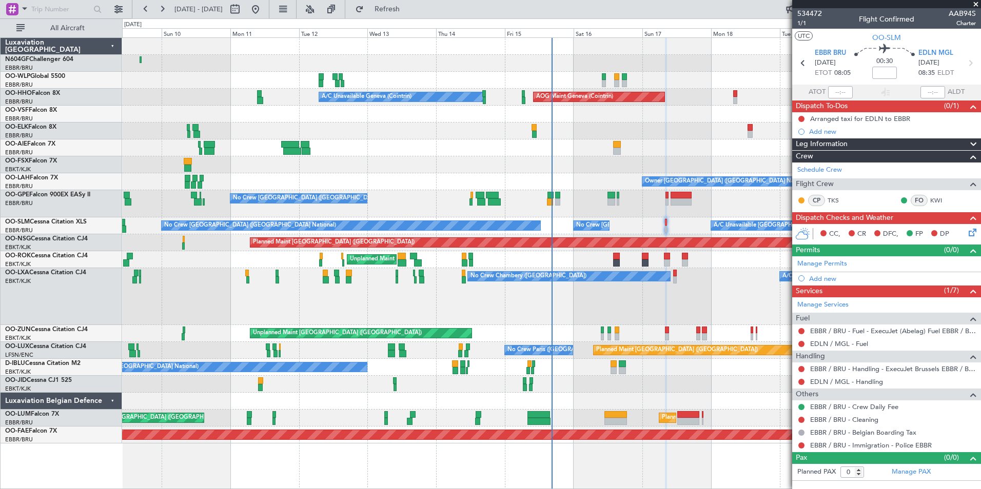
click at [946, 33] on mat-tooltip-component "Flight Number" at bounding box center [945, 32] width 56 height 27
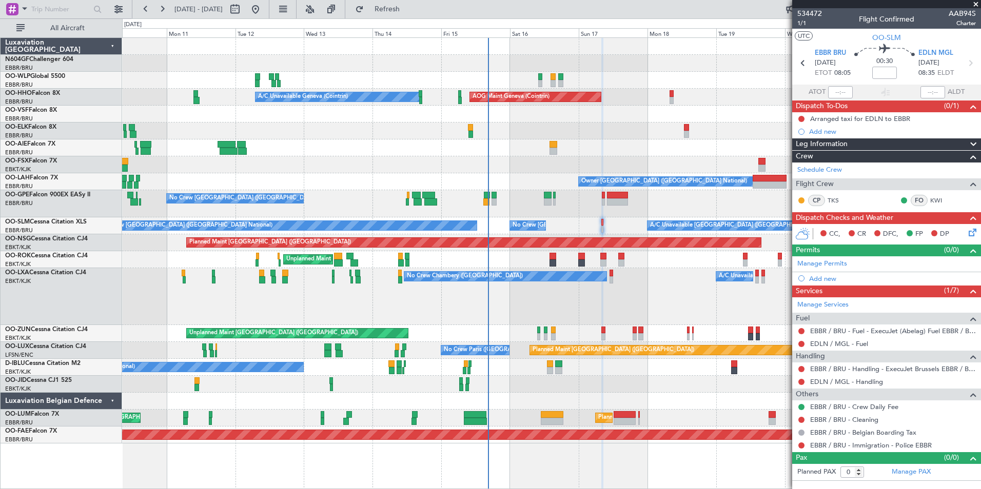
click at [452, 213] on div "No Crew [GEOGRAPHIC_DATA] ([GEOGRAPHIC_DATA] National)" at bounding box center [551, 203] width 858 height 27
click at [556, 330] on div "Unplanned Maint [GEOGRAPHIC_DATA] ([GEOGRAPHIC_DATA])" at bounding box center [551, 333] width 858 height 17
click at [556, 331] on div "Unplanned Maint [GEOGRAPHIC_DATA] ([GEOGRAPHIC_DATA])" at bounding box center [551, 333] width 858 height 17
click at [412, 14] on button "Refresh" at bounding box center [381, 9] width 62 height 16
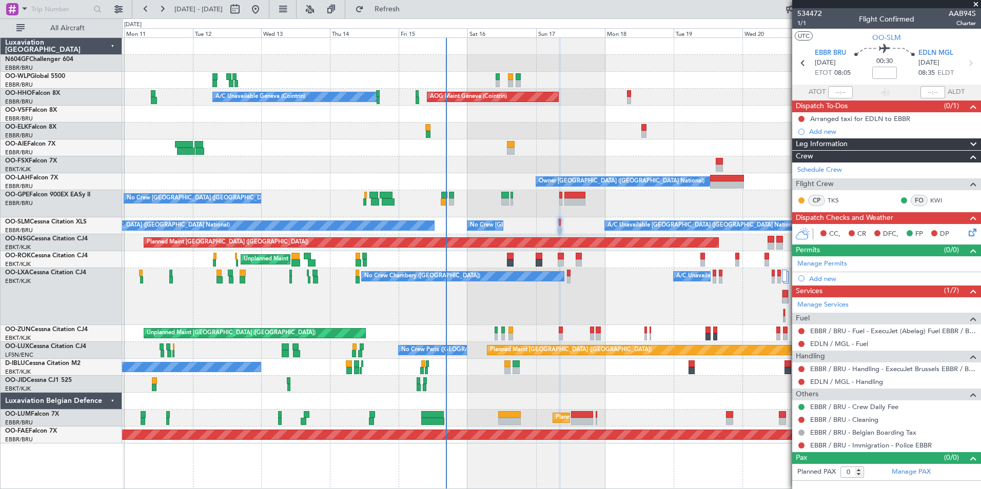
click at [563, 156] on div at bounding box center [551, 148] width 858 height 17
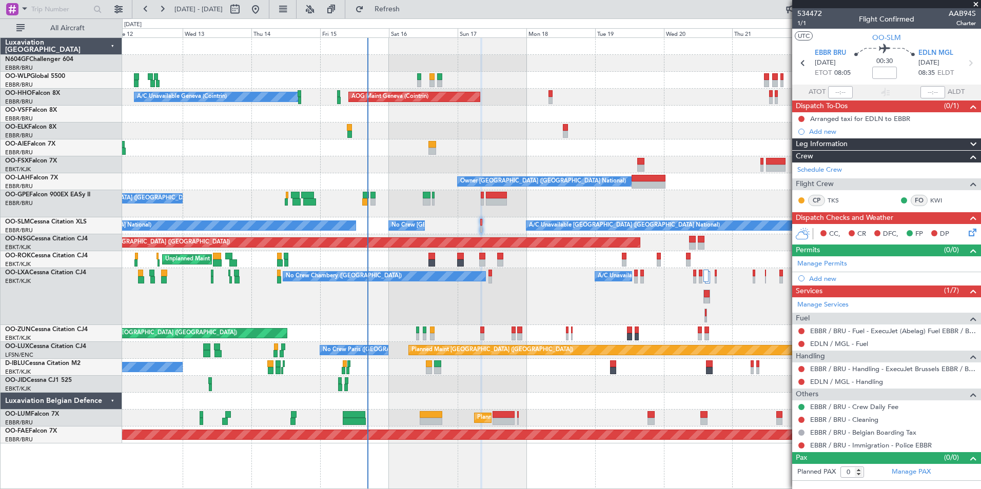
click at [487, 157] on div at bounding box center [551, 164] width 858 height 17
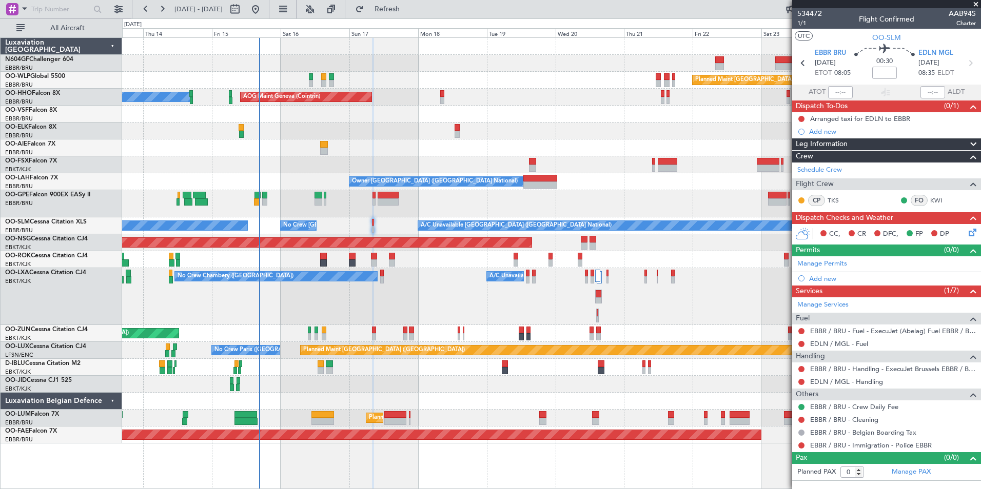
click at [402, 73] on div "Planned Maint [GEOGRAPHIC_DATA] ([GEOGRAPHIC_DATA])" at bounding box center [551, 80] width 858 height 17
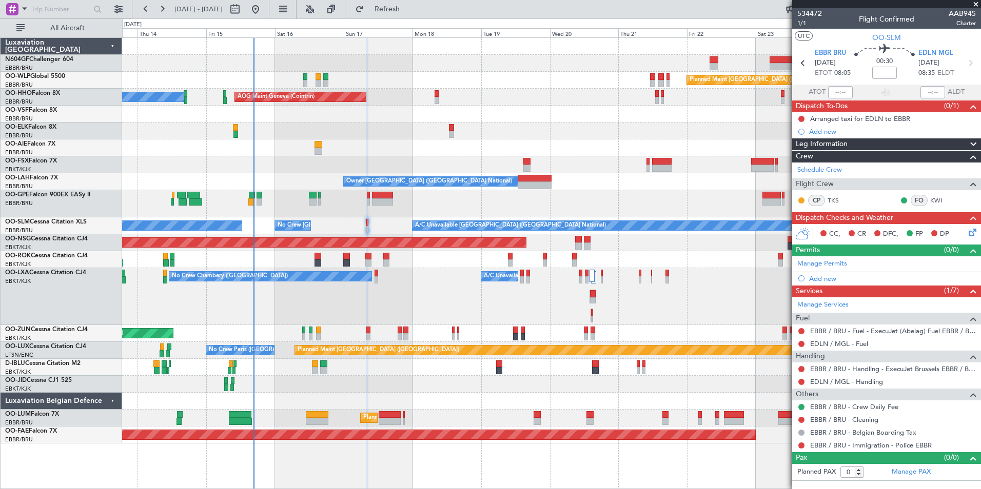
click at [417, 18] on fb-refresh-button "Refresh" at bounding box center [381, 9] width 72 height 18
click at [409, 12] on span "Refresh" at bounding box center [387, 9] width 43 height 7
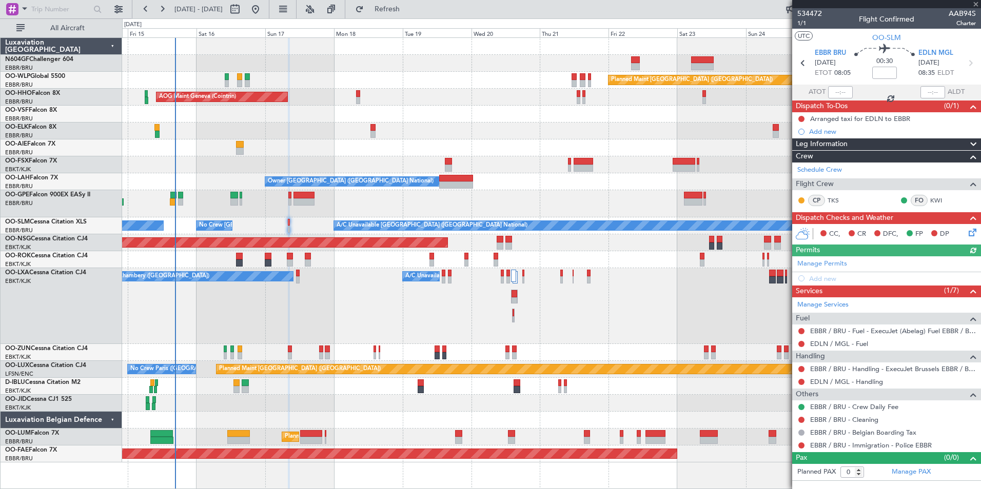
click at [293, 117] on div at bounding box center [551, 114] width 858 height 17
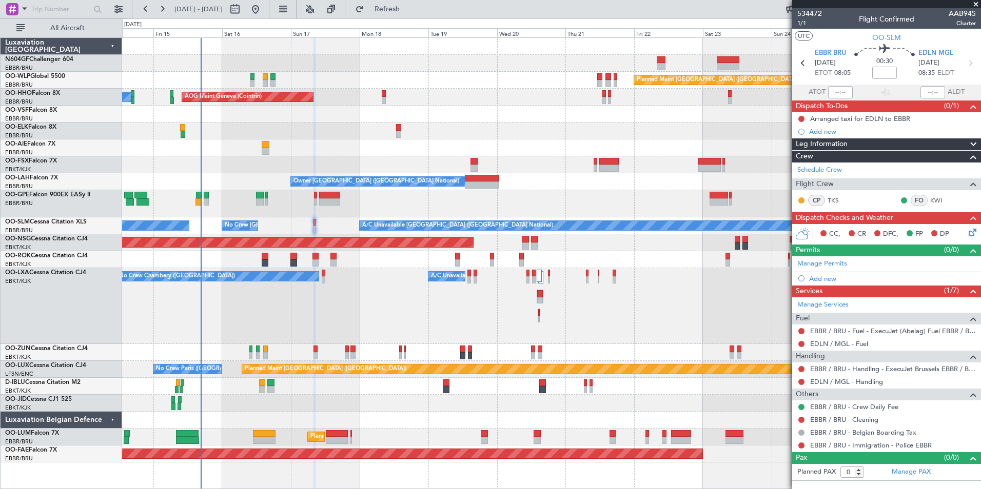
click at [224, 323] on div "No Crew Chambery ([GEOGRAPHIC_DATA]) A/C Unavailable Planned Maint [GEOGRAPHIC_…" at bounding box center [551, 306] width 858 height 76
drag, startPoint x: 189, startPoint y: 392, endPoint x: 229, endPoint y: 397, distance: 39.7
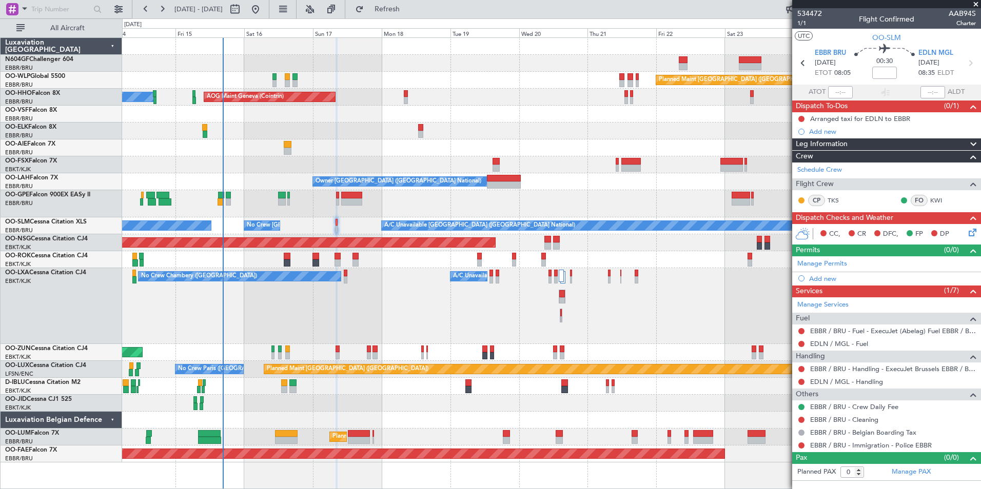
click at [220, 400] on div at bounding box center [551, 403] width 858 height 17
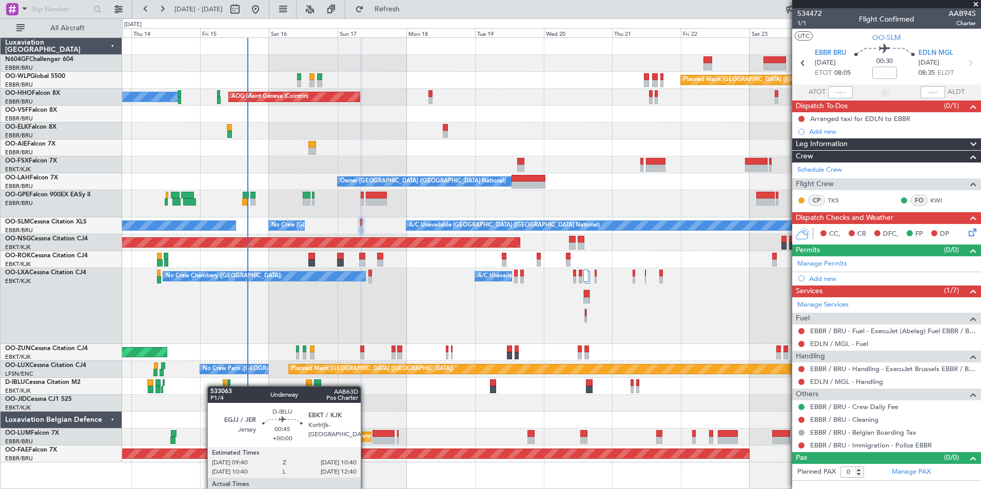
click at [228, 388] on div "No Crew [GEOGRAPHIC_DATA] ([GEOGRAPHIC_DATA] National)" at bounding box center [551, 386] width 858 height 17
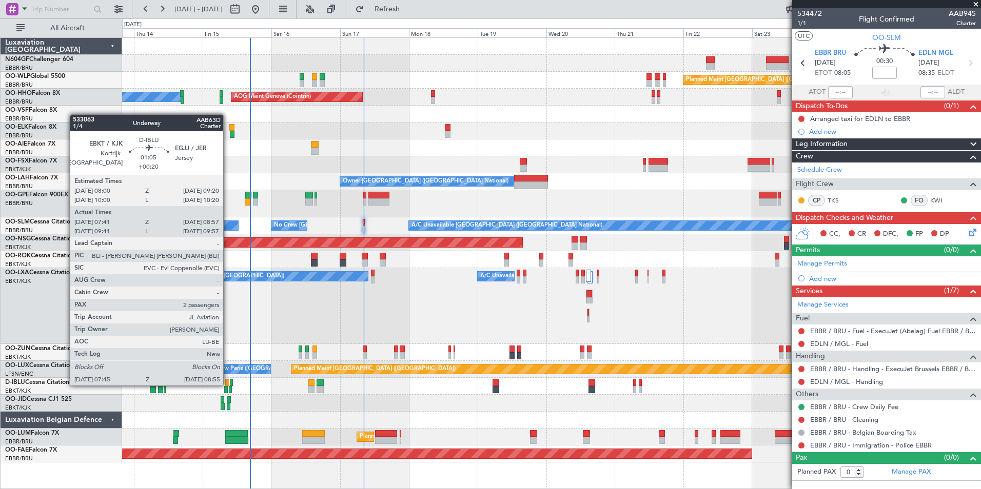
click at [240, 393] on div "No Crew [GEOGRAPHIC_DATA] ([GEOGRAPHIC_DATA] National)" at bounding box center [551, 386] width 858 height 17
click at [227, 384] on div at bounding box center [227, 383] width 4 height 7
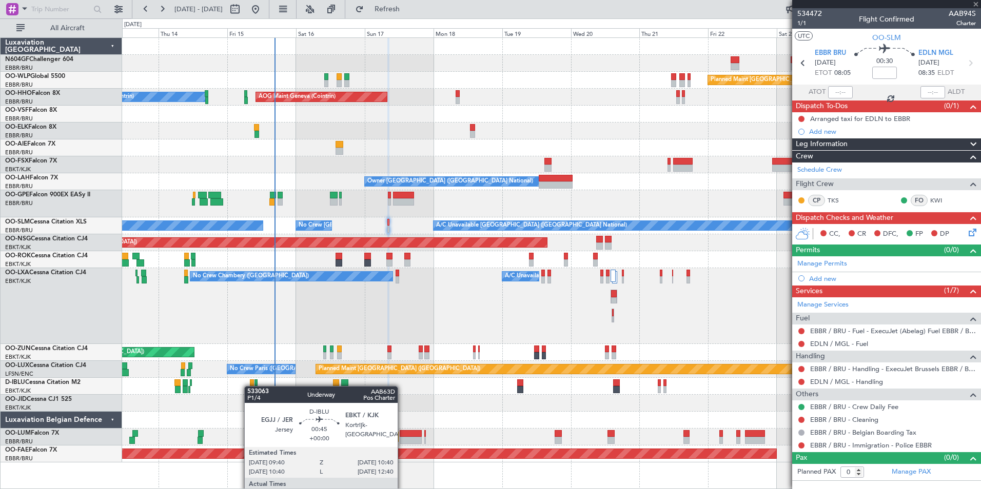
type input "+00:20"
type input "07:51"
type input "08:52"
type input "2"
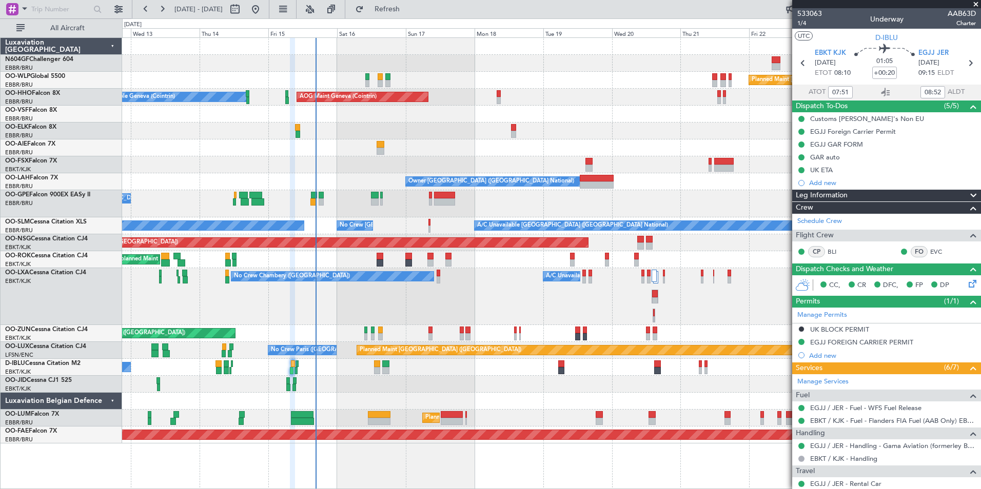
click at [319, 375] on div "No Crew [GEOGRAPHIC_DATA] ([GEOGRAPHIC_DATA] National)" at bounding box center [551, 367] width 858 height 17
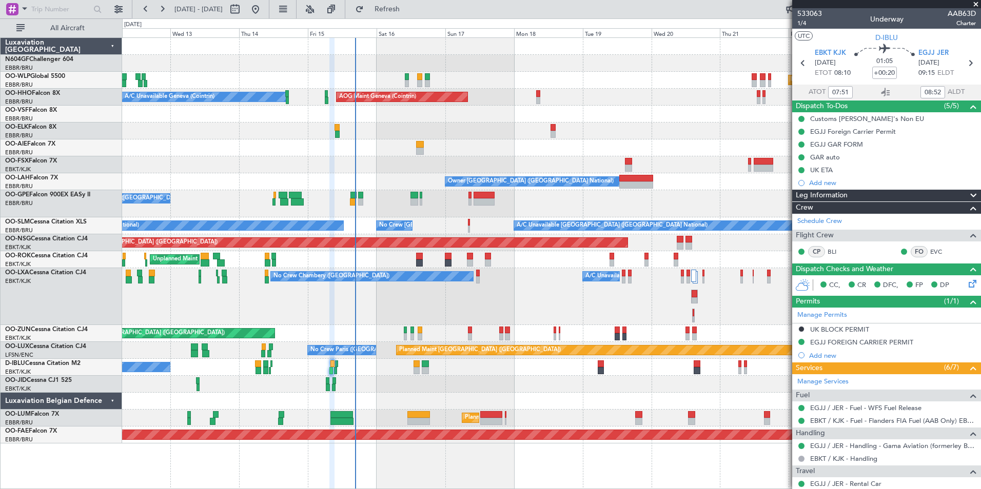
click at [368, 374] on div "No Crew [GEOGRAPHIC_DATA] ([GEOGRAPHIC_DATA] National)" at bounding box center [551, 367] width 858 height 17
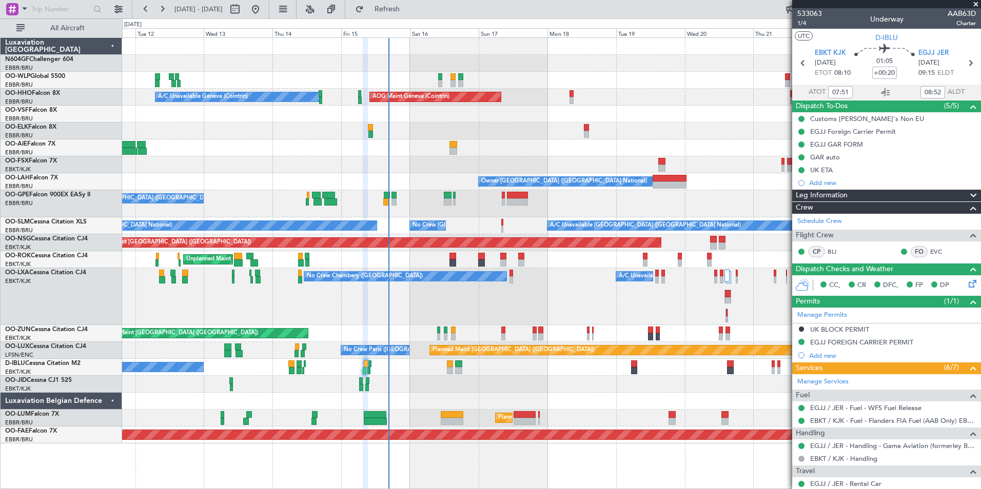
click at [335, 356] on div "Planned Maint [GEOGRAPHIC_DATA] ([GEOGRAPHIC_DATA]) No Crew [GEOGRAPHIC_DATA] (…" at bounding box center [551, 350] width 858 height 17
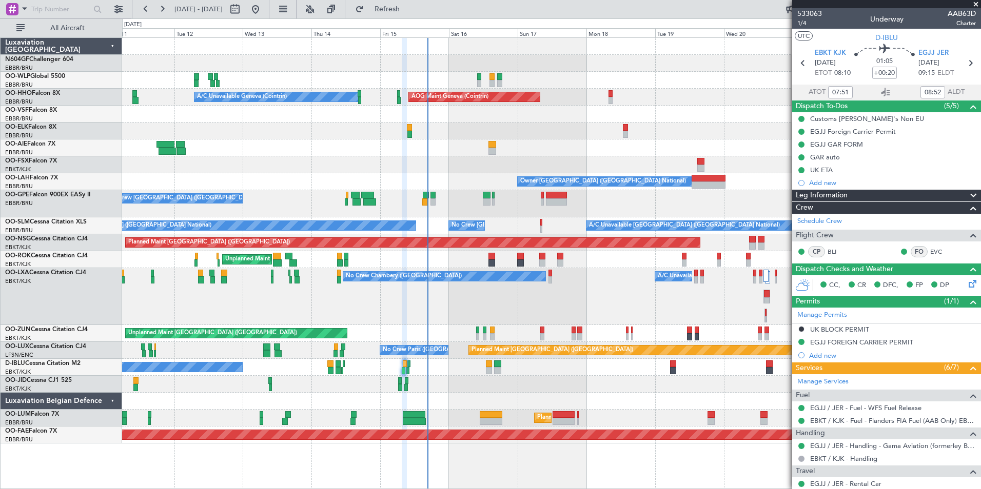
click at [406, 188] on div "Planned Maint [GEOGRAPHIC_DATA] ([GEOGRAPHIC_DATA]) AOG Maint Geneva ([GEOGRAPH…" at bounding box center [551, 241] width 858 height 406
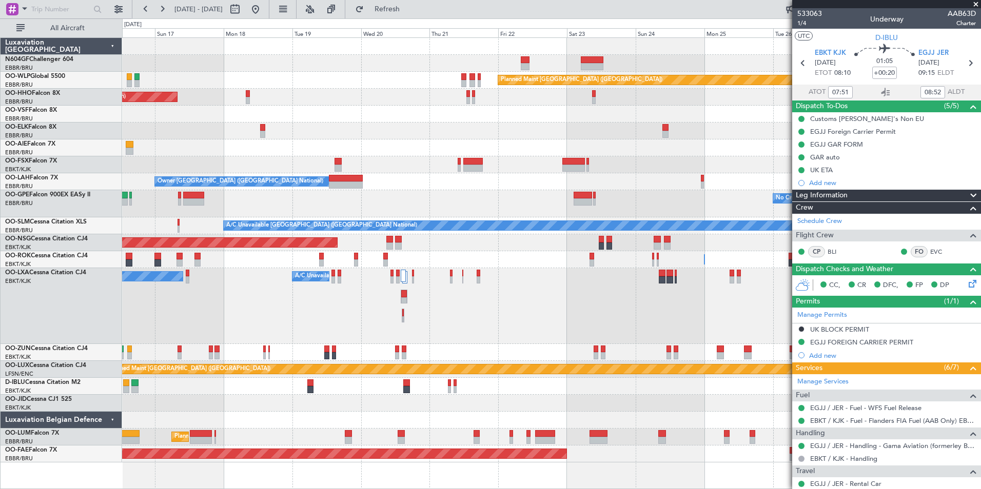
click at [410, 146] on div at bounding box center [551, 148] width 858 height 17
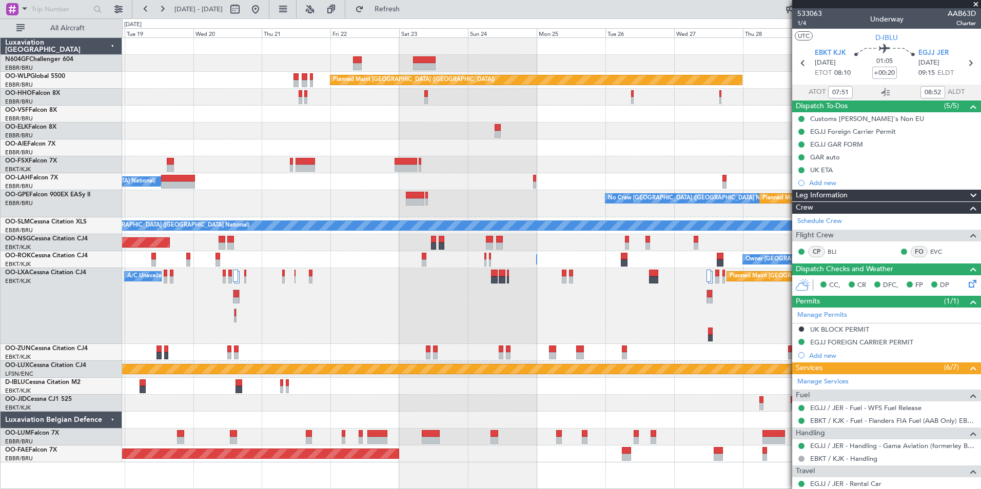
click at [397, 173] on div "Owner [GEOGRAPHIC_DATA] ([GEOGRAPHIC_DATA] National) Planned [GEOGRAPHIC_DATA][…" at bounding box center [551, 181] width 858 height 17
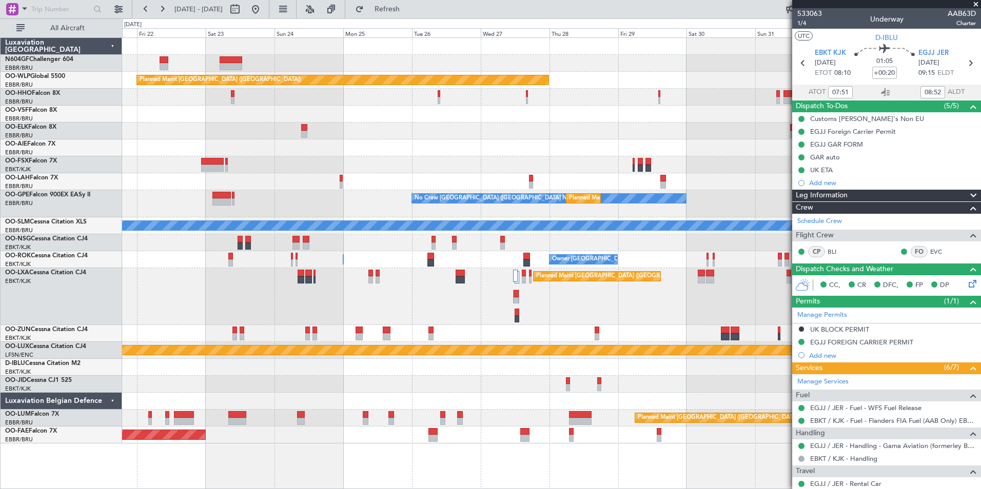
click at [447, 310] on div "Planned Maint [GEOGRAPHIC_DATA] ([GEOGRAPHIC_DATA] National) A/C Unavailable" at bounding box center [551, 296] width 858 height 57
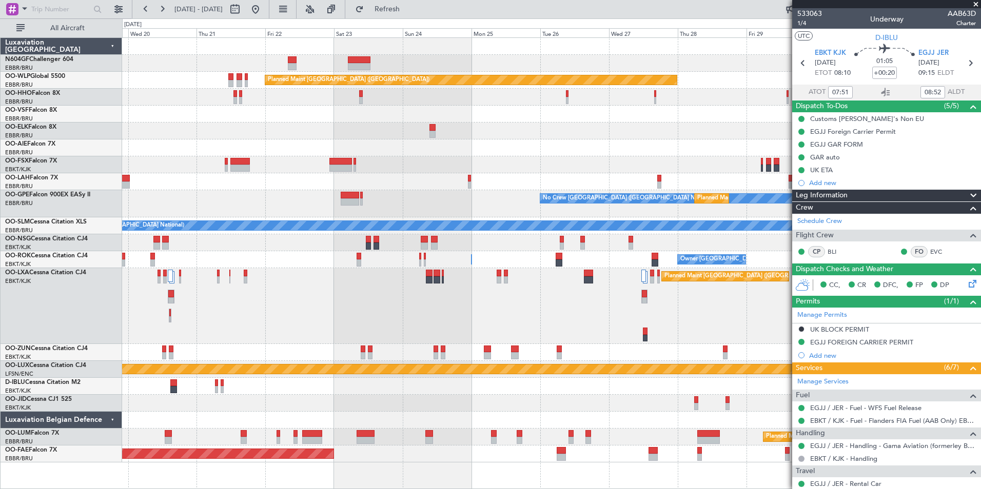
click at [395, 250] on div "Planned Maint [GEOGRAPHIC_DATA] ([GEOGRAPHIC_DATA])" at bounding box center [551, 242] width 858 height 17
click at [409, 8] on span "Refresh" at bounding box center [387, 9] width 43 height 7
click at [264, 4] on button at bounding box center [255, 9] width 16 height 16
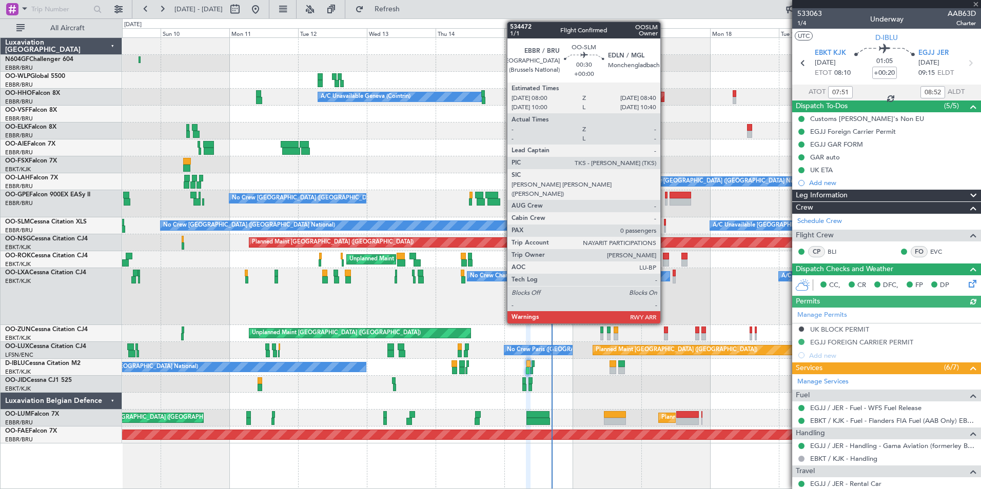
click at [665, 226] on div at bounding box center [665, 229] width 2 height 7
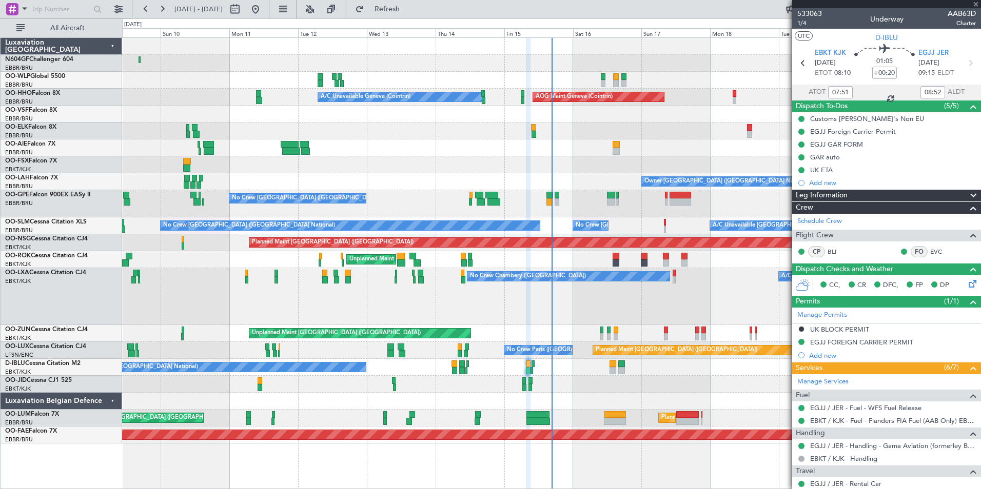
type input "0"
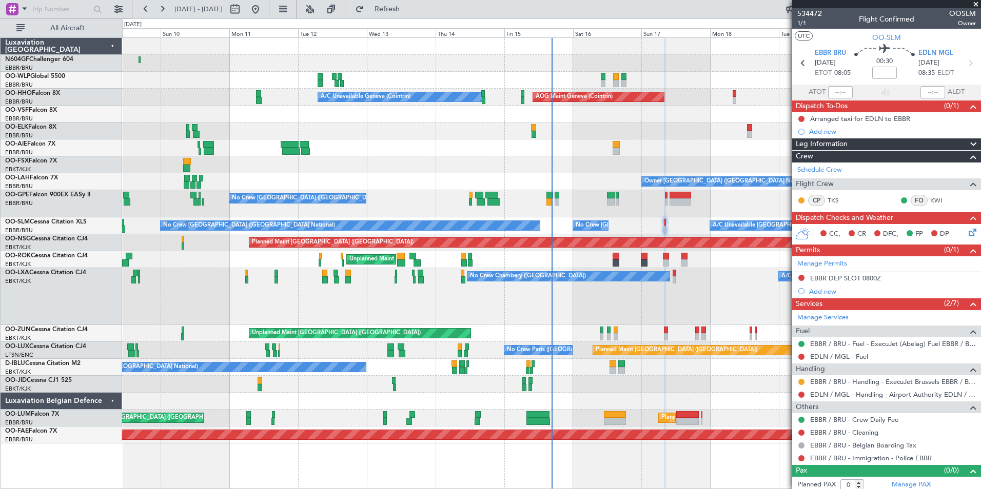
click at [621, 221] on div "Planned Maint Milan (Linate) Planned Maint [GEOGRAPHIC_DATA] ([GEOGRAPHIC_DATA]…" at bounding box center [551, 241] width 858 height 406
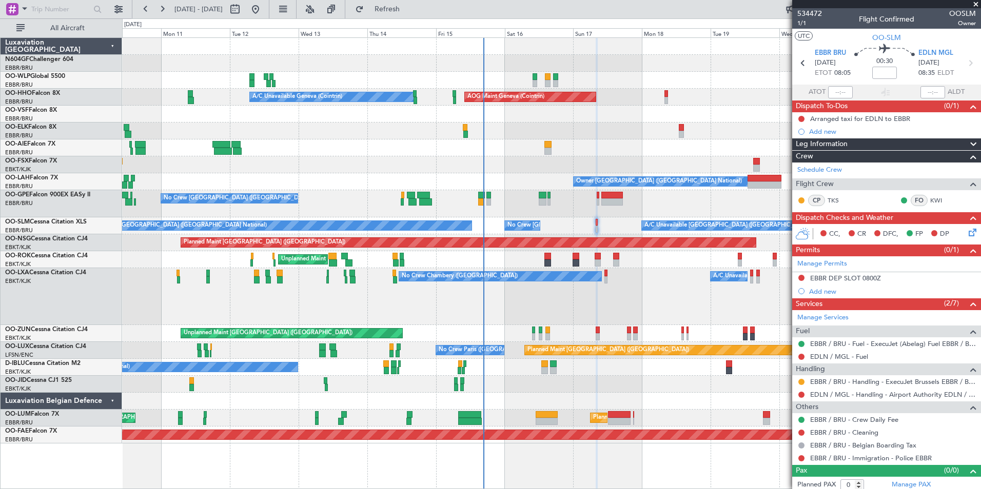
click at [603, 235] on div "Planned Maint [GEOGRAPHIC_DATA] ([GEOGRAPHIC_DATA])" at bounding box center [551, 242] width 858 height 17
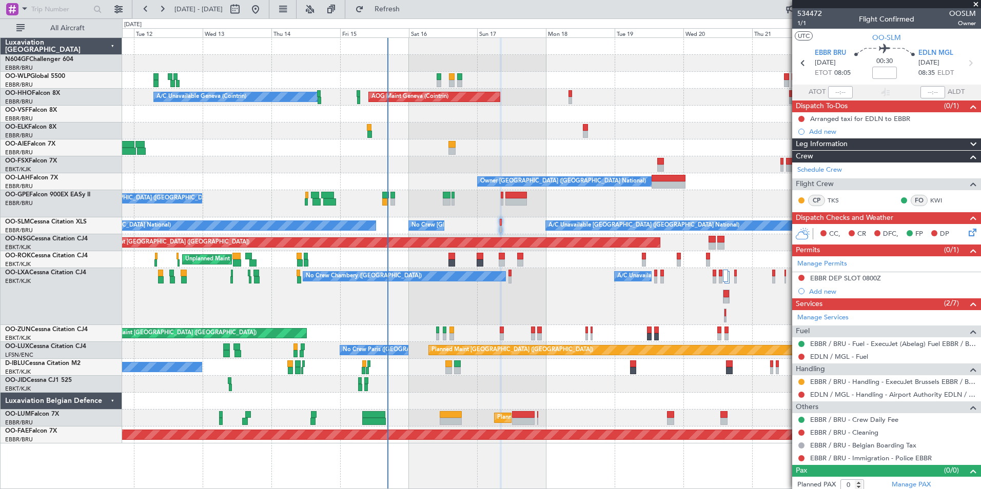
click at [586, 235] on div "Planned Maint [GEOGRAPHIC_DATA] ([GEOGRAPHIC_DATA]) A/C Unavailable Geneva (Coi…" at bounding box center [551, 241] width 858 height 406
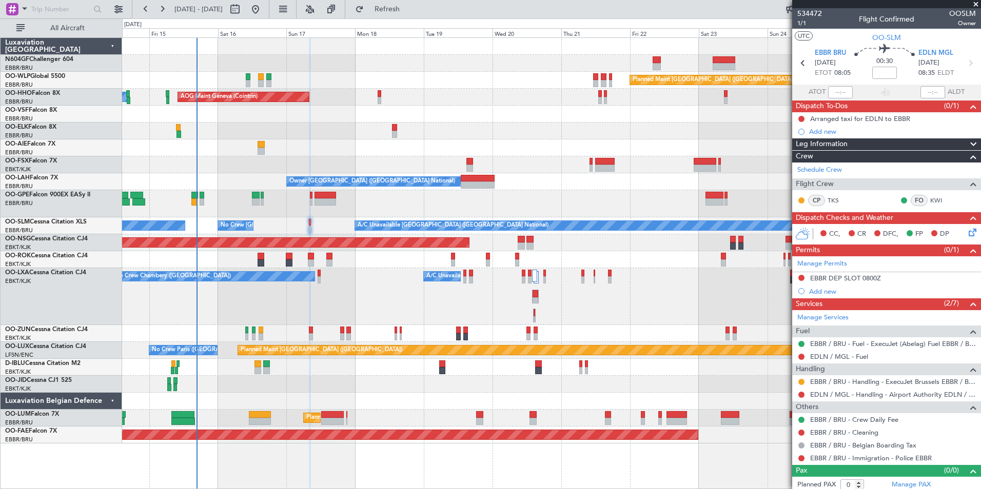
click at [547, 235] on div "Planned Maint [GEOGRAPHIC_DATA] ([GEOGRAPHIC_DATA])" at bounding box center [551, 242] width 858 height 17
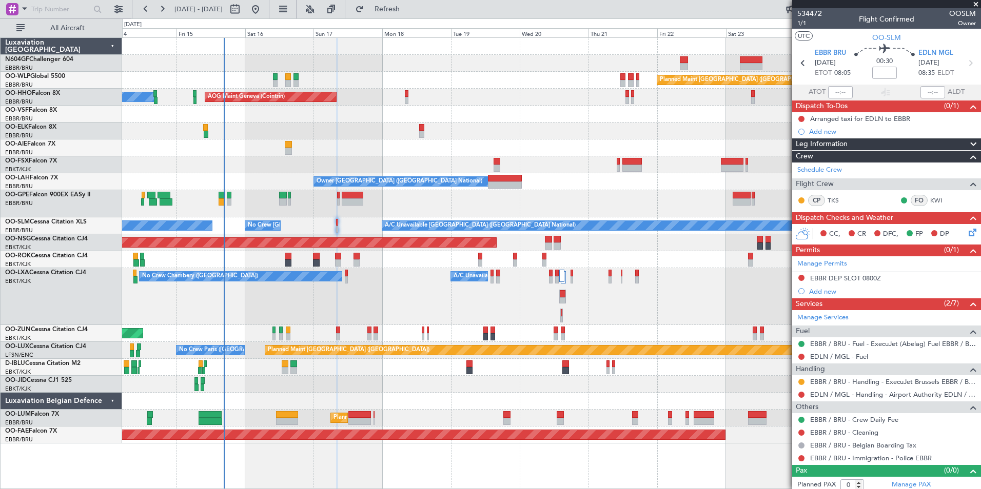
click at [469, 189] on div "Owner [GEOGRAPHIC_DATA] ([GEOGRAPHIC_DATA] National)" at bounding box center [551, 181] width 858 height 17
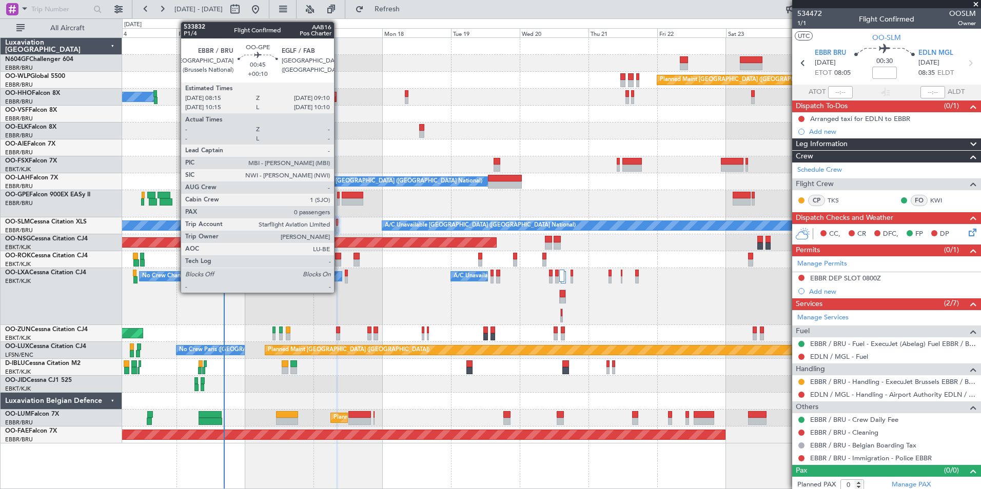
click at [339, 202] on div at bounding box center [338, 202] width 3 height 7
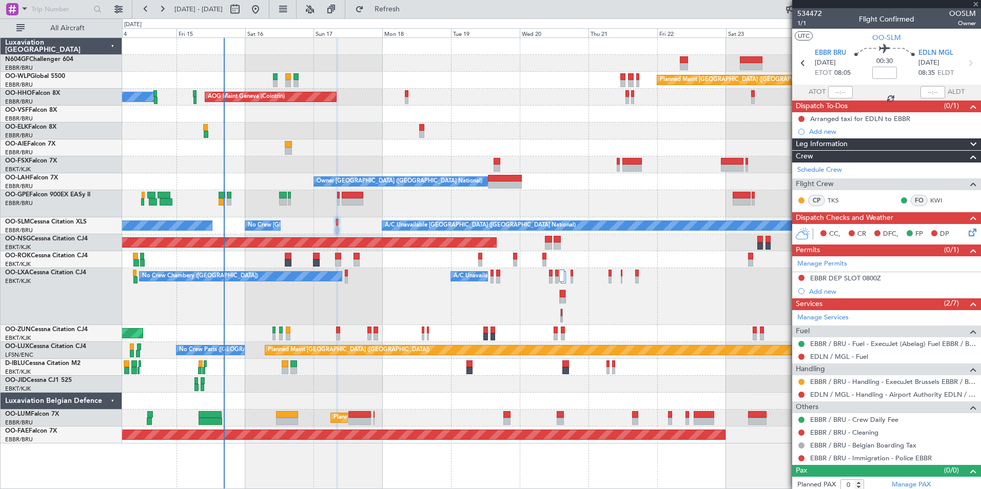
type input "+00:10"
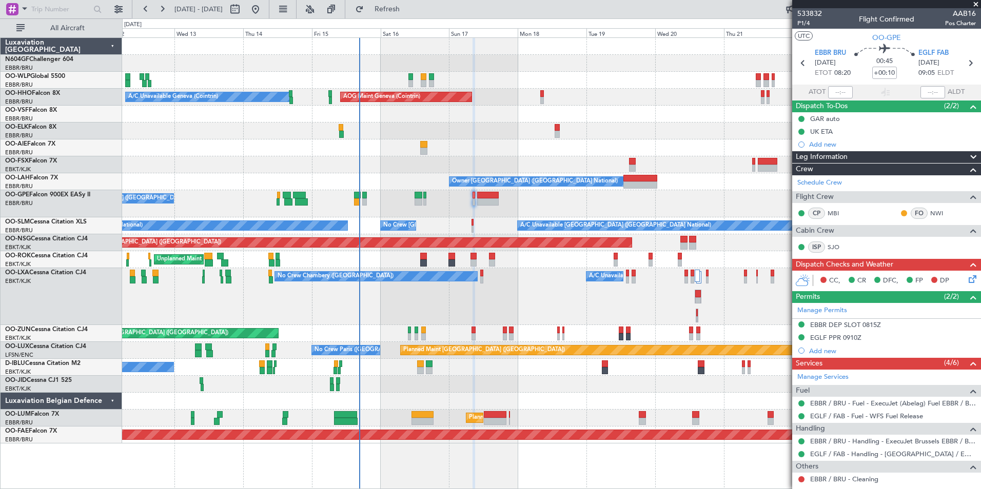
click at [504, 229] on div "Planned Maint [GEOGRAPHIC_DATA] ([GEOGRAPHIC_DATA]) A/C Unavailable Geneva (Coi…" at bounding box center [551, 241] width 858 height 406
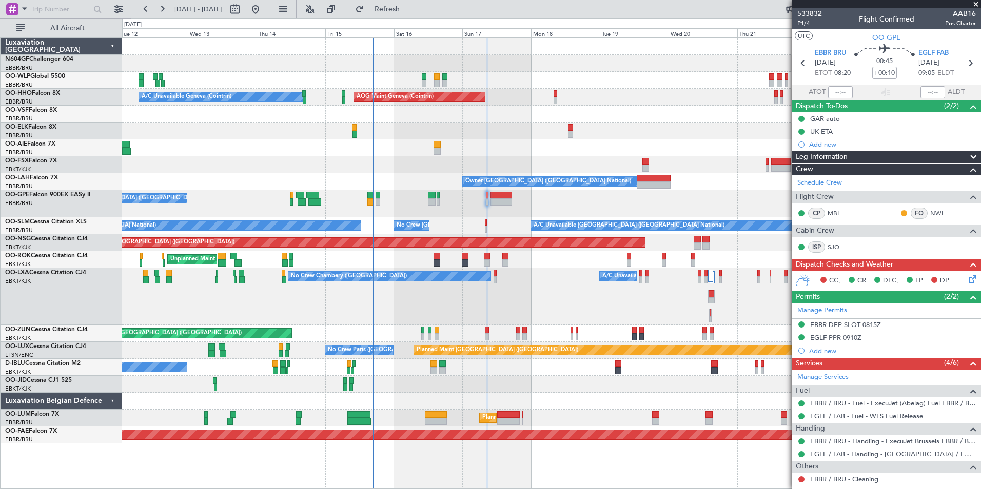
click at [485, 326] on div "Unplanned Maint [GEOGRAPHIC_DATA] ([GEOGRAPHIC_DATA])" at bounding box center [551, 333] width 858 height 17
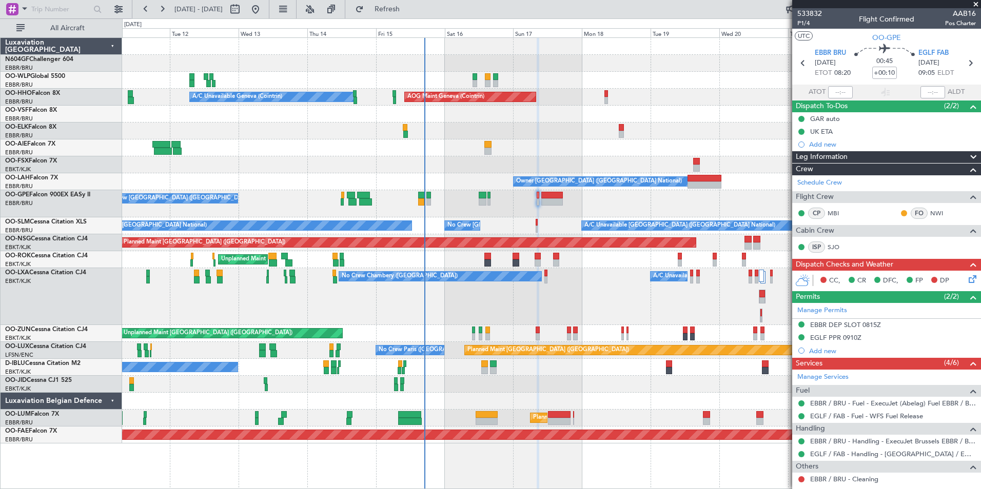
click at [579, 129] on div at bounding box center [551, 131] width 858 height 17
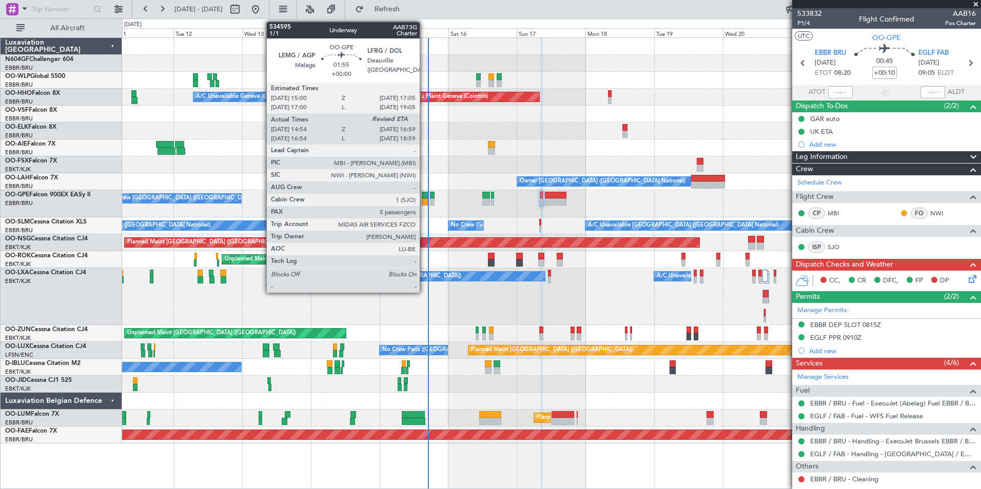
click at [424, 202] on div at bounding box center [425, 202] width 6 height 7
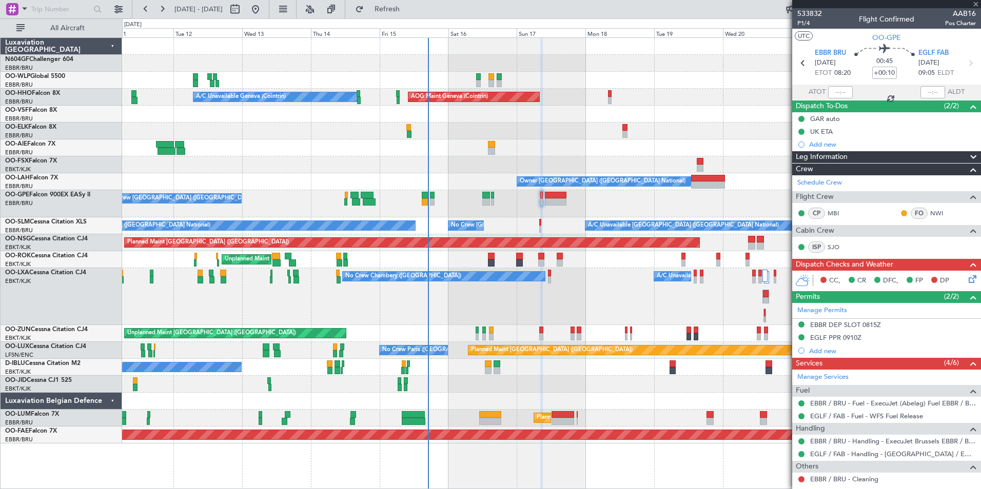
type input "14:59"
type input "5"
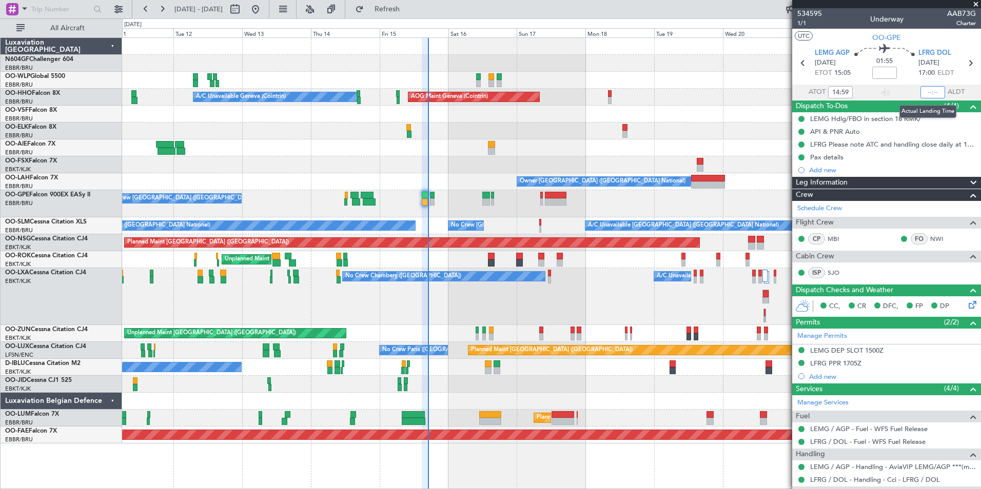
click at [928, 93] on input "text" at bounding box center [932, 92] width 25 height 12
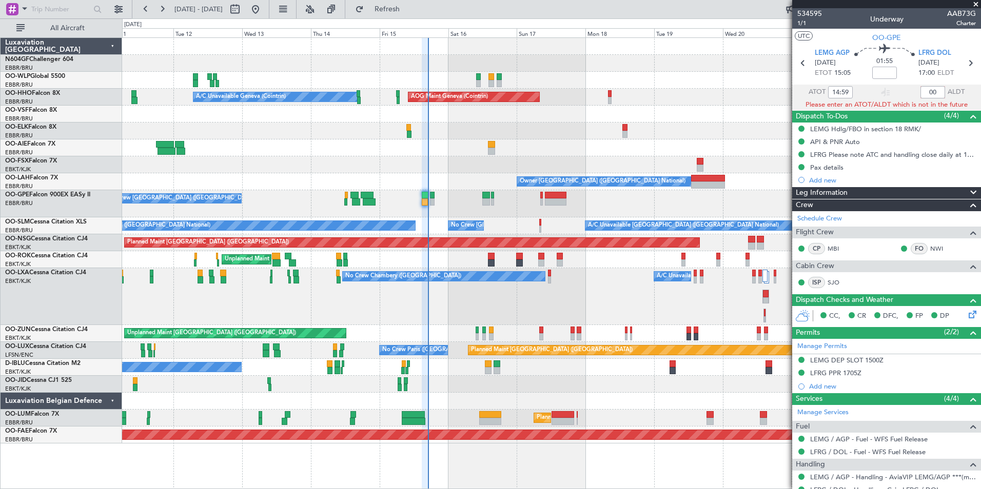
type input "0"
click at [713, 121] on div at bounding box center [551, 114] width 858 height 17
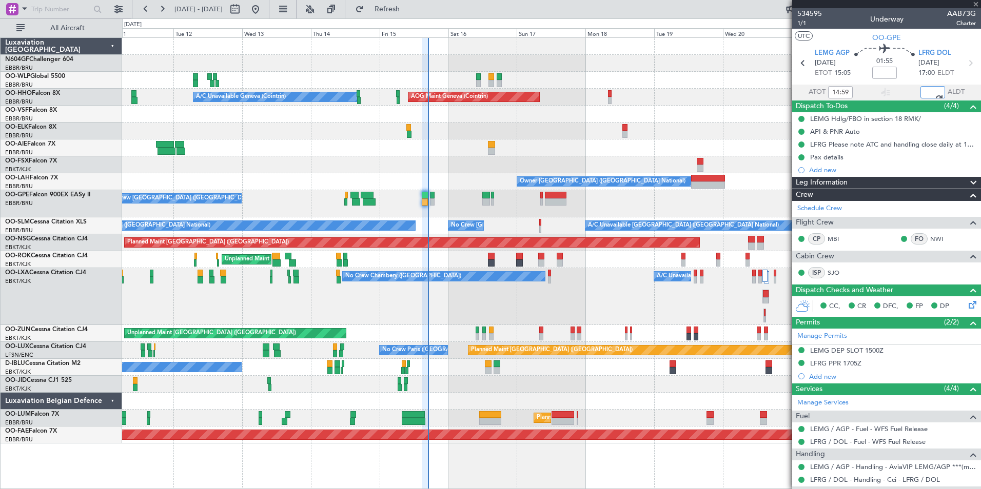
type input "16:57"
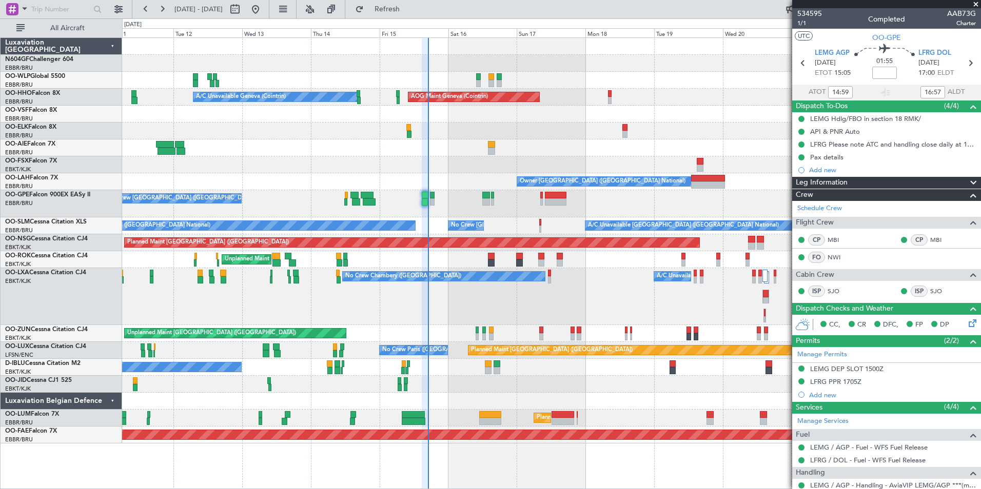
click at [581, 309] on div "No Crew Chambery ([GEOGRAPHIC_DATA]) A/C Unavailable" at bounding box center [551, 296] width 858 height 57
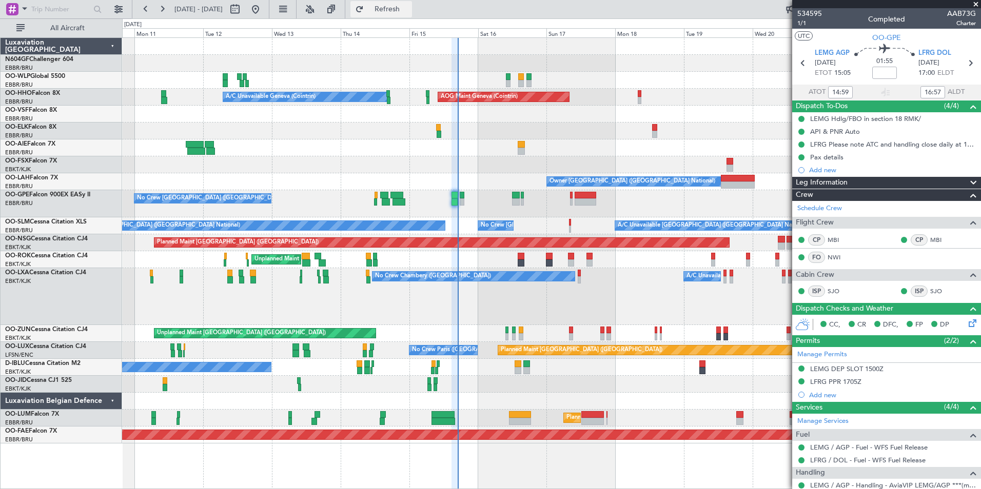
click at [409, 12] on span "Refresh" at bounding box center [387, 9] width 43 height 7
click at [650, 239] on div "Planned Maint [GEOGRAPHIC_DATA] ([GEOGRAPHIC_DATA]) A/C Unavailable Geneva (Coi…" at bounding box center [551, 241] width 858 height 406
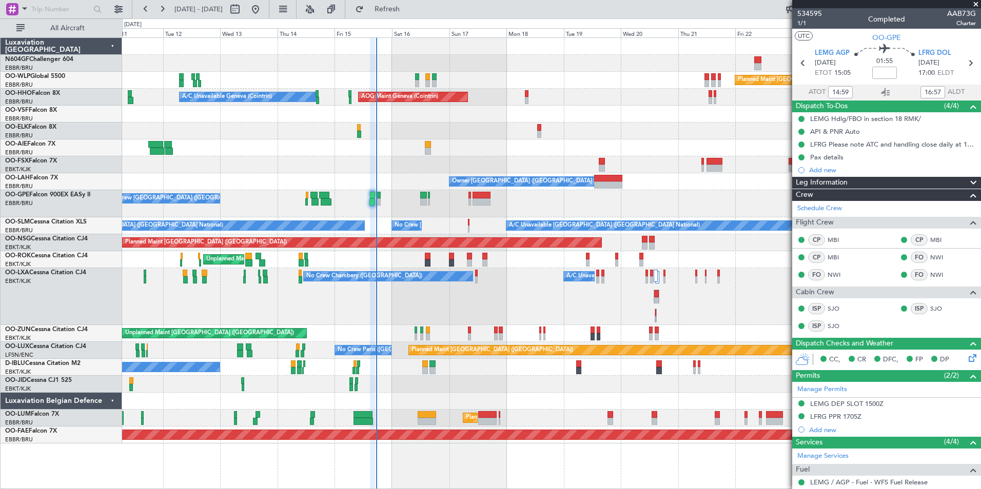
click at [514, 262] on div "Planned Maint [GEOGRAPHIC_DATA] ([GEOGRAPHIC_DATA]) Planned Maint Milan ([GEOGR…" at bounding box center [551, 241] width 858 height 406
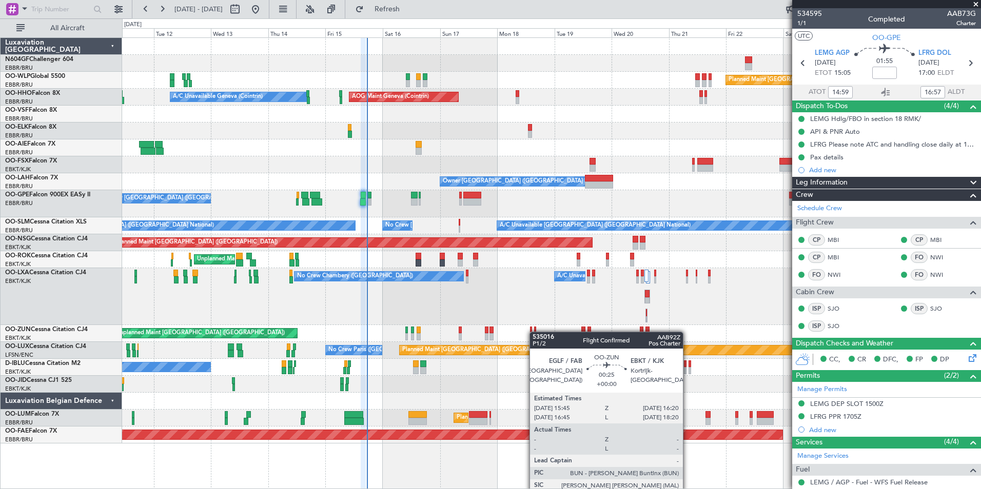
click at [535, 332] on div at bounding box center [535, 330] width 2 height 7
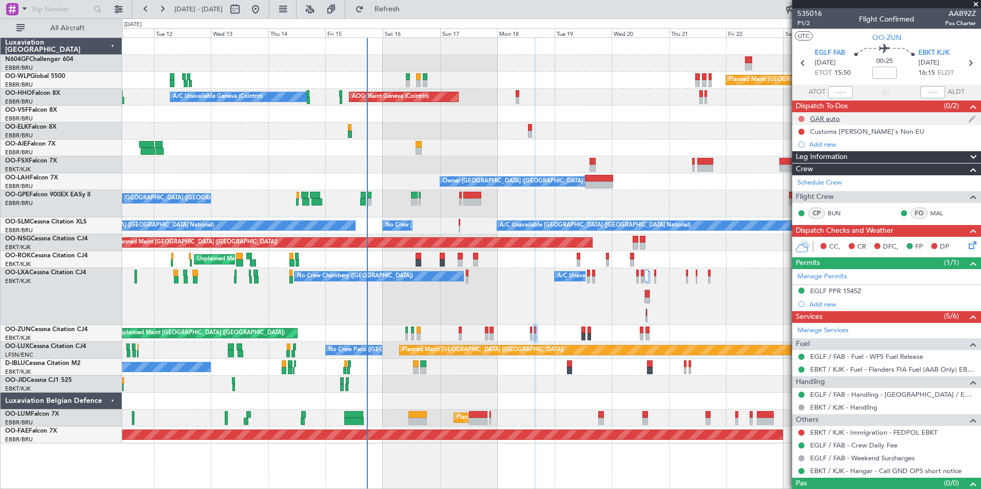
click at [800, 119] on button at bounding box center [801, 119] width 6 height 6
click at [792, 164] on span "Completed" at bounding box center [806, 164] width 34 height 10
click at [818, 331] on link "Manage Services" at bounding box center [822, 331] width 51 height 10
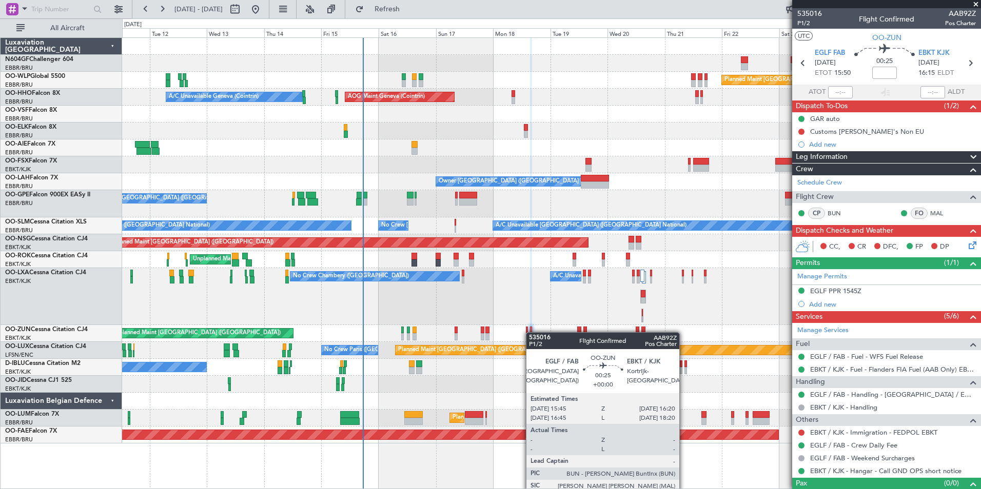
click at [531, 332] on div at bounding box center [531, 330] width 2 height 7
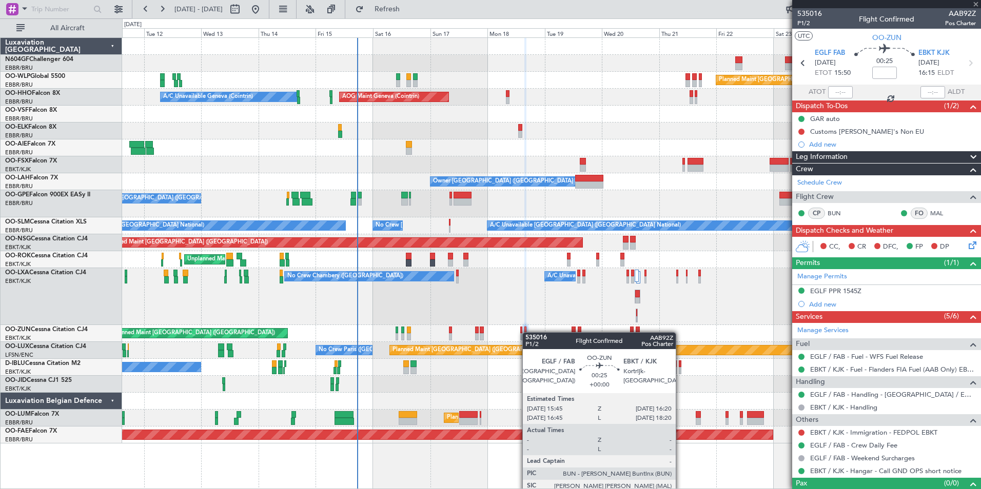
click at [525, 333] on div at bounding box center [525, 330] width 2 height 7
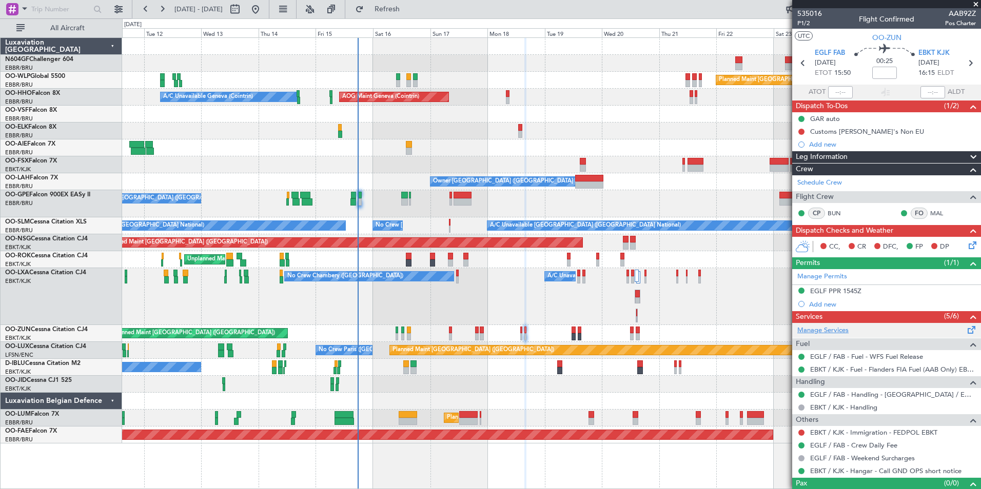
click at [818, 332] on link "Manage Services" at bounding box center [822, 331] width 51 height 10
click at [836, 328] on link "Manage Services" at bounding box center [822, 331] width 51 height 10
click at [409, 8] on span "Refresh" at bounding box center [387, 9] width 43 height 7
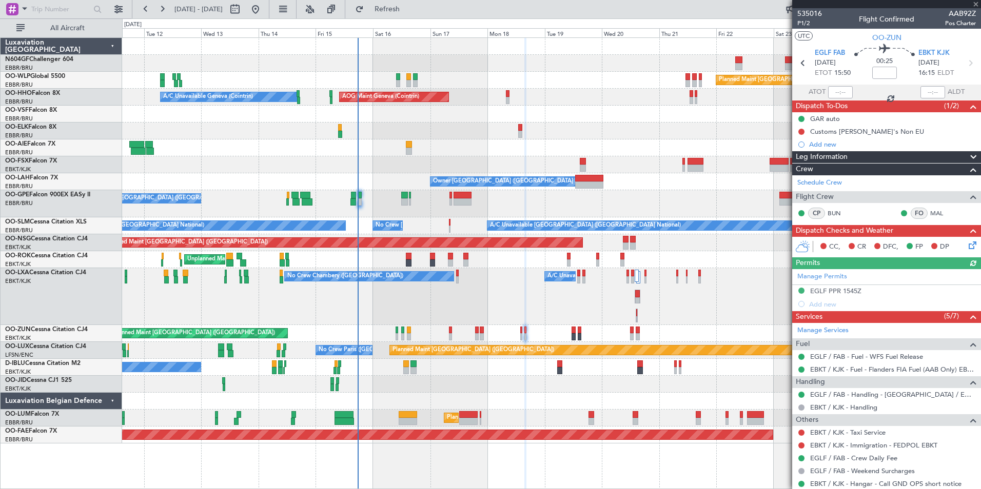
scroll to position [30, 0]
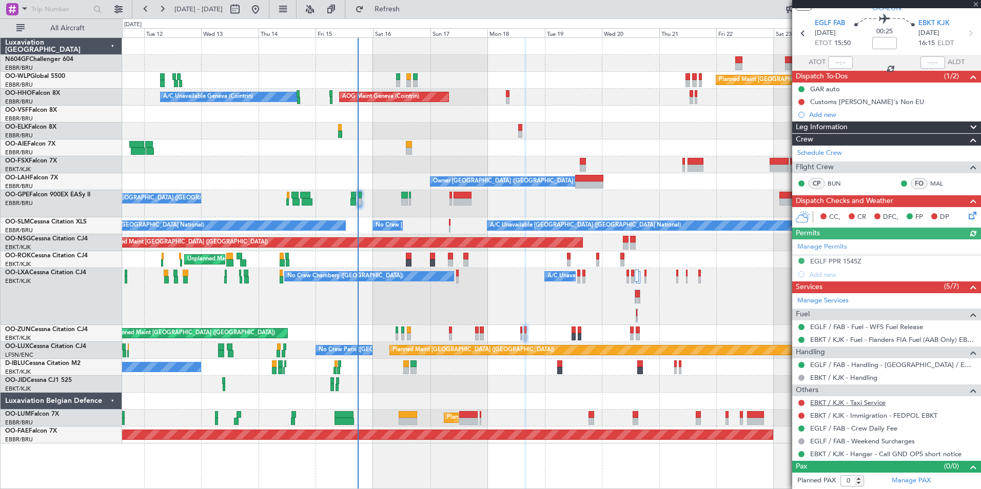
click at [853, 405] on link "EBKT / KJK - Taxi Service" at bounding box center [847, 403] width 75 height 9
click at [409, 8] on span "Refresh" at bounding box center [387, 9] width 43 height 7
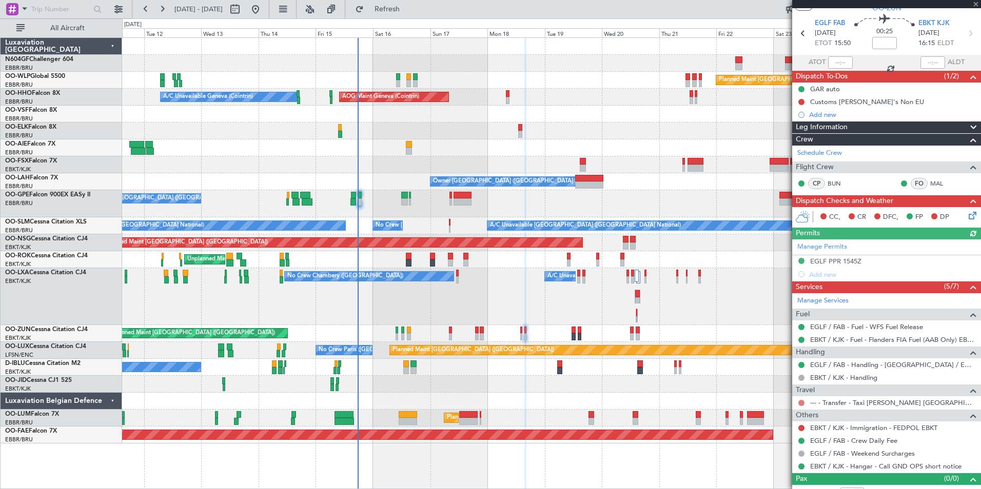
click at [802, 403] on button at bounding box center [801, 403] width 6 height 6
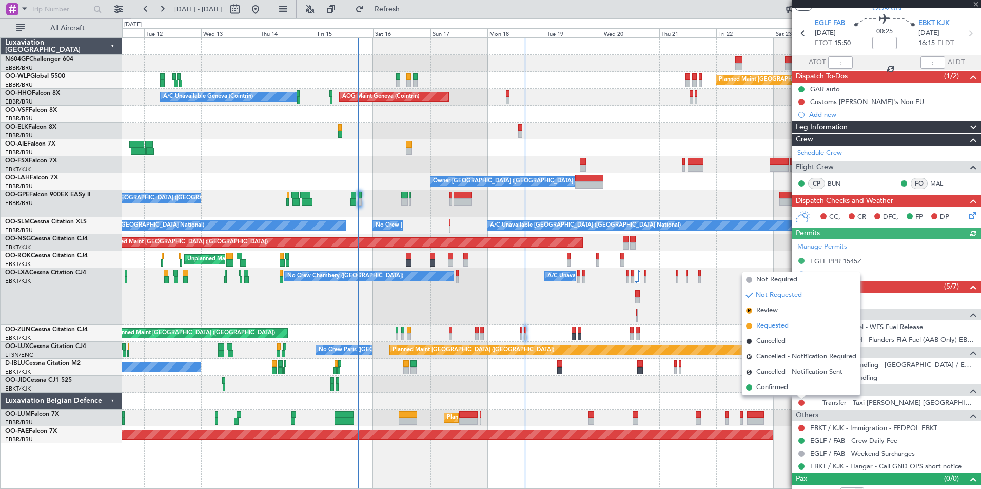
click at [766, 323] on span "Requested" at bounding box center [772, 326] width 32 height 10
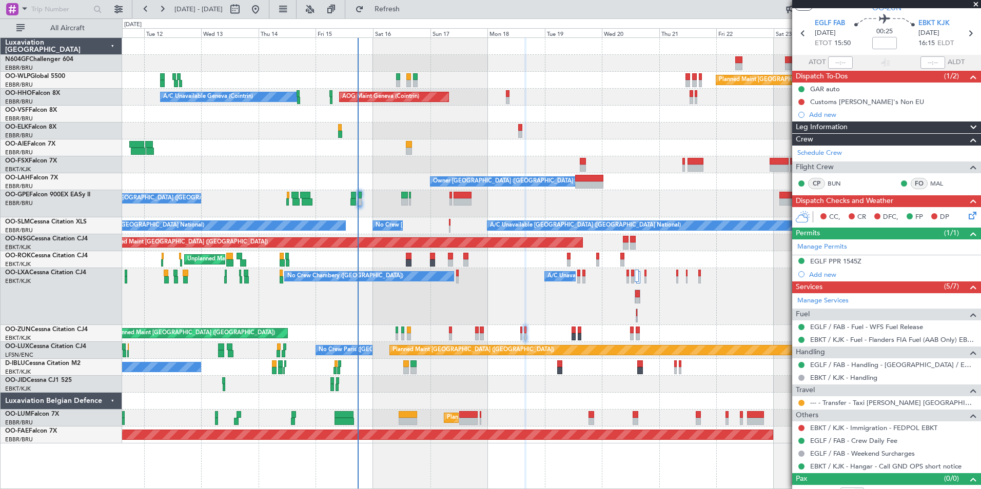
click at [526, 332] on div at bounding box center [525, 330] width 2 height 7
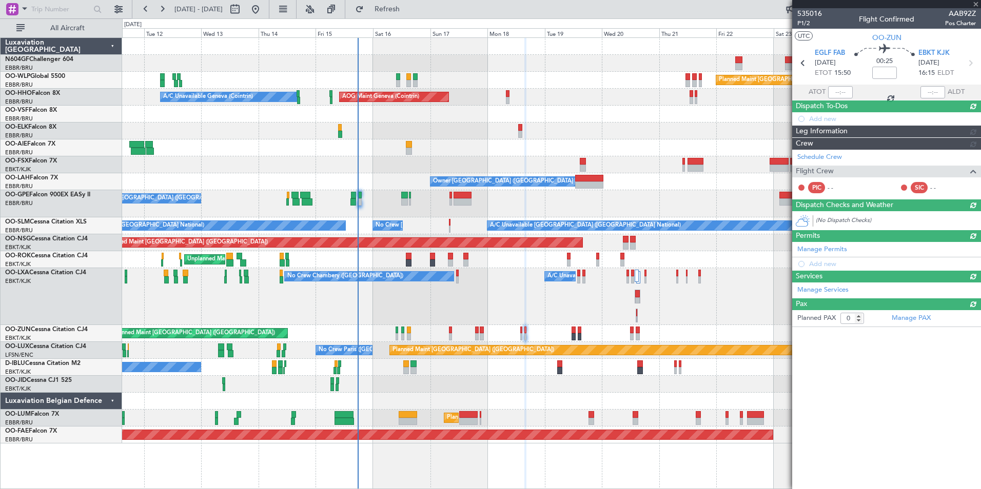
scroll to position [0, 0]
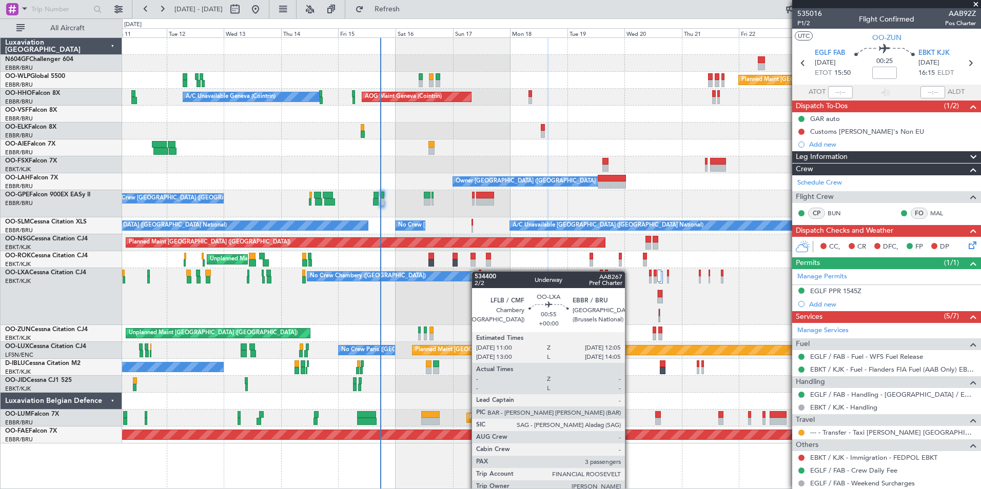
click at [482, 272] on div "Planned Maint [GEOGRAPHIC_DATA] ([GEOGRAPHIC_DATA]) Planned Maint Milan ([GEOGR…" at bounding box center [551, 241] width 858 height 406
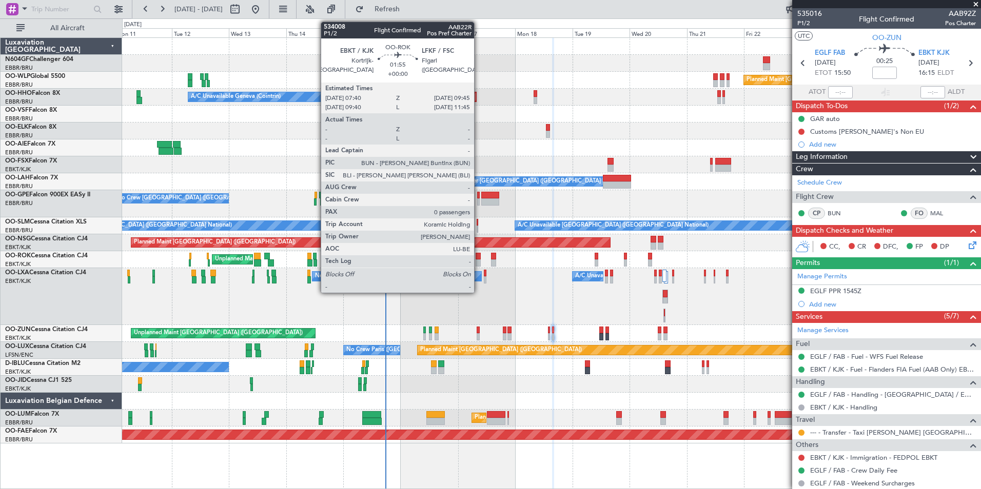
click at [479, 265] on div at bounding box center [478, 263] width 5 height 7
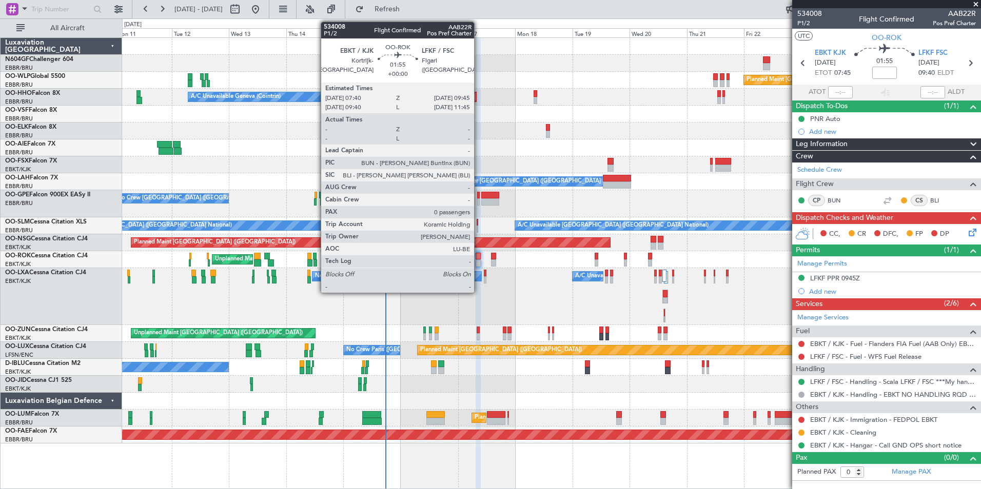
click at [479, 256] on div at bounding box center [478, 256] width 5 height 7
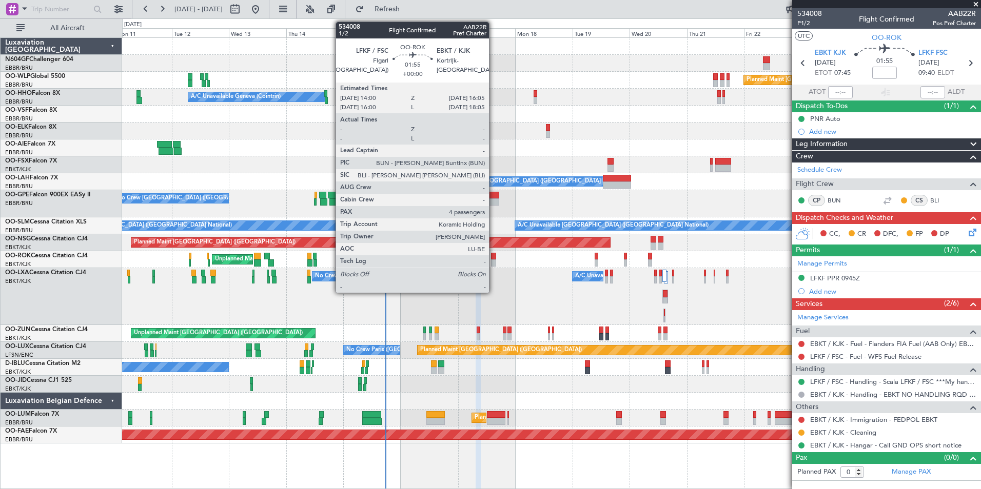
click at [494, 256] on div at bounding box center [493, 256] width 5 height 7
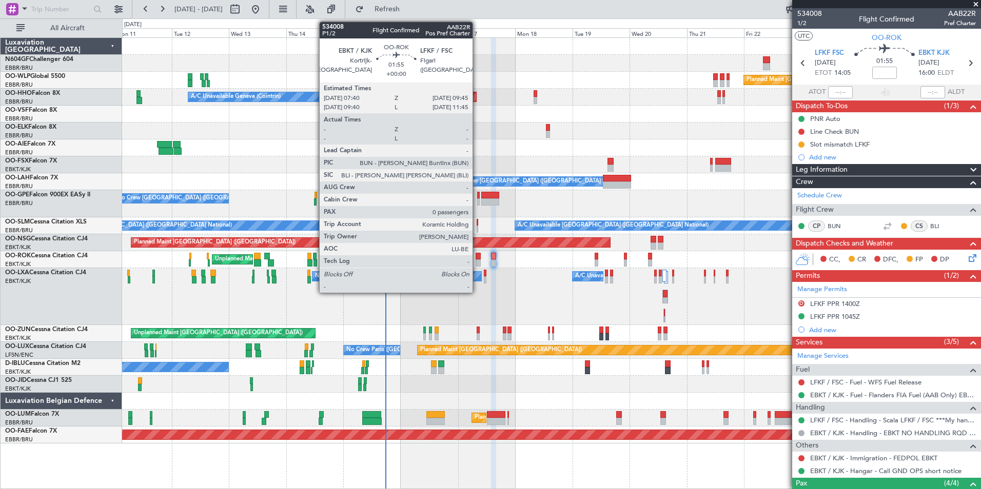
click at [477, 256] on div at bounding box center [478, 256] width 5 height 7
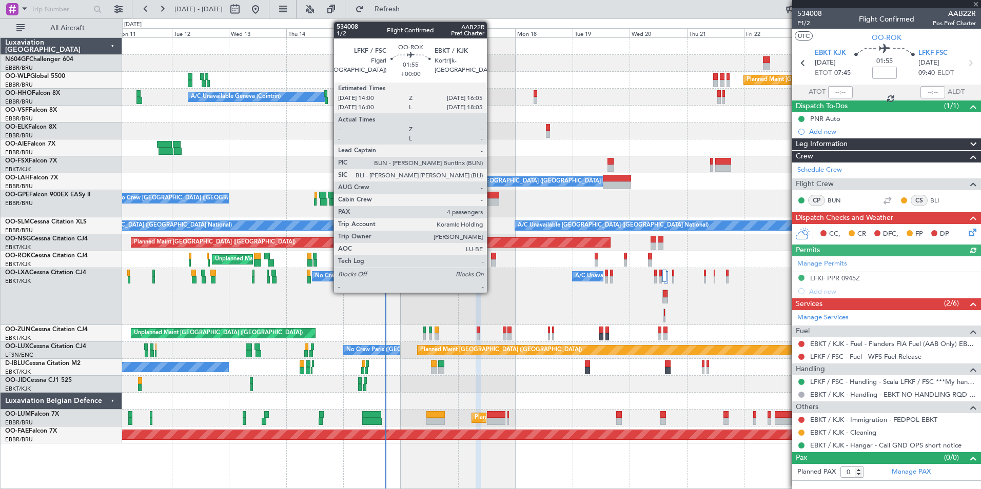
click at [492, 261] on div at bounding box center [493, 263] width 5 height 7
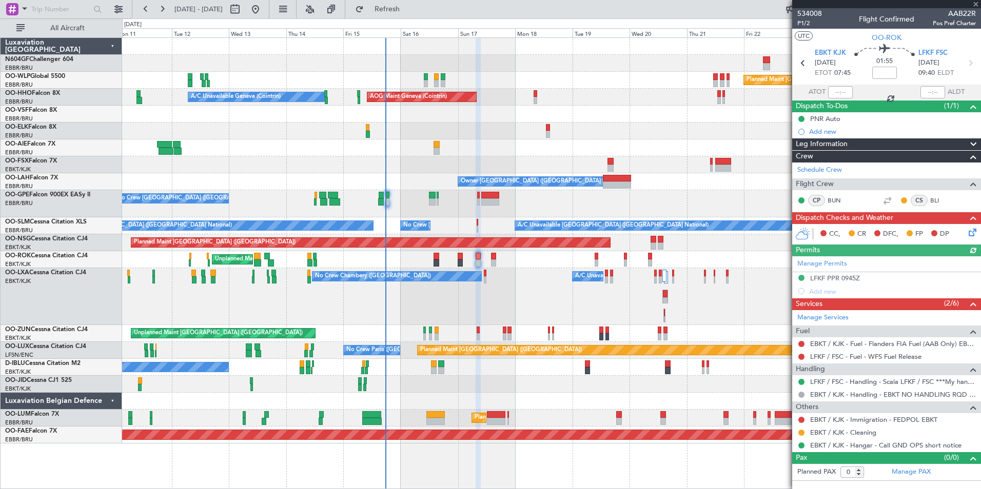
type input "4"
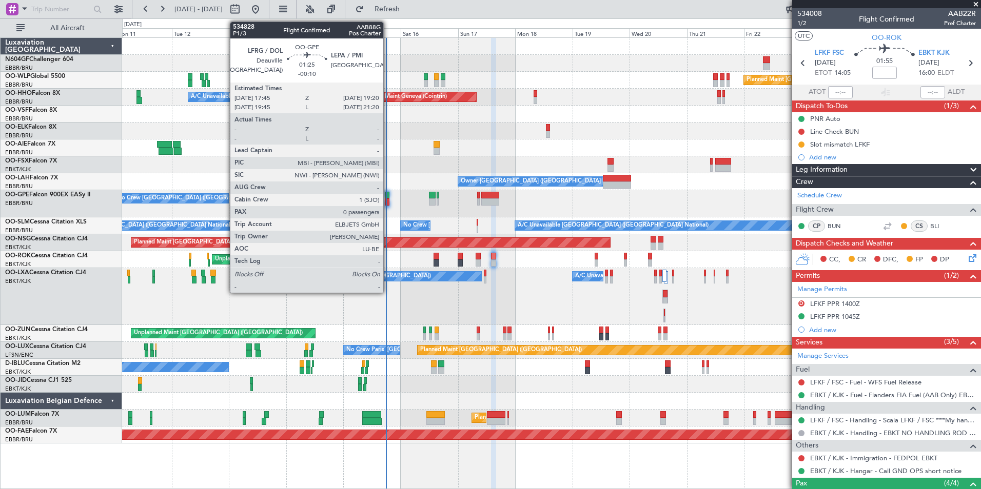
click at [388, 200] on div at bounding box center [387, 202] width 4 height 7
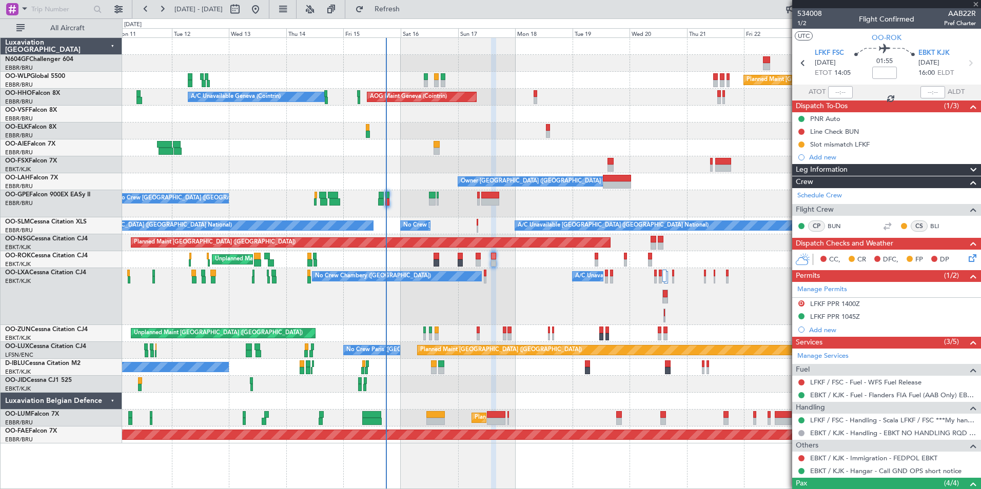
type input "-00:10"
type input "0"
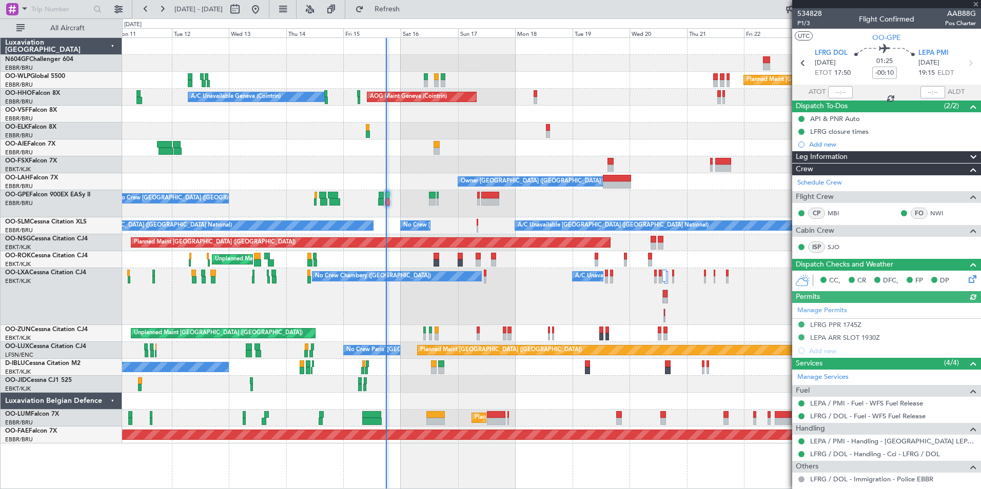
click at [836, 92] on div at bounding box center [840, 92] width 25 height 12
click at [835, 90] on input "text" at bounding box center [840, 92] width 25 height 12
click at [743, 147] on div at bounding box center [551, 148] width 858 height 17
type input "17:40"
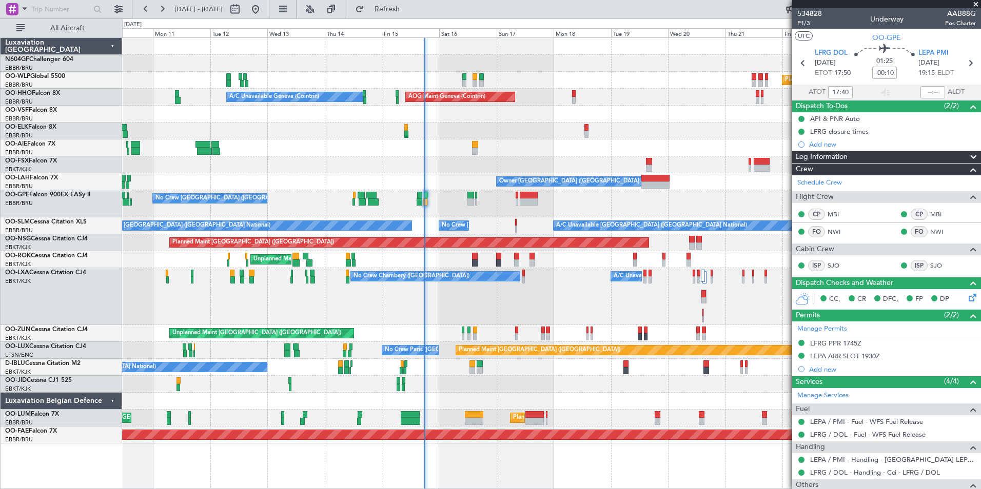
click at [387, 142] on div "Planned Maint [GEOGRAPHIC_DATA] ([GEOGRAPHIC_DATA]) Planned Maint Milan ([GEOGR…" at bounding box center [551, 241] width 858 height 406
click at [409, 12] on span "Refresh" at bounding box center [387, 9] width 43 height 7
click at [409, 13] on span "Refresh" at bounding box center [387, 9] width 43 height 7
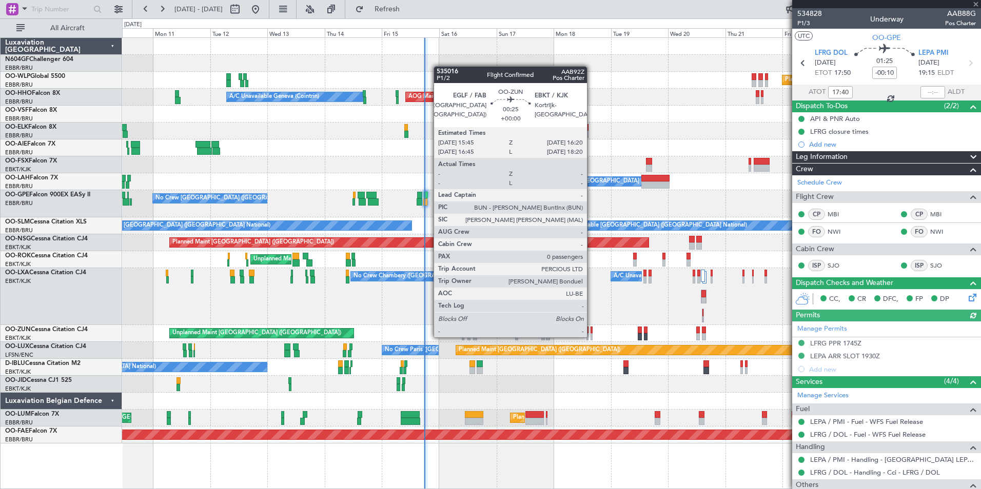
click at [591, 337] on div at bounding box center [591, 336] width 2 height 7
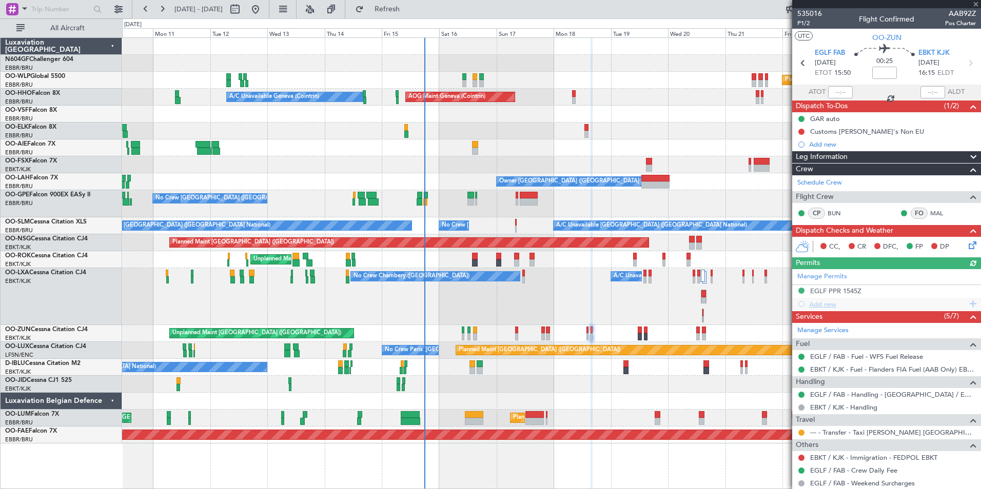
scroll to position [42, 0]
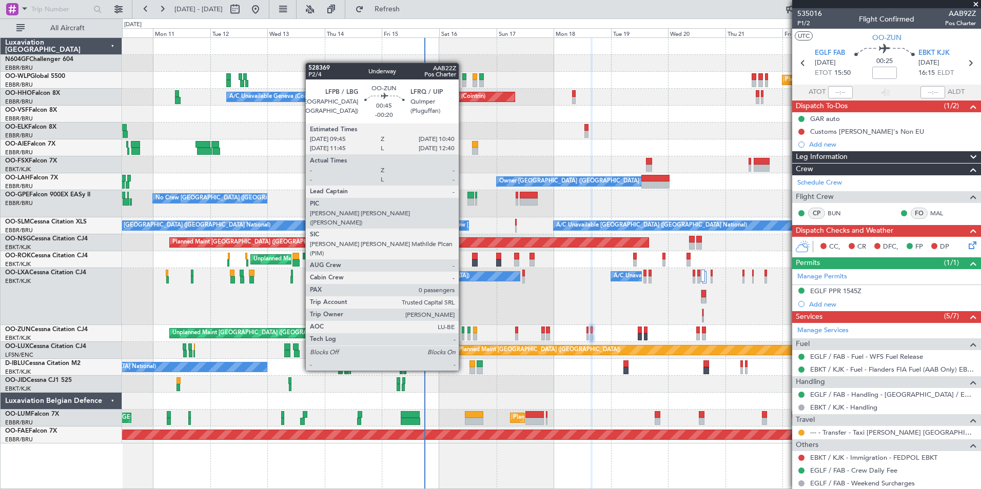
click at [463, 333] on div at bounding box center [463, 330] width 3 height 7
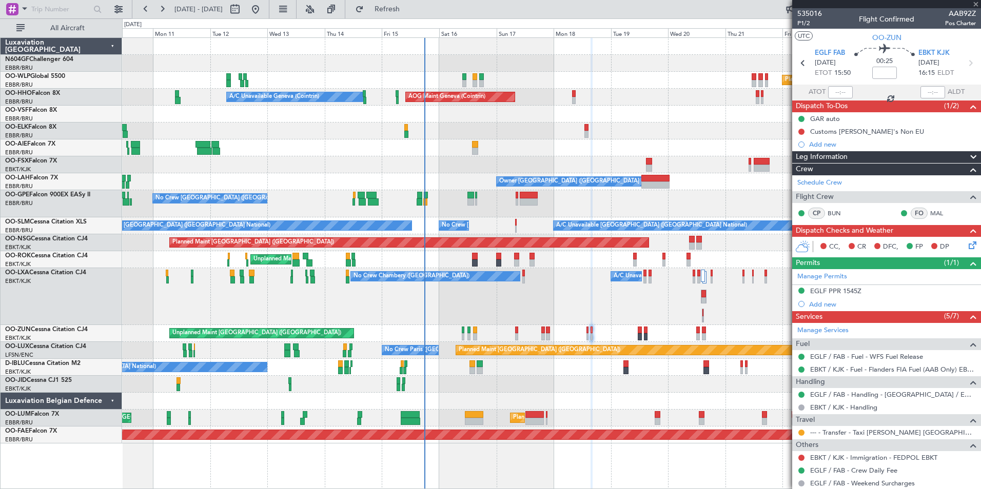
type input "-00:20"
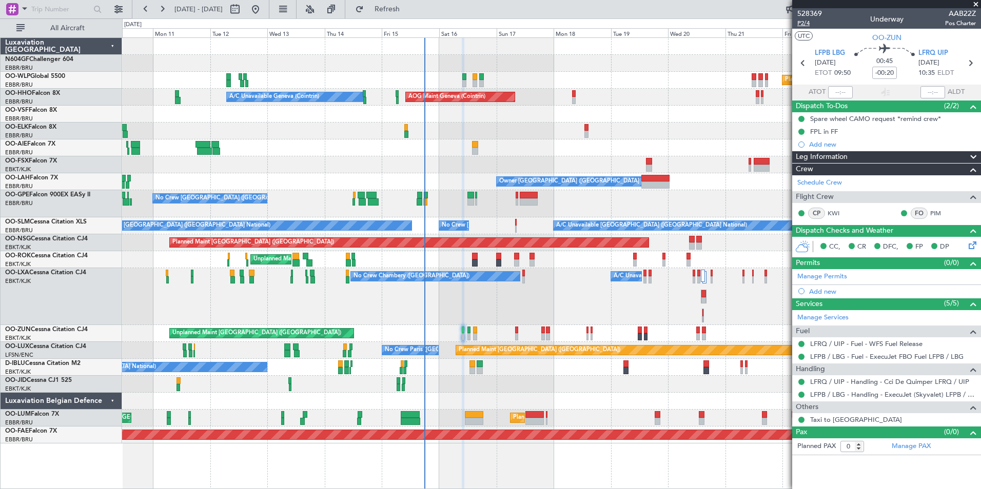
click at [812, 24] on span "P2/4" at bounding box center [809, 23] width 25 height 9
click at [402, 10] on span "Refreshing..." at bounding box center [387, 9] width 43 height 7
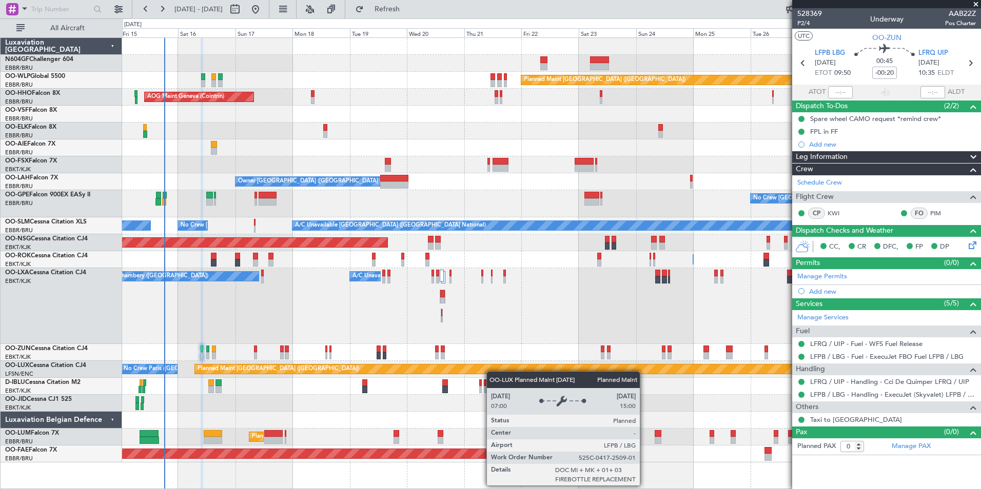
click at [456, 365] on div "Planned Maint Paris (Le Bourget) No Crew Paris (Le Bourget)" at bounding box center [551, 369] width 858 height 17
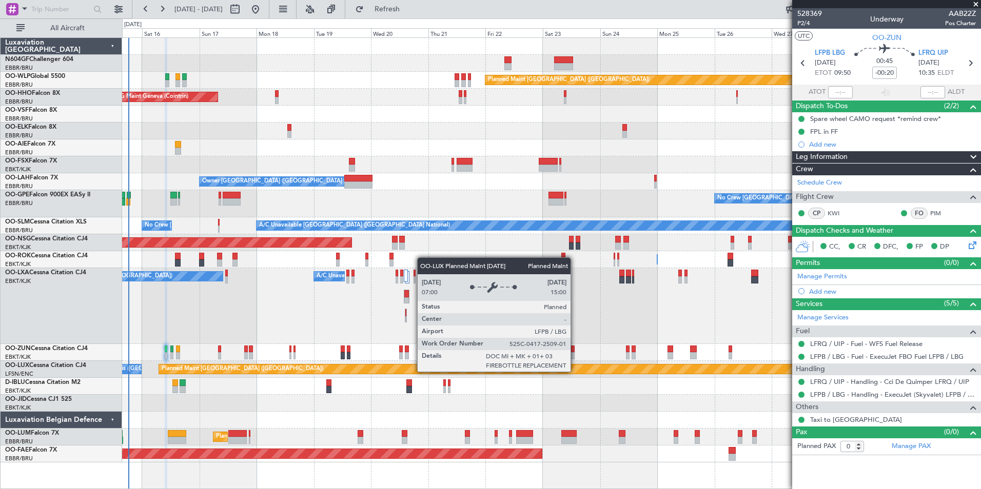
click at [507, 369] on div "Planned Maint [GEOGRAPHIC_DATA] ([GEOGRAPHIC_DATA])" at bounding box center [626, 369] width 934 height 9
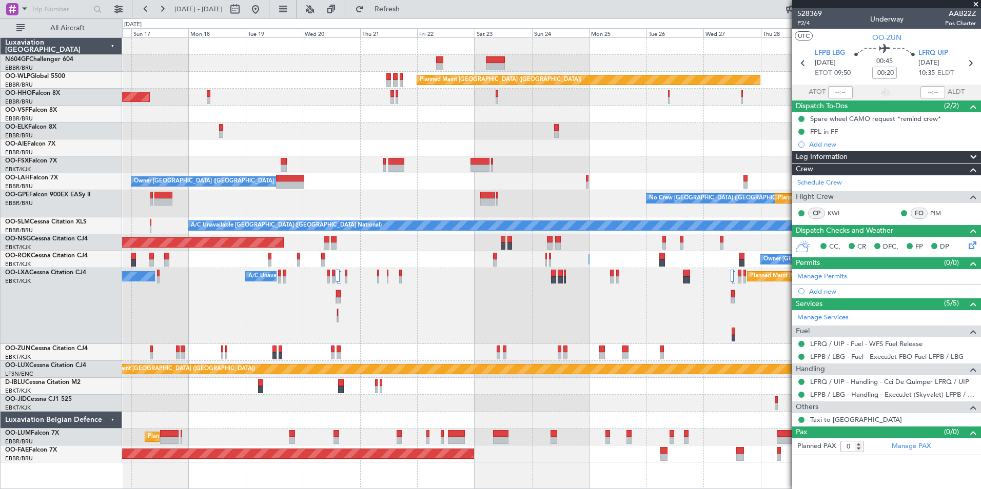
click at [421, 359] on div "Planned Maint Berlin (Brandenburg) AOG Maint Geneva (Cointrin) A/C Unavailable …" at bounding box center [551, 250] width 858 height 425
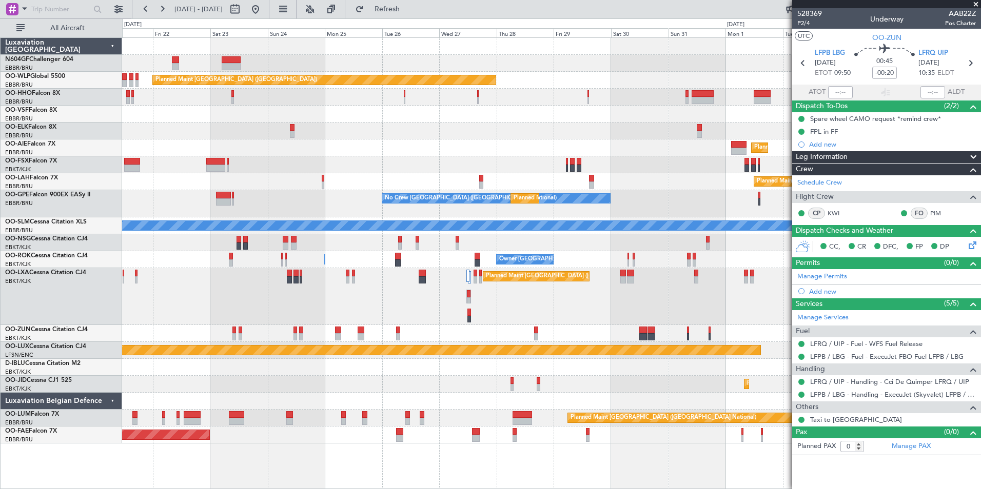
click at [457, 365] on div at bounding box center [551, 367] width 858 height 17
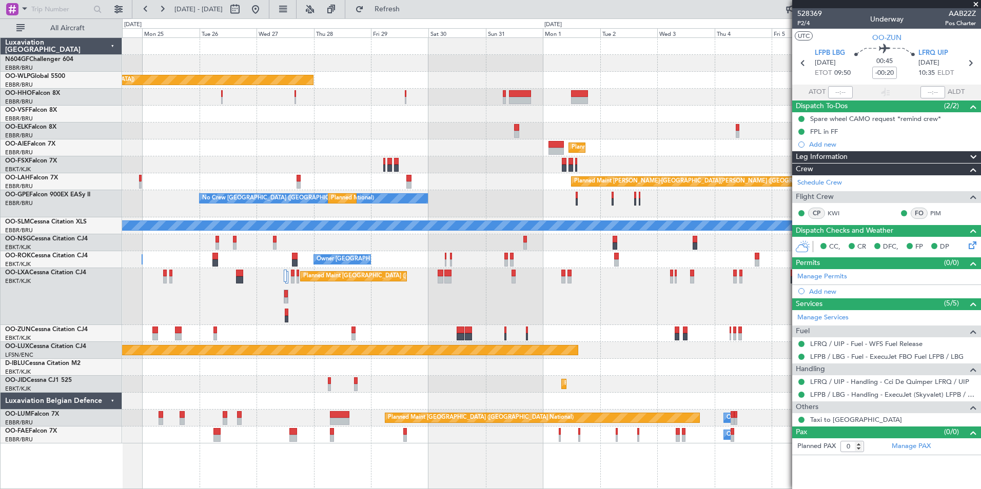
click at [370, 353] on div "Planned Maint Berlin (Brandenburg) Planned Maint Kortrijk-Wevelgem Planned Main…" at bounding box center [551, 241] width 858 height 406
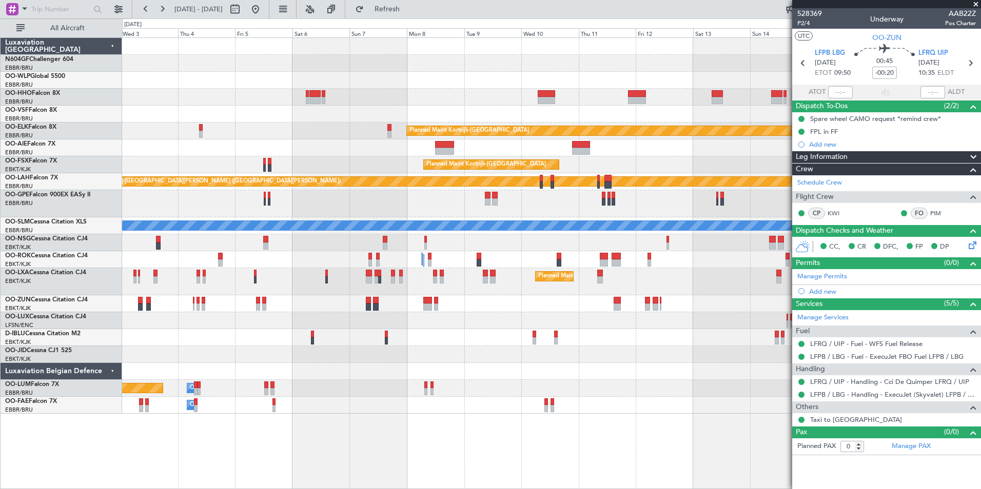
click at [454, 378] on div "Planned Maint Kortrijk-Wevelgem Planned Maint London (Farnborough) Planned Main…" at bounding box center [551, 226] width 858 height 376
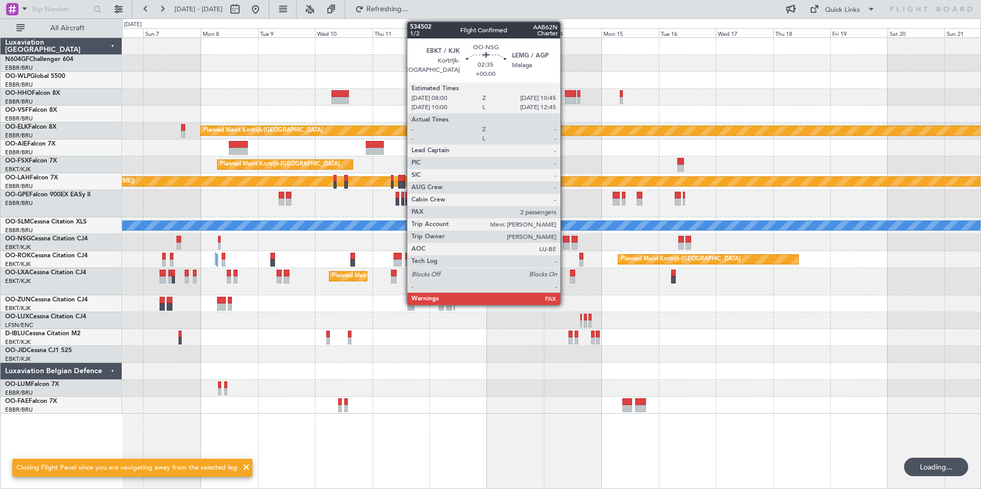
click at [565, 242] on div at bounding box center [566, 239] width 7 height 7
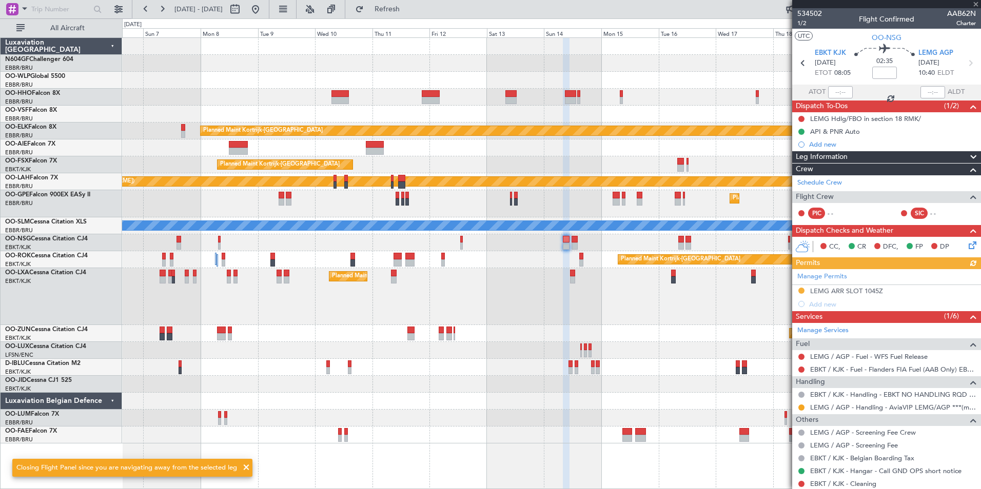
click at [588, 305] on div "Planned Maint Kortrijk-[GEOGRAPHIC_DATA]" at bounding box center [551, 296] width 858 height 57
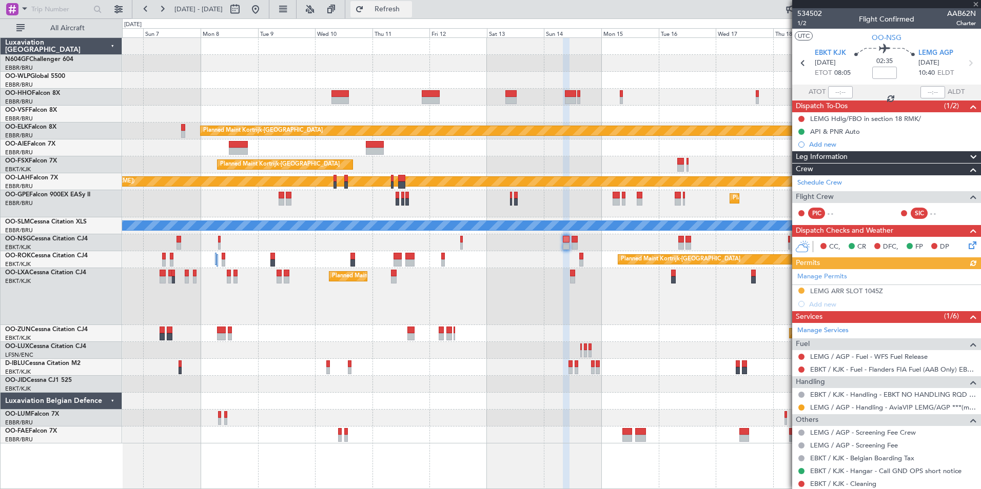
click at [409, 10] on span "Refresh" at bounding box center [387, 9] width 43 height 7
click at [264, 5] on button at bounding box center [255, 9] width 16 height 16
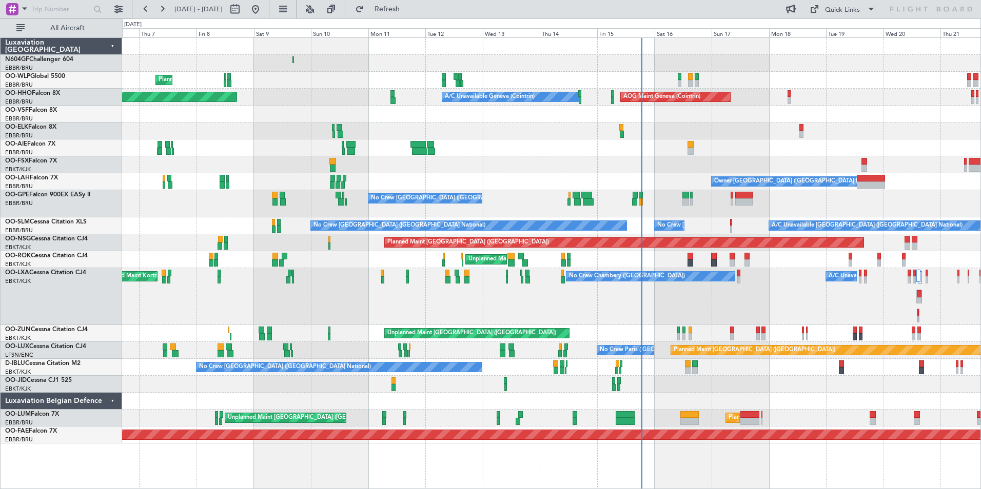
click at [784, 151] on div "Planned Maint Milan (Linate) Planned Maint Berlin (Brandenburg) Planned Maint G…" at bounding box center [551, 241] width 858 height 406
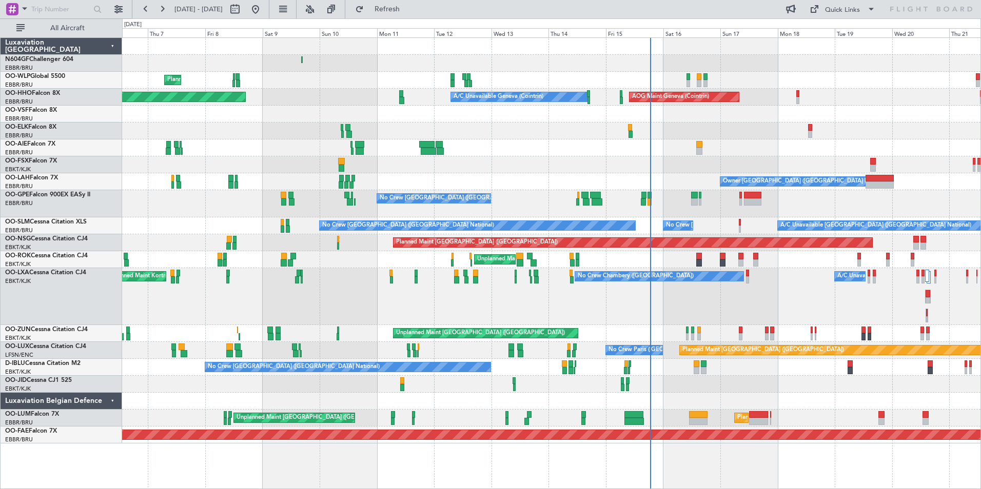
click at [743, 339] on div "Unplanned Maint Paris (Le Bourget) Planned Maint Kortrijk-Wevelgem" at bounding box center [551, 333] width 858 height 17
click at [740, 312] on div "Planned Maint Kortrijk-Wevelgem No Crew Chambery (Aix-les-bains) A/C Unavailabl…" at bounding box center [551, 296] width 858 height 57
click at [412, 15] on button "Refresh" at bounding box center [381, 9] width 62 height 16
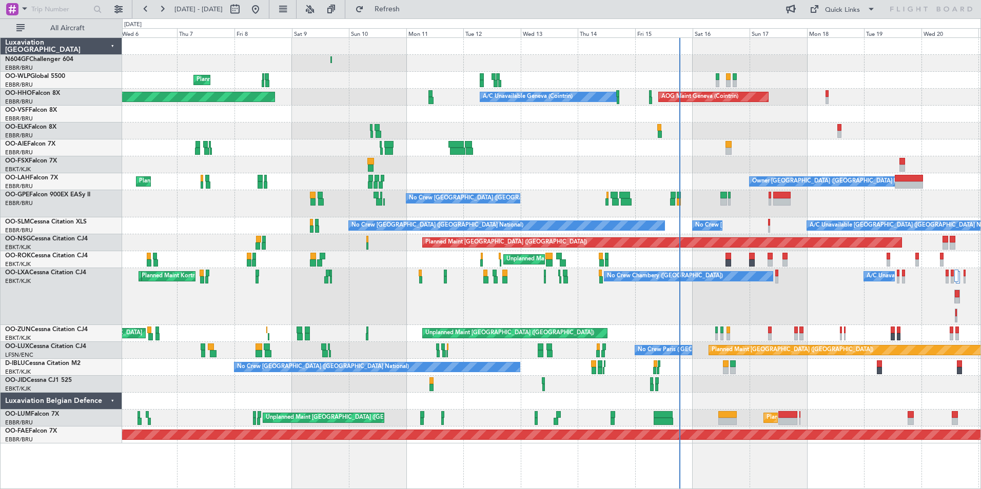
click at [776, 335] on div "Planned Maint Milan (Linate) Planned Maint Berlin (Brandenburg) Planned Maint G…" at bounding box center [551, 241] width 858 height 406
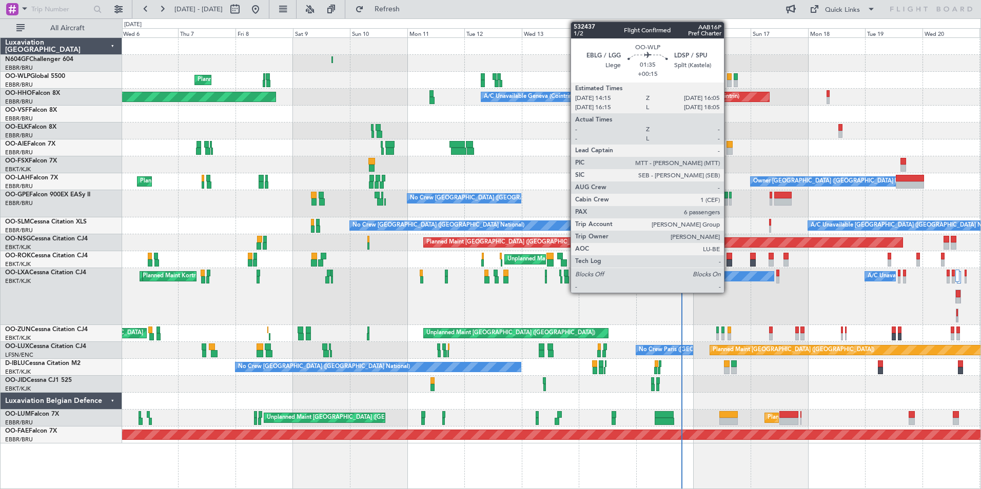
click at [728, 82] on div at bounding box center [729, 83] width 5 height 7
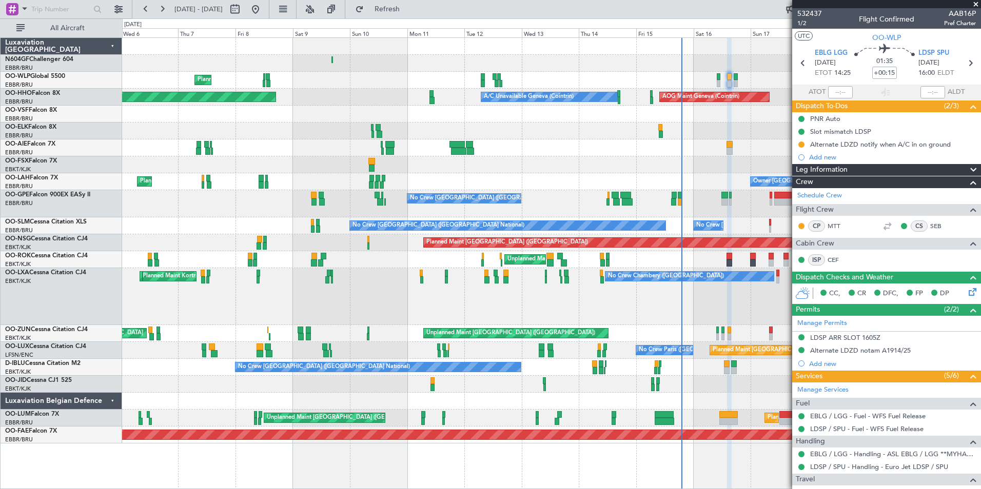
click at [721, 109] on div at bounding box center [551, 114] width 858 height 17
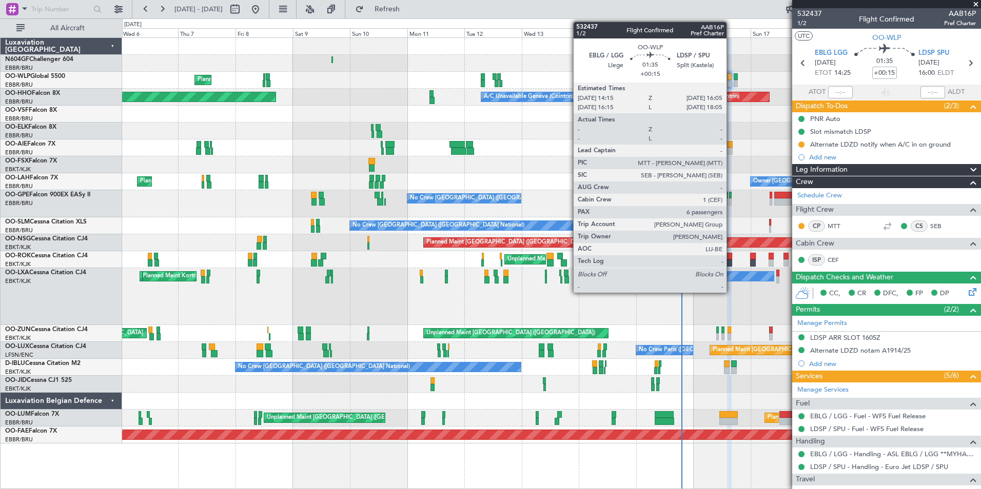
click at [731, 85] on div at bounding box center [729, 83] width 5 height 7
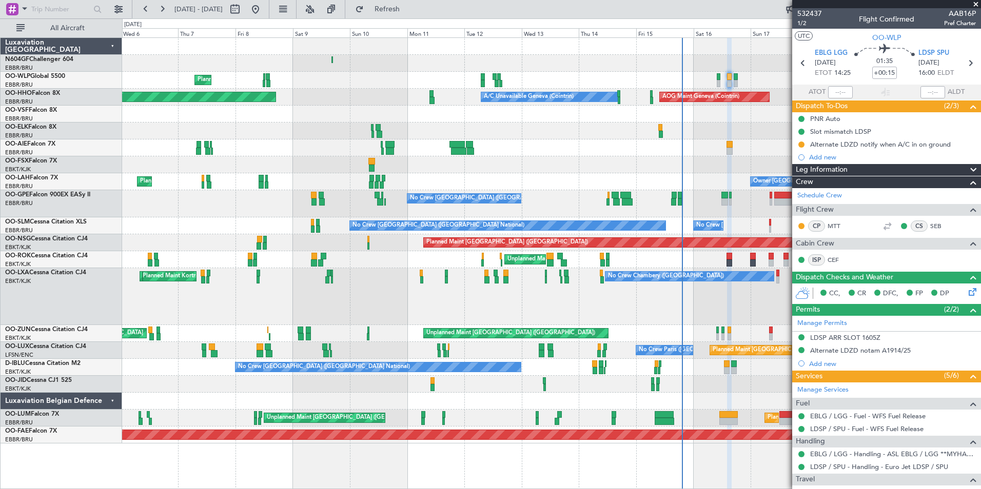
click at [724, 291] on div "No Crew Chambery (Aix-les-bains) A/C Unavailable Planned Maint Kortrijk-Wevelge…" at bounding box center [551, 296] width 858 height 57
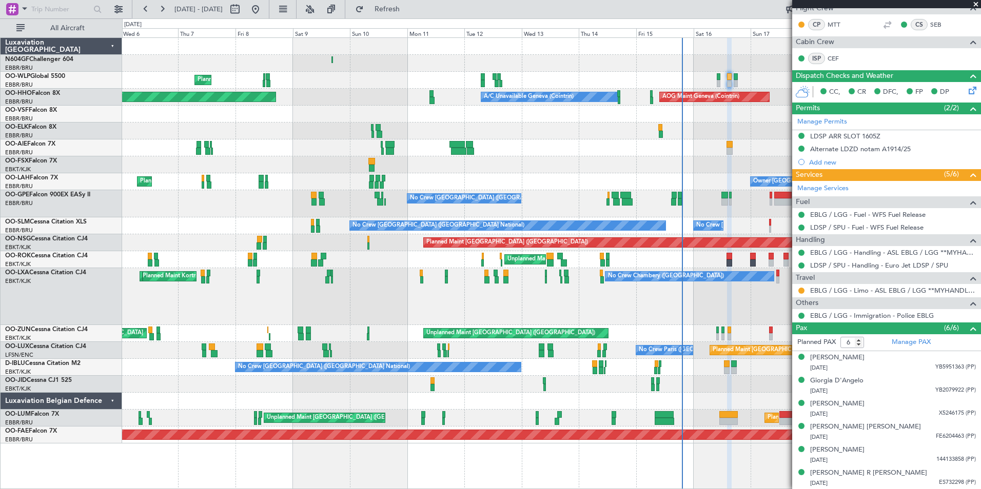
click at [846, 285] on div "EBLG / LGG - Limo - ASL EBLG / LGG **MYHANDLING**" at bounding box center [886, 290] width 189 height 13
click at [850, 290] on link "EBLG / LGG - Limo - ASL EBLG / LGG **MYHANDLING**" at bounding box center [893, 290] width 166 height 9
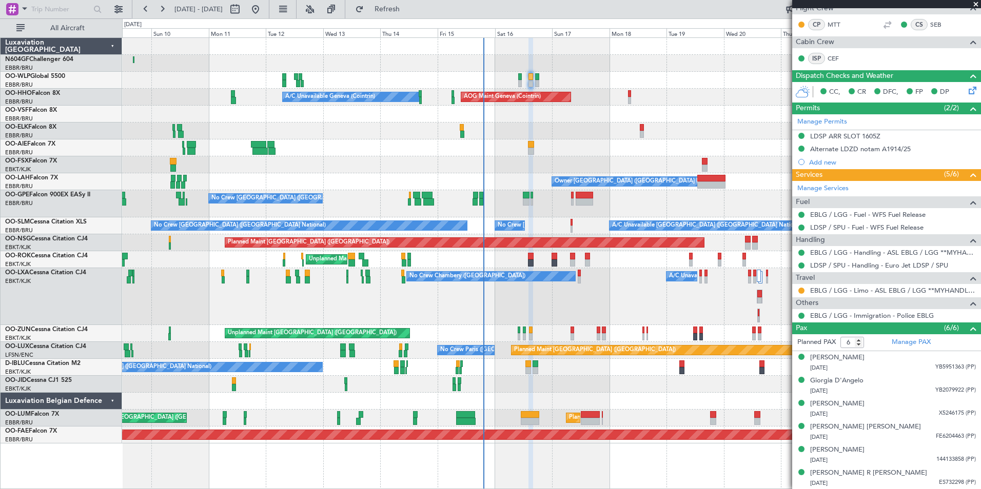
click at [436, 134] on div at bounding box center [551, 131] width 858 height 17
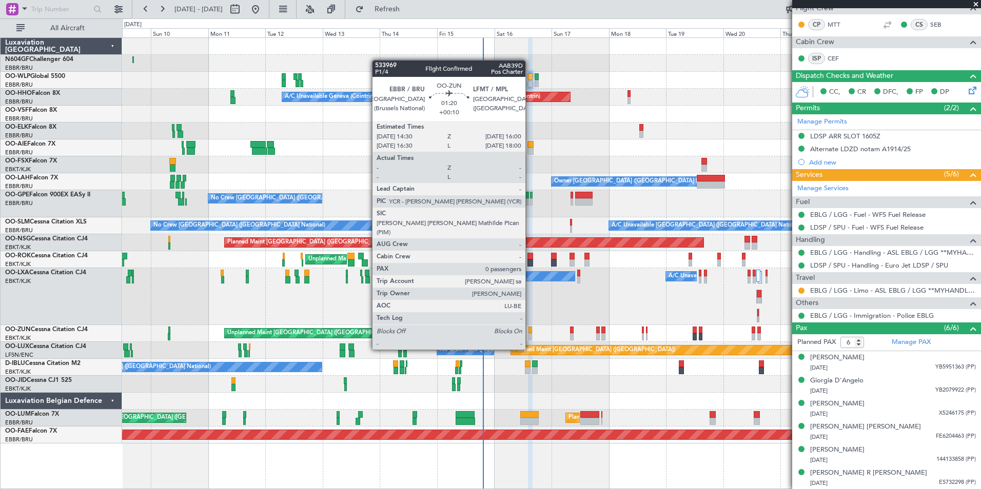
click at [530, 331] on div at bounding box center [530, 330] width 4 height 7
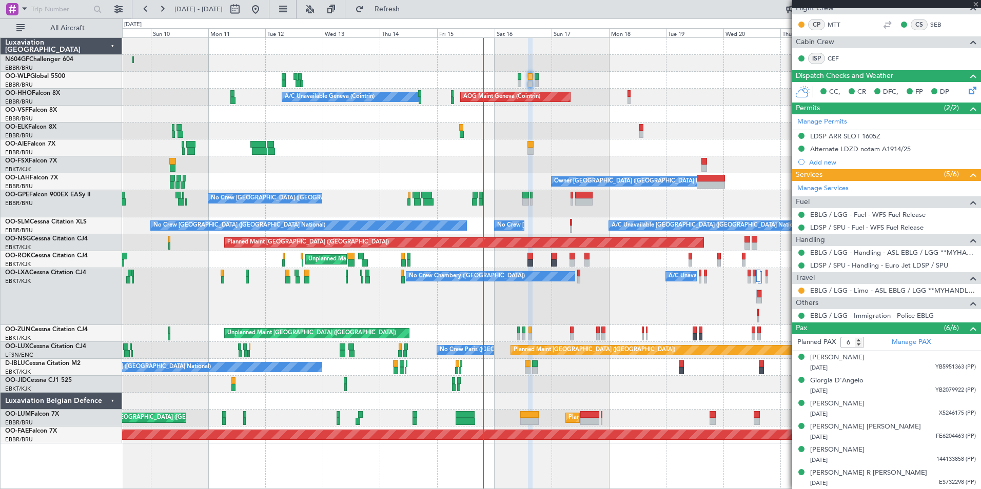
type input "+00:10"
type input "0"
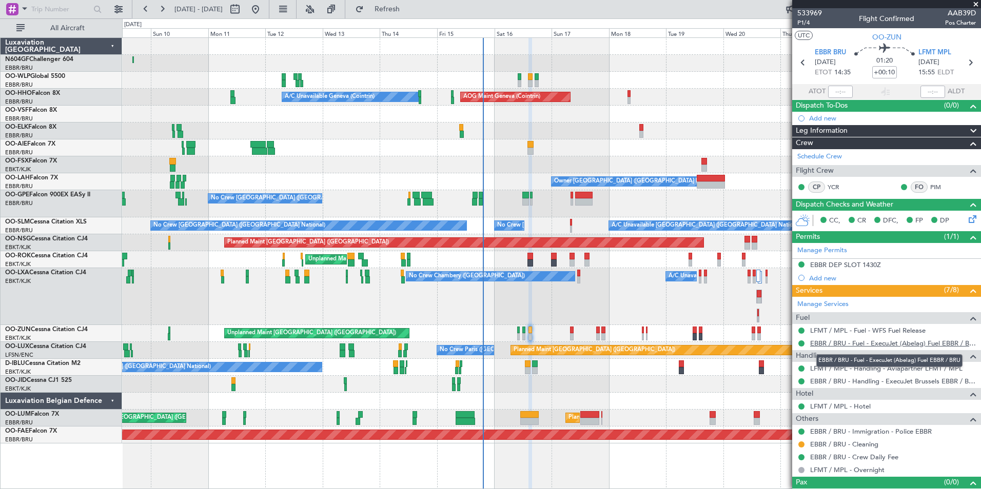
scroll to position [16, 0]
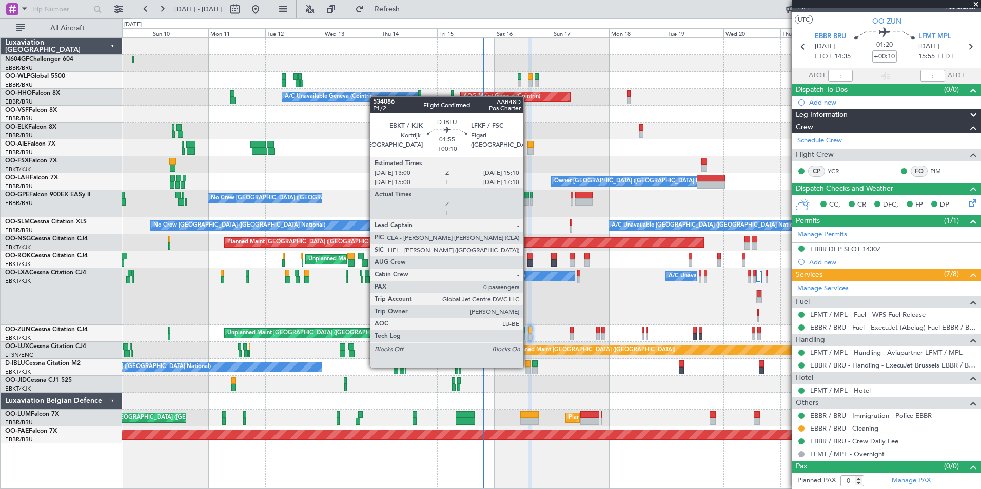
click at [528, 367] on div at bounding box center [528, 364] width 6 height 7
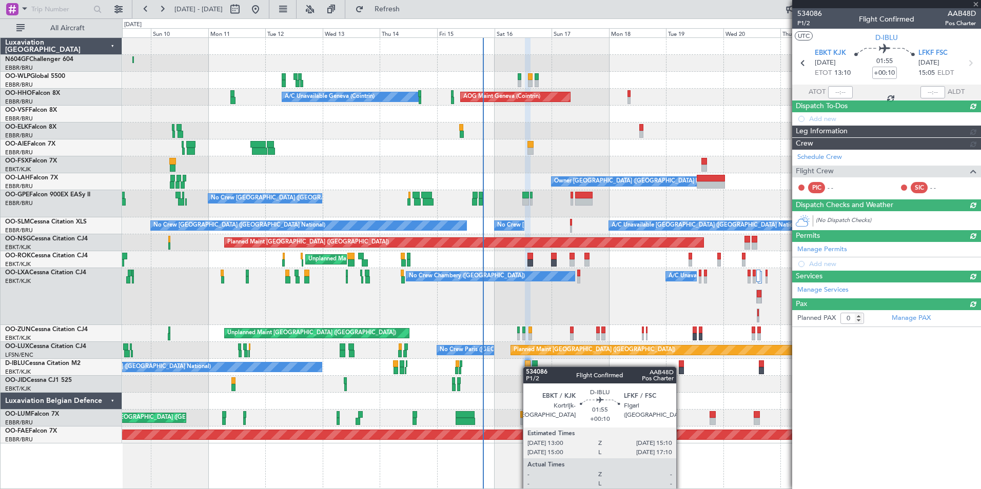
scroll to position [0, 0]
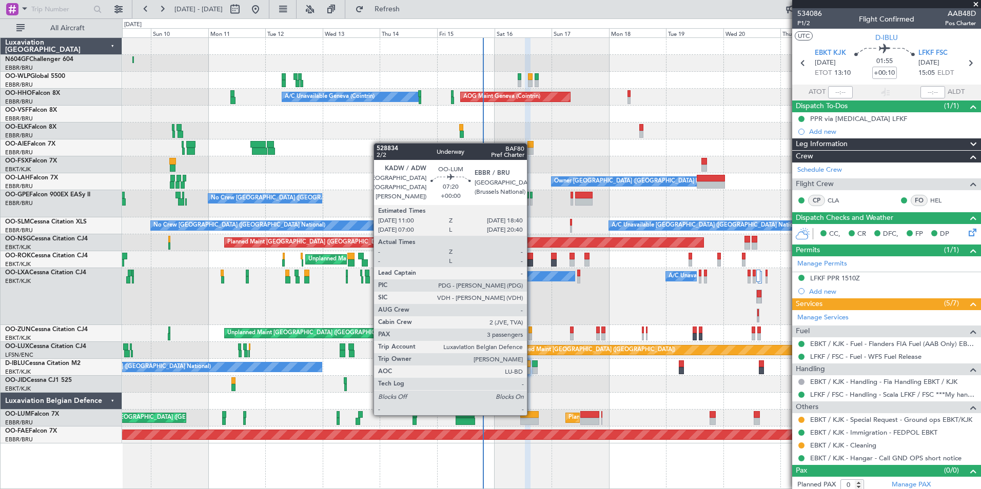
click at [531, 415] on div at bounding box center [529, 414] width 18 height 7
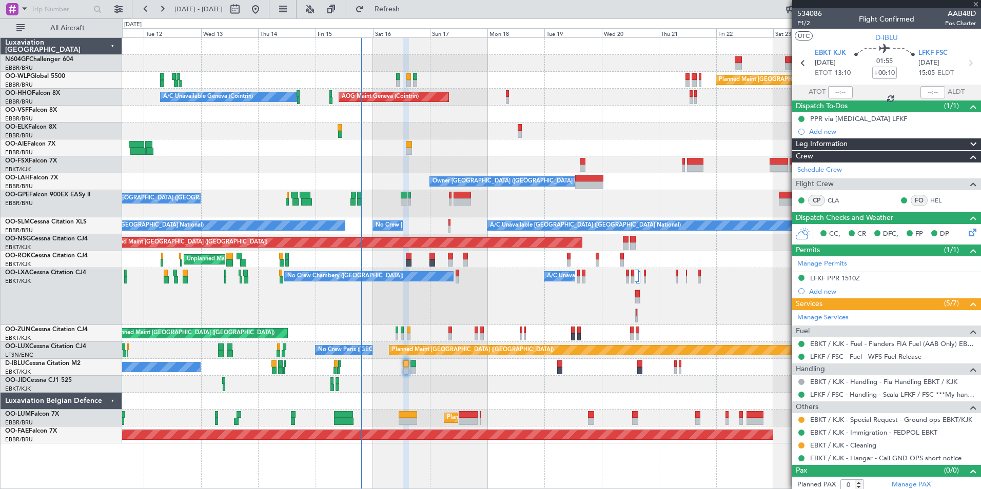
click at [551, 270] on div "No Crew Chambery ([GEOGRAPHIC_DATA]) A/C Unavailable Planned Maint [GEOGRAPHIC_…" at bounding box center [551, 296] width 858 height 57
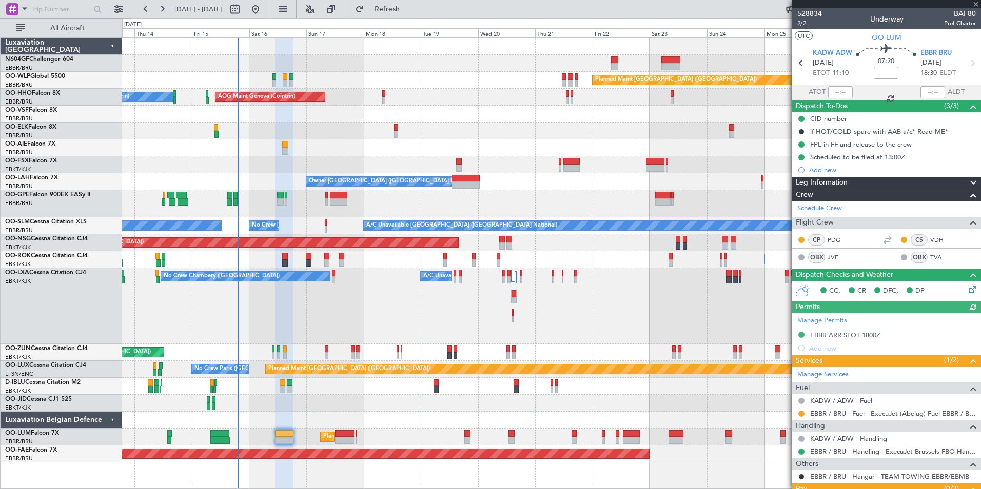
click at [502, 277] on div "No Crew Chambery ([GEOGRAPHIC_DATA]) A/C Unavailable Planned Maint [GEOGRAPHIC_…" at bounding box center [551, 306] width 858 height 76
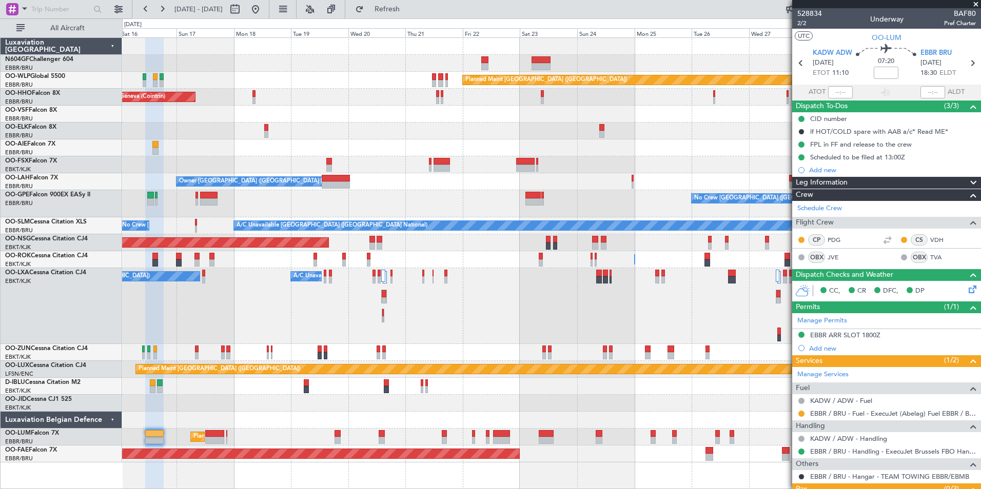
click at [511, 285] on div "No Crew Chambery ([GEOGRAPHIC_DATA]) A/C Unavailable Planned Maint [GEOGRAPHIC_…" at bounding box center [551, 306] width 858 height 76
drag, startPoint x: 511, startPoint y: 285, endPoint x: 473, endPoint y: 285, distance: 38.0
click at [499, 306] on div "No Crew Chambery ([GEOGRAPHIC_DATA]) A/C Unavailable Planned Maint [GEOGRAPHIC_…" at bounding box center [551, 306] width 858 height 76
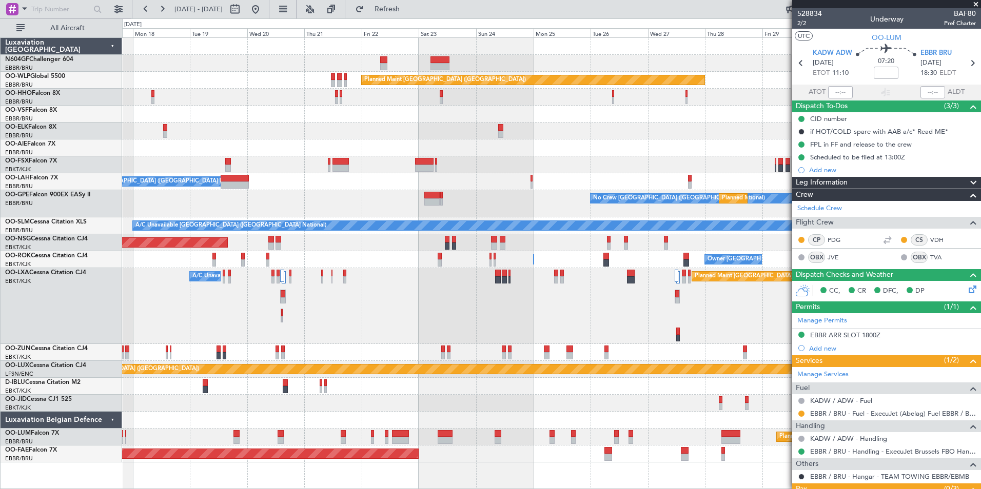
click at [450, 306] on div "A/C Unavailable Planned Maint Brussels (Brussels National) No Crew Chambery (Ai…" at bounding box center [551, 306] width 858 height 76
click at [382, 274] on div "A/C Unavailable Planned Maint Brussels (Brussels National) No Crew Chambery (Ai…" at bounding box center [551, 306] width 858 height 76
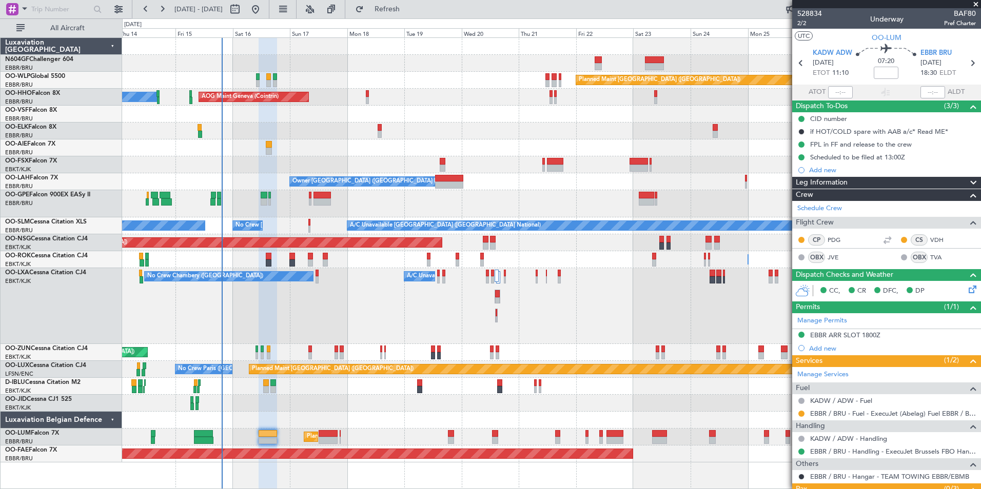
click at [390, 327] on div "A/C Unavailable Planned Maint Brussels (Brussels National) No Crew Chambery (Ai…" at bounding box center [551, 306] width 858 height 76
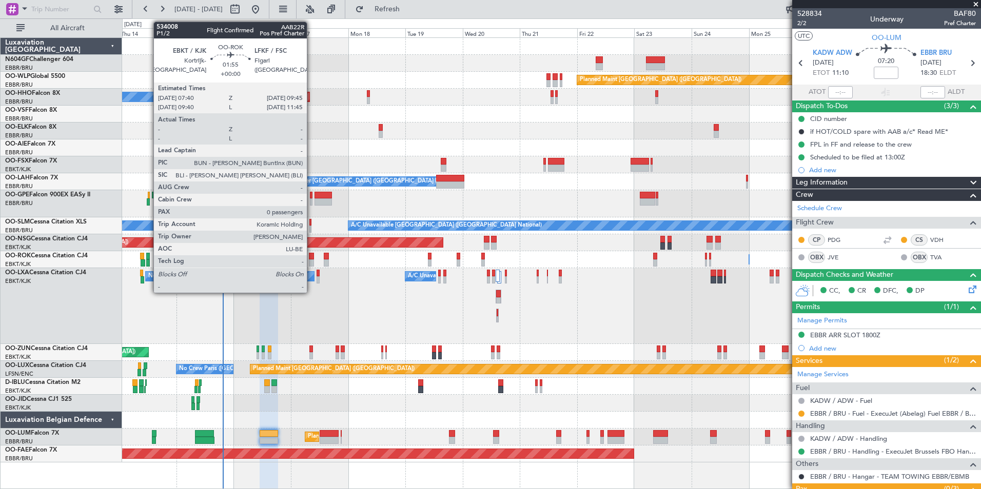
click at [312, 259] on div at bounding box center [311, 256] width 5 height 7
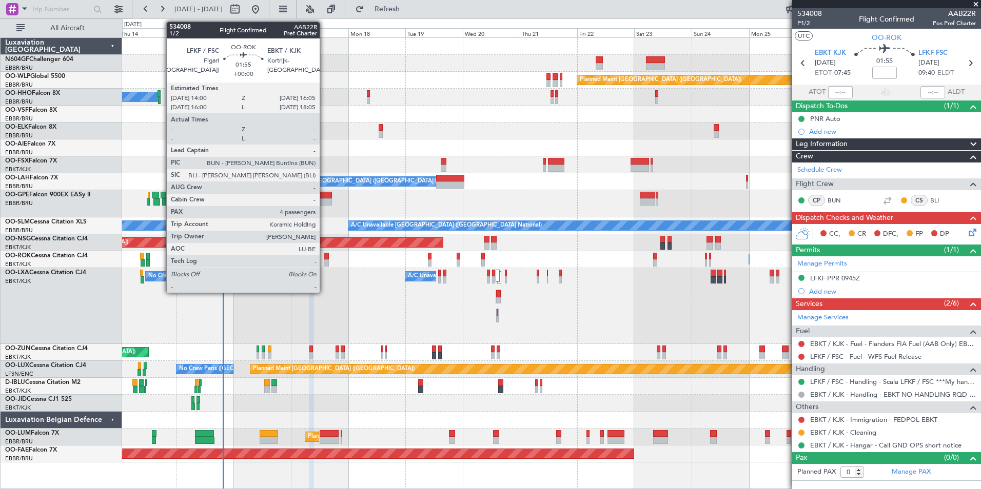
click at [326, 259] on div at bounding box center [326, 256] width 5 height 7
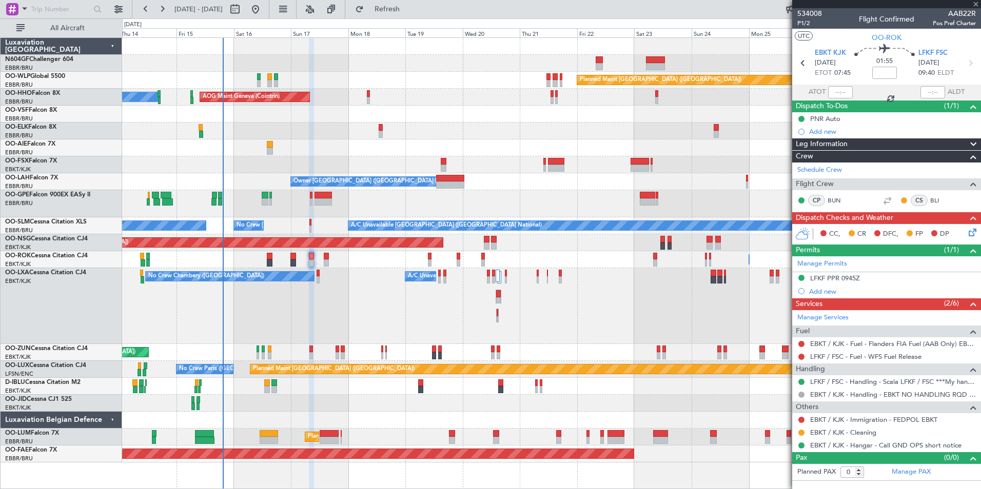
type input "4"
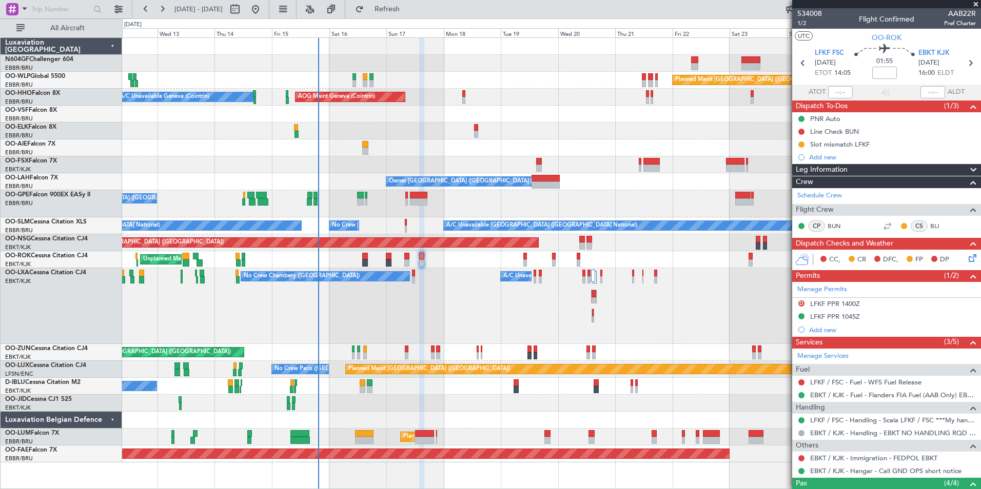
click at [525, 296] on div "Planned Maint [GEOGRAPHIC_DATA] ([GEOGRAPHIC_DATA]) AOG Maint Geneva ([GEOGRAPH…" at bounding box center [551, 250] width 858 height 425
click at [484, 326] on div "No Crew Chambery ([GEOGRAPHIC_DATA]) A/C Unavailable Planned Maint [GEOGRAPHIC_…" at bounding box center [551, 306] width 858 height 76
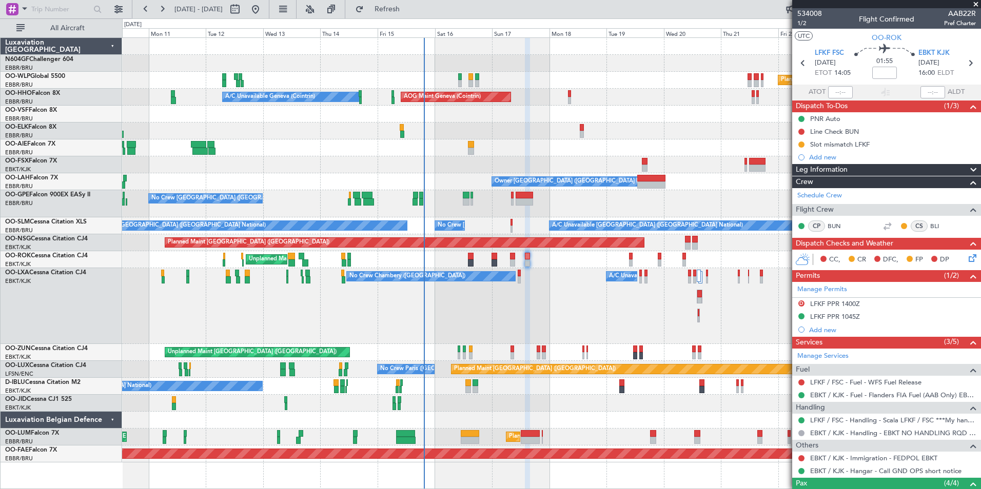
click at [652, 263] on div "Owner [GEOGRAPHIC_DATA]-[GEOGRAPHIC_DATA] Unplanned Maint [GEOGRAPHIC_DATA]-[GE…" at bounding box center [551, 259] width 858 height 17
